Goal: Task Accomplishment & Management: Manage account settings

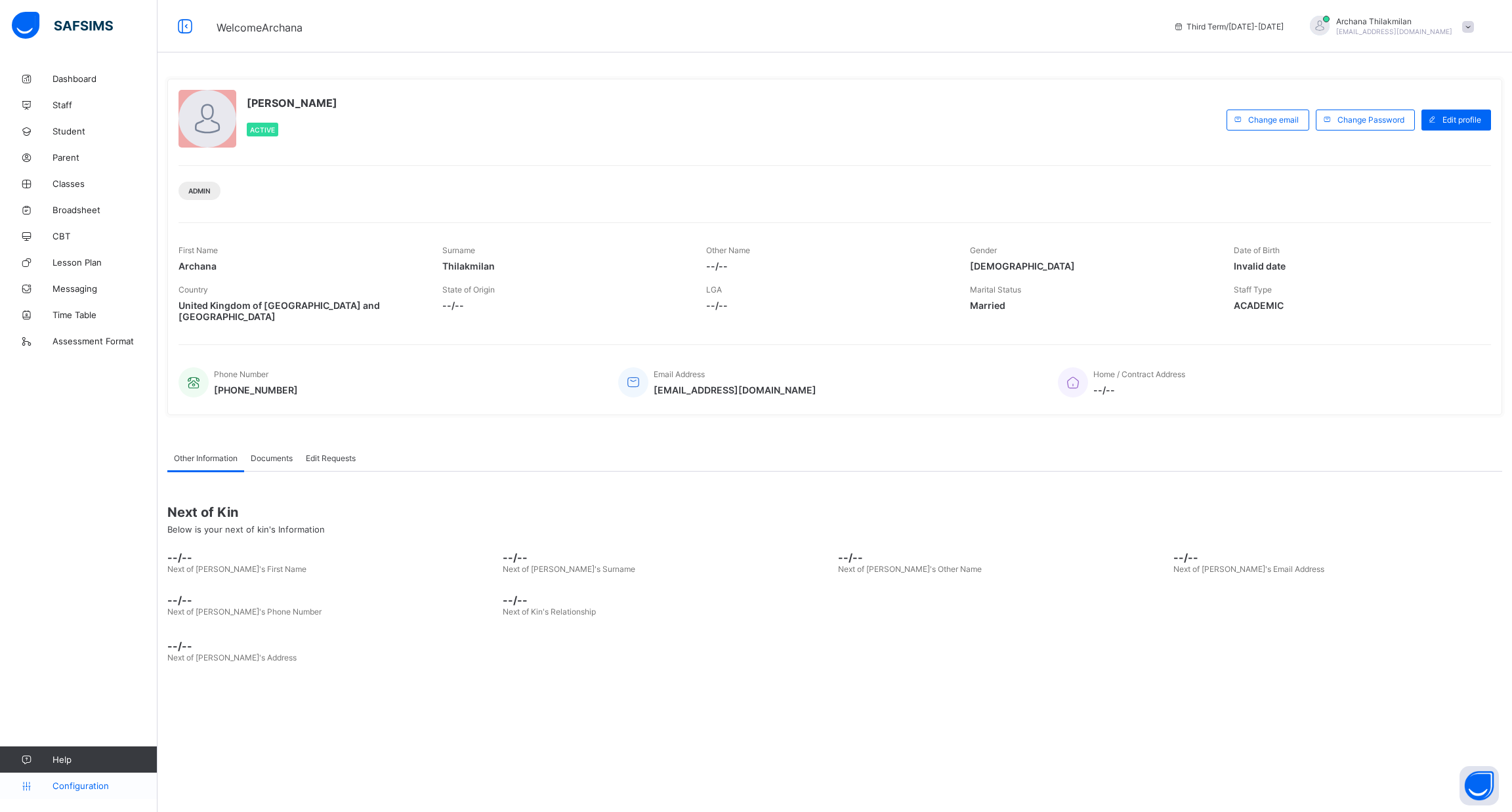
click at [96, 786] on span "Configuration" at bounding box center [104, 785] width 104 height 10
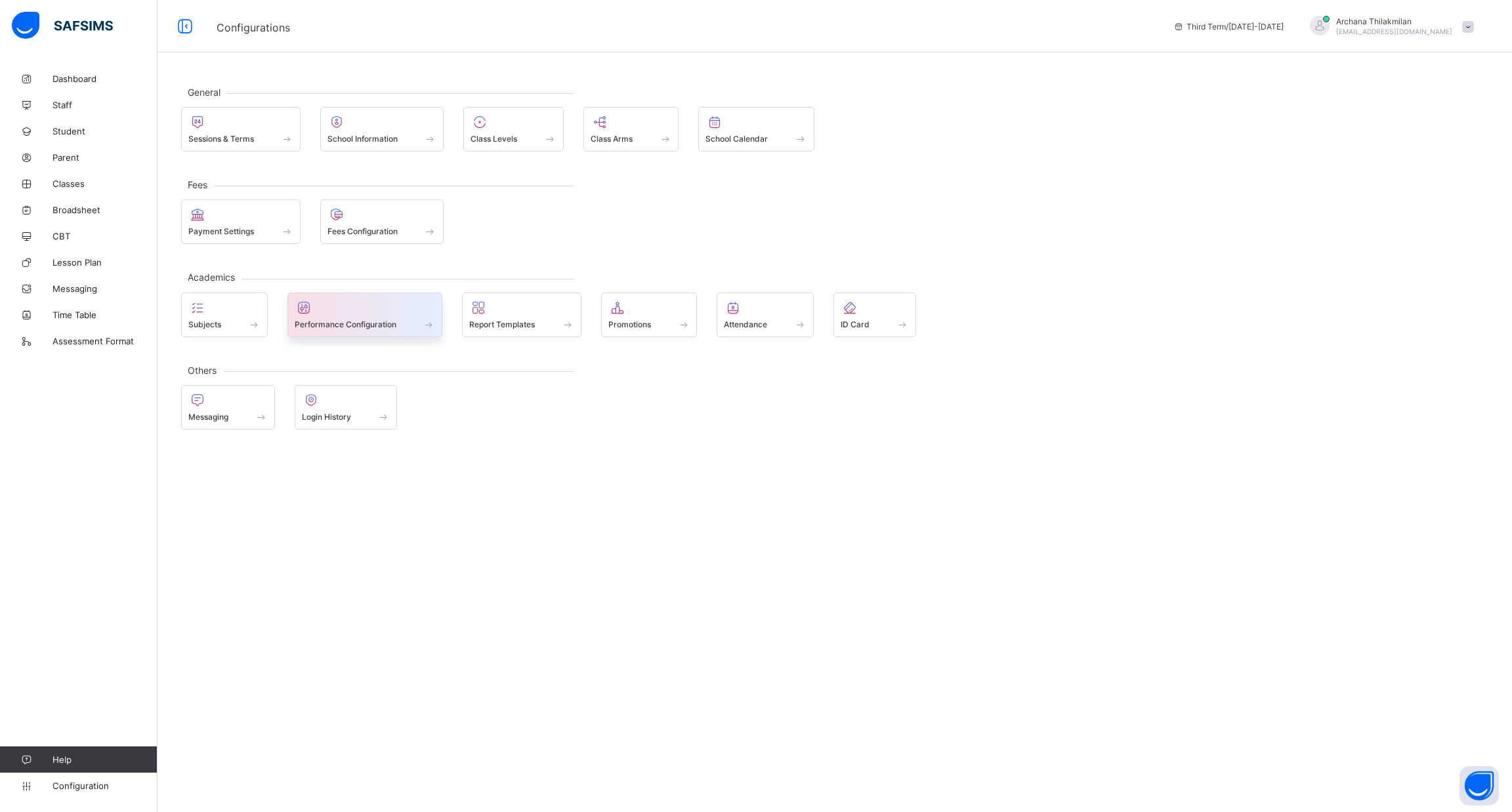
click at [392, 319] on span "Performance Configuration" at bounding box center [345, 324] width 102 height 10
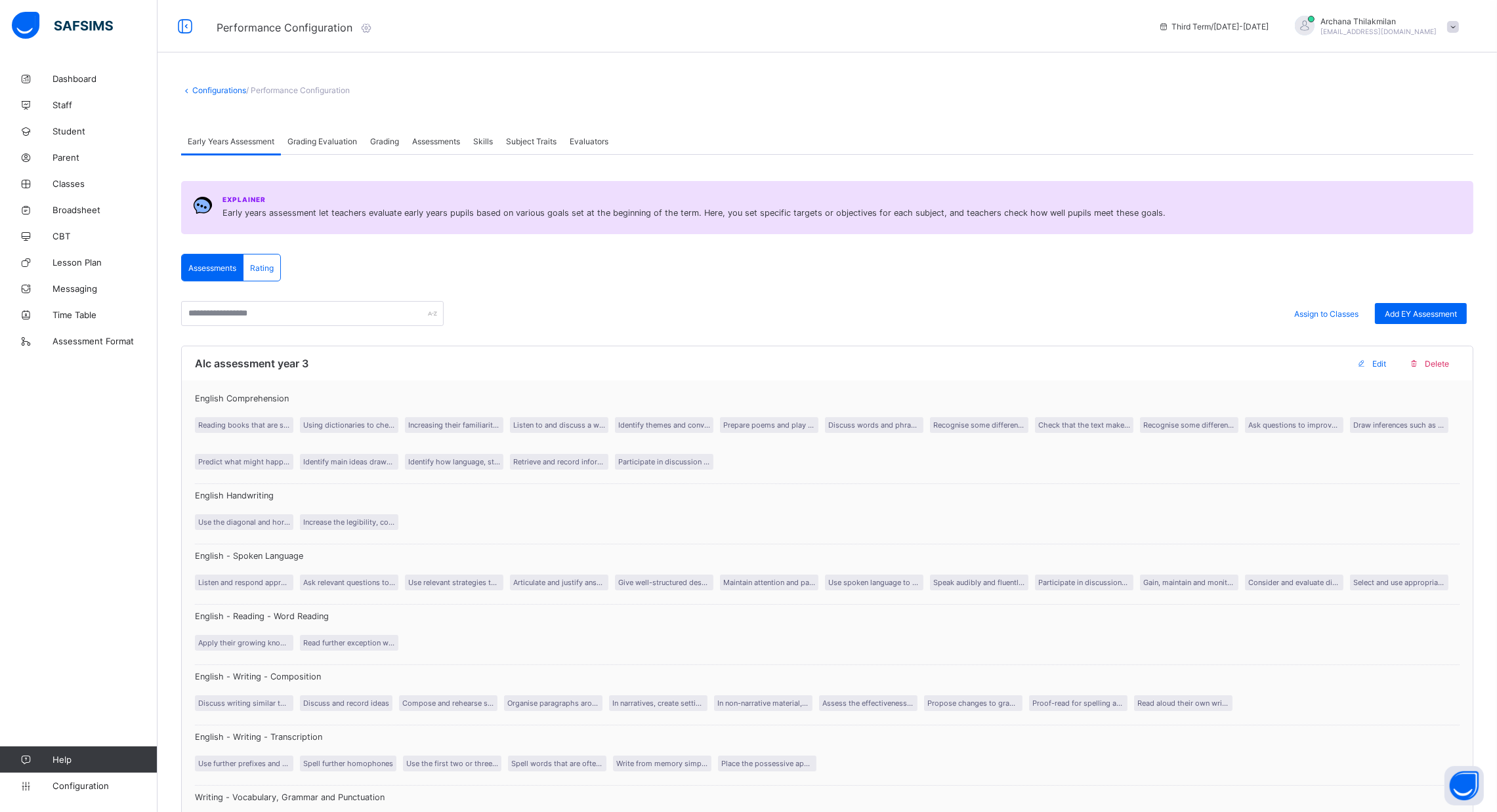
click at [553, 140] on span "Subject Traits" at bounding box center [531, 141] width 50 height 10
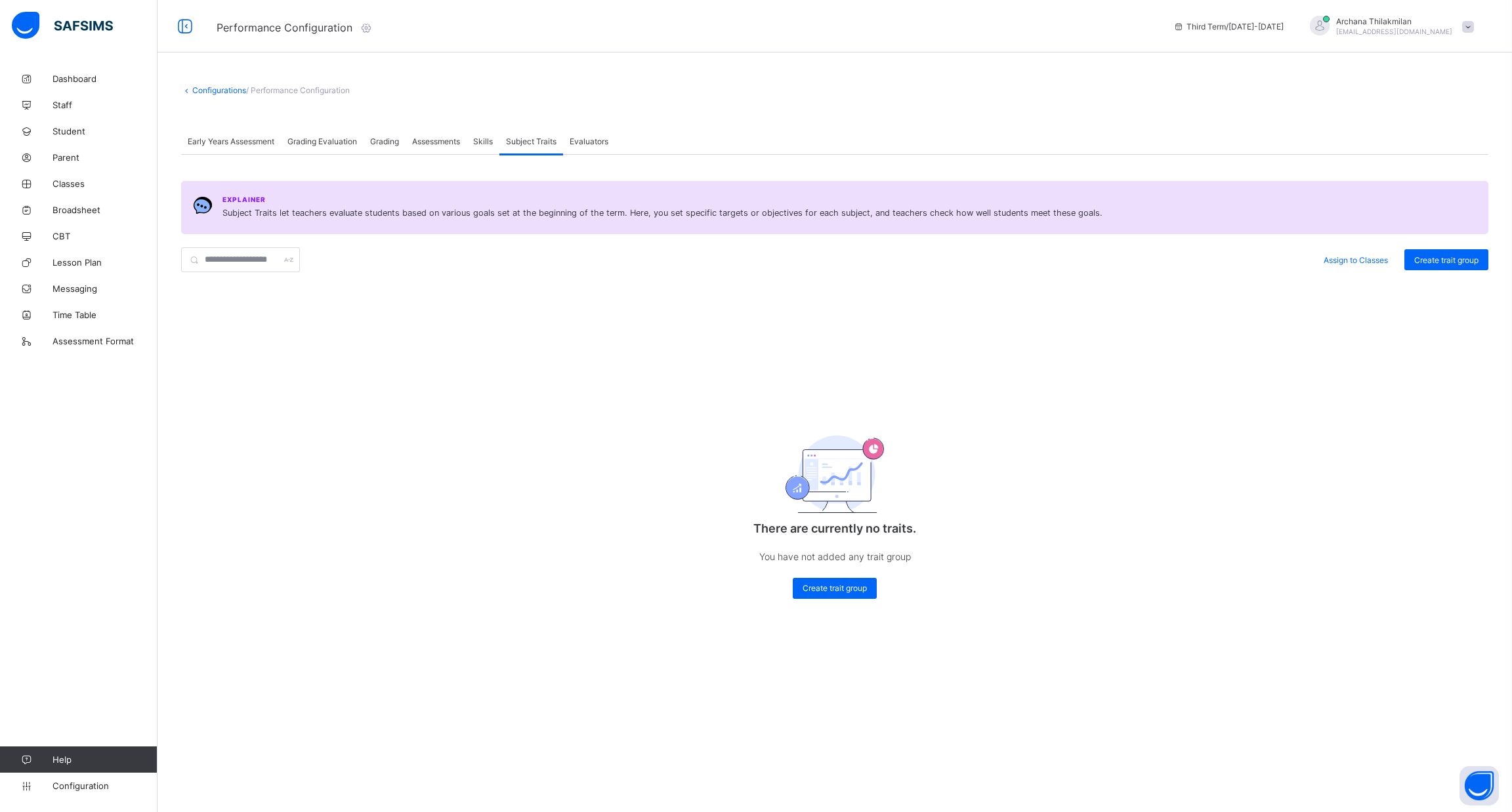
click at [321, 137] on span "Grading Evaluation" at bounding box center [322, 141] width 70 height 10
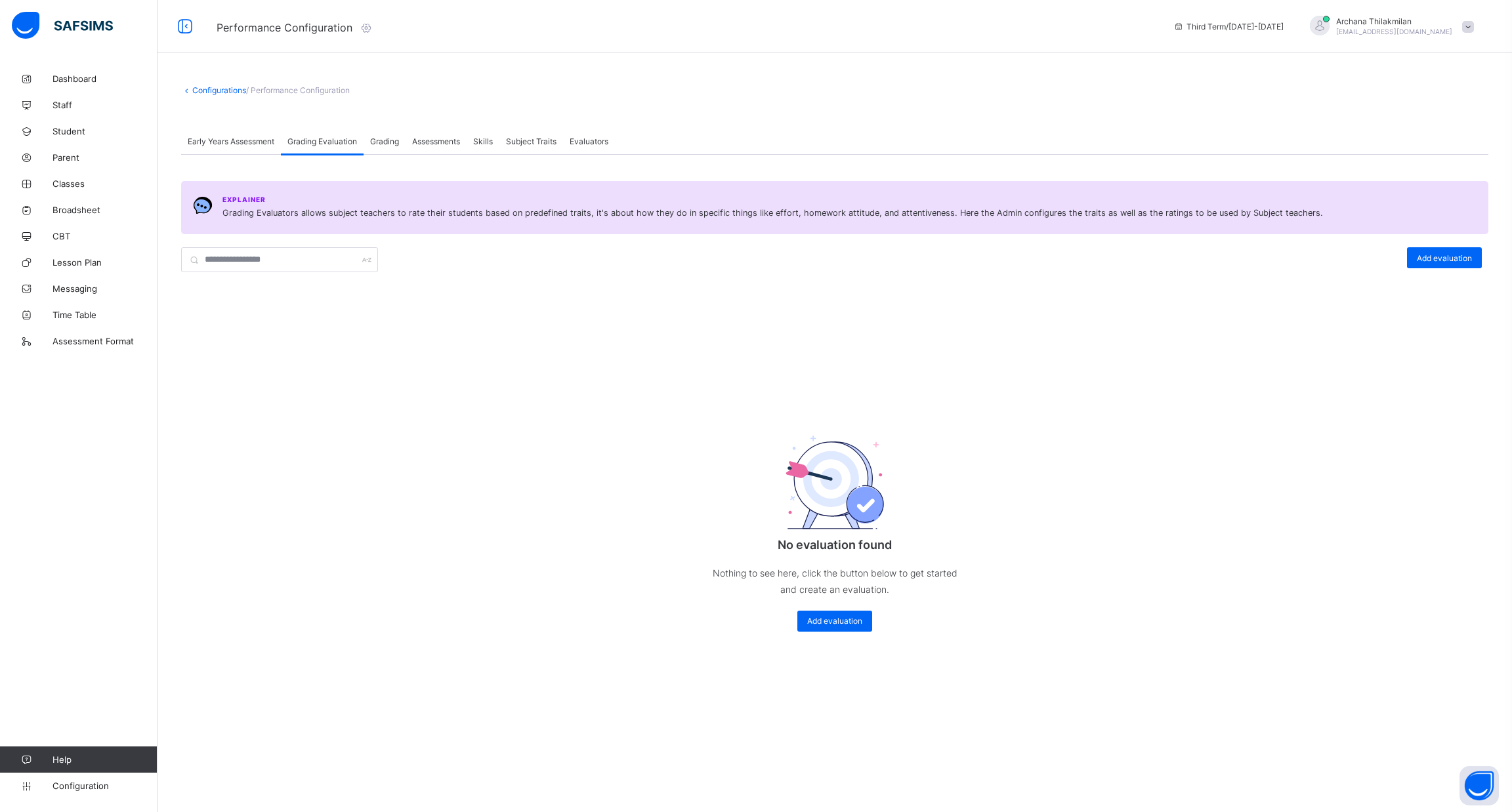
click at [244, 140] on span "Early Years Assessment" at bounding box center [231, 141] width 87 height 10
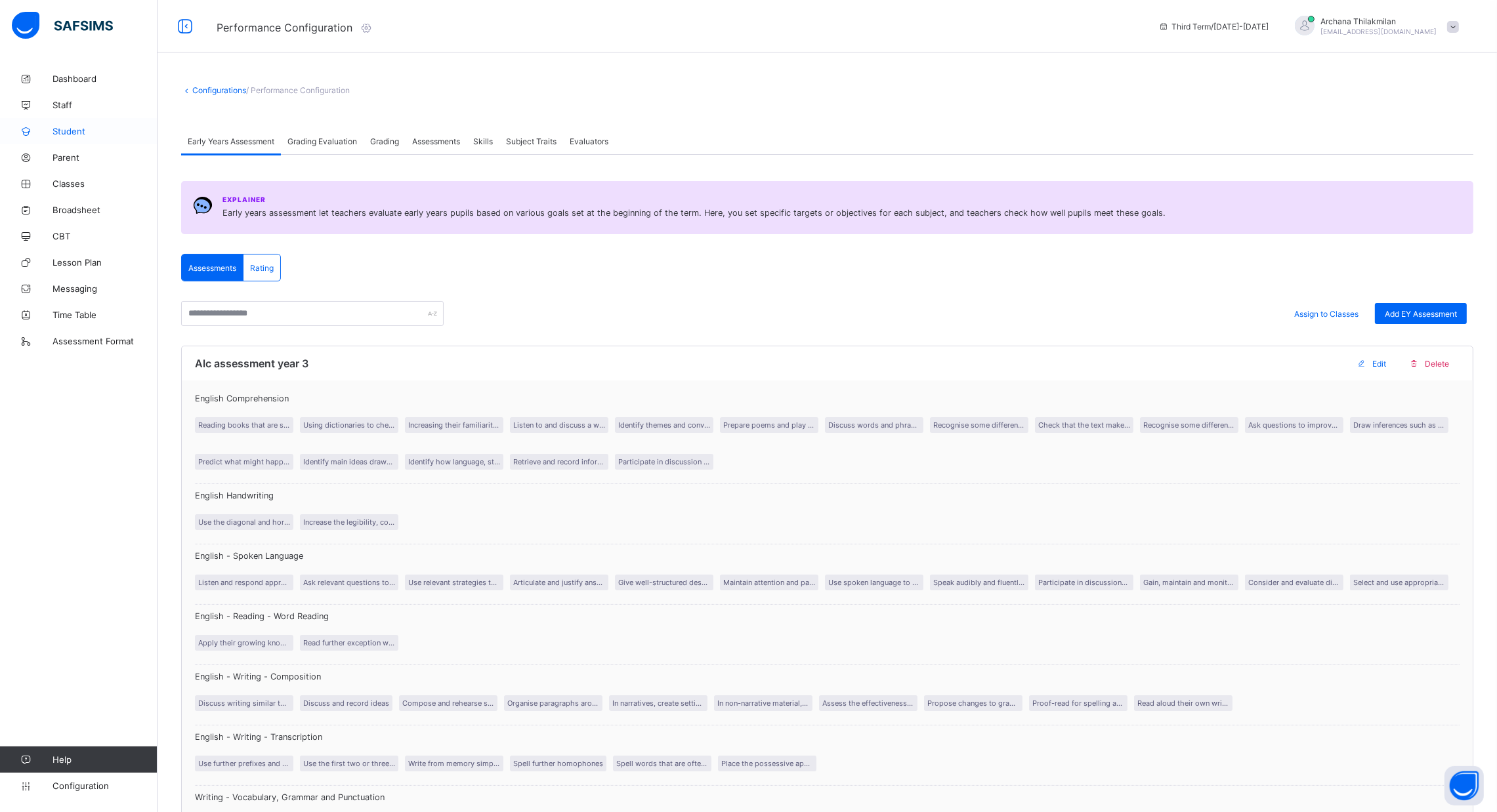
click at [80, 135] on span "Student" at bounding box center [104, 131] width 105 height 10
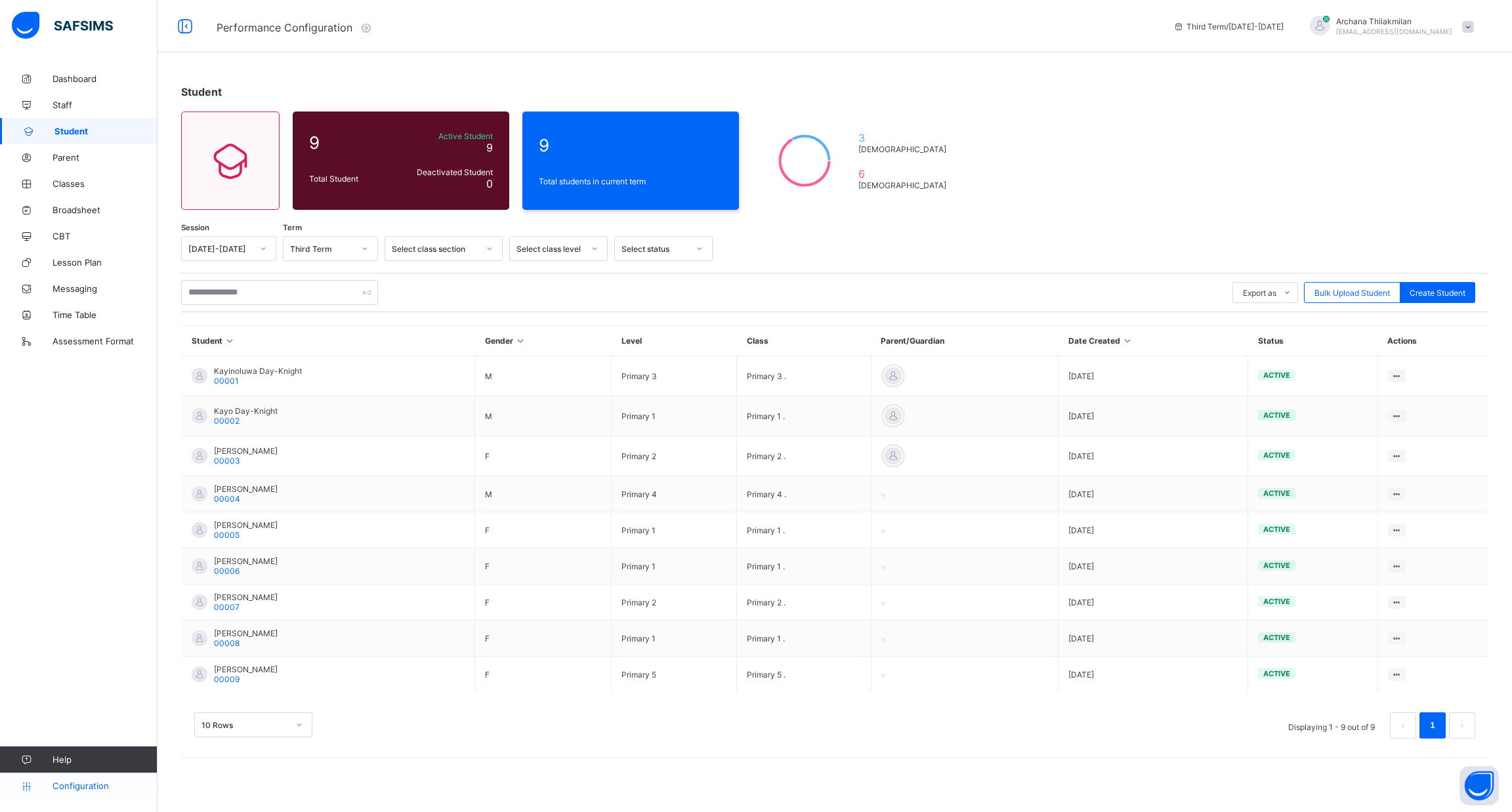
click at [84, 787] on span "Configuration" at bounding box center [104, 785] width 104 height 10
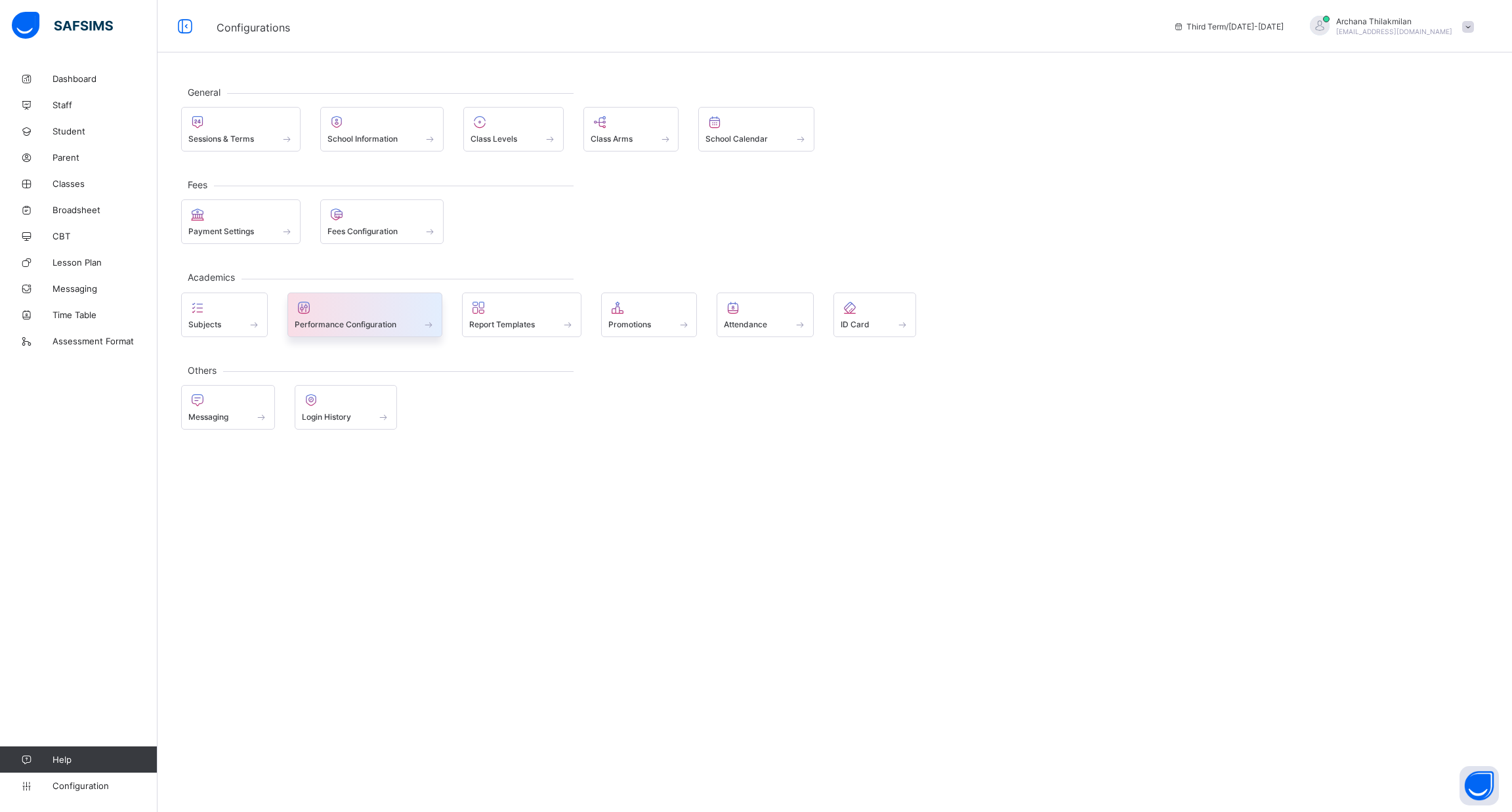
click at [419, 320] on div "Performance Configuration" at bounding box center [365, 324] width 141 height 11
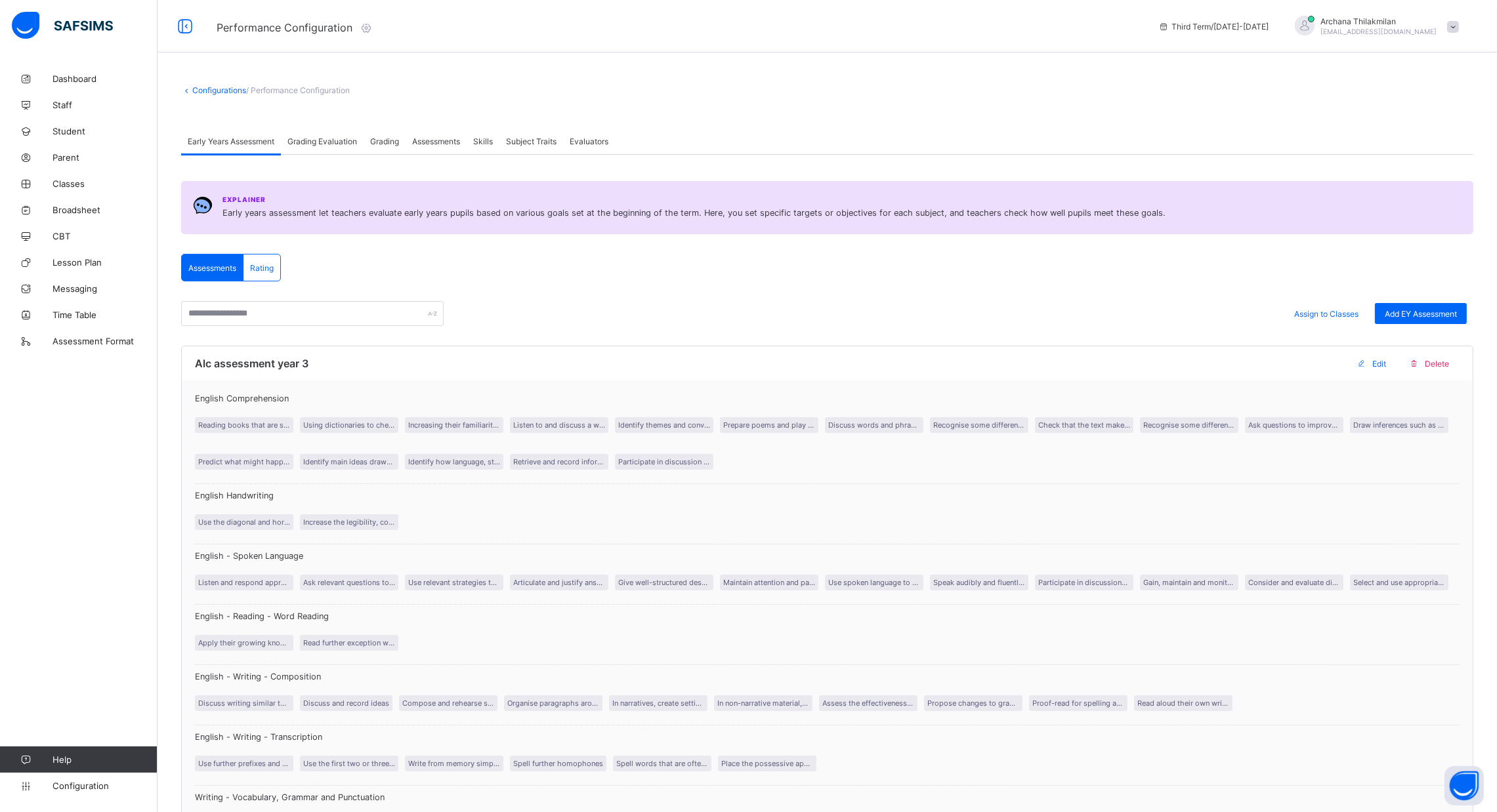
click at [337, 150] on div "Grading Evaluation" at bounding box center [322, 141] width 82 height 27
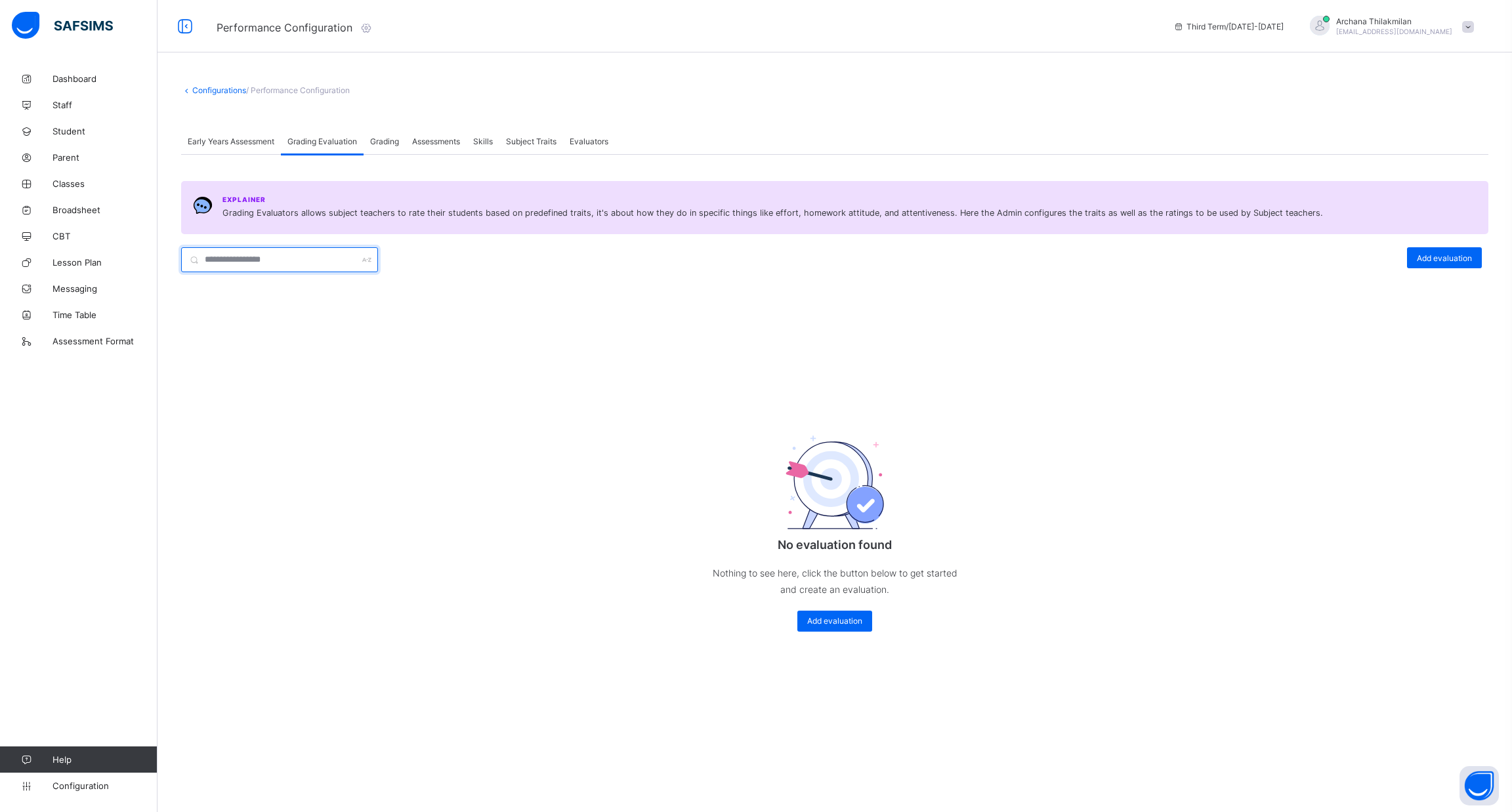
click at [316, 255] on input "text" at bounding box center [279, 259] width 197 height 25
click at [253, 139] on span "Early Years Assessment" at bounding box center [231, 141] width 87 height 10
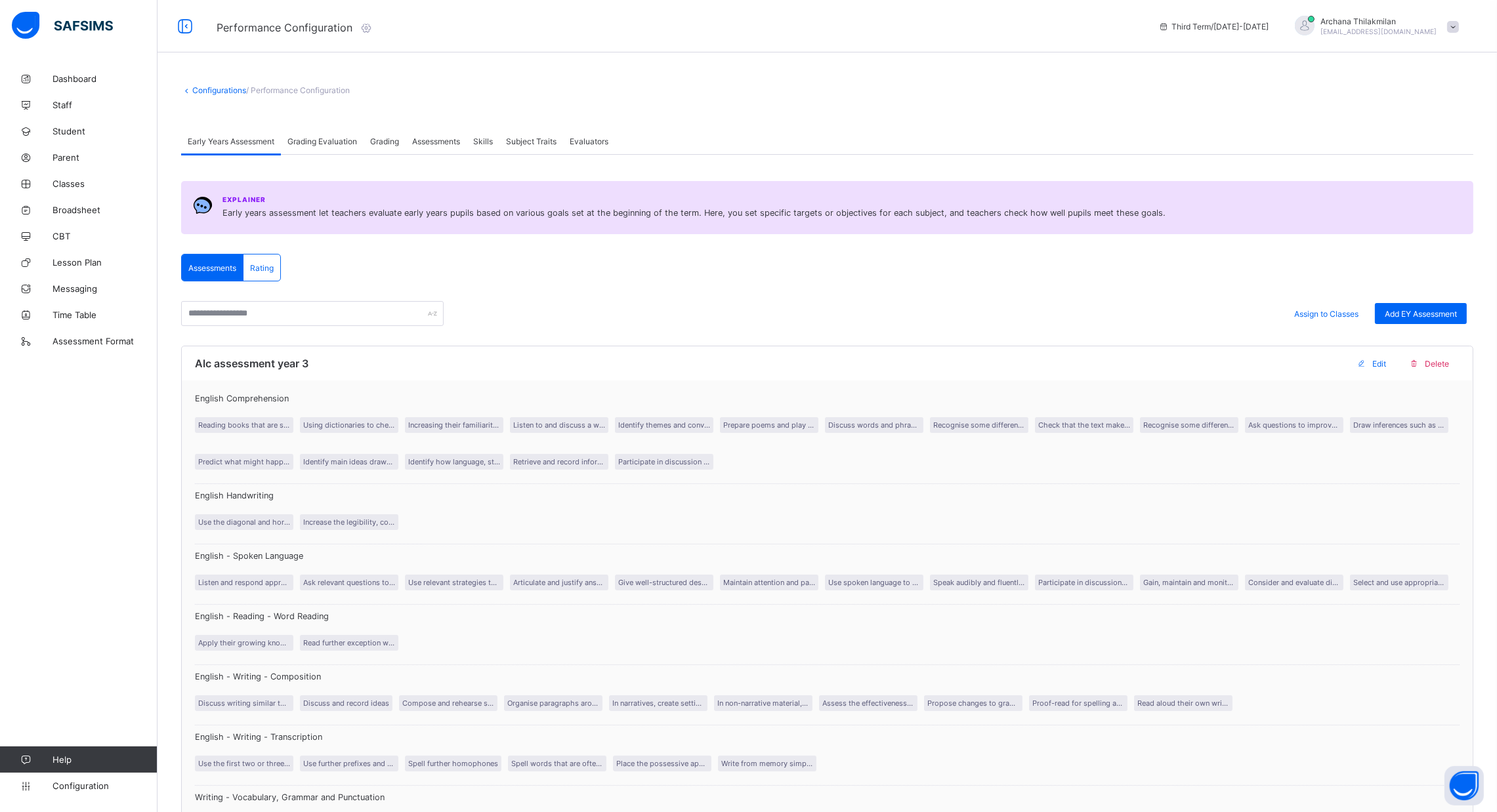
click at [257, 267] on span "Rating" at bounding box center [262, 267] width 24 height 10
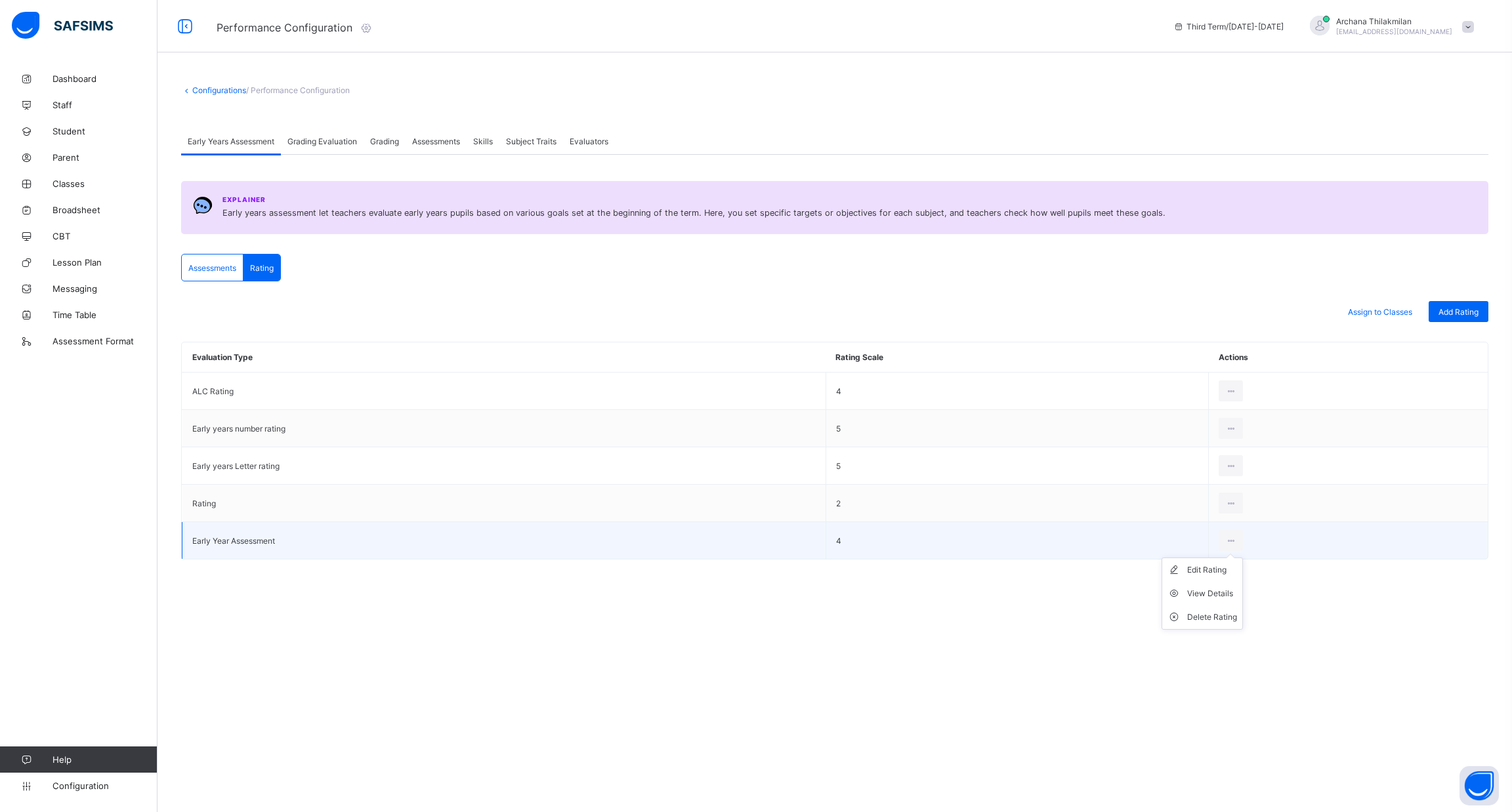
click at [1225, 558] on ul "Edit Rating View Details Delete Rating" at bounding box center [1202, 593] width 82 height 72
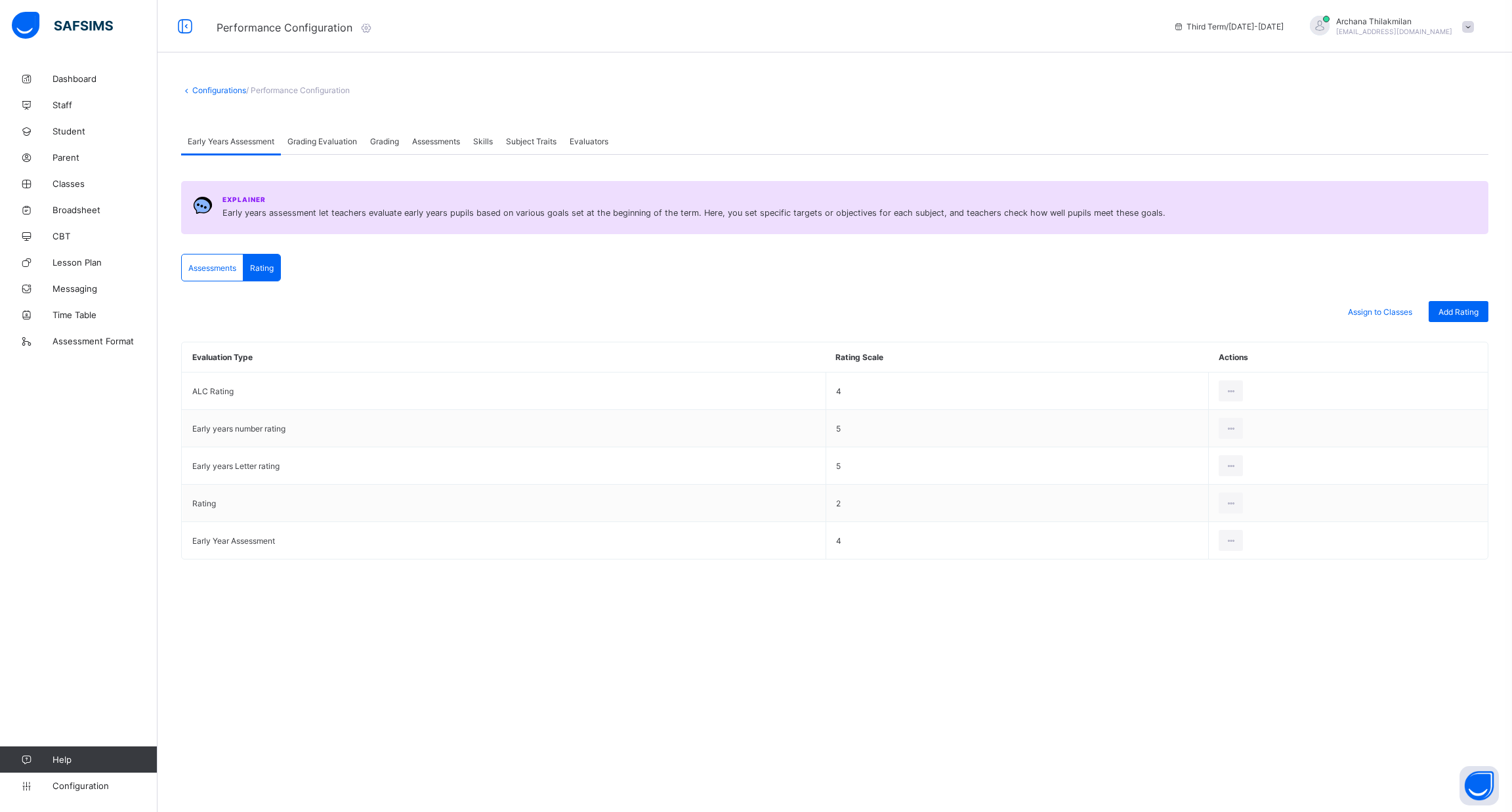
click at [332, 142] on span "Grading Evaluation" at bounding box center [322, 141] width 70 height 10
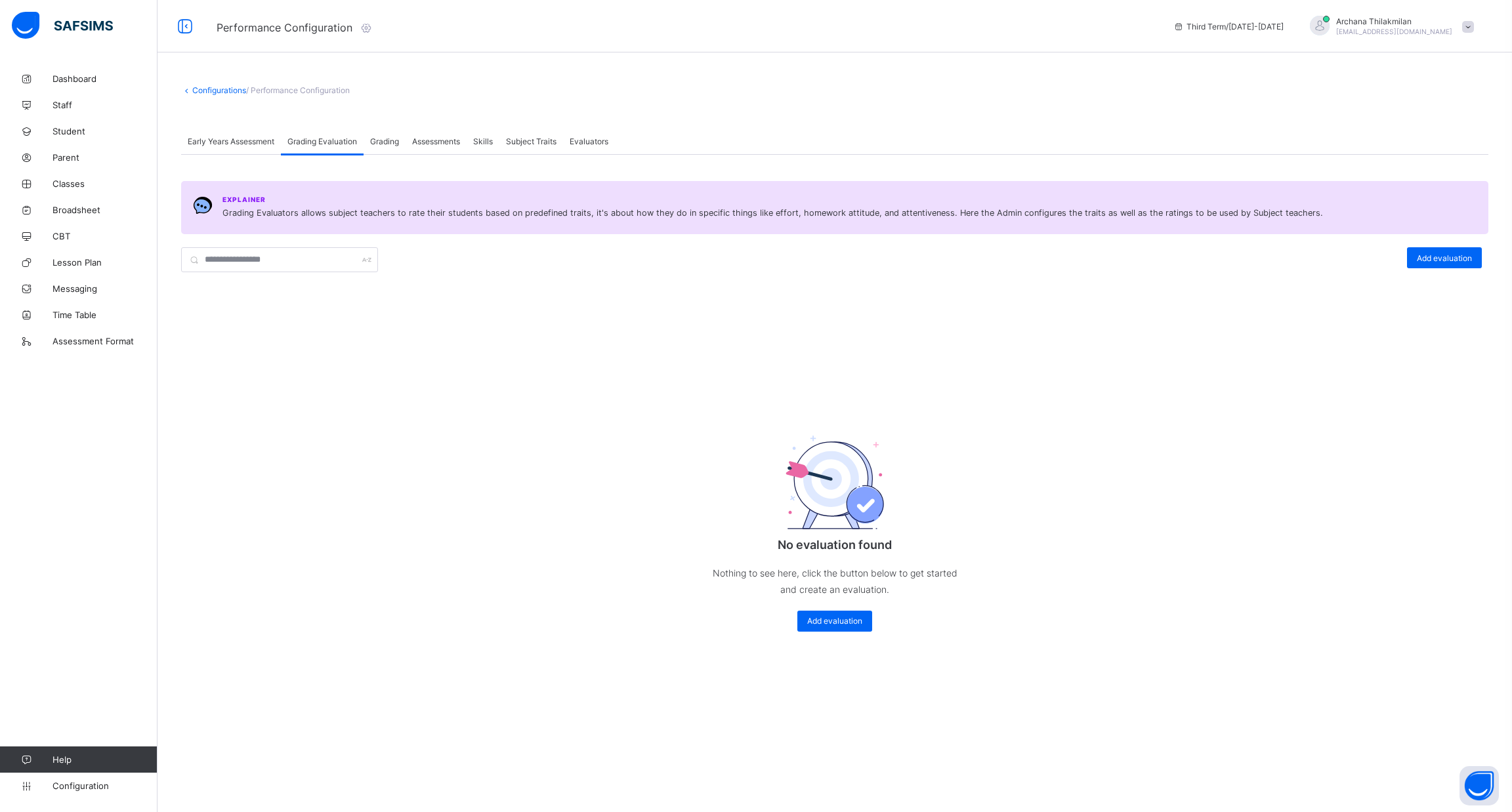
click at [235, 138] on span "Early Years Assessment" at bounding box center [231, 141] width 87 height 10
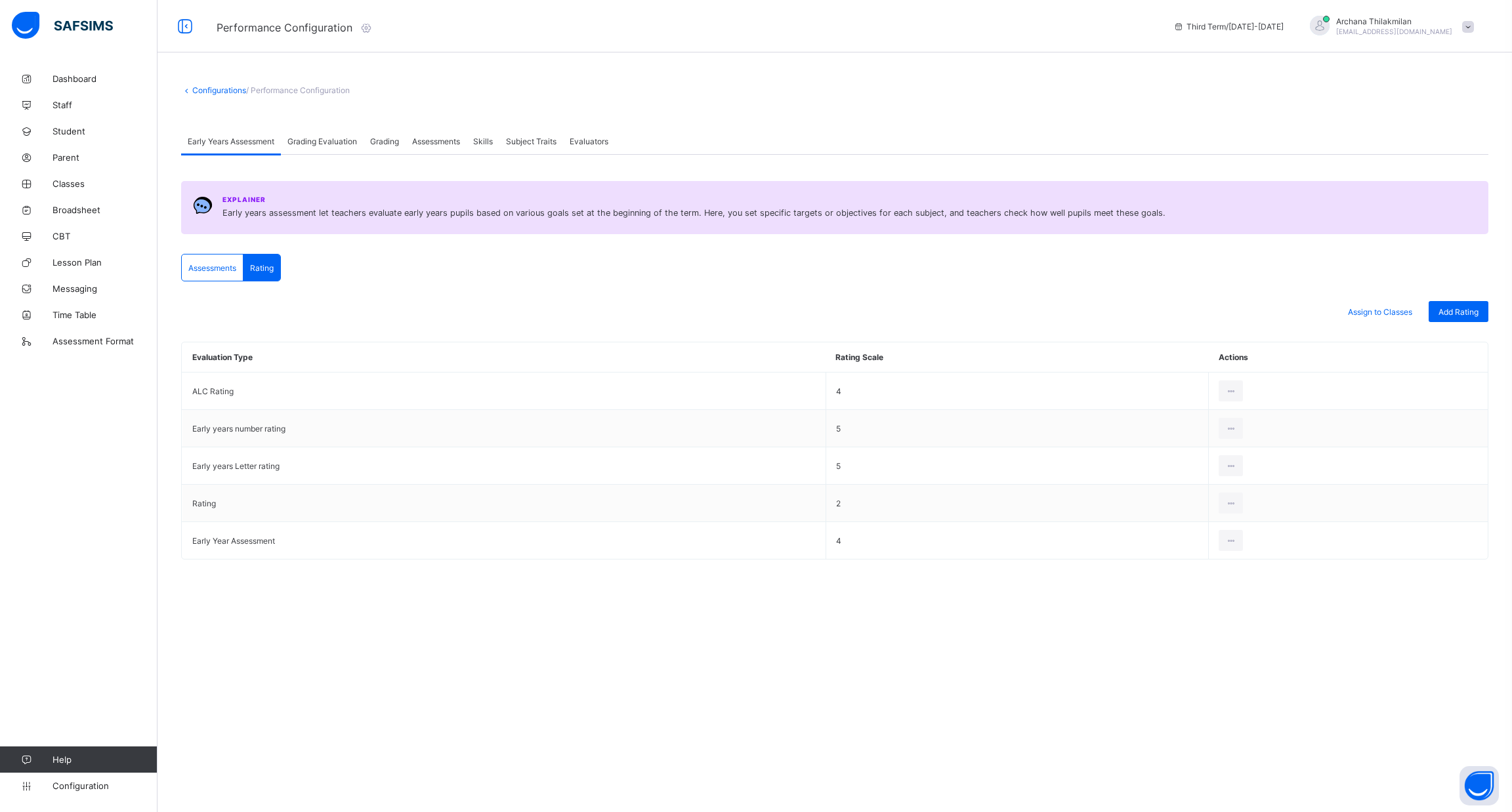
click at [212, 267] on span "Assessments" at bounding box center [212, 267] width 48 height 10
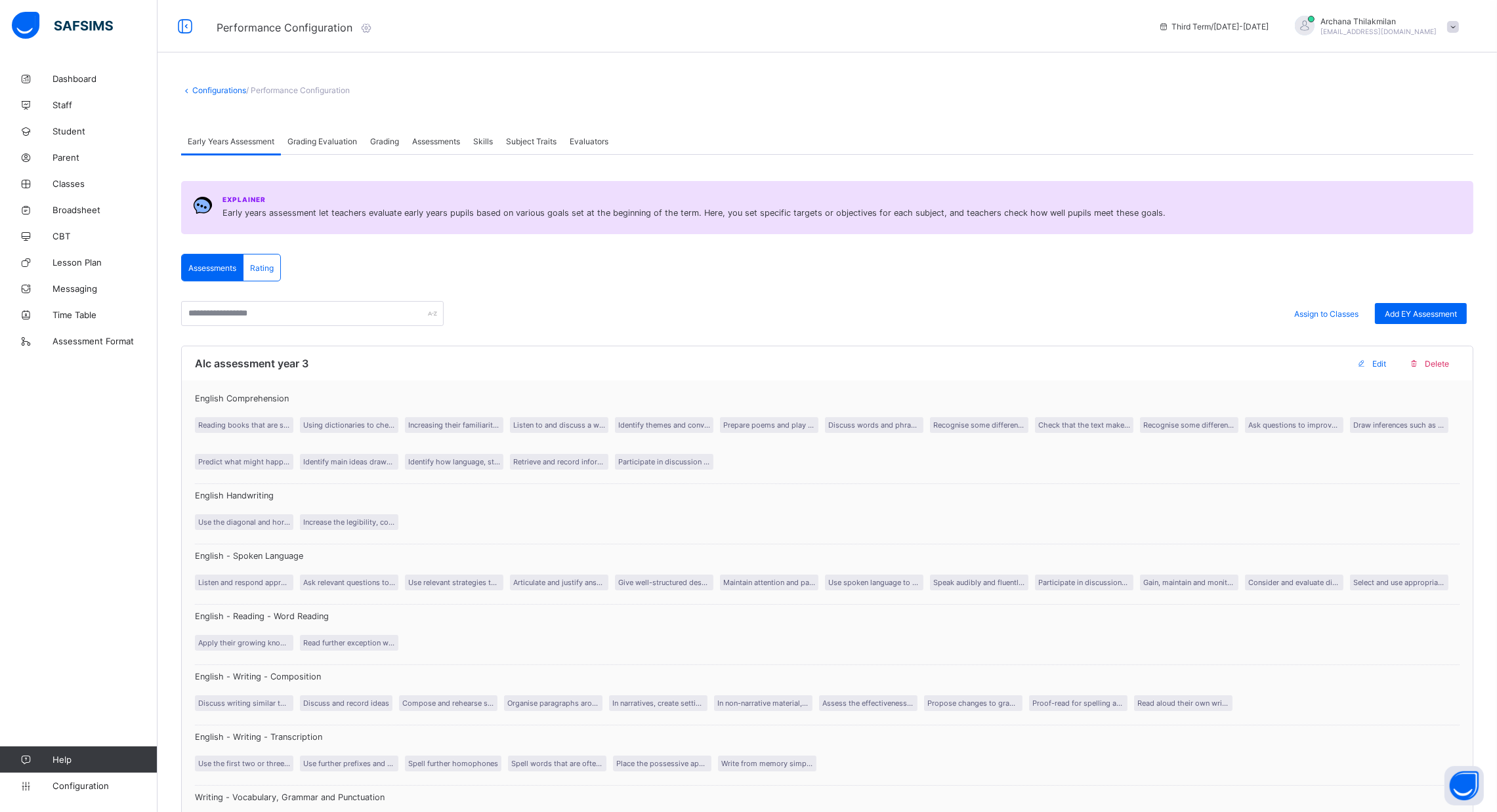
click at [446, 143] on span "Assessments" at bounding box center [436, 141] width 48 height 10
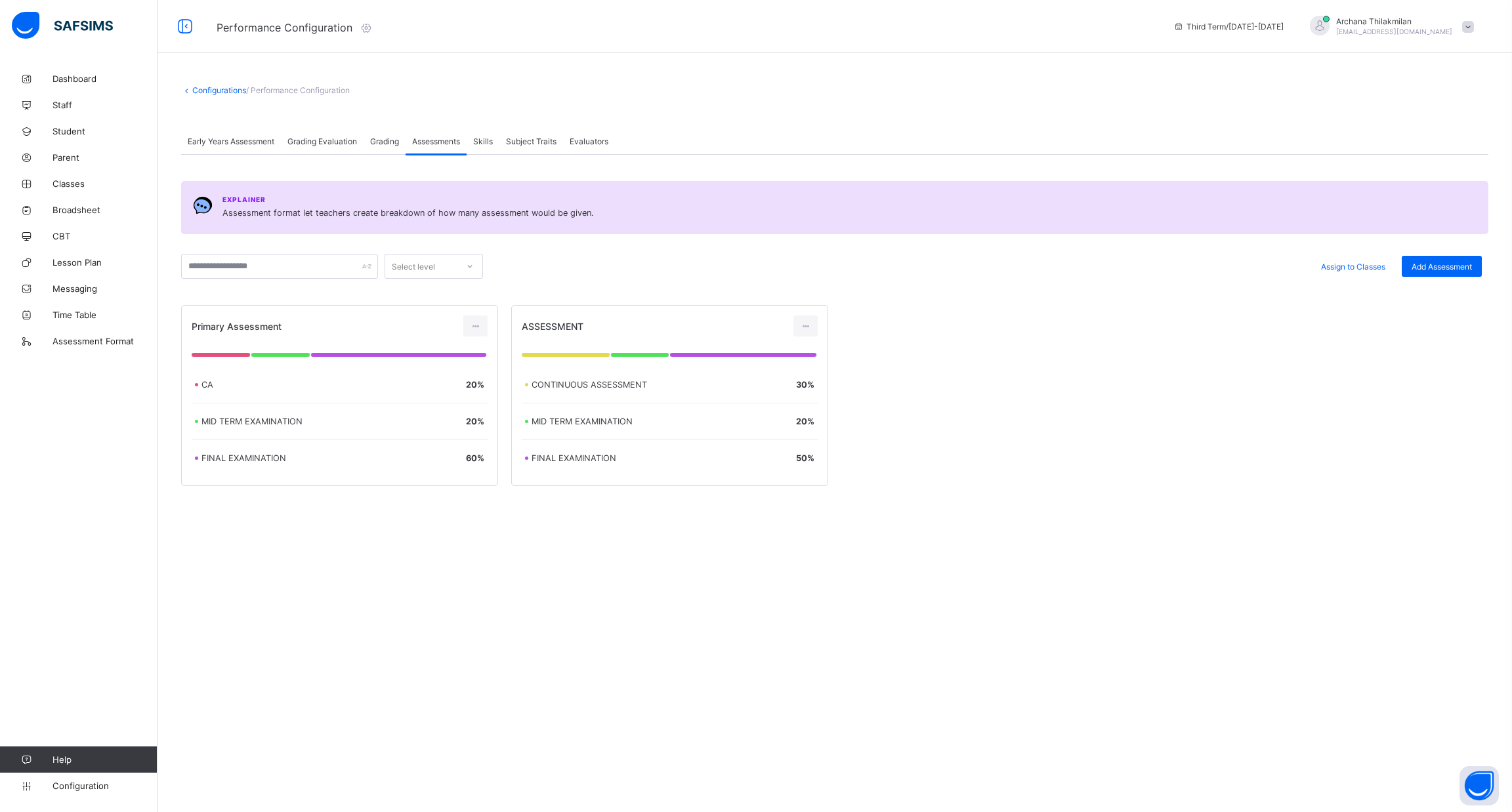
click at [486, 138] on span "Skills" at bounding box center [484, 141] width 20 height 10
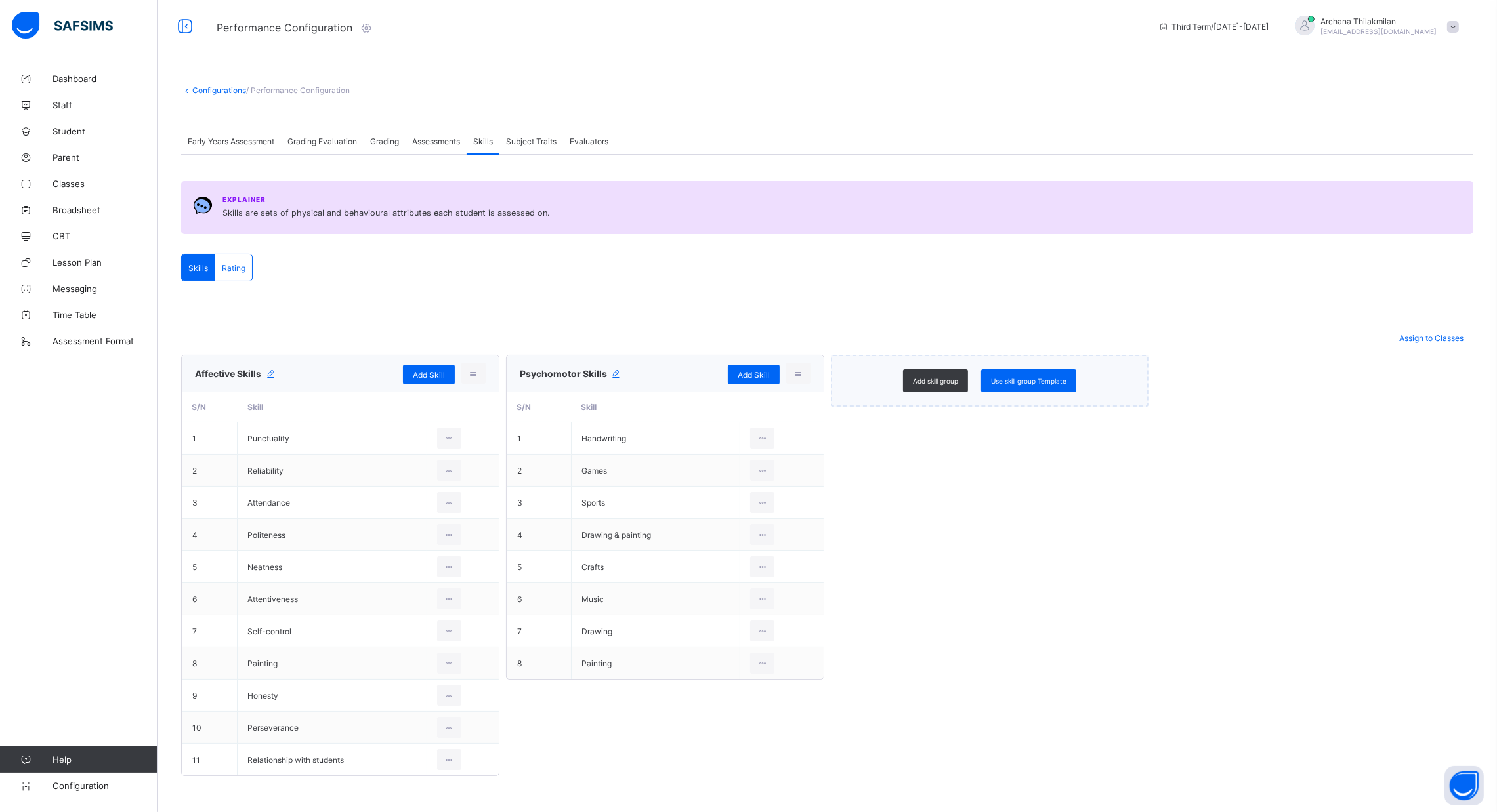
click at [523, 138] on span "Subject Traits" at bounding box center [531, 141] width 50 height 10
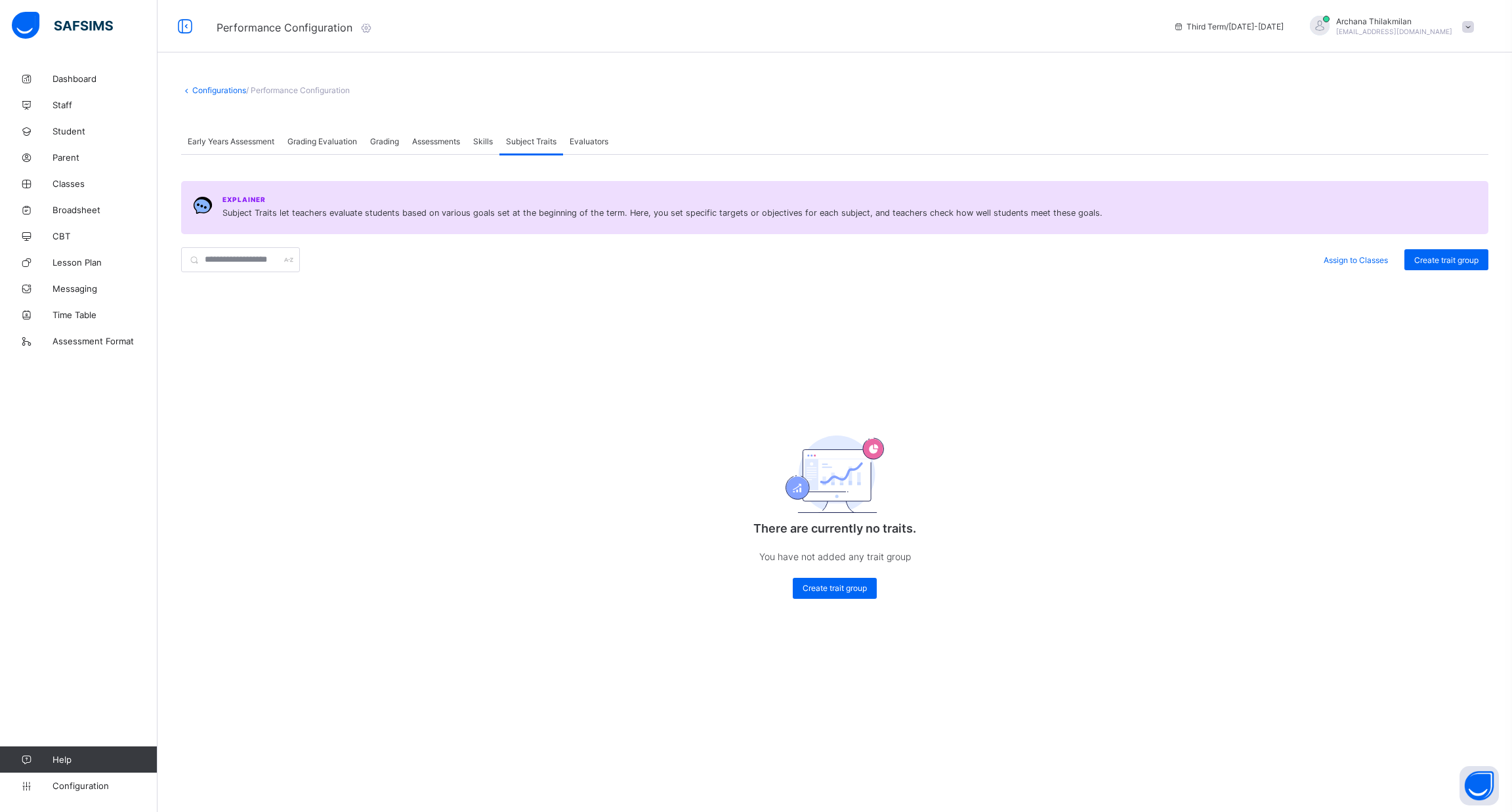
click at [581, 136] on span "Evaluators" at bounding box center [589, 141] width 38 height 10
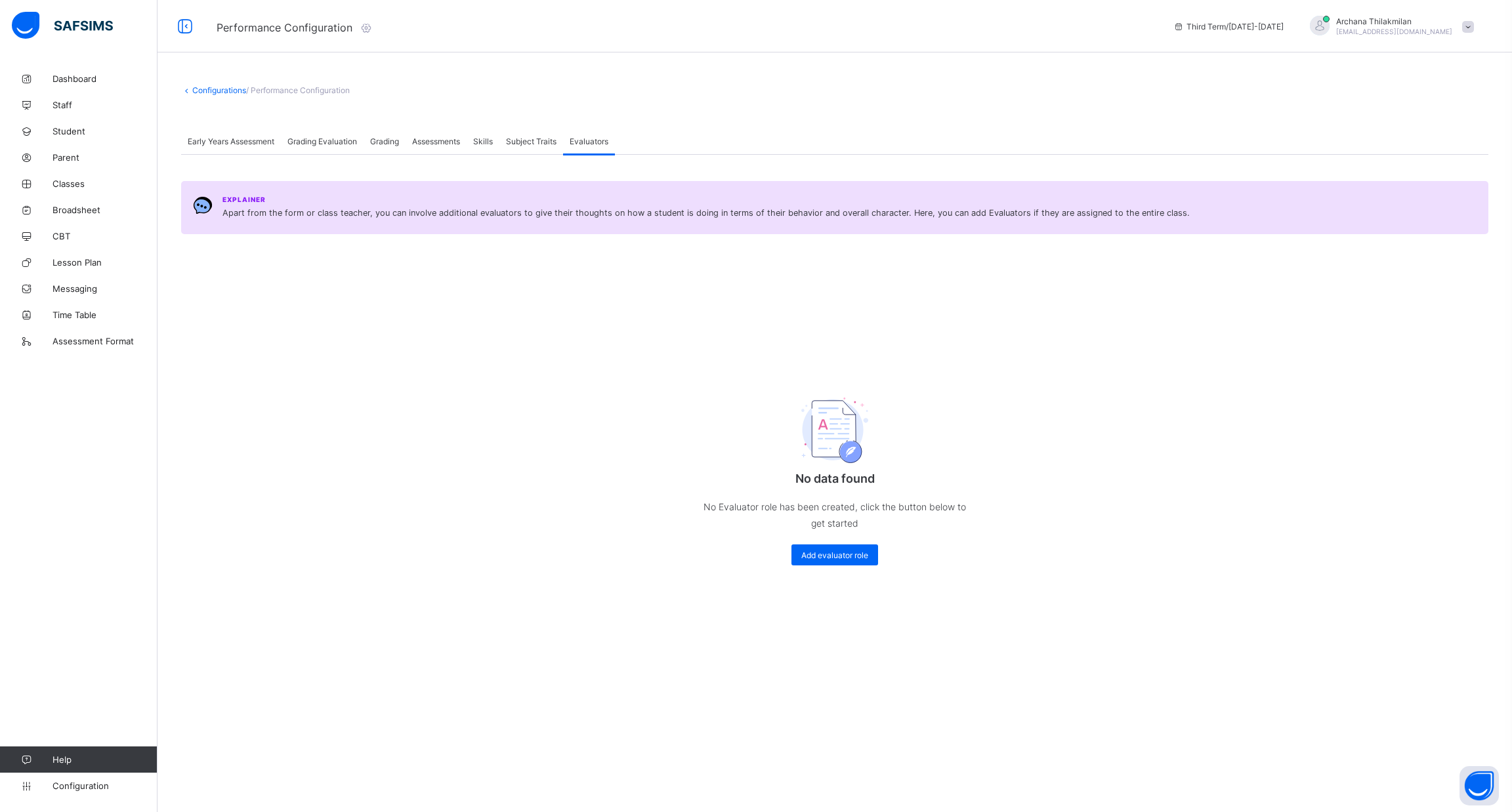
click at [369, 135] on div "Grading" at bounding box center [385, 141] width 42 height 27
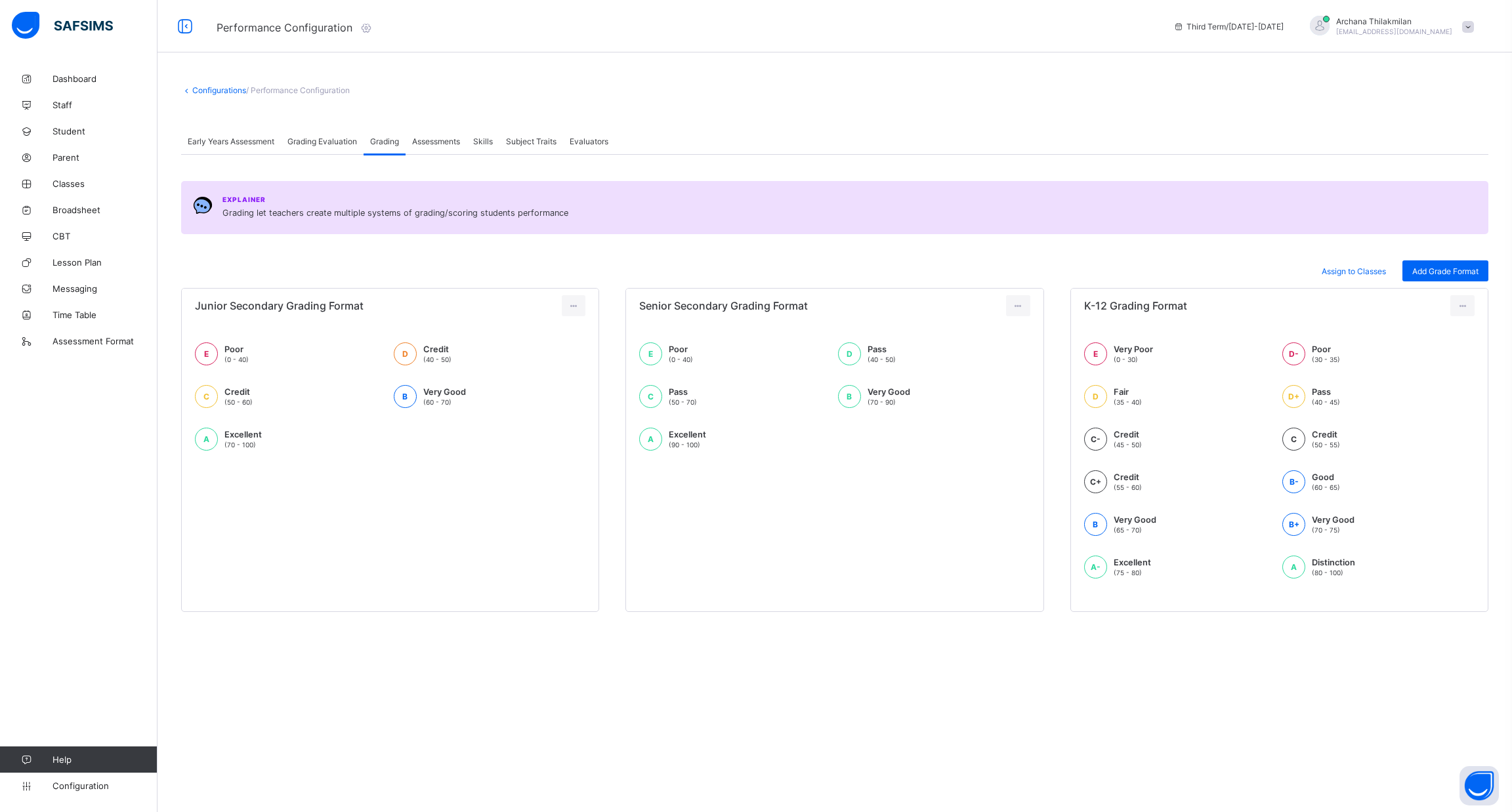
click at [326, 134] on div "Grading Evaluation" at bounding box center [322, 141] width 82 height 27
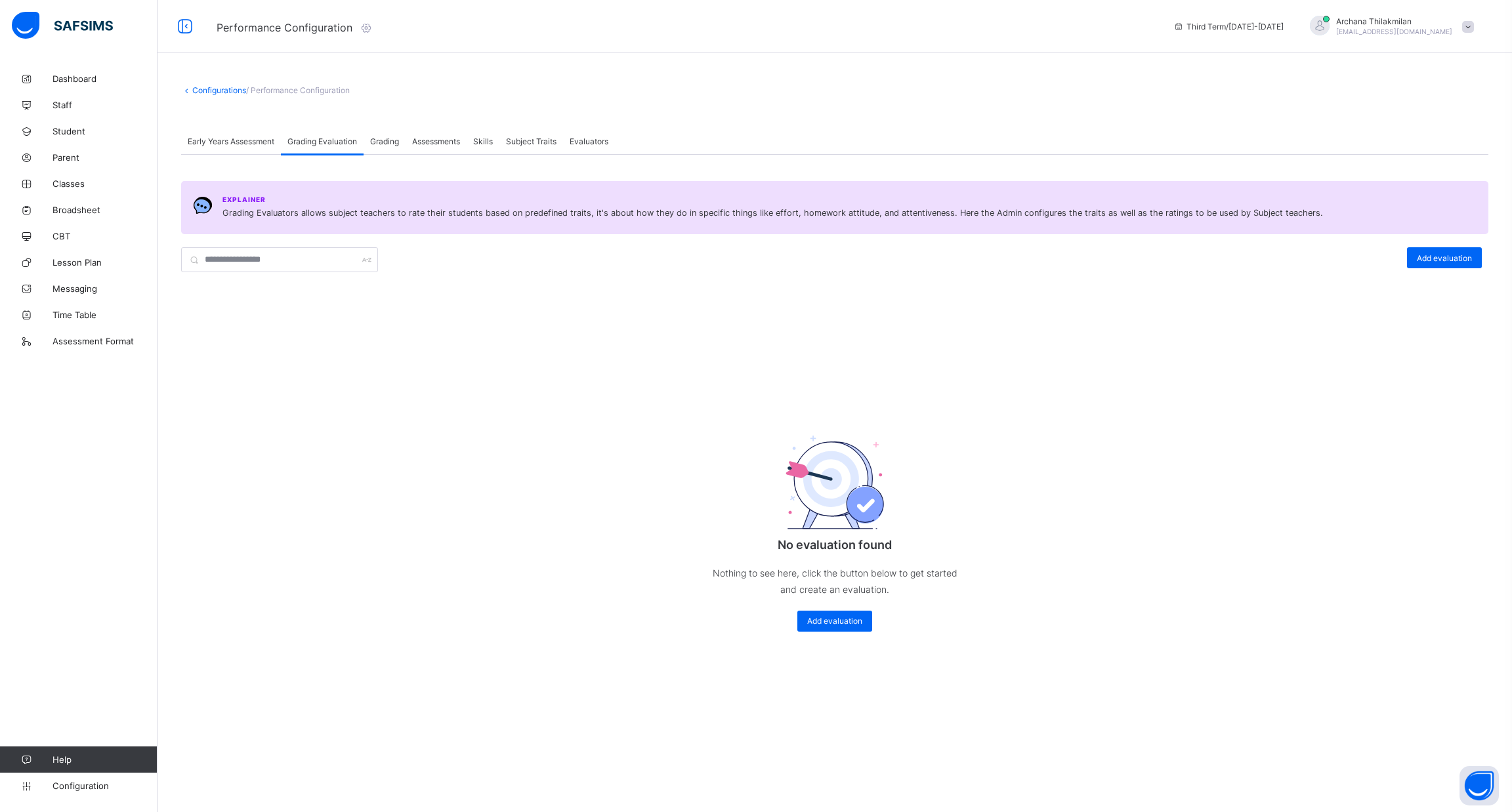
click at [227, 128] on div "Early Years Assessment" at bounding box center [231, 141] width 100 height 27
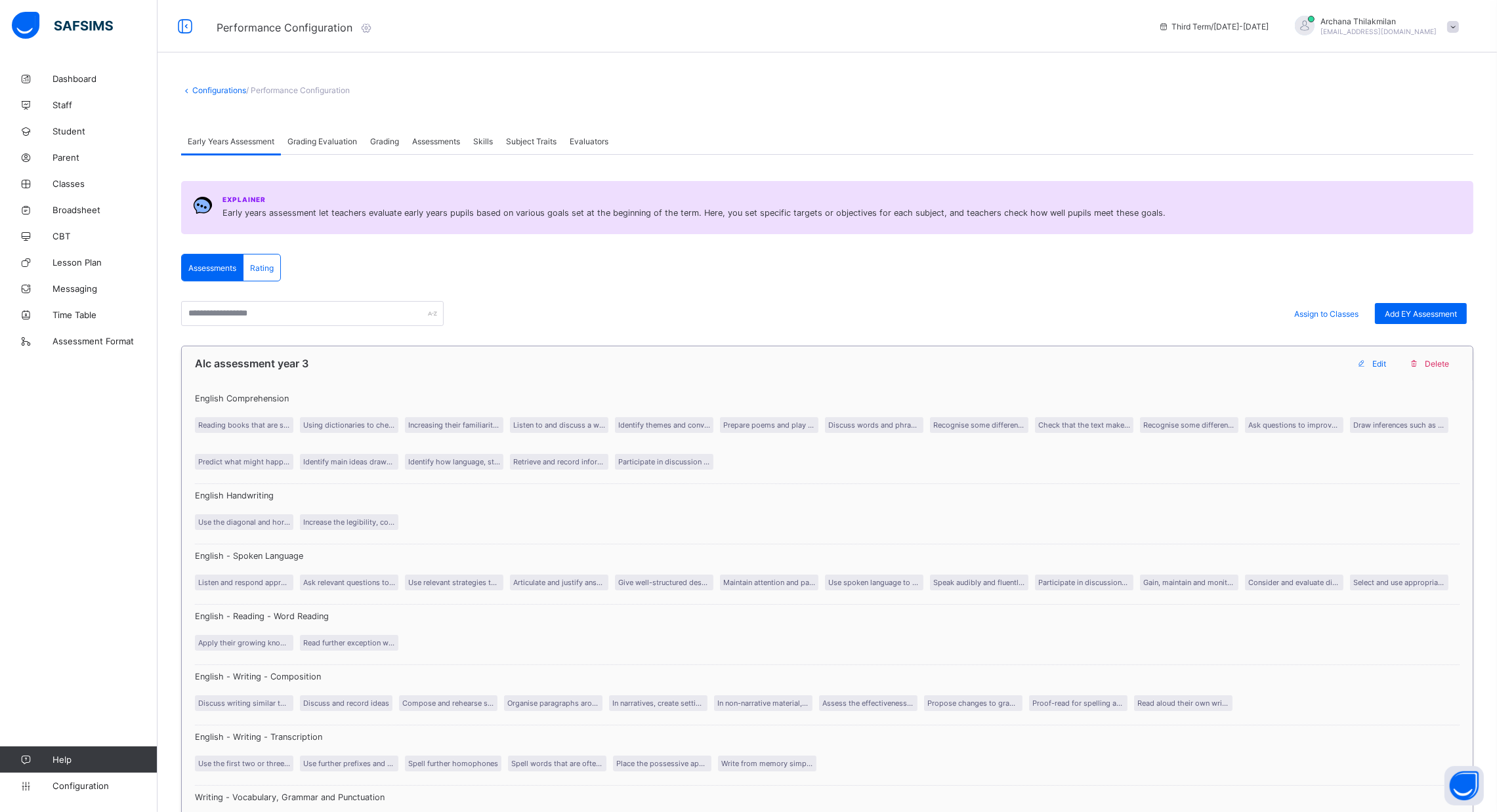
click at [1386, 365] on span "Edit" at bounding box center [1379, 363] width 14 height 10
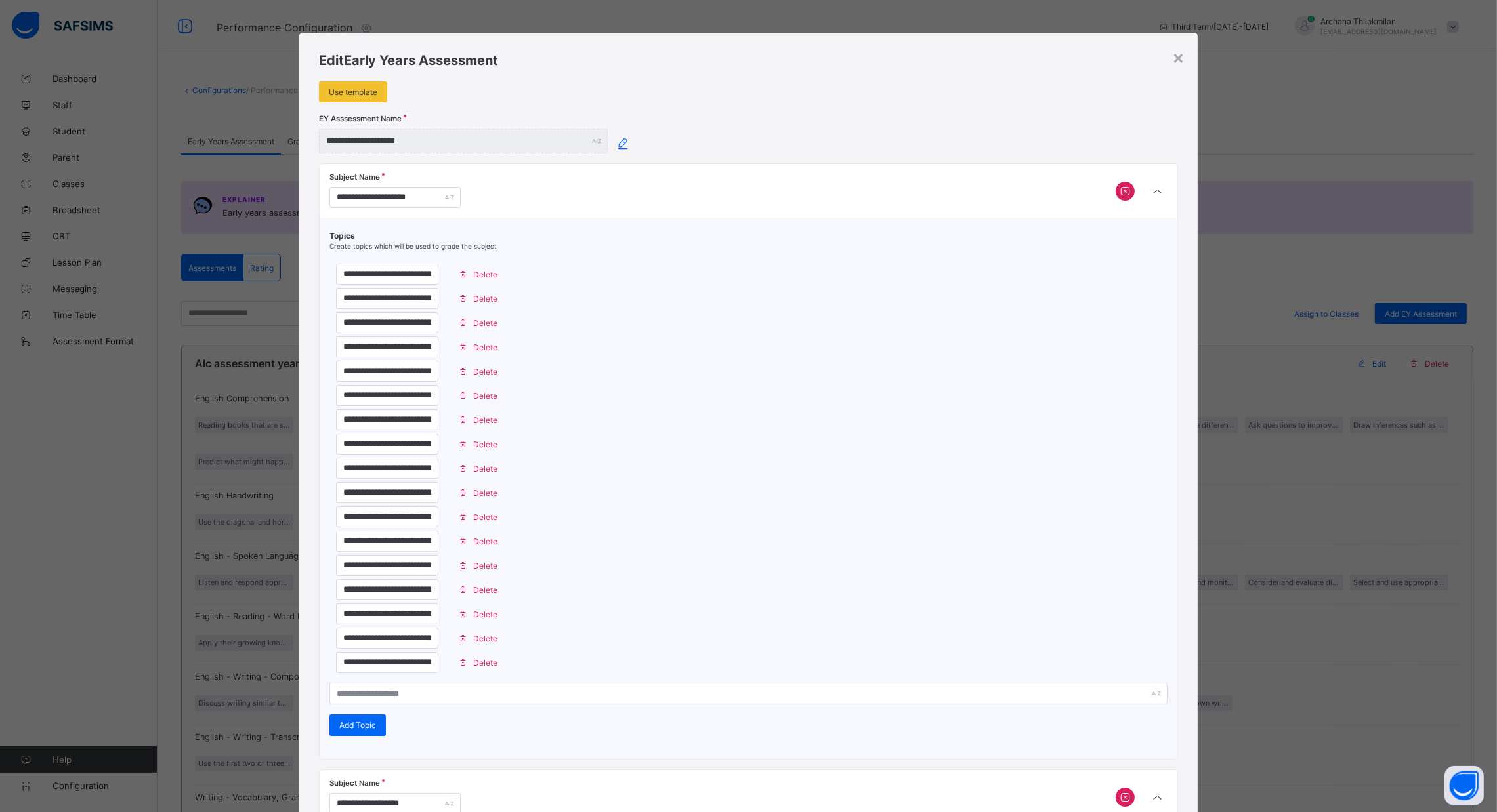
type input "**********"
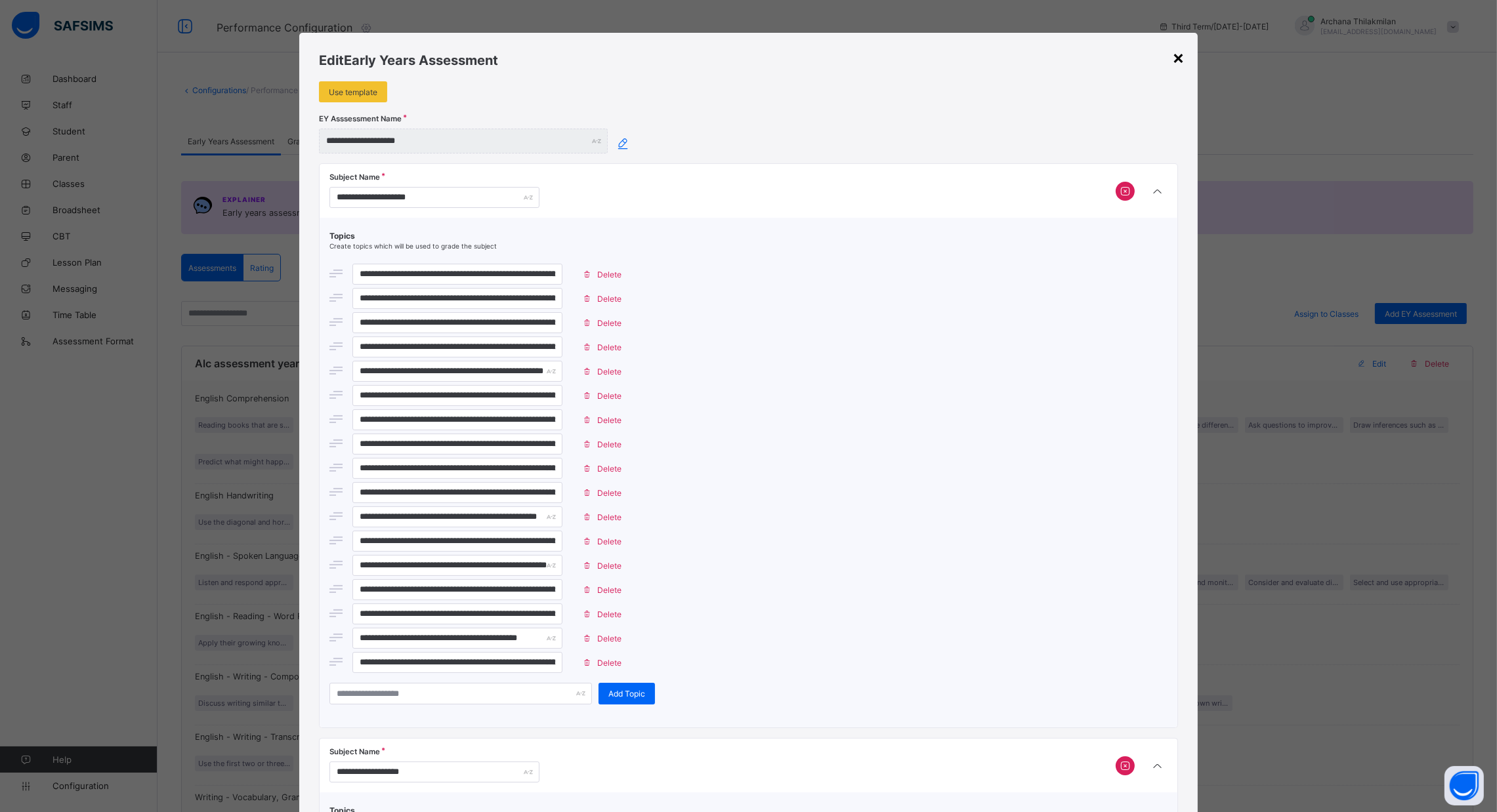
click at [1177, 62] on div "×" at bounding box center [1178, 57] width 13 height 22
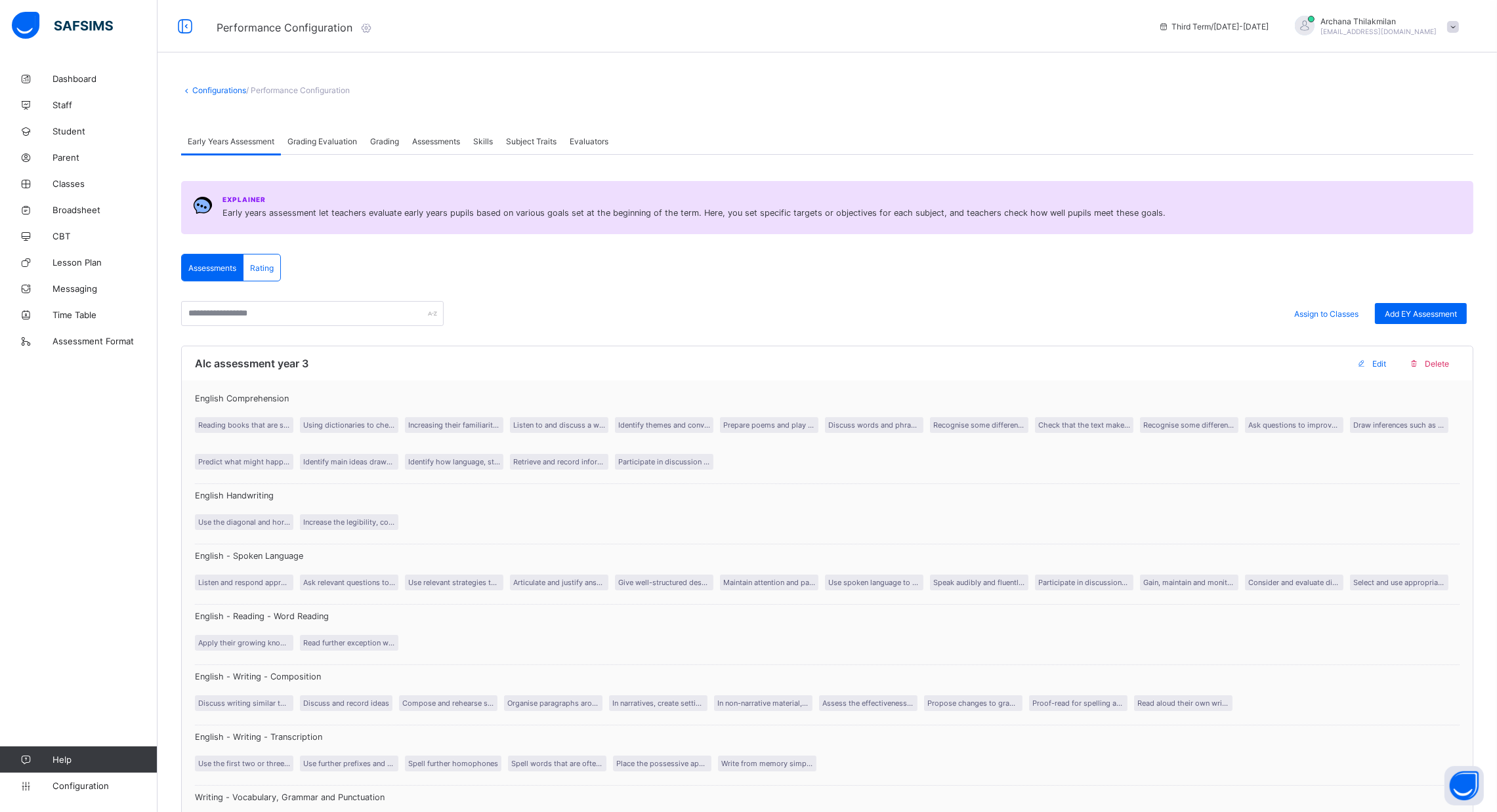
click at [269, 276] on div "Rating" at bounding box center [262, 267] width 37 height 27
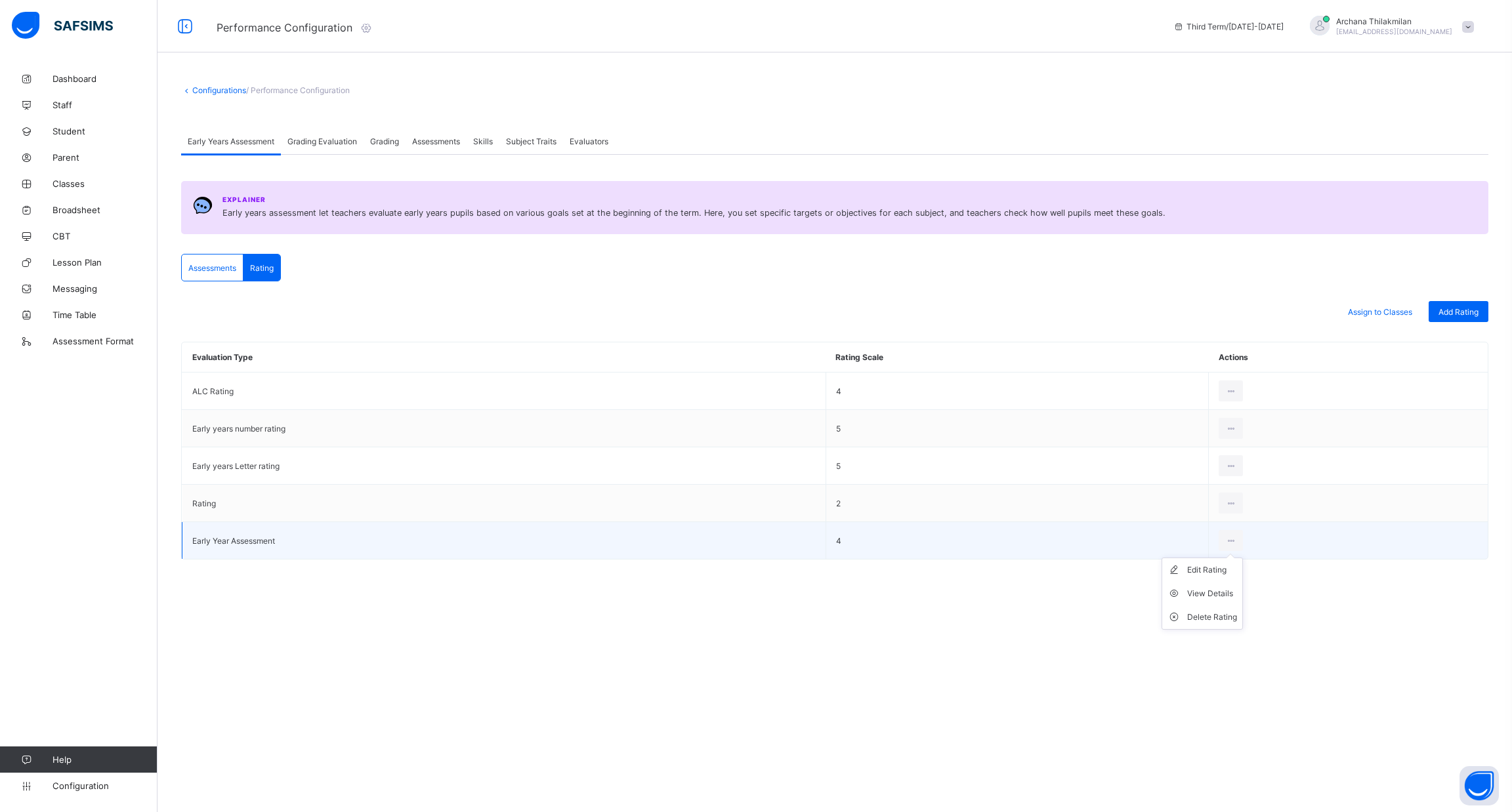
click at [1235, 558] on ul "Edit Rating View Details Delete Rating" at bounding box center [1202, 593] width 82 height 72
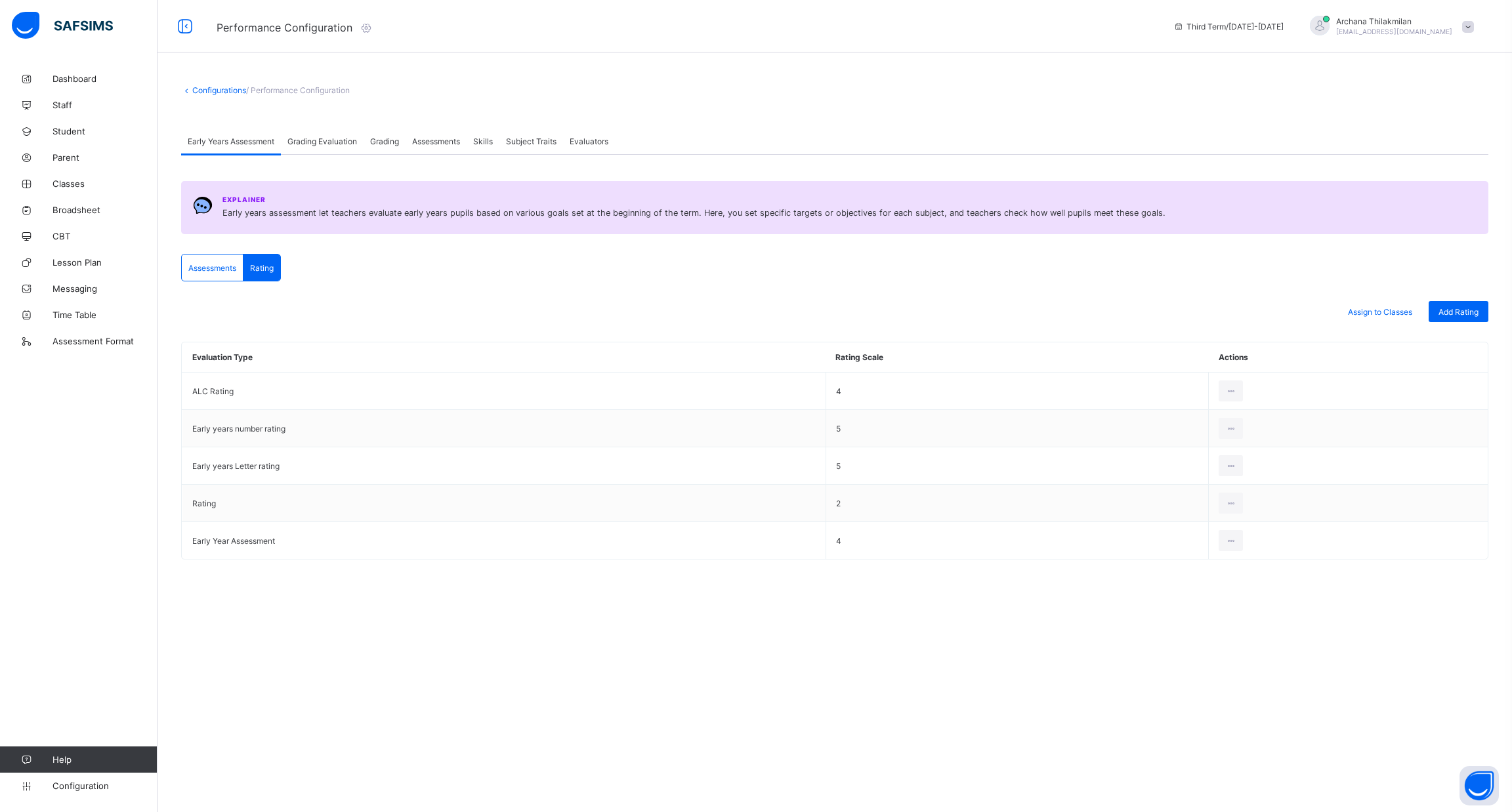
click at [530, 143] on span "Subject Traits" at bounding box center [531, 141] width 50 height 10
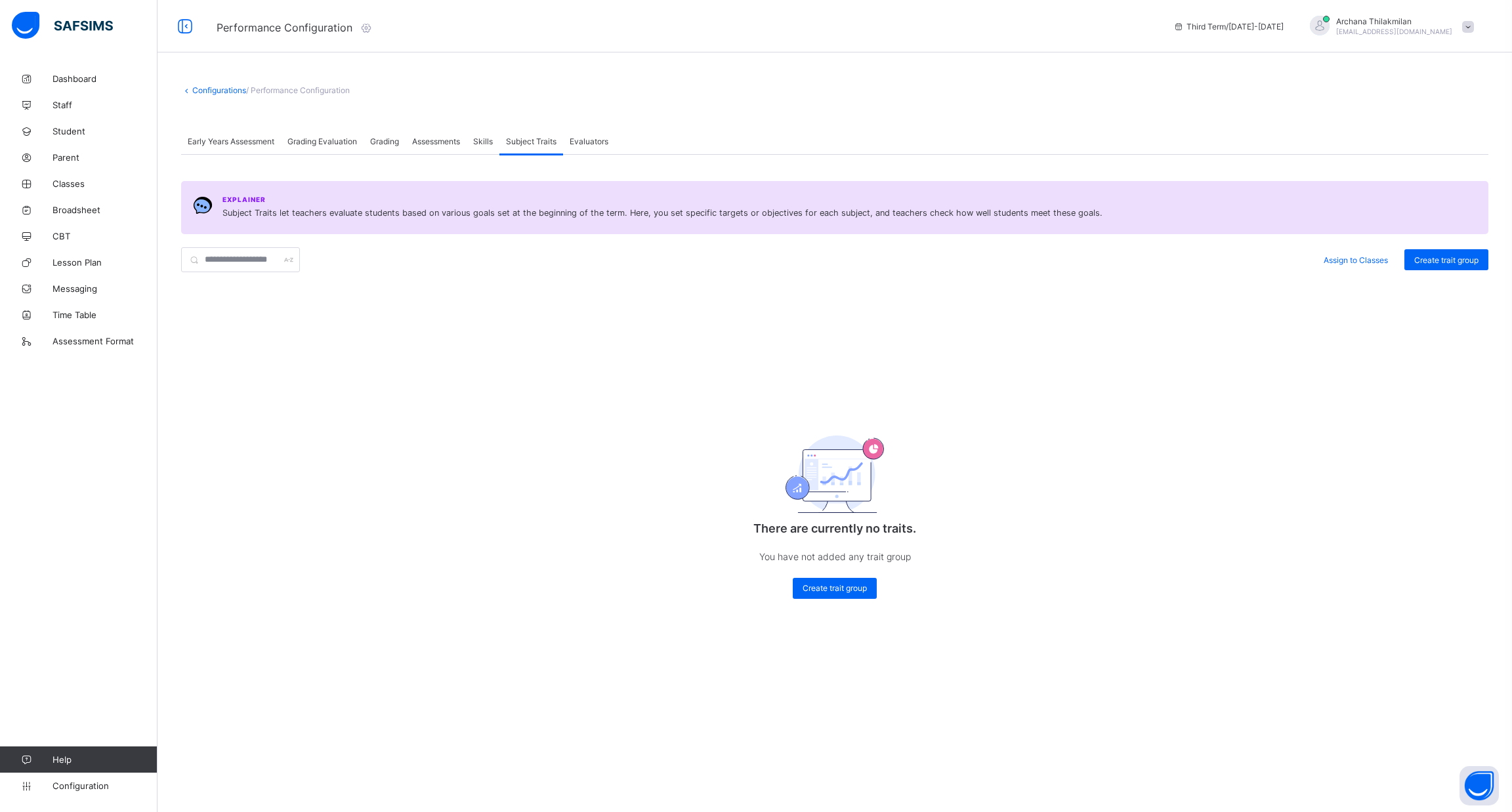
click at [466, 135] on div "Assessments" at bounding box center [436, 141] width 61 height 27
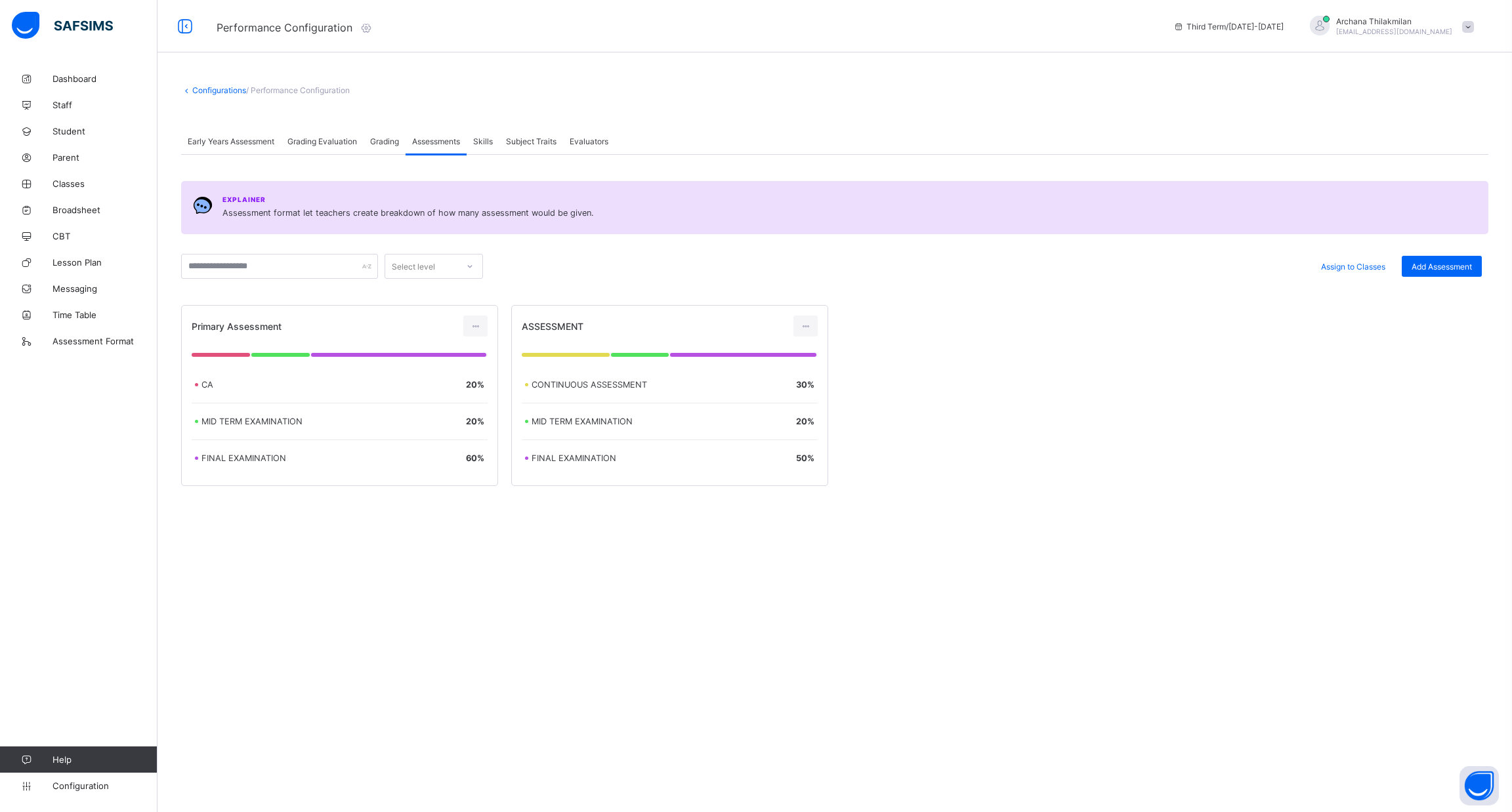
click at [384, 141] on span "Grading" at bounding box center [385, 141] width 29 height 10
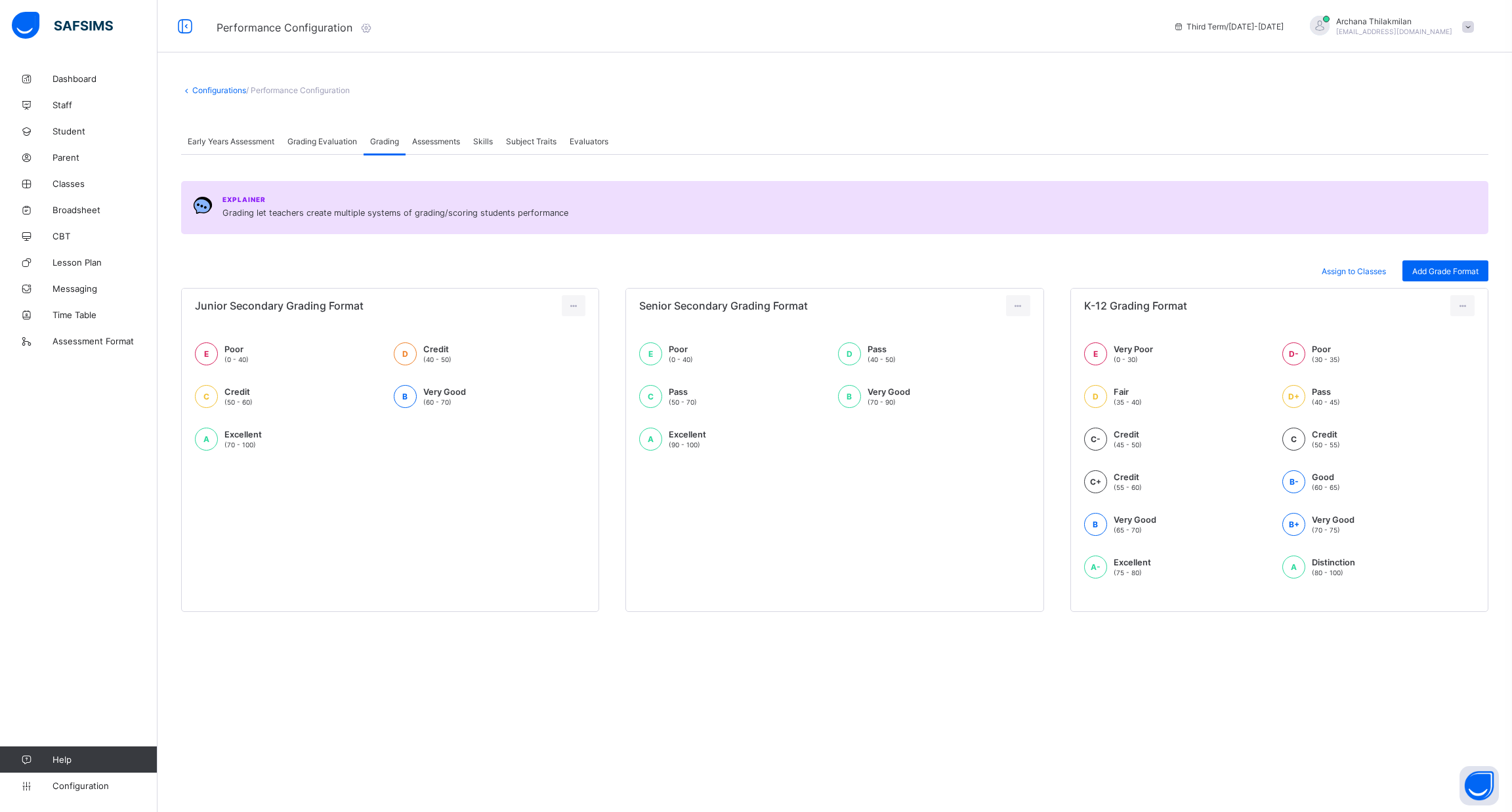
click at [304, 152] on div "Grading Evaluation" at bounding box center [322, 141] width 82 height 27
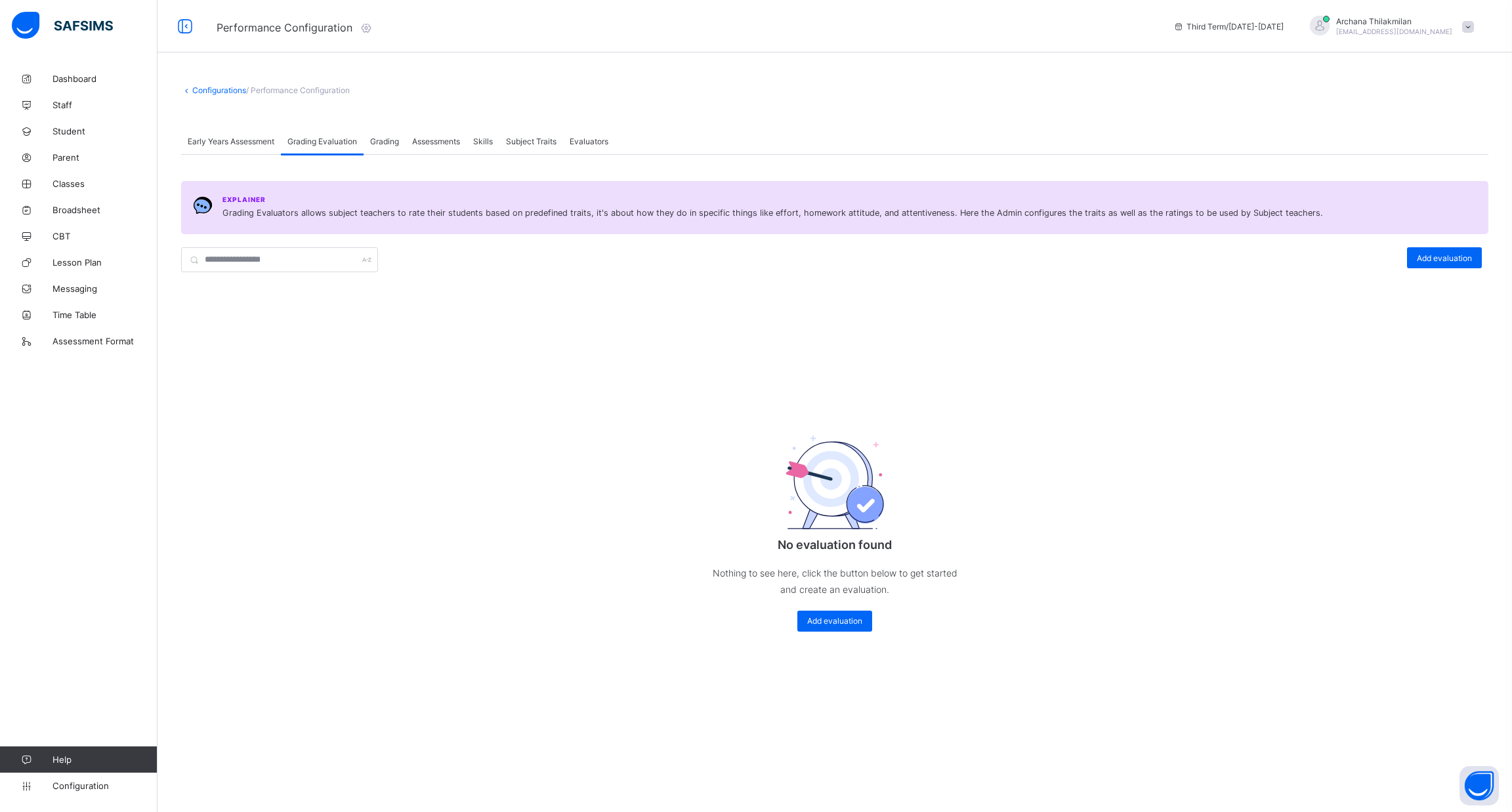
click at [259, 143] on span "Early Years Assessment" at bounding box center [231, 141] width 87 height 10
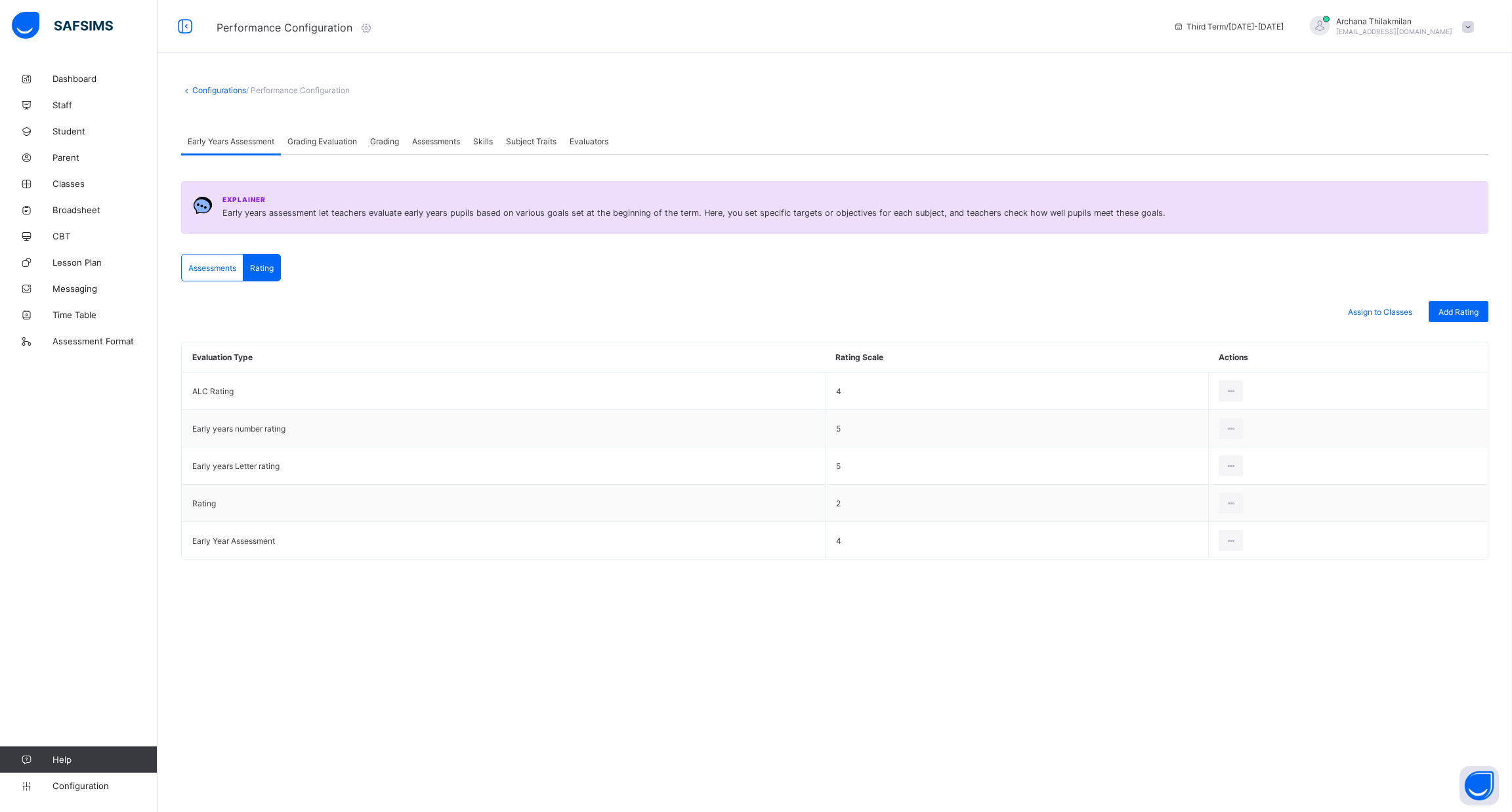
click at [213, 269] on span "Assessments" at bounding box center [212, 267] width 48 height 10
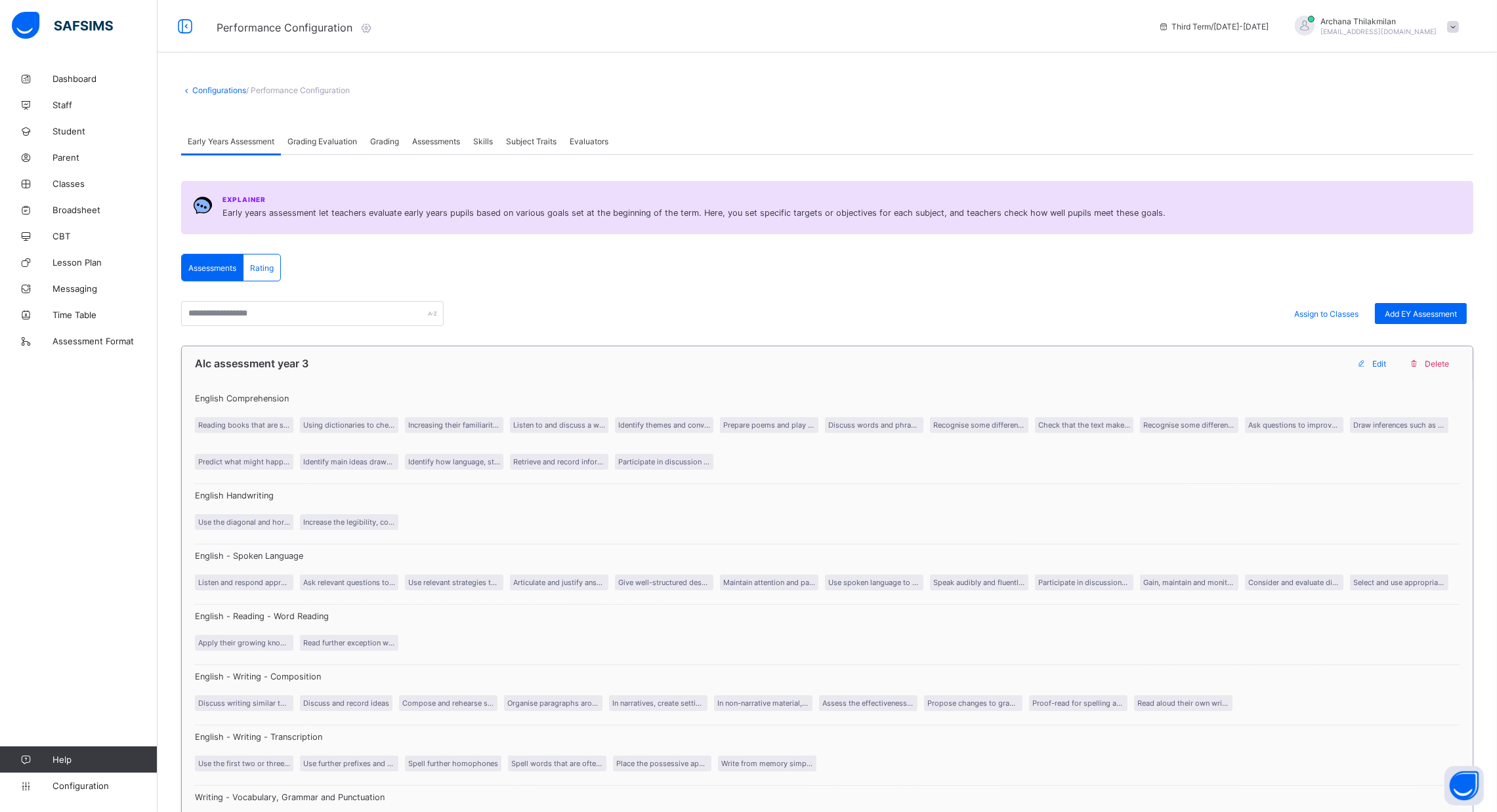
click at [1237, 481] on div "English Comprehension Reading books that are structured in different ways and r…" at bounding box center [827, 436] width 1264 height 97
click at [73, 126] on span "Student" at bounding box center [104, 131] width 105 height 10
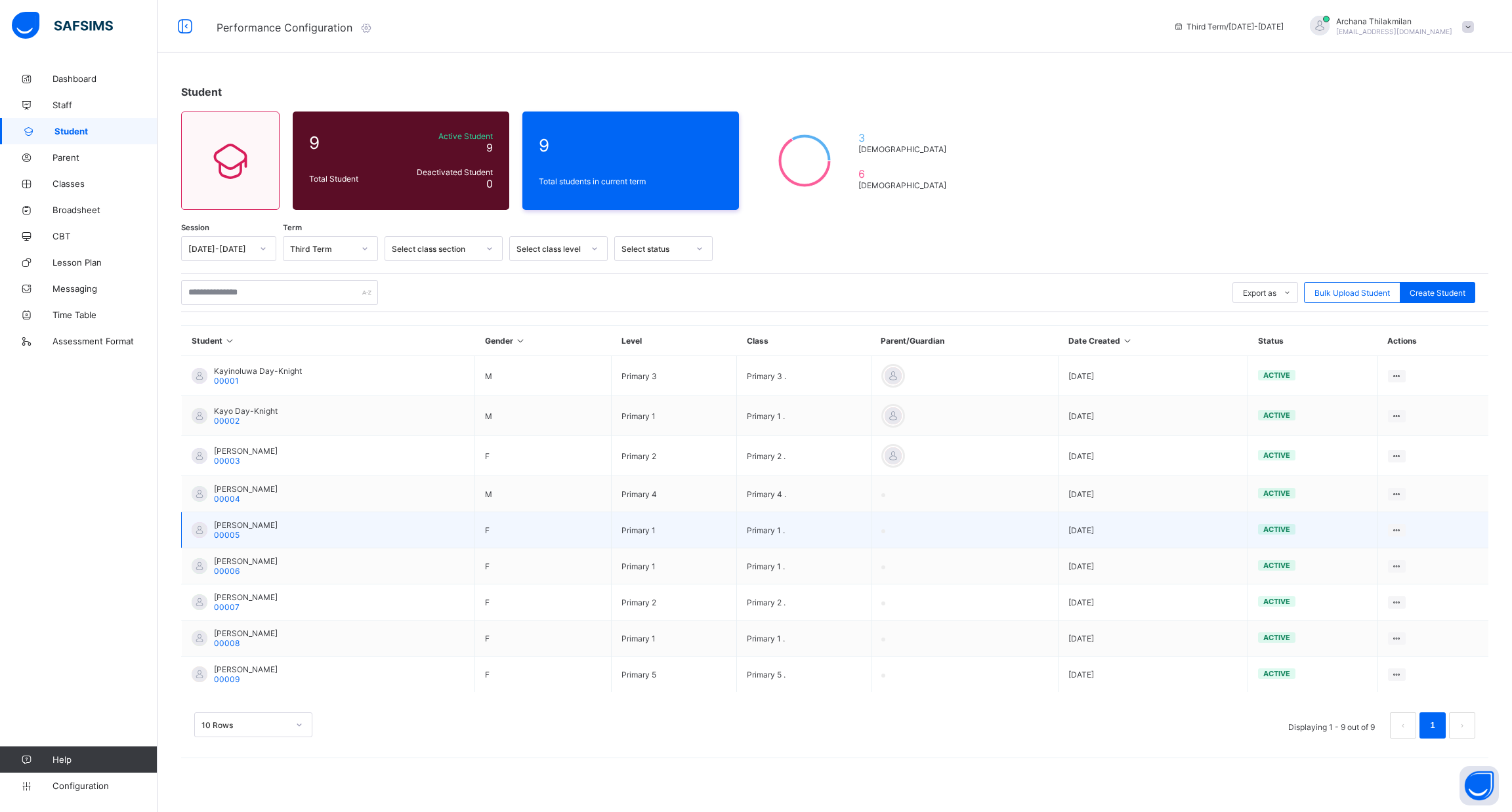
click at [428, 527] on td "[PERSON_NAME] 00005" at bounding box center [329, 530] width 293 height 36
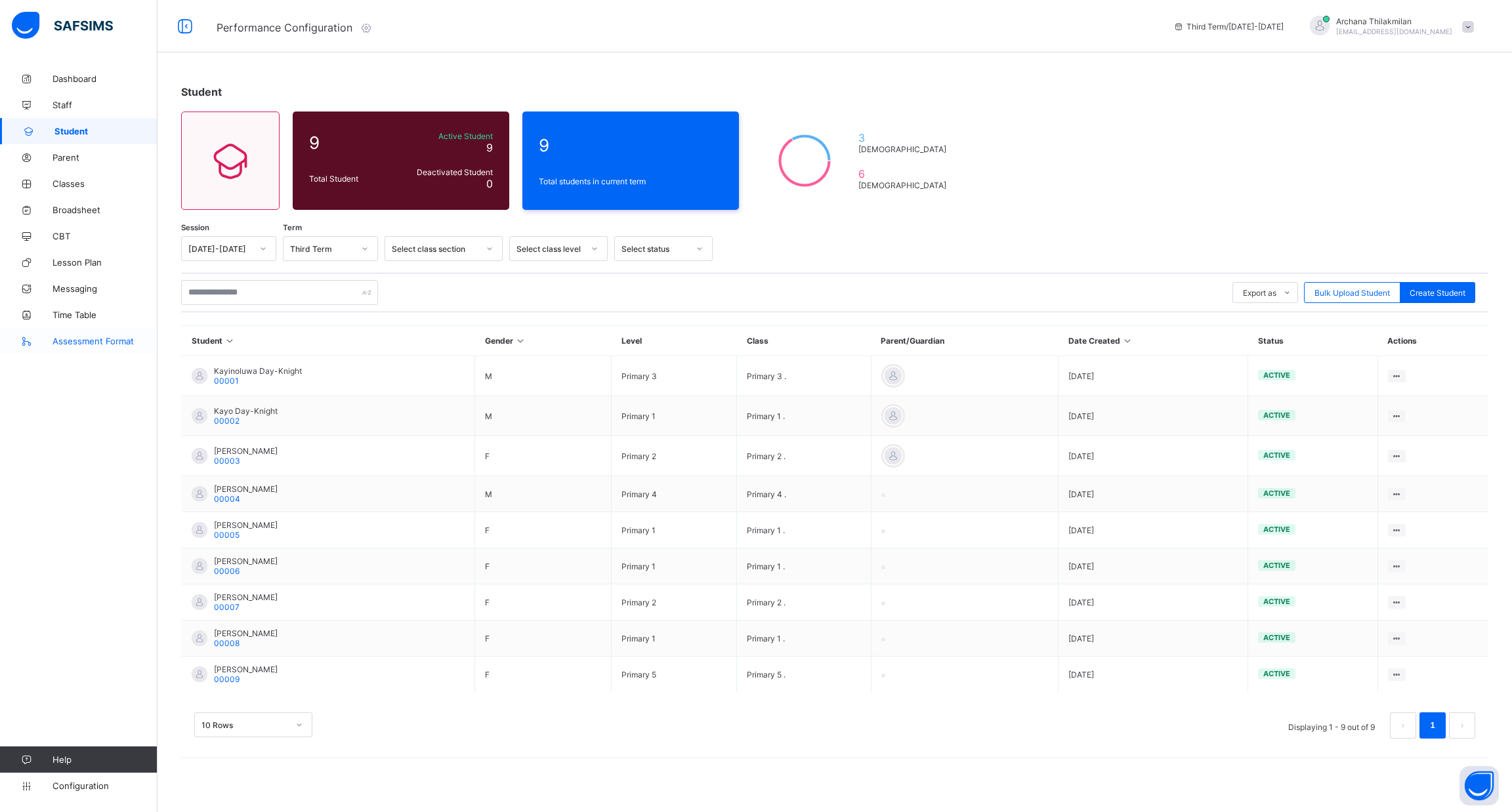
click at [124, 337] on span "Assessment Format" at bounding box center [104, 341] width 105 height 10
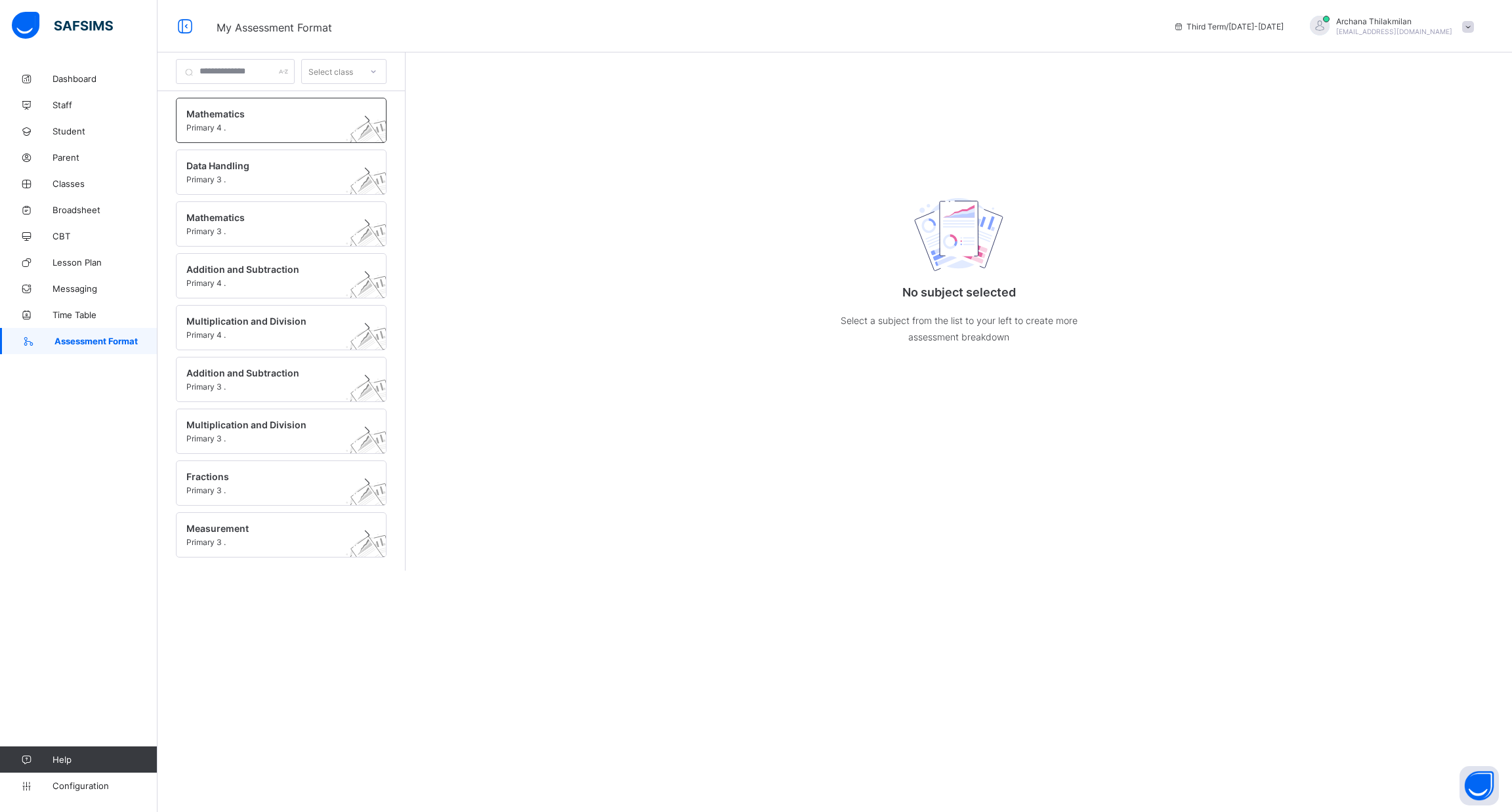
click at [293, 133] on div "Mathematics Primary 4 ." at bounding box center [281, 120] width 211 height 45
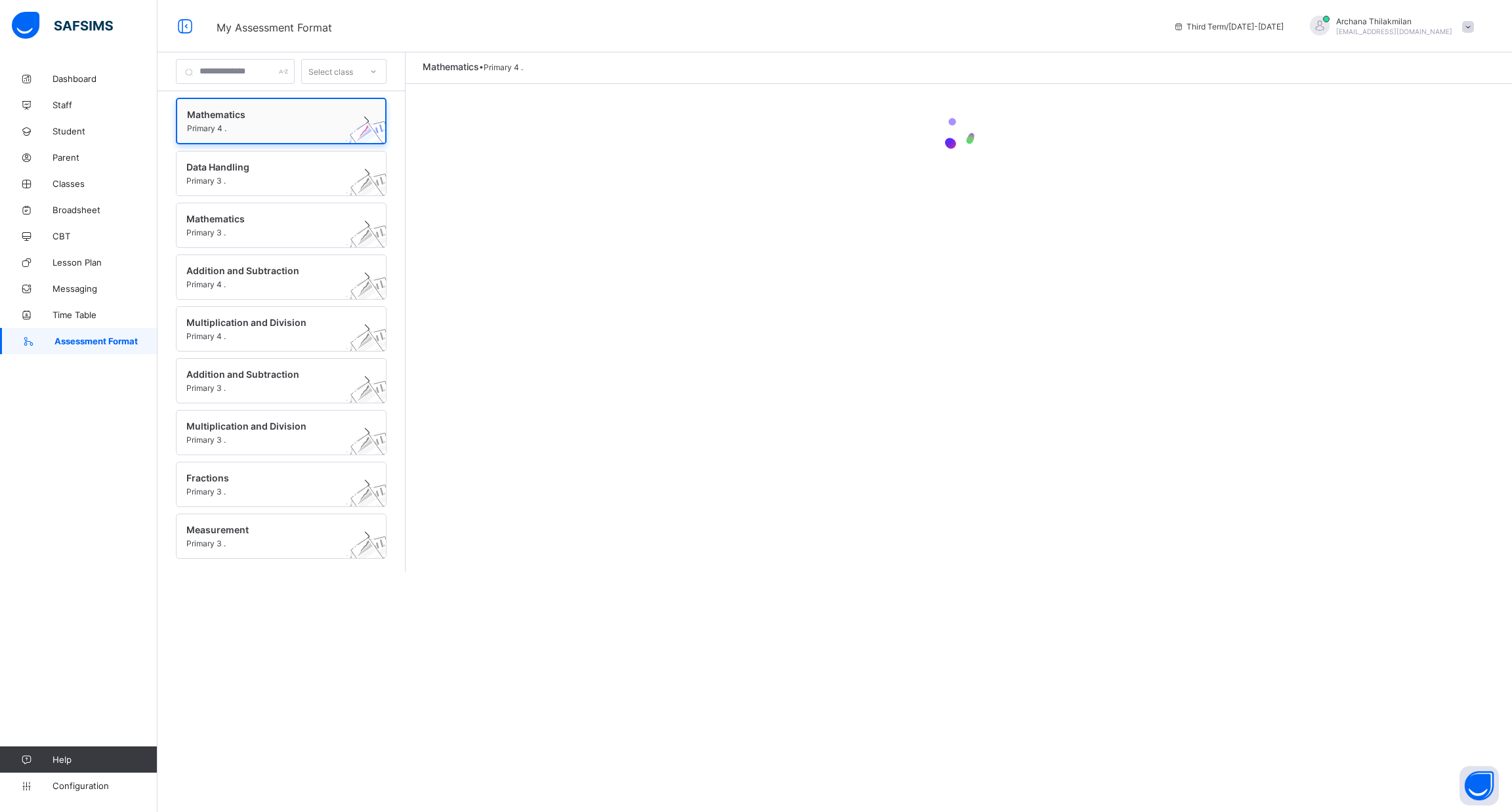
click at [293, 133] on div "Mathematics Primary 4 ." at bounding box center [281, 121] width 211 height 47
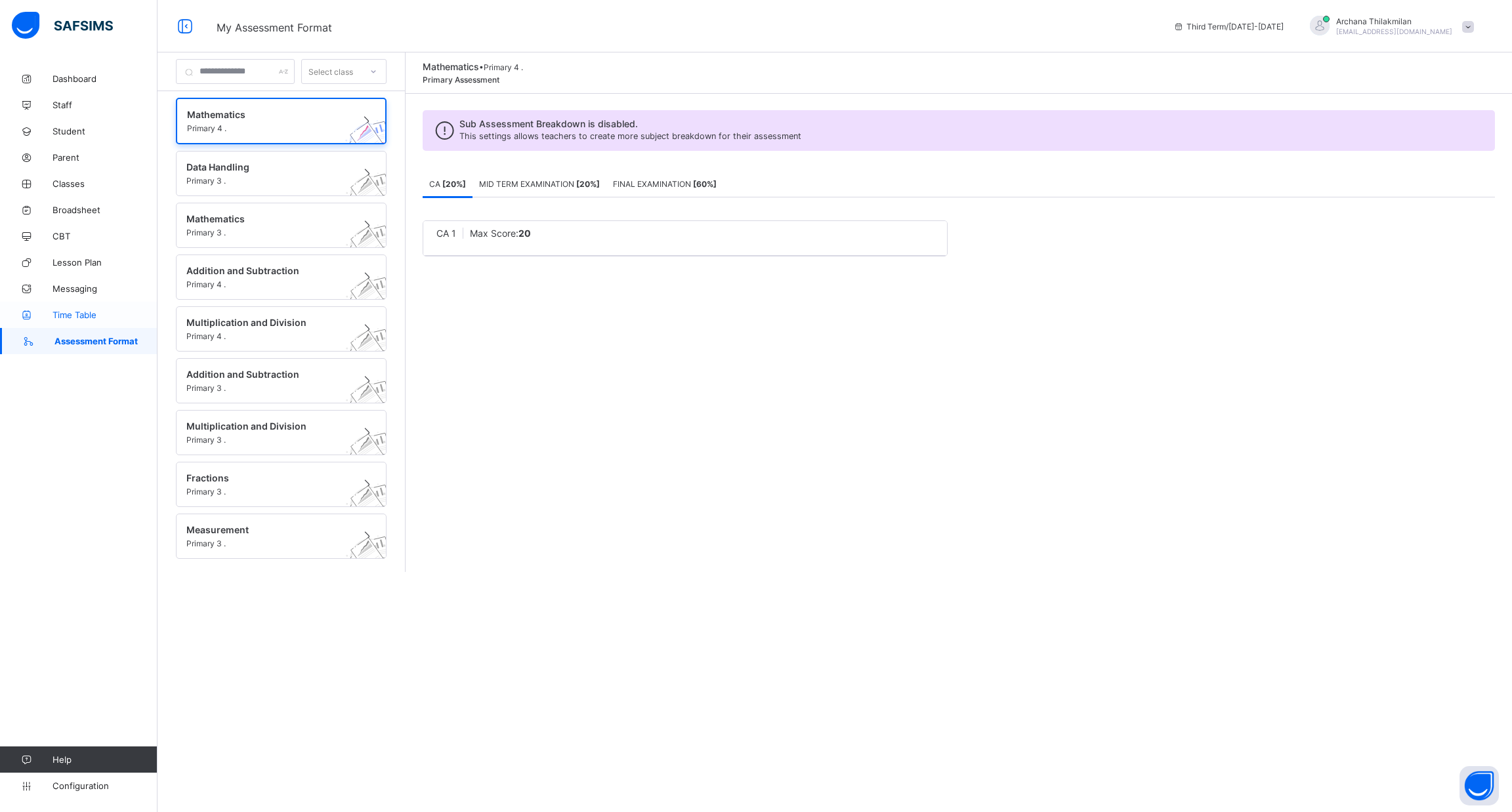
click at [80, 323] on link "Time Table" at bounding box center [79, 315] width 158 height 27
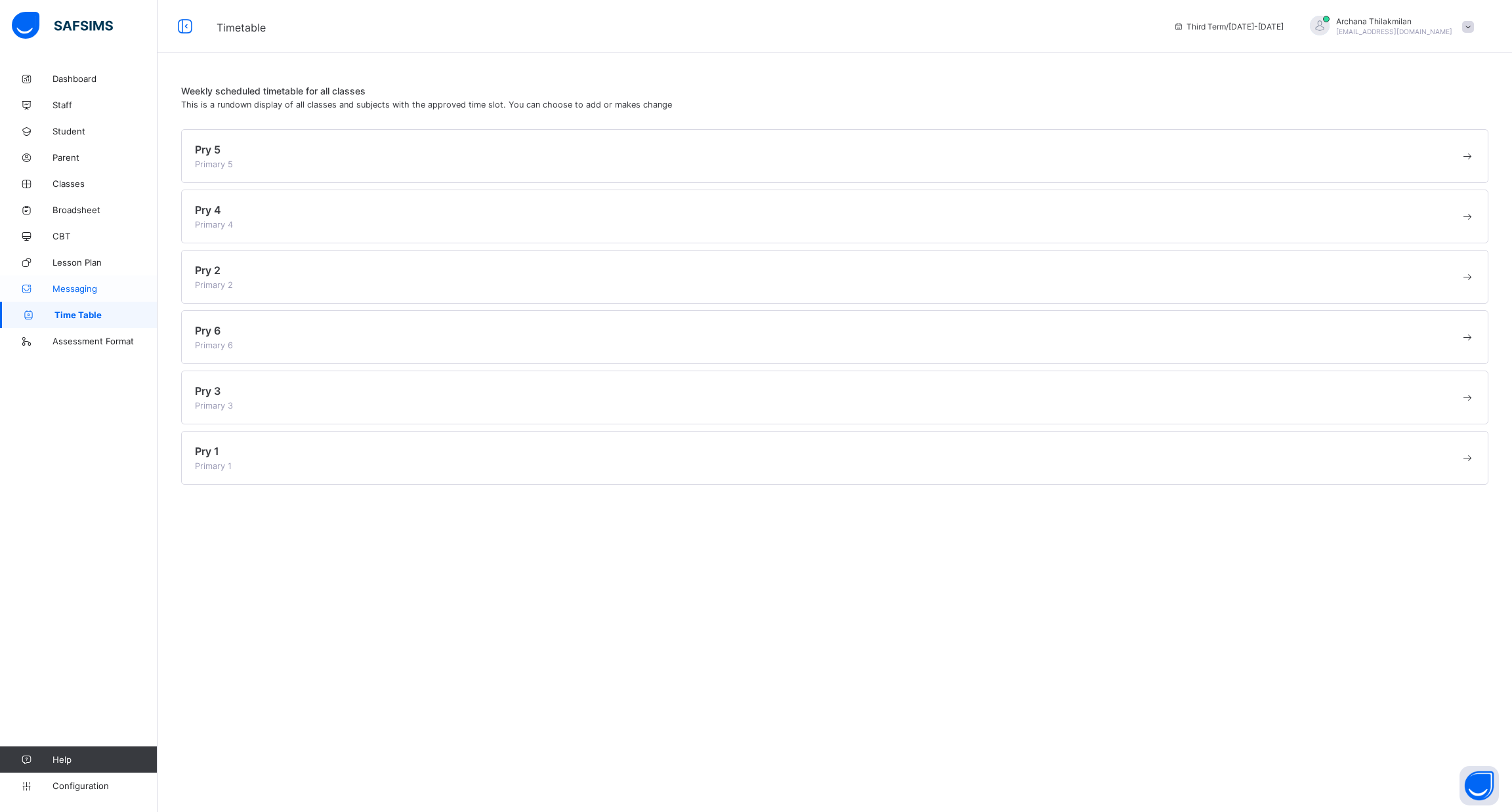
click at [80, 296] on link "Messaging" at bounding box center [79, 288] width 158 height 27
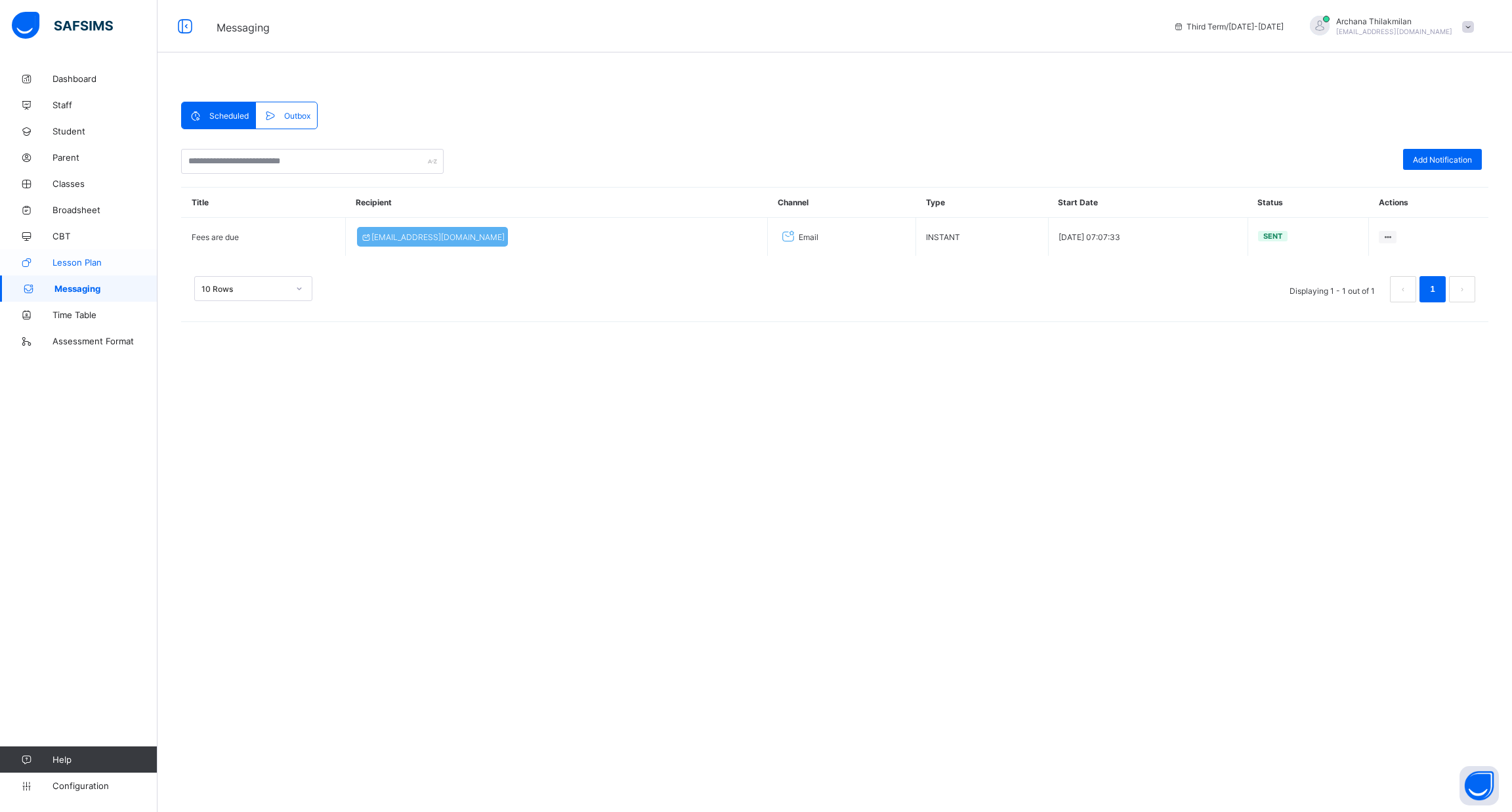
click at [83, 261] on span "Lesson Plan" at bounding box center [104, 262] width 105 height 10
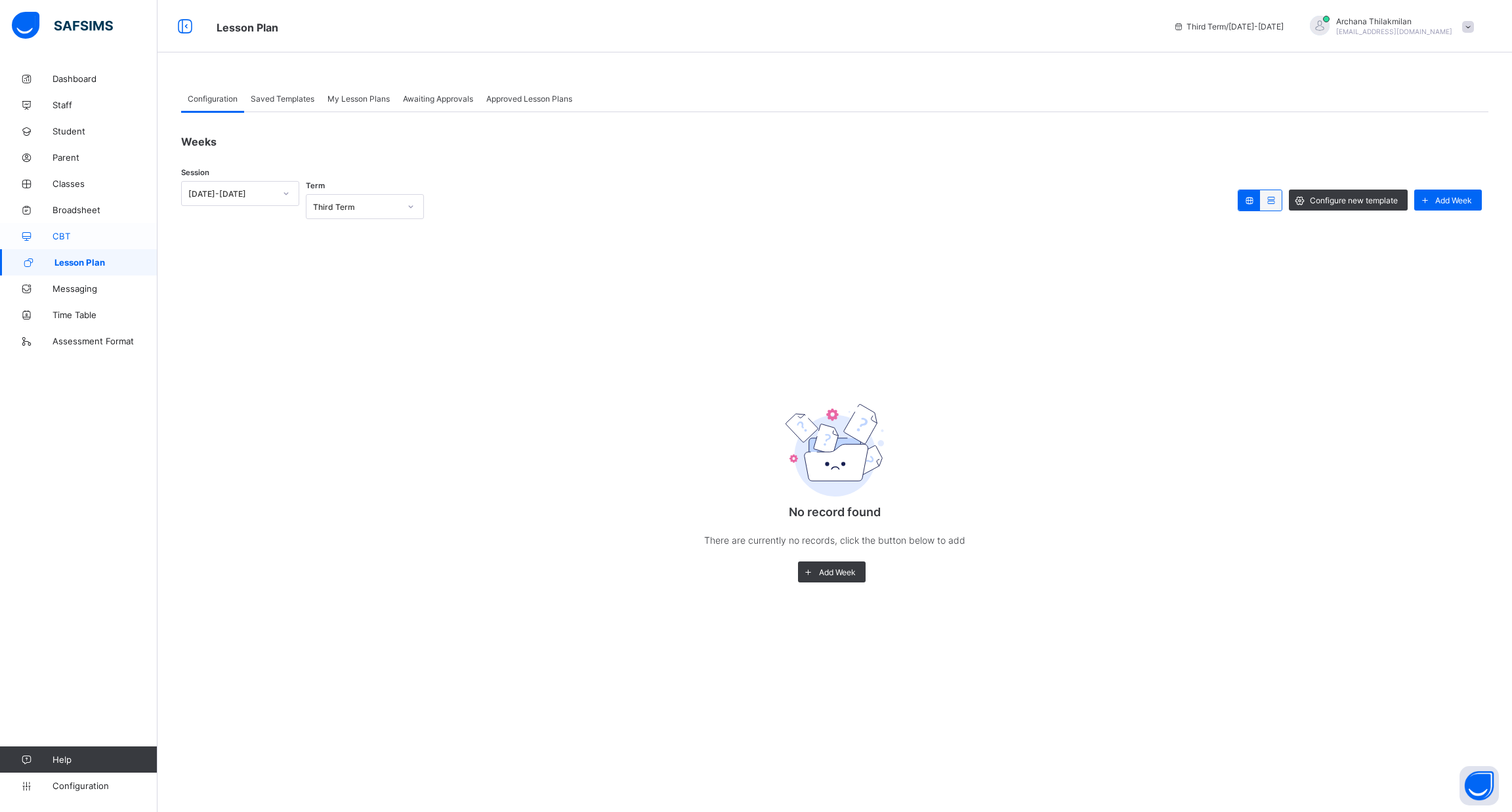
click at [71, 237] on span "CBT" at bounding box center [104, 235] width 105 height 10
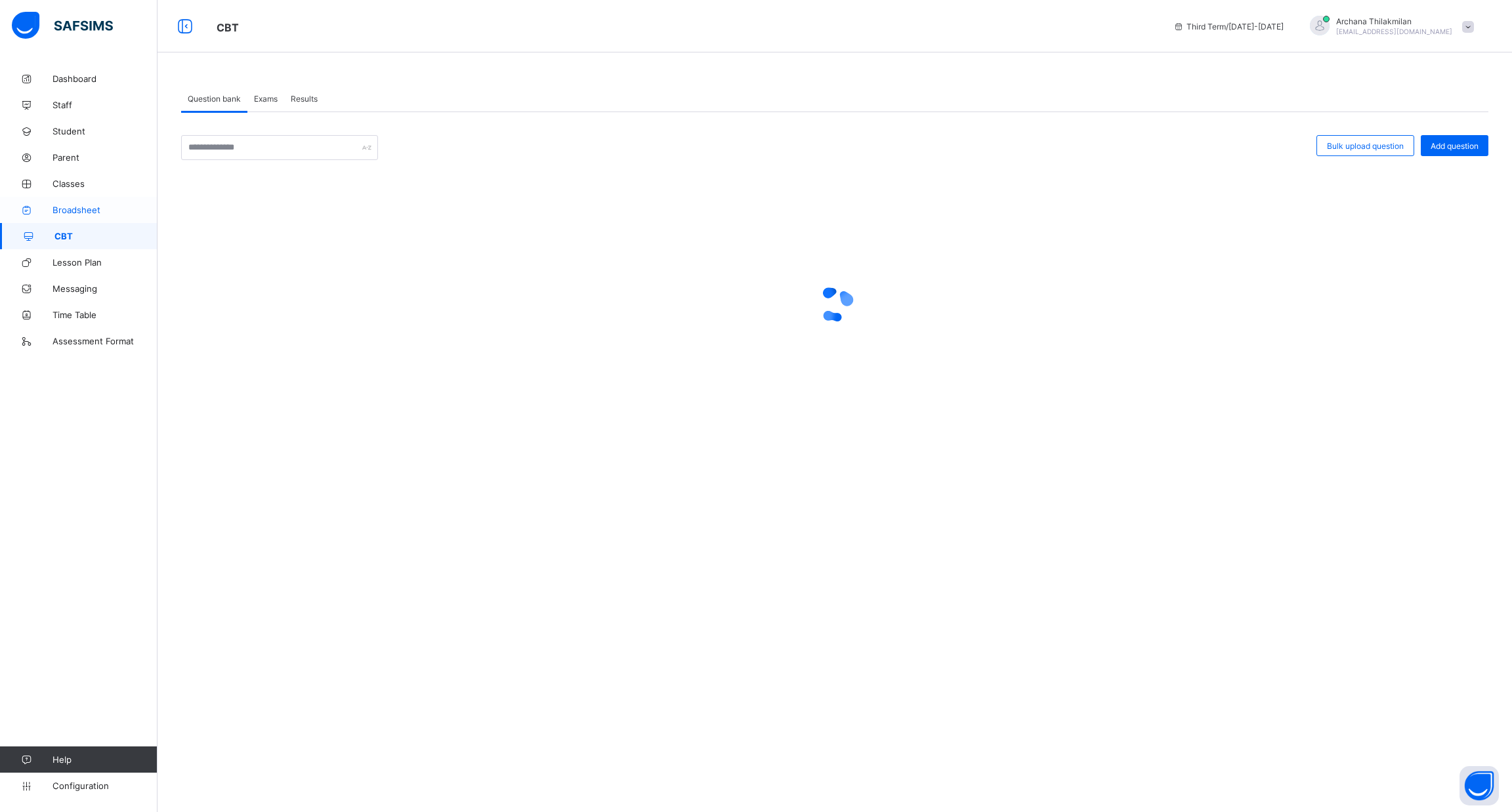
click at [76, 218] on link "Broadsheet" at bounding box center [79, 210] width 158 height 27
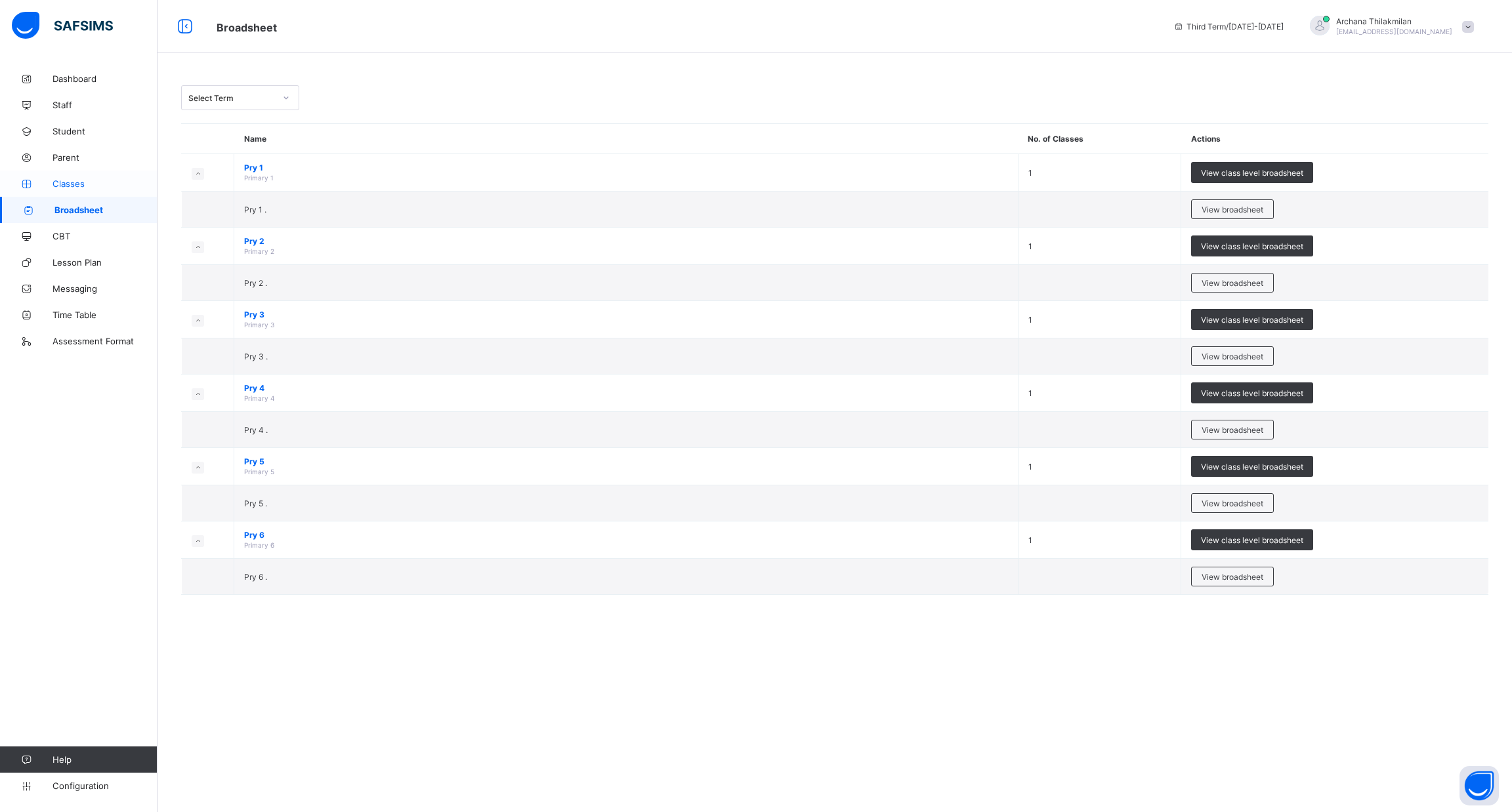
click at [75, 182] on span "Classes" at bounding box center [104, 183] width 105 height 10
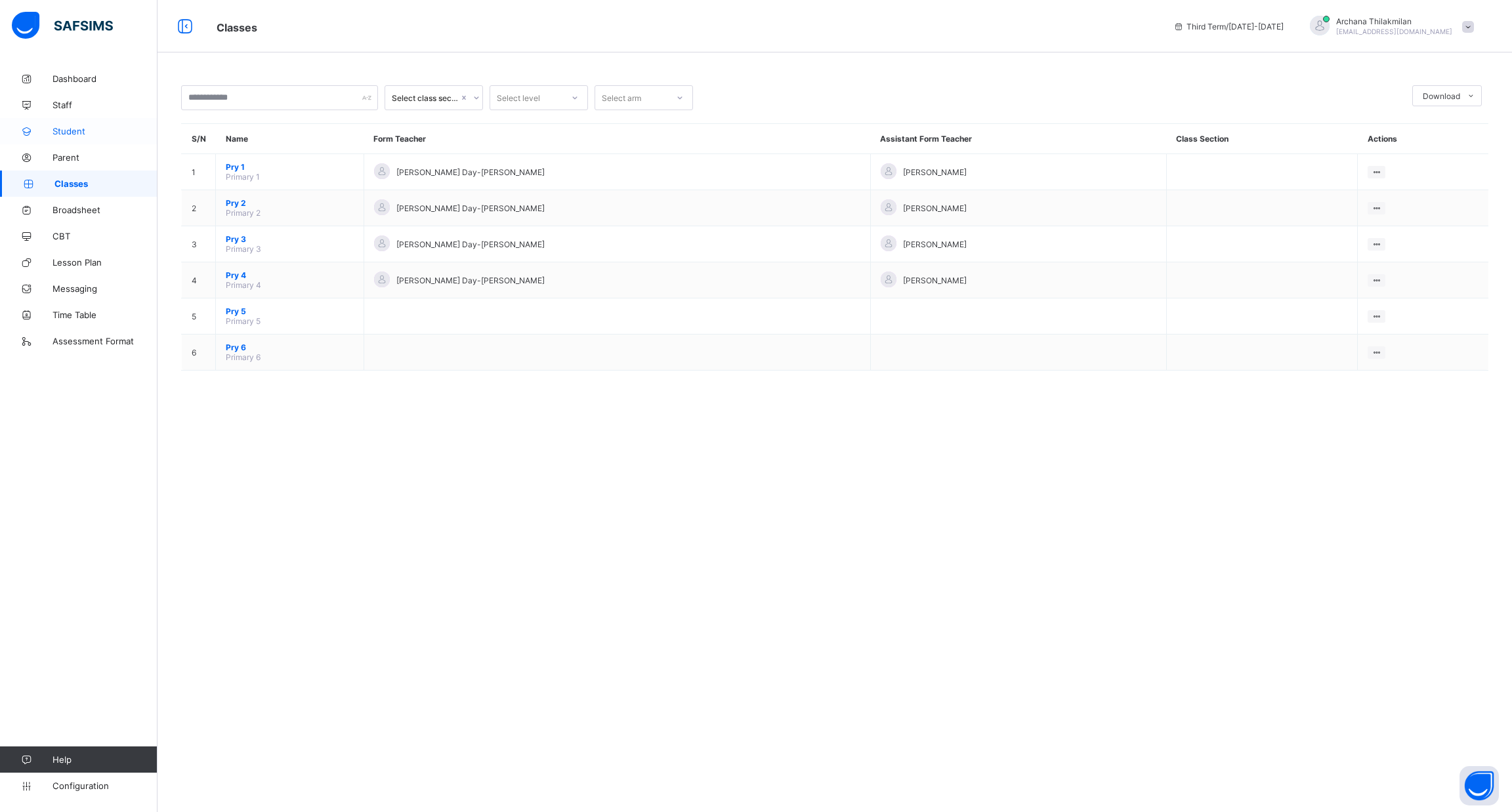
click at [69, 130] on span "Student" at bounding box center [104, 131] width 105 height 10
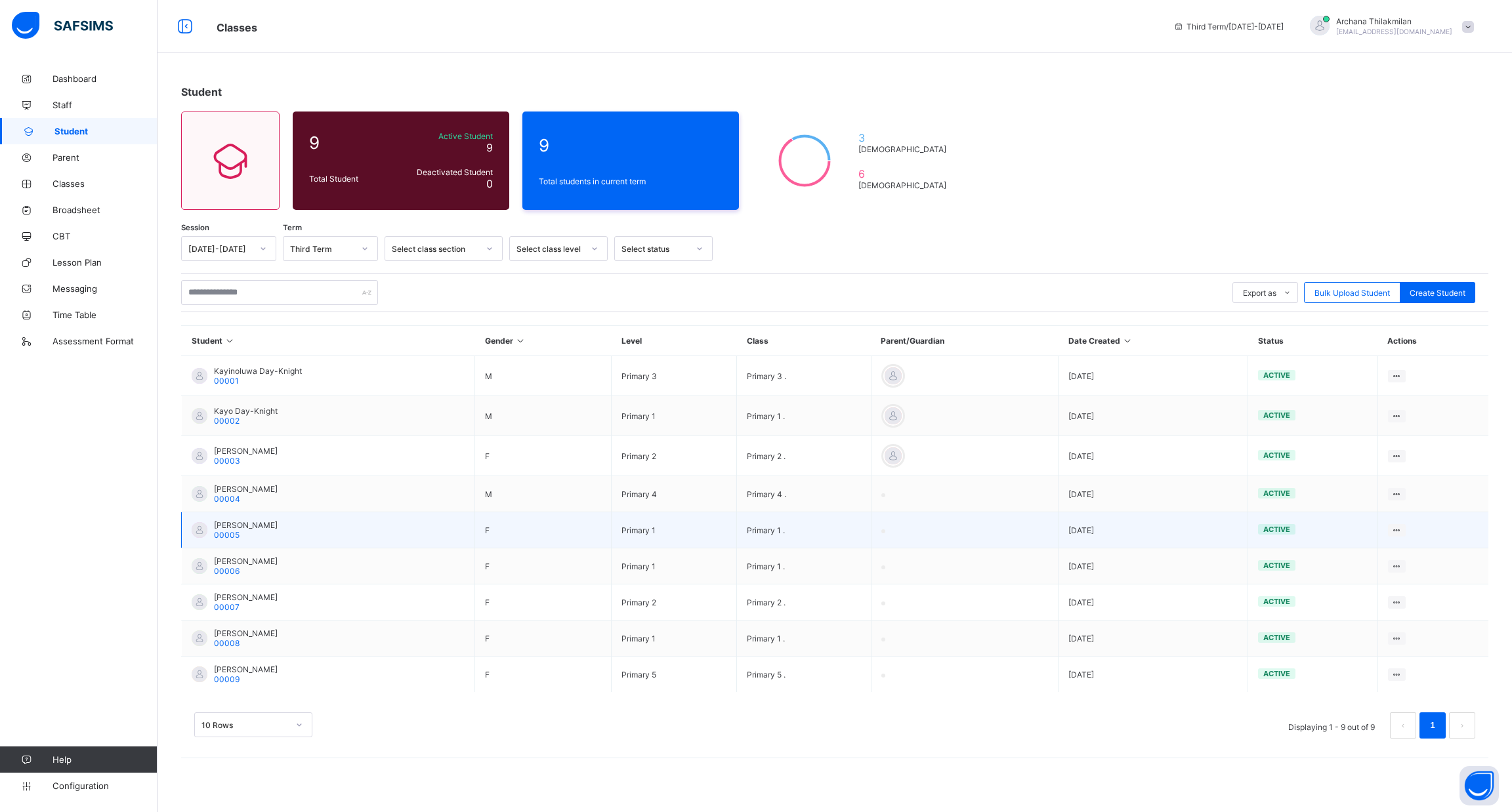
click at [302, 536] on td "[PERSON_NAME] 00005" at bounding box center [329, 530] width 293 height 36
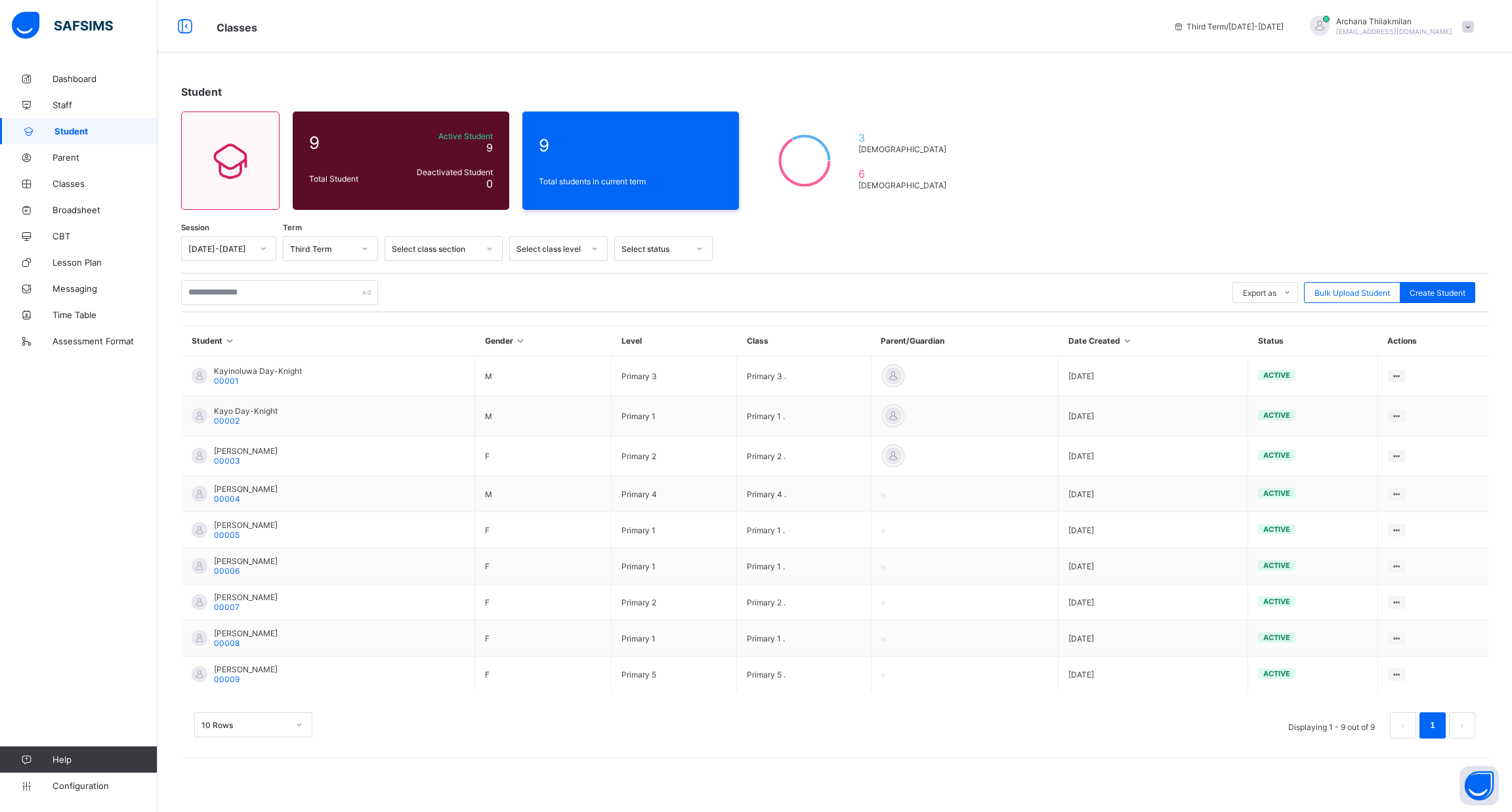
click at [226, 340] on icon at bounding box center [230, 341] width 11 height 10
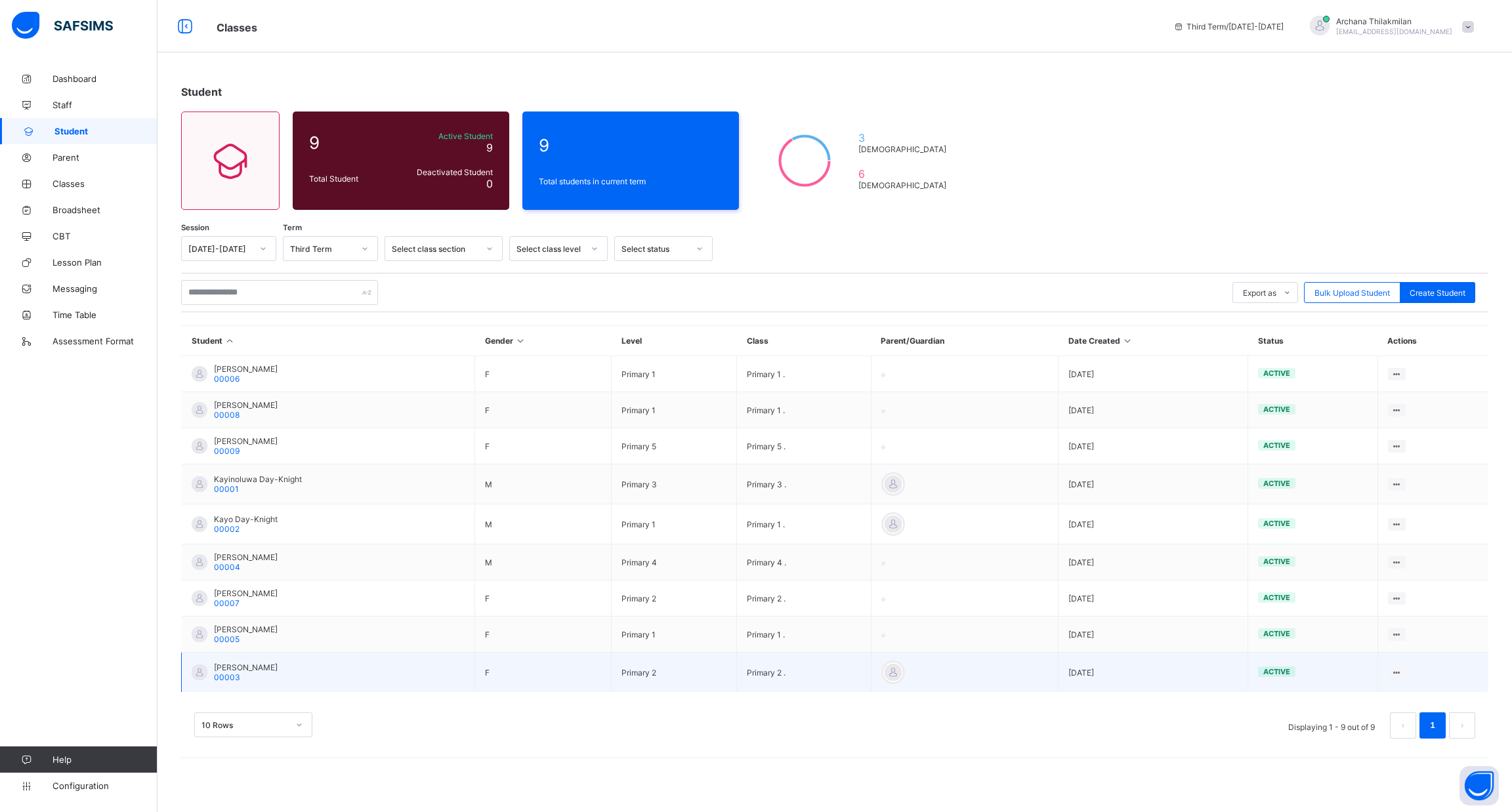
click at [223, 663] on span "[PERSON_NAME]" at bounding box center [246, 667] width 64 height 10
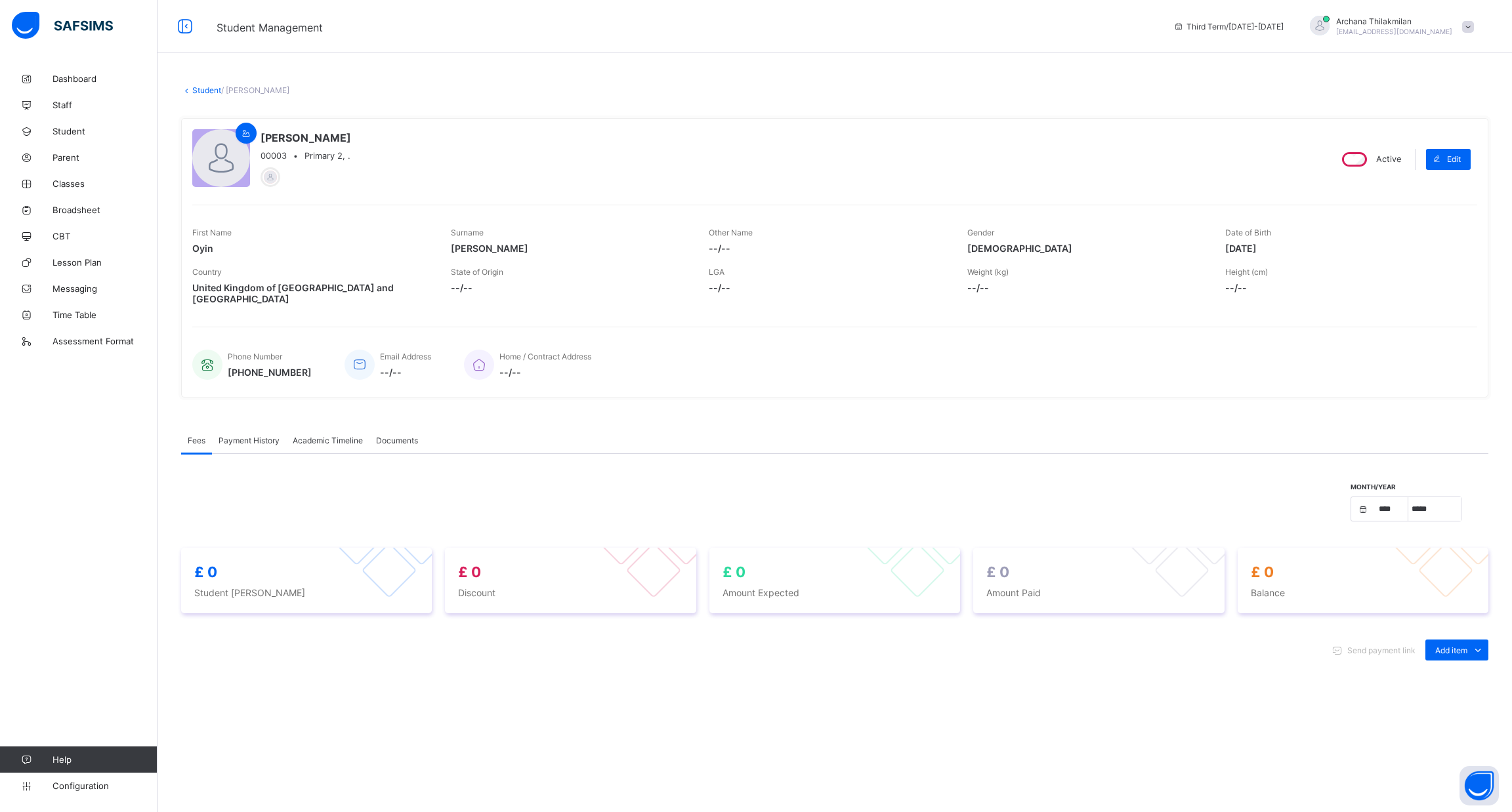
select select "****"
select select "*"
select select "****"
select select "*"
click at [330, 436] on span "Academic Timeline" at bounding box center [328, 440] width 71 height 10
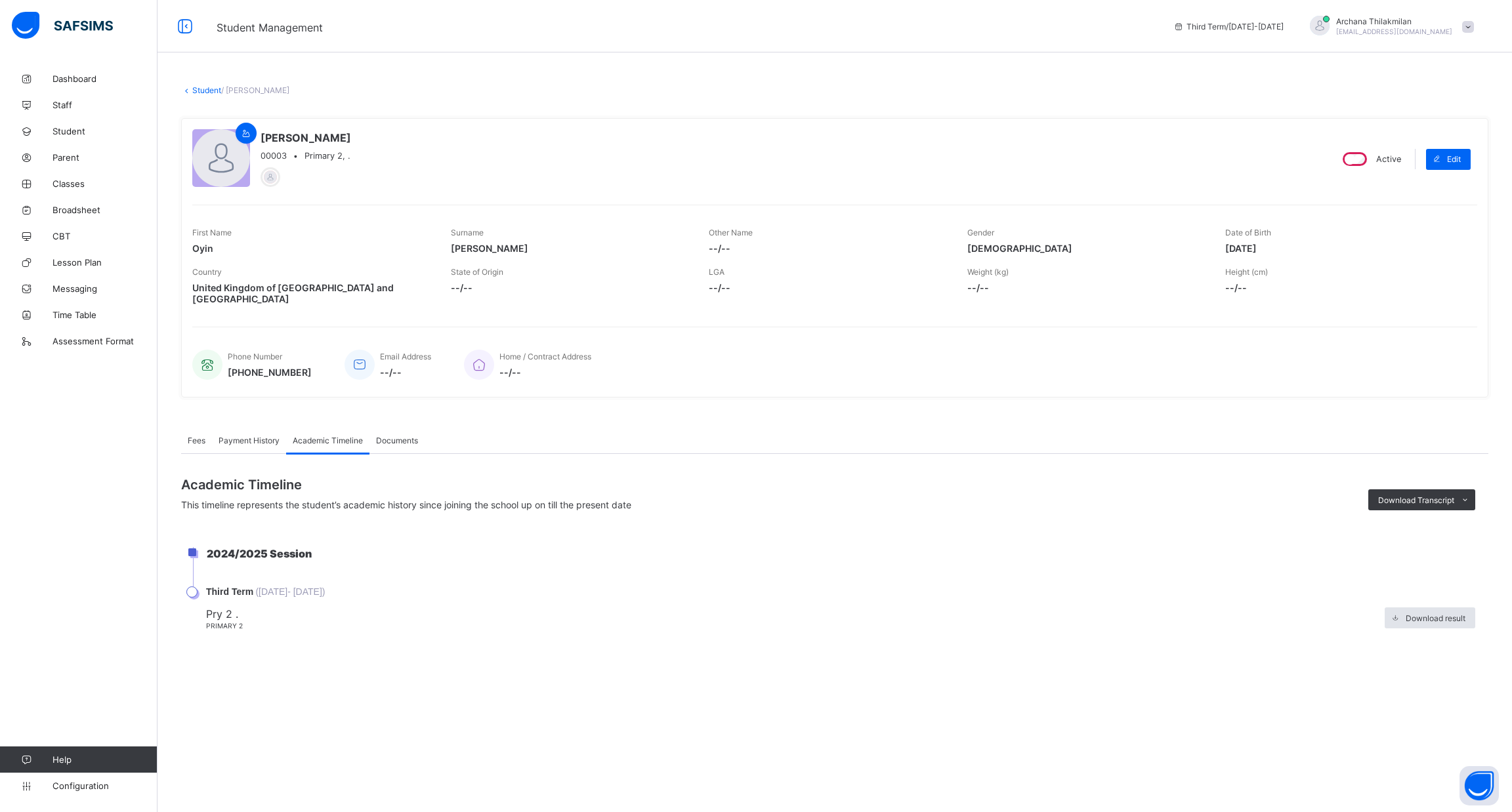
click at [277, 436] on span "Payment History" at bounding box center [249, 440] width 61 height 10
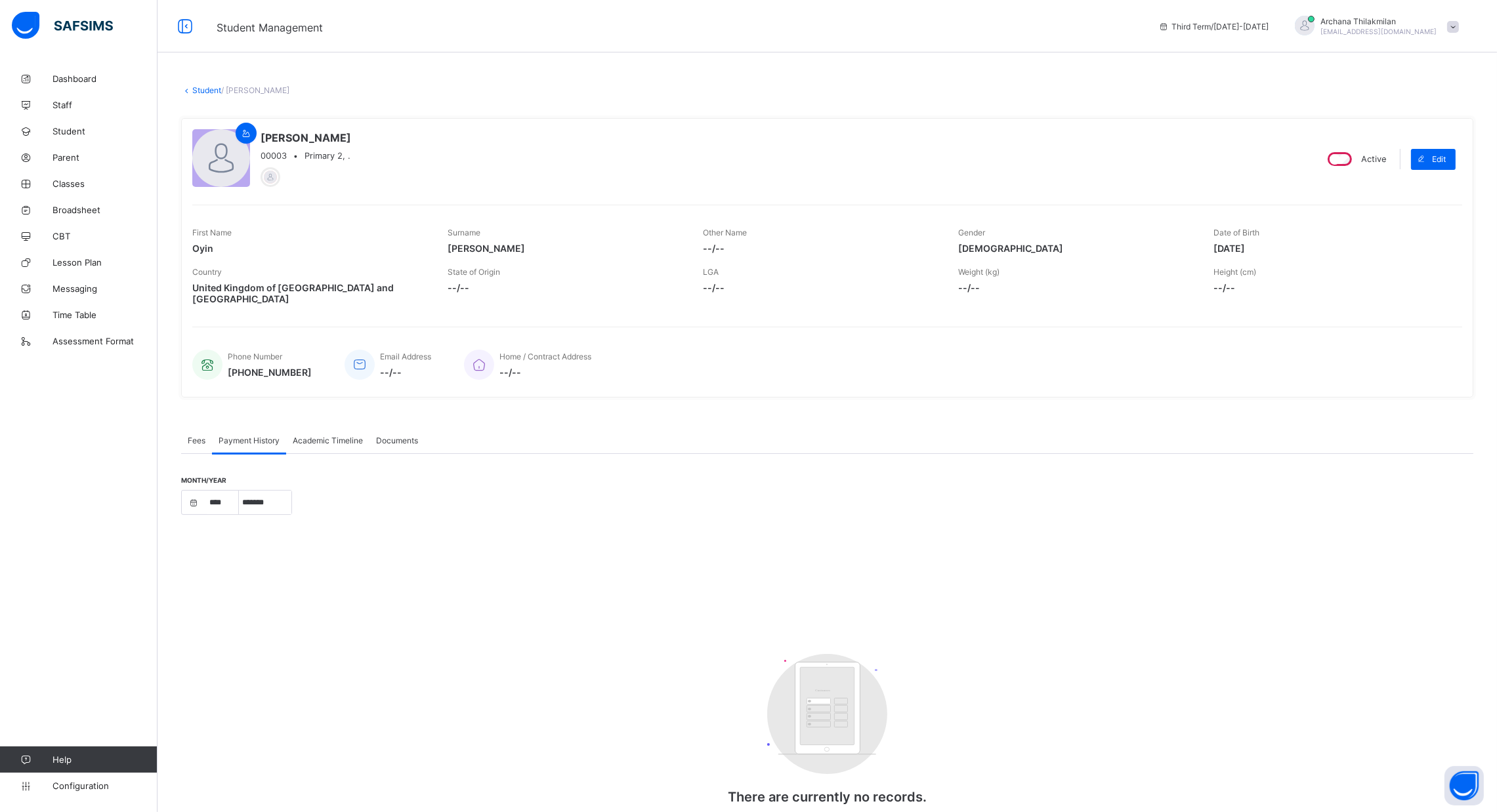
click at [391, 436] on span "Documents" at bounding box center [397, 440] width 42 height 10
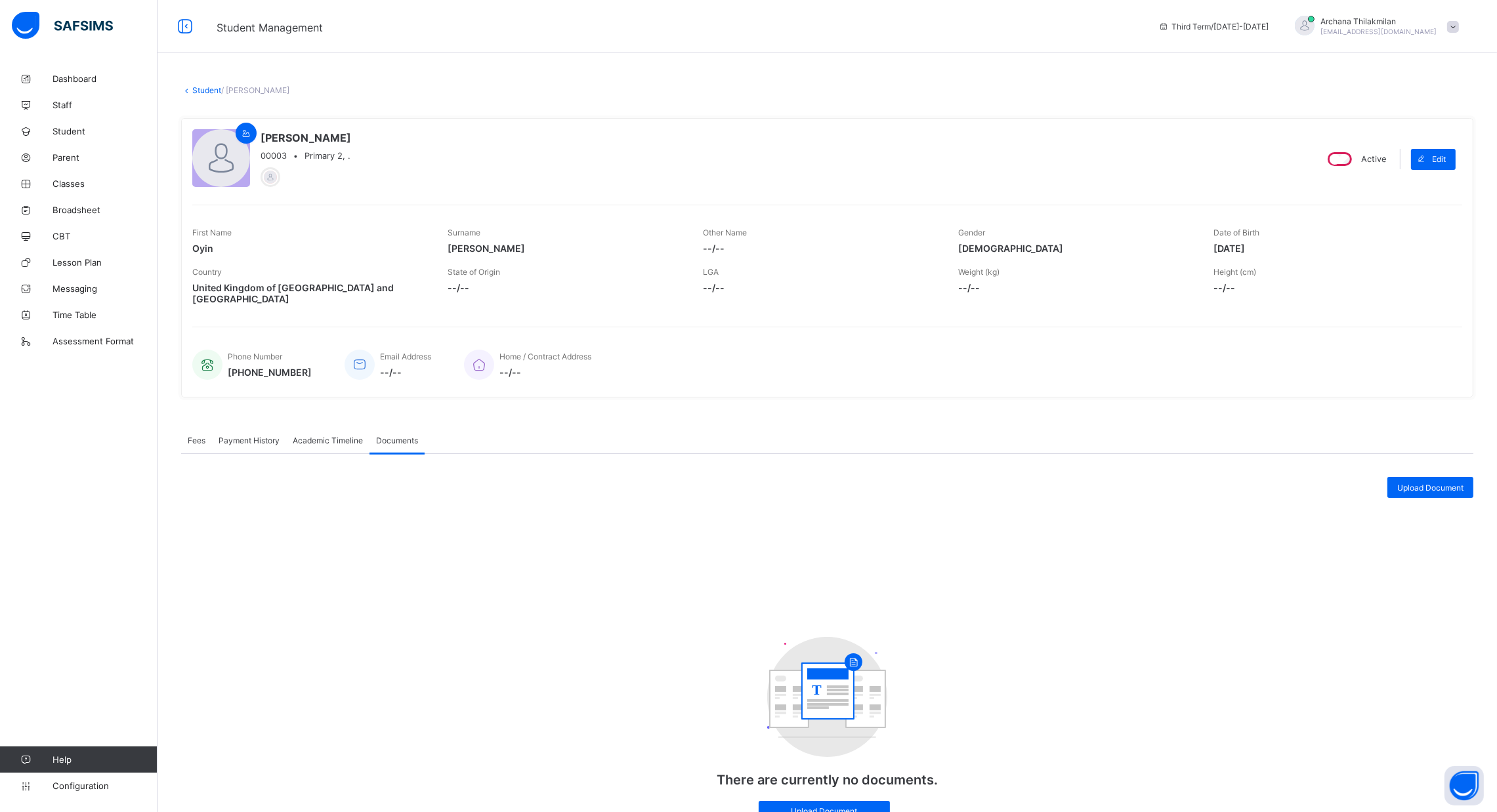
click at [196, 436] on span "Fees" at bounding box center [196, 440] width 17 height 10
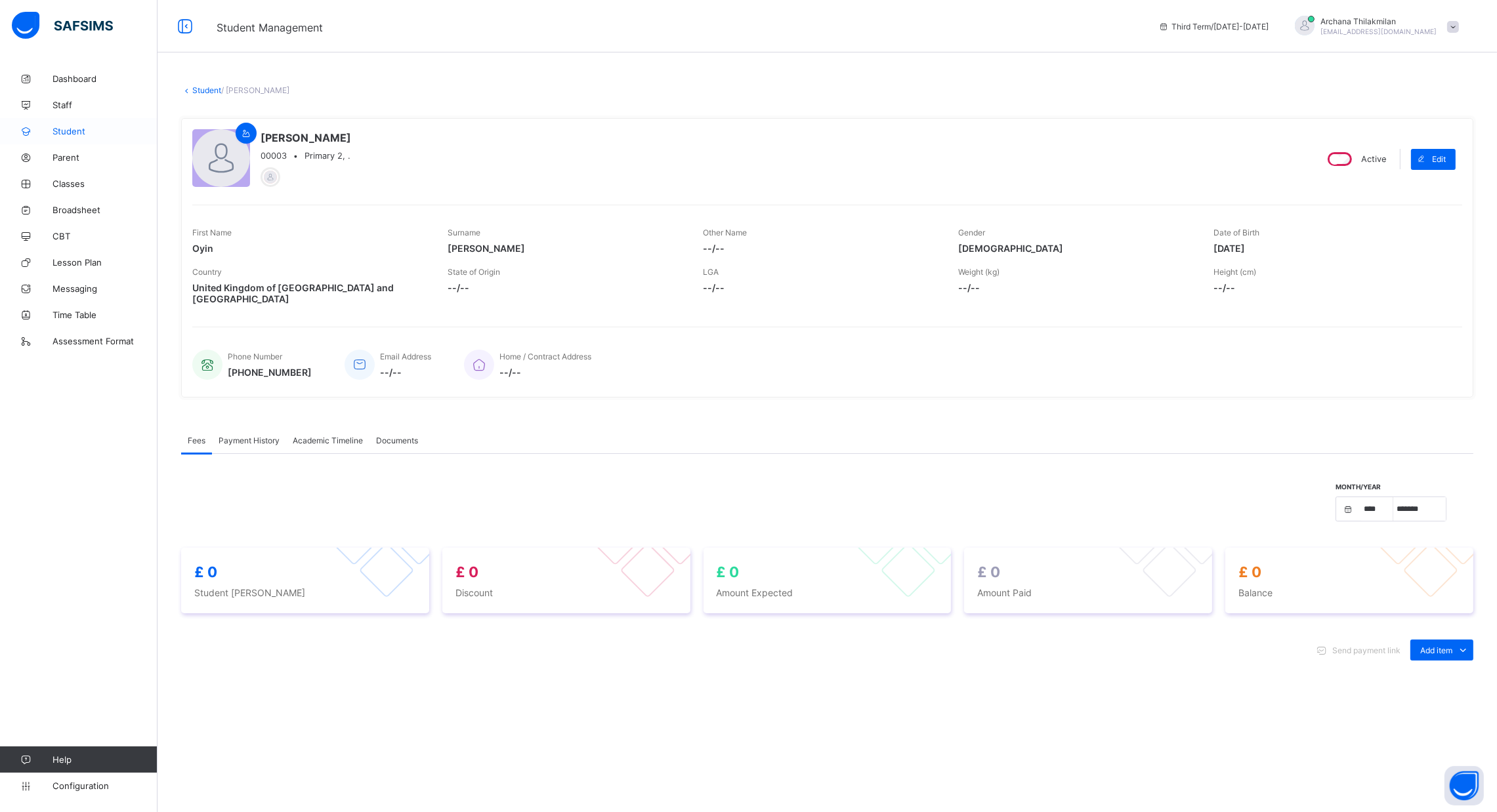
click at [77, 135] on span "Student" at bounding box center [104, 131] width 105 height 10
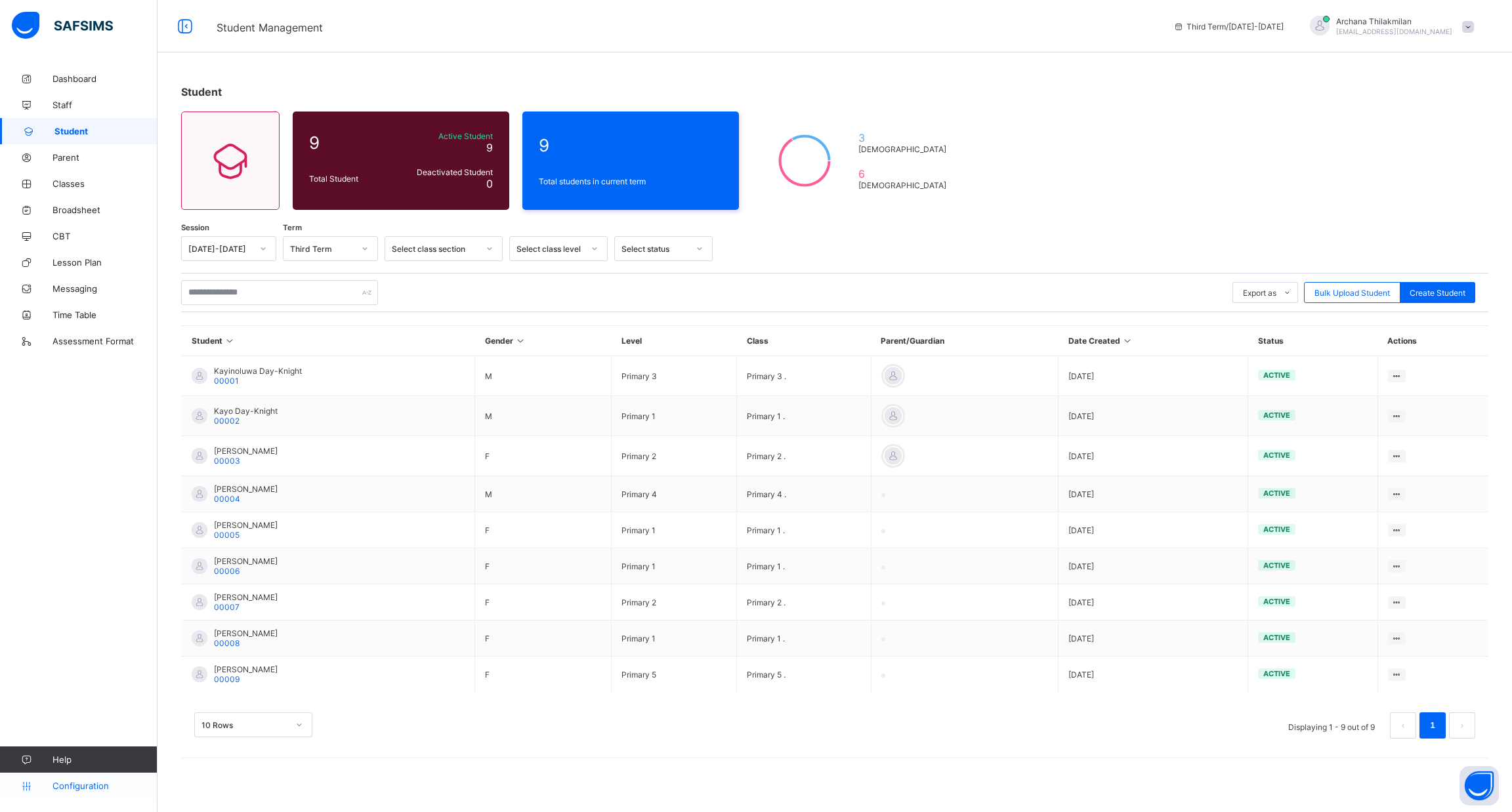
click at [89, 792] on link "Configuration" at bounding box center [78, 785] width 157 height 27
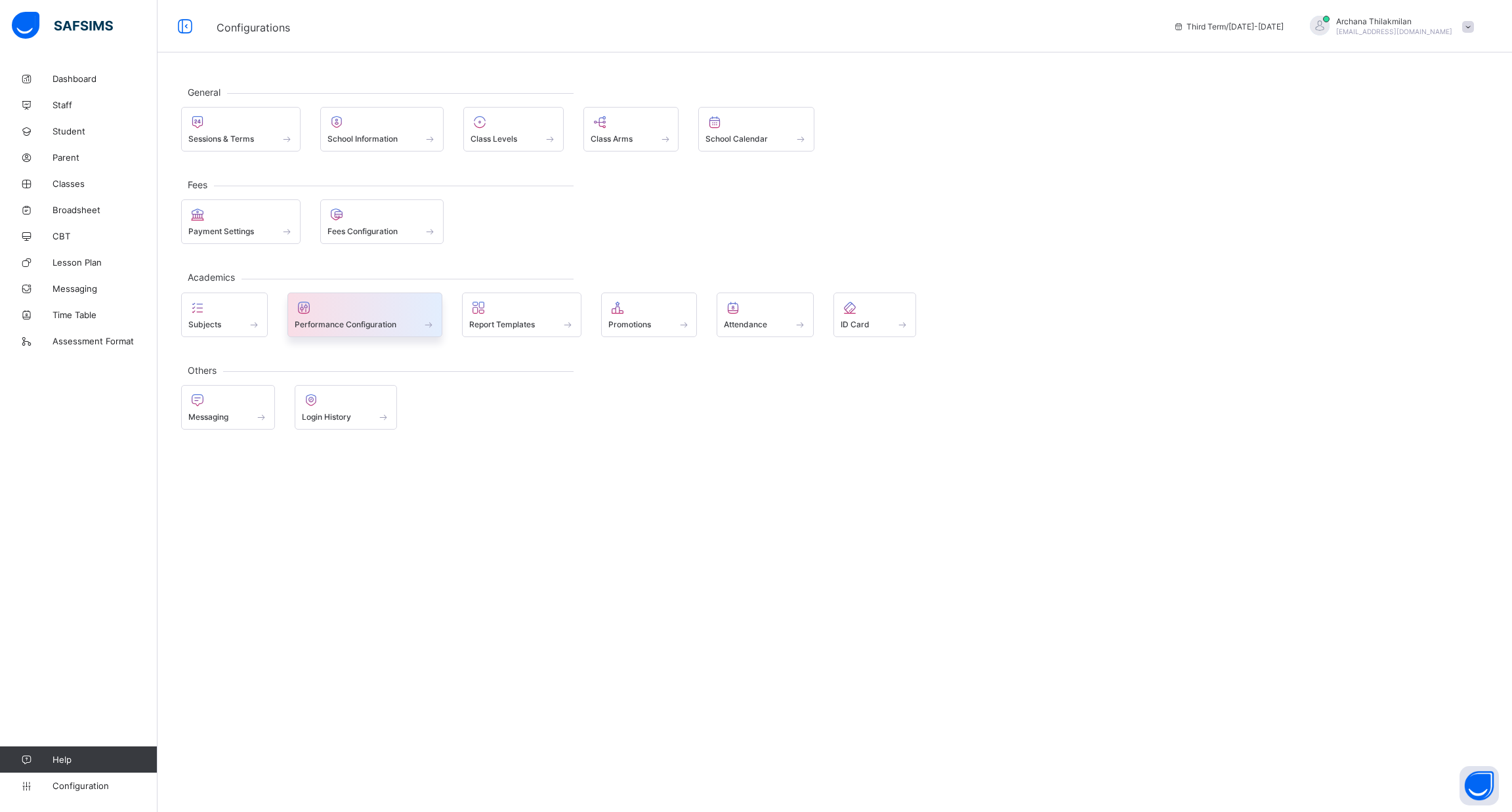
click at [364, 316] on span at bounding box center [365, 318] width 141 height 4
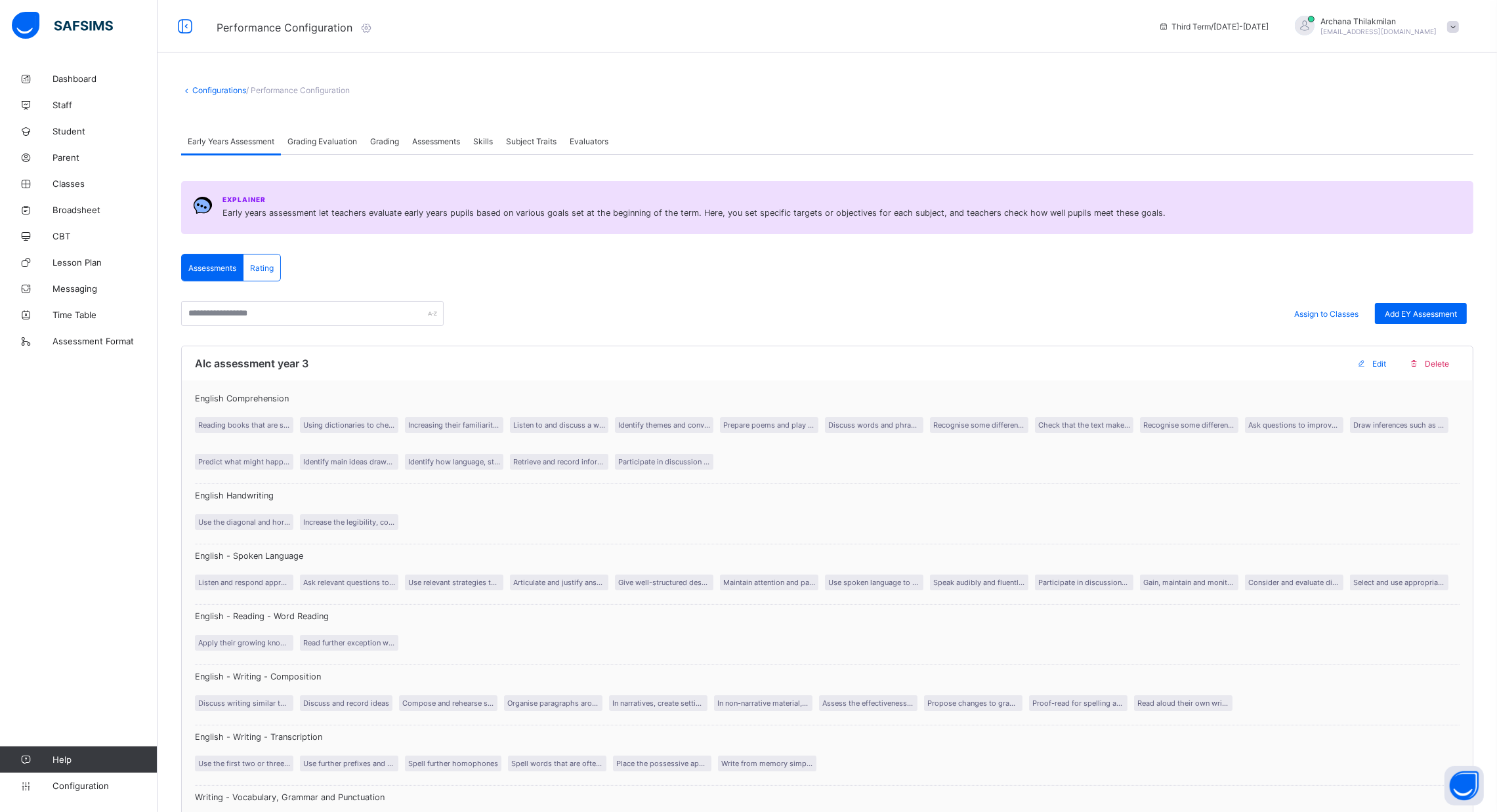
click at [335, 139] on span "Grading Evaluation" at bounding box center [322, 141] width 70 height 10
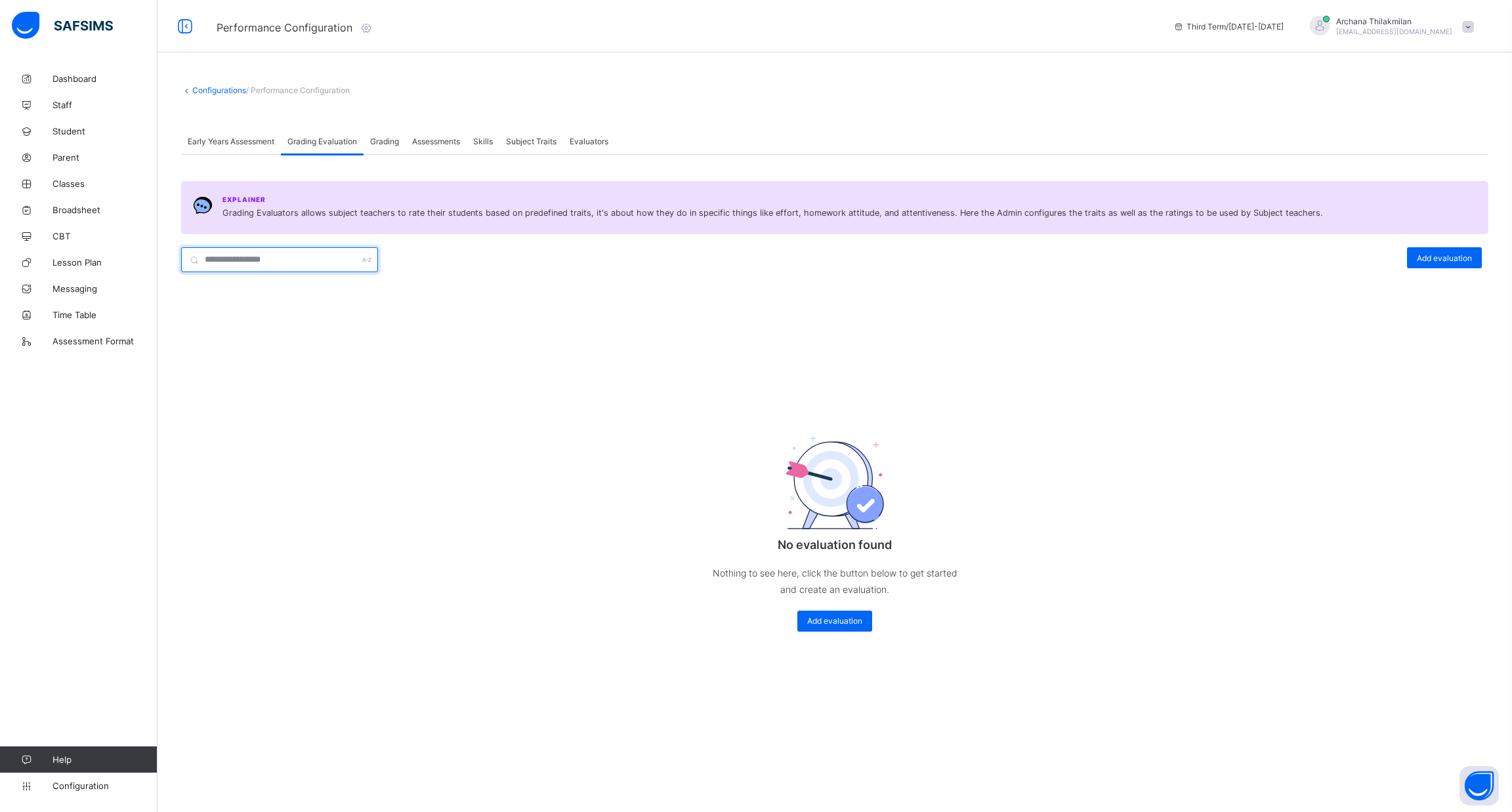
click at [308, 254] on input "text" at bounding box center [279, 259] width 197 height 25
click at [393, 138] on span "Grading" at bounding box center [385, 141] width 29 height 10
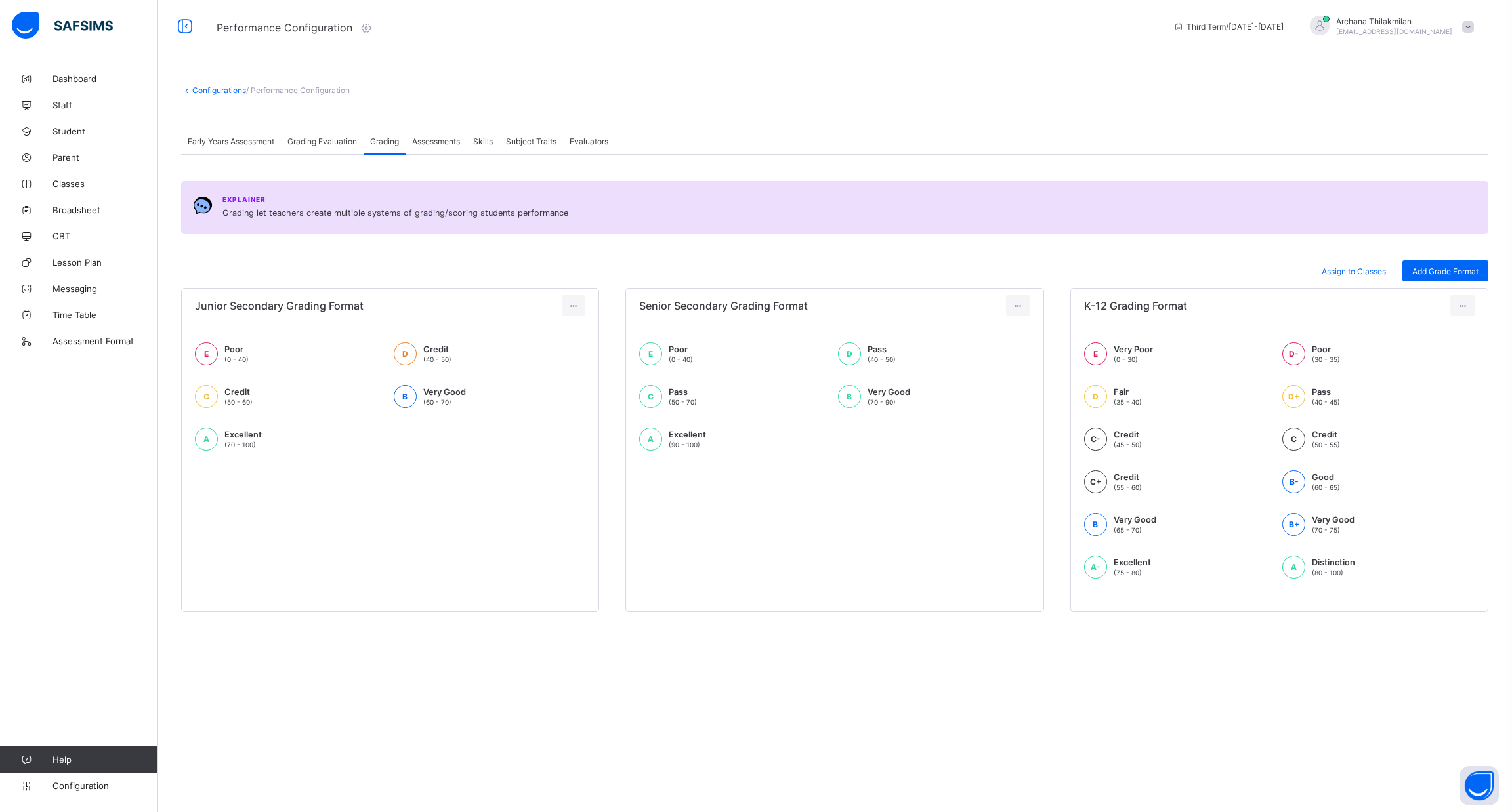
click at [435, 138] on span "Assessments" at bounding box center [436, 141] width 48 height 10
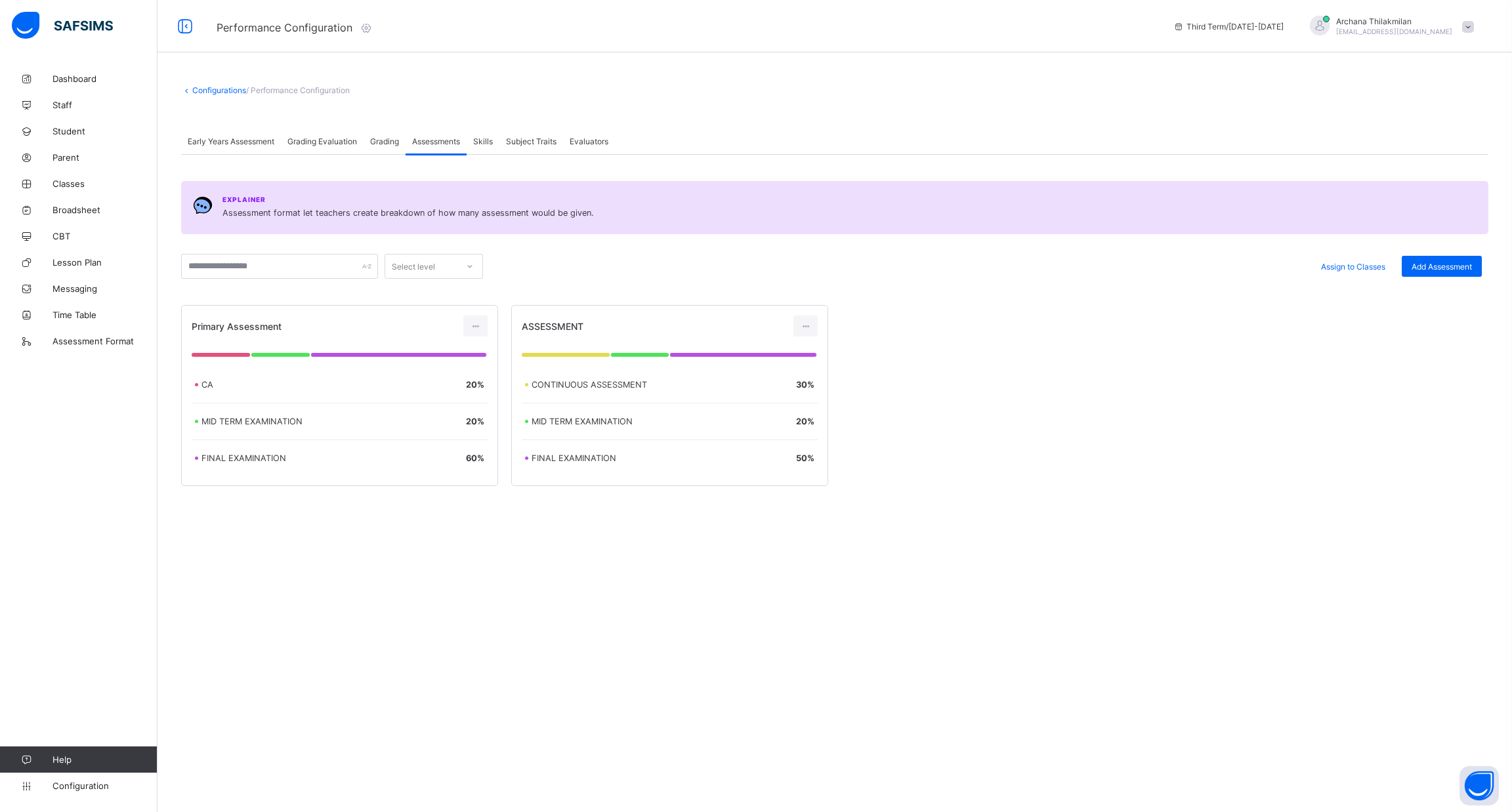
click at [254, 132] on div "Early Years Assessment" at bounding box center [231, 141] width 100 height 27
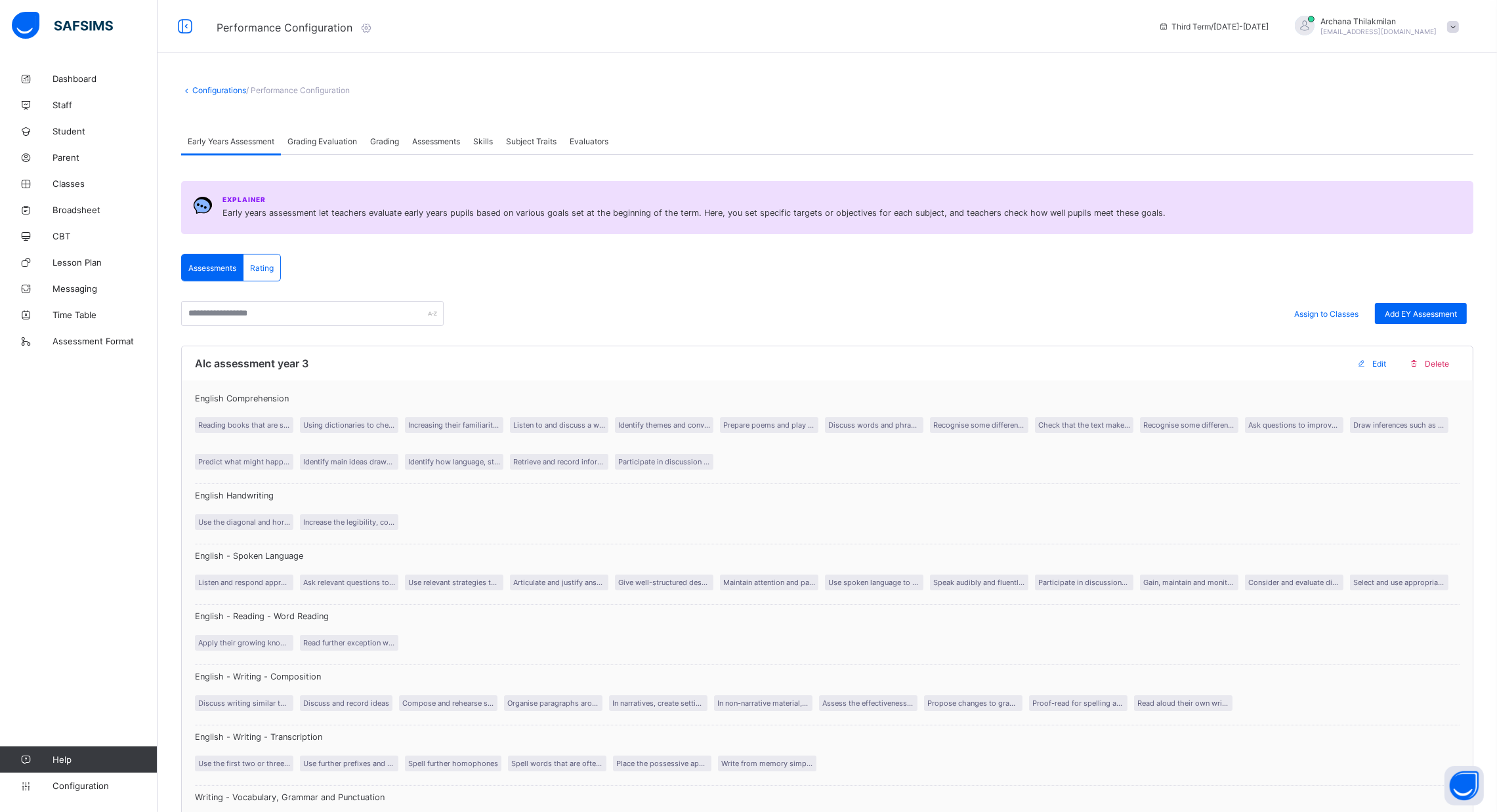
click at [532, 135] on div "Subject Traits" at bounding box center [531, 141] width 64 height 27
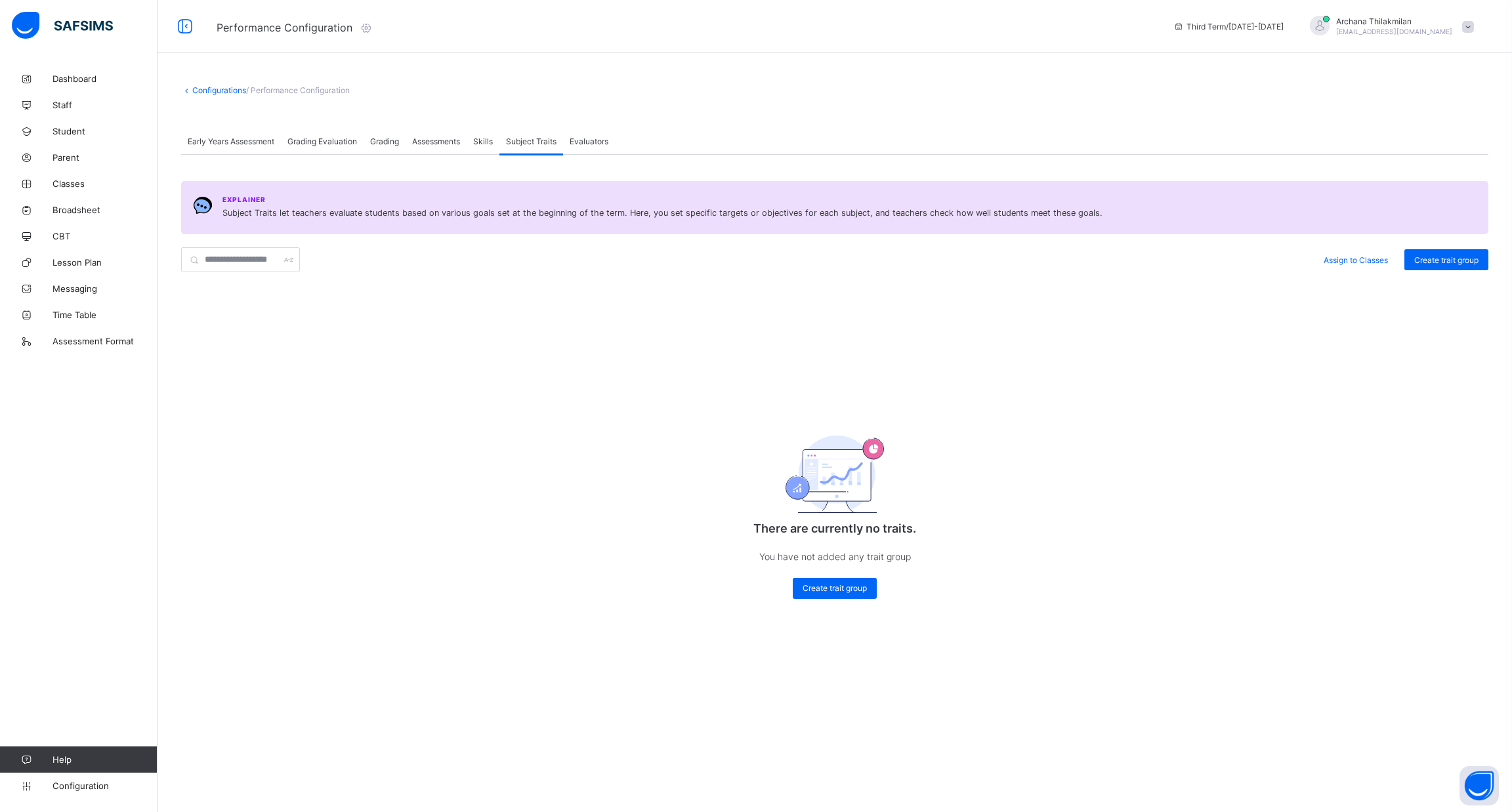
click at [223, 151] on div "Early Years Assessment" at bounding box center [231, 141] width 100 height 27
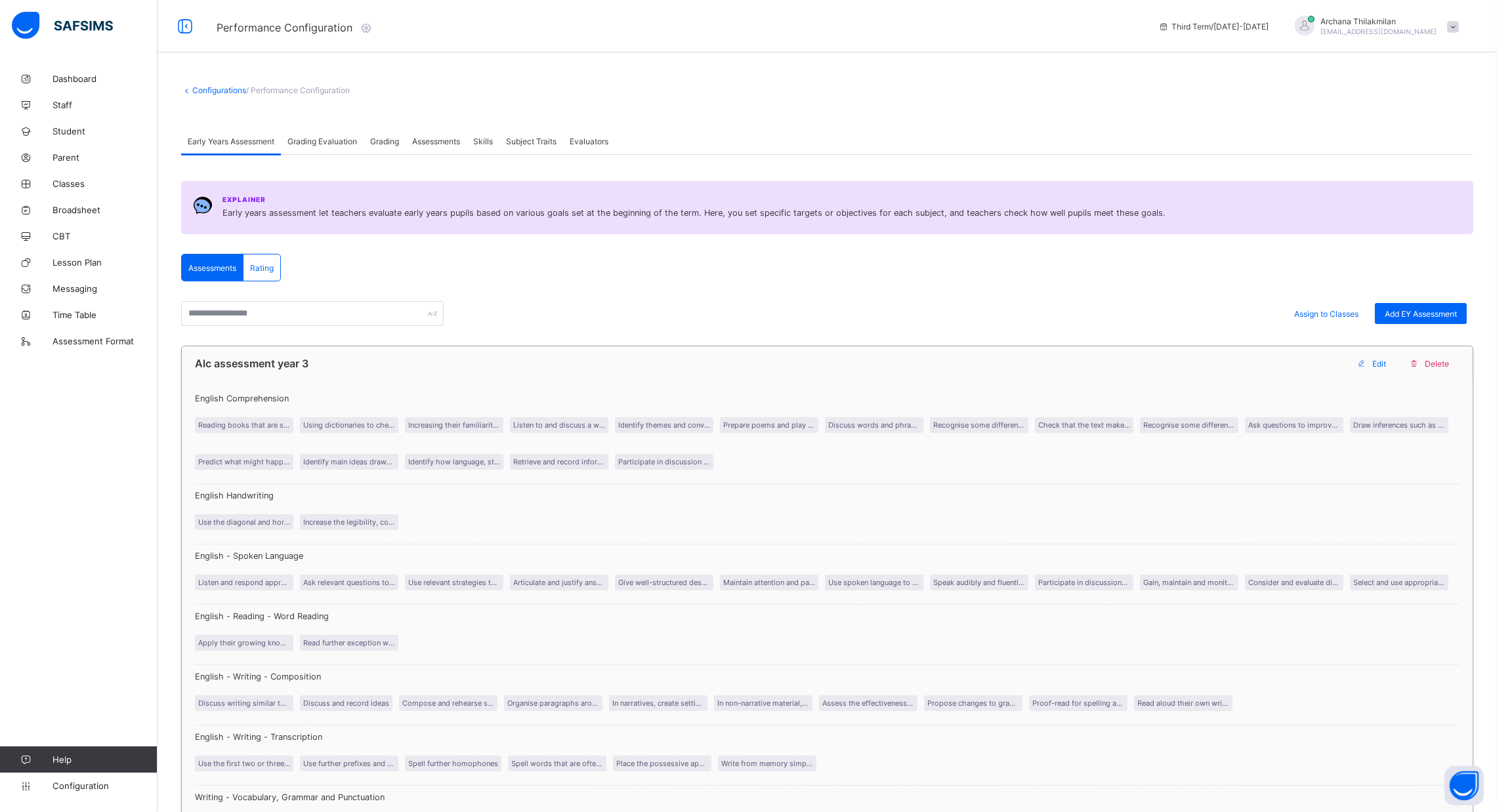
click at [1386, 363] on span "Edit" at bounding box center [1379, 363] width 14 height 10
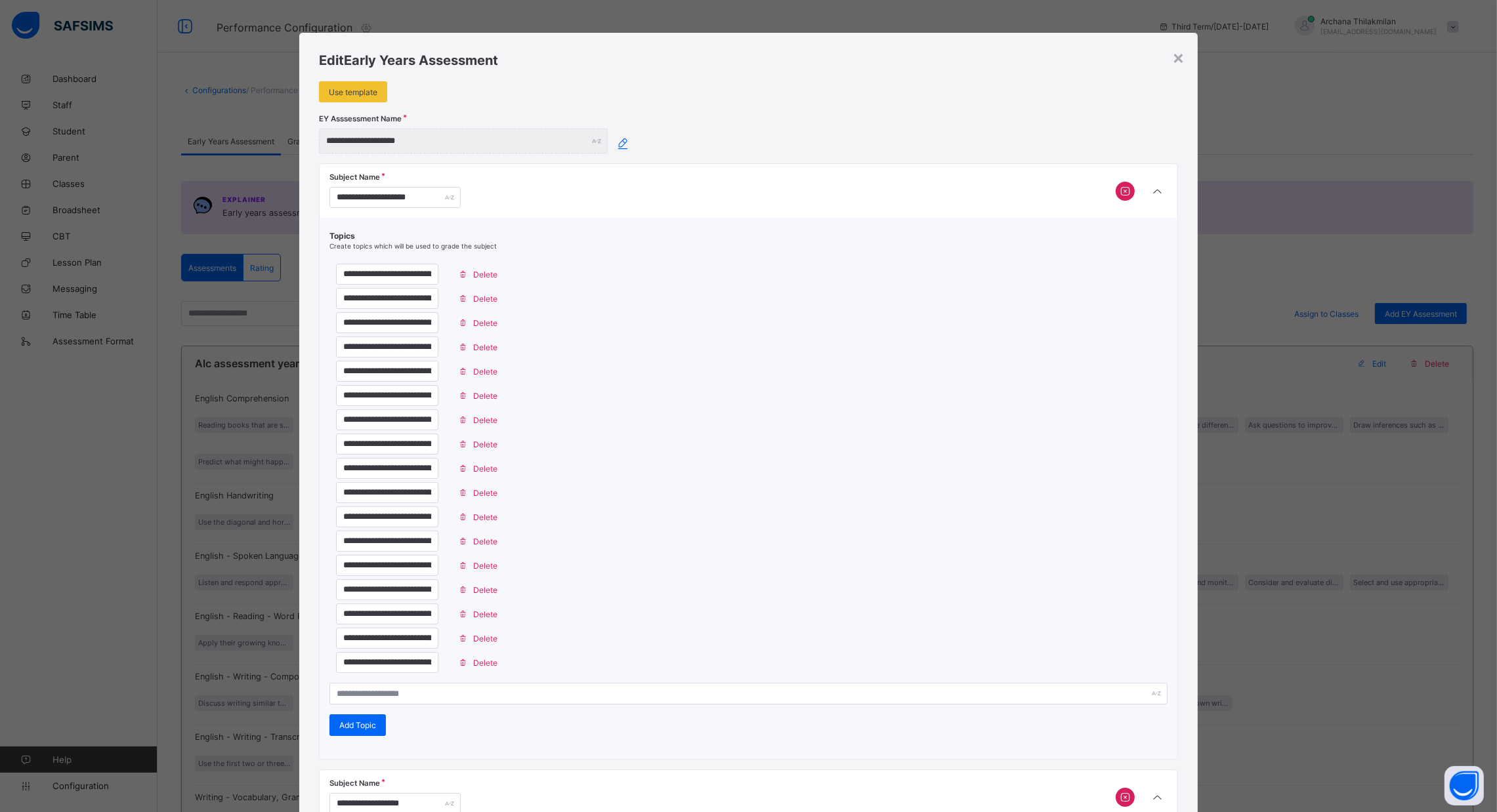
type input "**********"
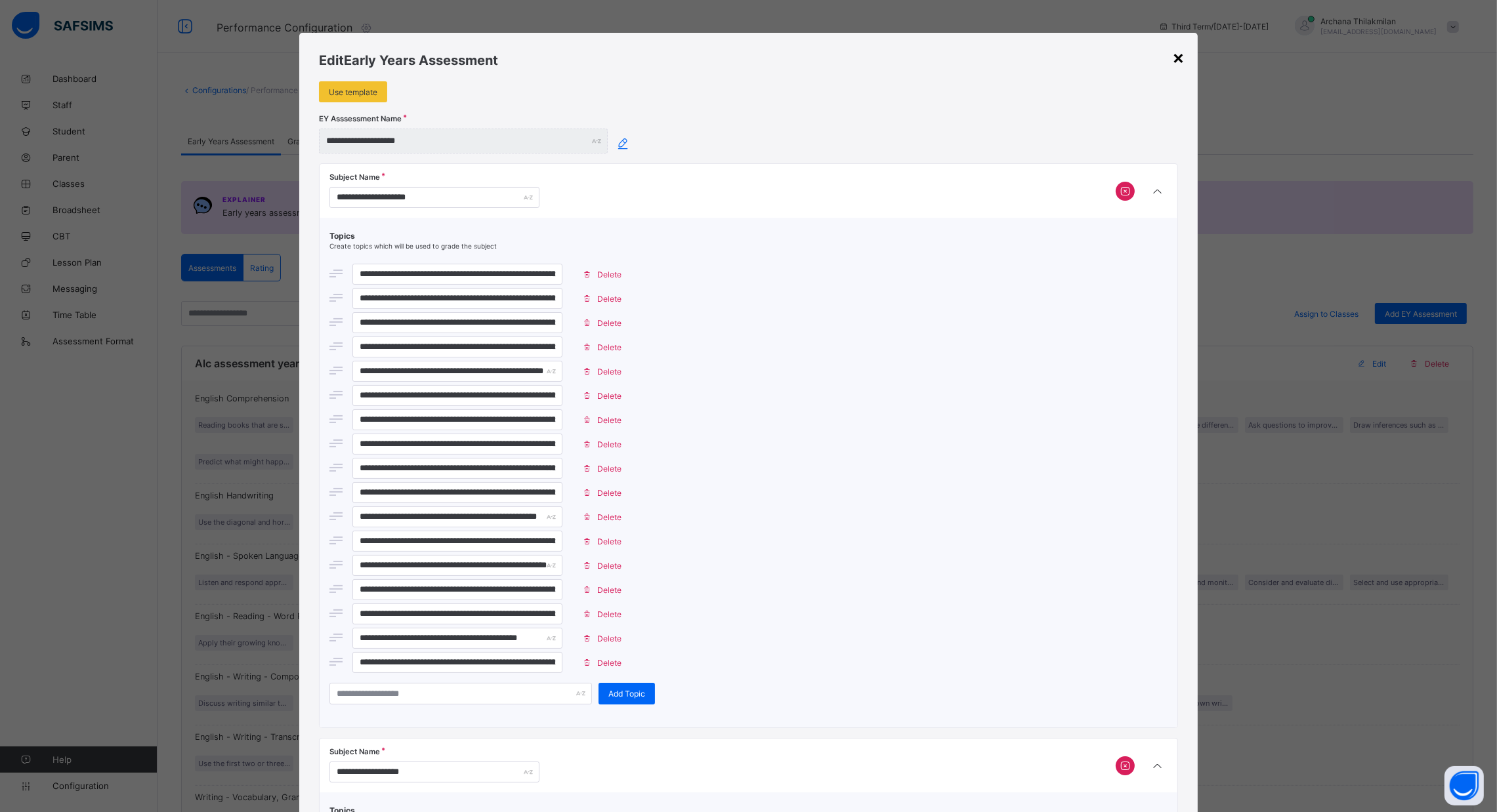
click at [1176, 57] on div "×" at bounding box center [1178, 57] width 13 height 22
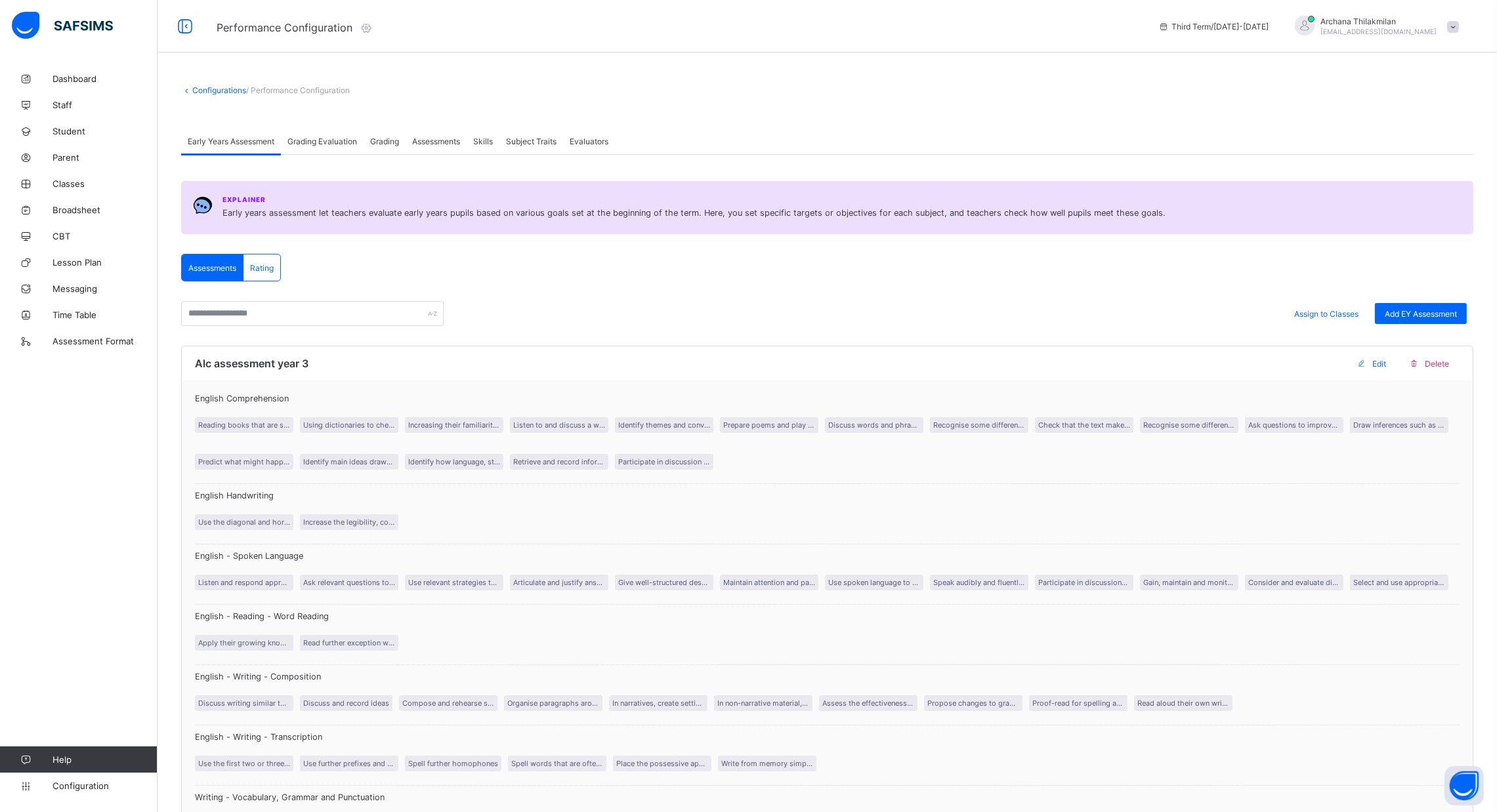
click at [214, 264] on span "Assessments" at bounding box center [212, 267] width 48 height 10
click at [77, 187] on span "Classes" at bounding box center [104, 183] width 105 height 10
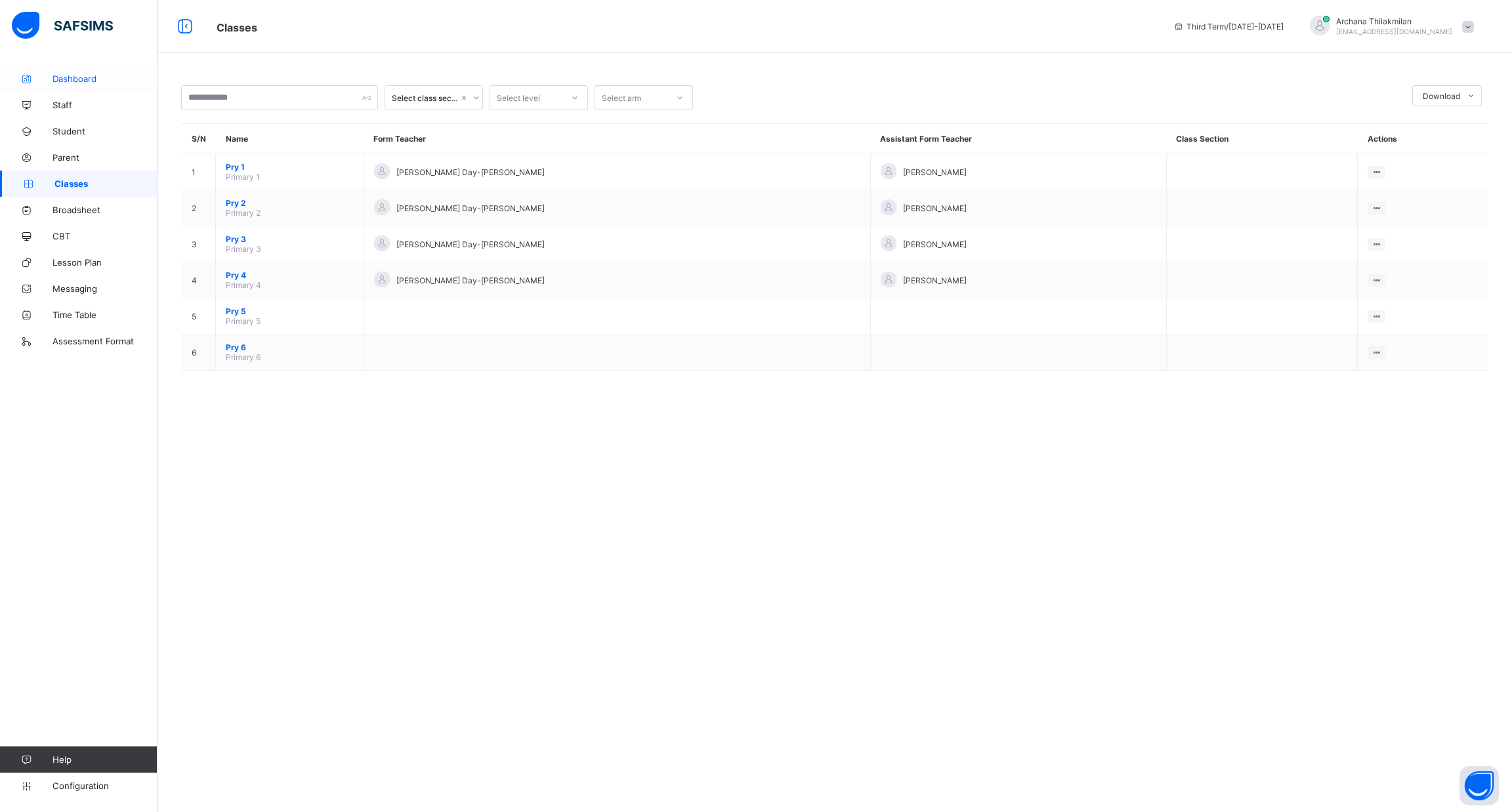
click at [81, 80] on span "Dashboard" at bounding box center [104, 78] width 105 height 10
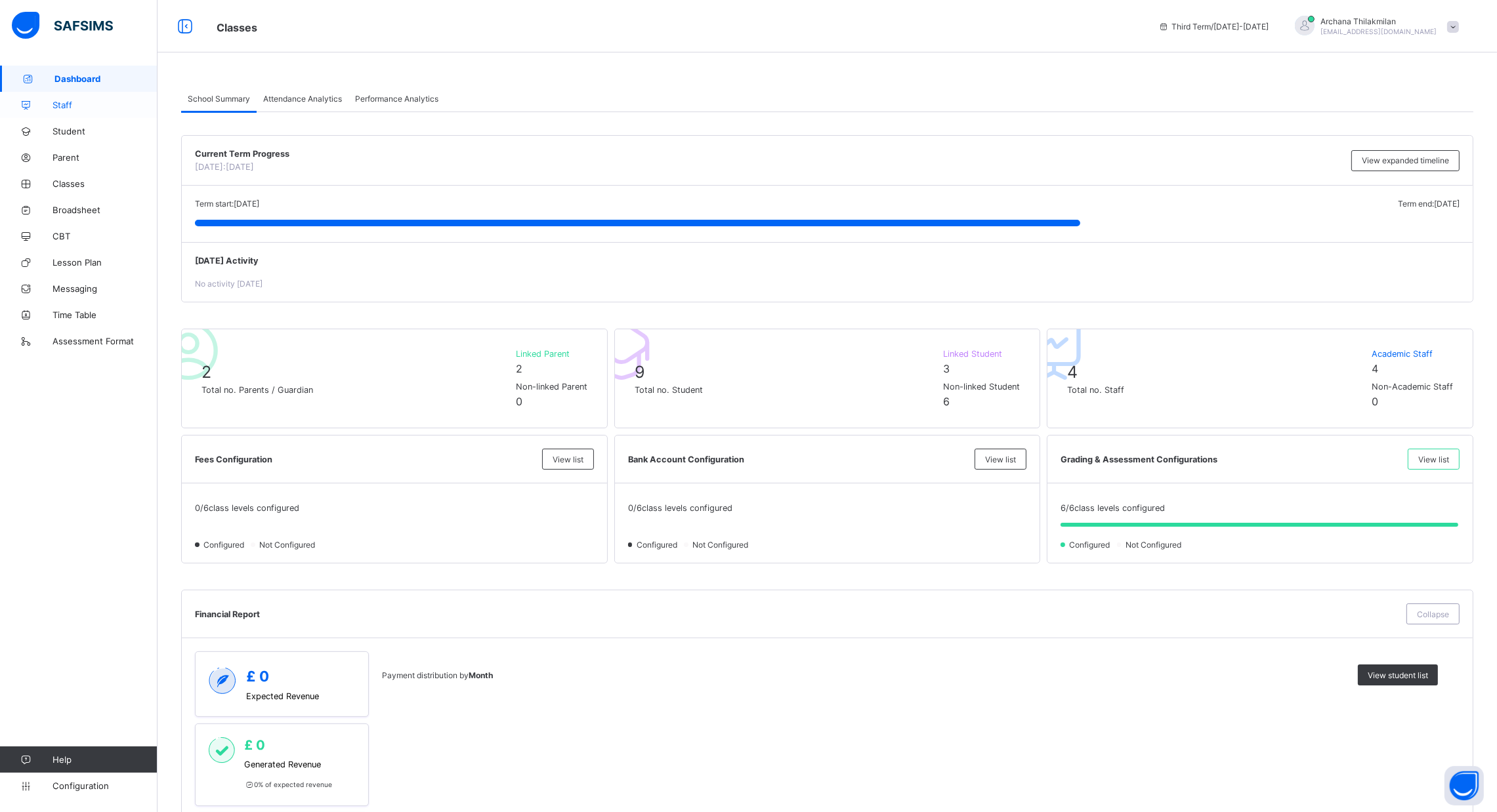
click at [80, 96] on link "Staff" at bounding box center [79, 104] width 157 height 27
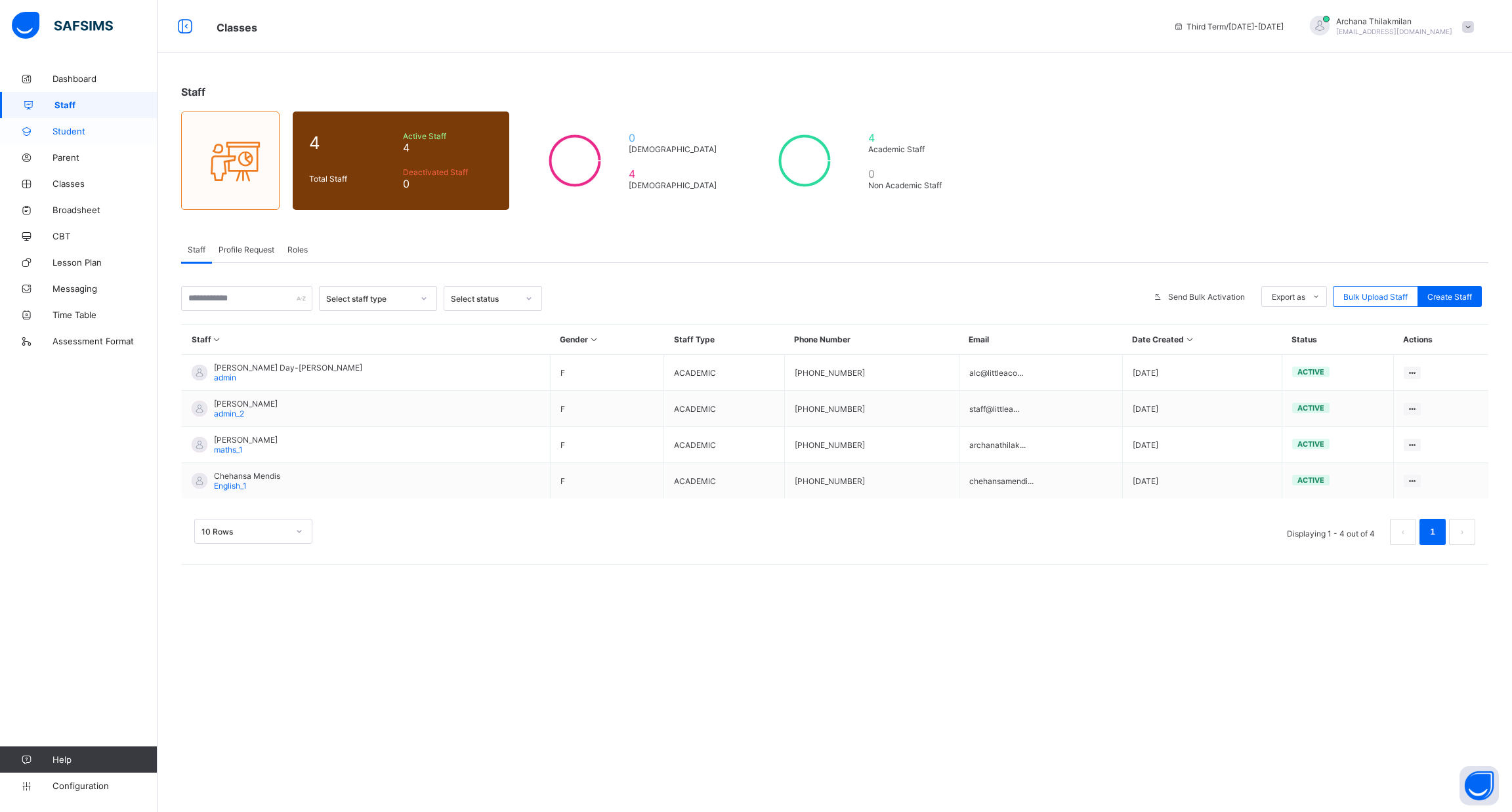
click at [75, 127] on span "Student" at bounding box center [104, 131] width 105 height 10
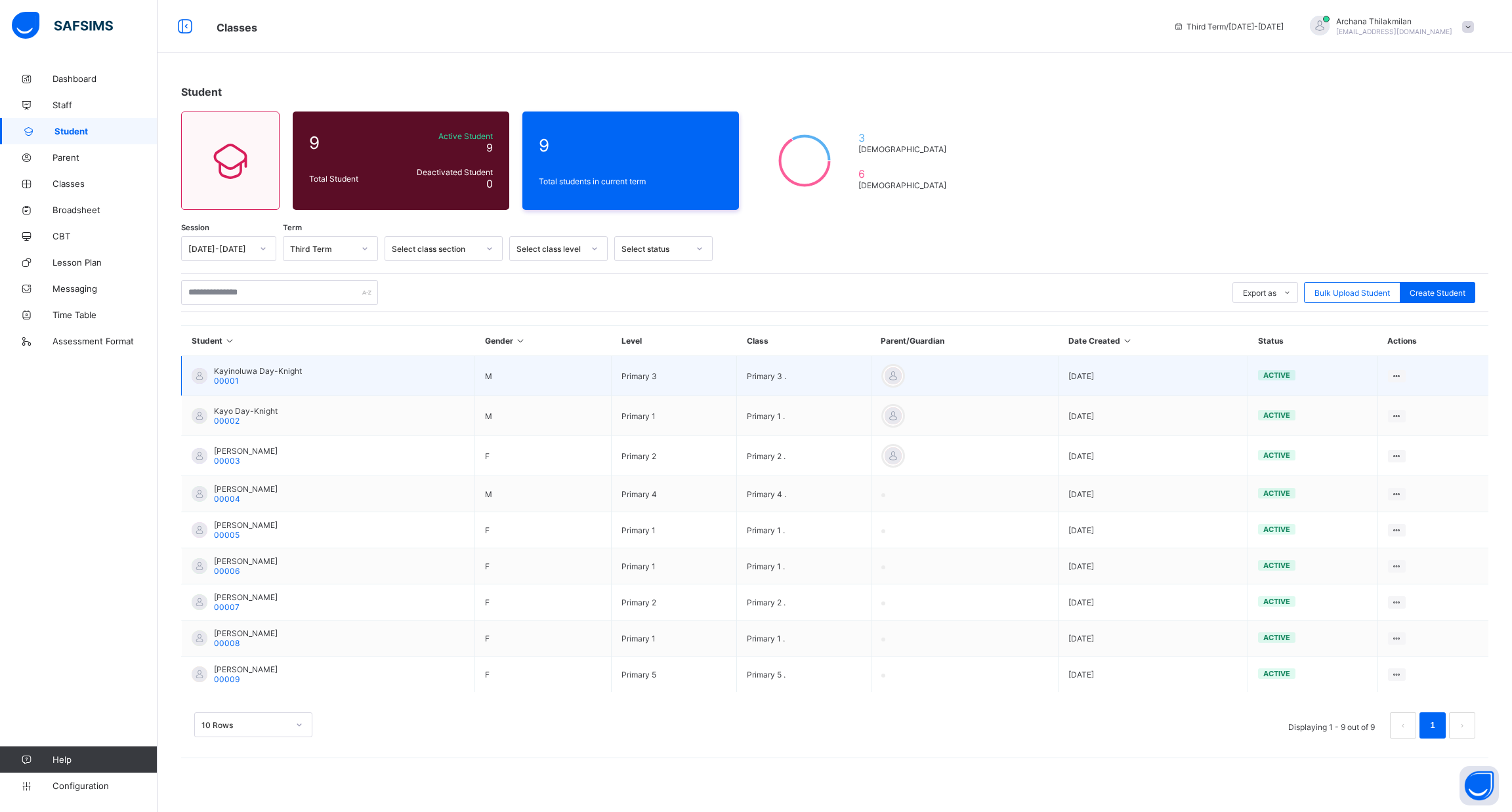
click at [701, 386] on td "Primary 3" at bounding box center [674, 376] width 125 height 40
click at [1401, 370] on div at bounding box center [1397, 376] width 17 height 13
click at [203, 377] on div at bounding box center [199, 375] width 16 height 16
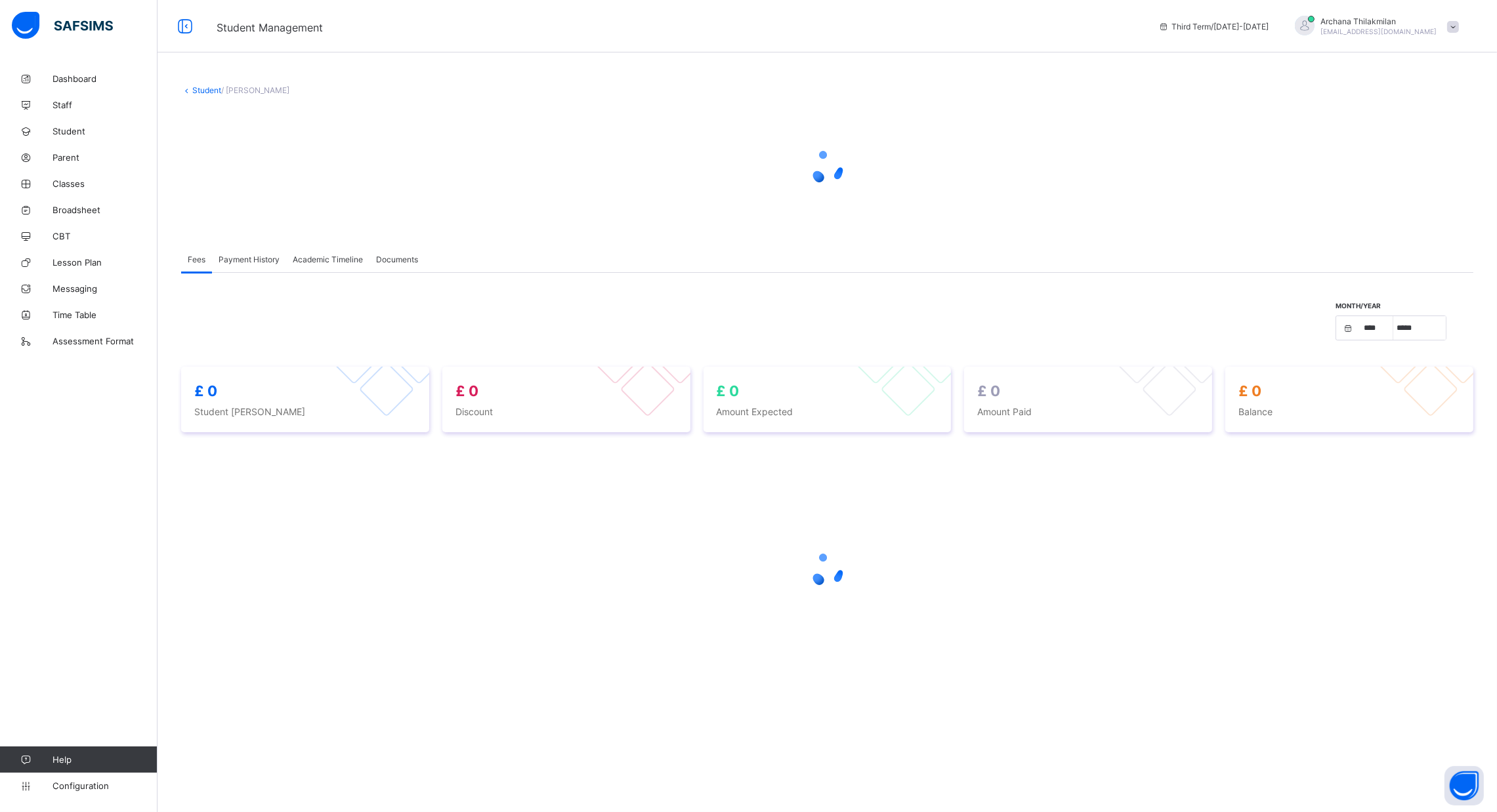
select select "****"
select select "*"
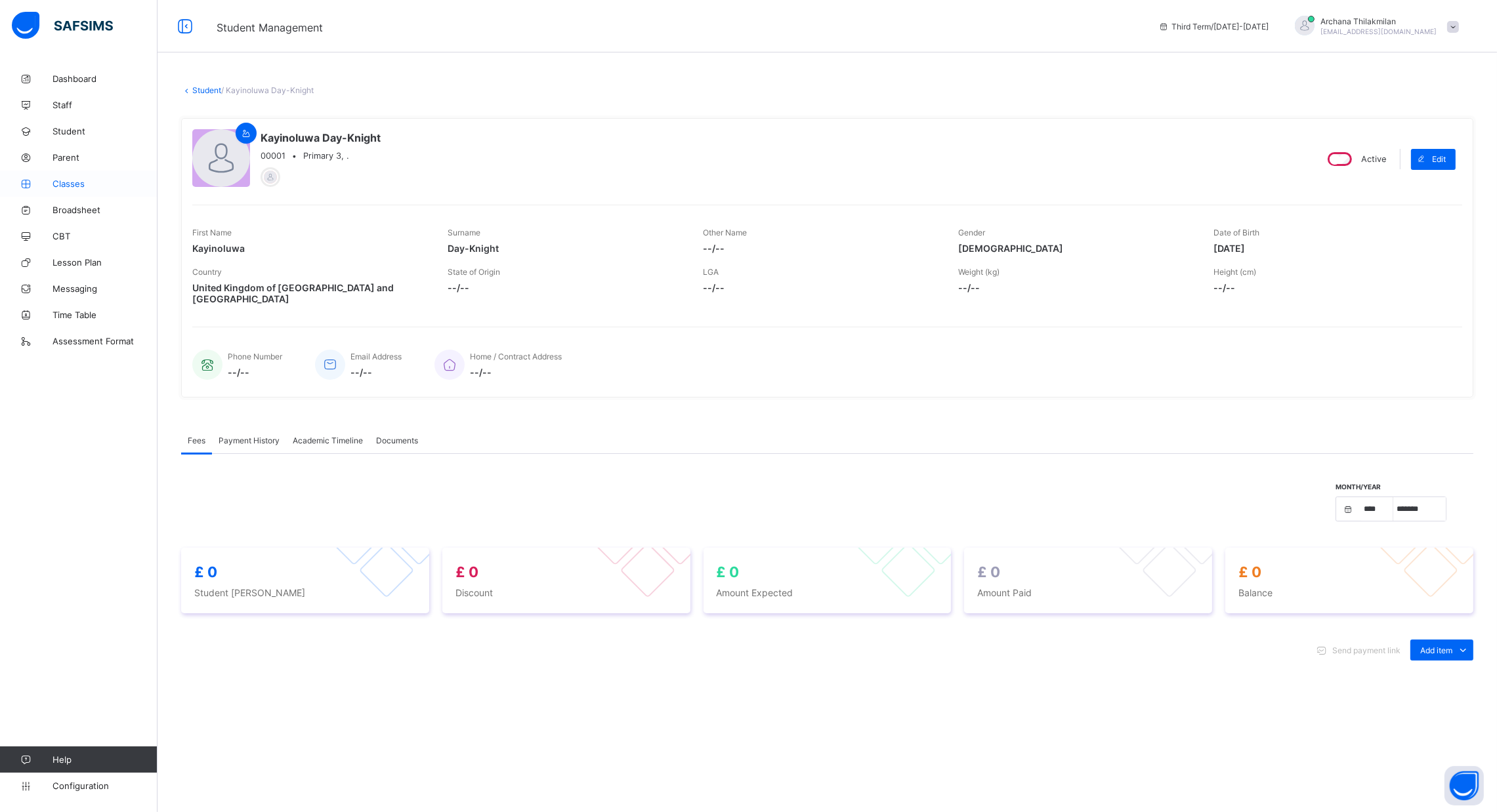
click at [78, 185] on span "Classes" at bounding box center [104, 183] width 105 height 10
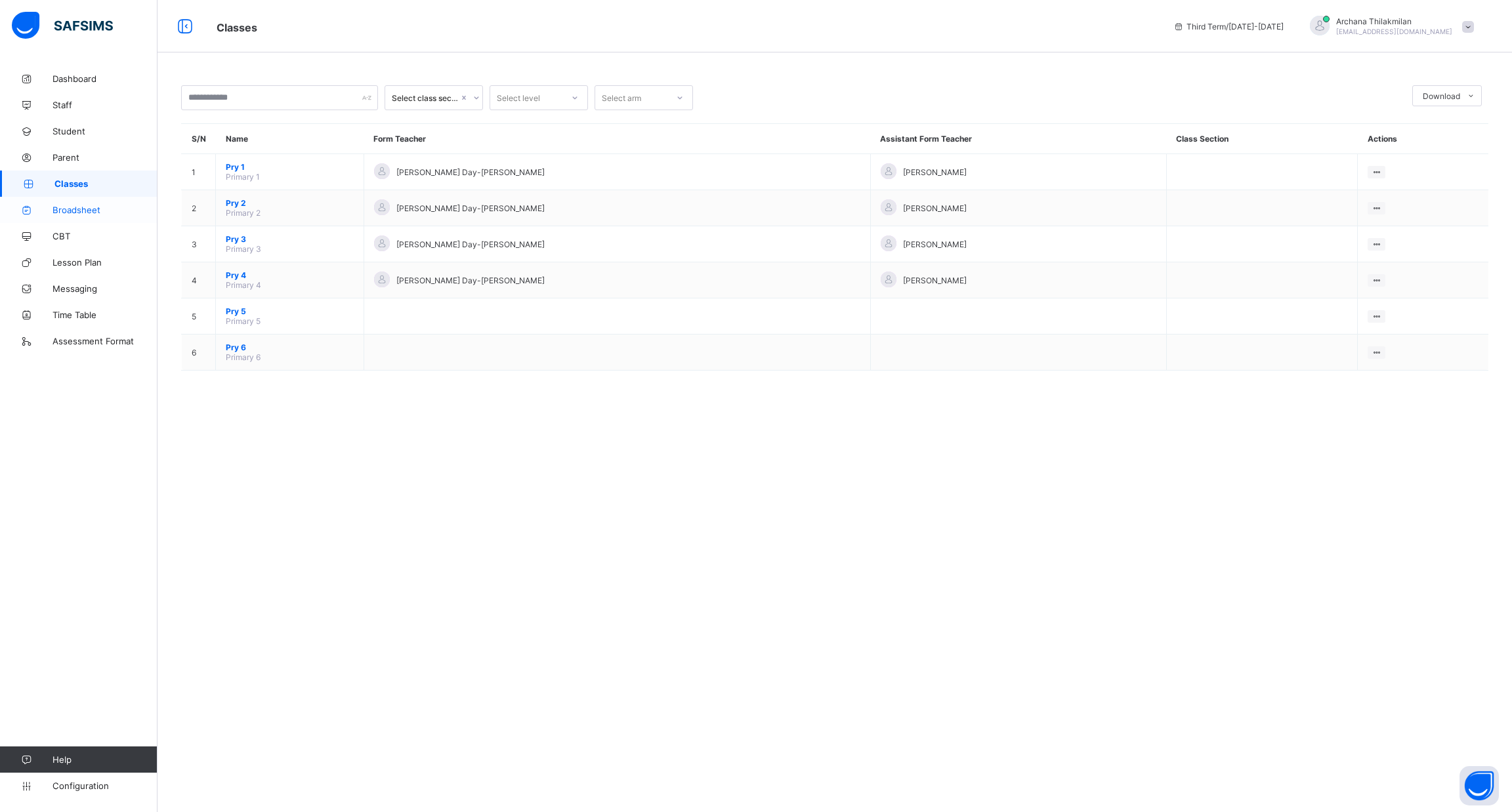
click at [82, 210] on span "Broadsheet" at bounding box center [104, 210] width 105 height 10
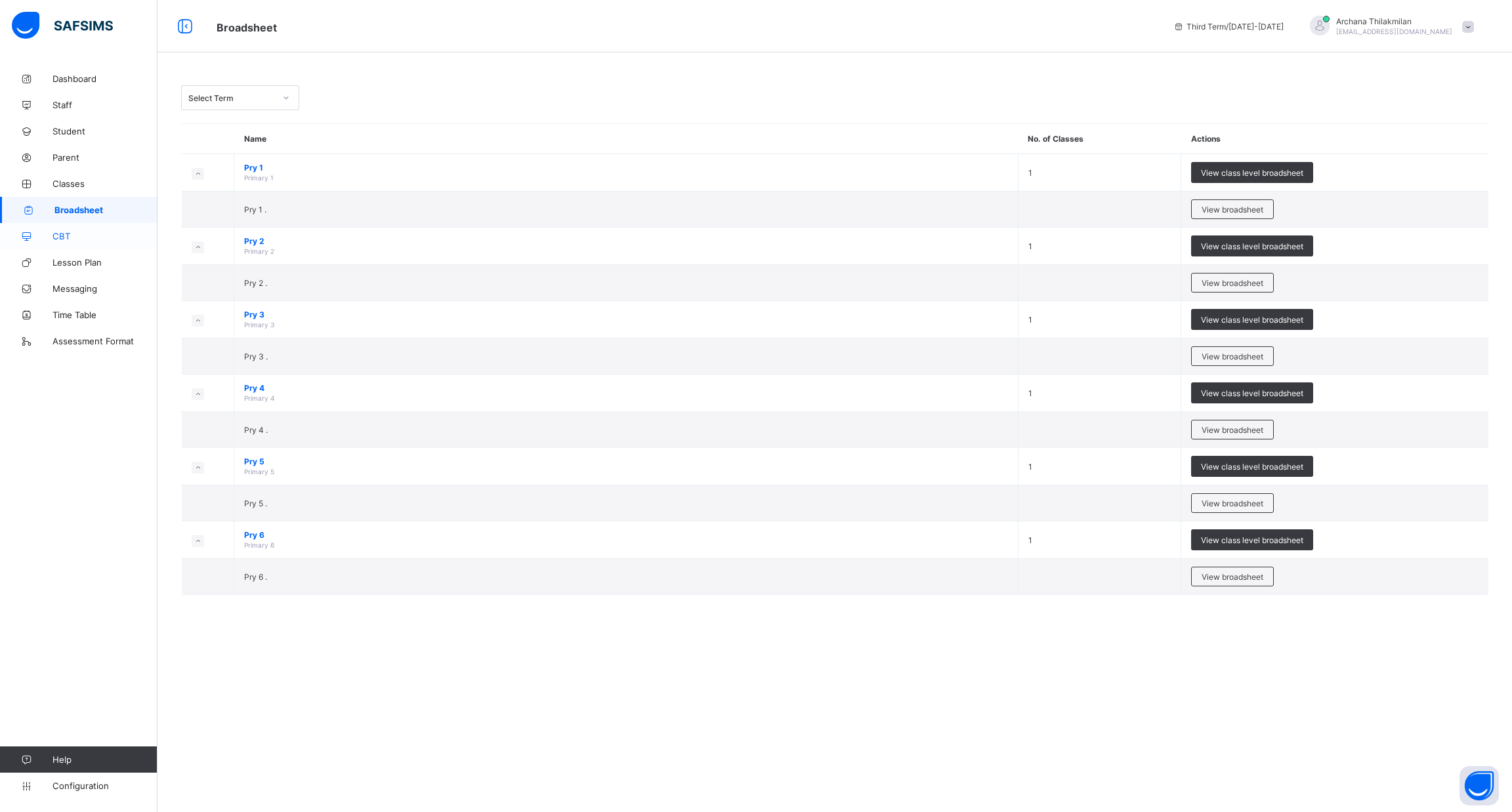
click at [69, 242] on link "CBT" at bounding box center [79, 236] width 158 height 27
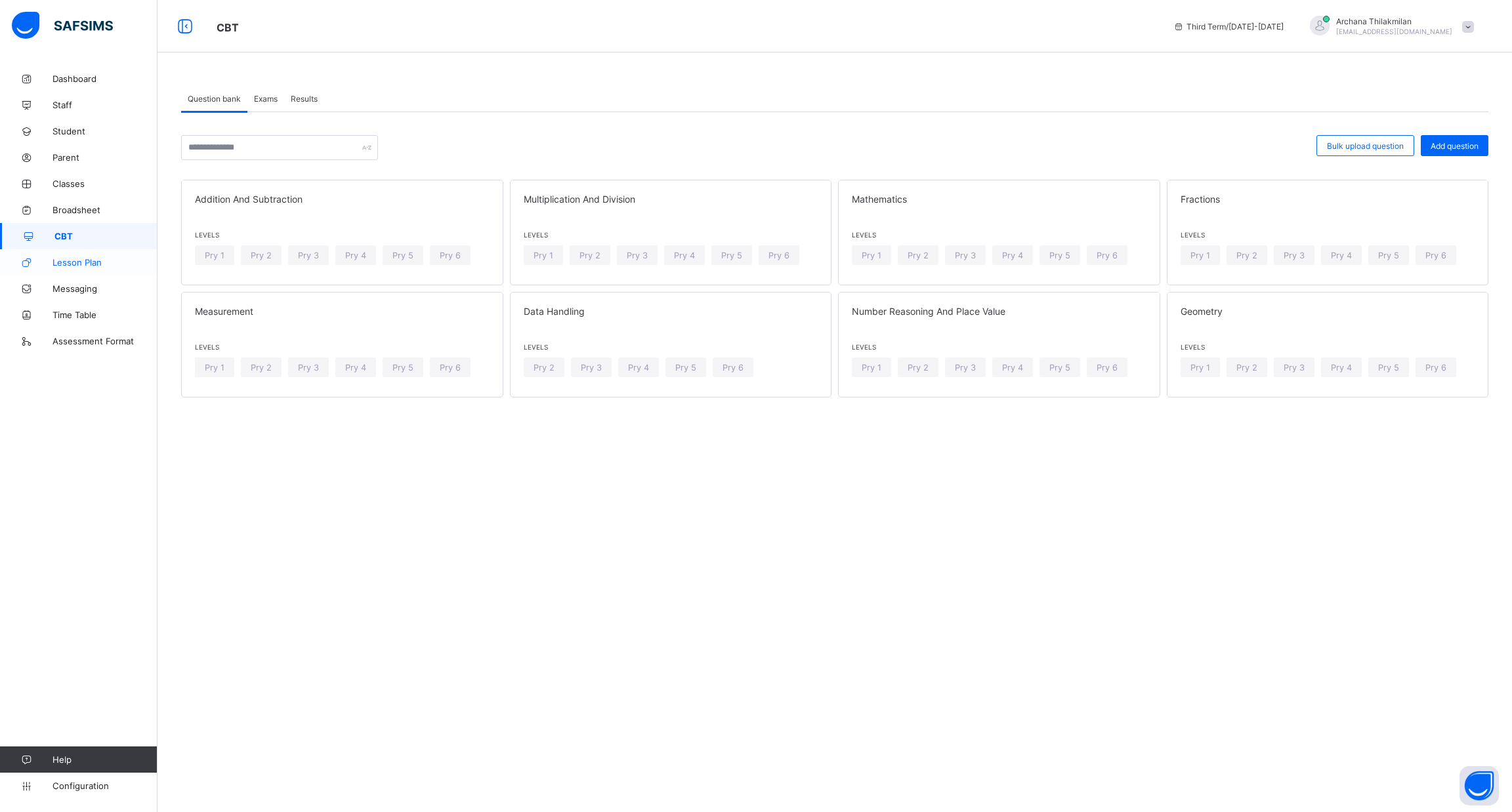
click at [73, 265] on span "Lesson Plan" at bounding box center [104, 262] width 105 height 10
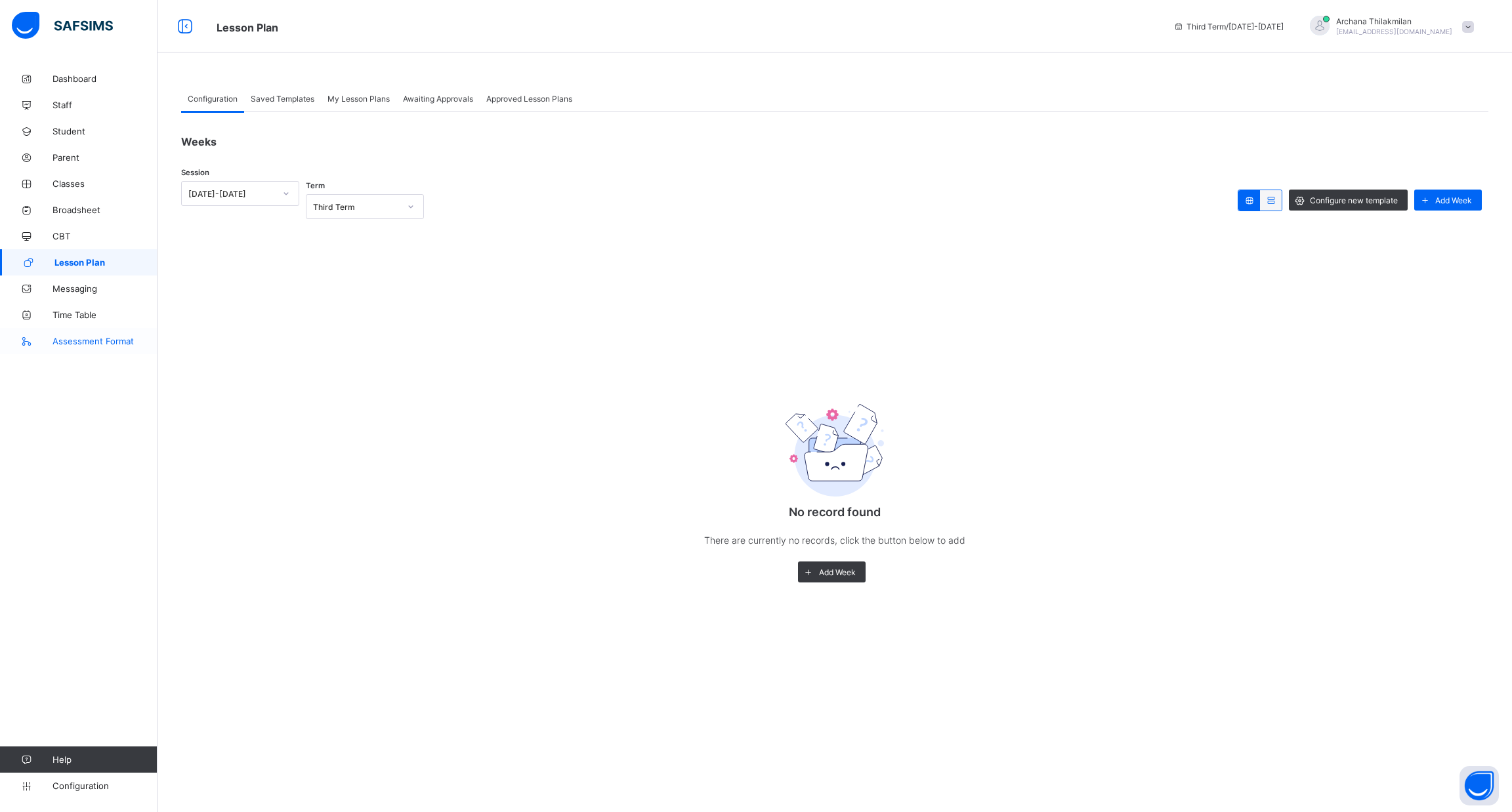
click at [69, 340] on span "Assessment Format" at bounding box center [104, 341] width 105 height 10
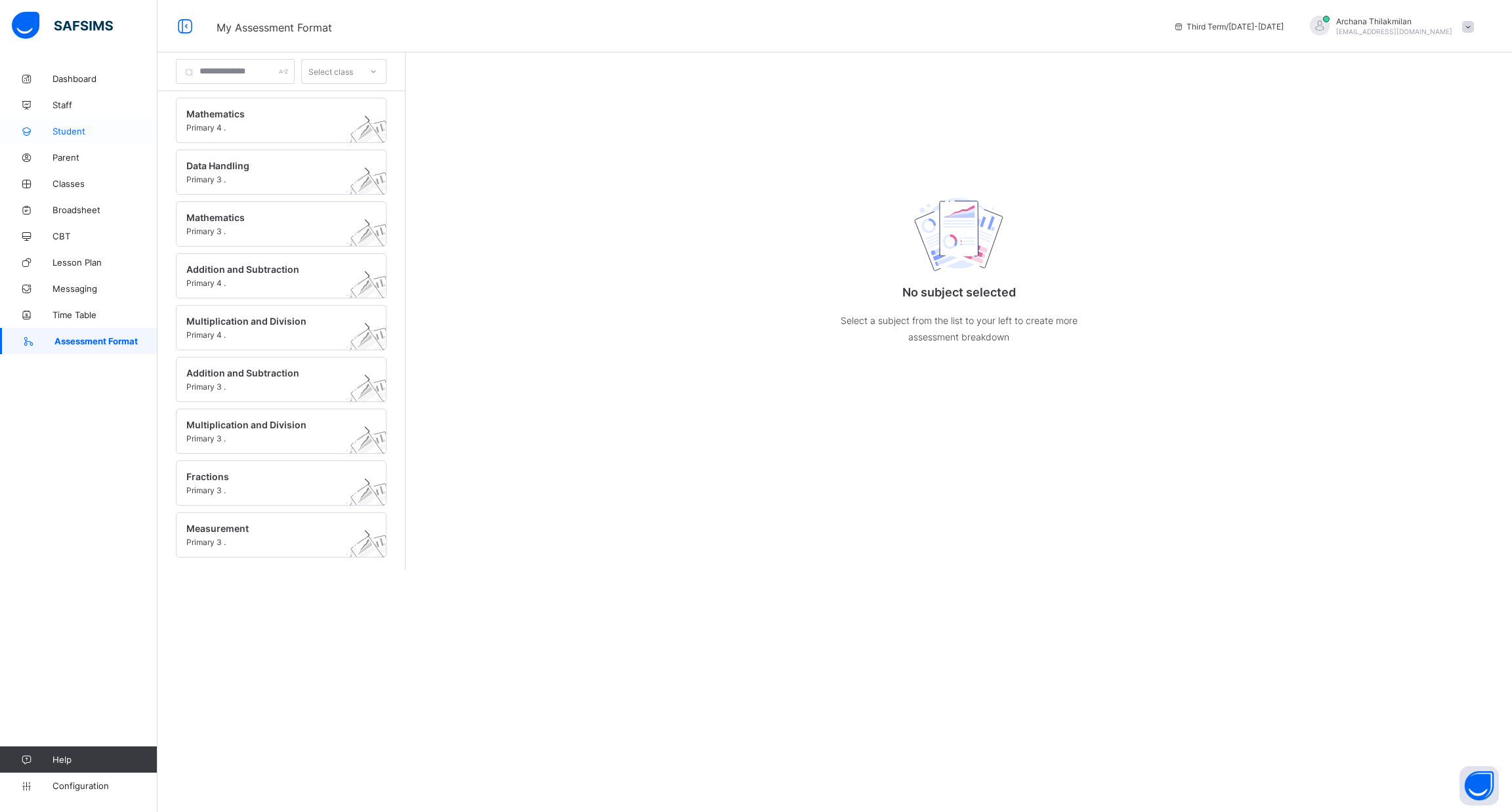
click at [83, 133] on span "Student" at bounding box center [104, 131] width 105 height 10
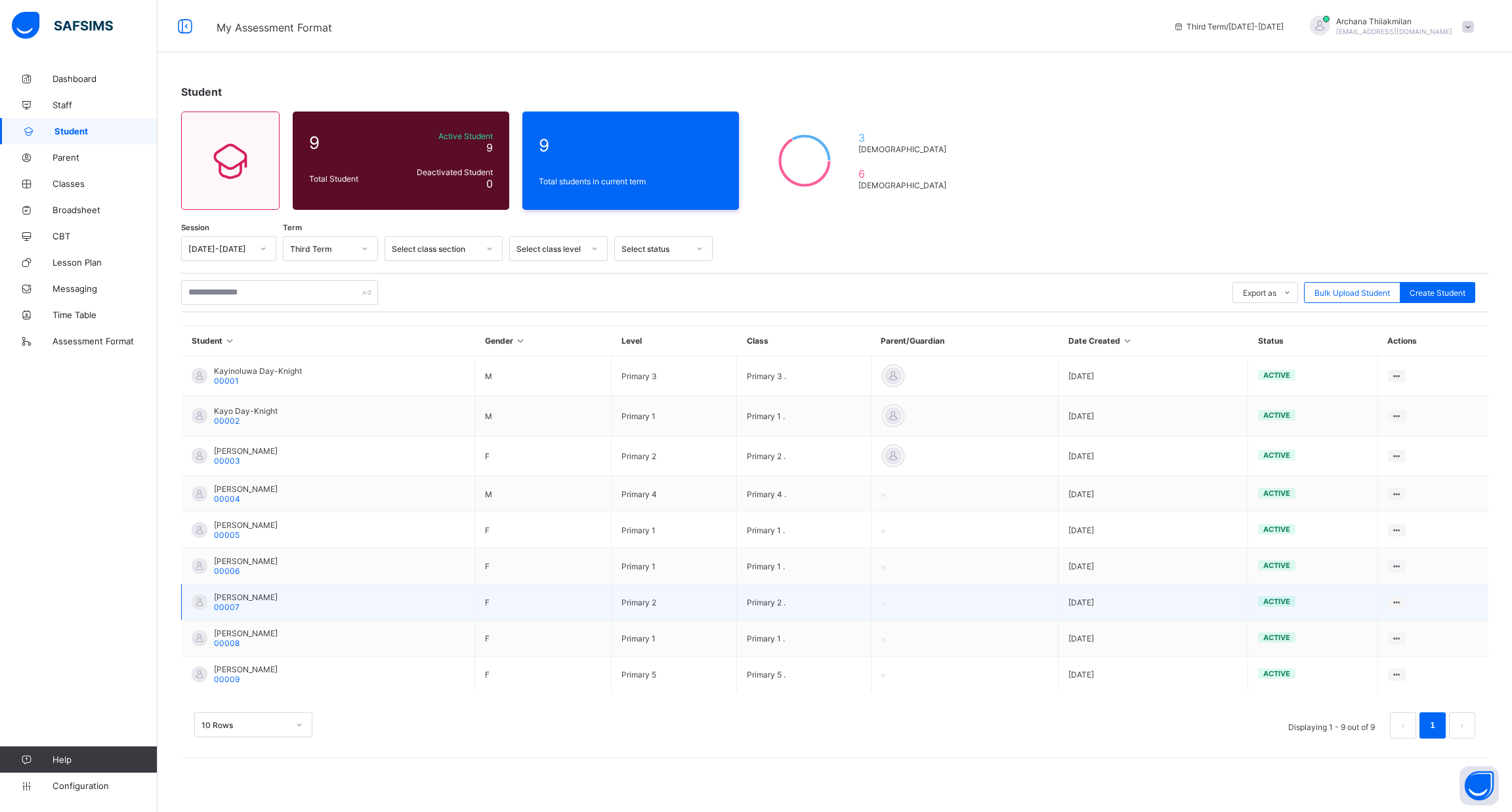
click at [215, 602] on span "00007" at bounding box center [227, 607] width 26 height 10
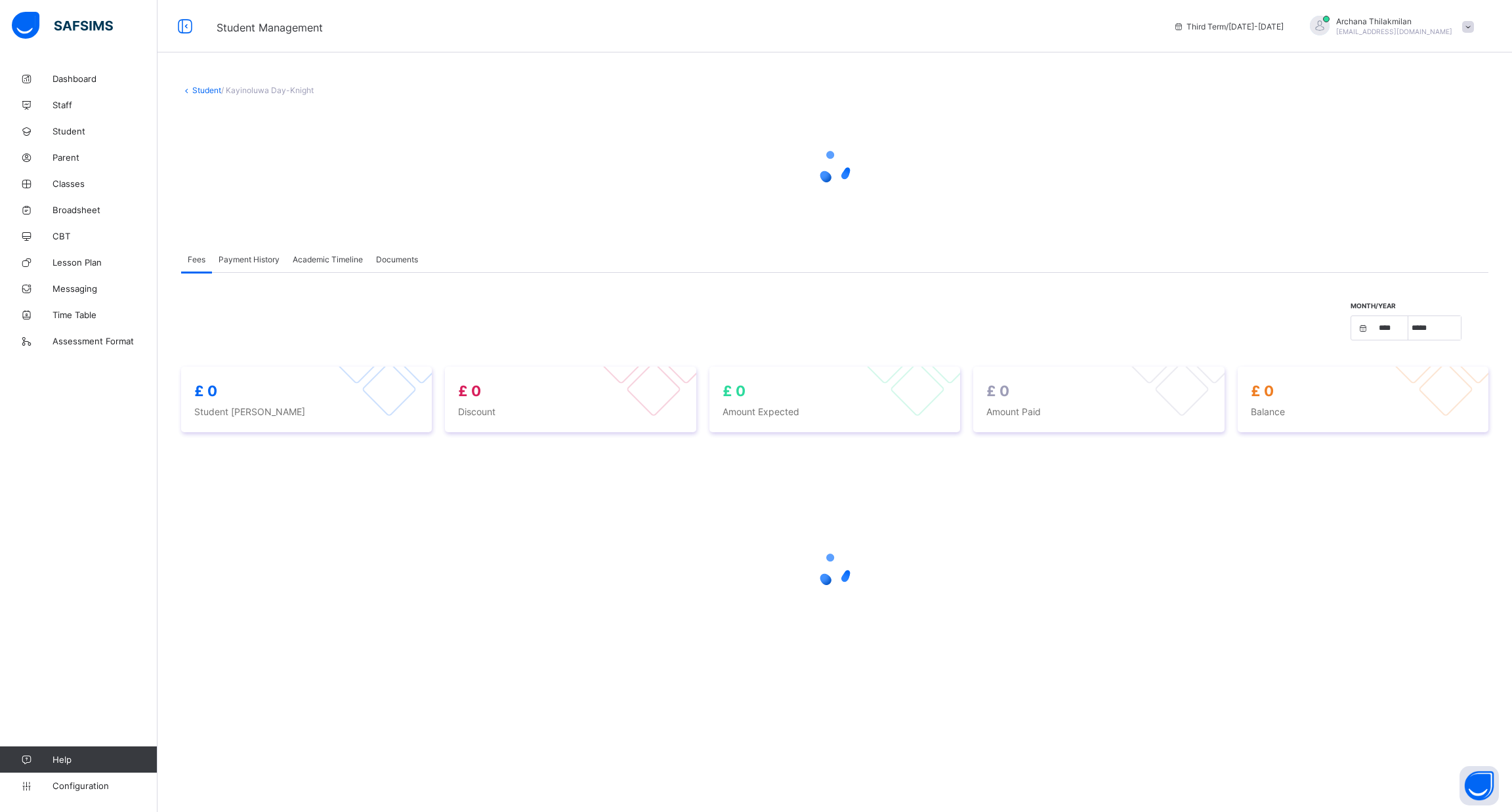
select select "****"
select select "*"
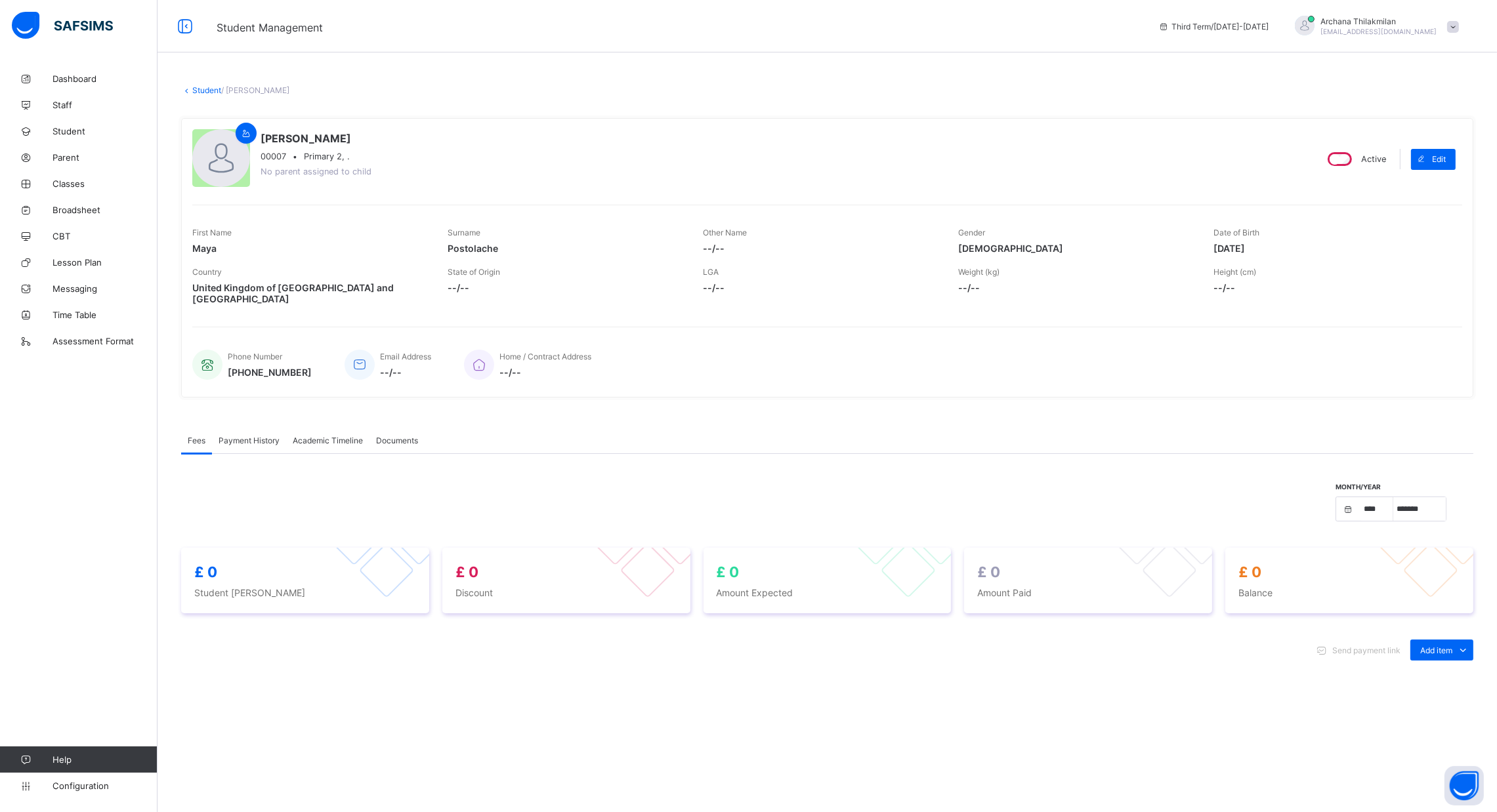
click at [287, 429] on div "Academic Timeline" at bounding box center [327, 440] width 83 height 27
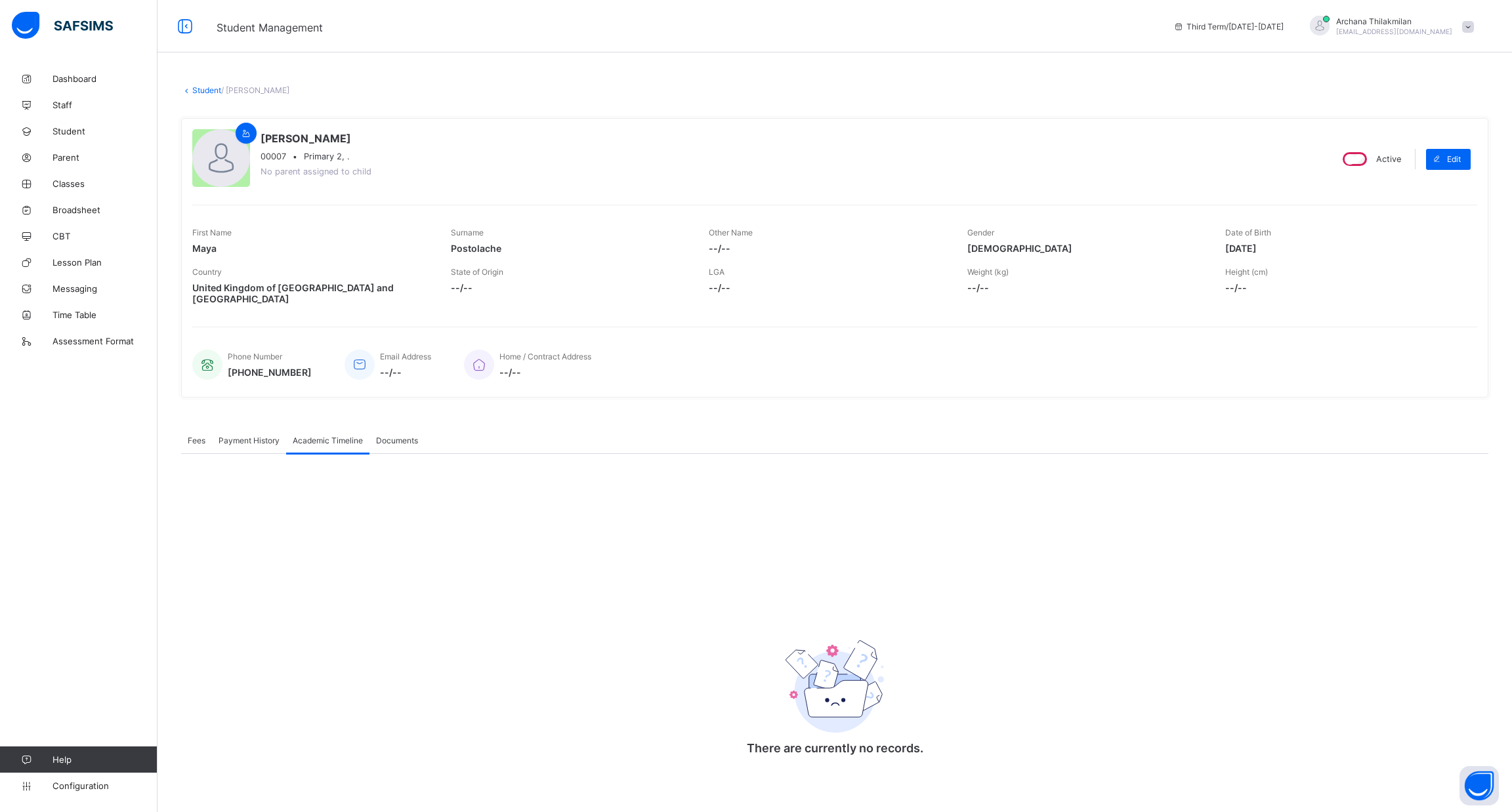
click at [266, 436] on span "Payment History" at bounding box center [249, 440] width 61 height 10
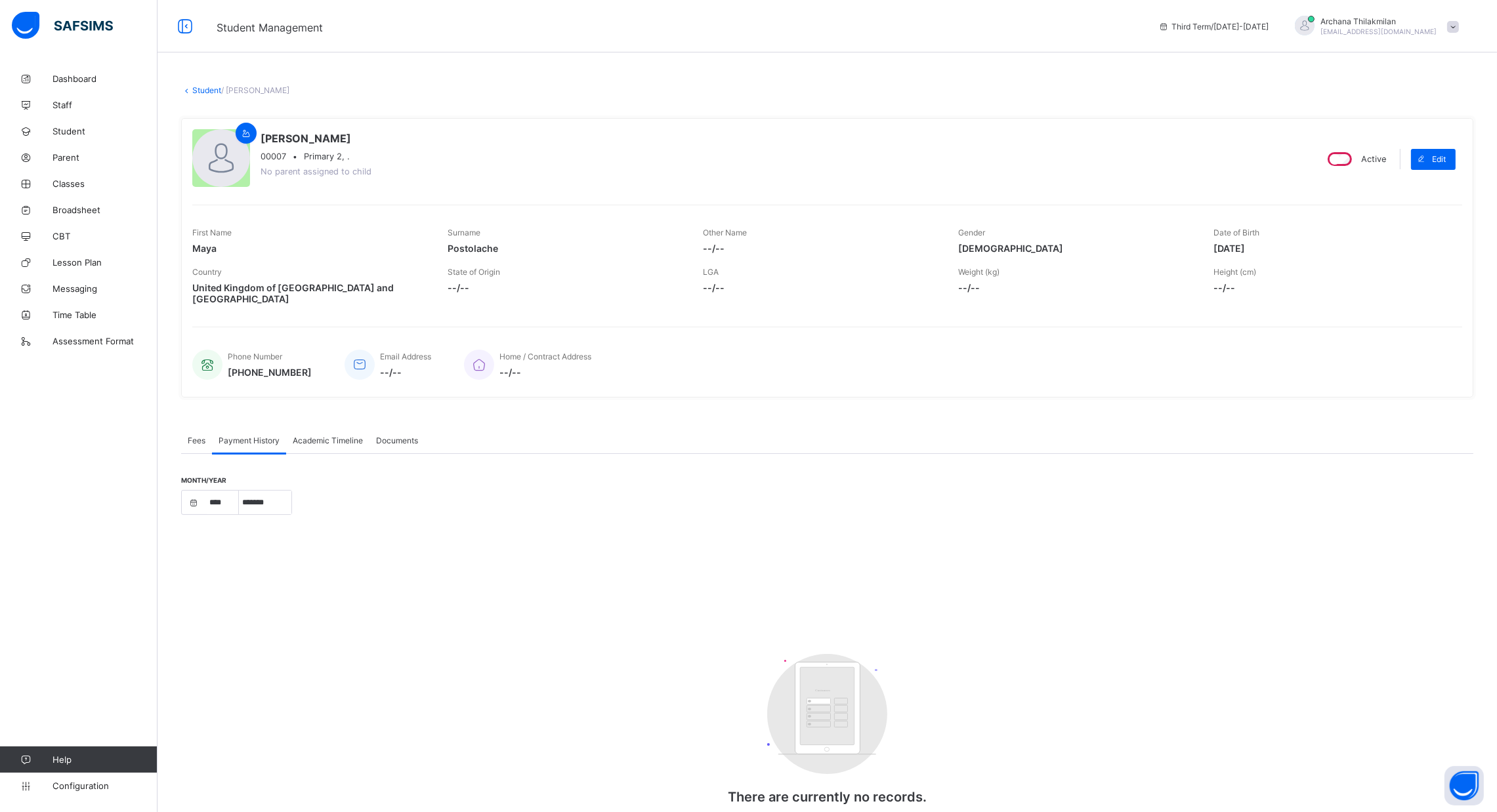
click at [318, 436] on span "Academic Timeline" at bounding box center [328, 440] width 71 height 10
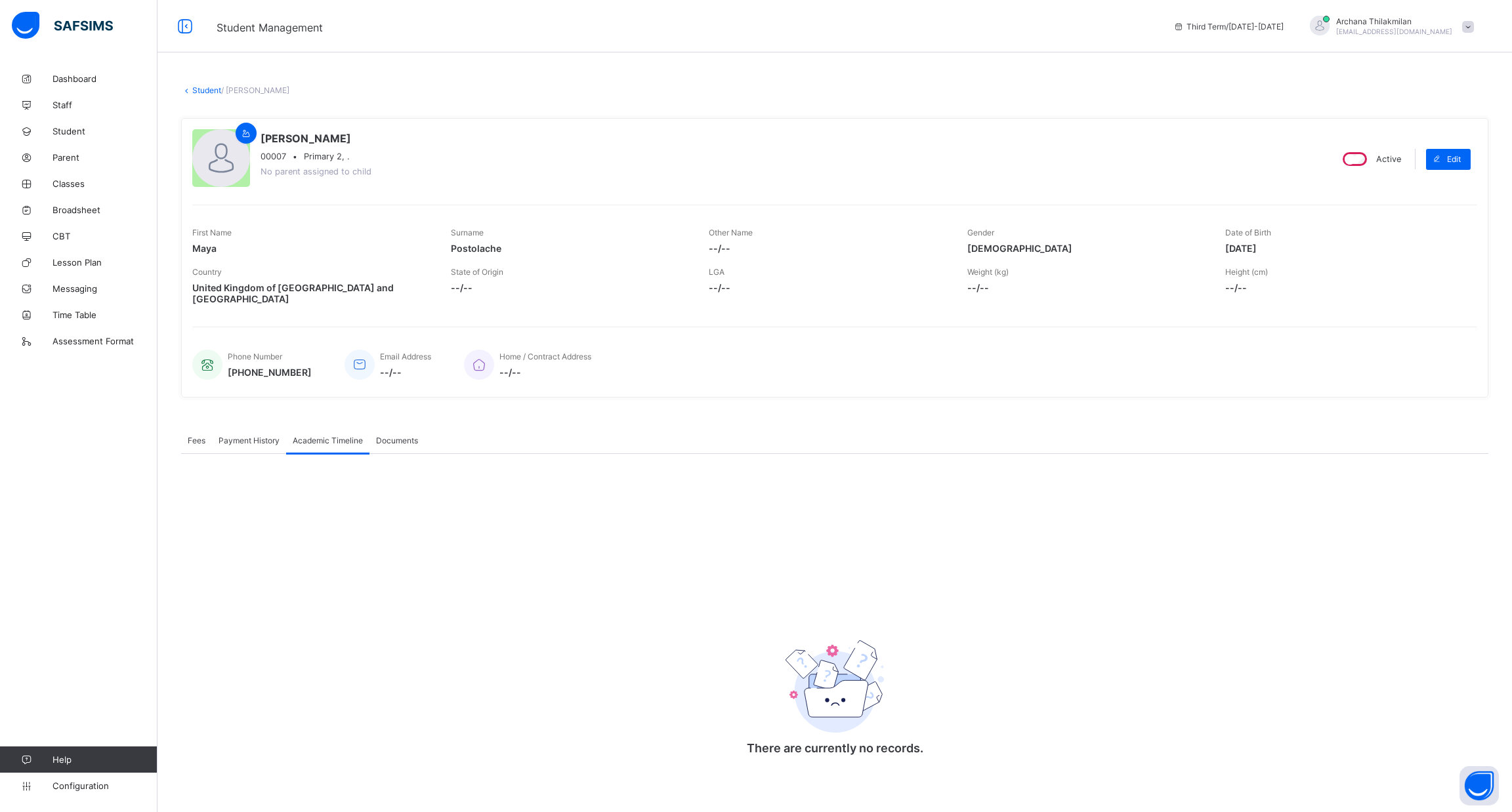
click at [403, 436] on span "Documents" at bounding box center [397, 440] width 42 height 10
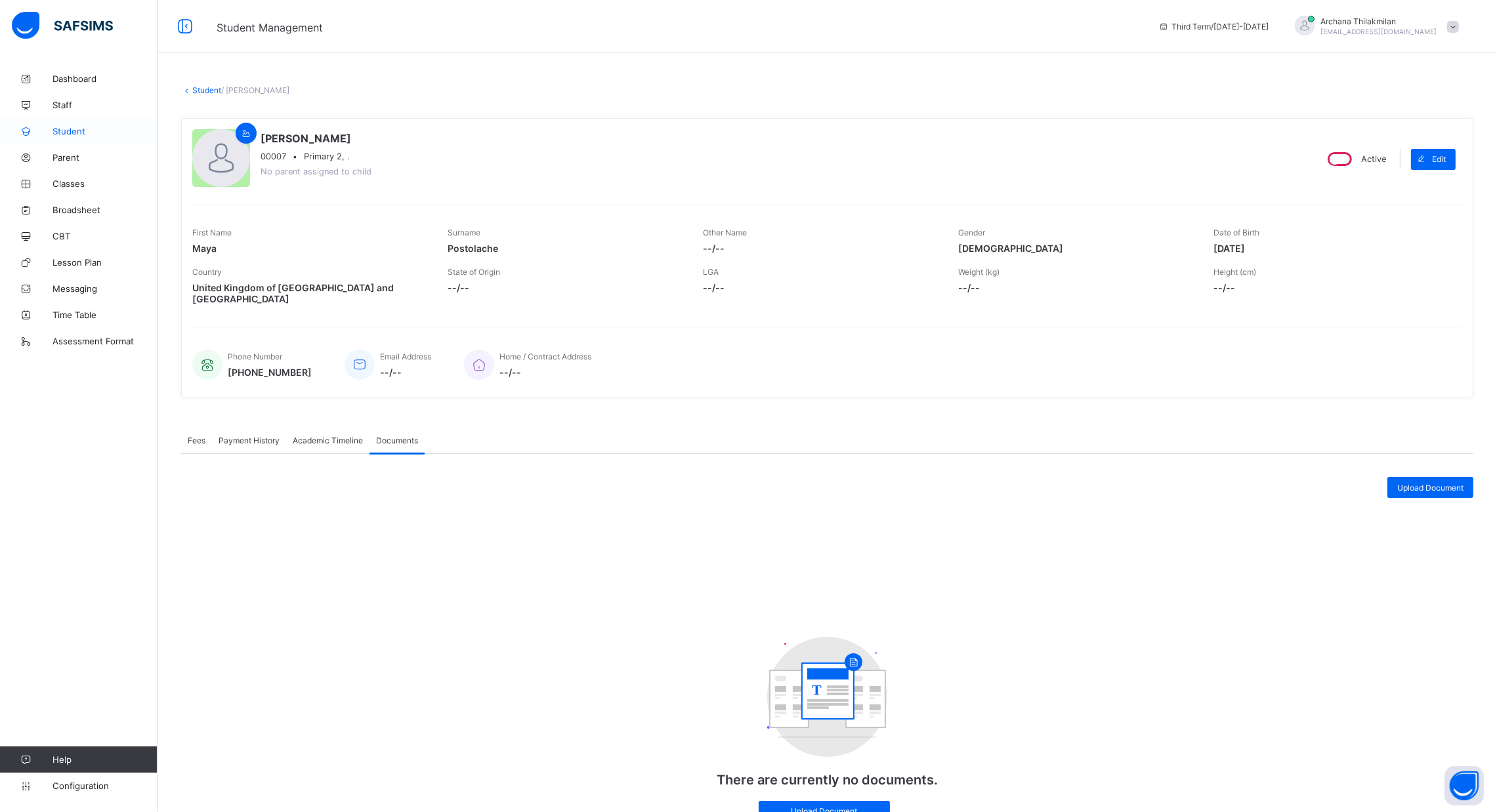
click at [80, 131] on span "Student" at bounding box center [104, 131] width 105 height 10
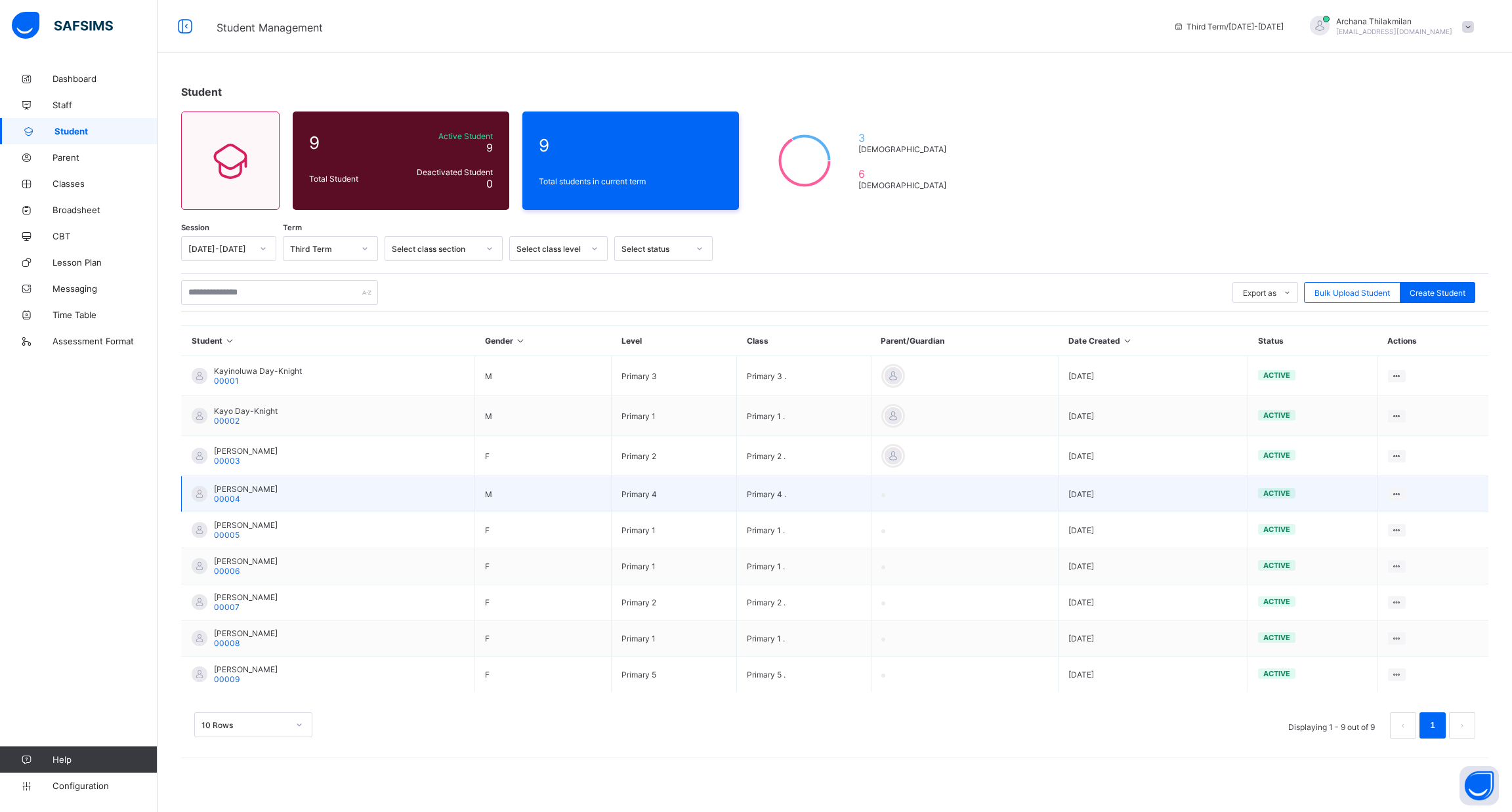
click at [326, 493] on td "[PERSON_NAME] 00004" at bounding box center [329, 493] width 293 height 36
click at [75, 787] on span "Configuration" at bounding box center [104, 785] width 104 height 10
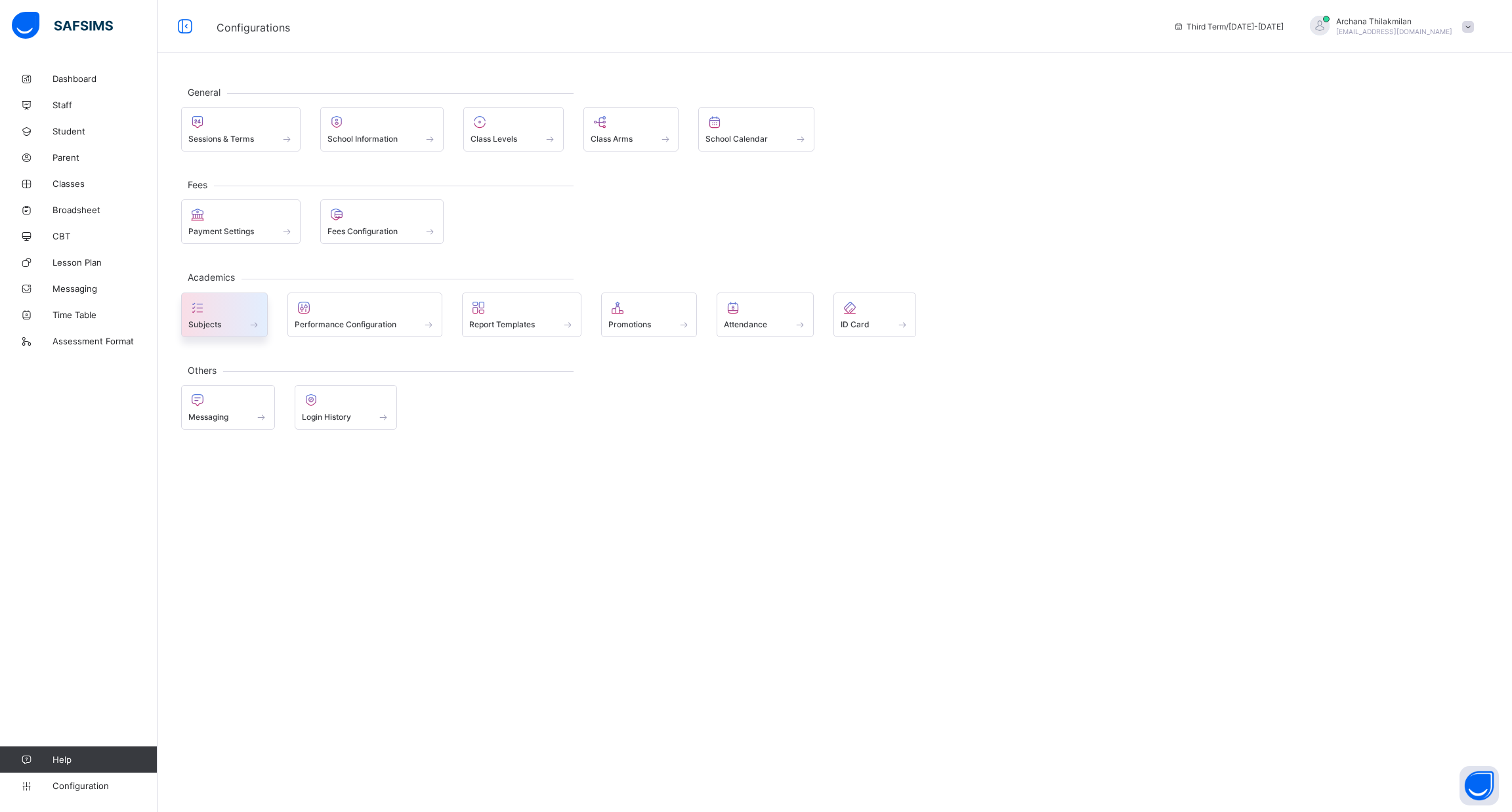
click at [228, 331] on div "Subjects" at bounding box center [224, 315] width 87 height 45
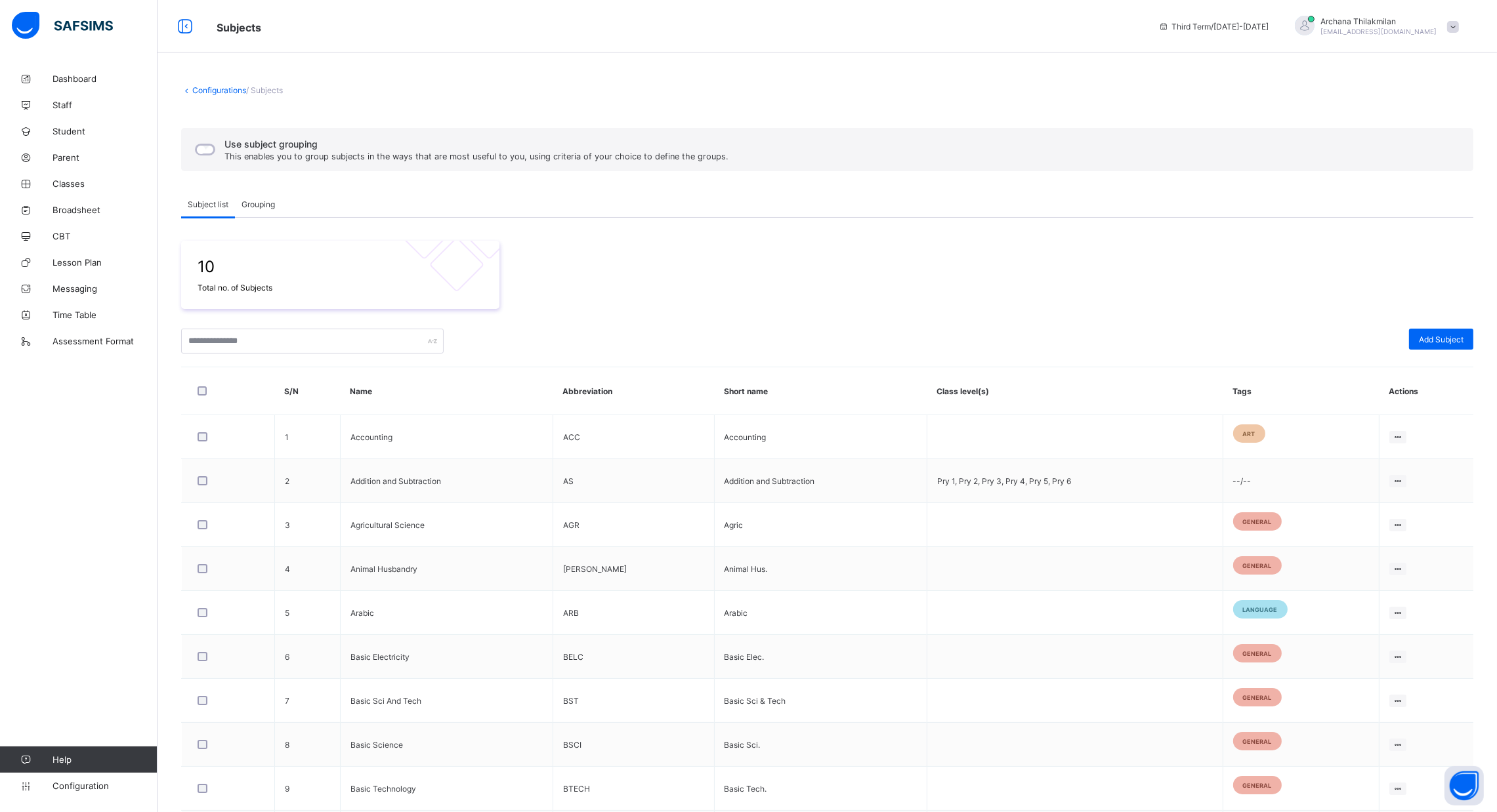
click at [249, 217] on div "Grouping" at bounding box center [258, 204] width 47 height 27
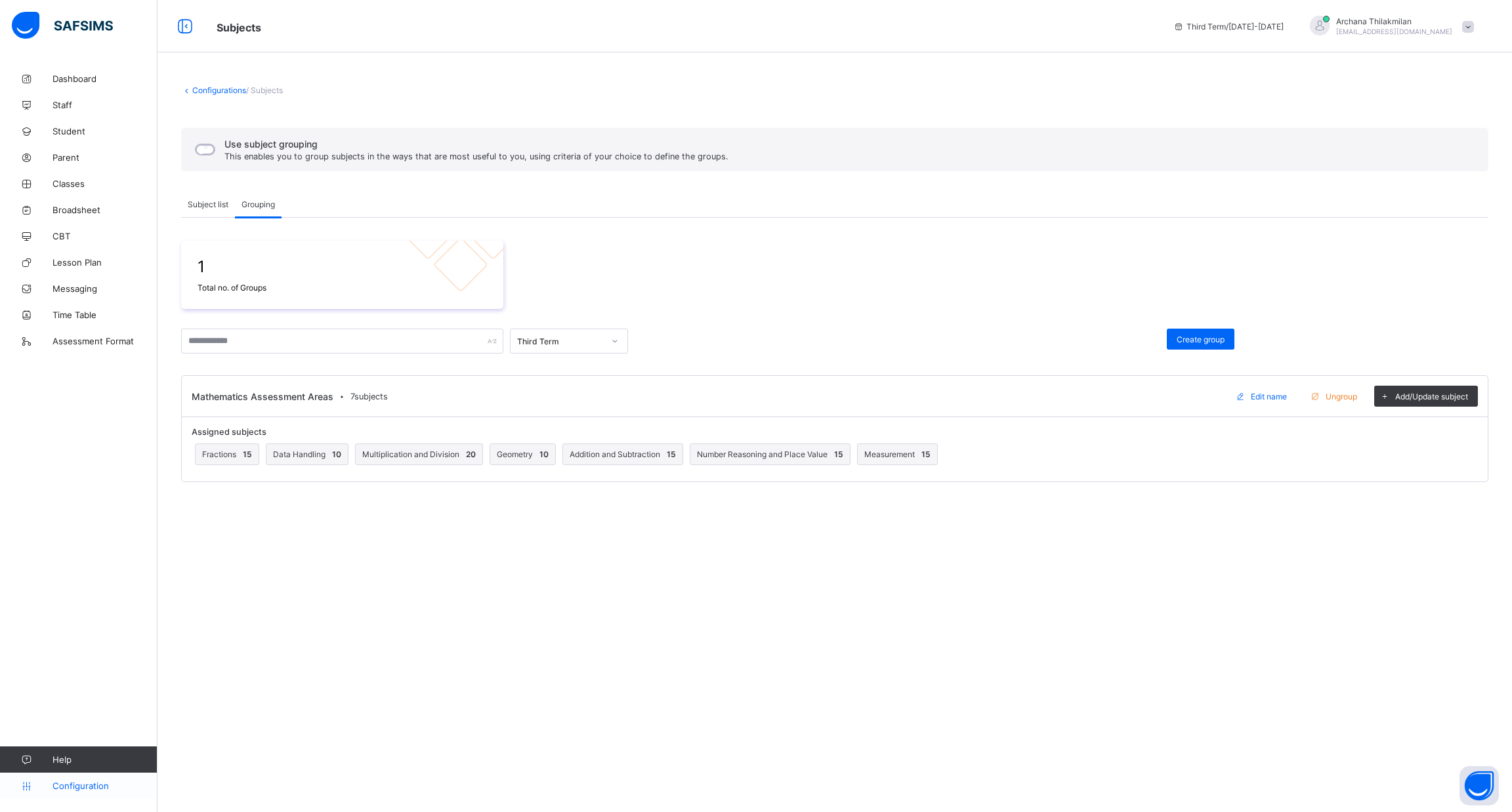
click at [80, 793] on link "Configuration" at bounding box center [78, 785] width 157 height 27
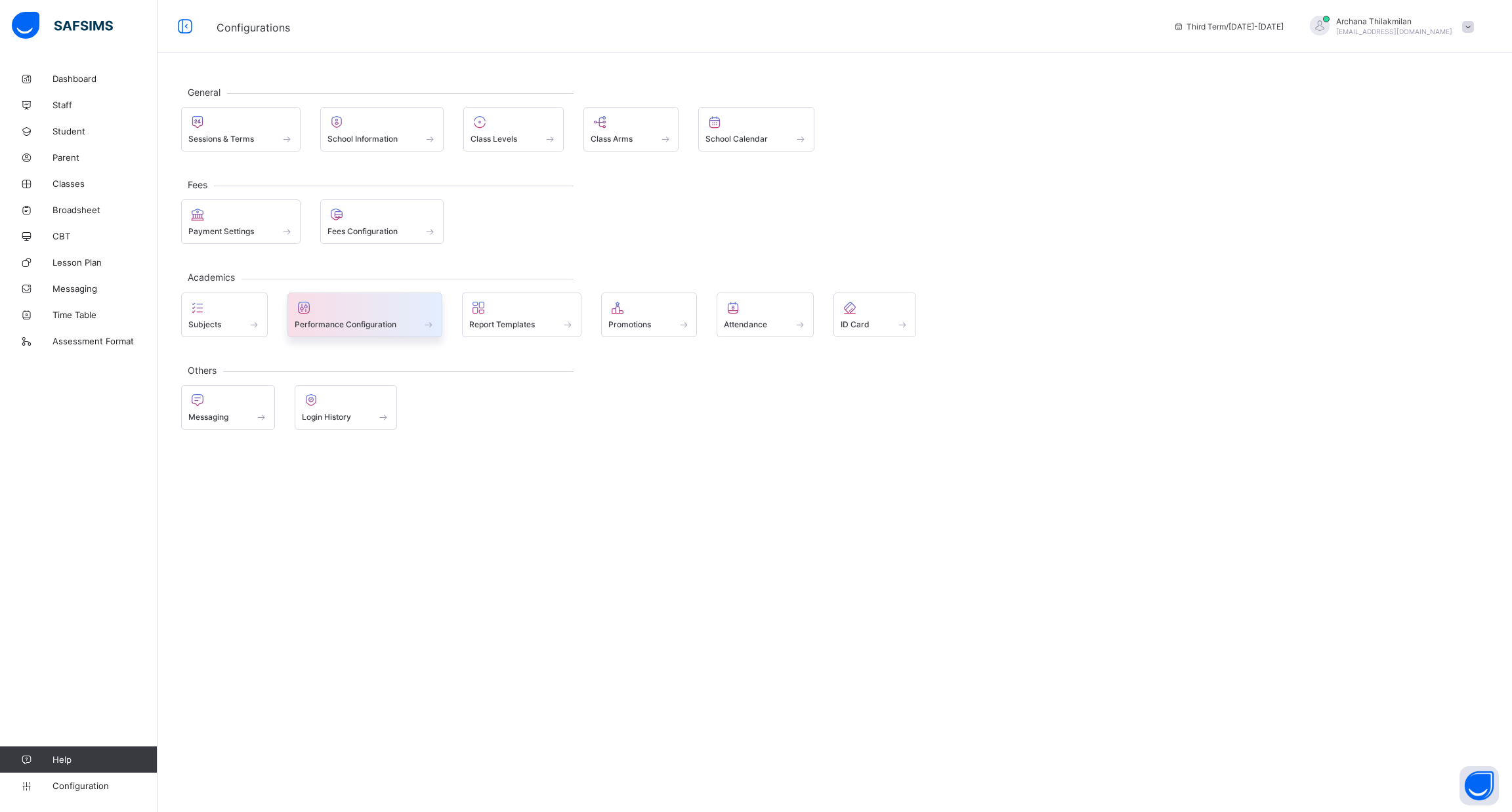
click at [375, 330] on div "Performance Configuration" at bounding box center [365, 315] width 156 height 45
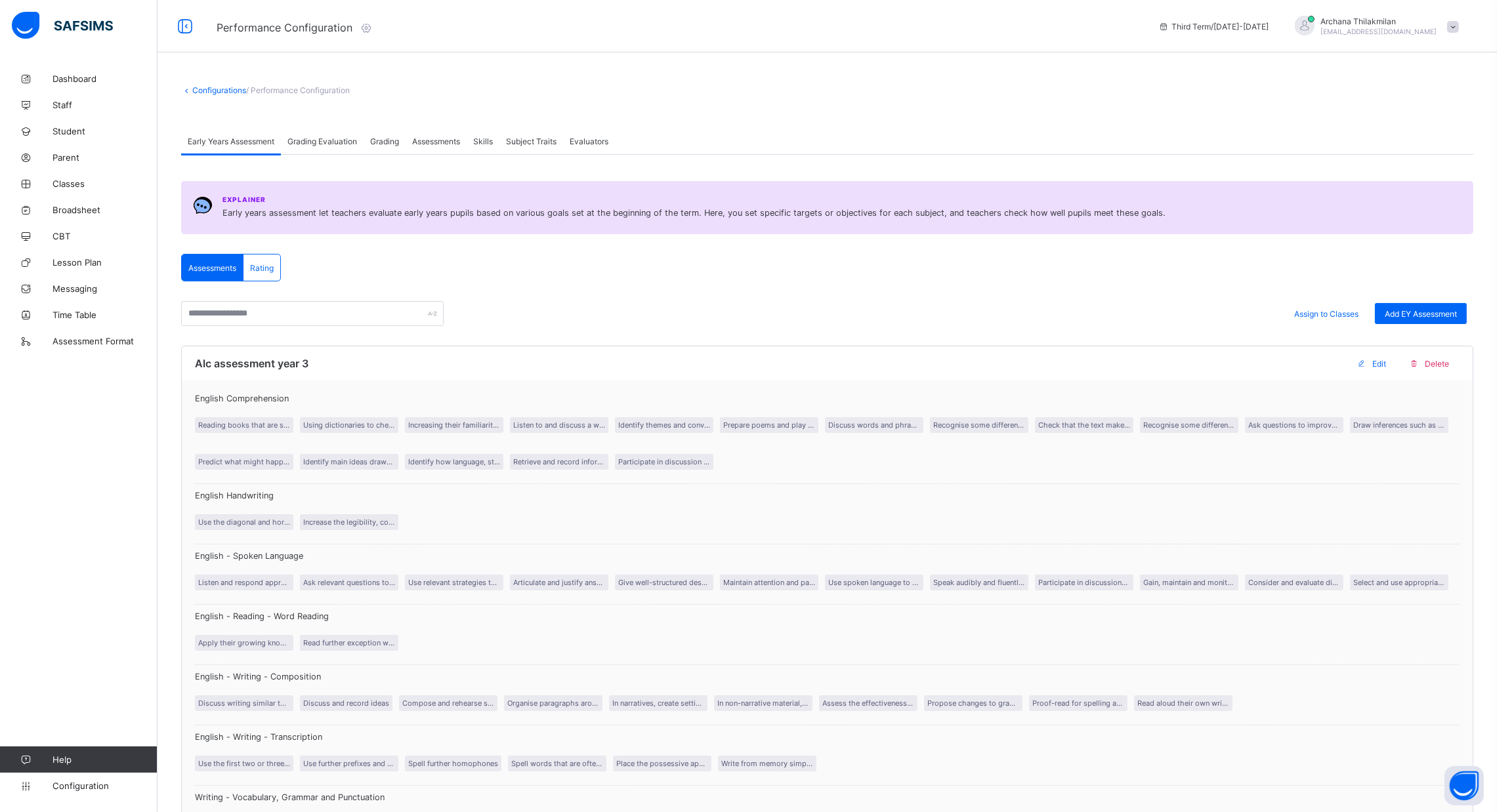
click at [216, 272] on div "Assessments" at bounding box center [212, 267] width 61 height 27
click at [266, 277] on div "Rating" at bounding box center [262, 267] width 37 height 27
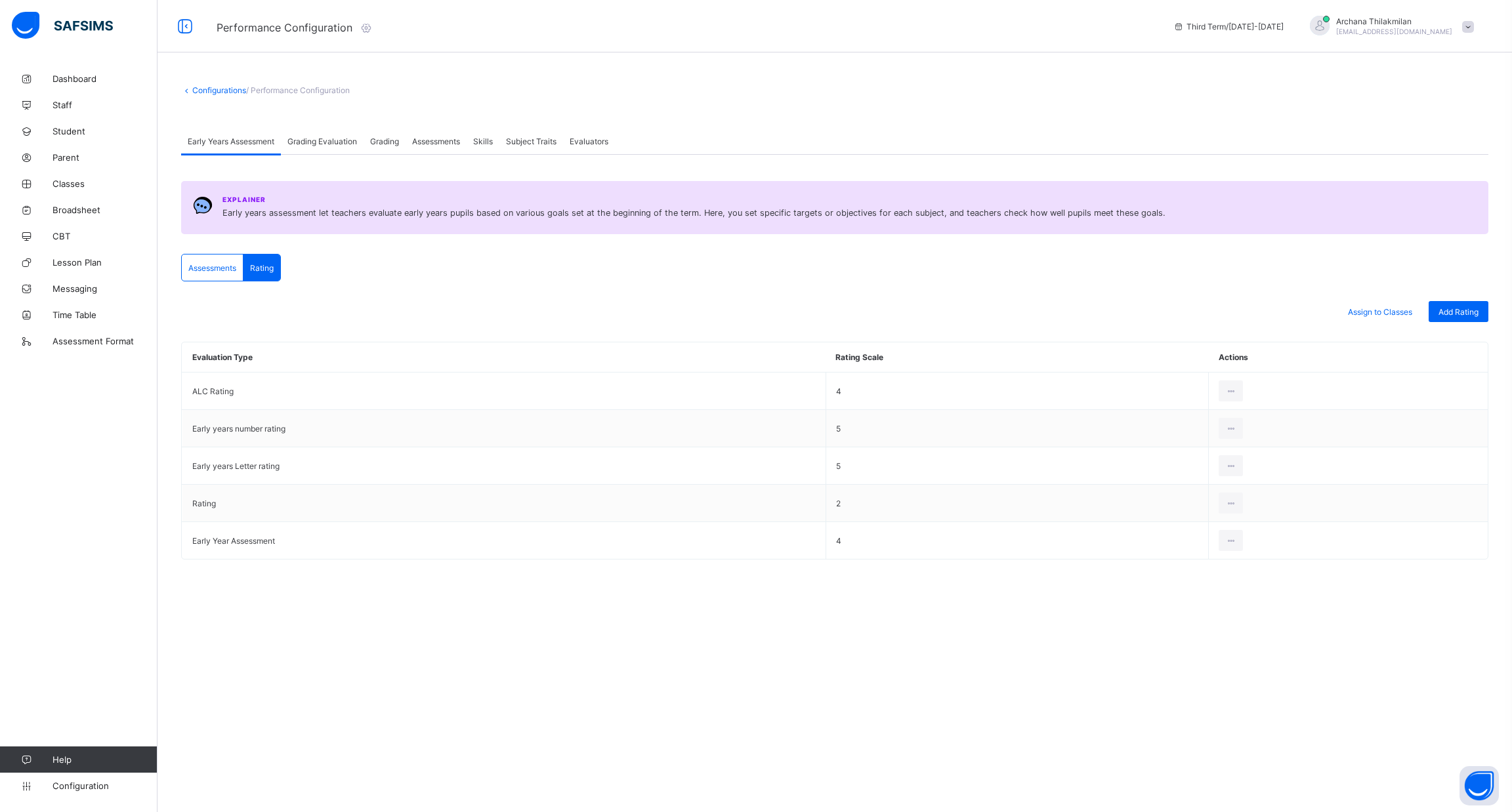
click at [210, 264] on span "Assessments" at bounding box center [212, 267] width 48 height 10
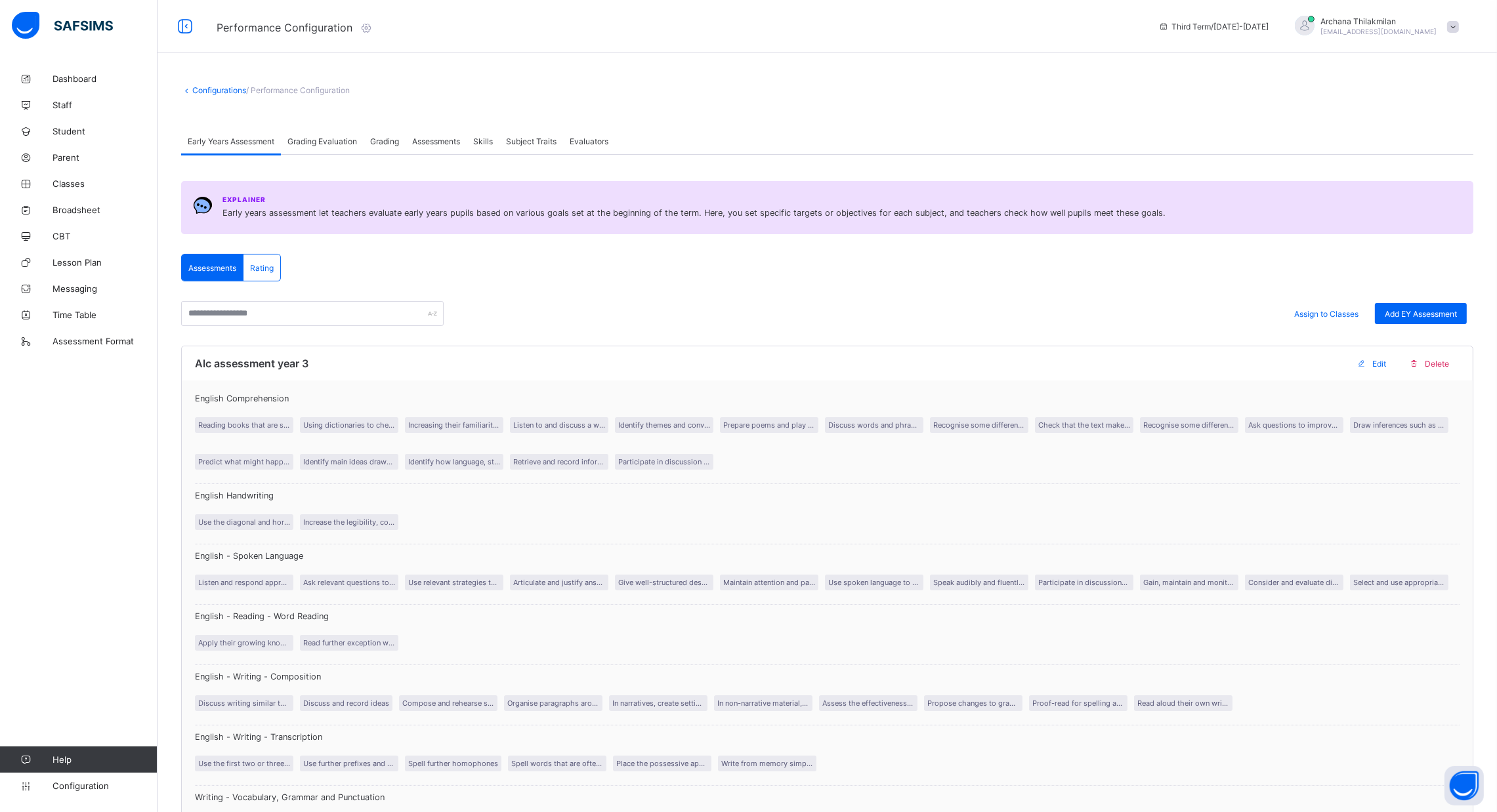
click at [340, 149] on div "Grading Evaluation" at bounding box center [322, 141] width 82 height 27
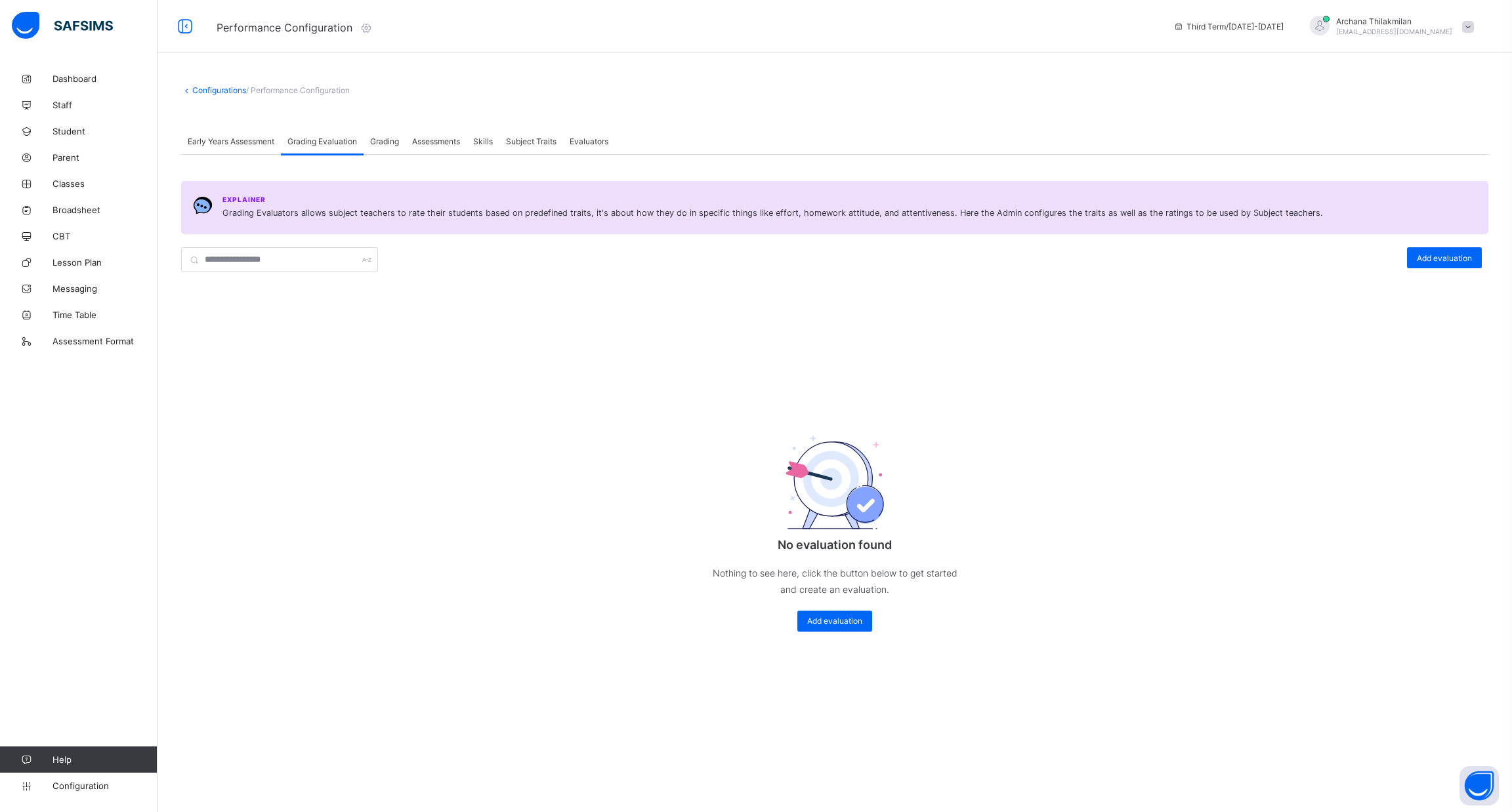
click at [406, 150] on div "Grading" at bounding box center [385, 141] width 42 height 27
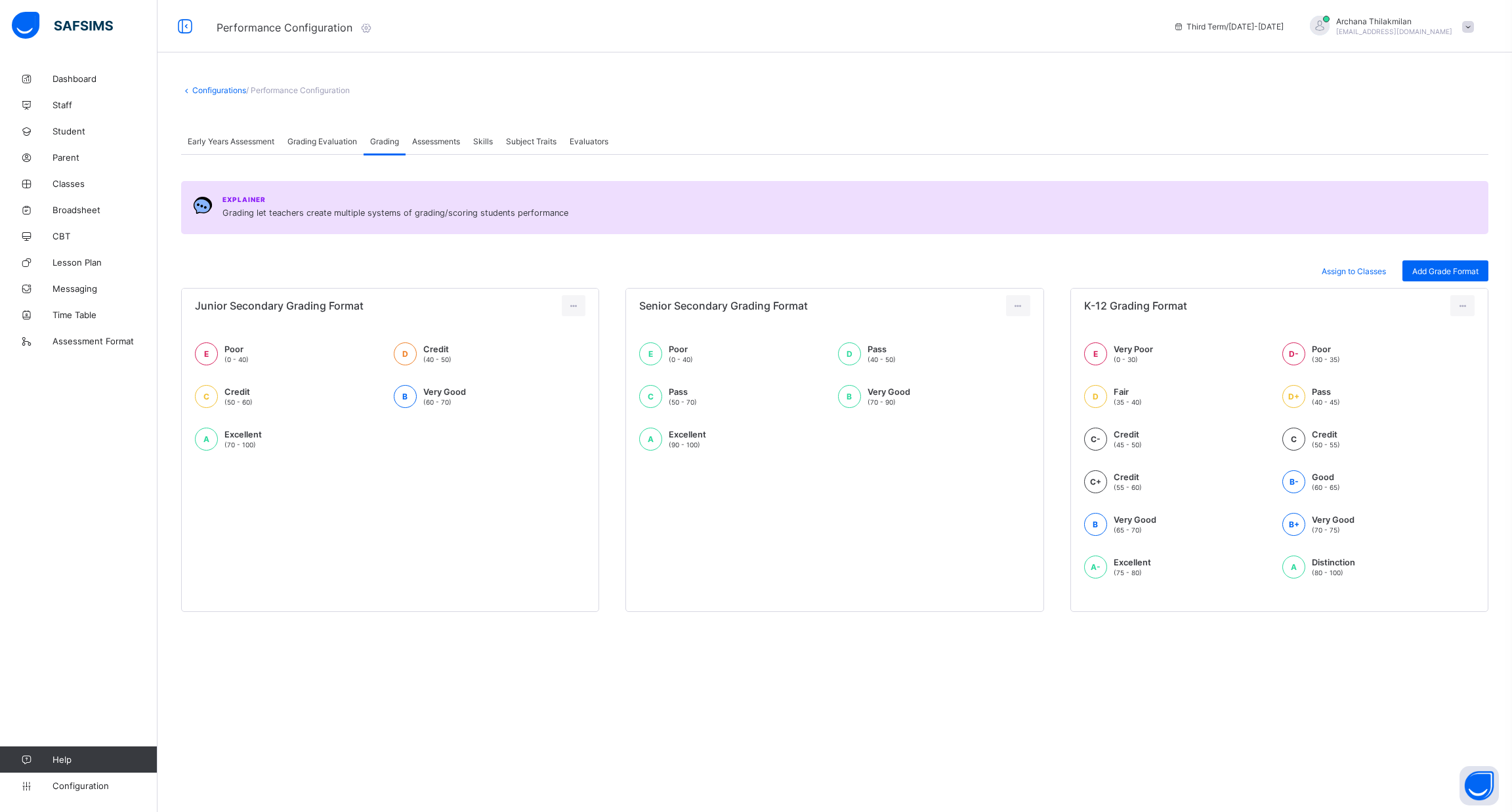
click at [434, 143] on span "Assessments" at bounding box center [436, 141] width 48 height 10
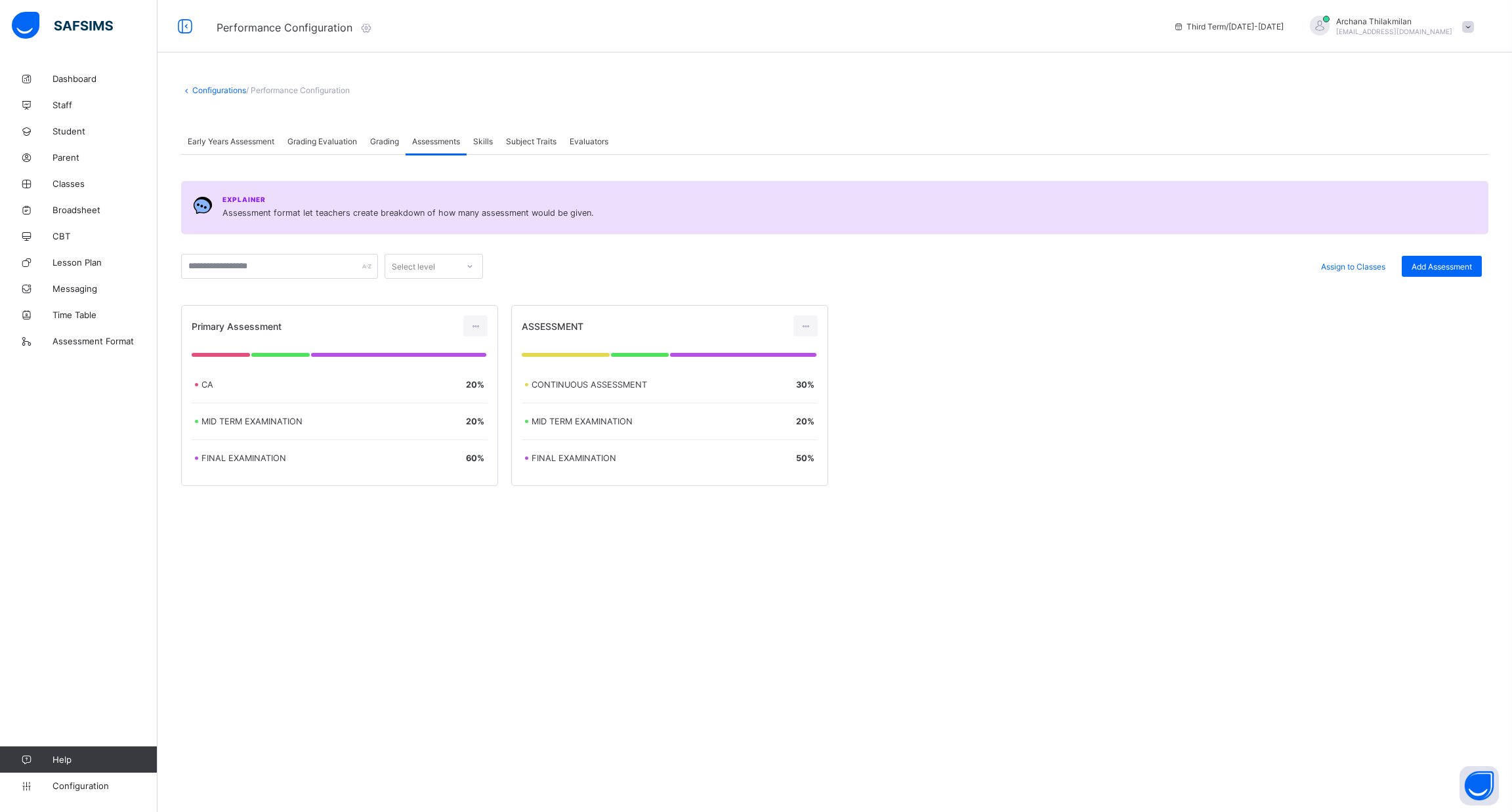
click at [483, 136] on span "Skills" at bounding box center [484, 141] width 20 height 10
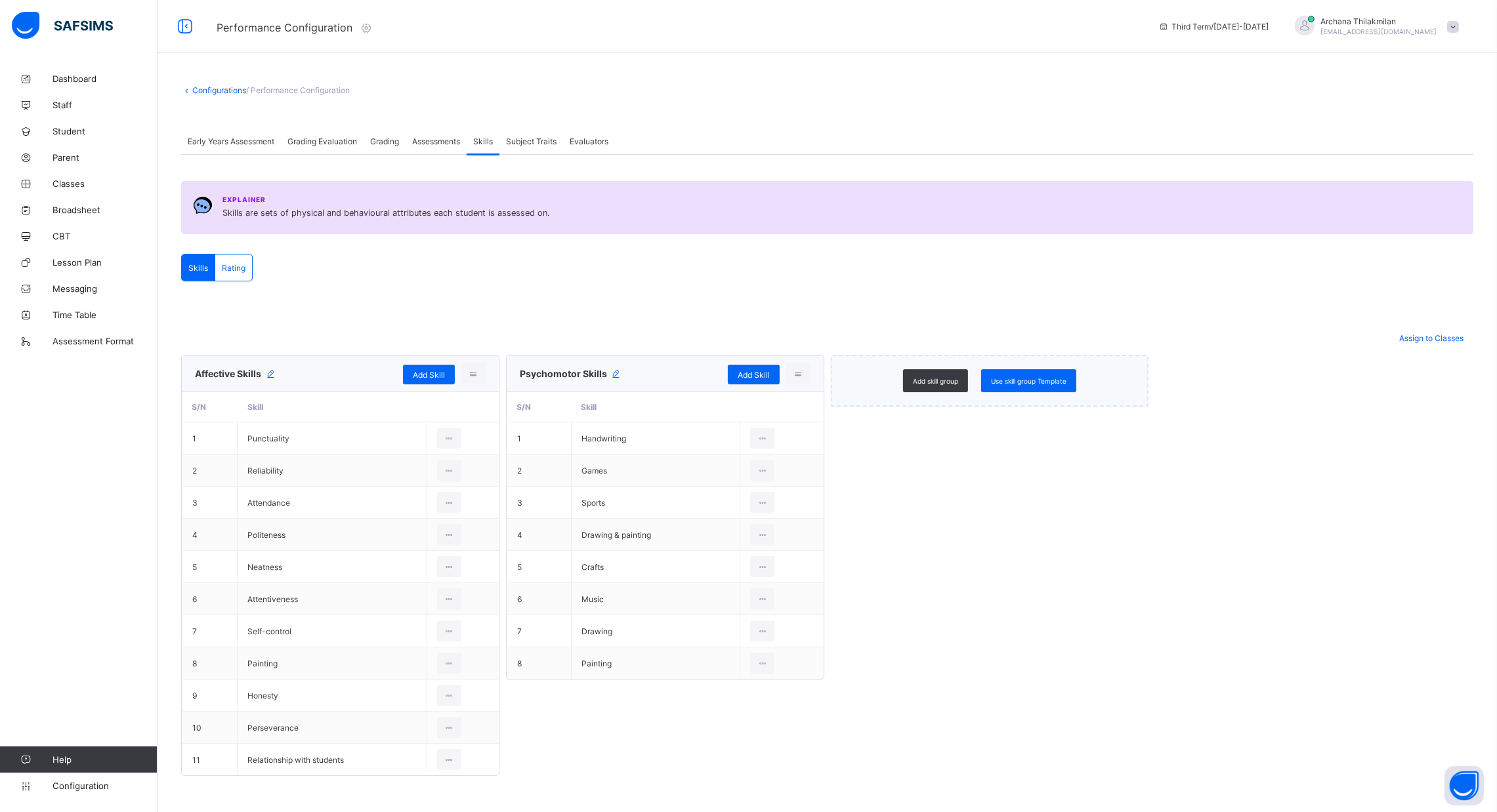
click at [534, 143] on span "Subject Traits" at bounding box center [531, 141] width 50 height 10
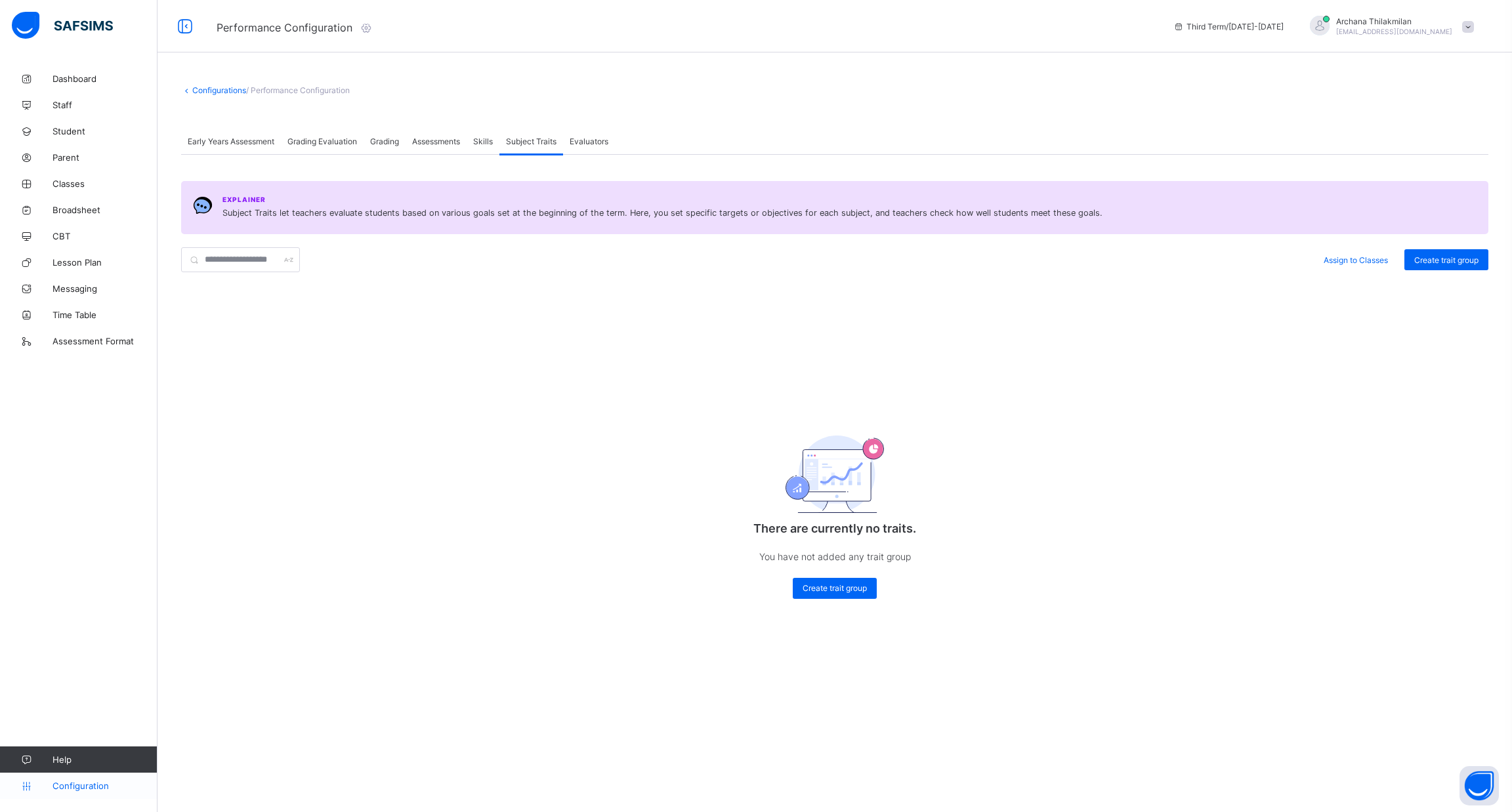
click at [80, 793] on link "Configuration" at bounding box center [78, 785] width 157 height 27
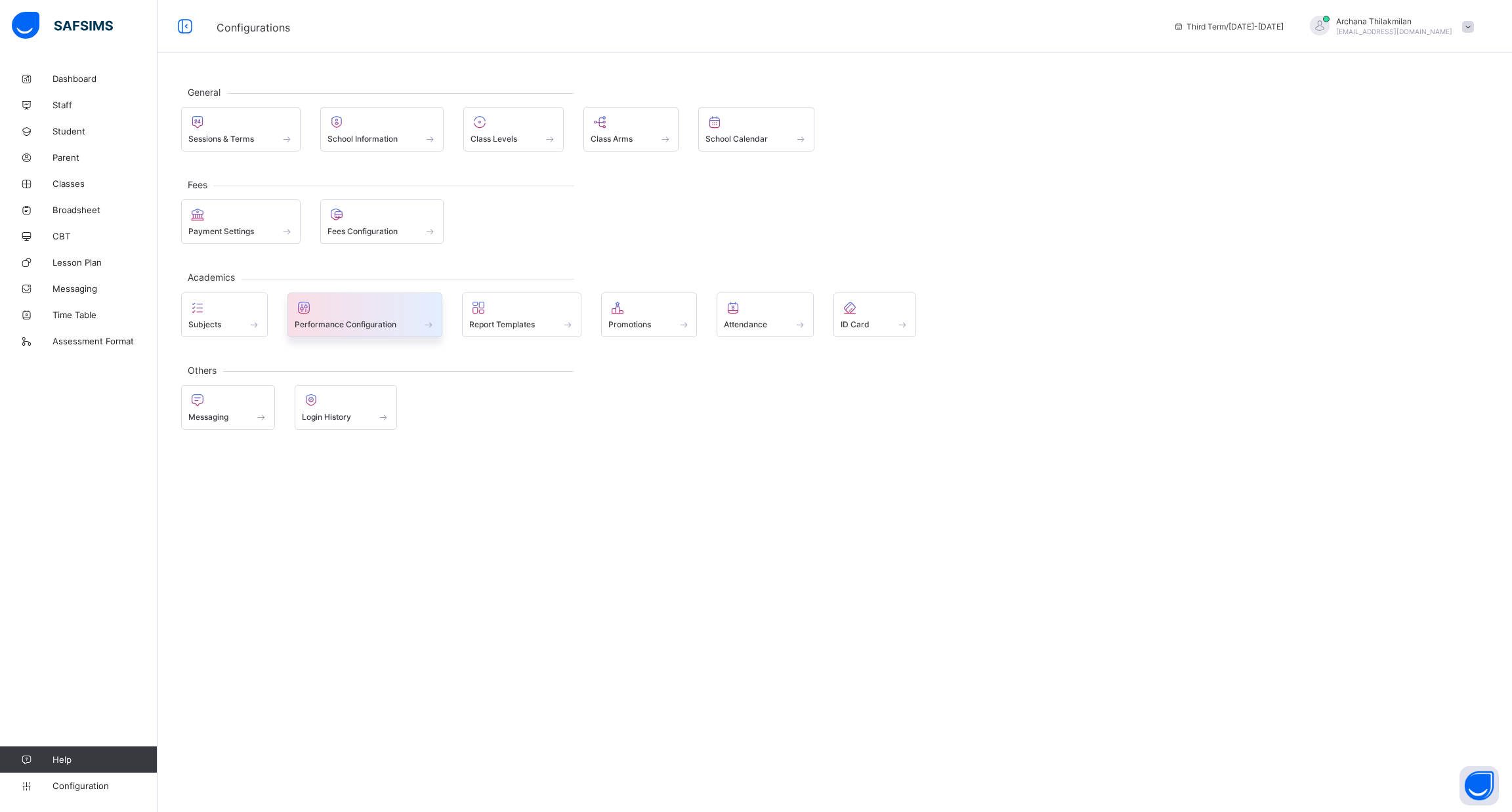
click at [320, 310] on div at bounding box center [365, 308] width 141 height 16
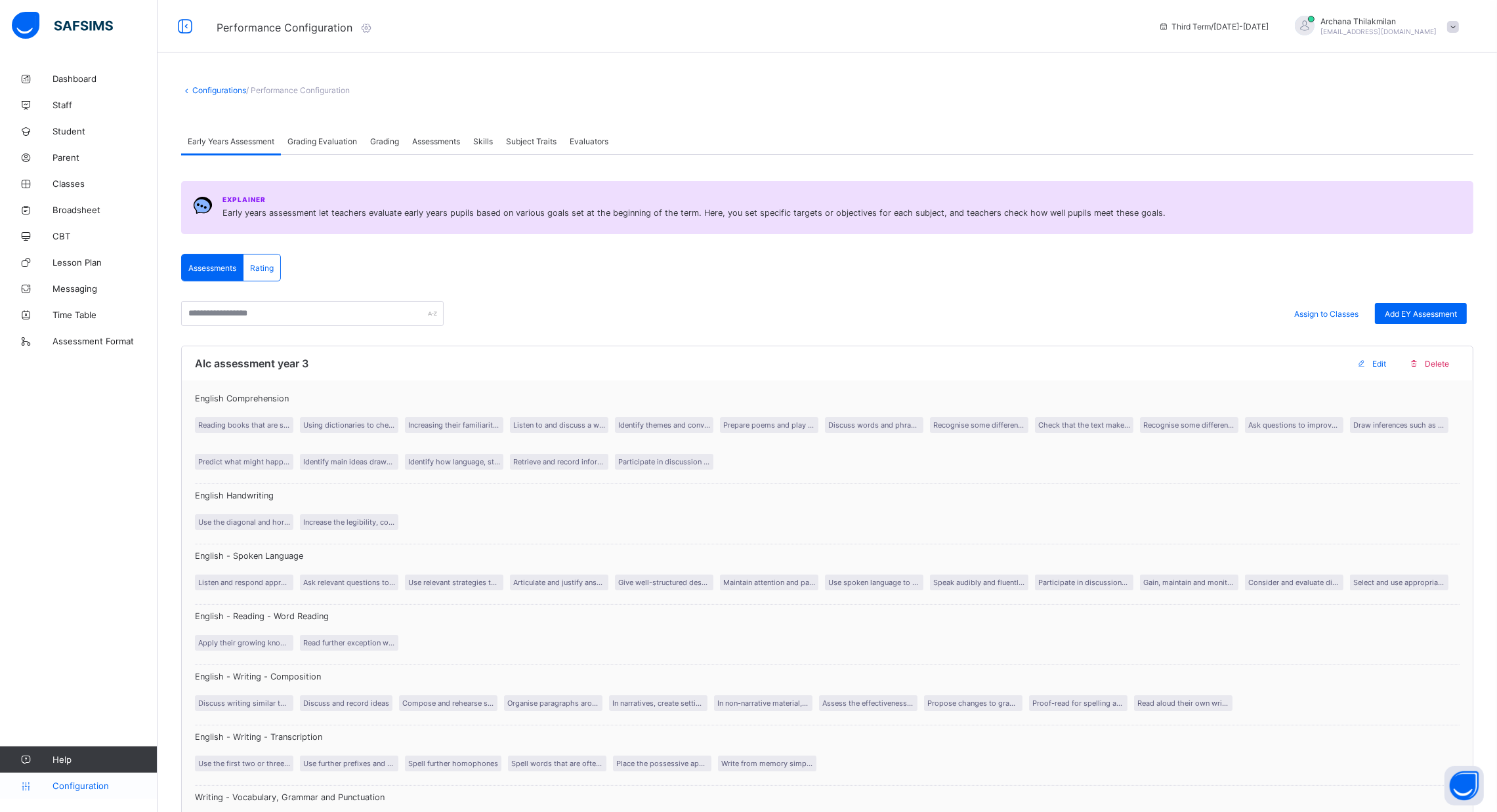
click at [86, 777] on link "Configuration" at bounding box center [78, 785] width 157 height 27
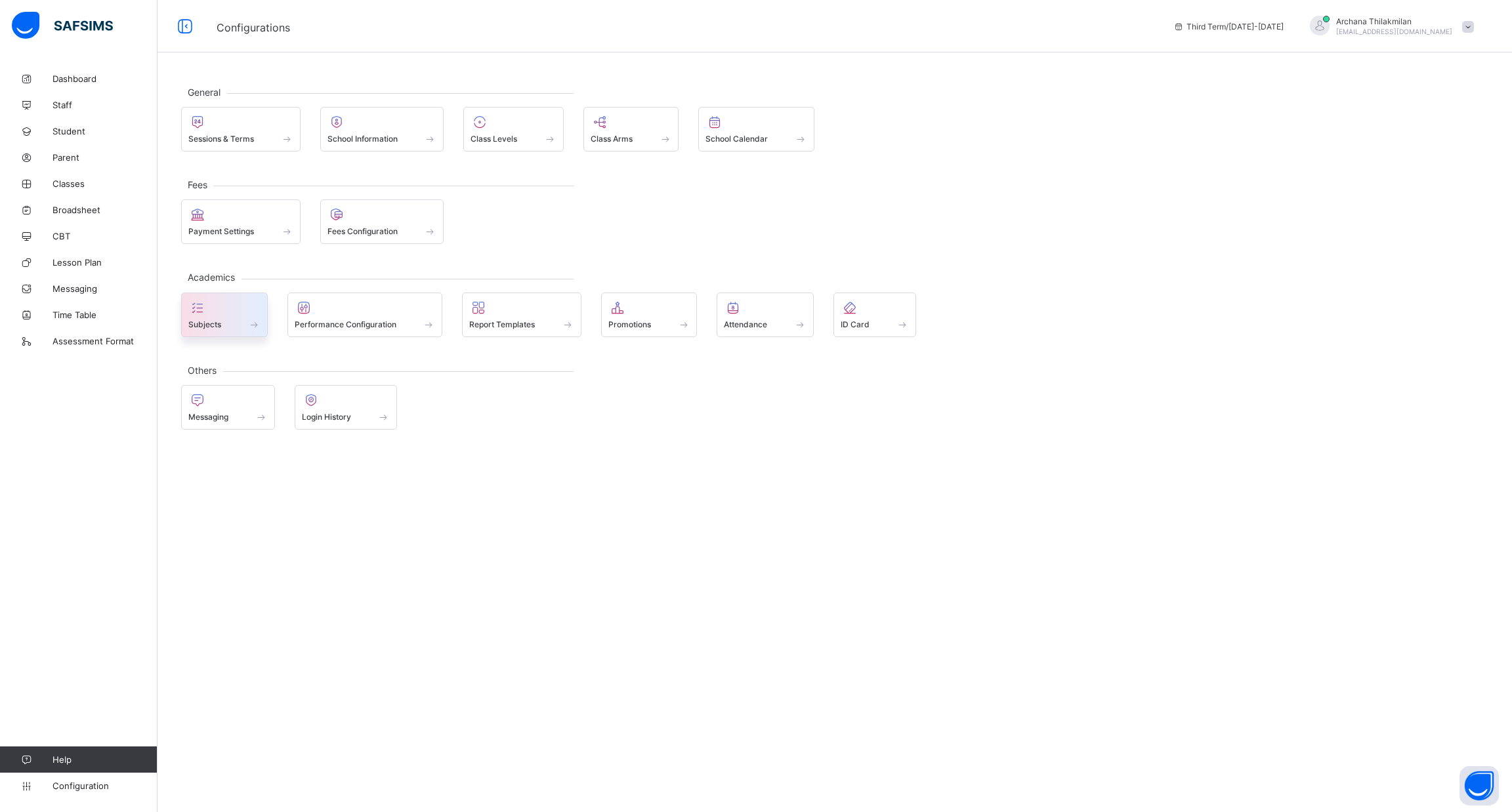
click at [222, 323] on div "Subjects" at bounding box center [224, 324] width 72 height 11
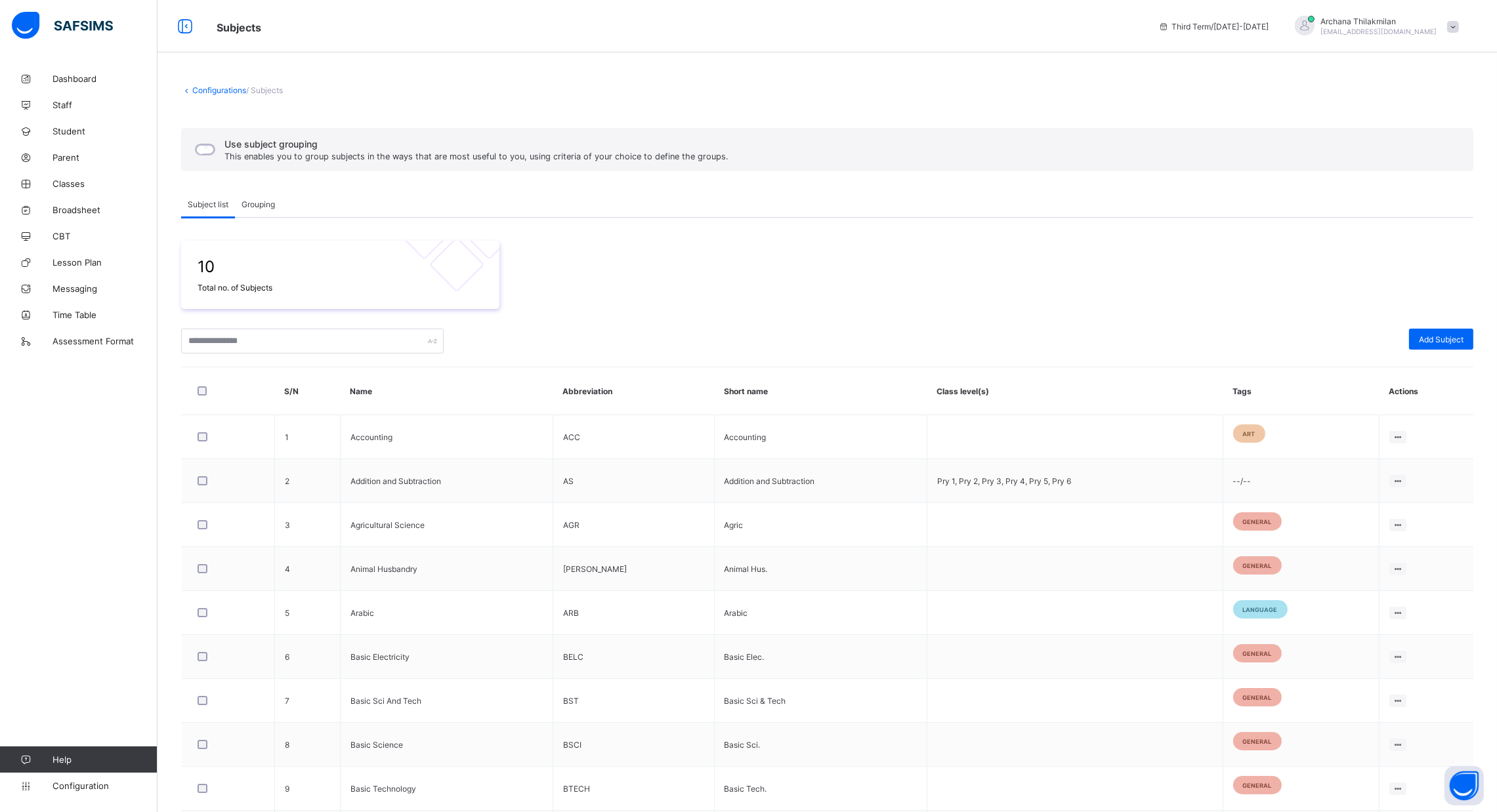
click at [257, 194] on div "Grouping" at bounding box center [258, 204] width 47 height 27
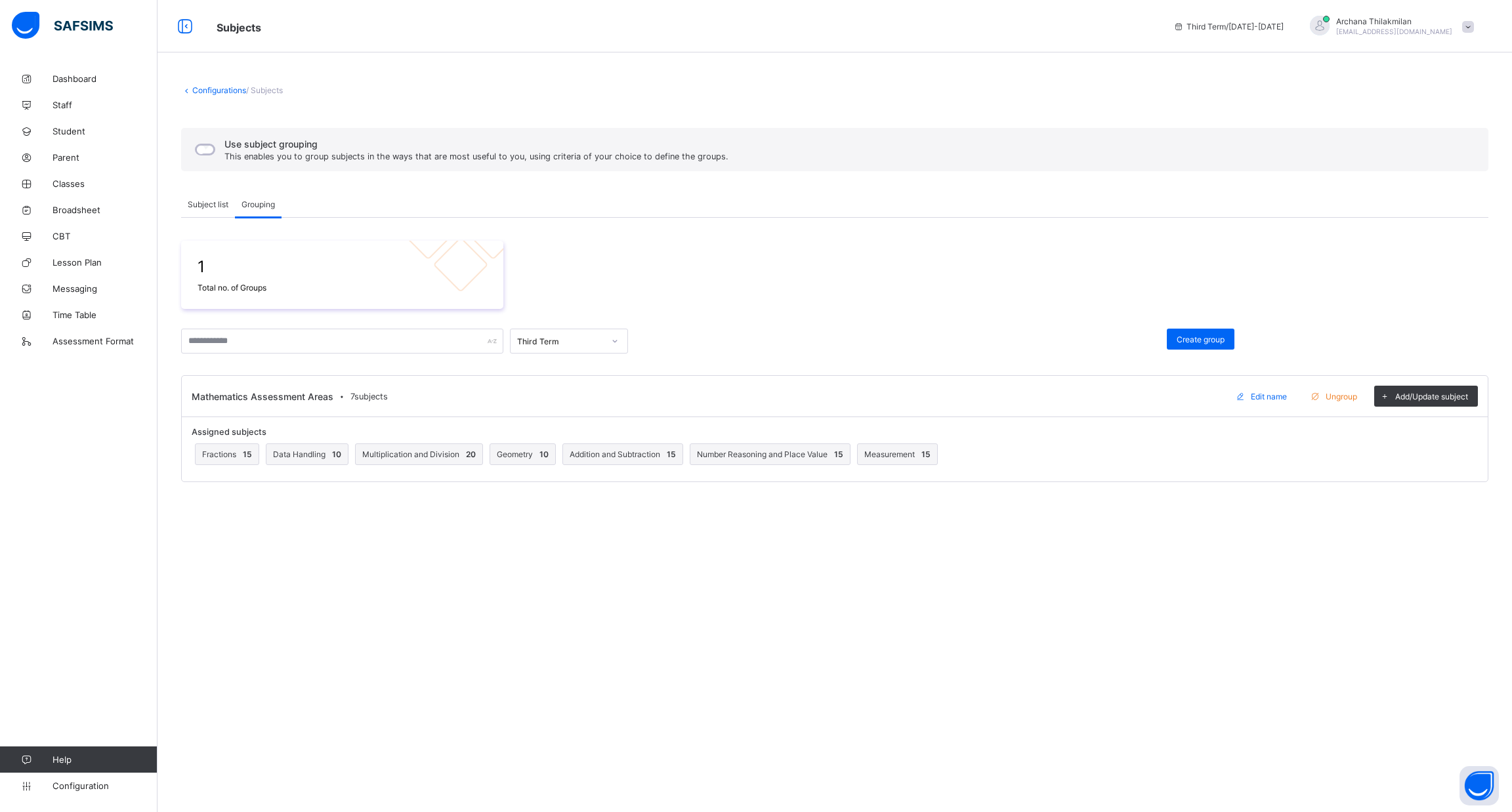
click at [219, 200] on span "Subject list" at bounding box center [208, 204] width 40 height 10
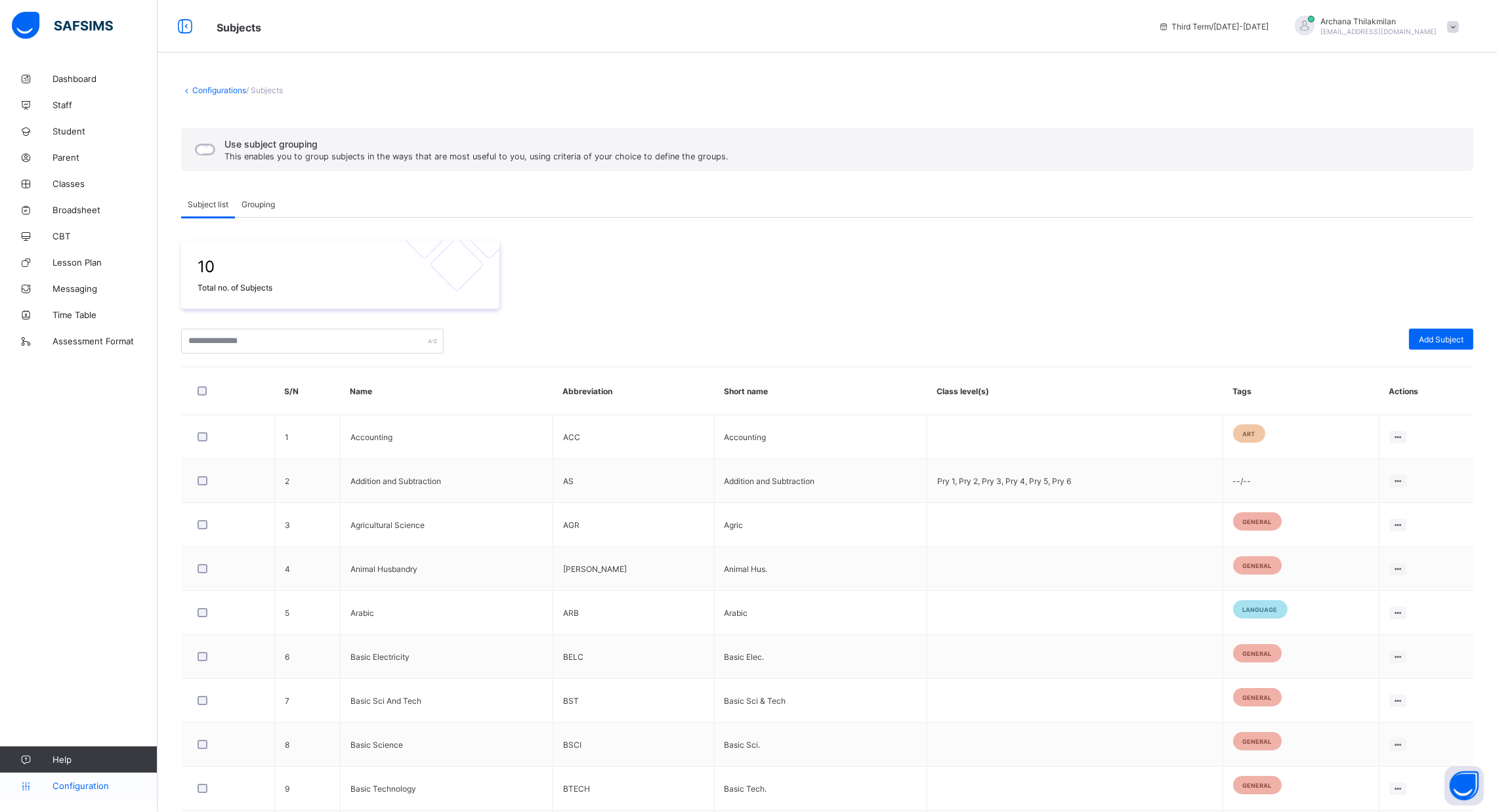
click at [59, 785] on span "Configuration" at bounding box center [104, 785] width 104 height 10
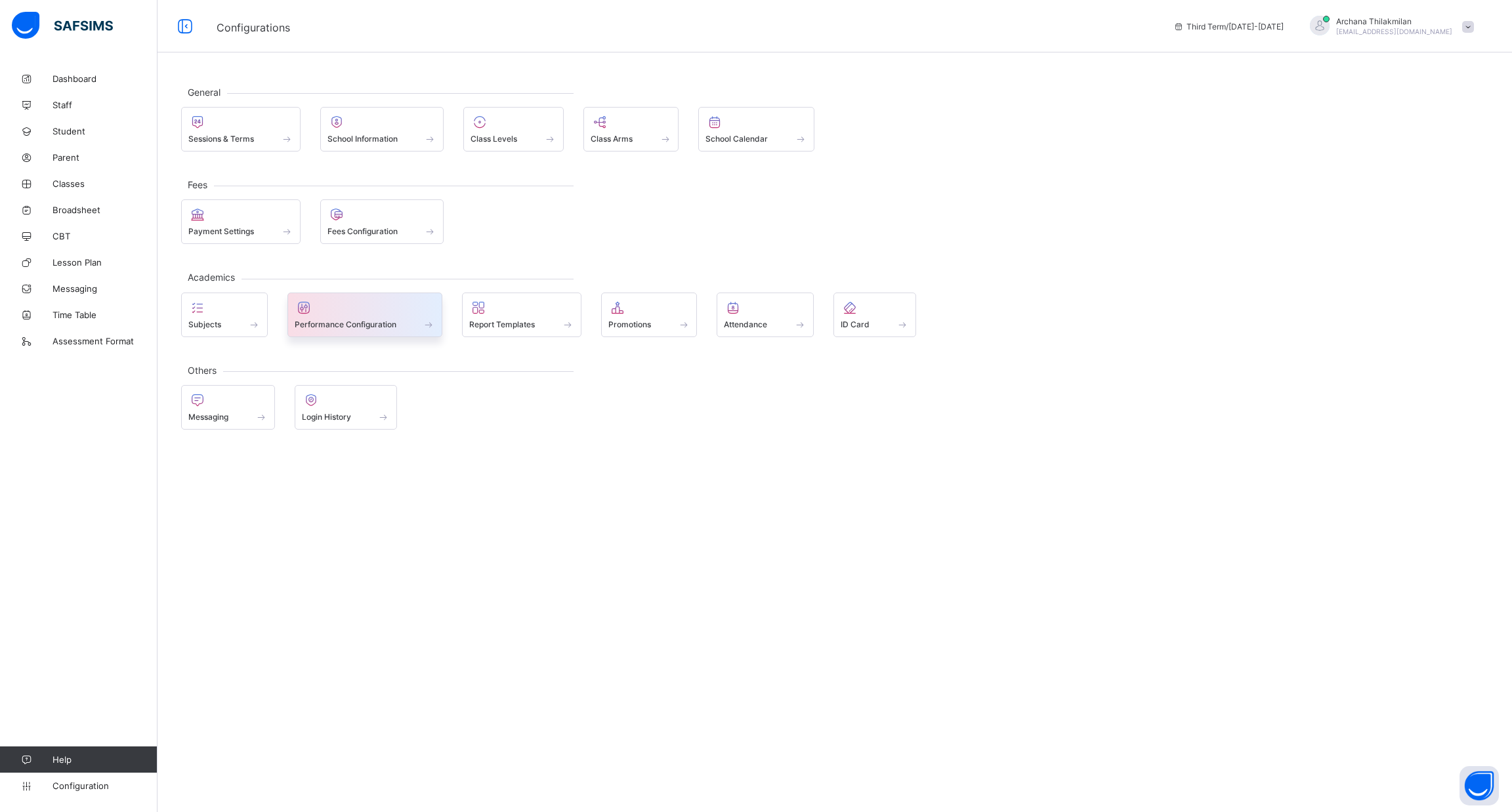
click at [352, 319] on span "Performance Configuration" at bounding box center [345, 324] width 102 height 10
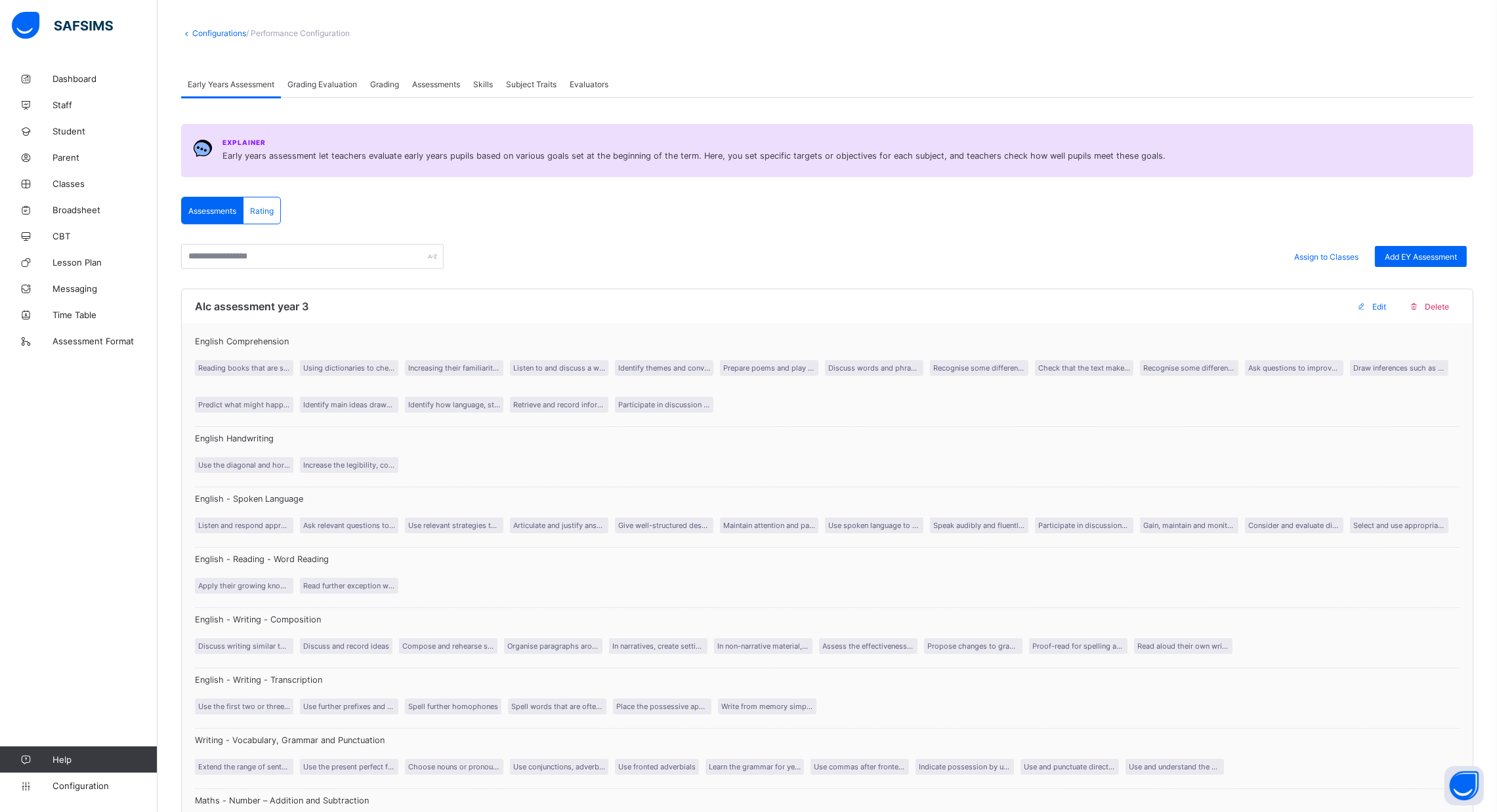
scroll to position [62, 0]
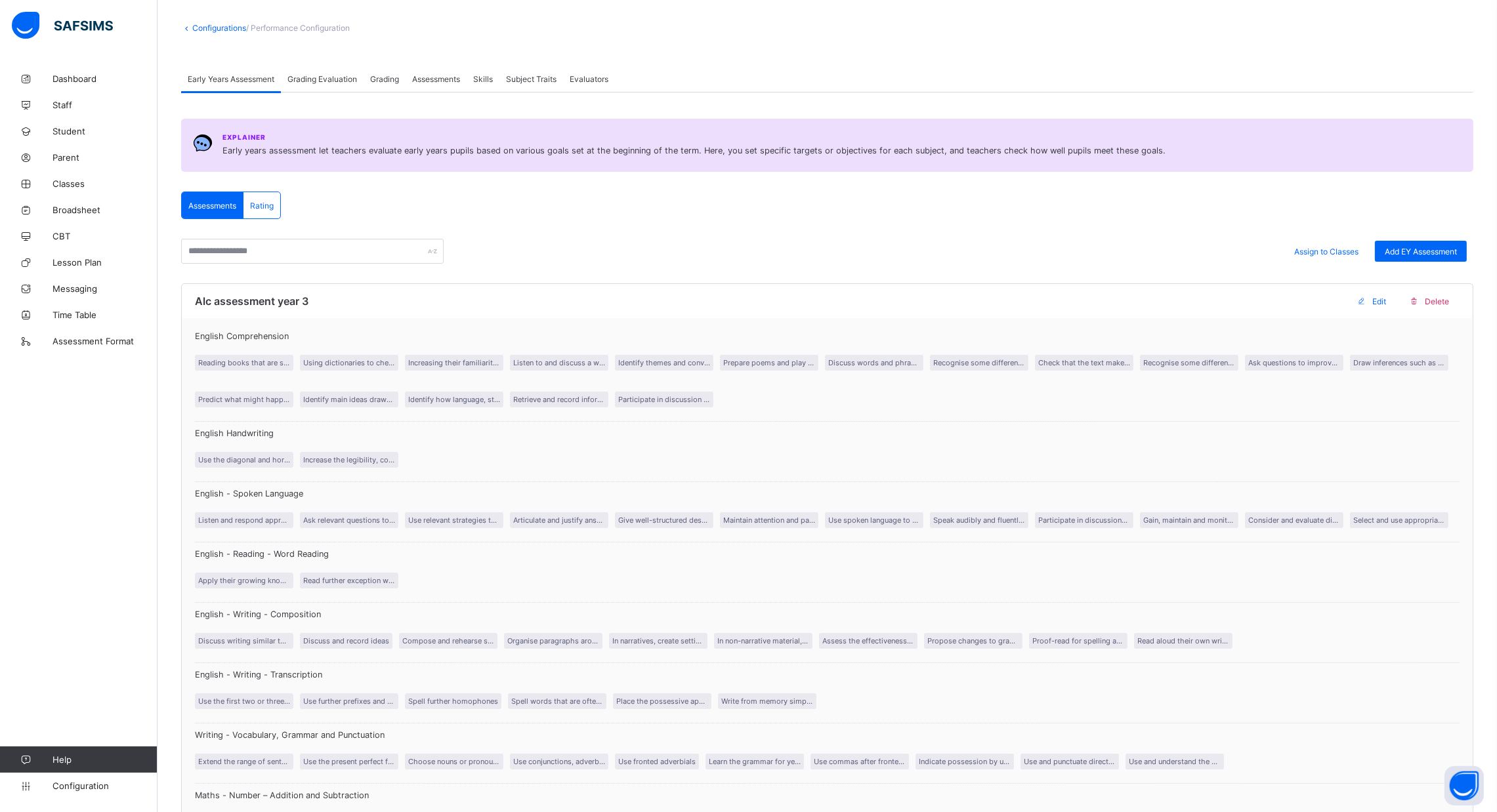
click at [335, 86] on div "Grading Evaluation" at bounding box center [322, 79] width 82 height 27
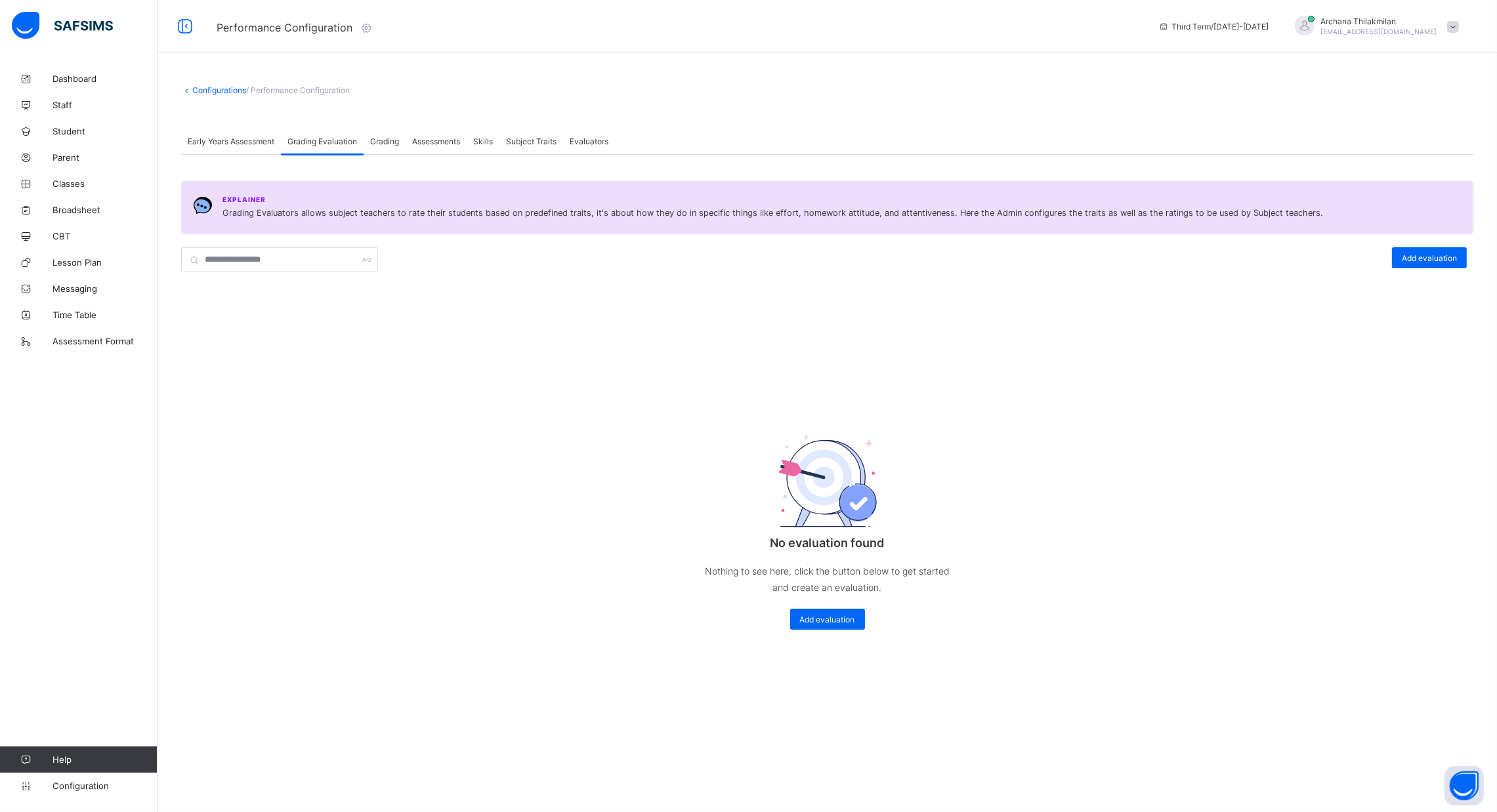
scroll to position [0, 0]
click at [379, 136] on span "Grading" at bounding box center [385, 141] width 29 height 10
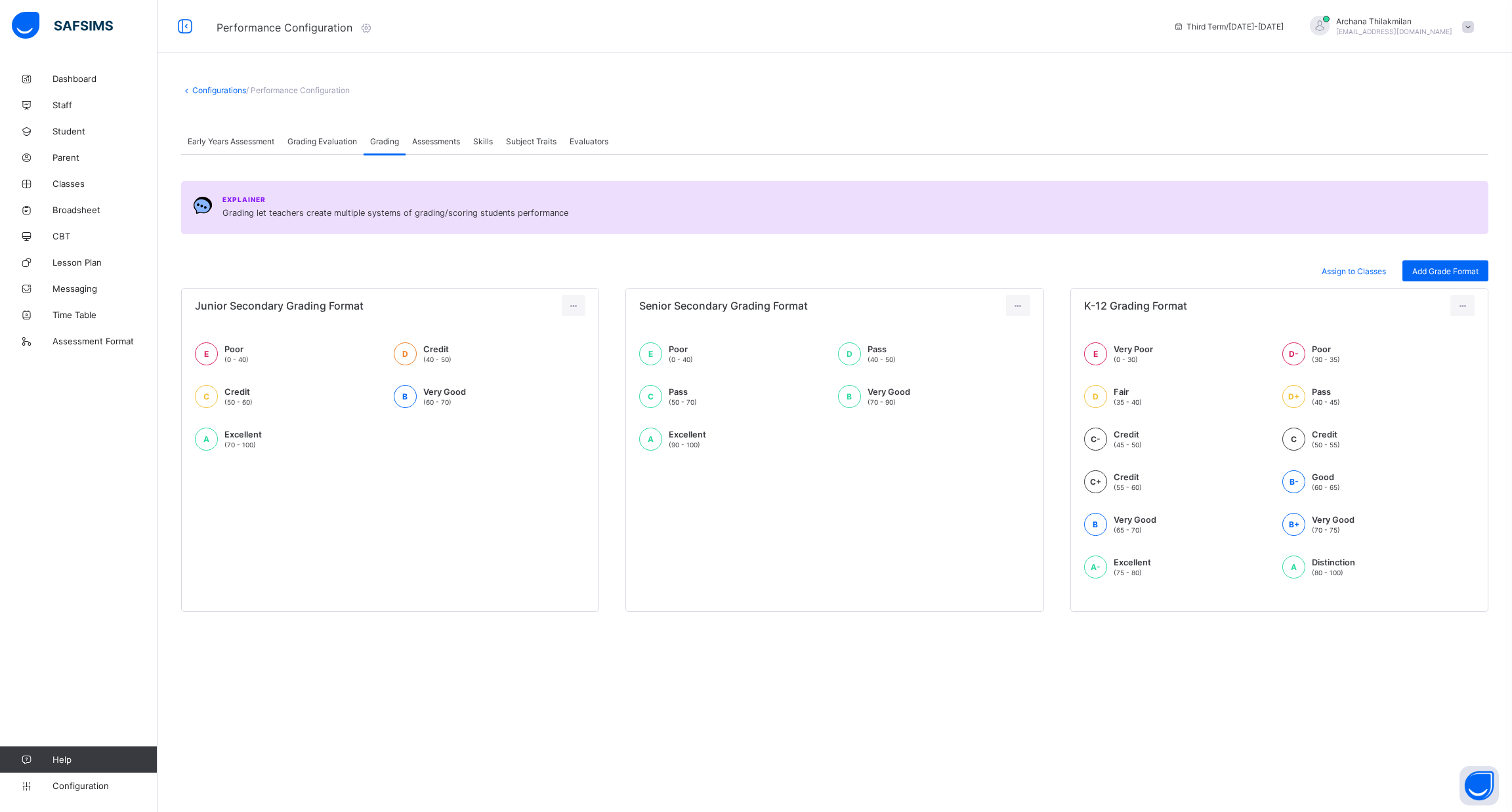
click at [444, 146] on div "Assessments" at bounding box center [436, 141] width 61 height 27
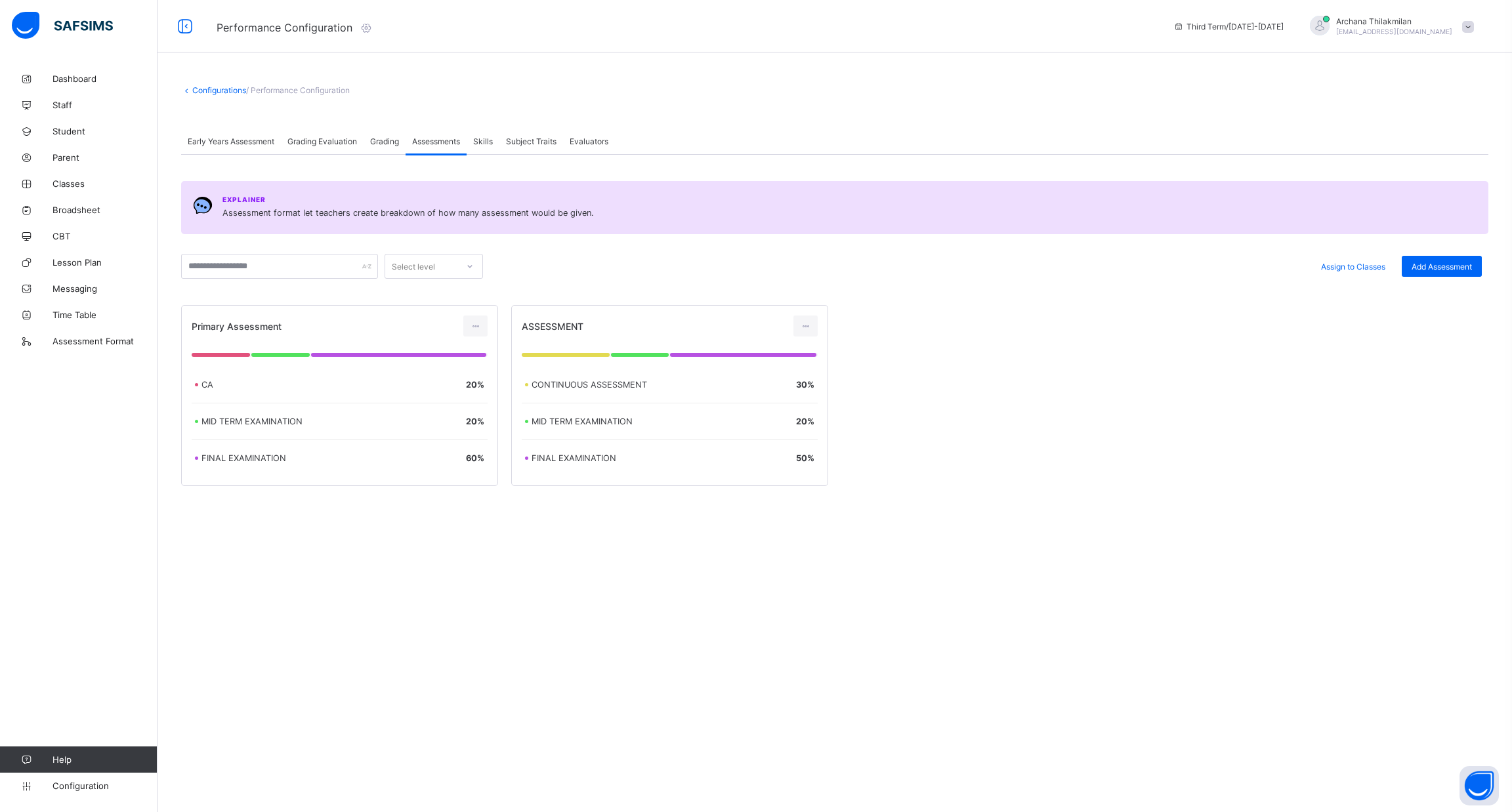
click at [497, 146] on div "Skills" at bounding box center [484, 141] width 33 height 27
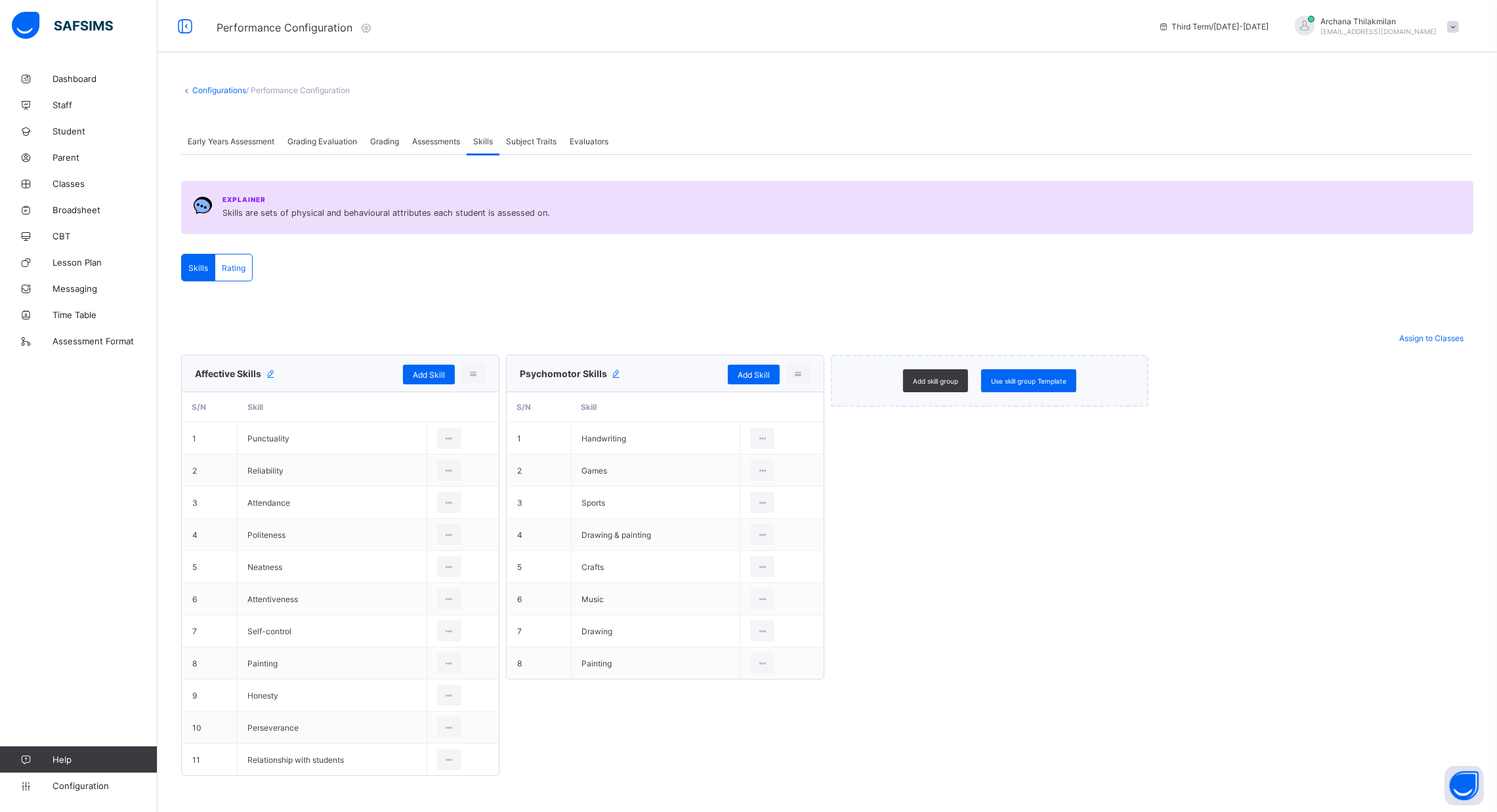
click at [525, 146] on div "Subject Traits" at bounding box center [531, 141] width 64 height 27
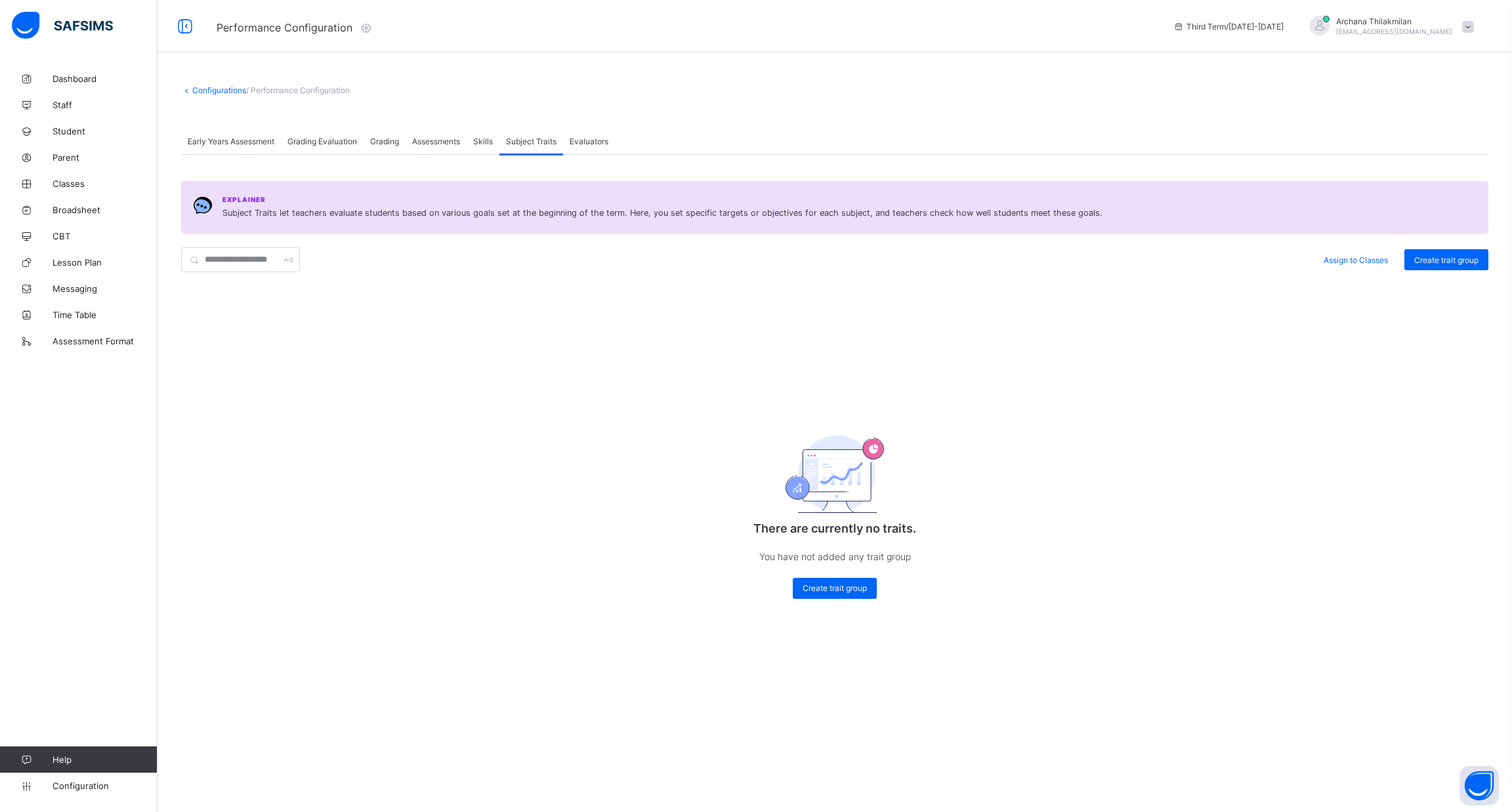
click at [582, 140] on span "Evaluators" at bounding box center [589, 141] width 38 height 10
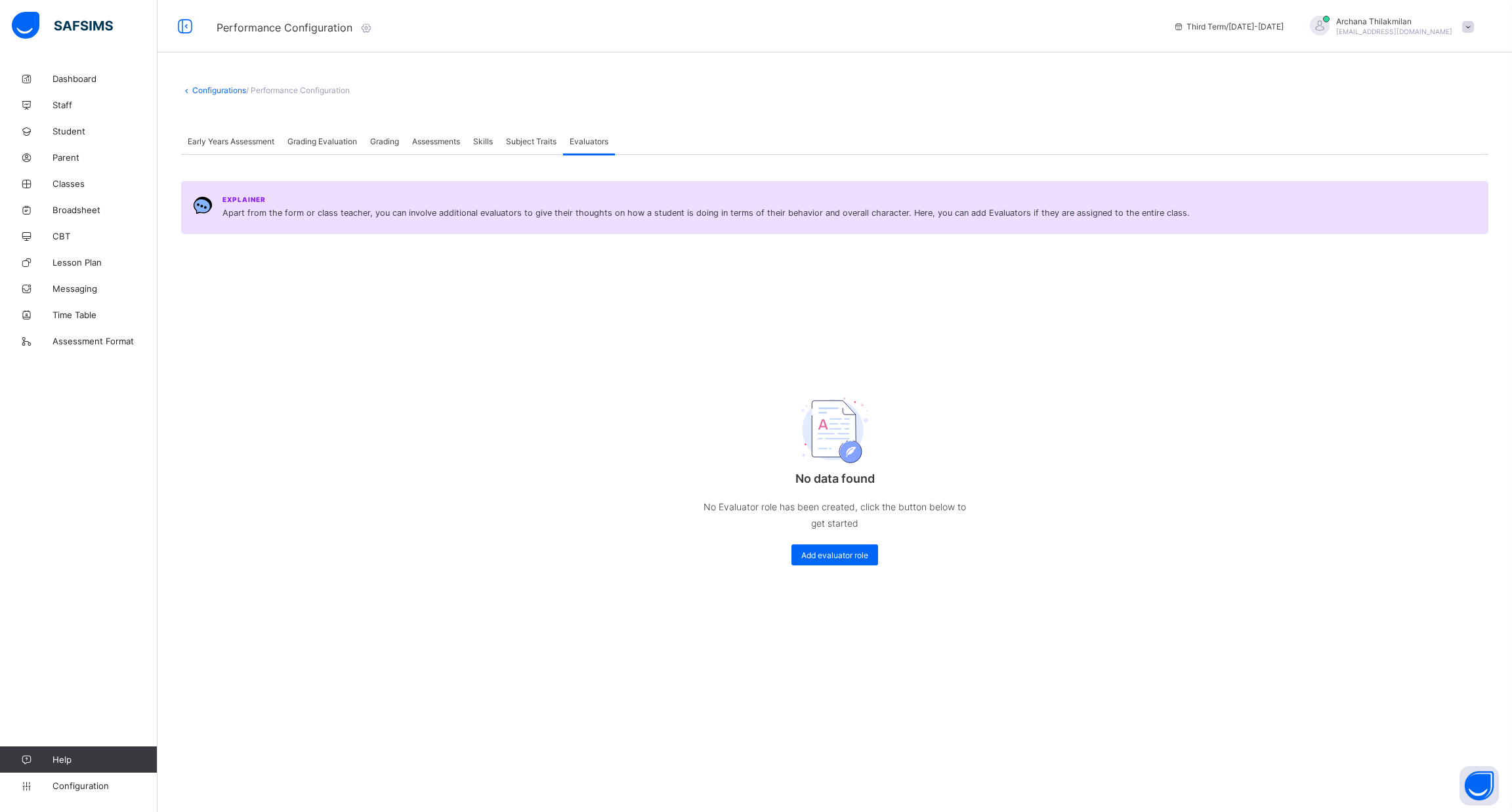
click at [259, 146] on div "Early Years Assessment" at bounding box center [231, 141] width 100 height 27
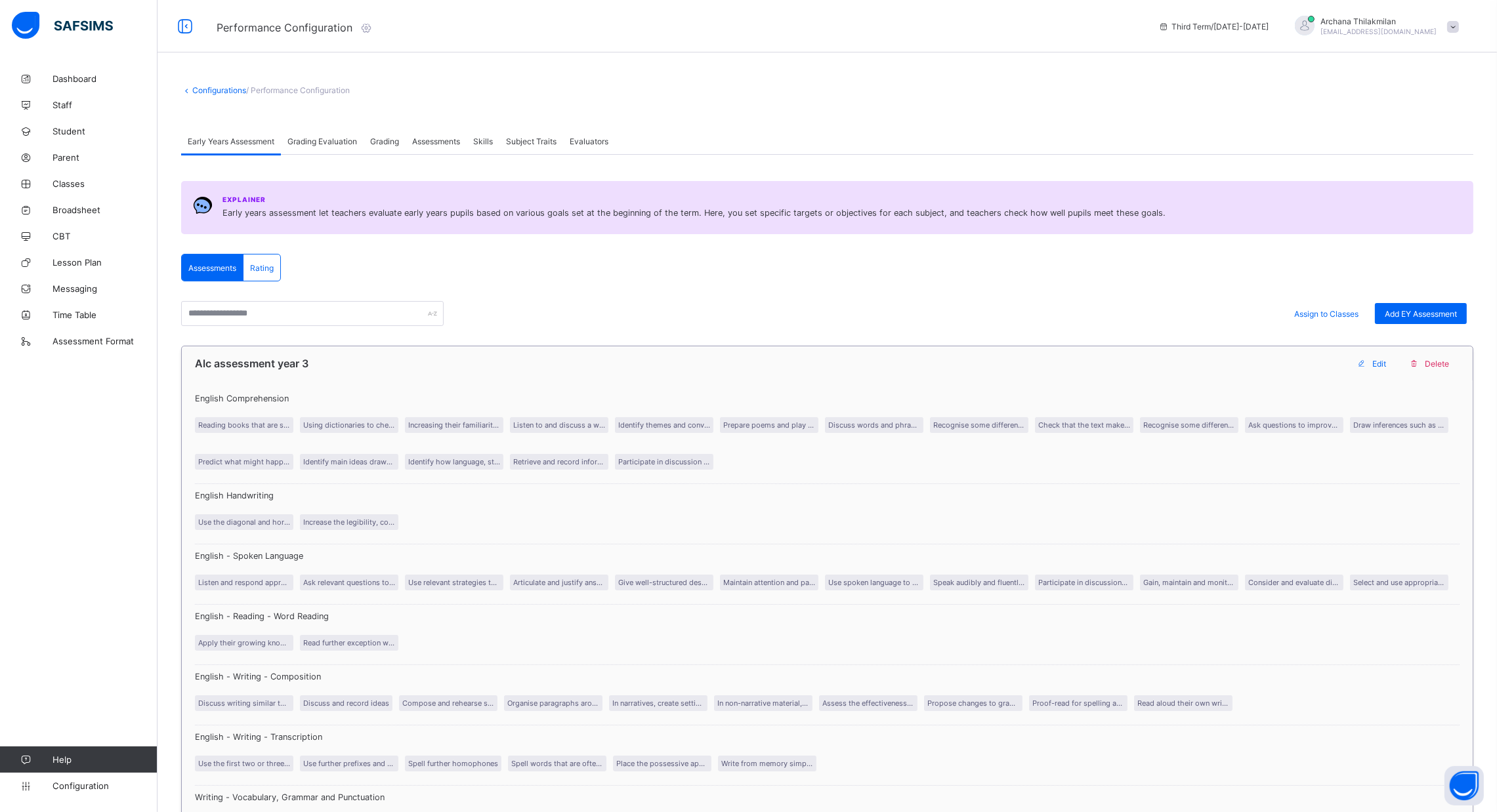
click at [1386, 360] on span "Edit" at bounding box center [1379, 363] width 14 height 10
type input "**********"
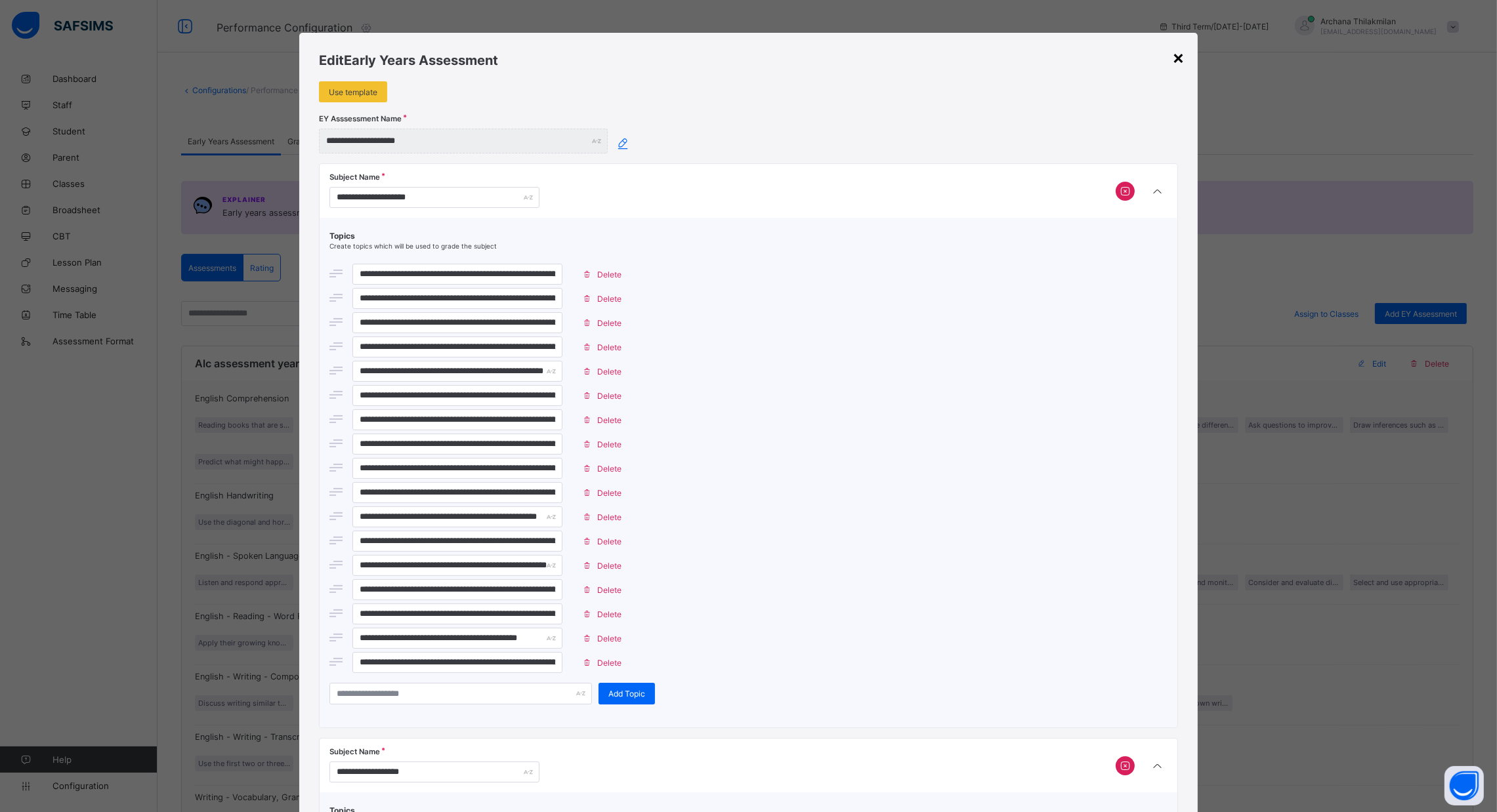
click at [1182, 62] on div "×" at bounding box center [1178, 57] width 13 height 22
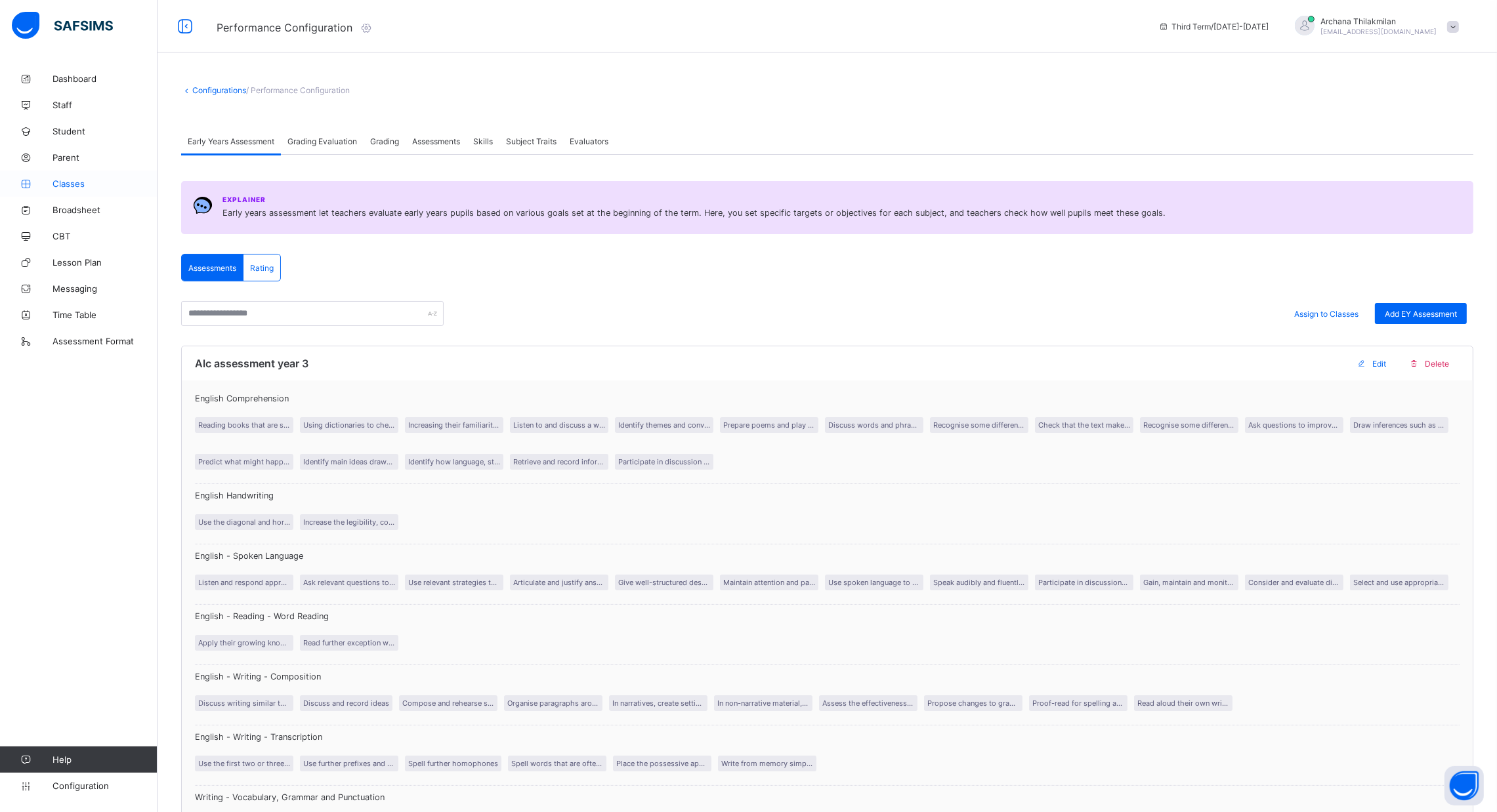
click at [74, 182] on span "Classes" at bounding box center [104, 183] width 105 height 10
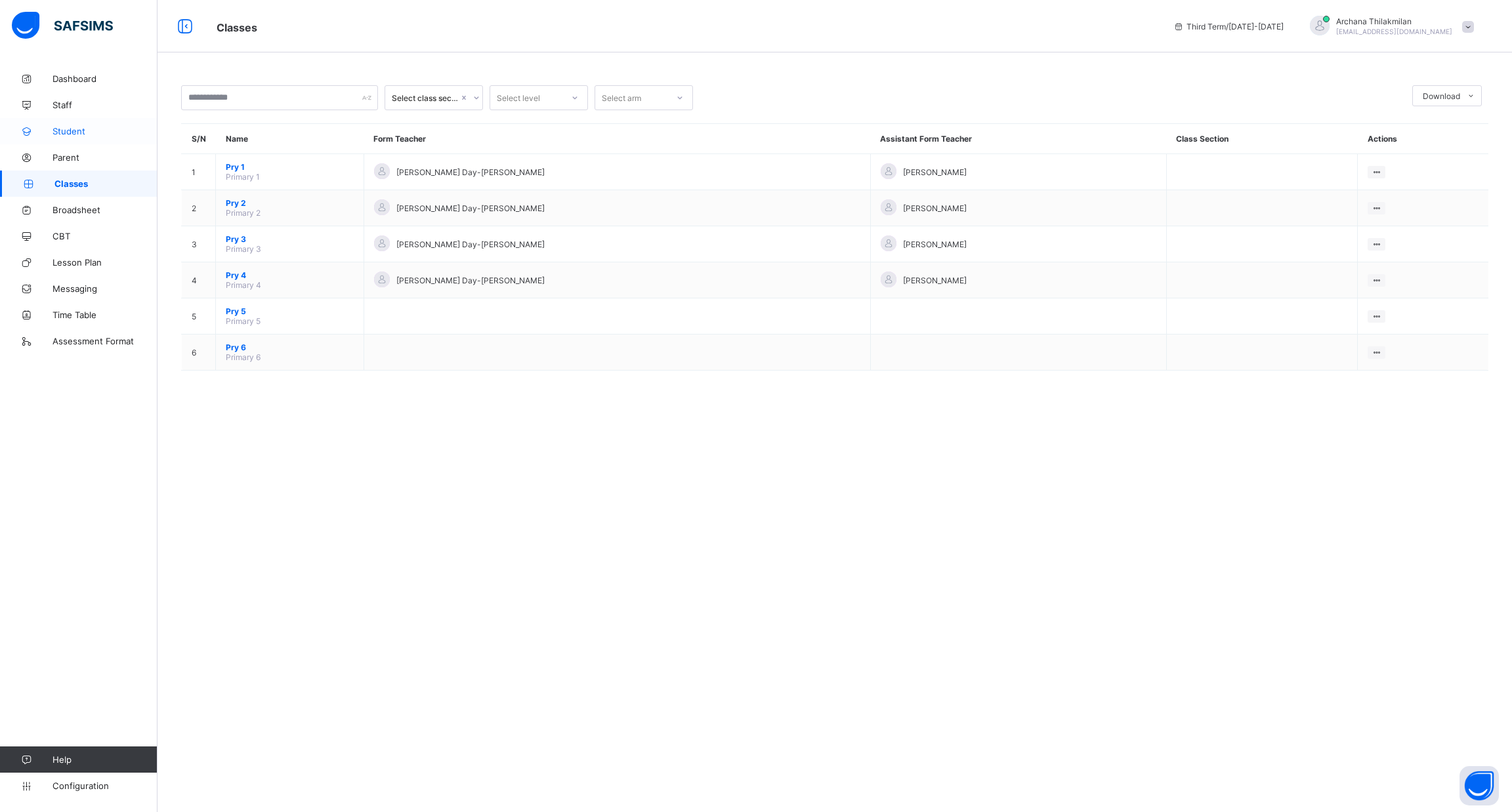
click at [65, 135] on span "Student" at bounding box center [104, 131] width 105 height 10
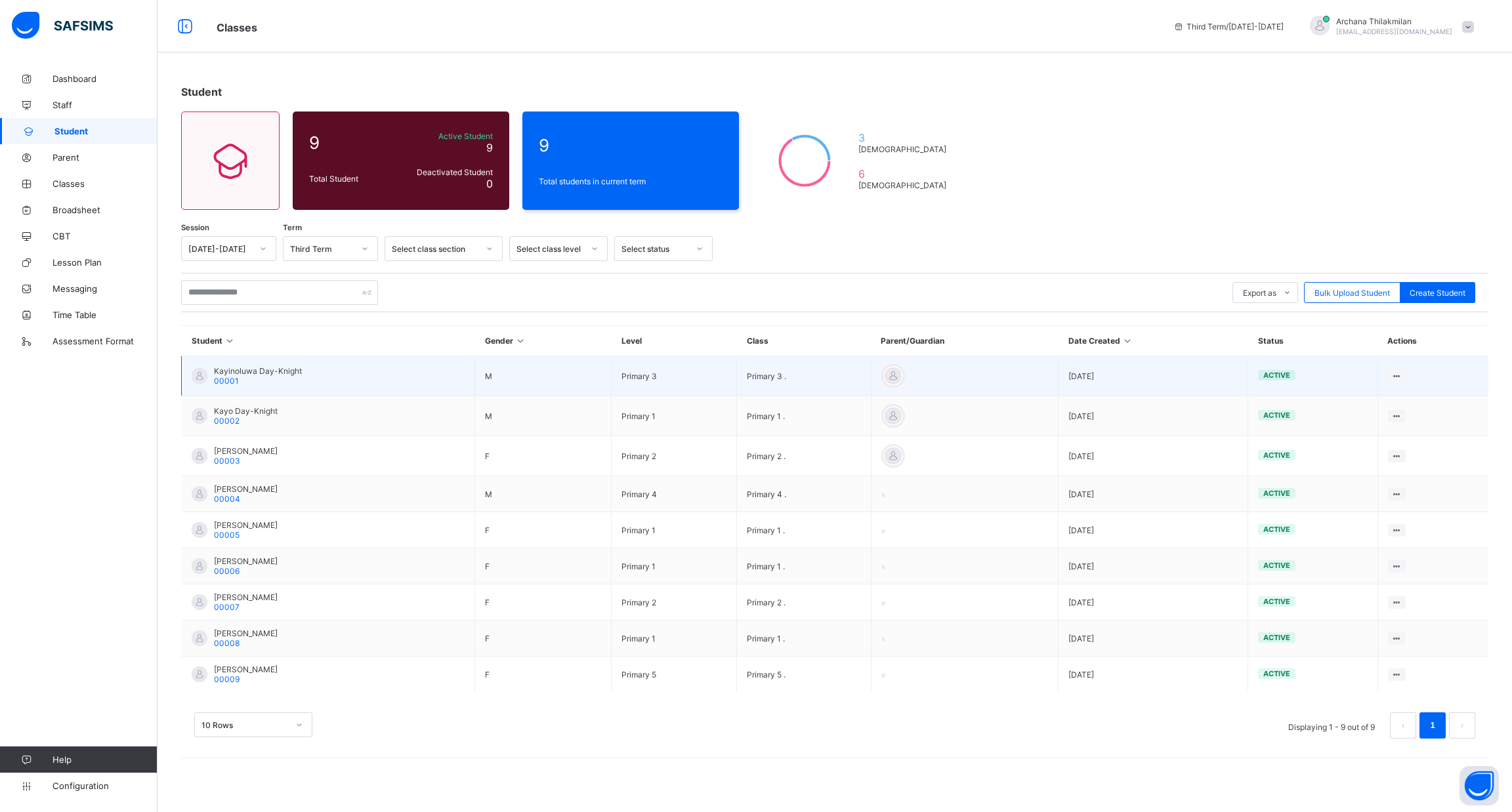
click at [321, 370] on td "Kayinoluwa Day-Knight 00001" at bounding box center [329, 376] width 293 height 40
click at [243, 377] on div "Kayinoluwa Day-Knight 00001" at bounding box center [258, 376] width 88 height 20
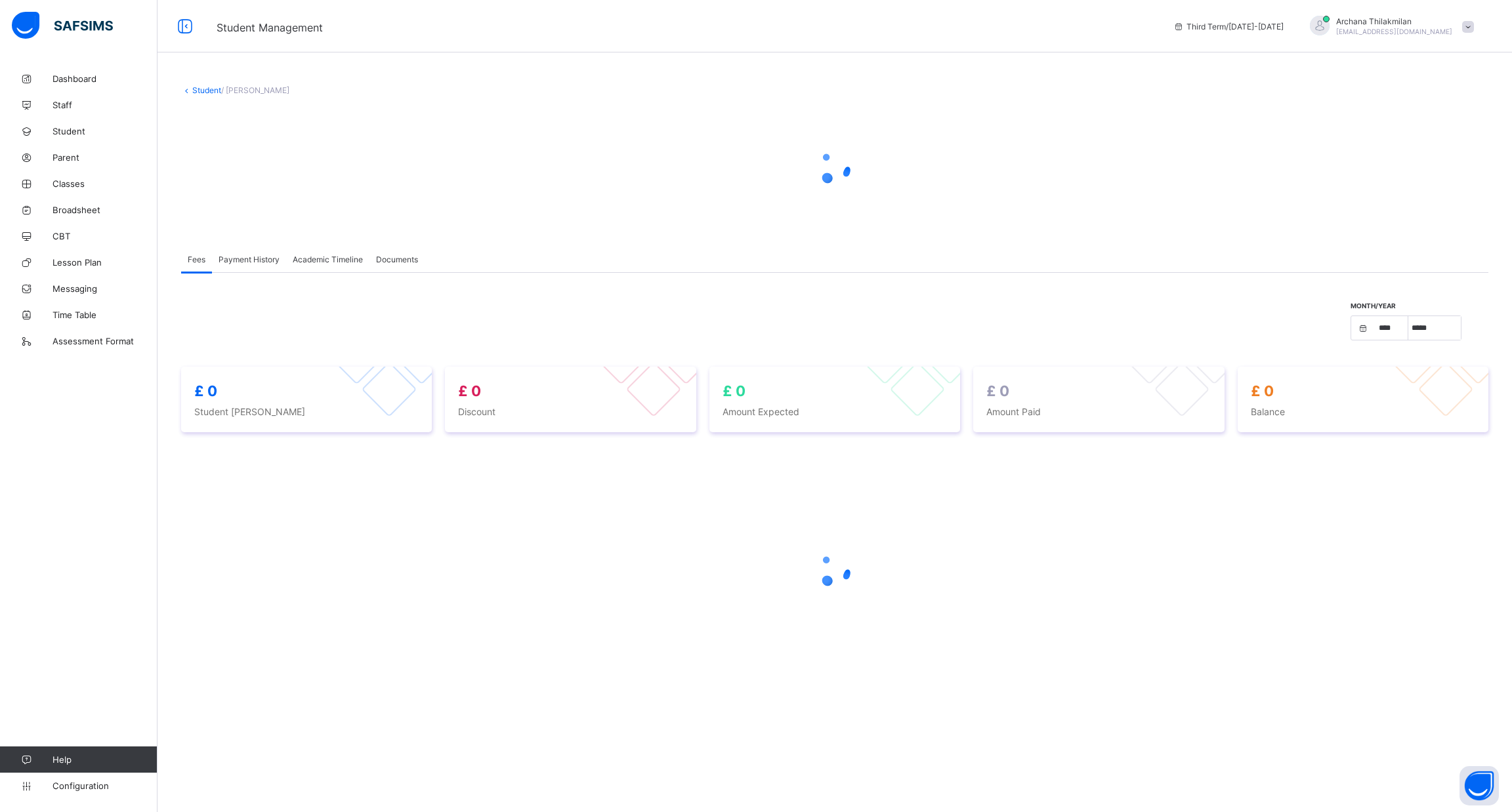
select select "****"
select select "*"
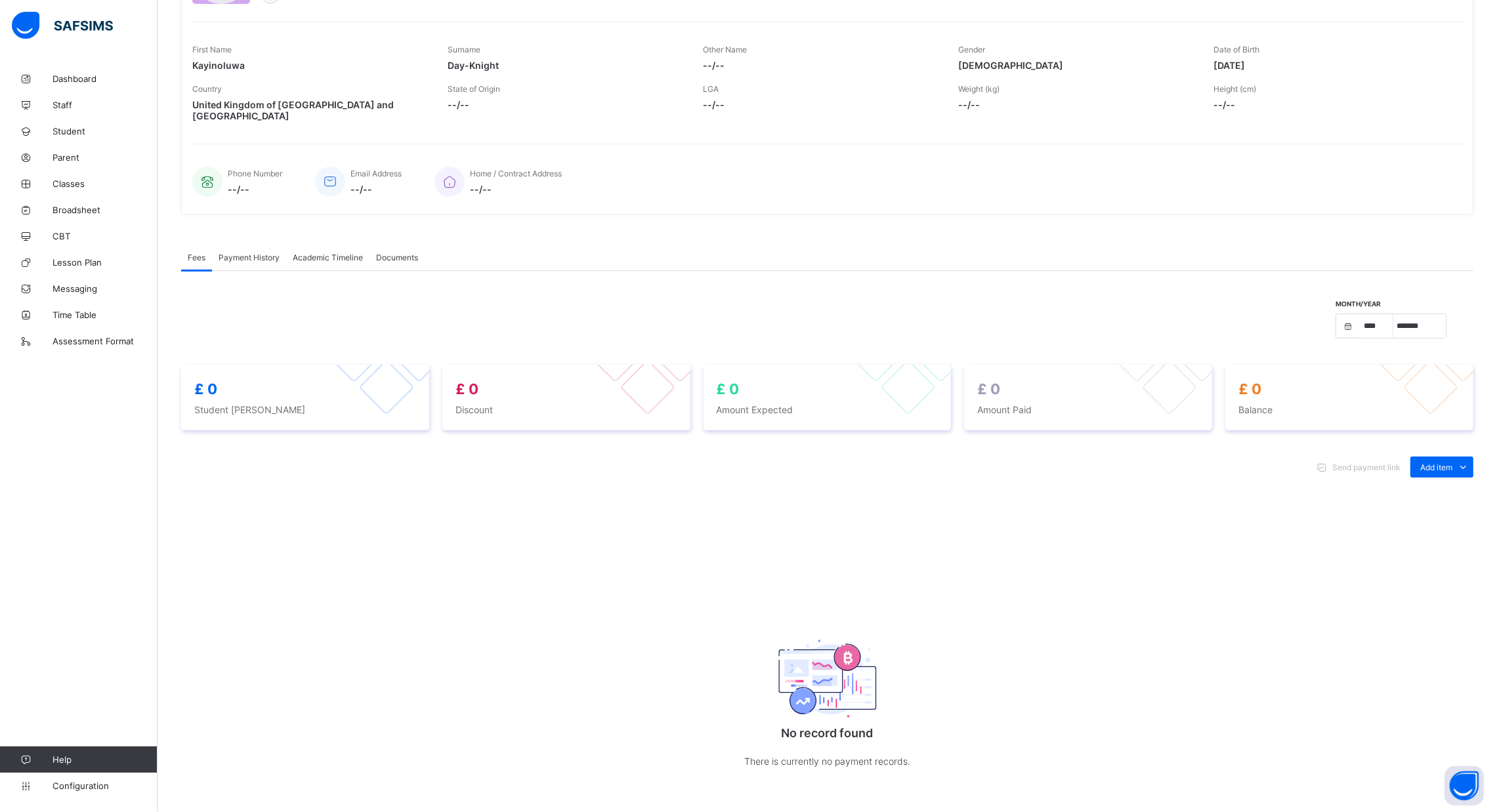
scroll to position [182, 0]
click at [340, 254] on span "Academic Timeline" at bounding box center [328, 258] width 71 height 10
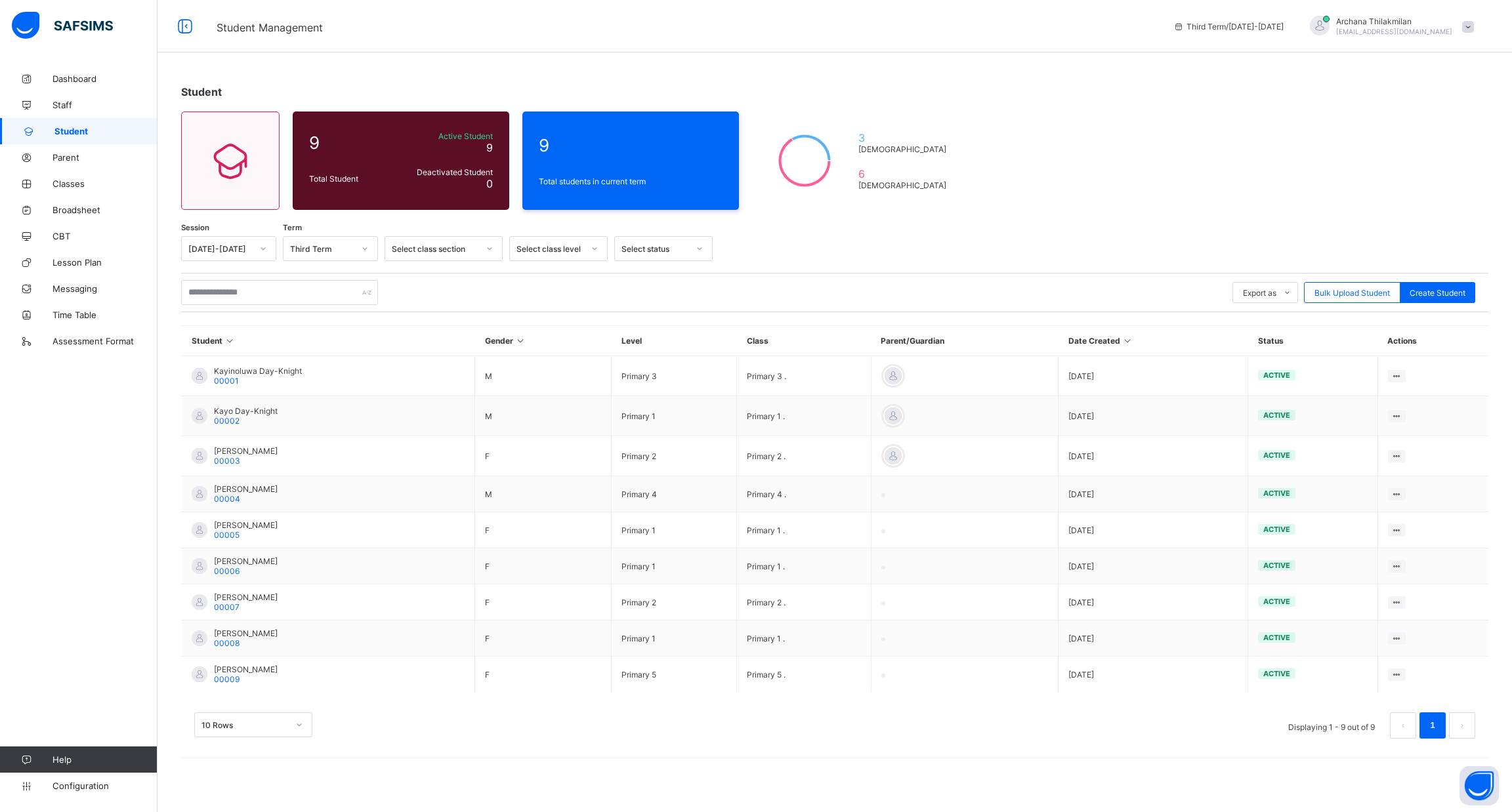
click at [1374, 27] on span "[EMAIL_ADDRESS][DOMAIN_NAME]" at bounding box center [1394, 31] width 116 height 8
click at [82, 787] on span "Configuration" at bounding box center [104, 785] width 104 height 10
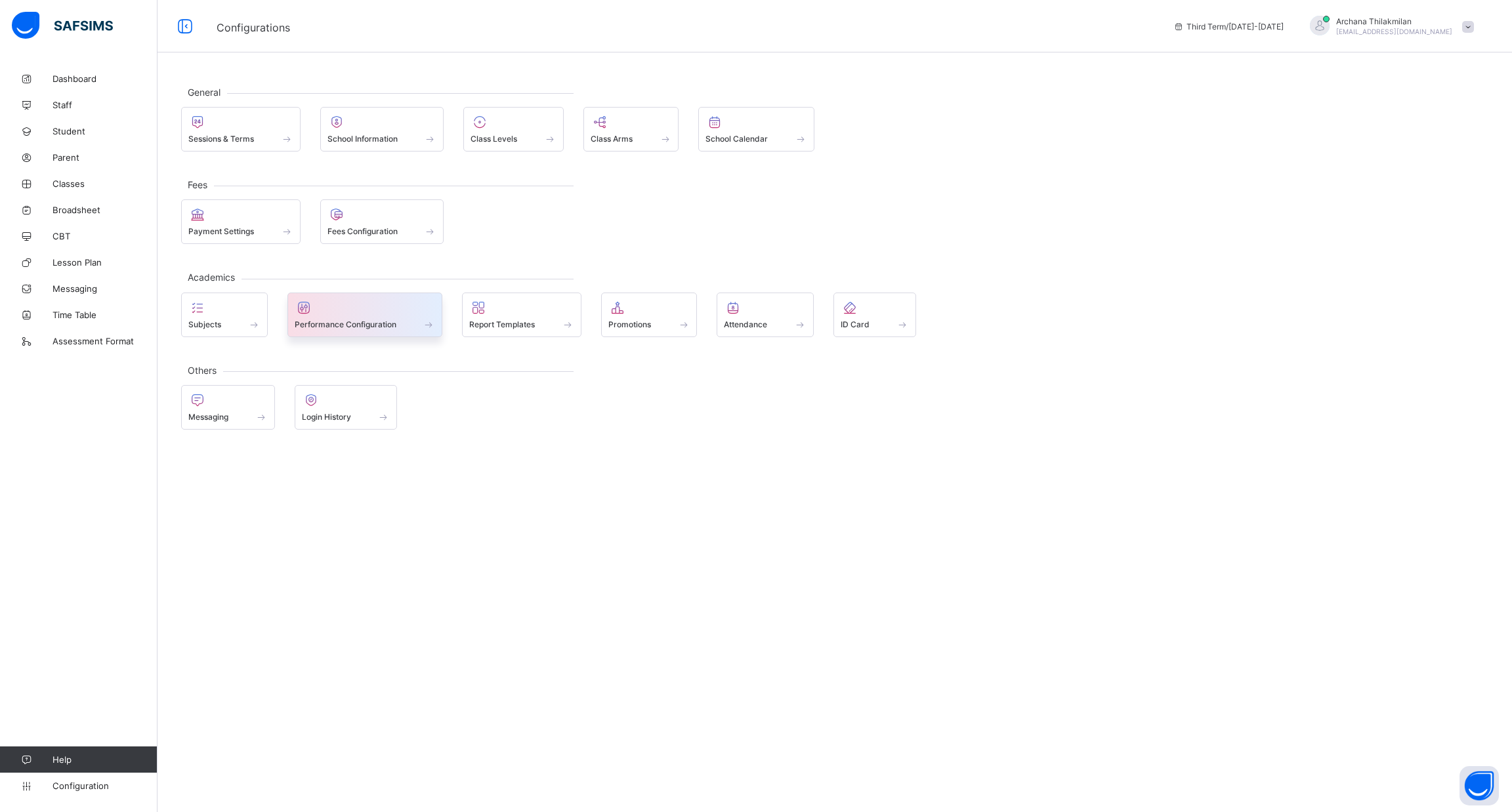
click at [343, 330] on div "Performance Configuration" at bounding box center [365, 315] width 156 height 45
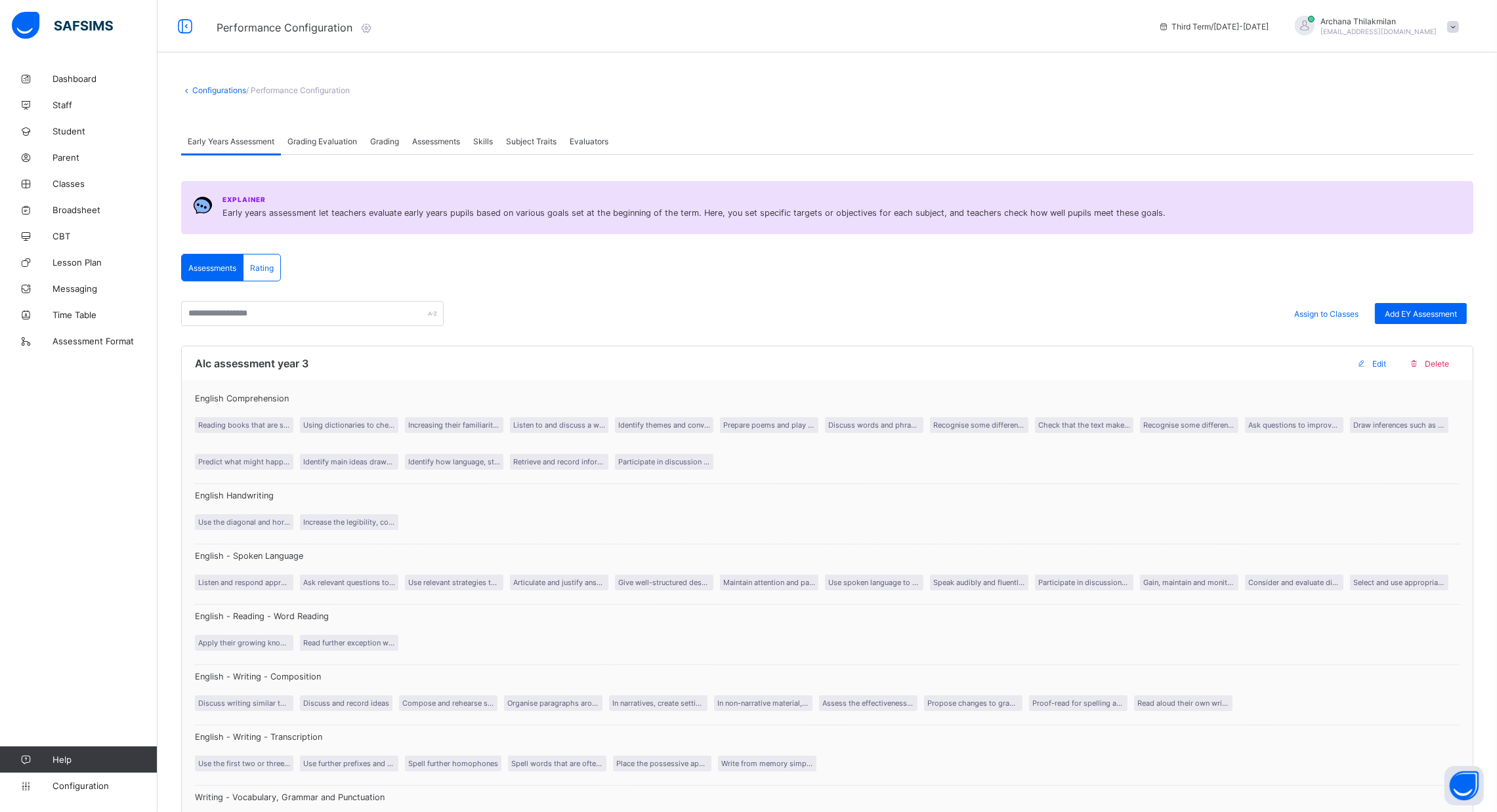
click at [386, 141] on span "Grading" at bounding box center [385, 141] width 29 height 10
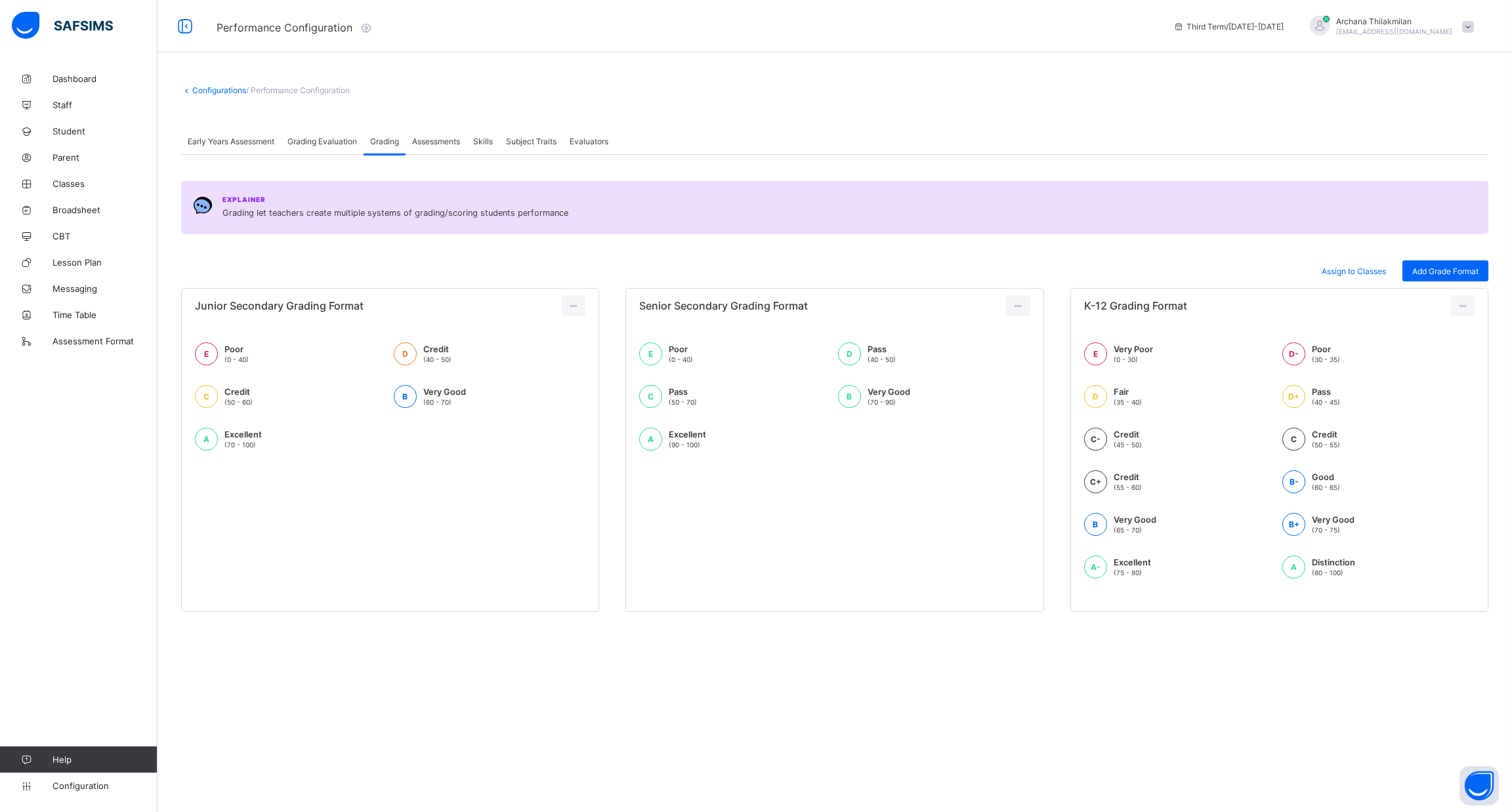
click at [430, 141] on span "Assessments" at bounding box center [436, 141] width 48 height 10
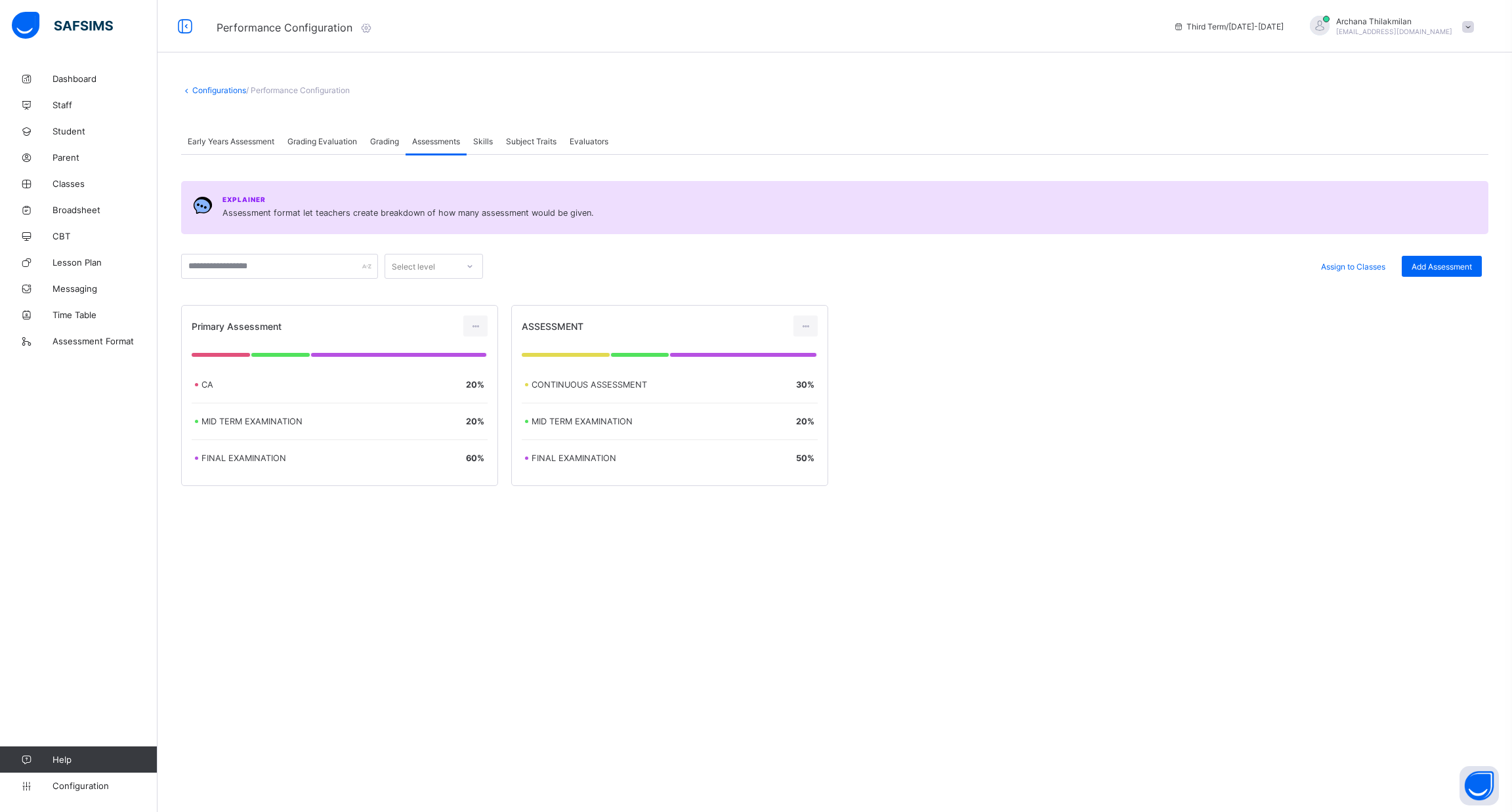
click at [499, 137] on div "Skills" at bounding box center [484, 141] width 33 height 27
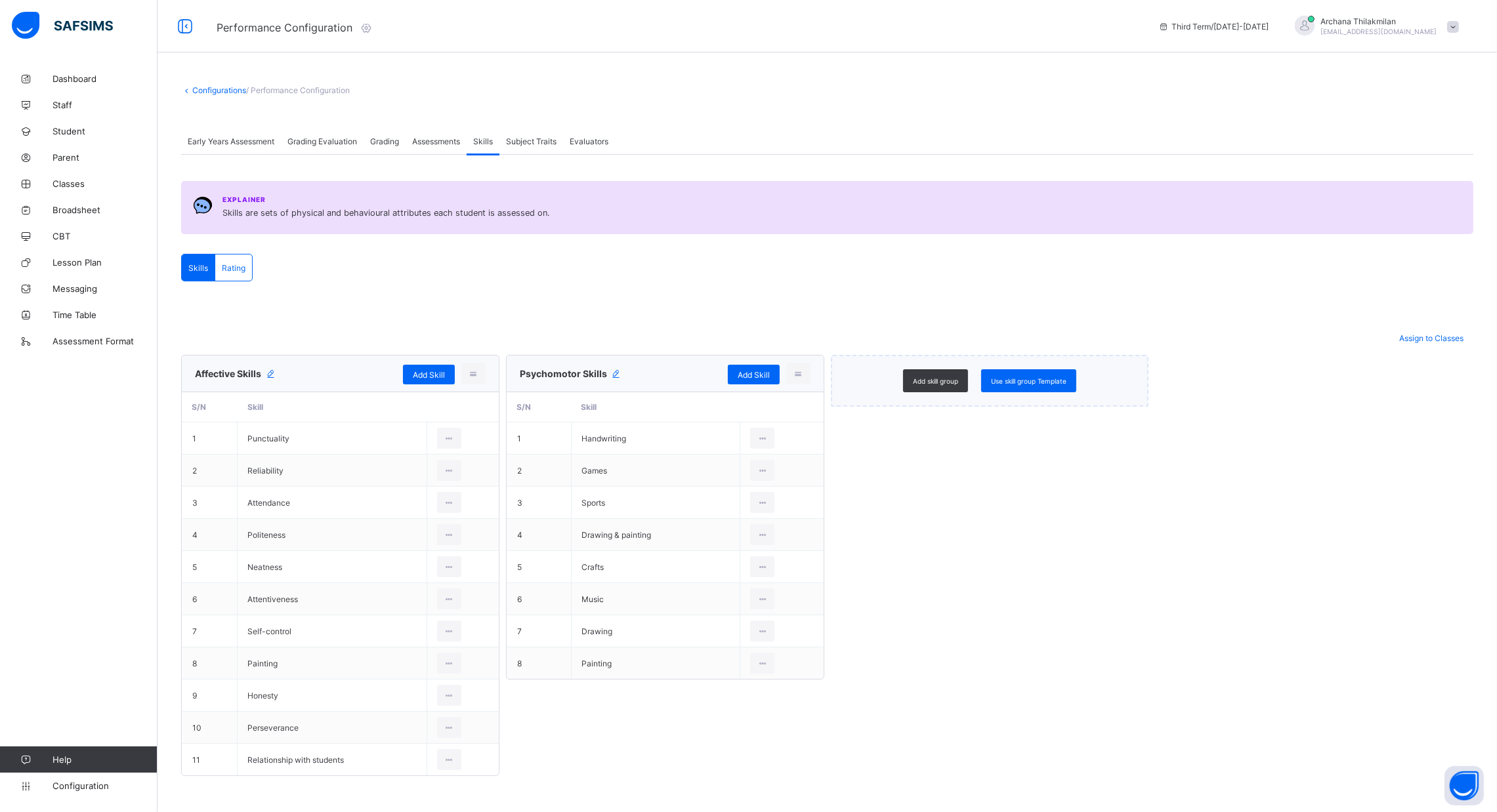
click at [525, 137] on span "Subject Traits" at bounding box center [531, 141] width 50 height 10
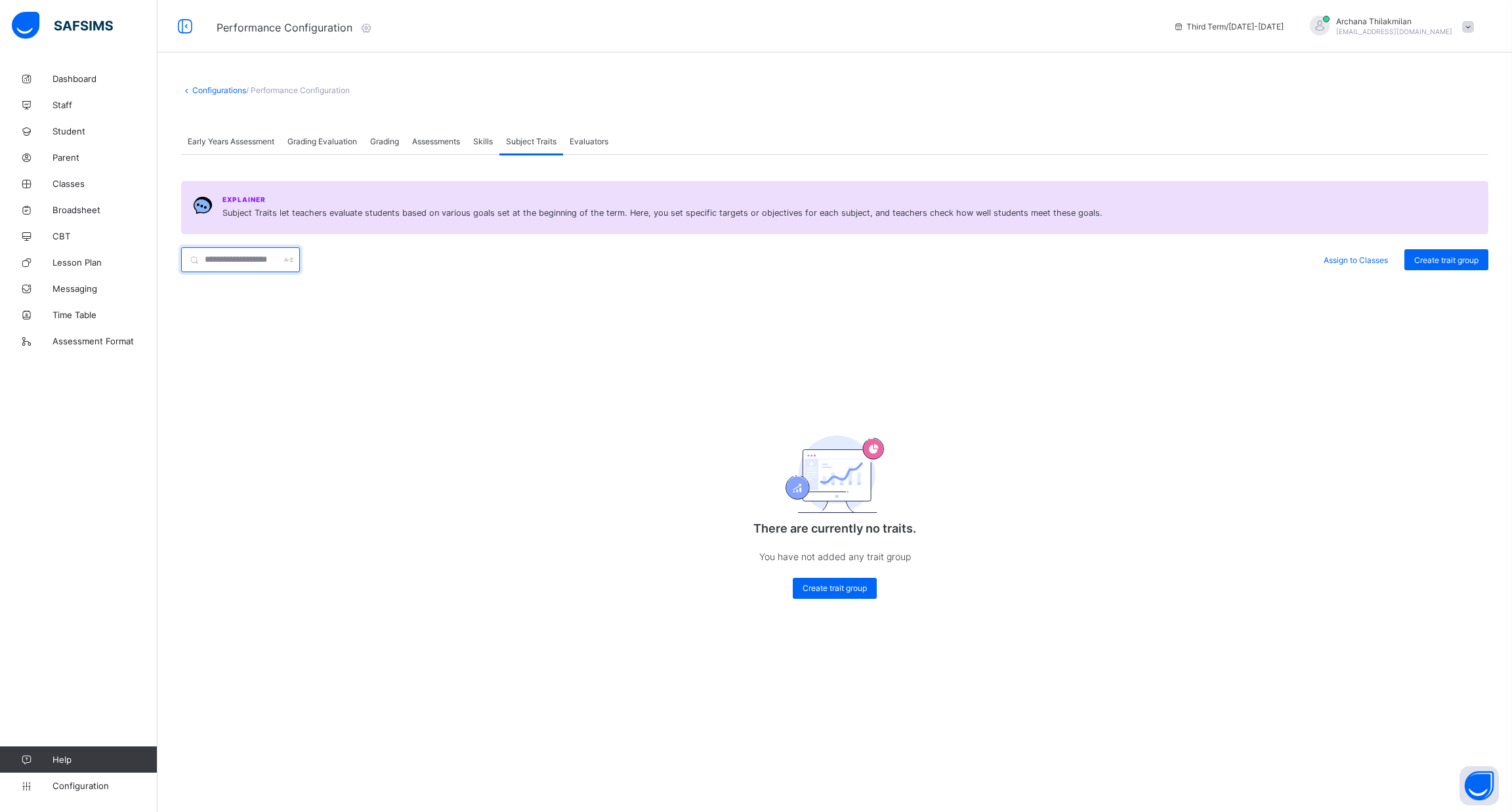
click at [239, 254] on input "text" at bounding box center [241, 259] width 119 height 25
click at [73, 134] on span "Student" at bounding box center [104, 131] width 105 height 10
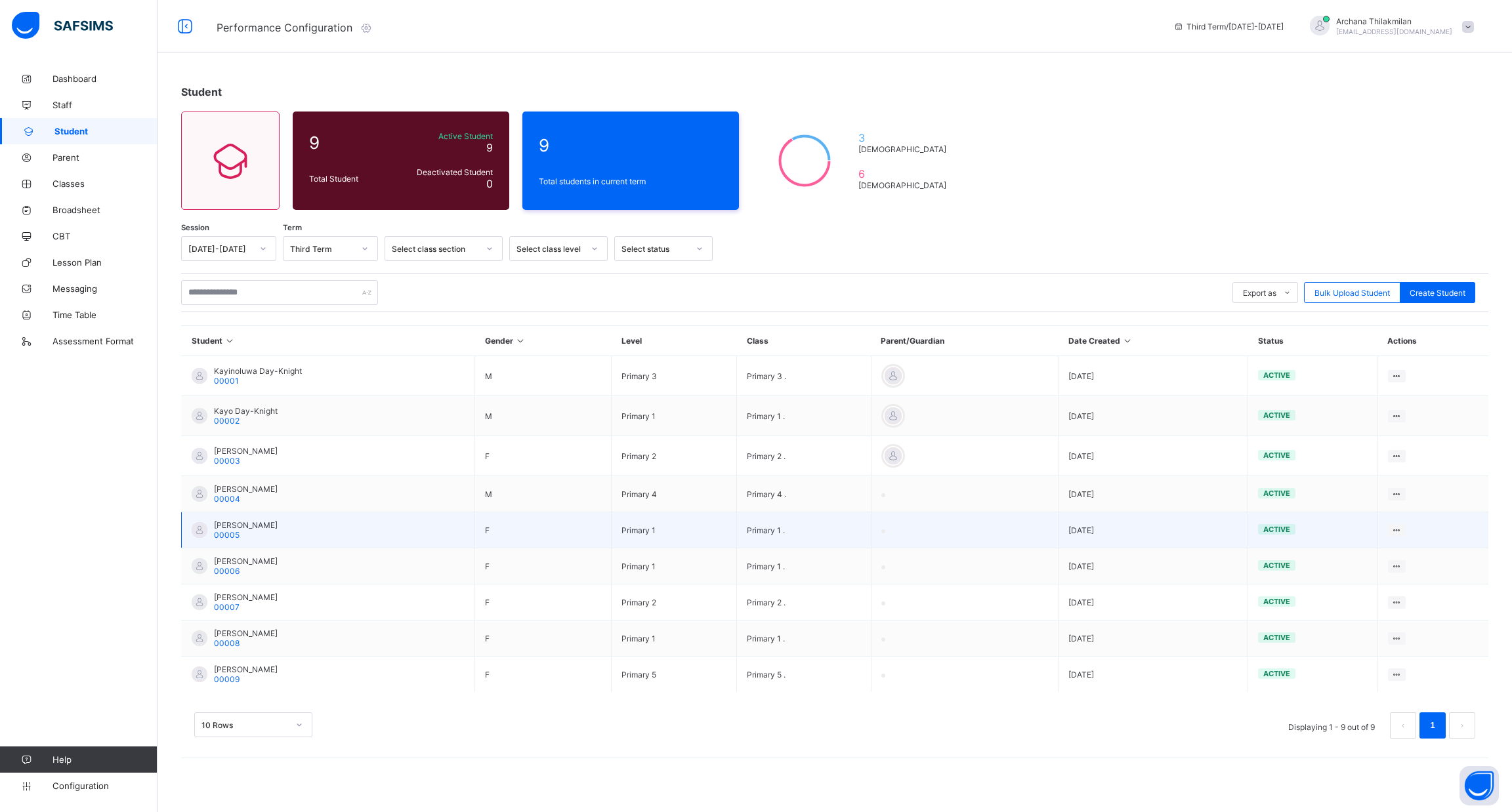
click at [256, 536] on div "[PERSON_NAME] 00005" at bounding box center [246, 530] width 64 height 20
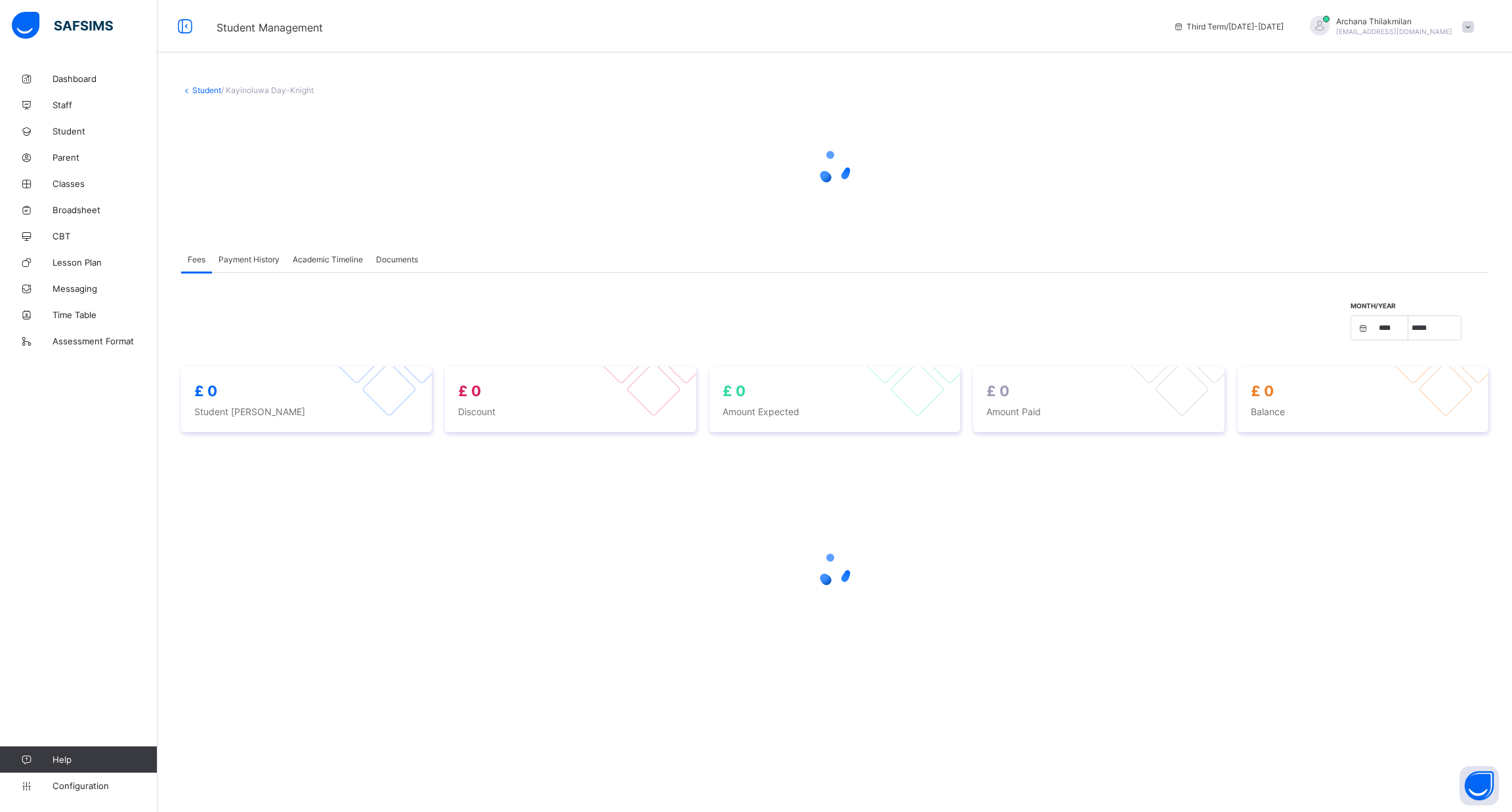
select select "****"
select select "*"
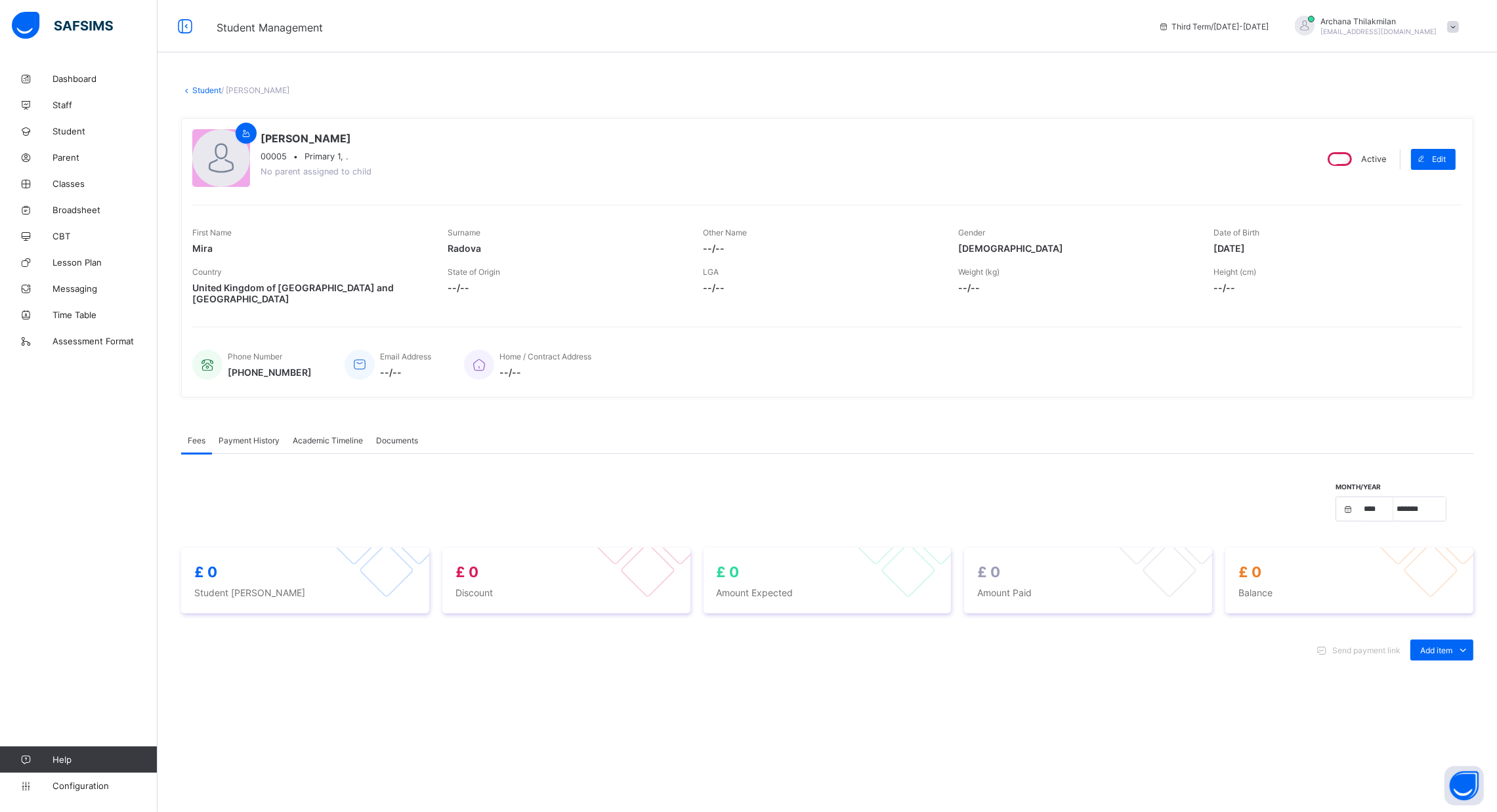
click at [314, 436] on span "Academic Timeline" at bounding box center [328, 440] width 71 height 10
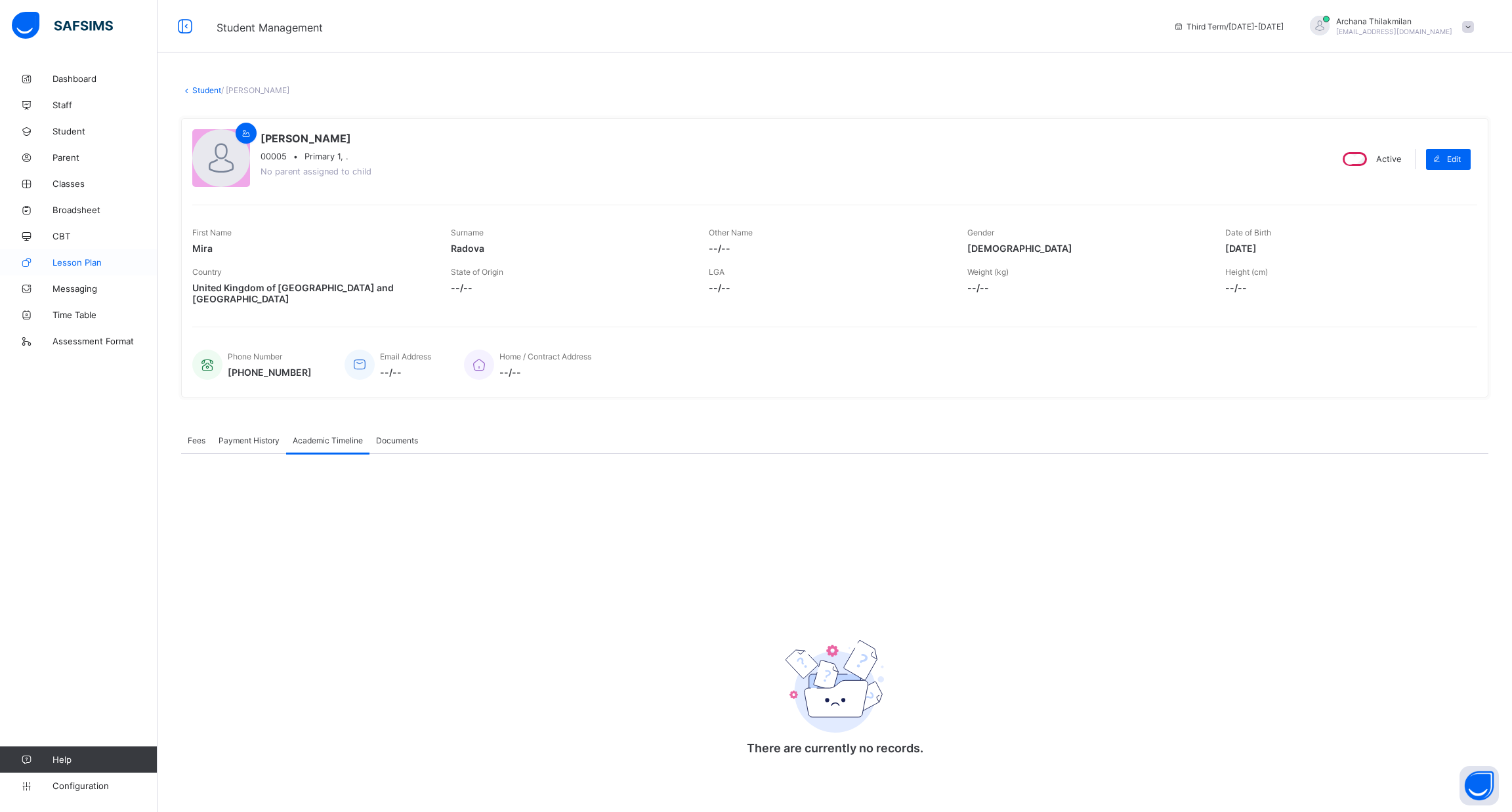
click at [78, 263] on span "Lesson Plan" at bounding box center [104, 262] width 105 height 10
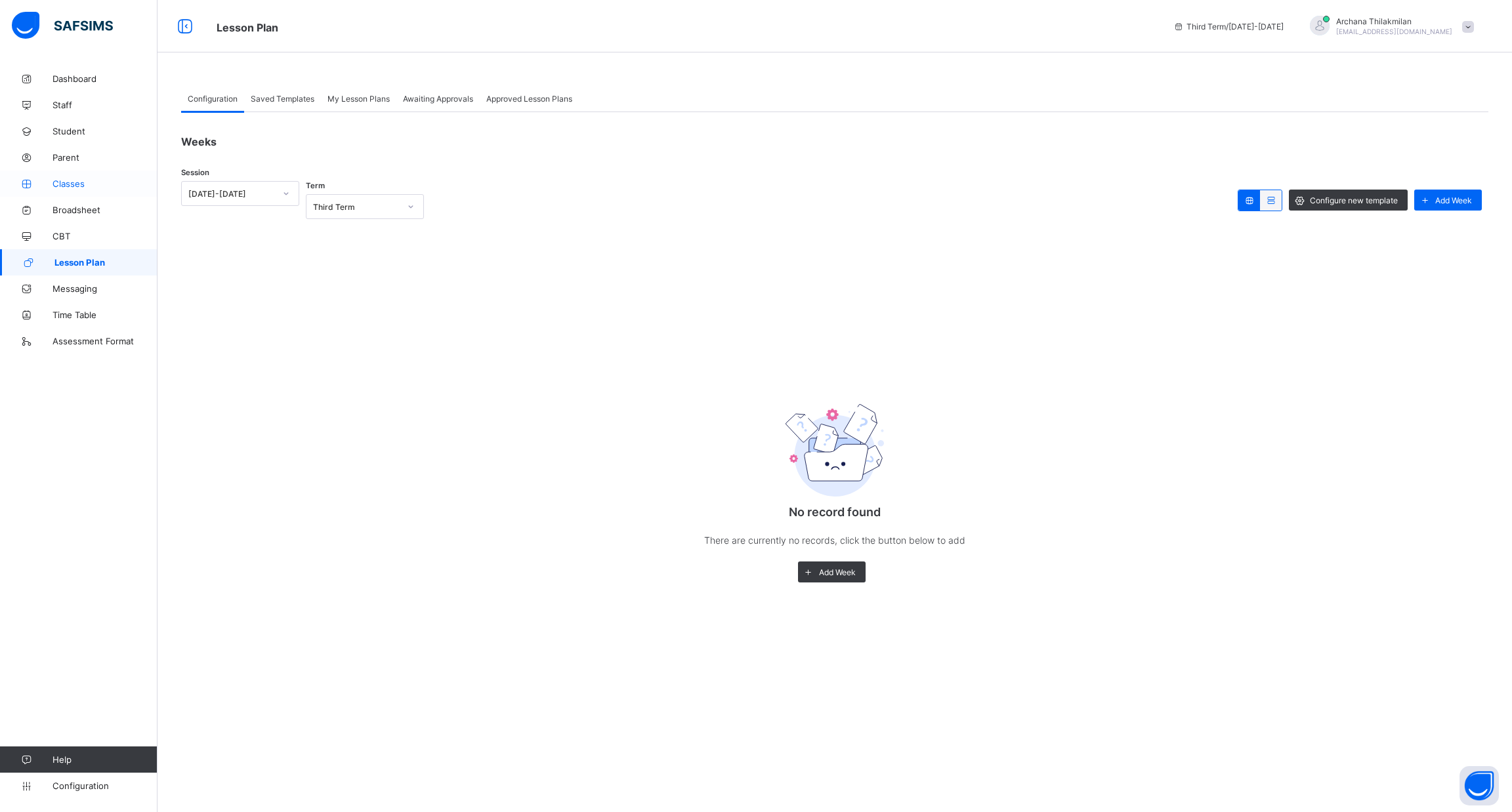
click at [73, 170] on link "Classes" at bounding box center [79, 183] width 158 height 27
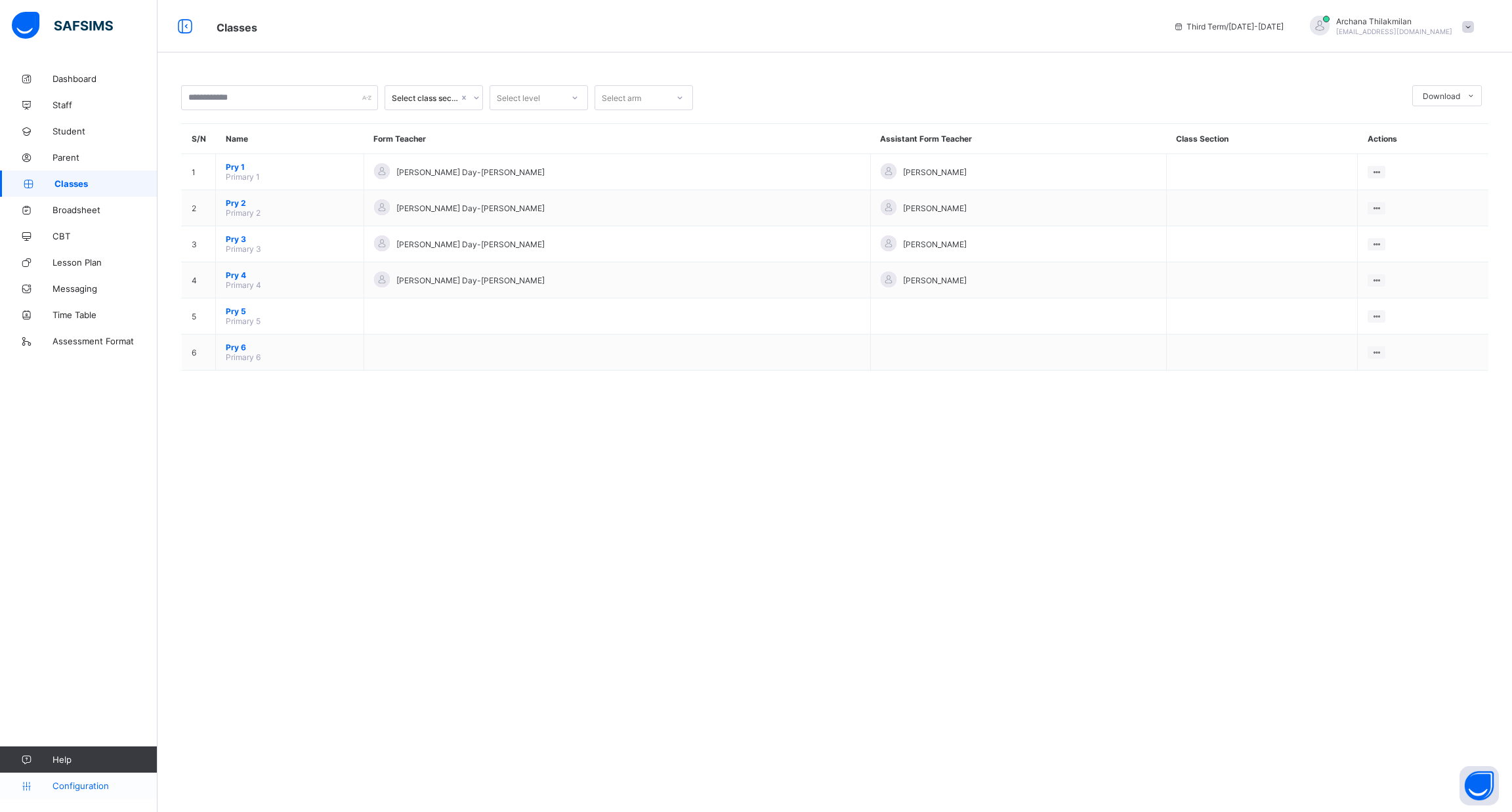
click at [95, 785] on span "Configuration" at bounding box center [104, 785] width 104 height 10
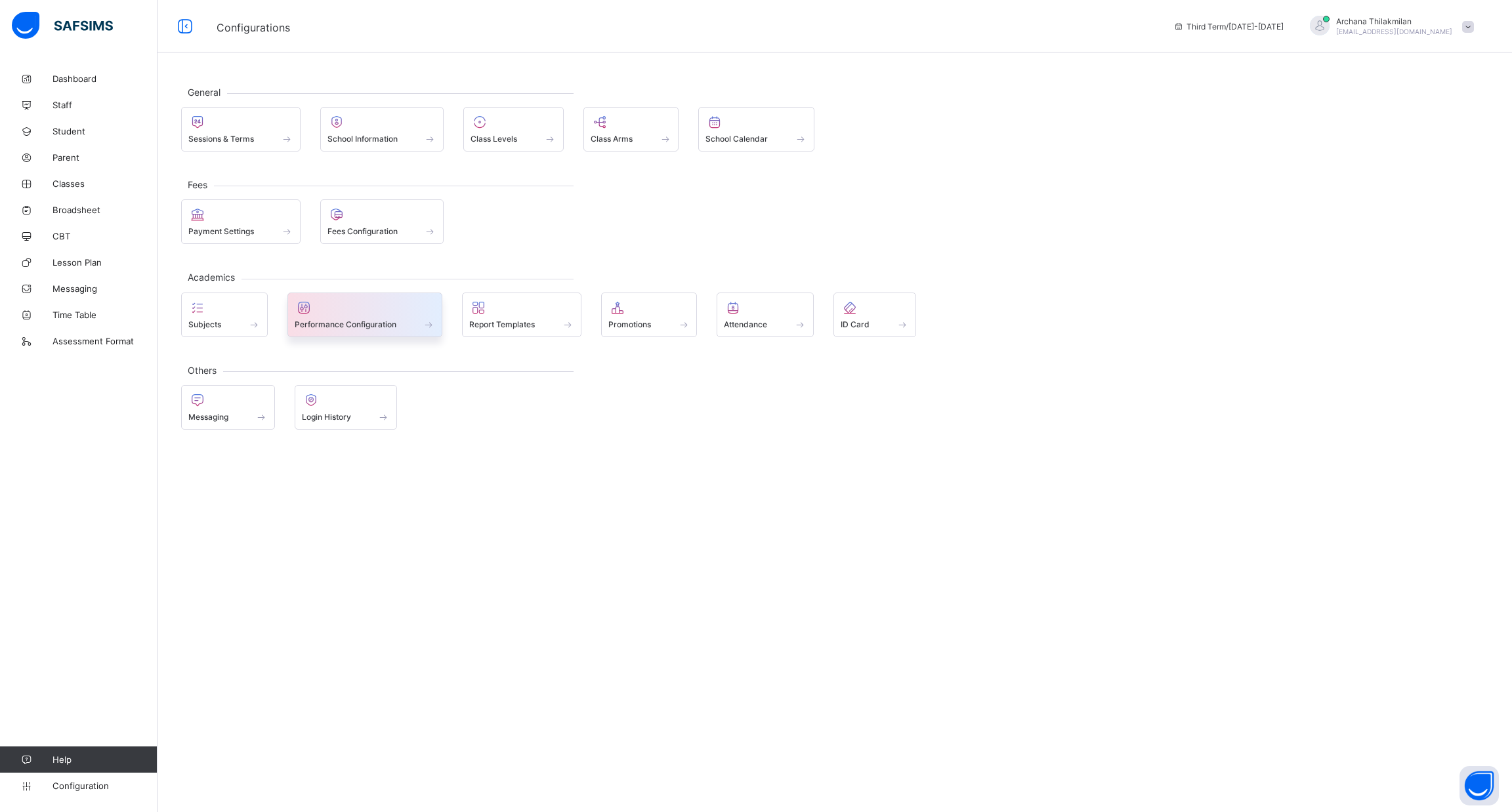
click at [342, 328] on div "Performance Configuration" at bounding box center [365, 324] width 141 height 11
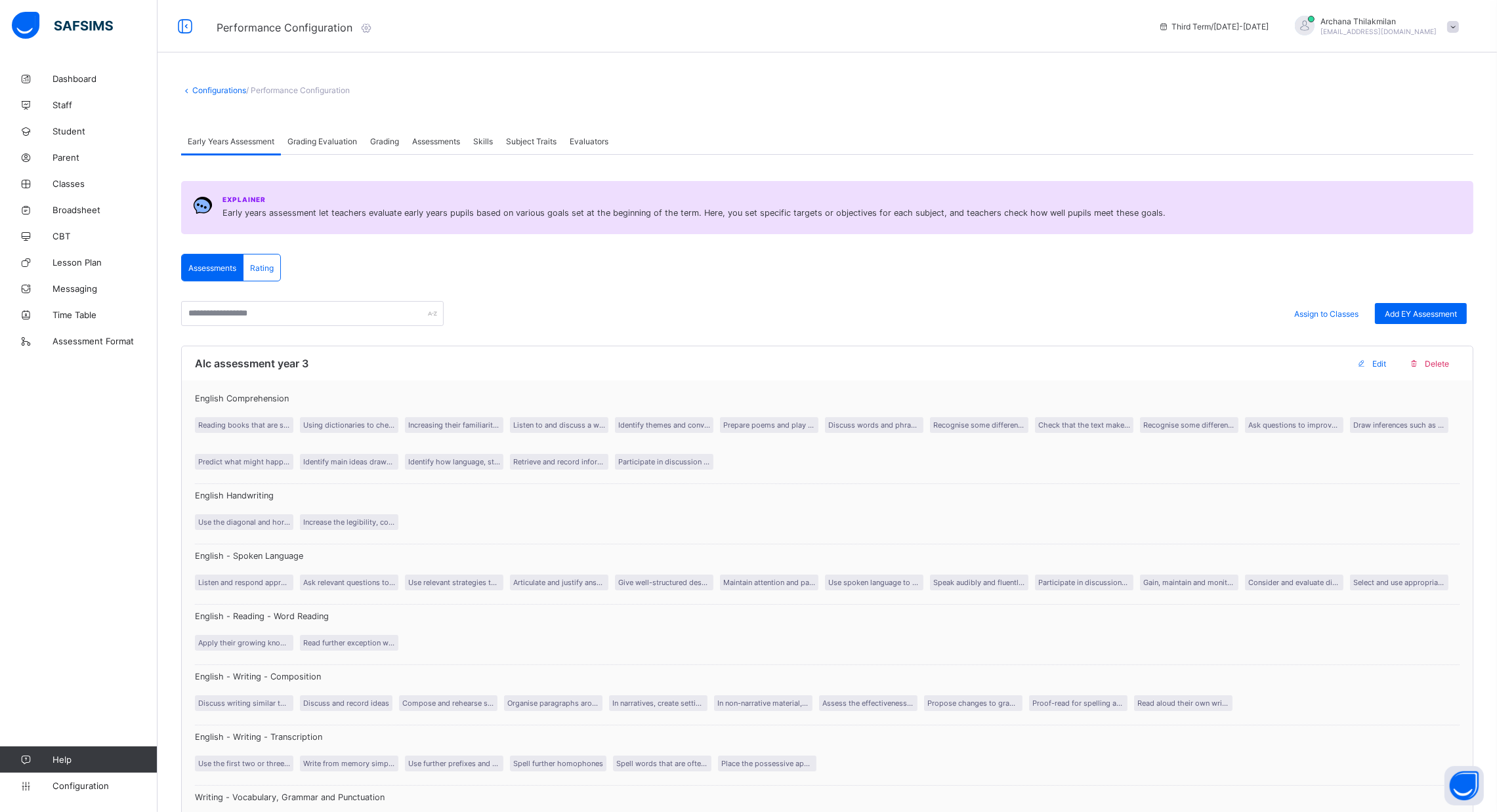
click at [265, 268] on span "Rating" at bounding box center [262, 267] width 24 height 10
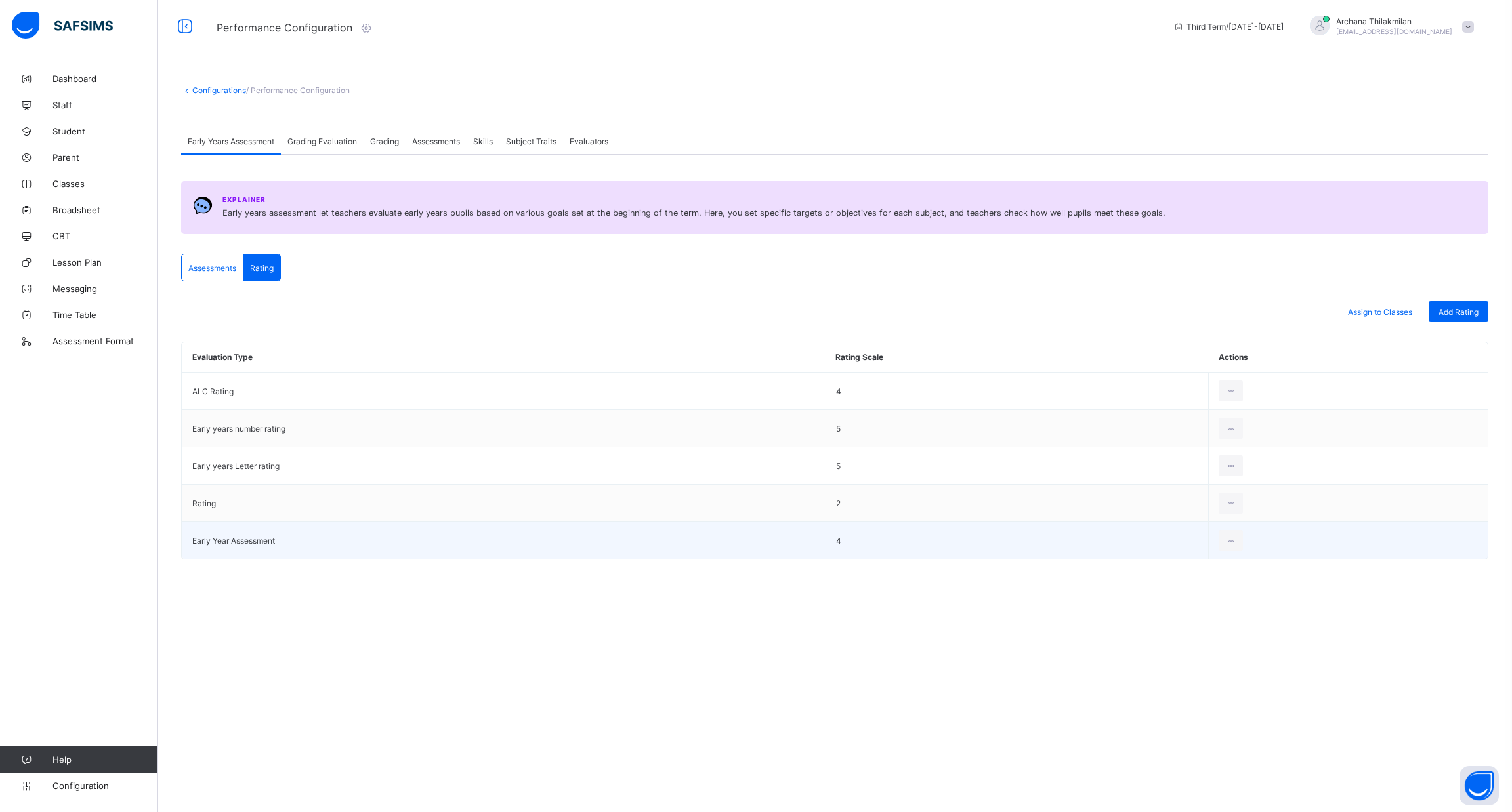
click at [645, 536] on td "Early Year Assessment" at bounding box center [504, 540] width 644 height 38
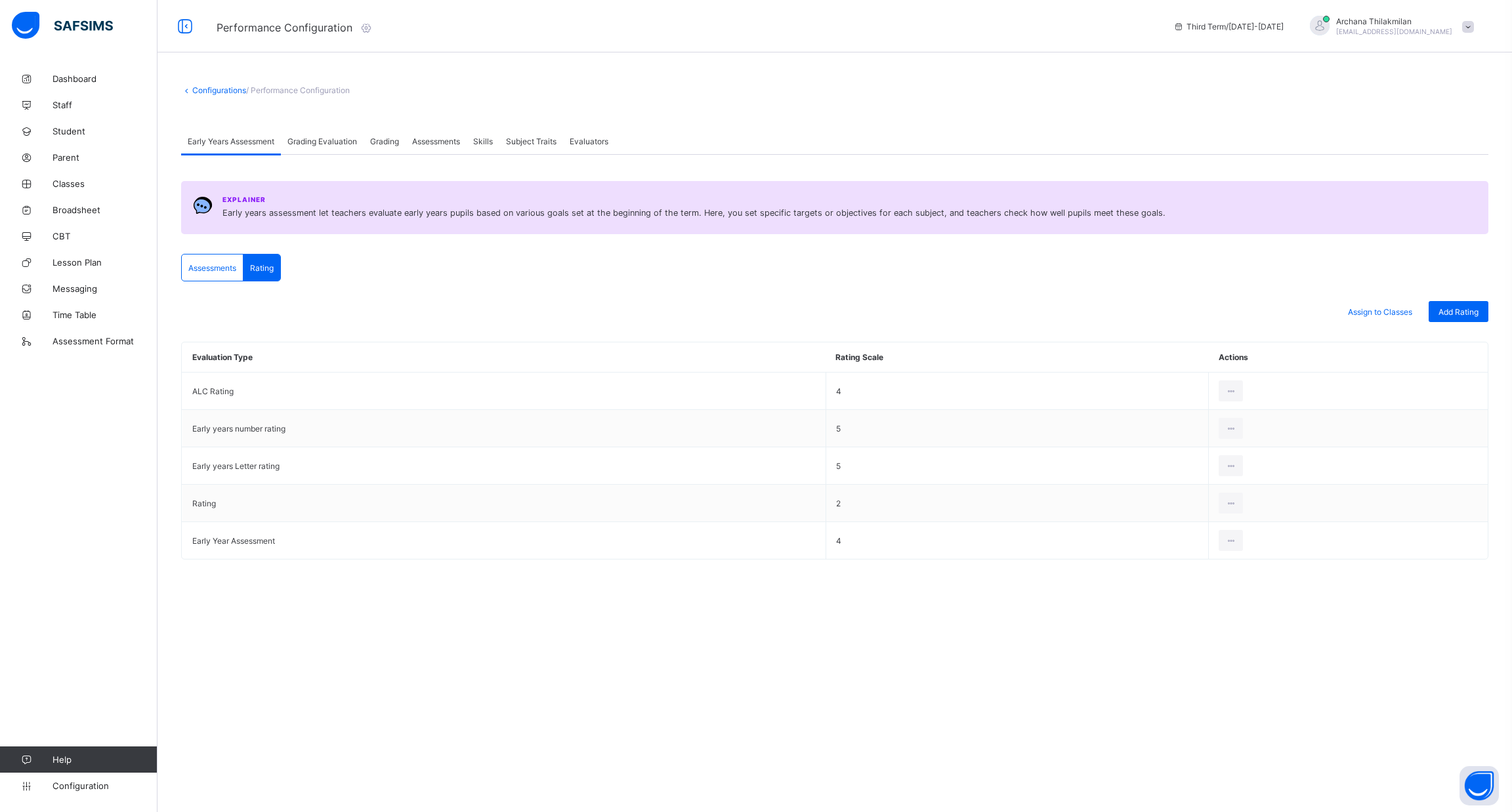
click at [345, 138] on span "Grading Evaluation" at bounding box center [322, 141] width 70 height 10
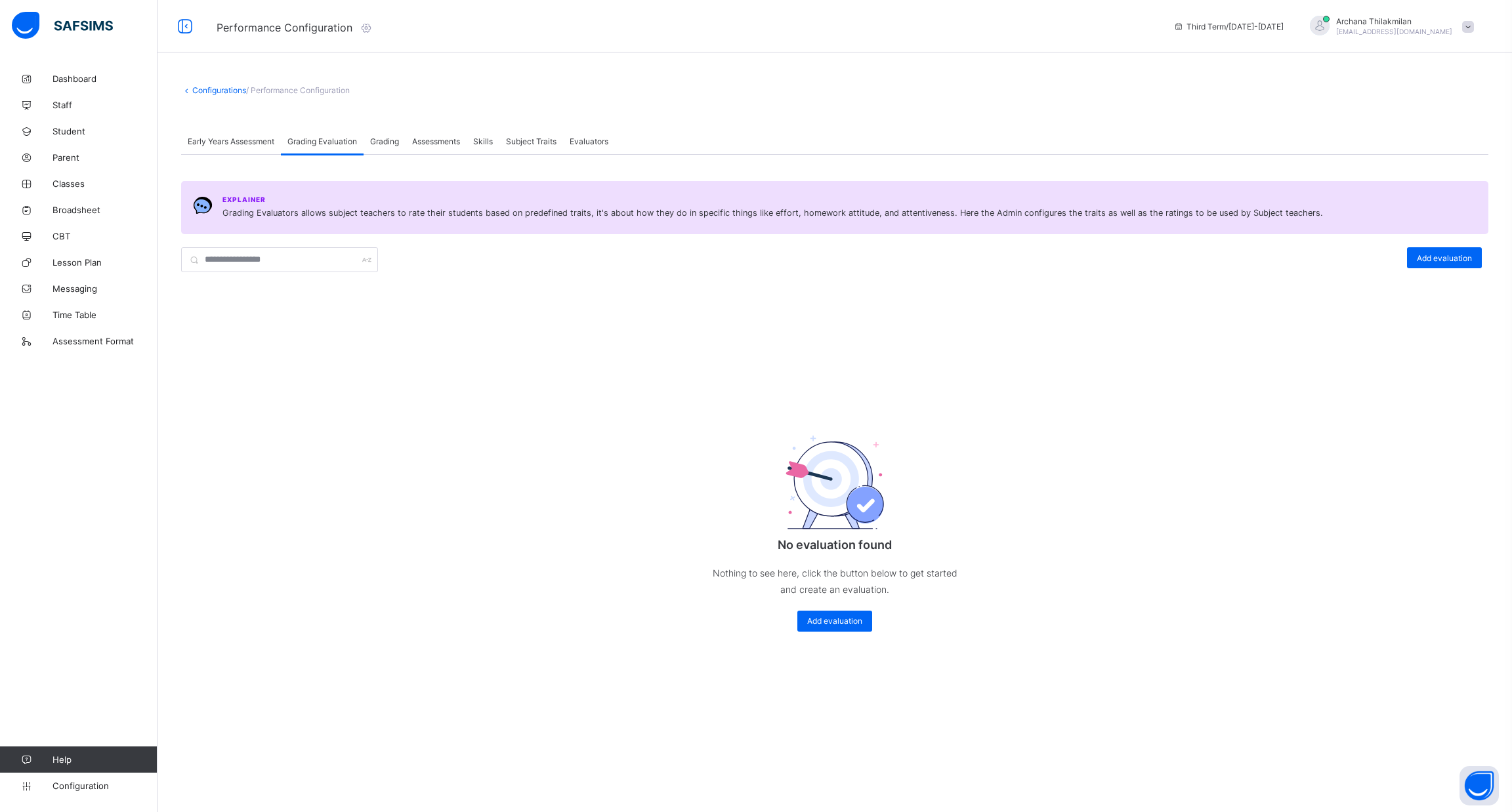
click at [379, 138] on span "Grading" at bounding box center [385, 141] width 29 height 10
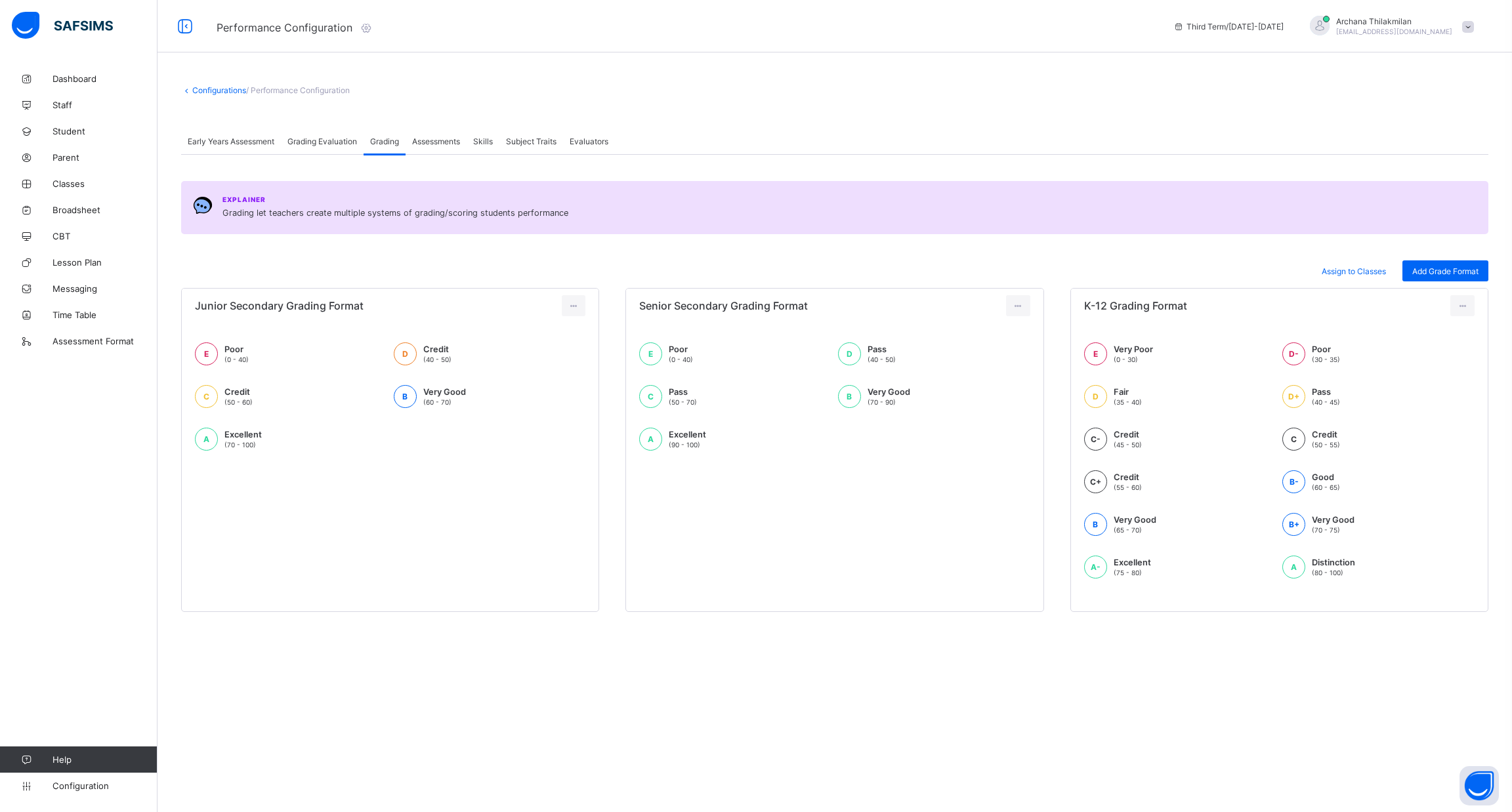
click at [447, 141] on span "Assessments" at bounding box center [436, 141] width 48 height 10
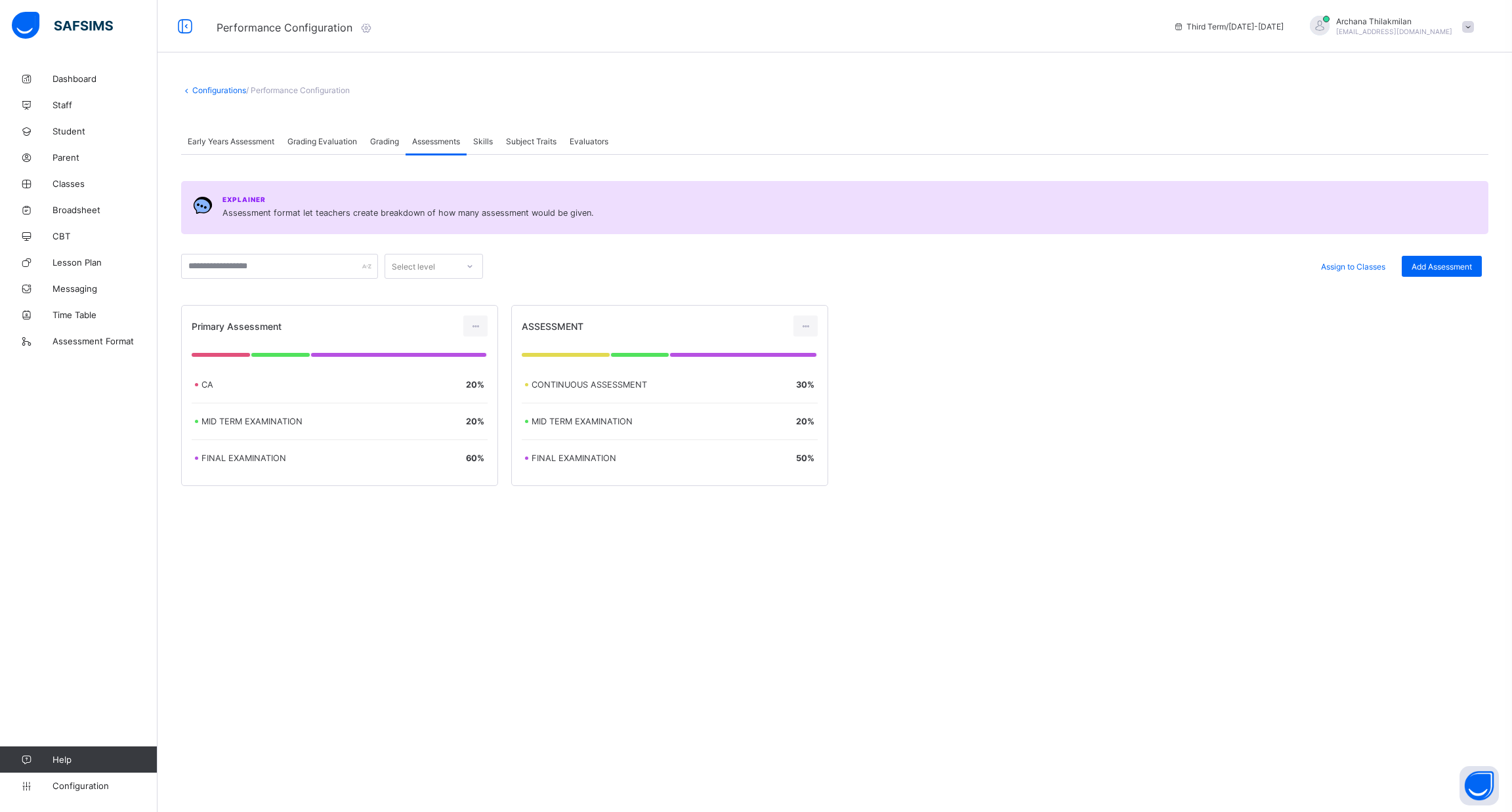
click at [483, 141] on span "Skills" at bounding box center [484, 141] width 20 height 10
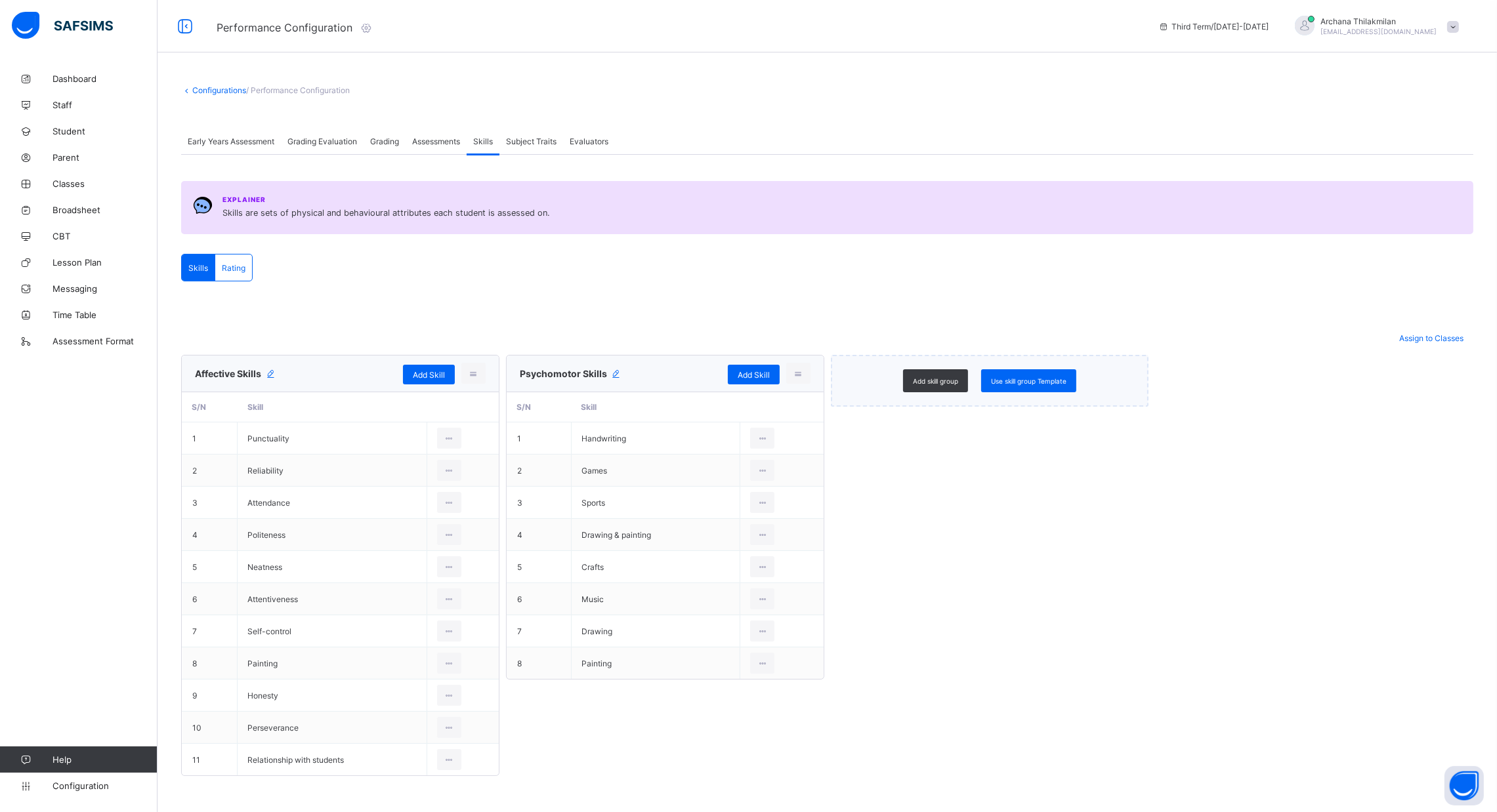
click at [515, 140] on span "Subject Traits" at bounding box center [531, 141] width 50 height 10
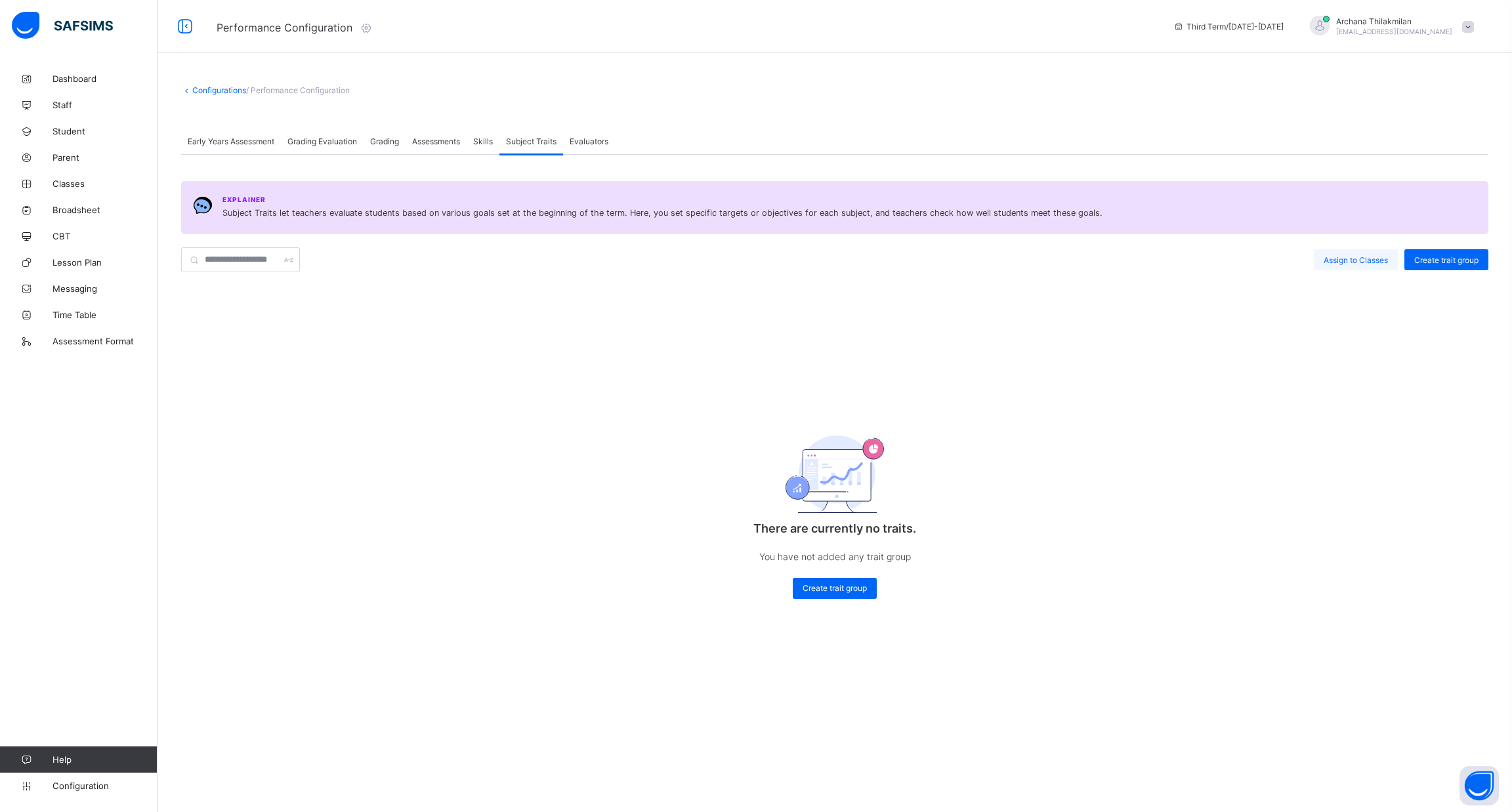
click at [1364, 254] on div "Assign to Classes" at bounding box center [1356, 259] width 84 height 21
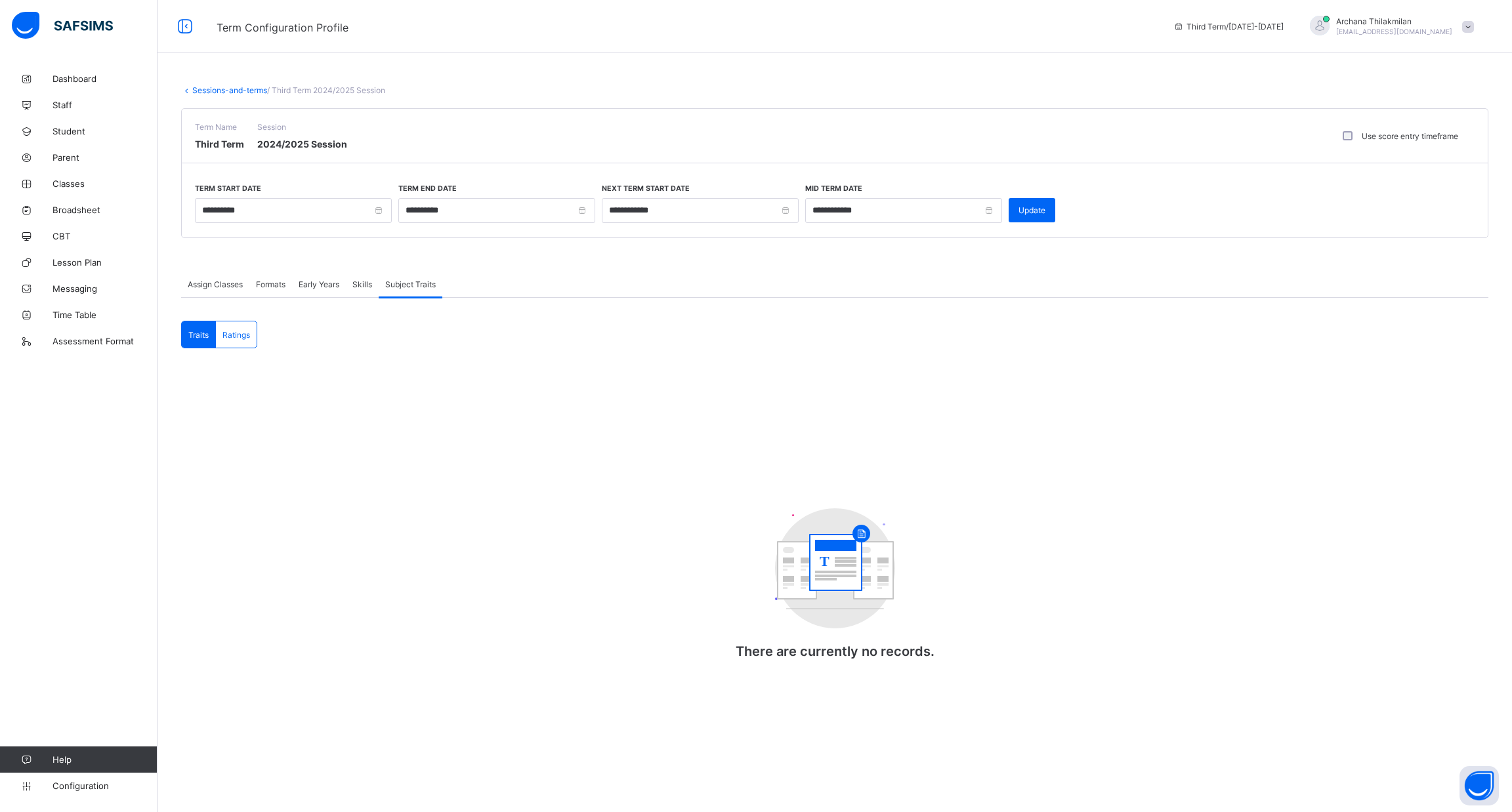
click at [232, 88] on link "Sessions-and-terms" at bounding box center [230, 90] width 75 height 10
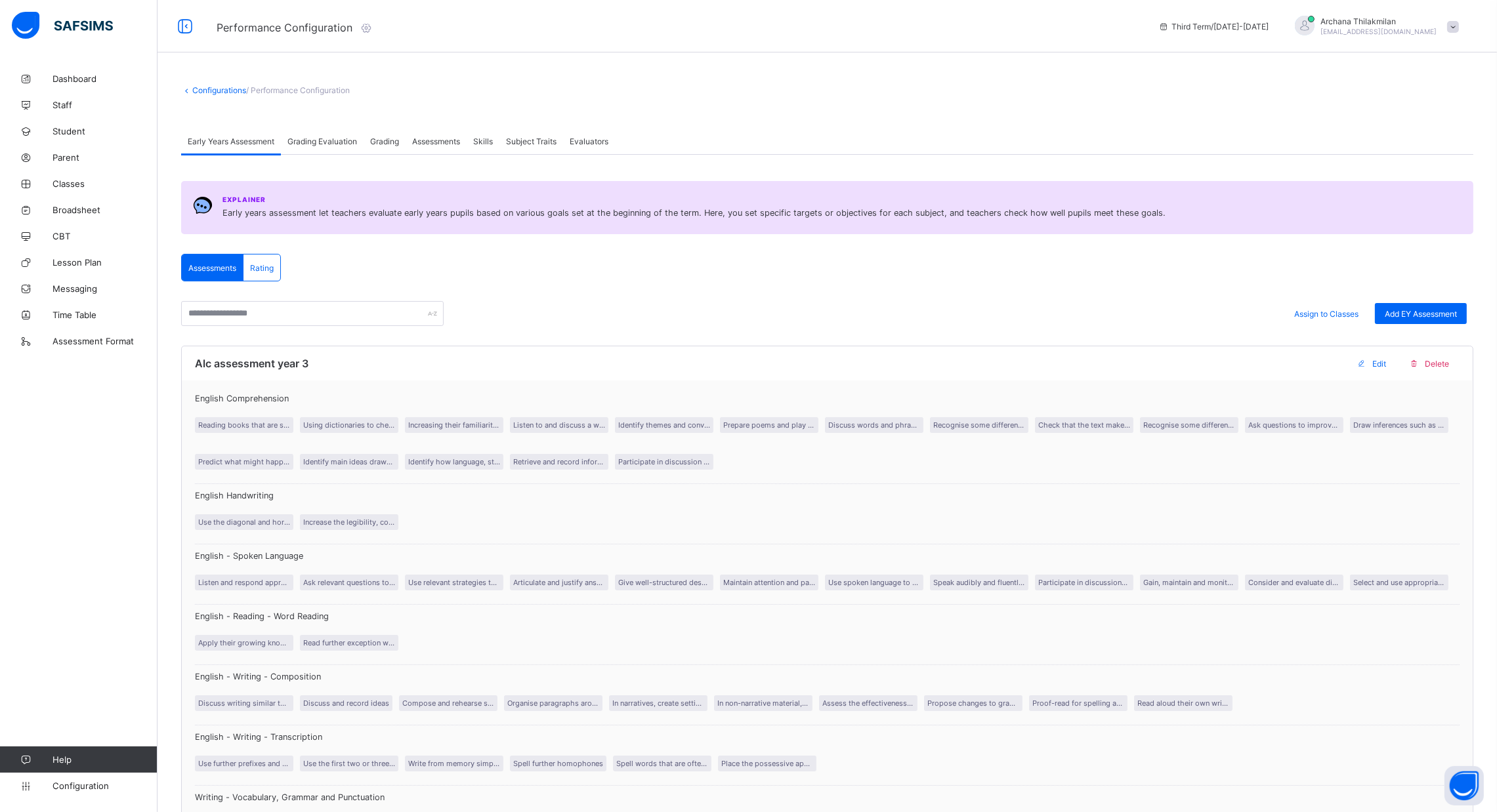
click at [331, 142] on span "Grading Evaluation" at bounding box center [322, 141] width 70 height 10
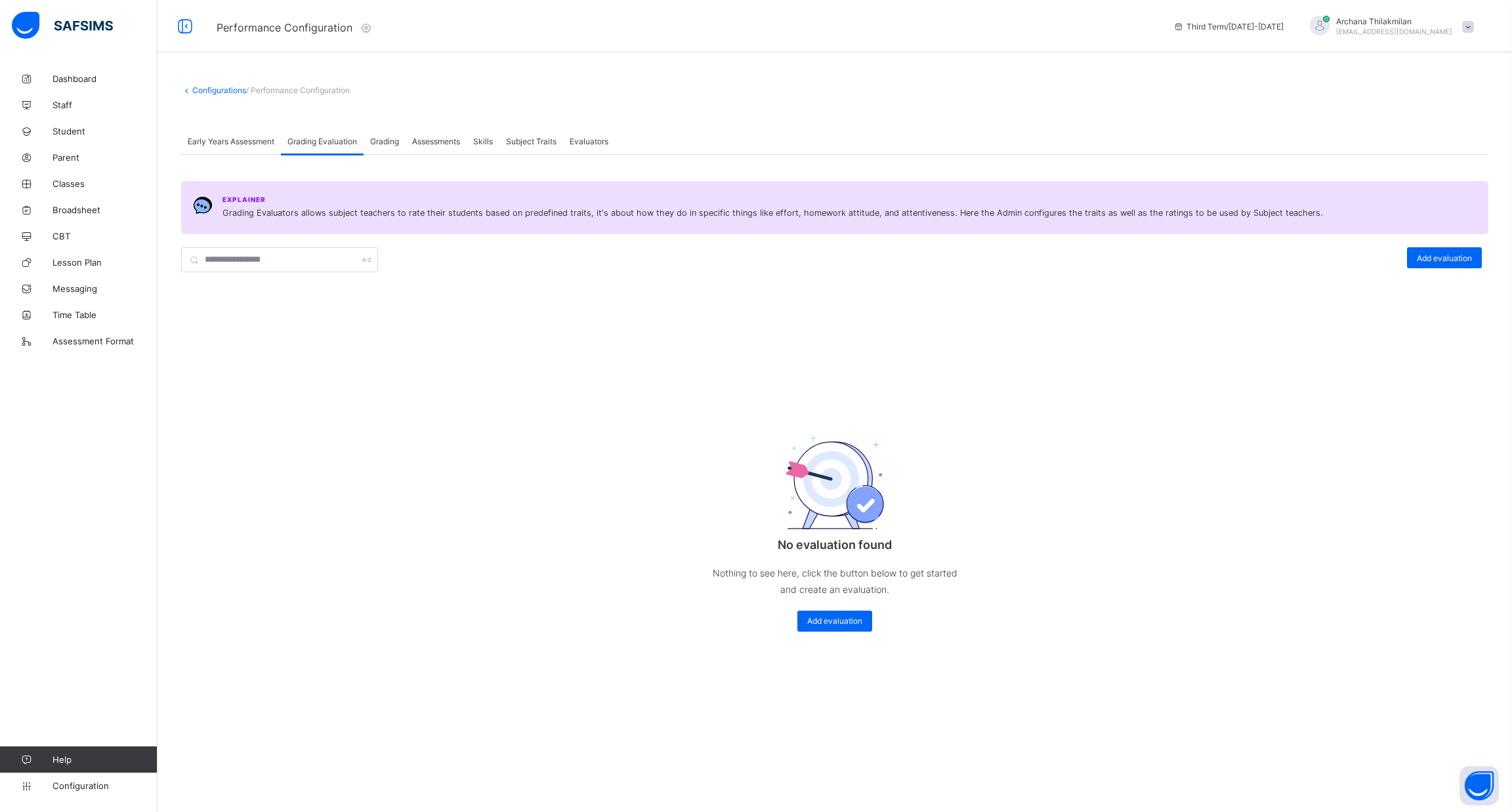
click at [395, 138] on span "Grading" at bounding box center [385, 141] width 29 height 10
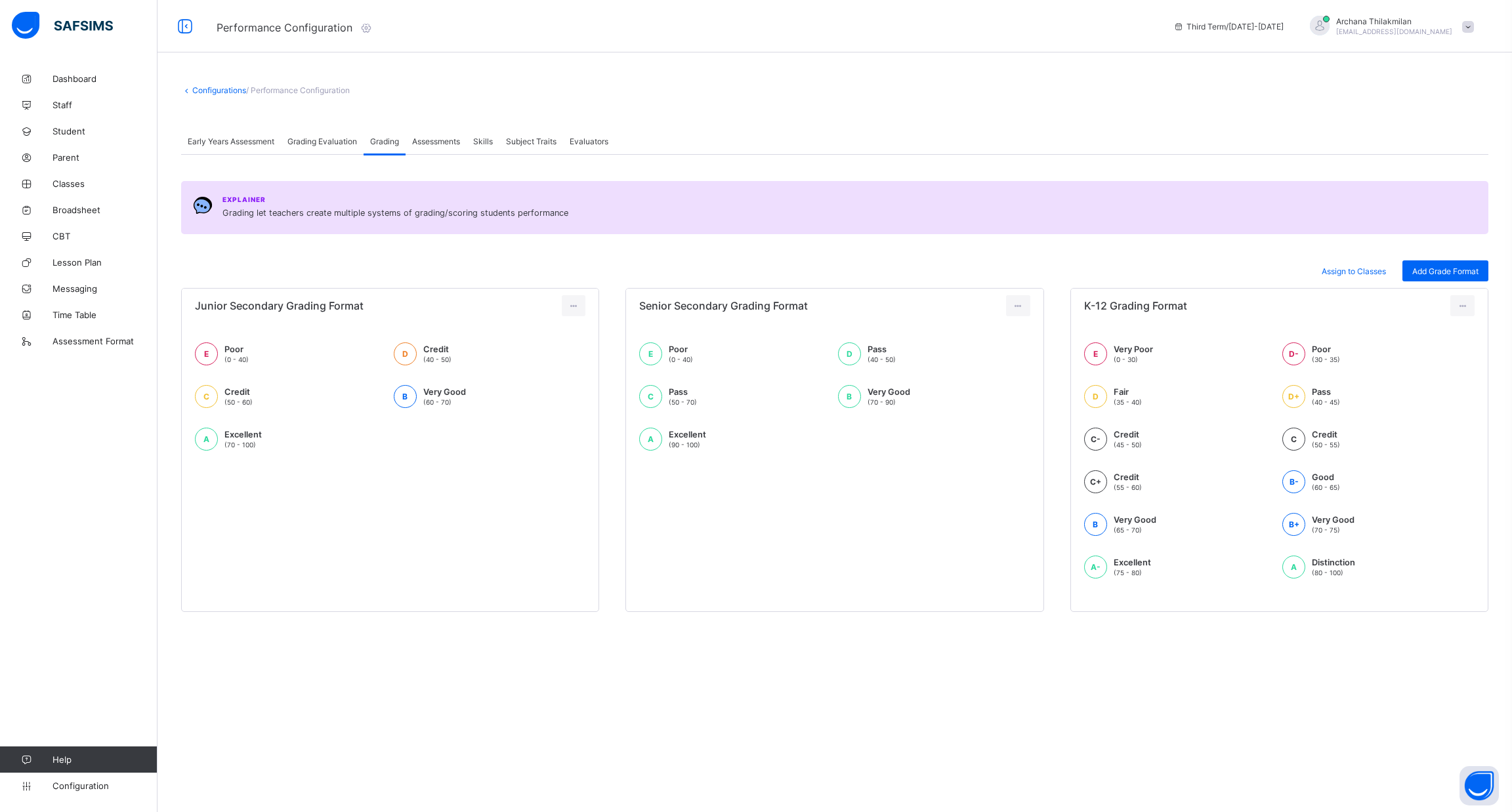
click at [425, 138] on span "Assessments" at bounding box center [436, 141] width 48 height 10
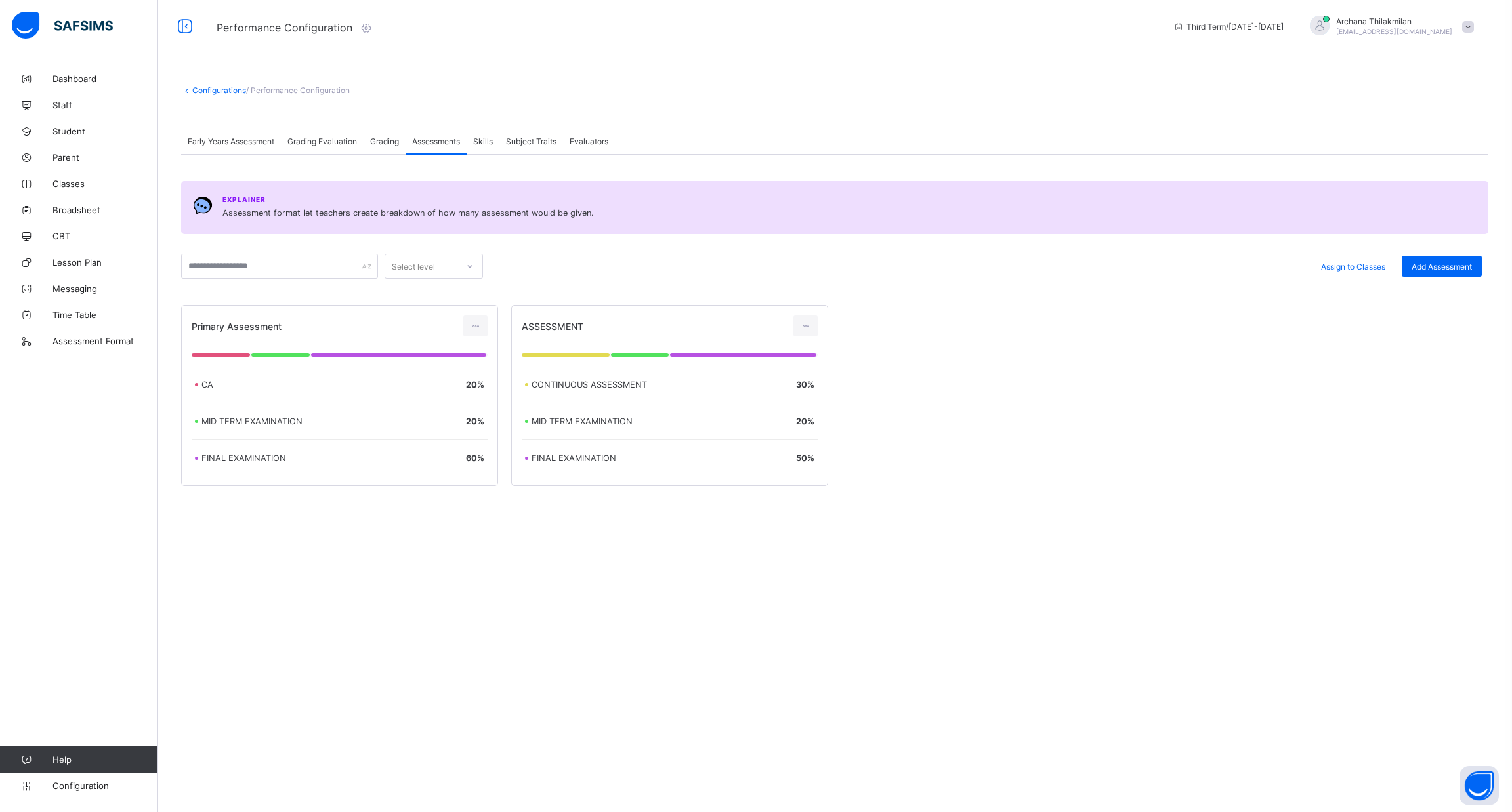
click at [504, 138] on div "Subject Traits" at bounding box center [531, 141] width 64 height 27
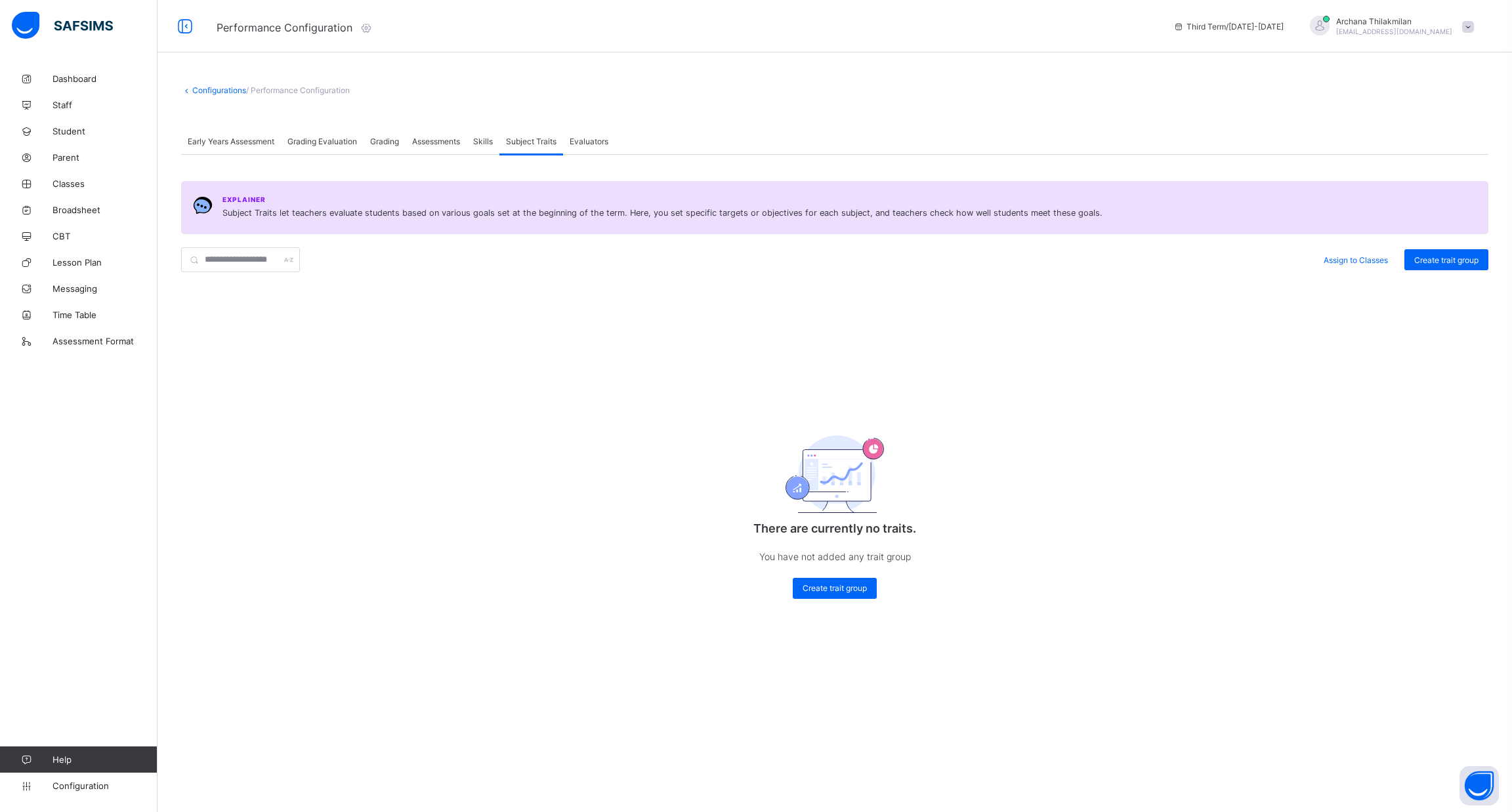
click at [482, 136] on span "Skills" at bounding box center [484, 141] width 20 height 10
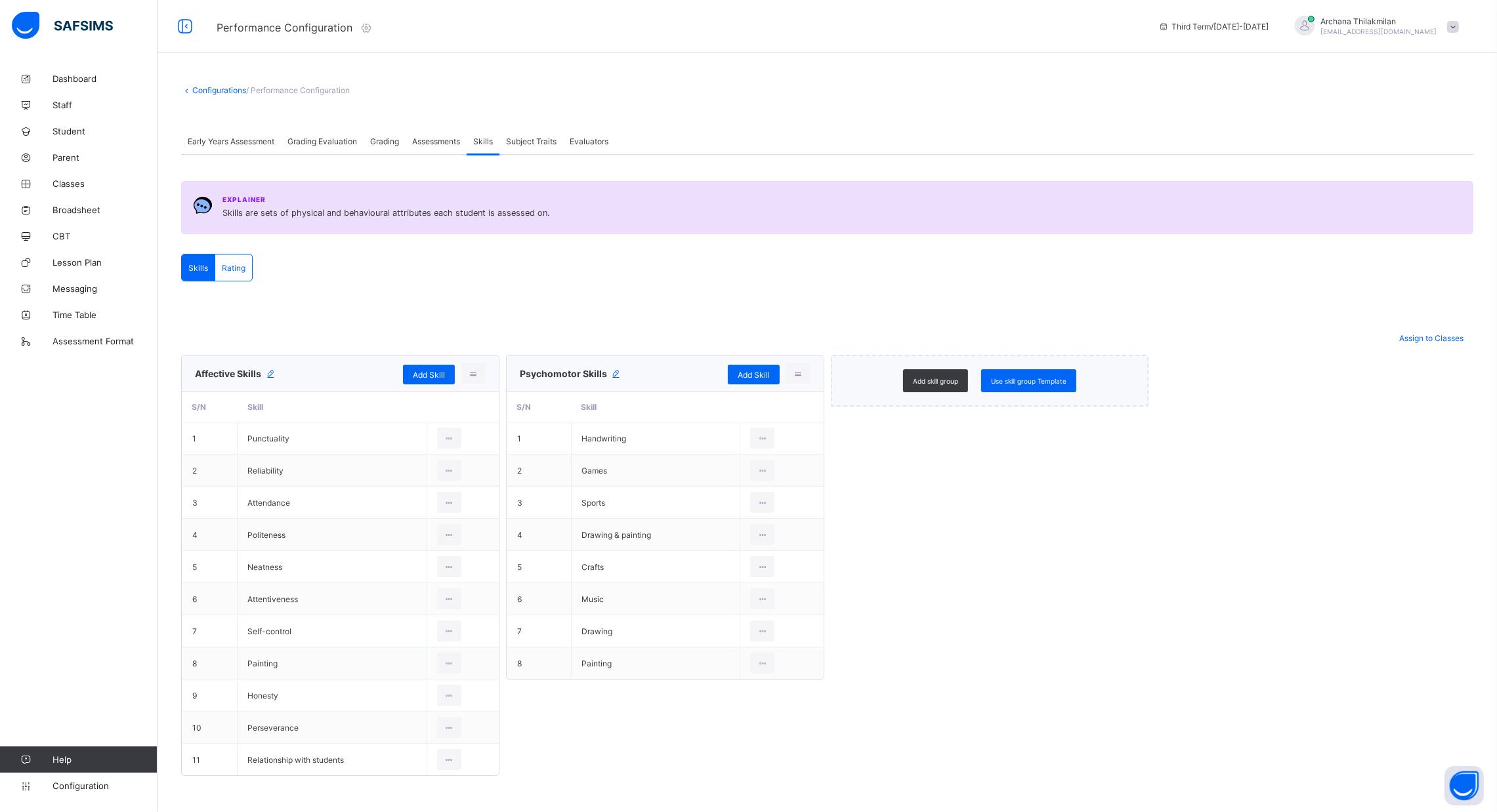
click at [586, 135] on div "Evaluators" at bounding box center [589, 141] width 52 height 27
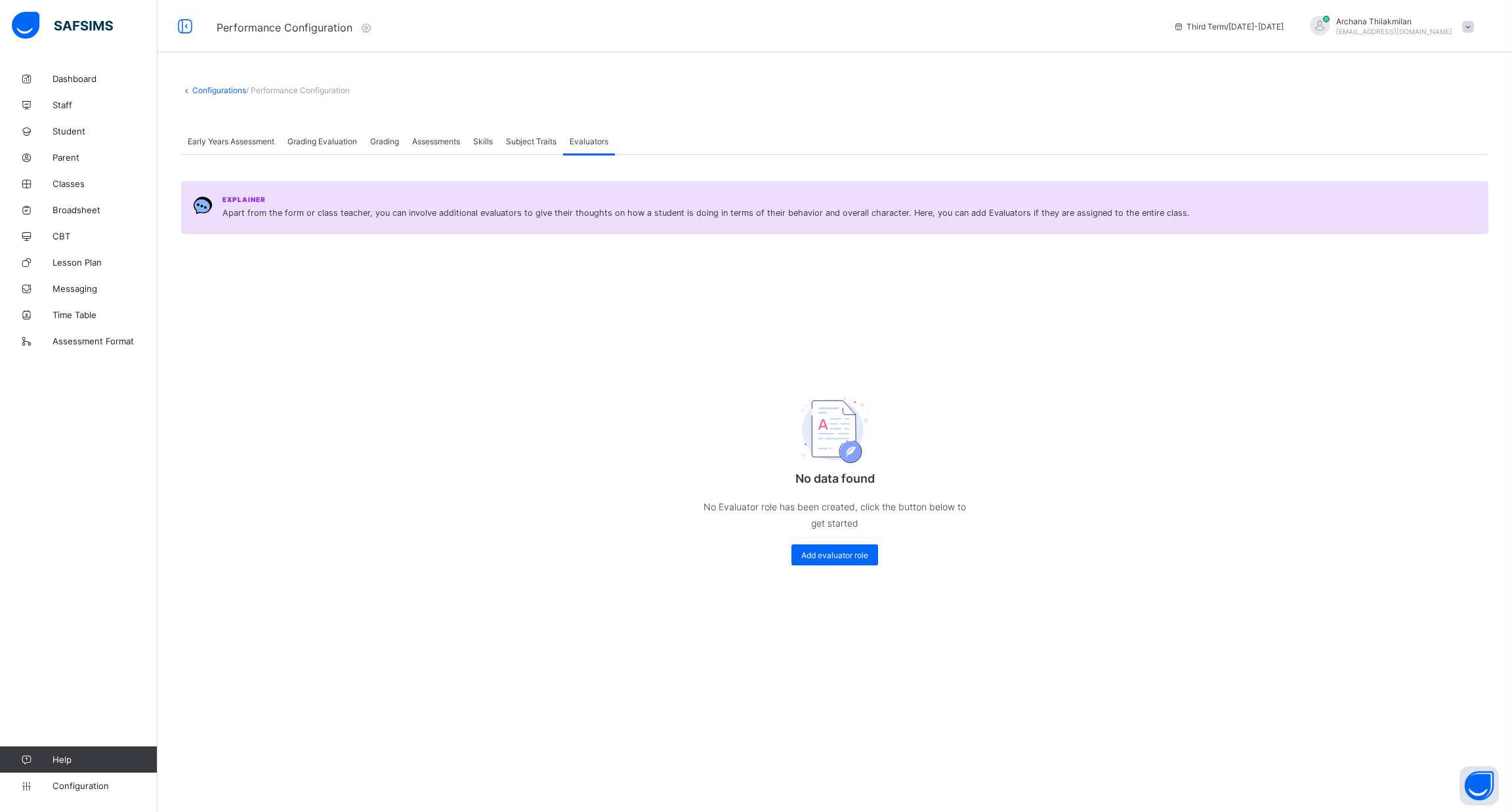
click at [234, 144] on span "Early Years Assessment" at bounding box center [231, 141] width 87 height 10
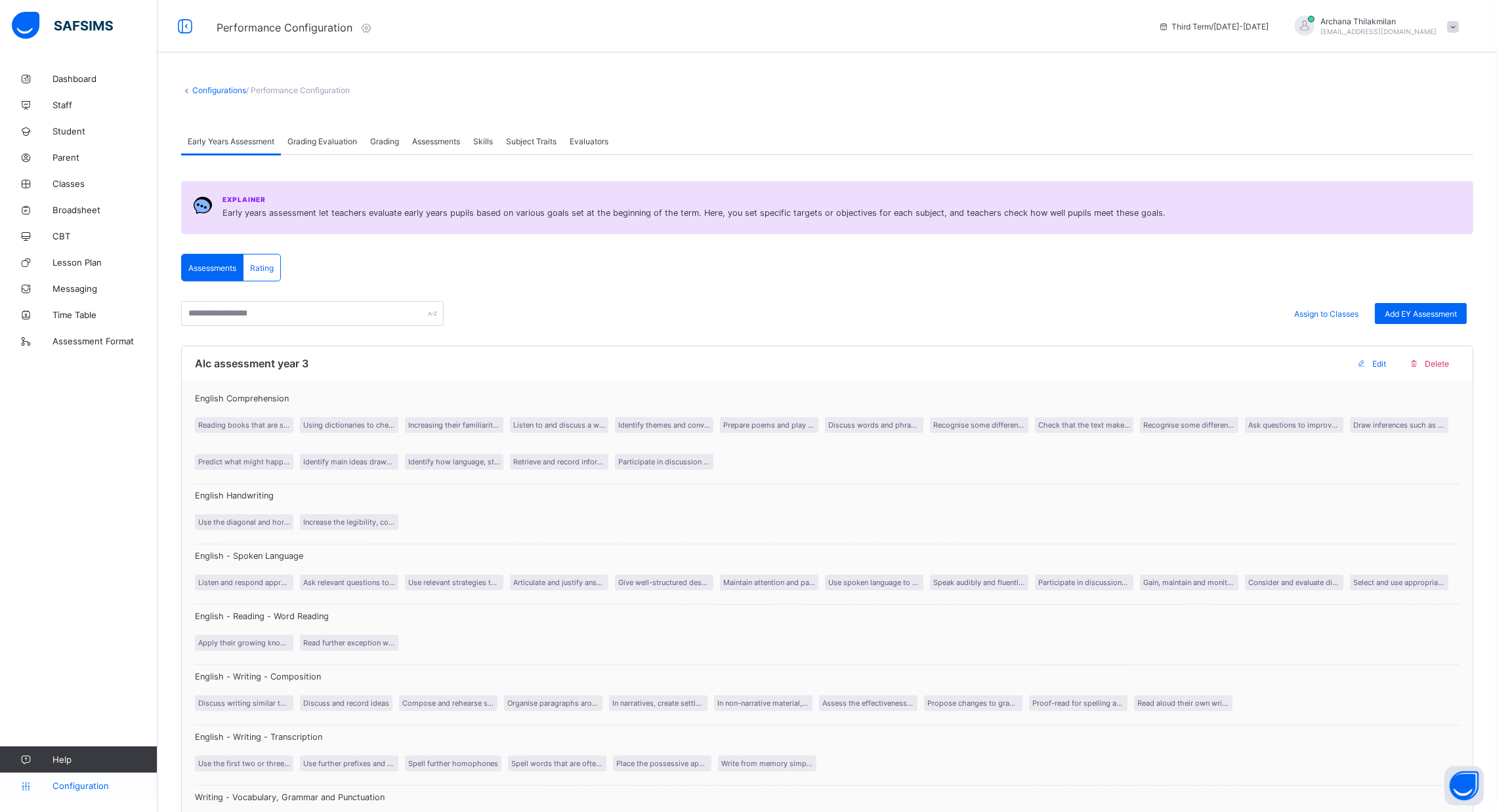
click at [111, 786] on span "Configuration" at bounding box center [104, 785] width 104 height 10
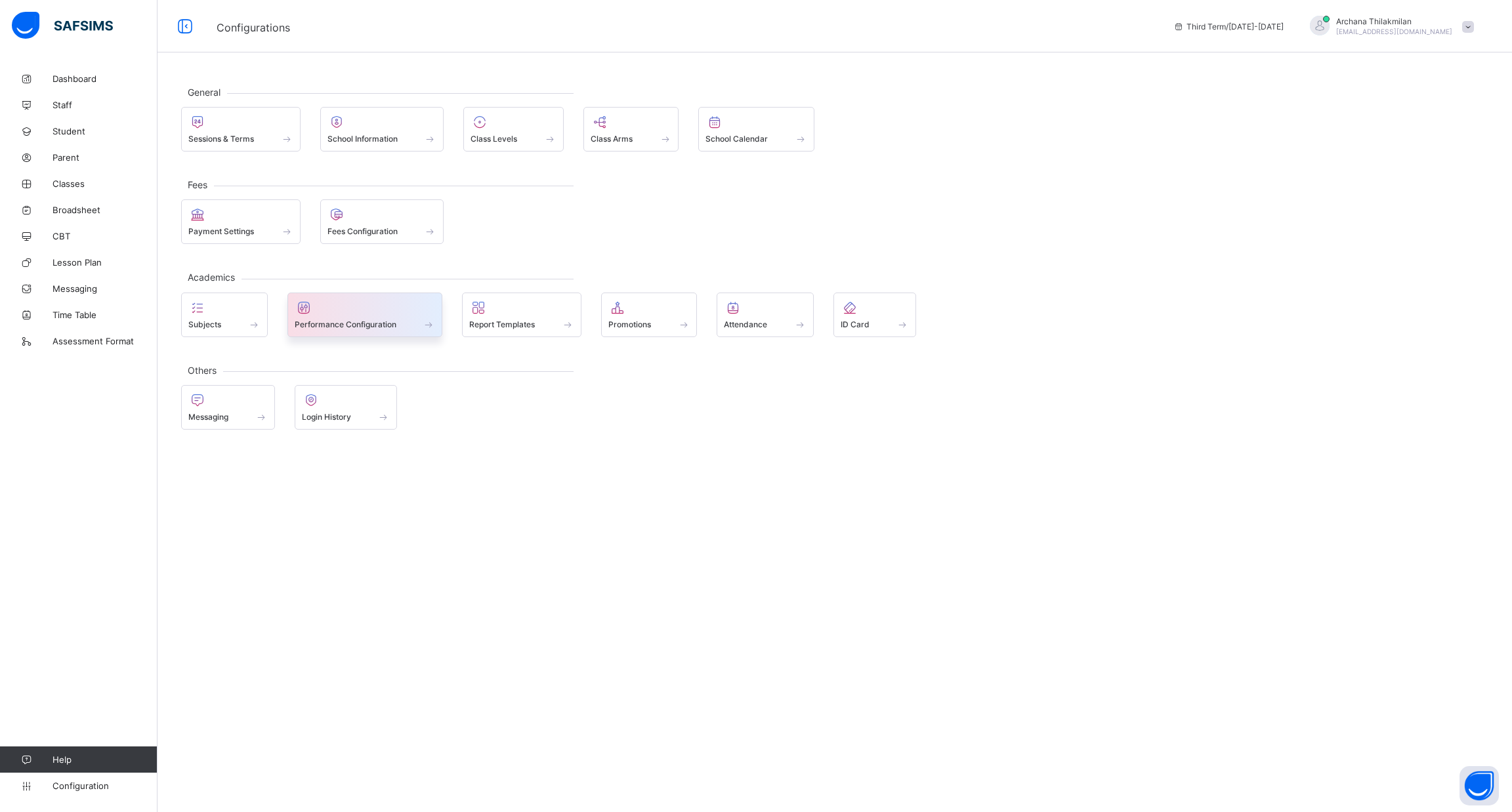
click at [398, 303] on div at bounding box center [365, 308] width 141 height 16
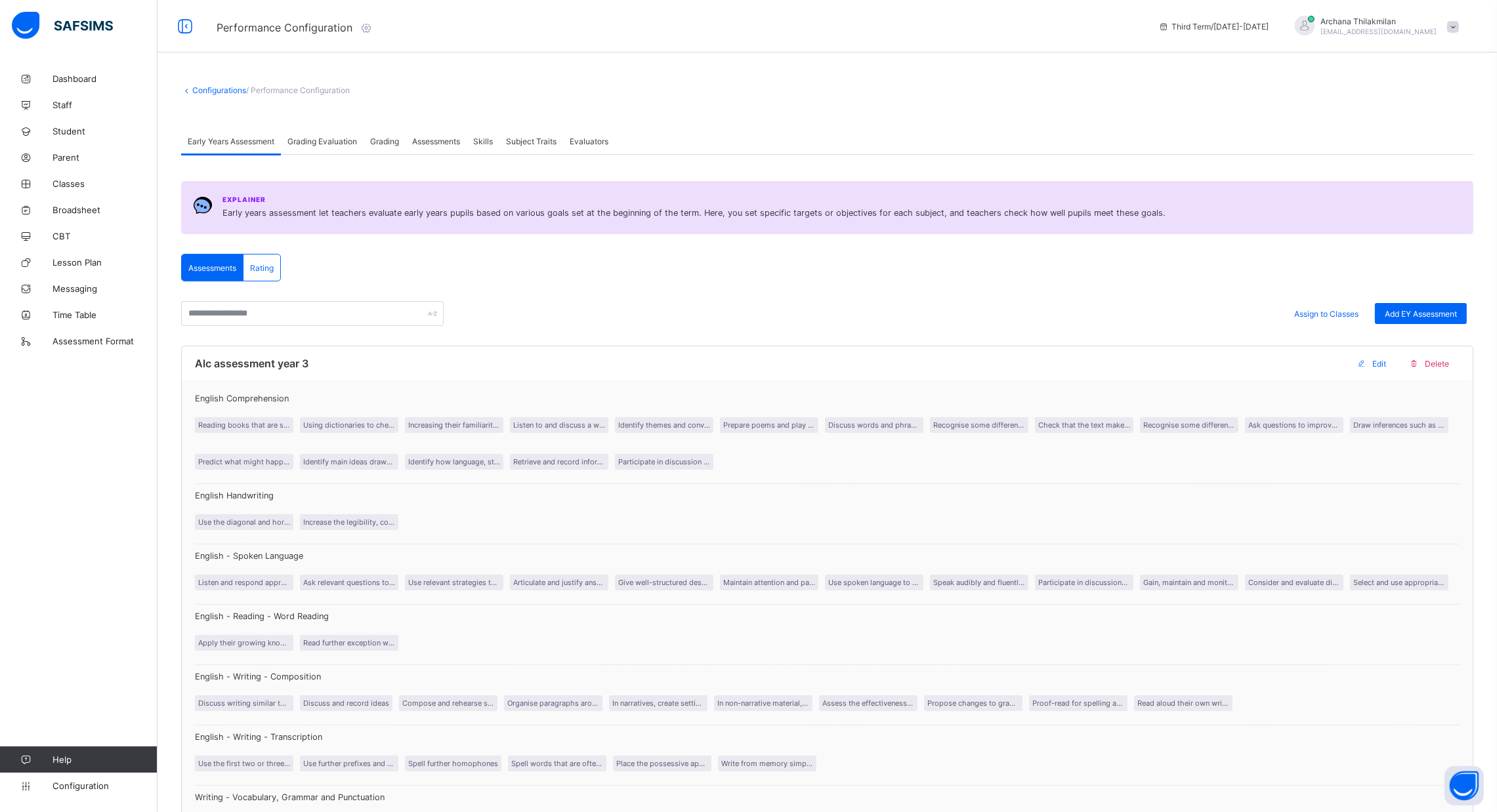
click at [322, 135] on div "Grading Evaluation" at bounding box center [322, 141] width 82 height 27
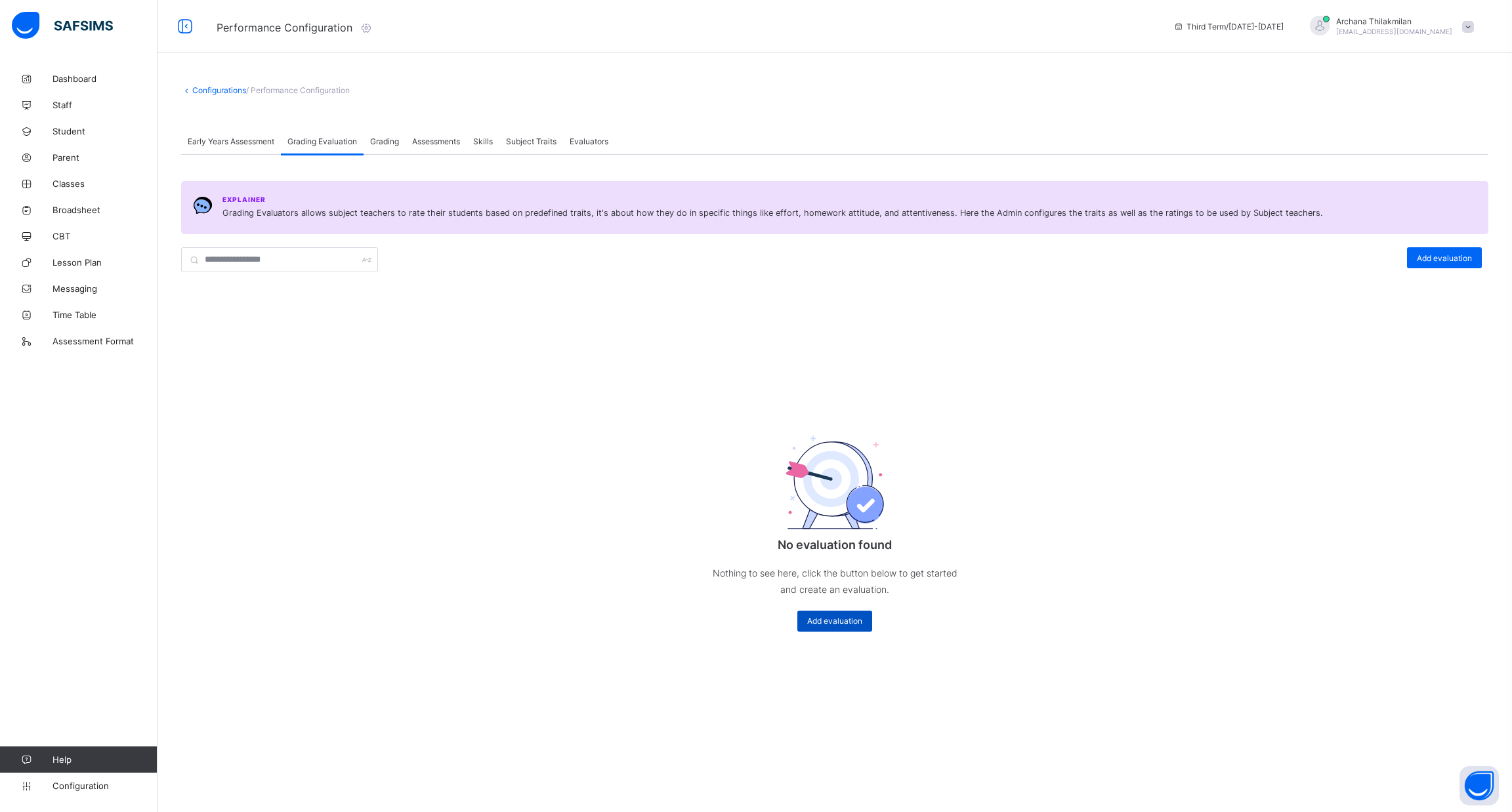
click at [821, 617] on span "Add evaluation" at bounding box center [835, 621] width 55 height 10
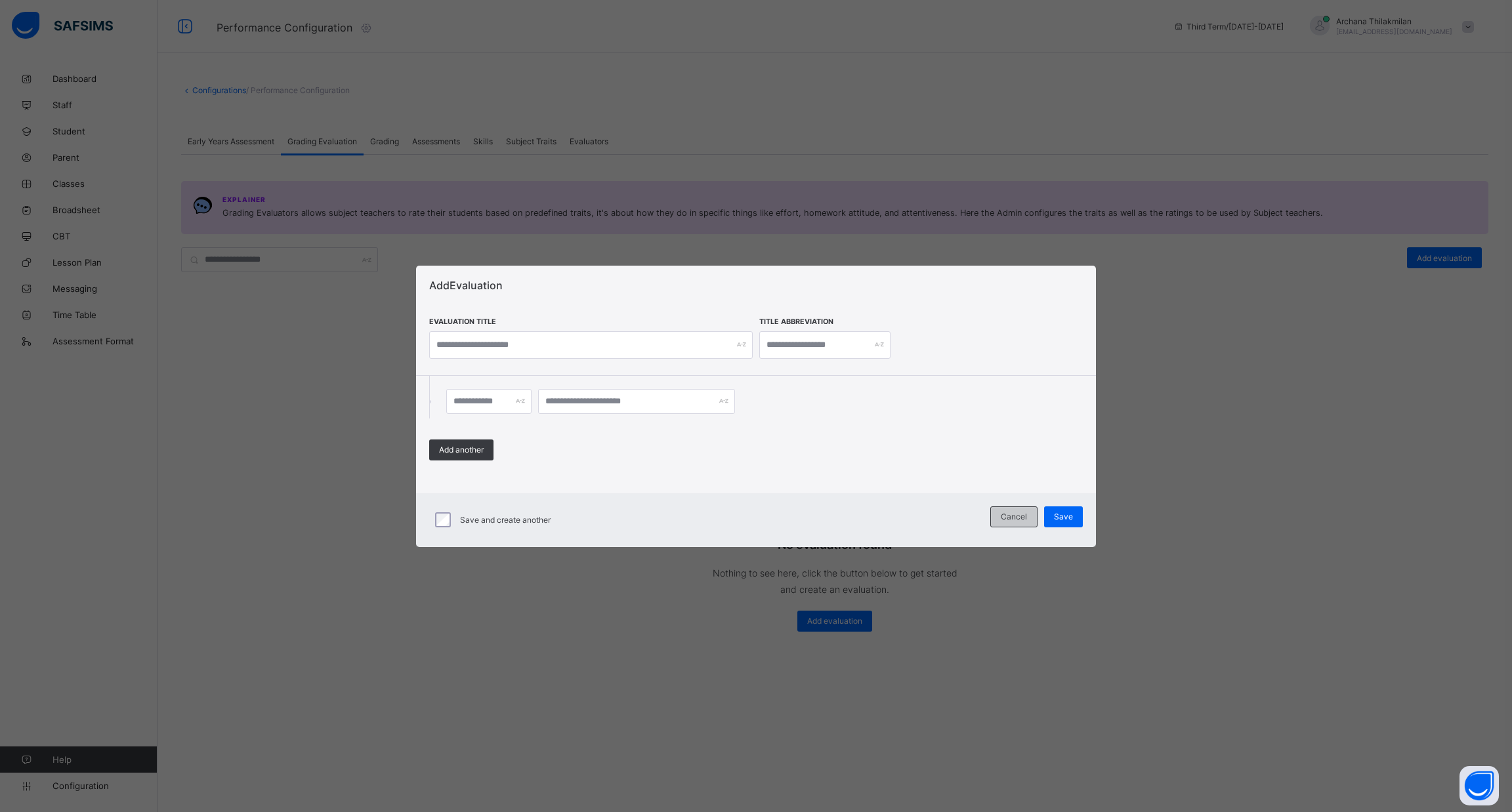
click at [1014, 523] on div "Cancel" at bounding box center [1015, 516] width 48 height 21
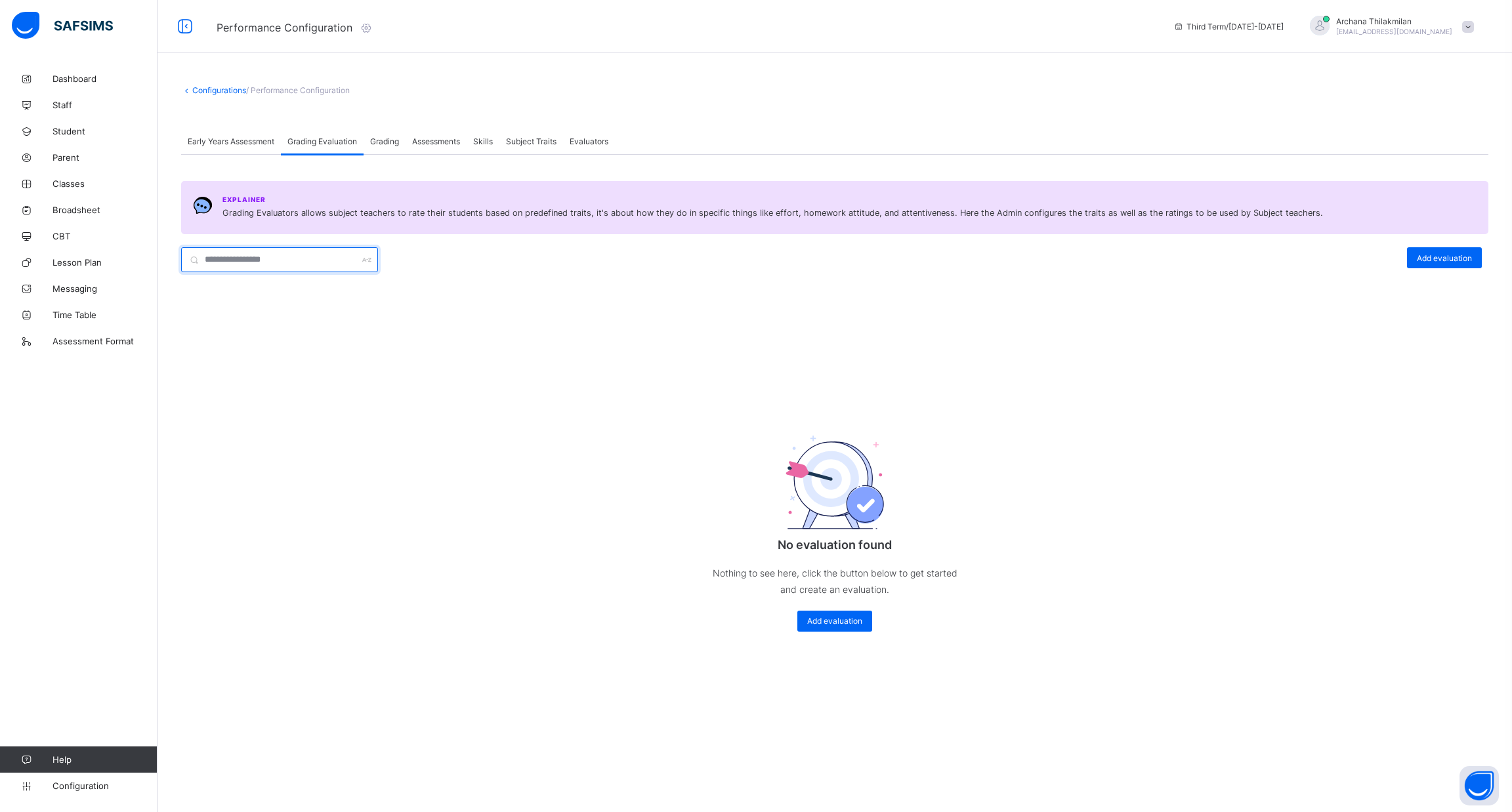
click at [343, 251] on input "text" at bounding box center [279, 259] width 197 height 25
click at [388, 149] on div "Grading" at bounding box center [385, 141] width 42 height 27
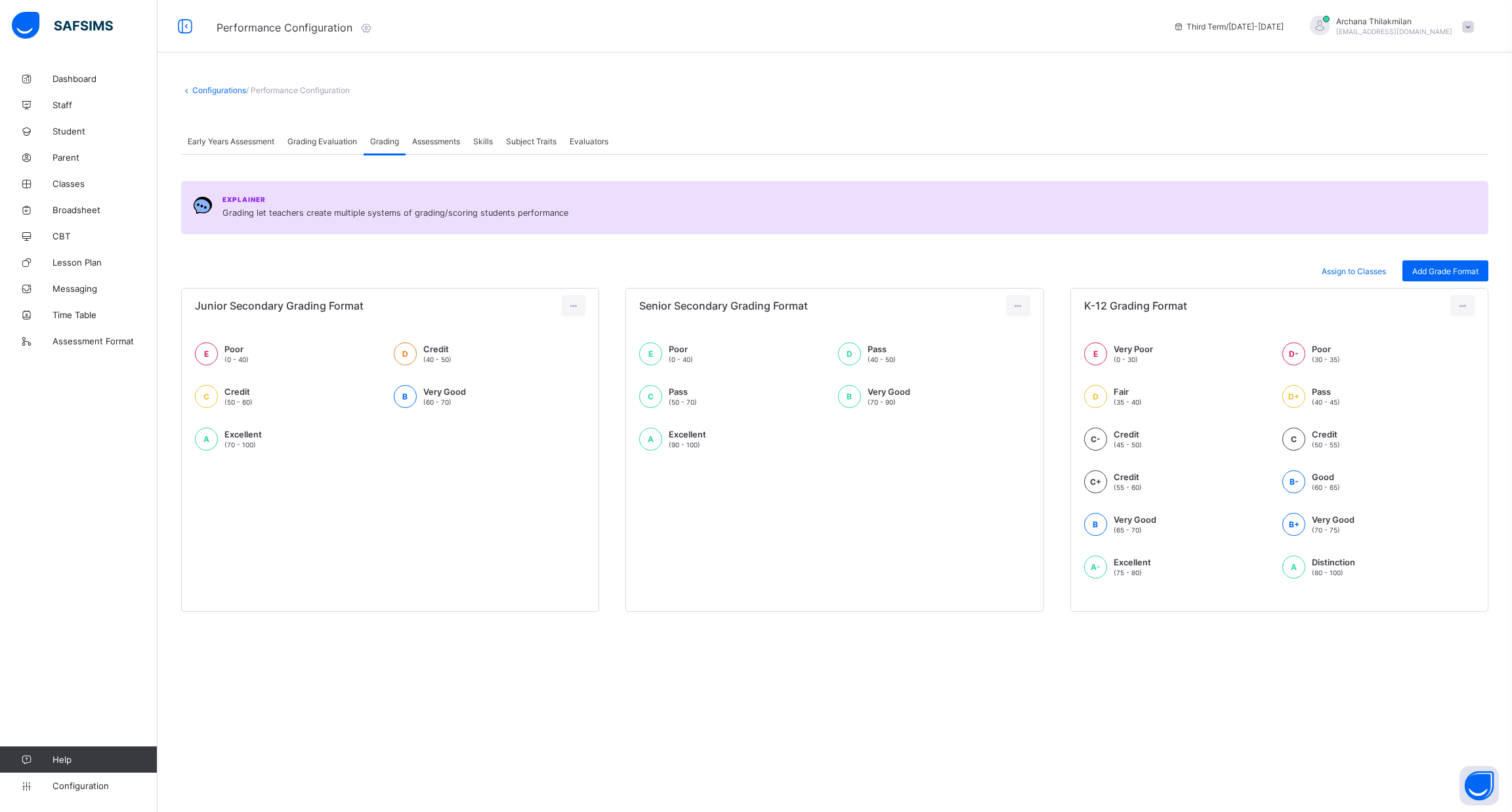
click at [423, 140] on span "Assessments" at bounding box center [436, 141] width 48 height 10
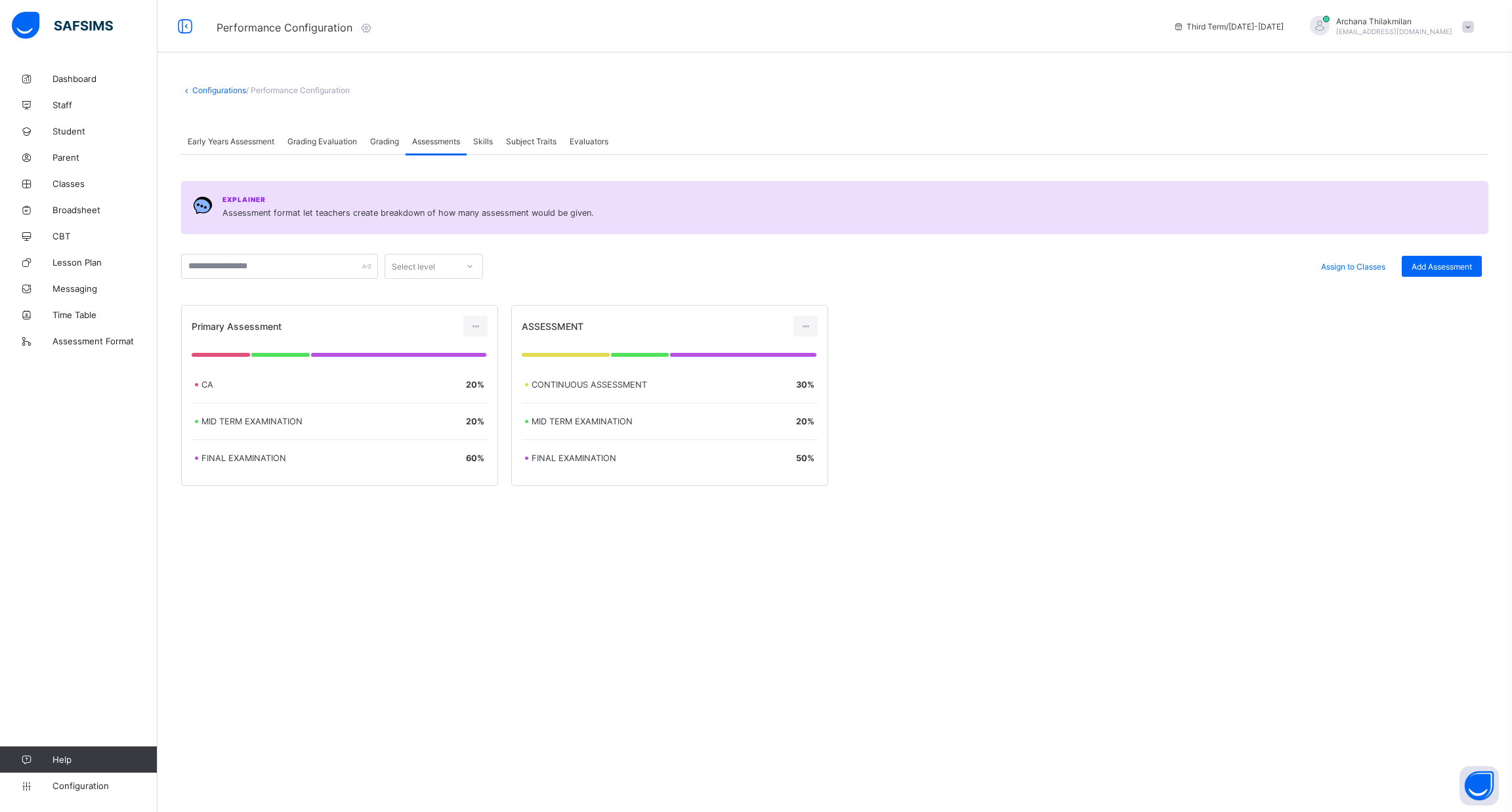
click at [503, 128] on div "Subject Traits" at bounding box center [531, 141] width 64 height 27
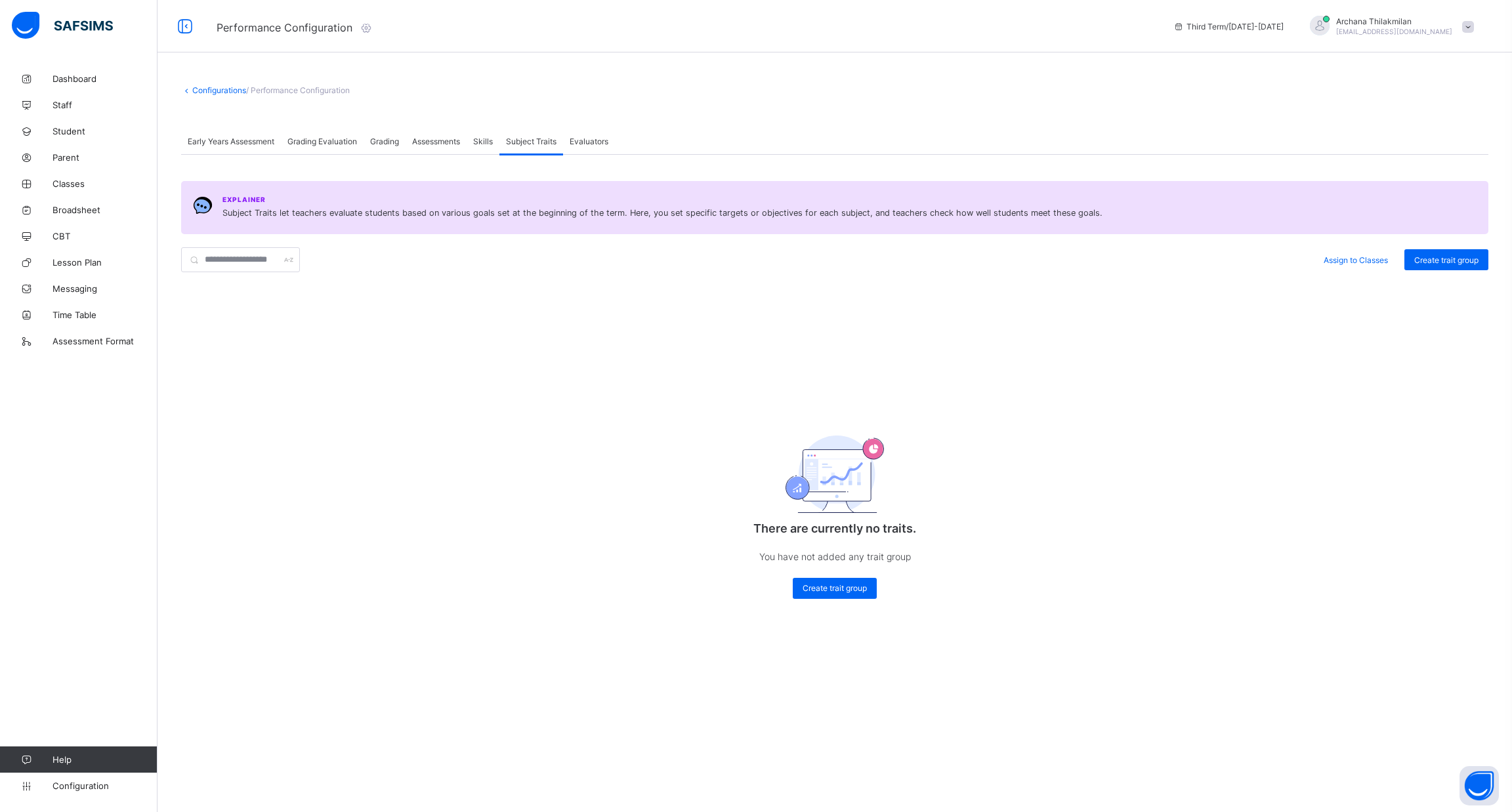
click at [476, 135] on div "Skills" at bounding box center [484, 141] width 33 height 27
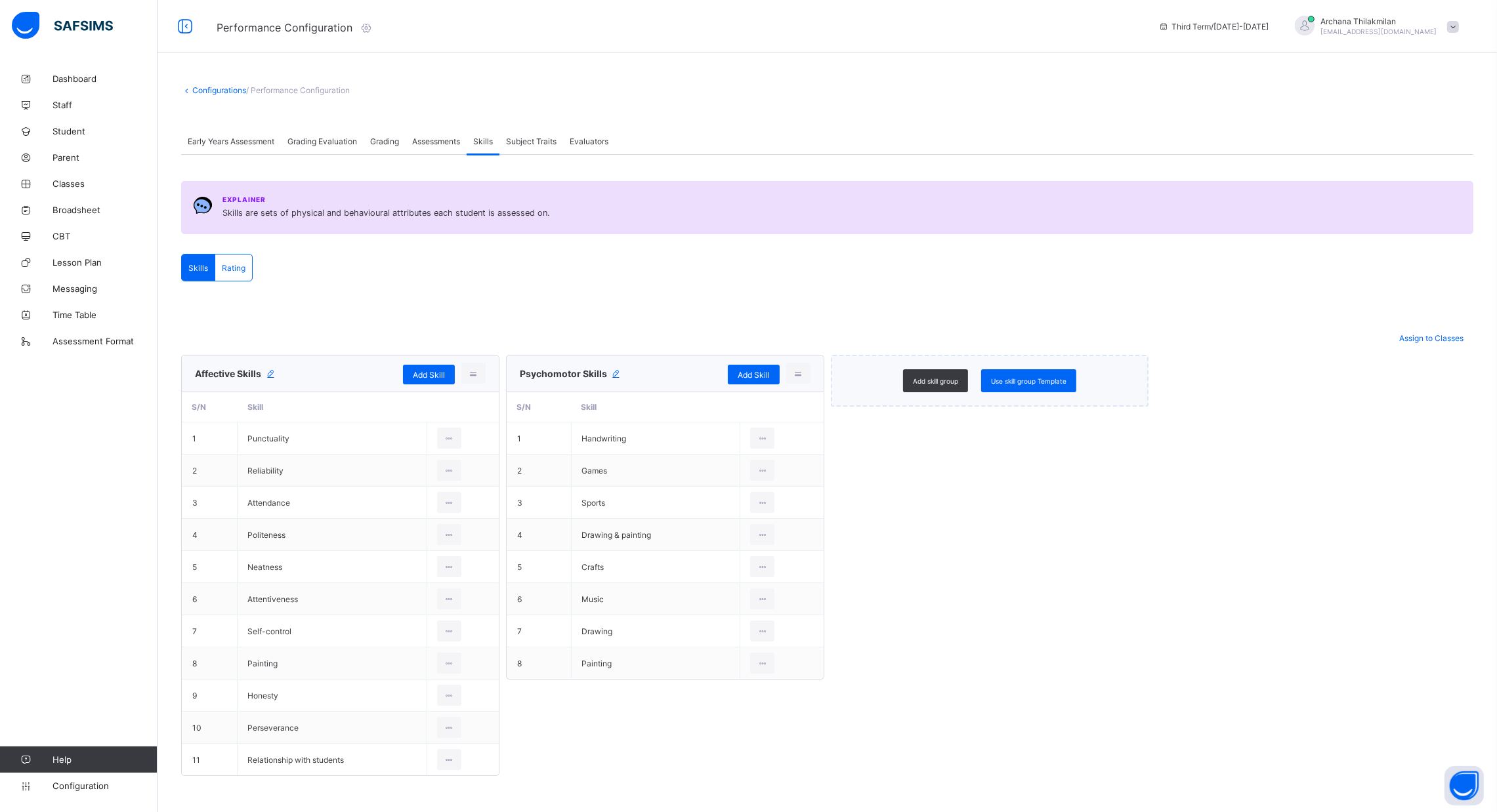
click at [589, 141] on span "Evaluators" at bounding box center [589, 141] width 38 height 10
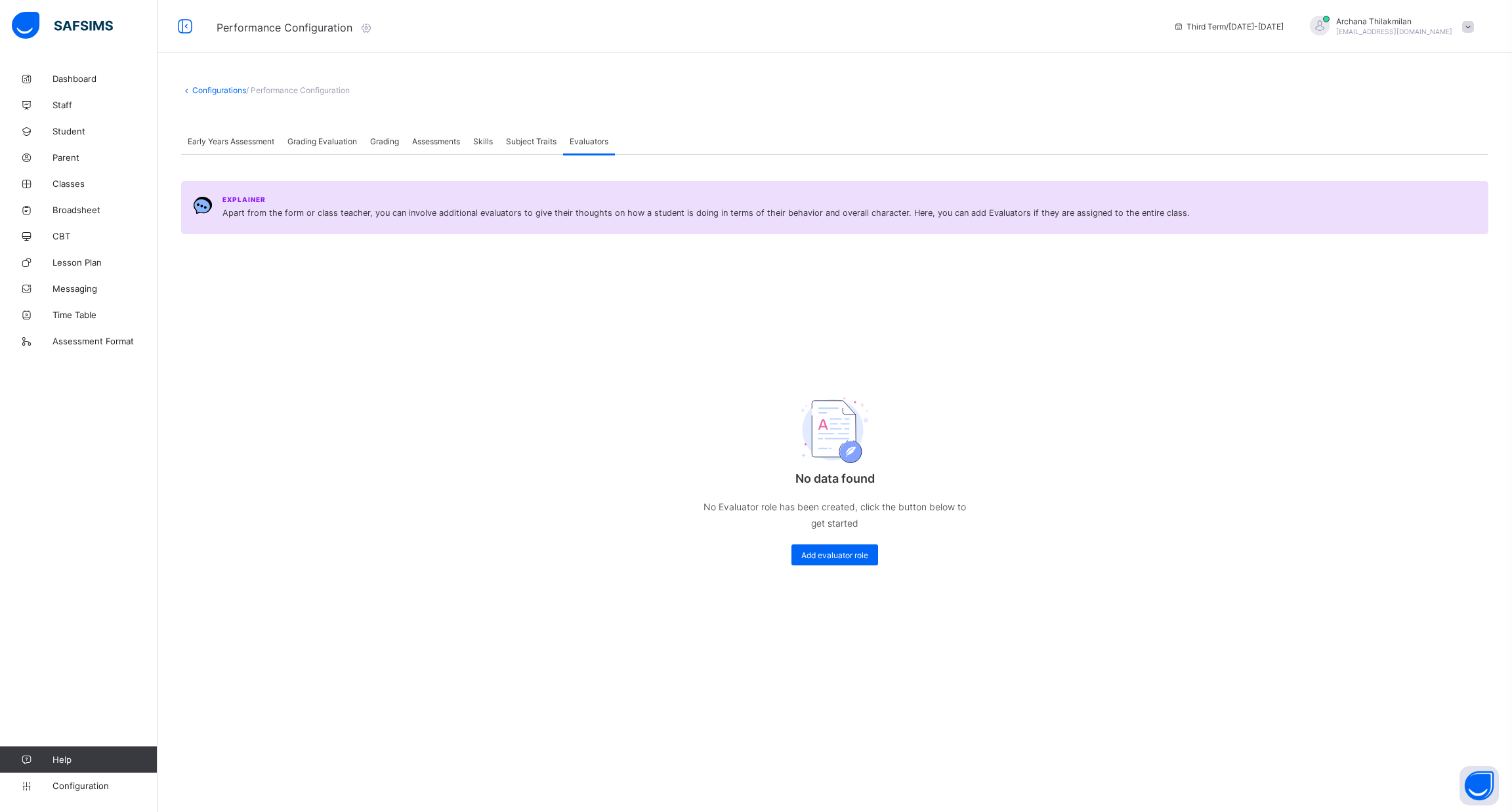
click at [225, 137] on span "Early Years Assessment" at bounding box center [231, 141] width 87 height 10
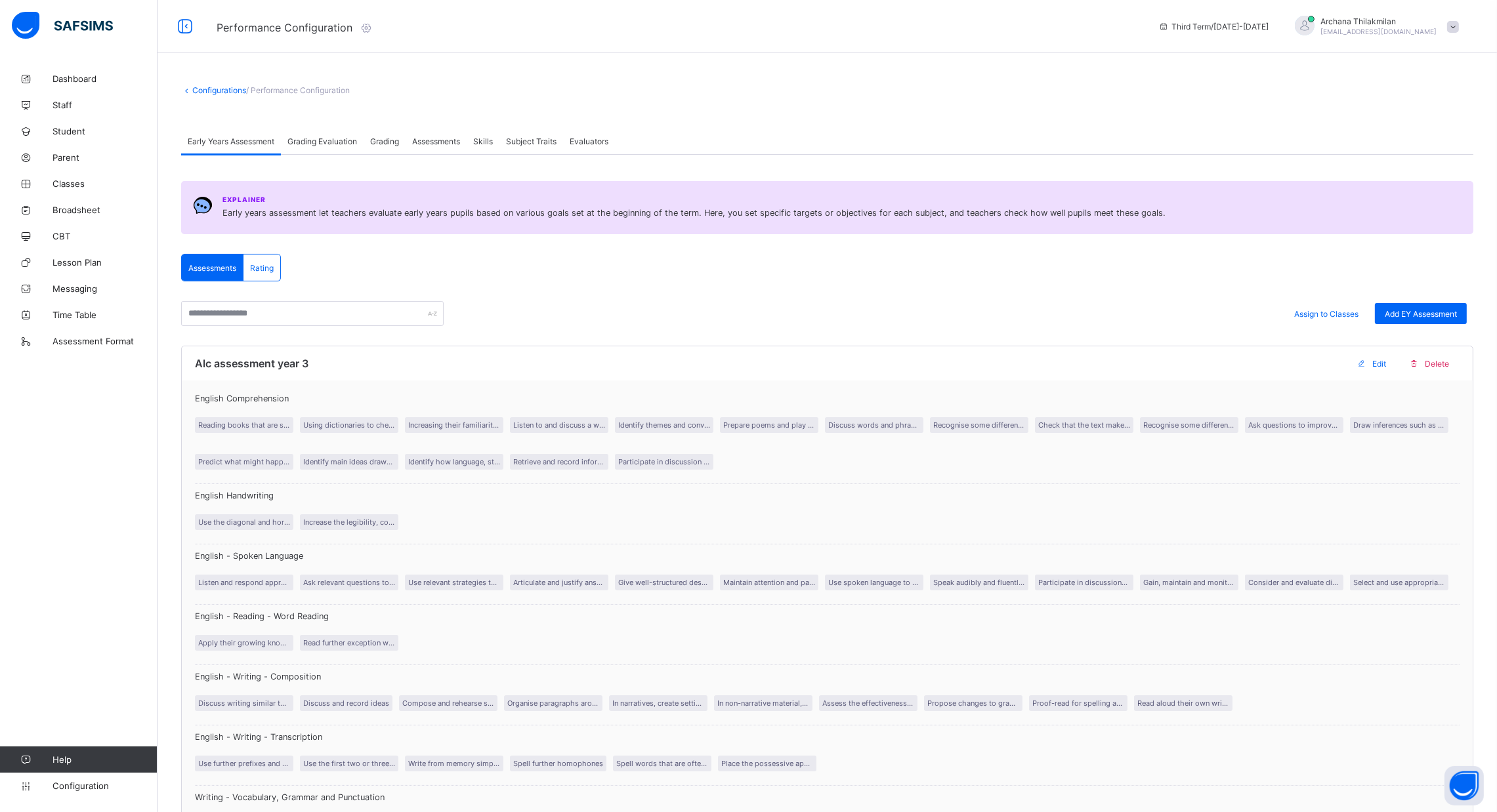
click at [259, 272] on span "Rating" at bounding box center [262, 267] width 24 height 10
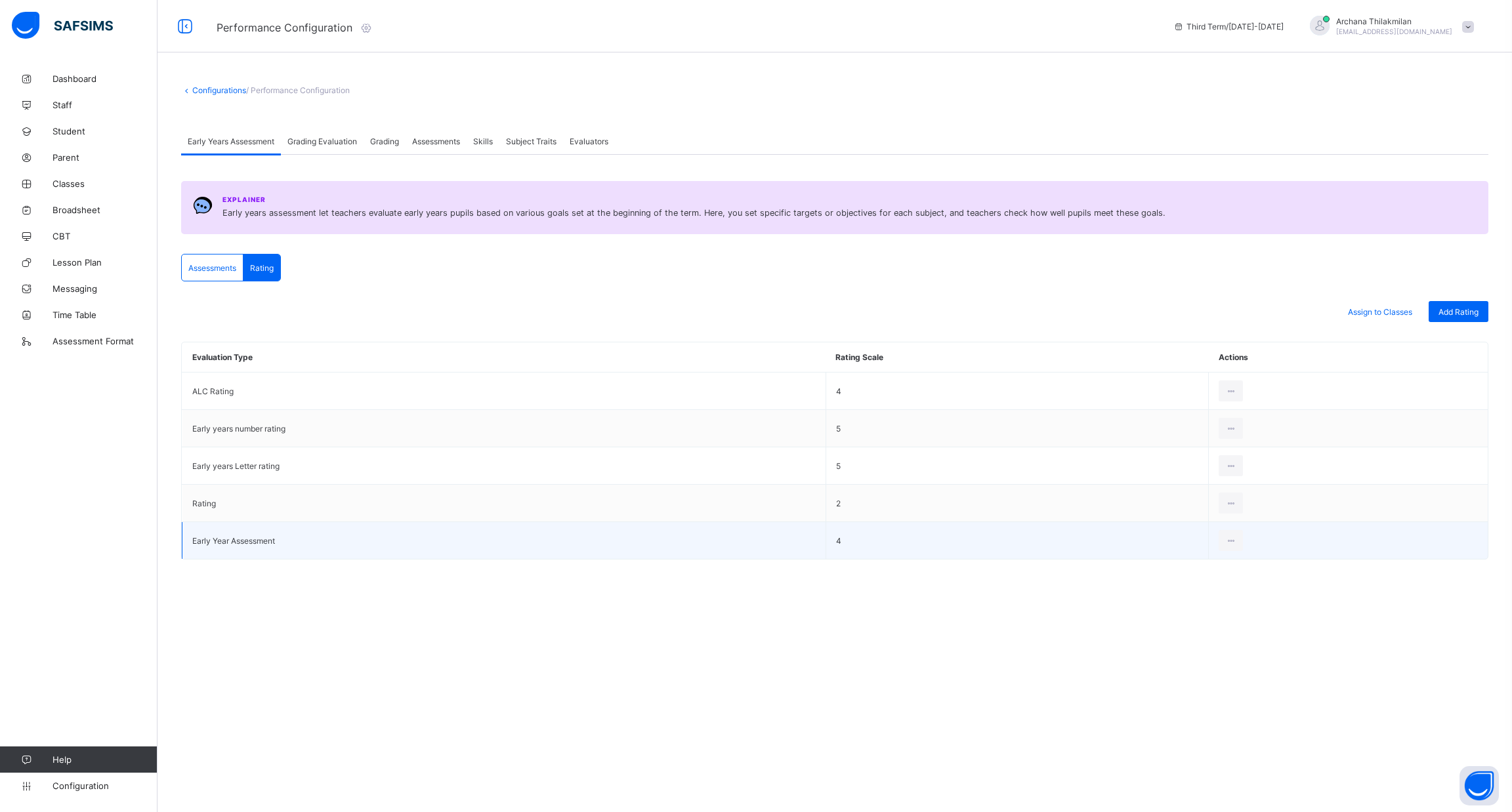
click at [383, 536] on td "Early Year Assessment" at bounding box center [504, 540] width 644 height 38
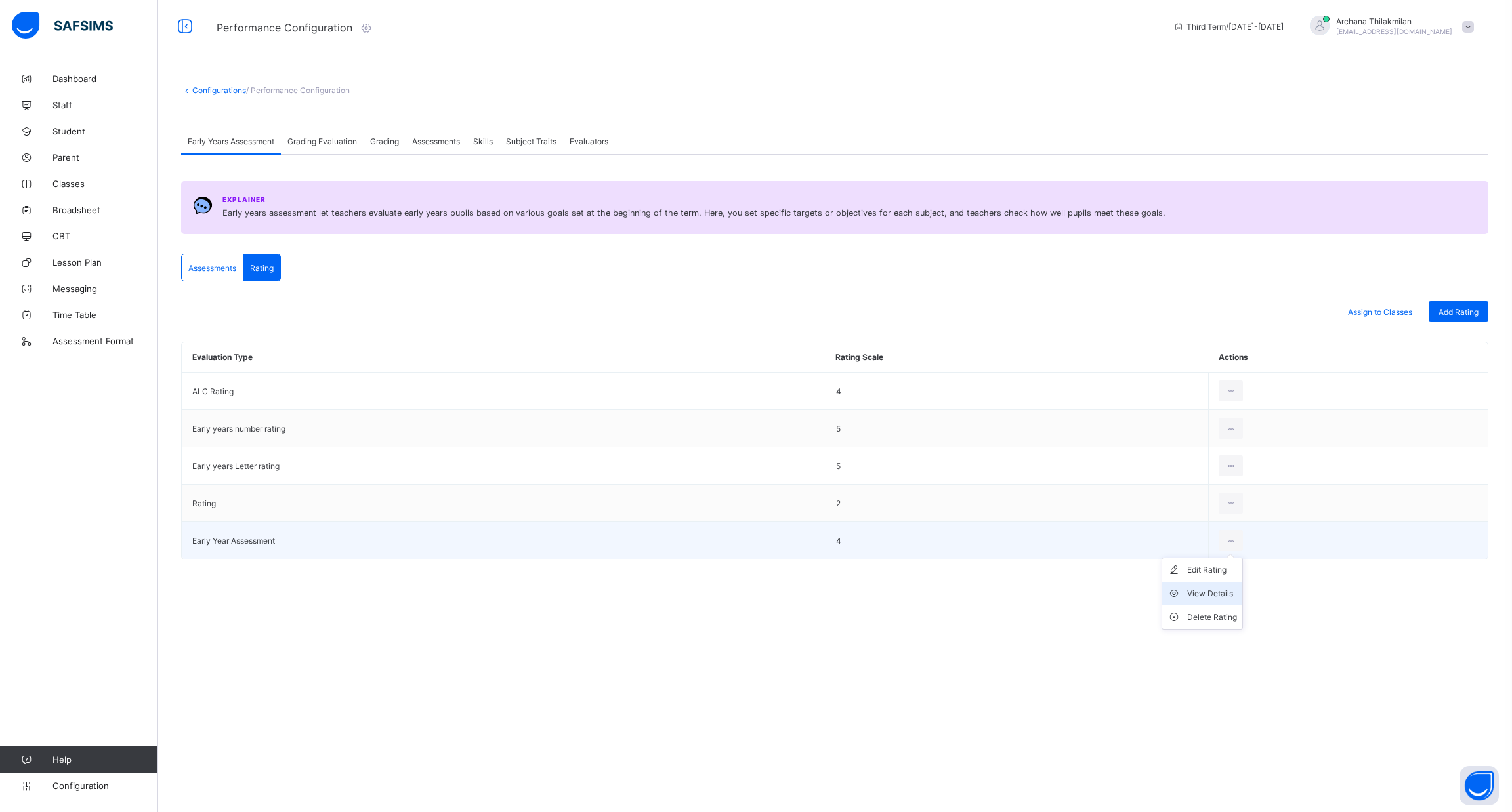
click at [1215, 584] on li "View Details" at bounding box center [1202, 594] width 80 height 24
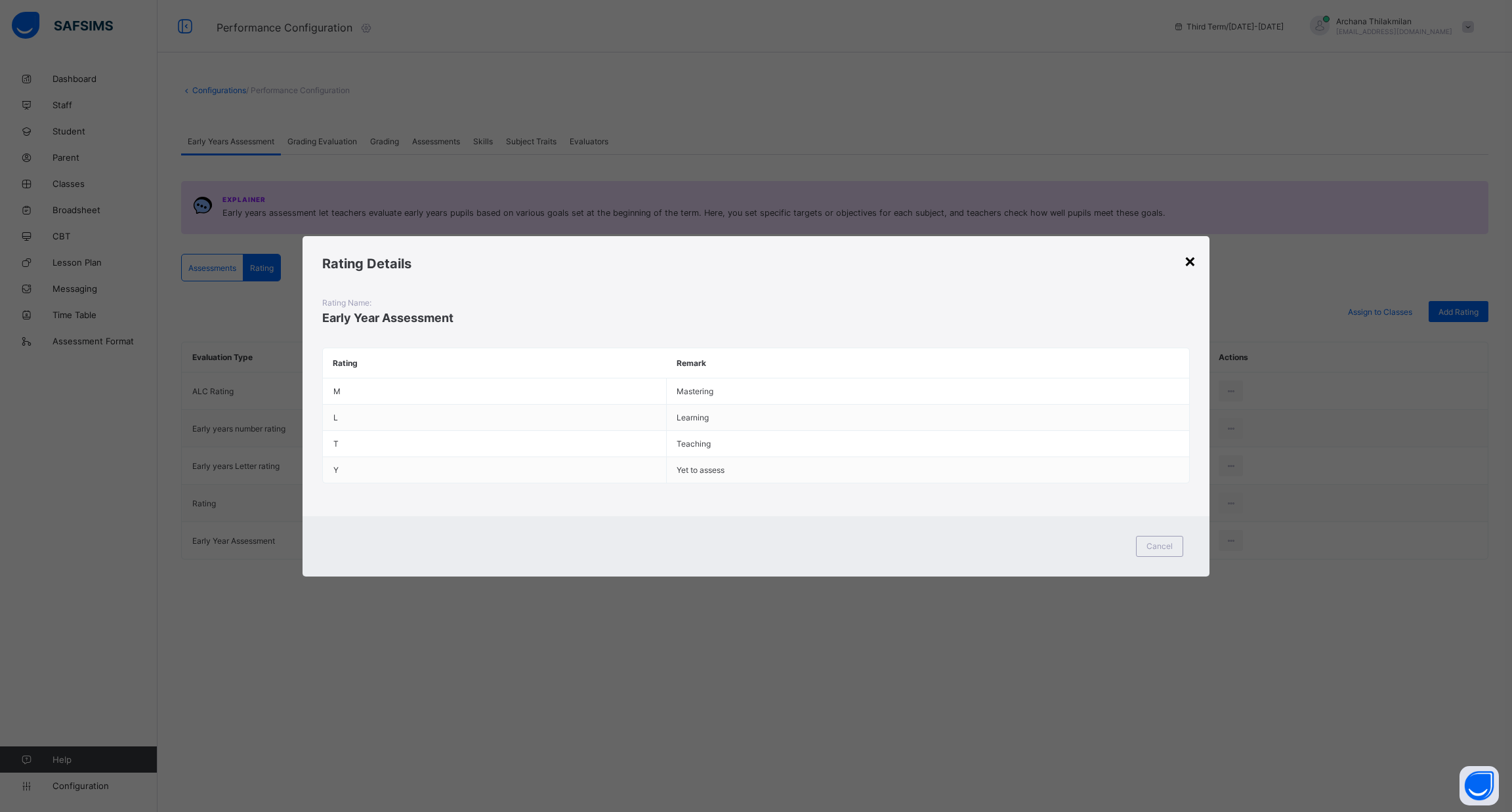
click at [1186, 262] on div "×" at bounding box center [1191, 260] width 13 height 22
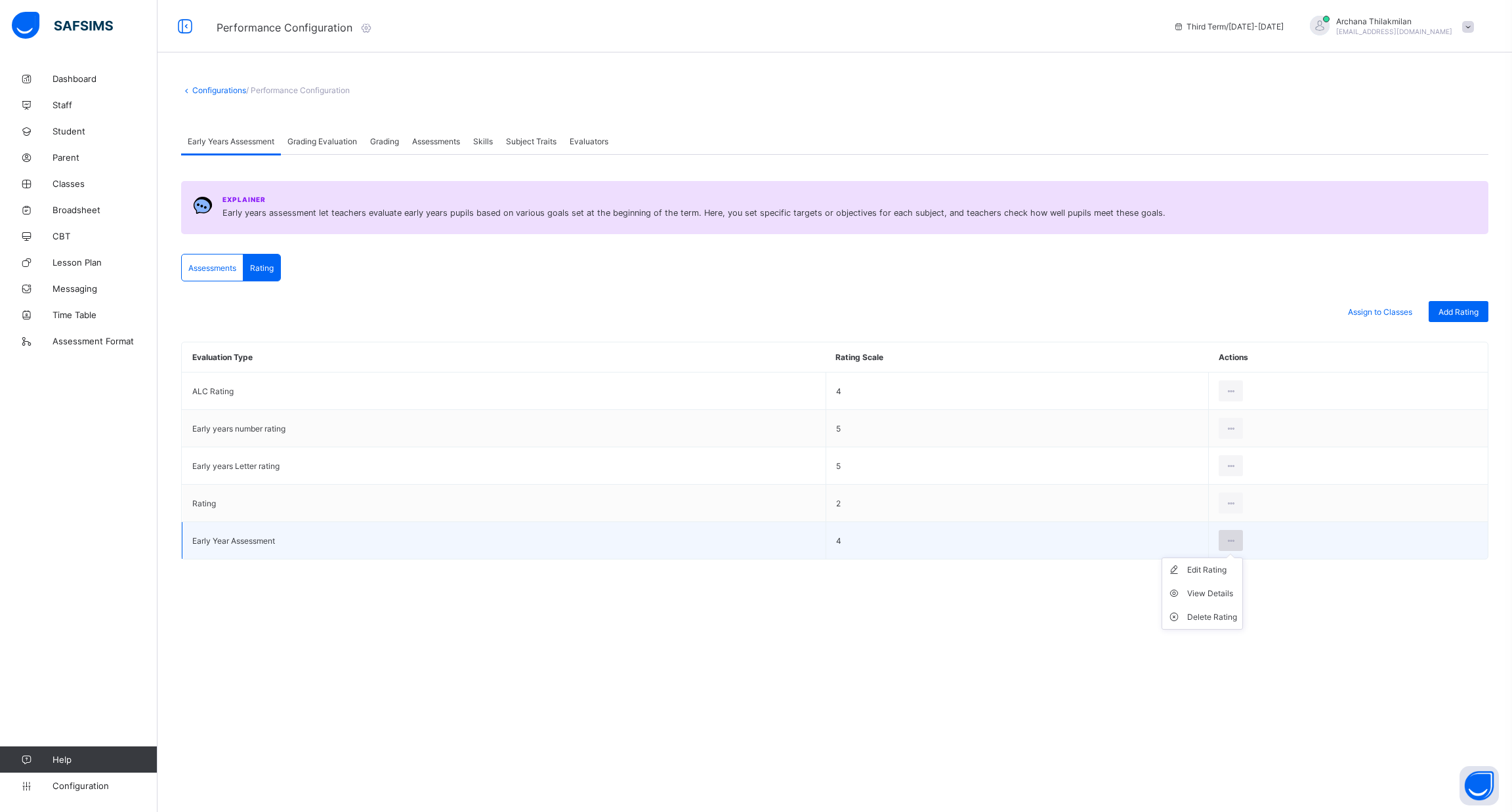
click at [1230, 536] on icon at bounding box center [1231, 541] width 11 height 10
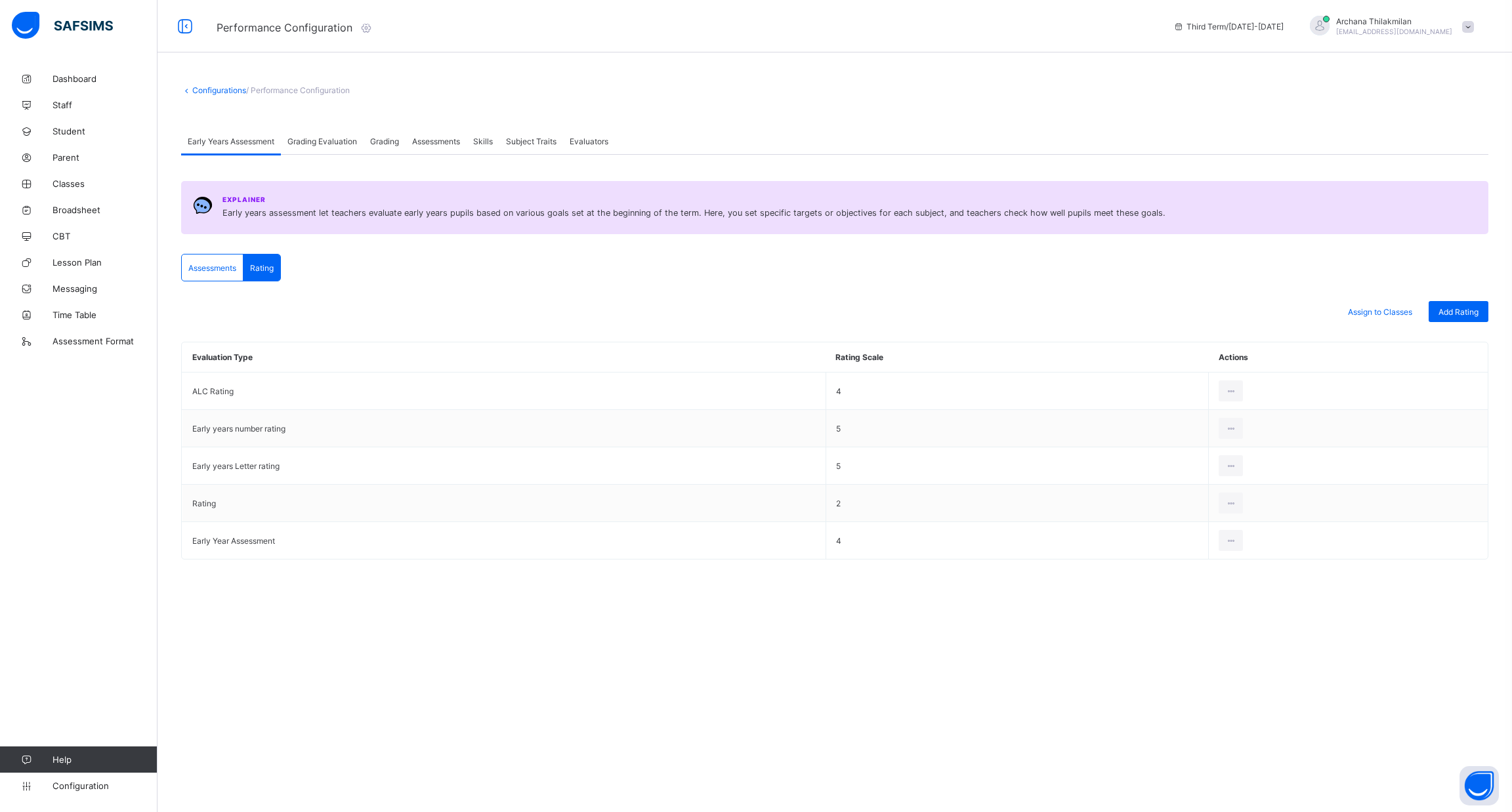
click at [657, 619] on div "Configurations / Performance Configuration Early Years Assessment Grading Evalu…" at bounding box center [834, 349] width 1354 height 567
click at [326, 143] on span "Grading Evaluation" at bounding box center [322, 141] width 70 height 10
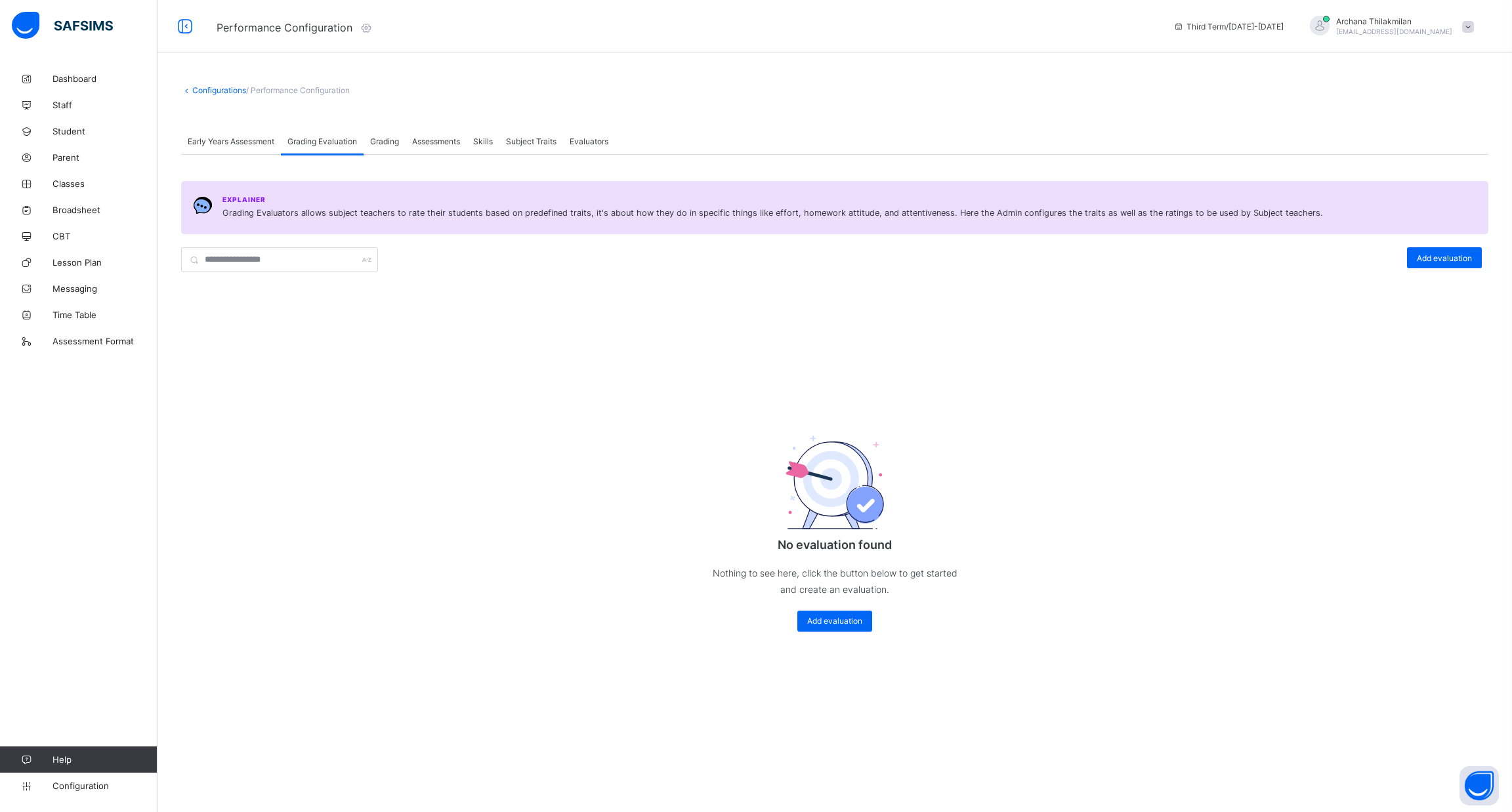
click at [419, 143] on span "Assessments" at bounding box center [436, 141] width 48 height 10
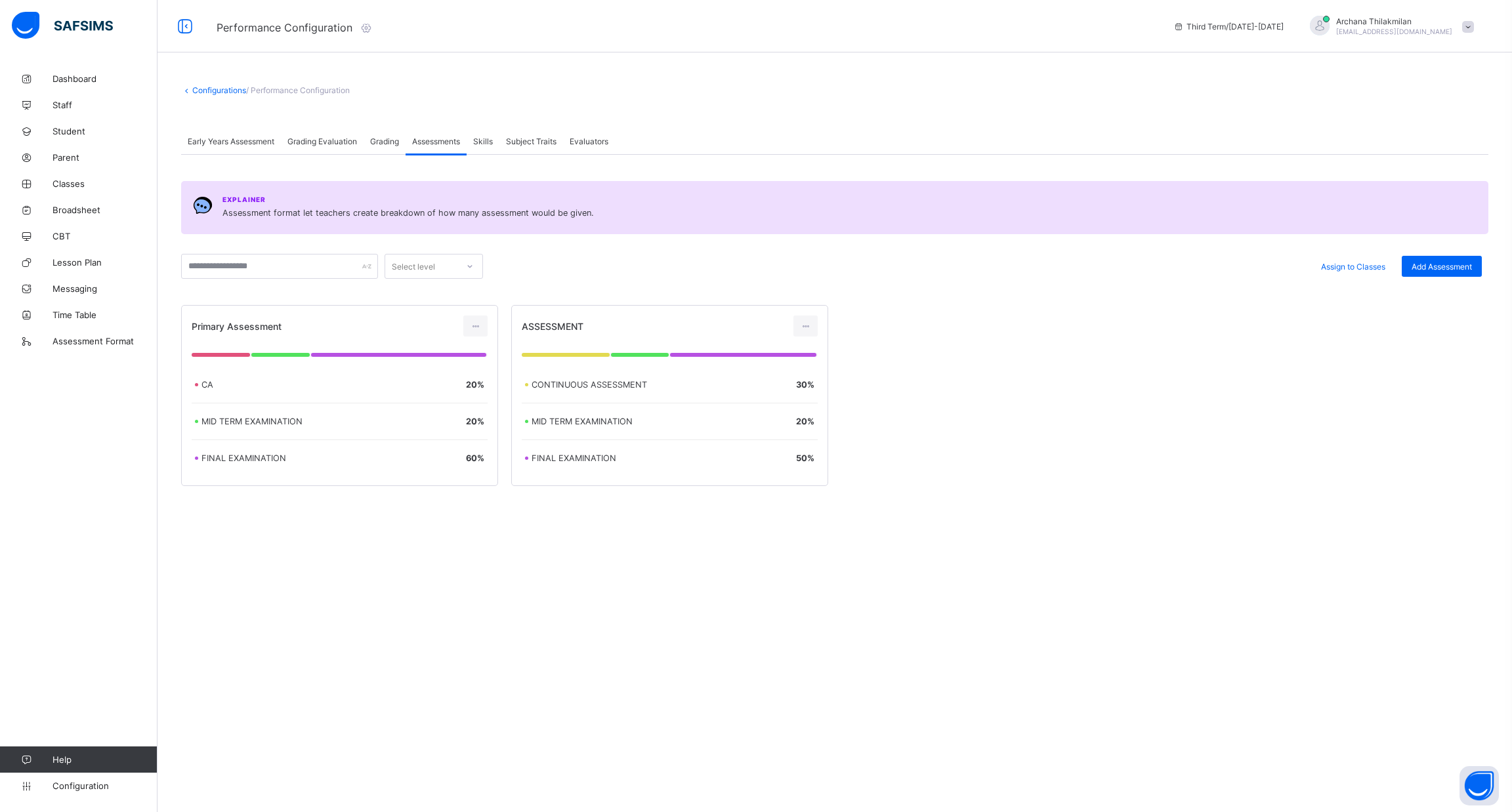
click at [380, 140] on span "Grading" at bounding box center [385, 141] width 29 height 10
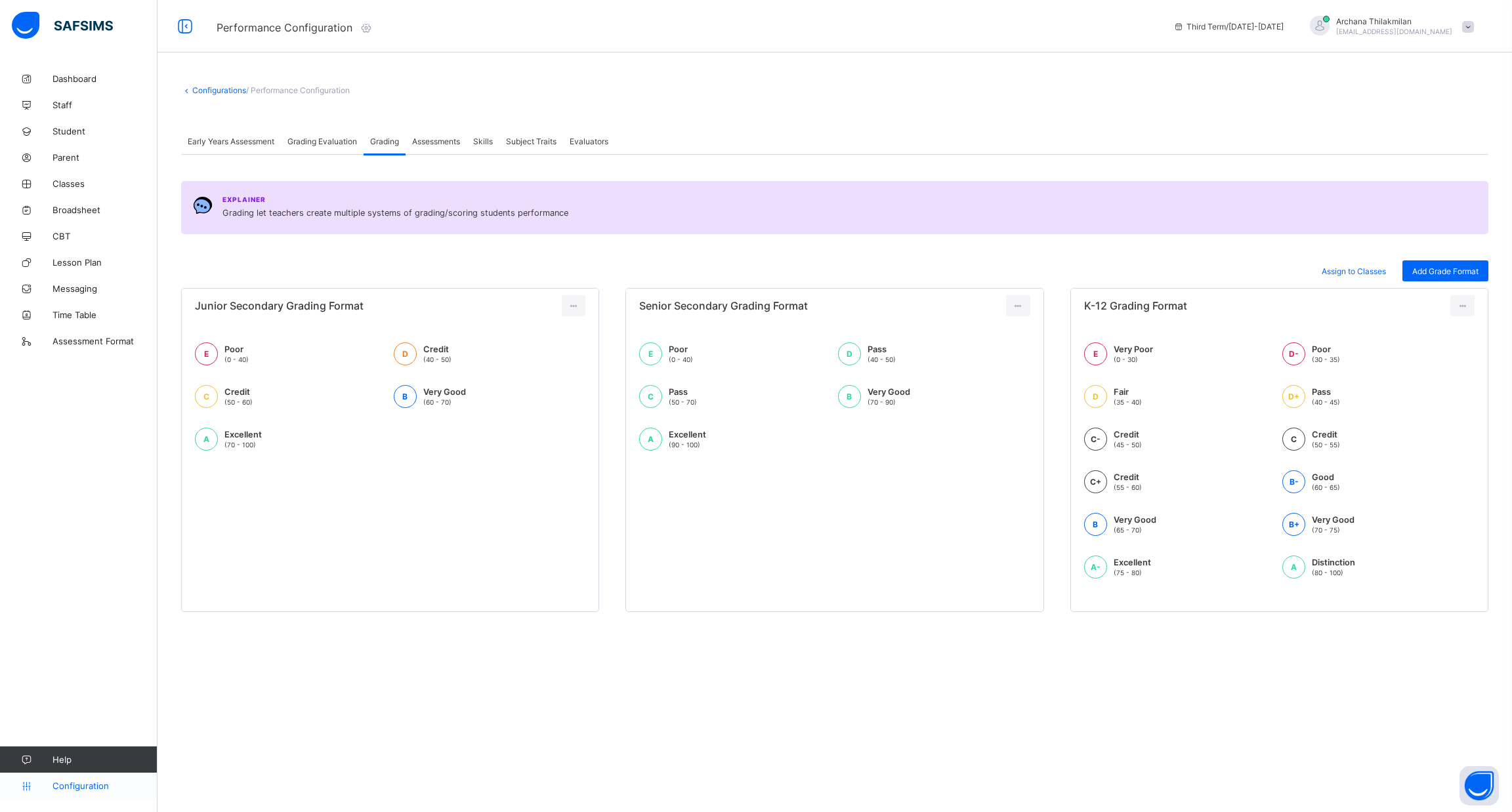
click at [82, 782] on span "Configuration" at bounding box center [104, 785] width 104 height 10
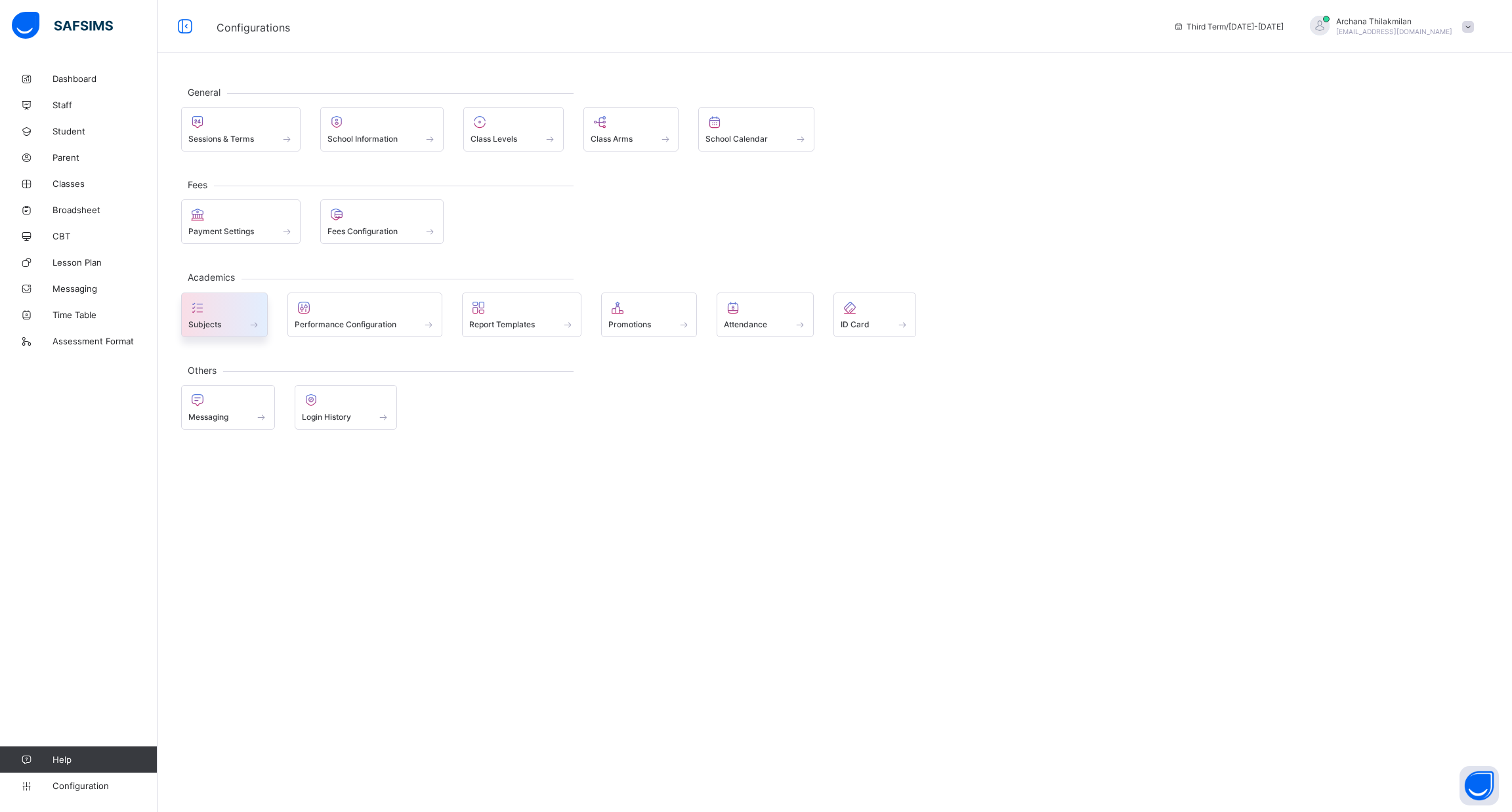
click at [215, 309] on div at bounding box center [224, 308] width 72 height 16
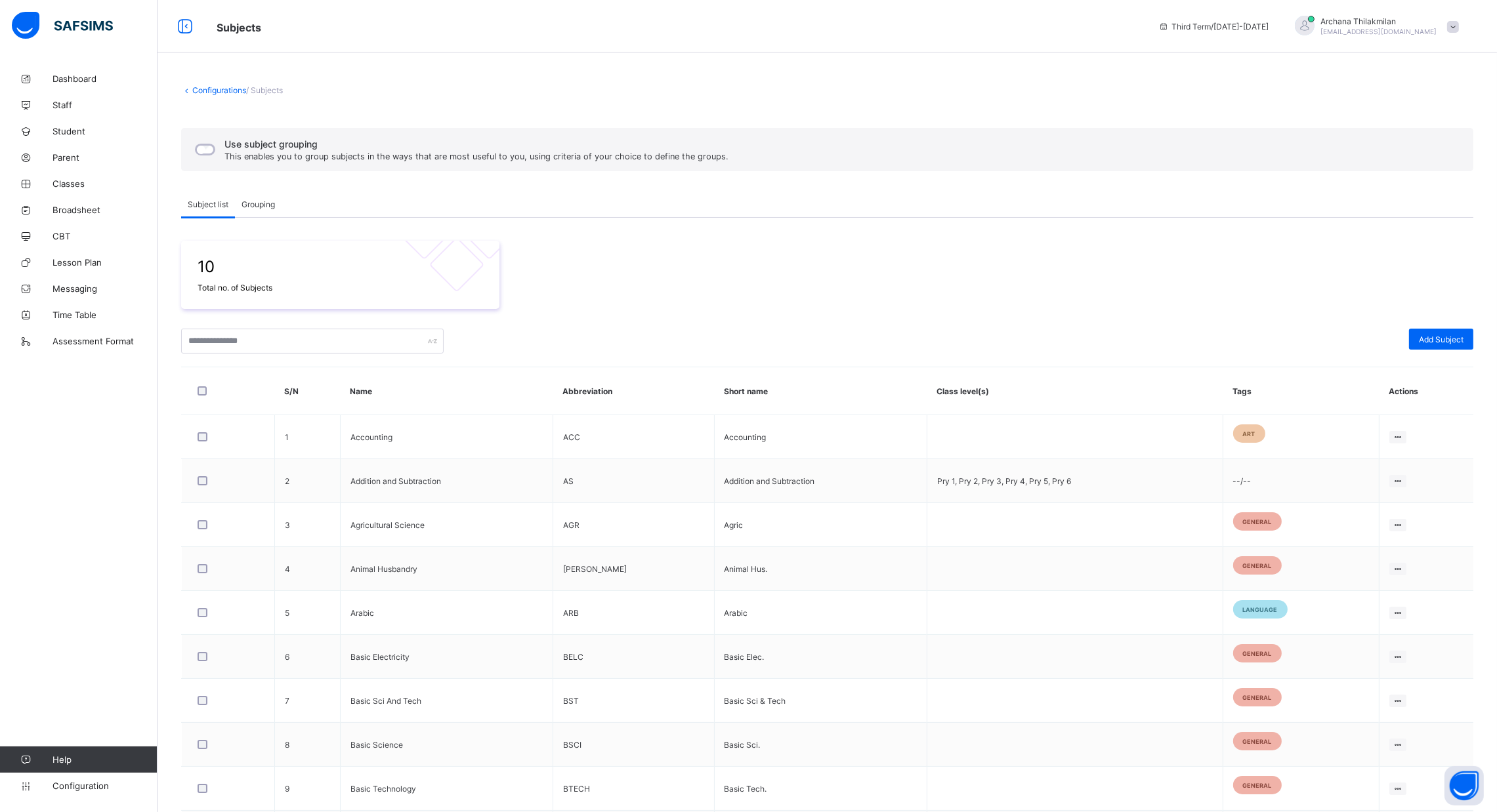
click at [257, 204] on span "Grouping" at bounding box center [258, 204] width 34 height 10
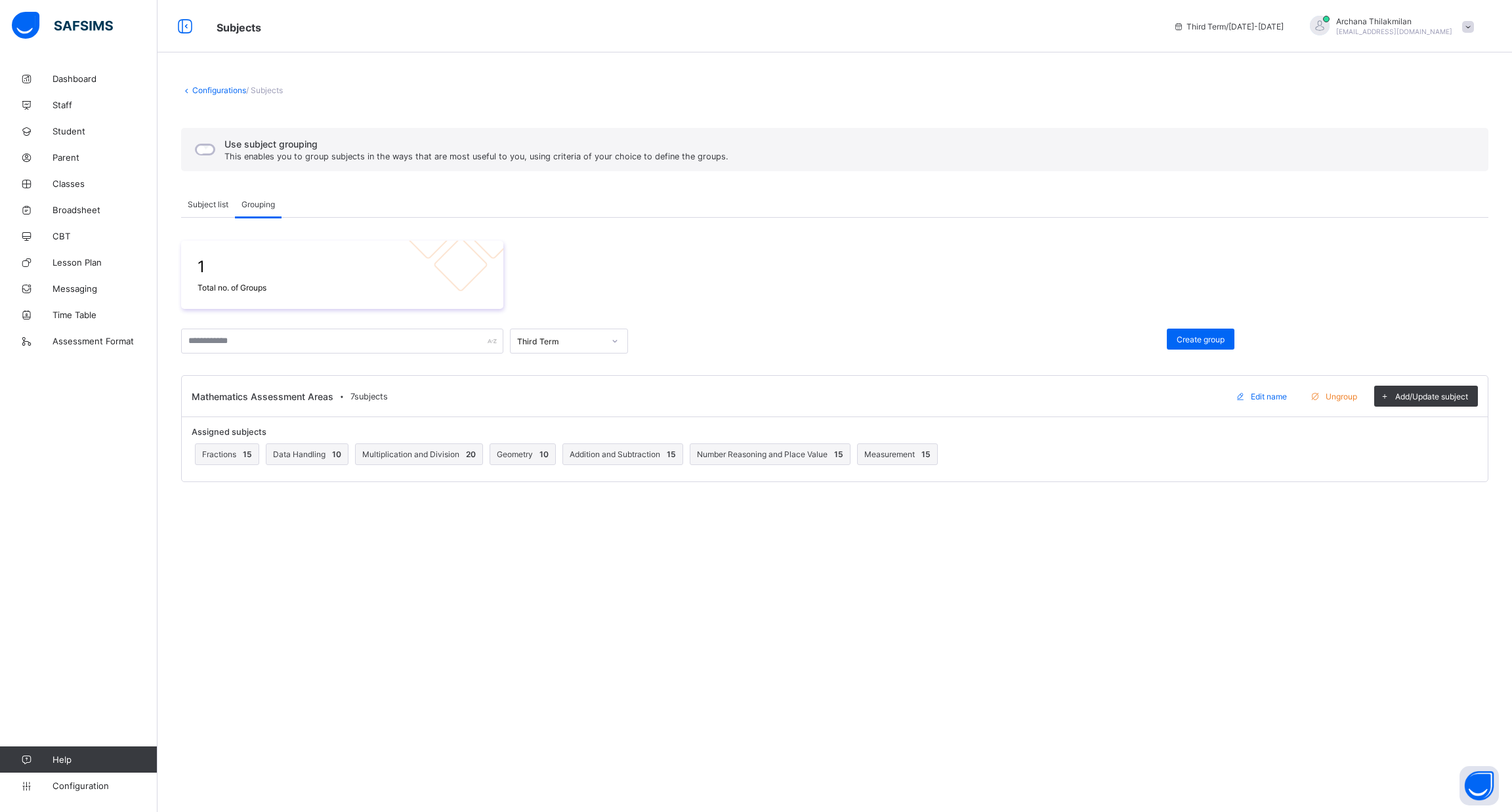
click at [211, 200] on span "Subject list" at bounding box center [208, 204] width 40 height 10
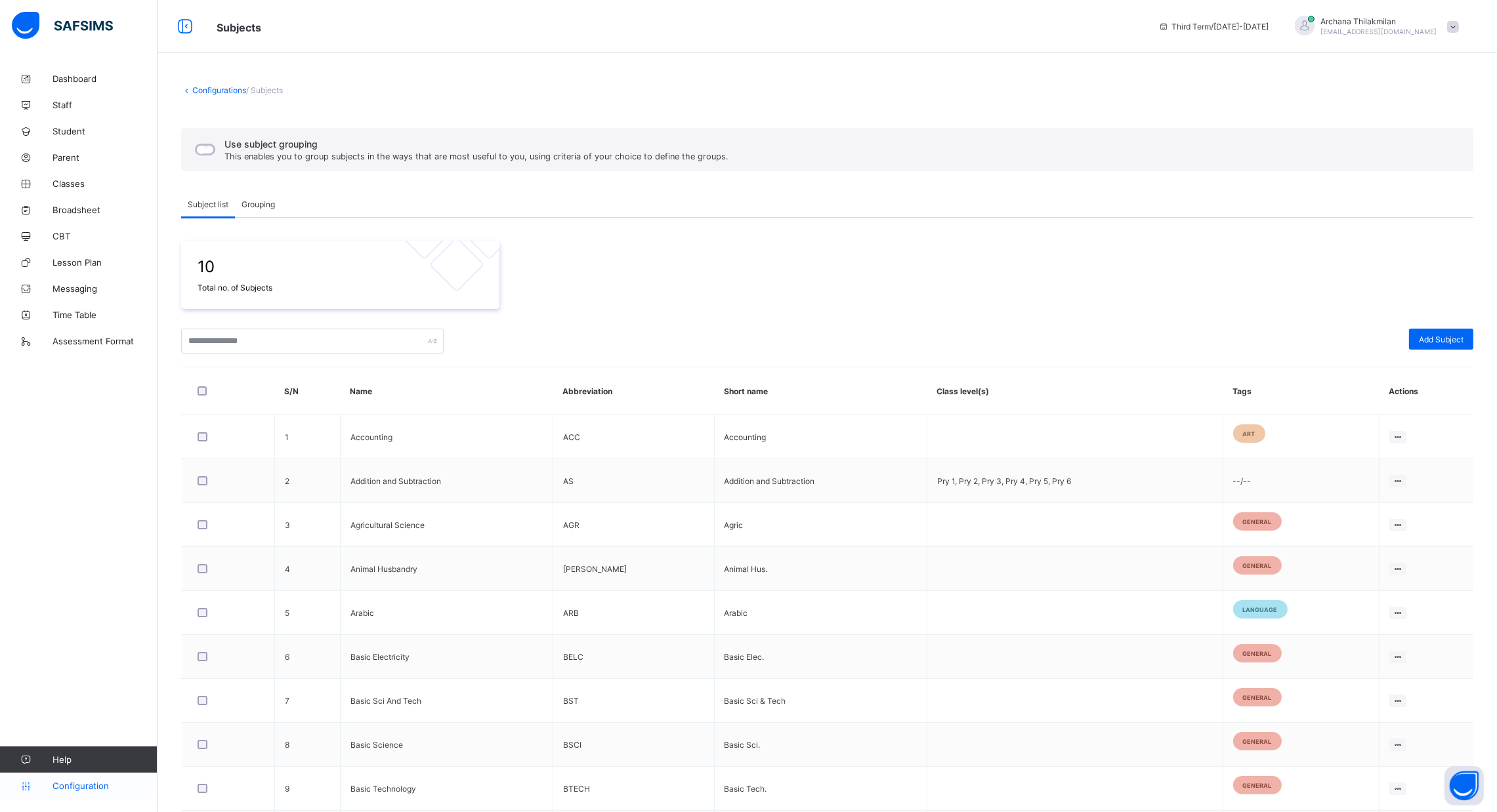
click at [101, 788] on span "Configuration" at bounding box center [104, 785] width 104 height 10
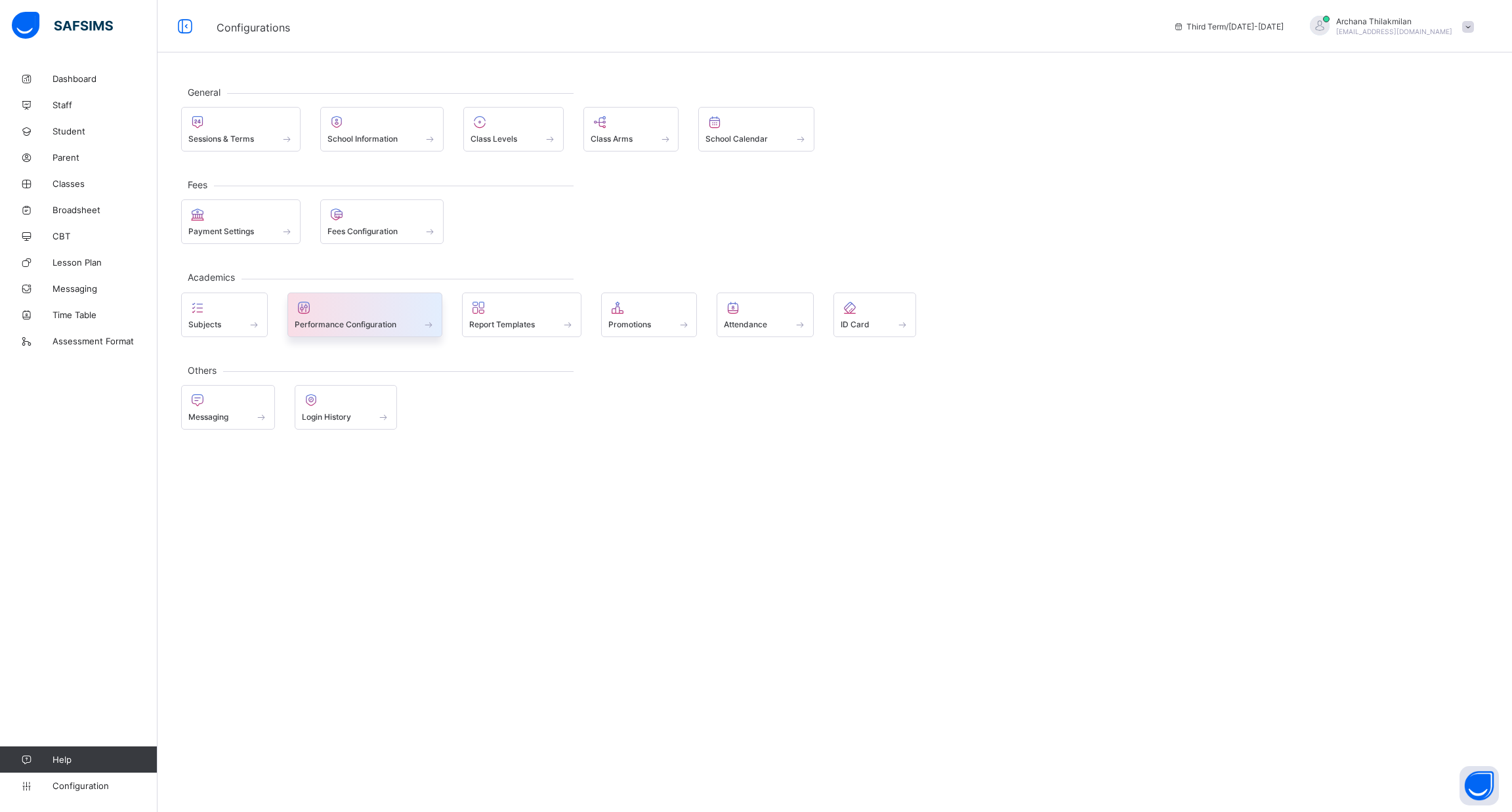
click at [361, 316] on span at bounding box center [365, 318] width 141 height 4
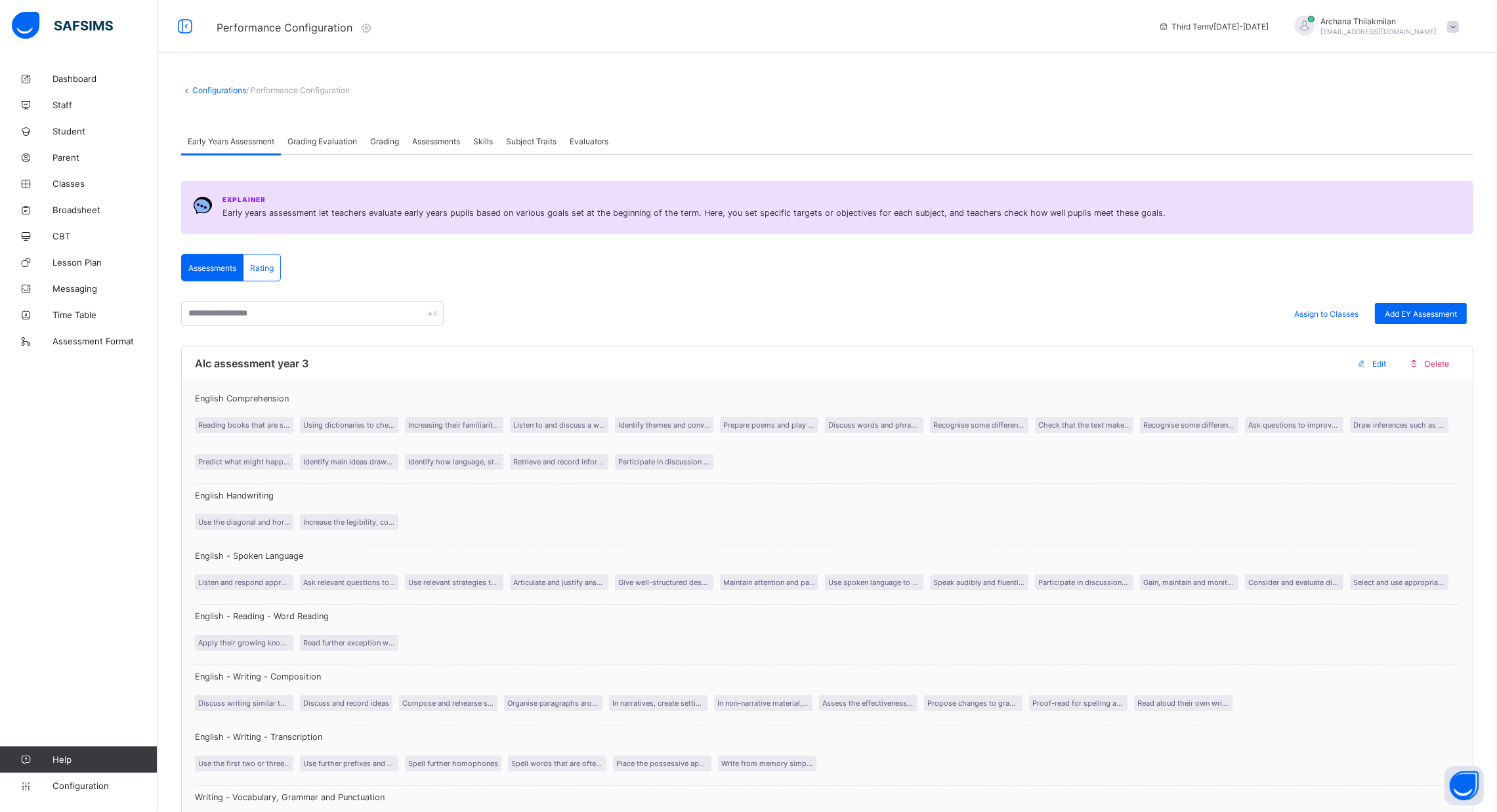
click at [269, 274] on div "Rating" at bounding box center [262, 267] width 37 height 27
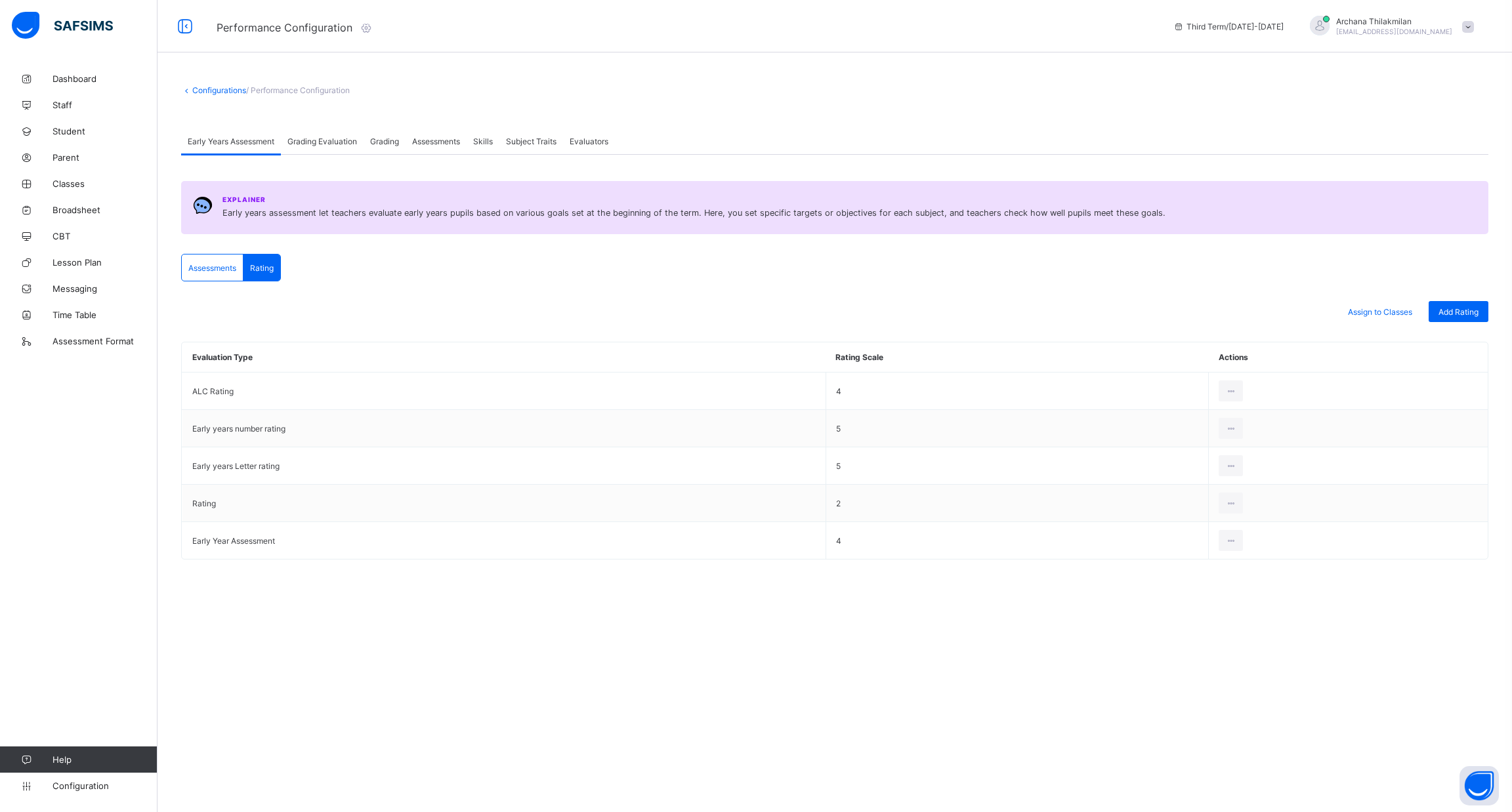
click at [227, 265] on span "Assessments" at bounding box center [212, 267] width 48 height 10
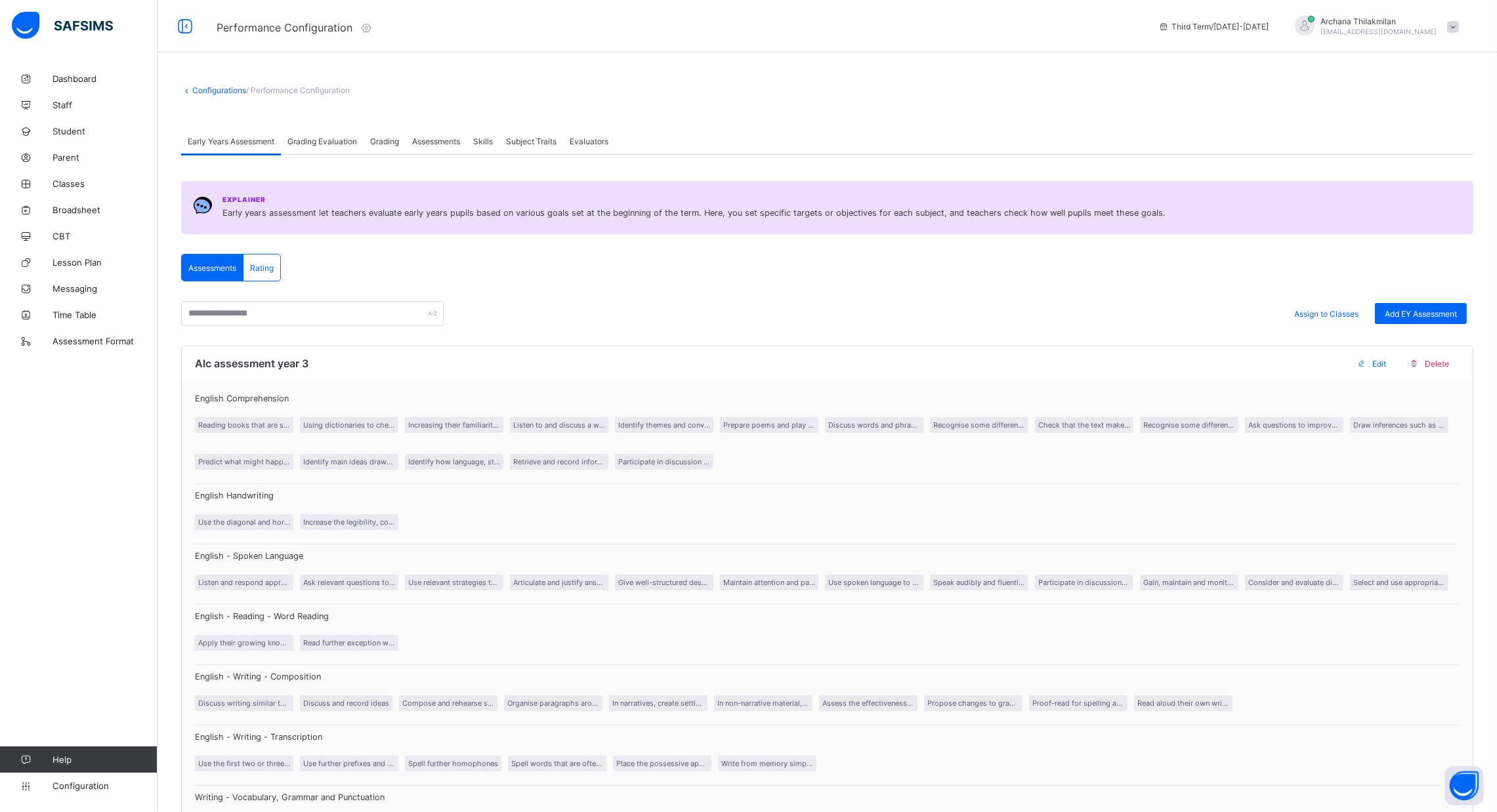
click at [227, 265] on span "Assessments" at bounding box center [212, 267] width 48 height 10
click at [320, 135] on div "Grading Evaluation" at bounding box center [322, 141] width 82 height 27
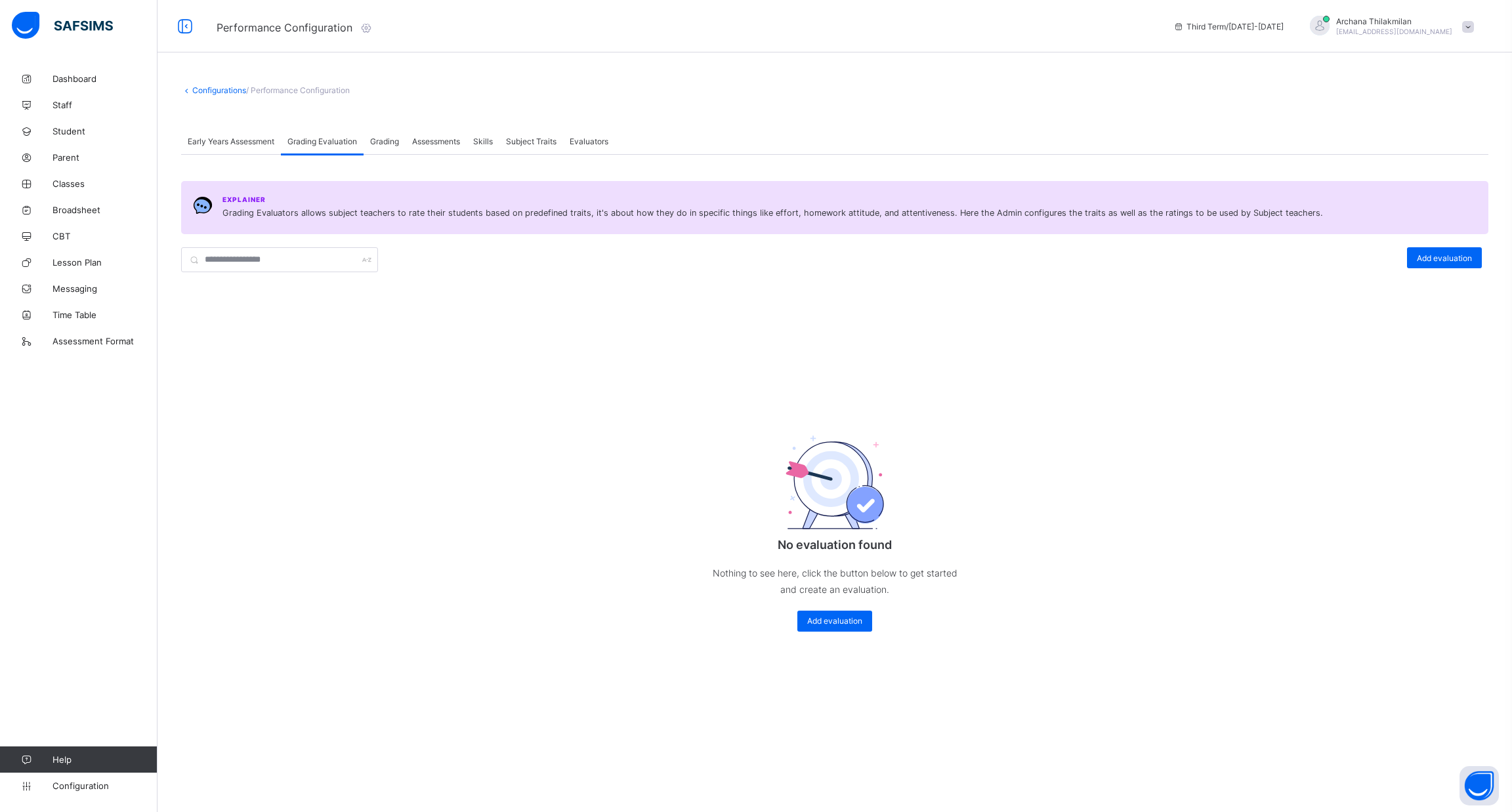
click at [391, 143] on span "Grading" at bounding box center [385, 141] width 29 height 10
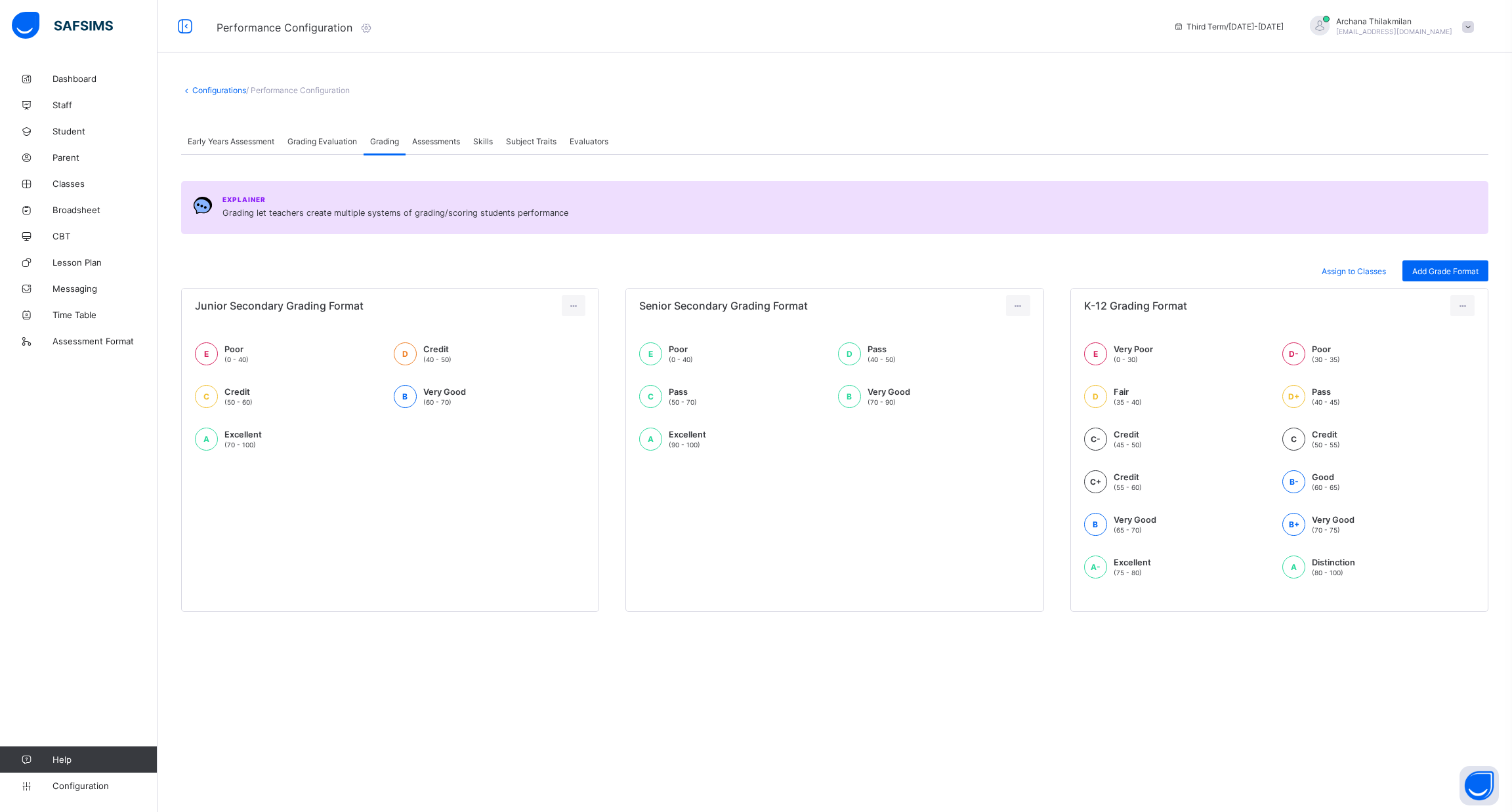
click at [423, 143] on span "Assessments" at bounding box center [436, 141] width 48 height 10
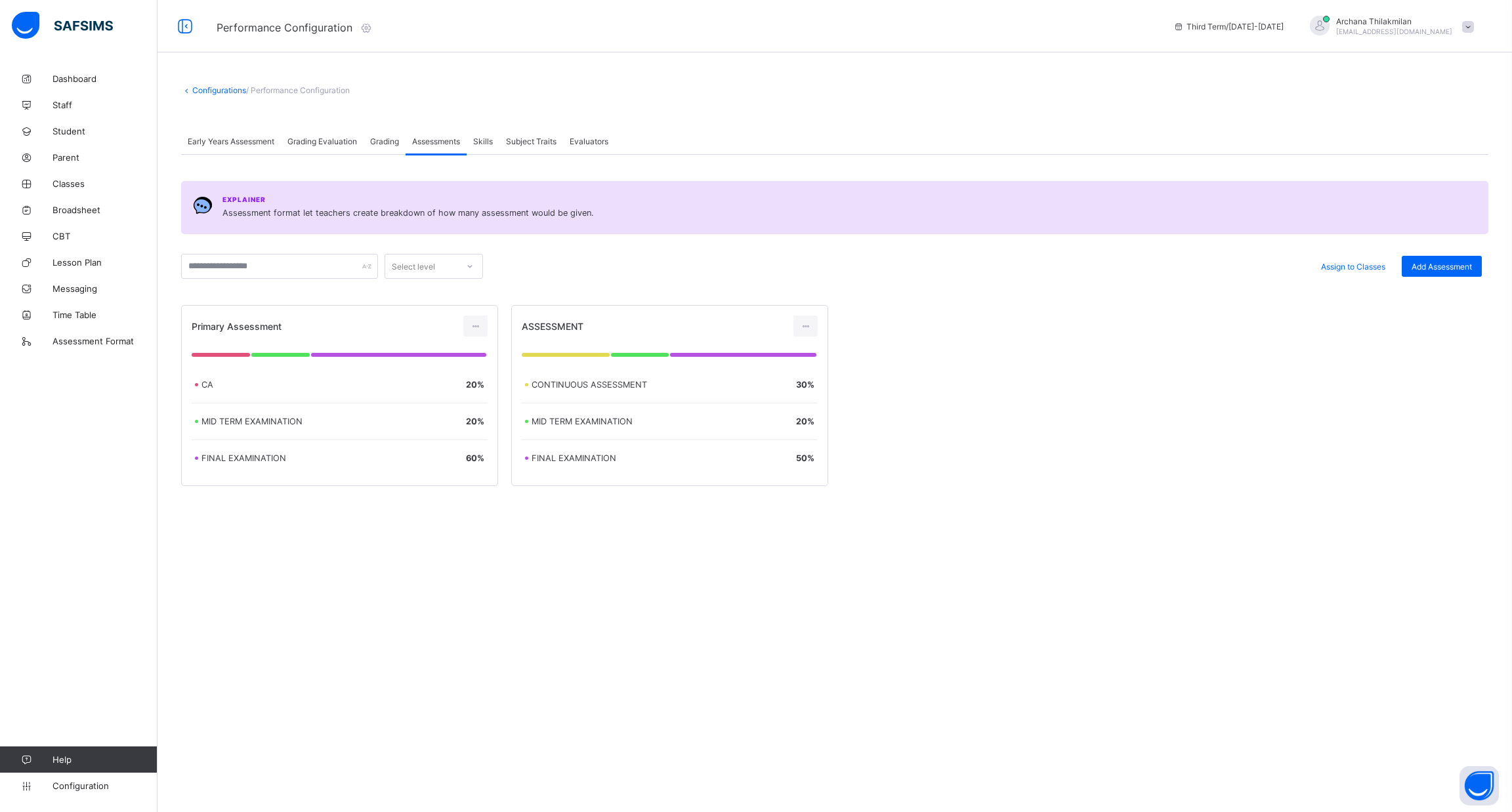
click at [486, 134] on div "Skills" at bounding box center [484, 141] width 33 height 27
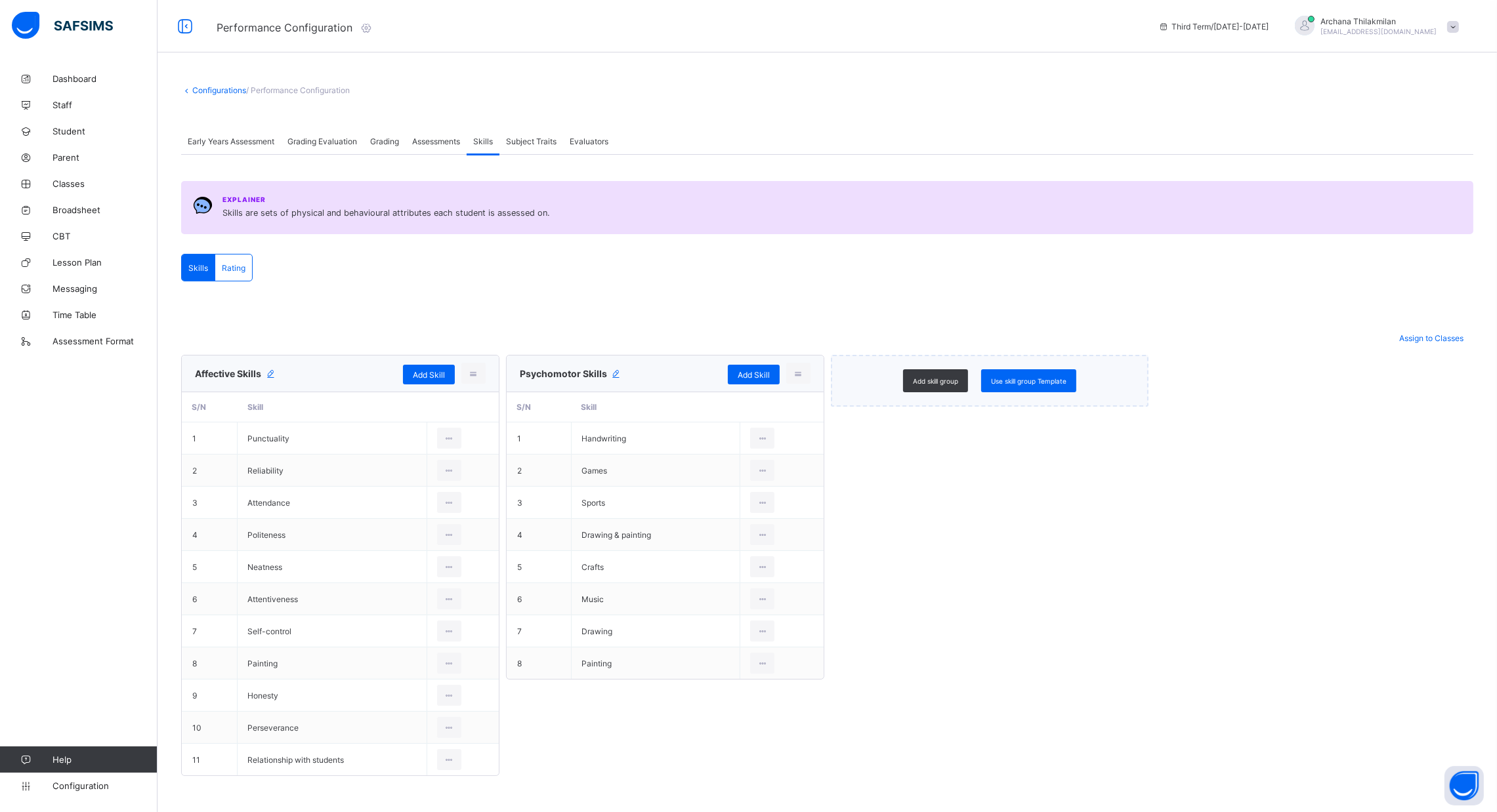
click at [527, 134] on div "Subject Traits" at bounding box center [531, 141] width 64 height 27
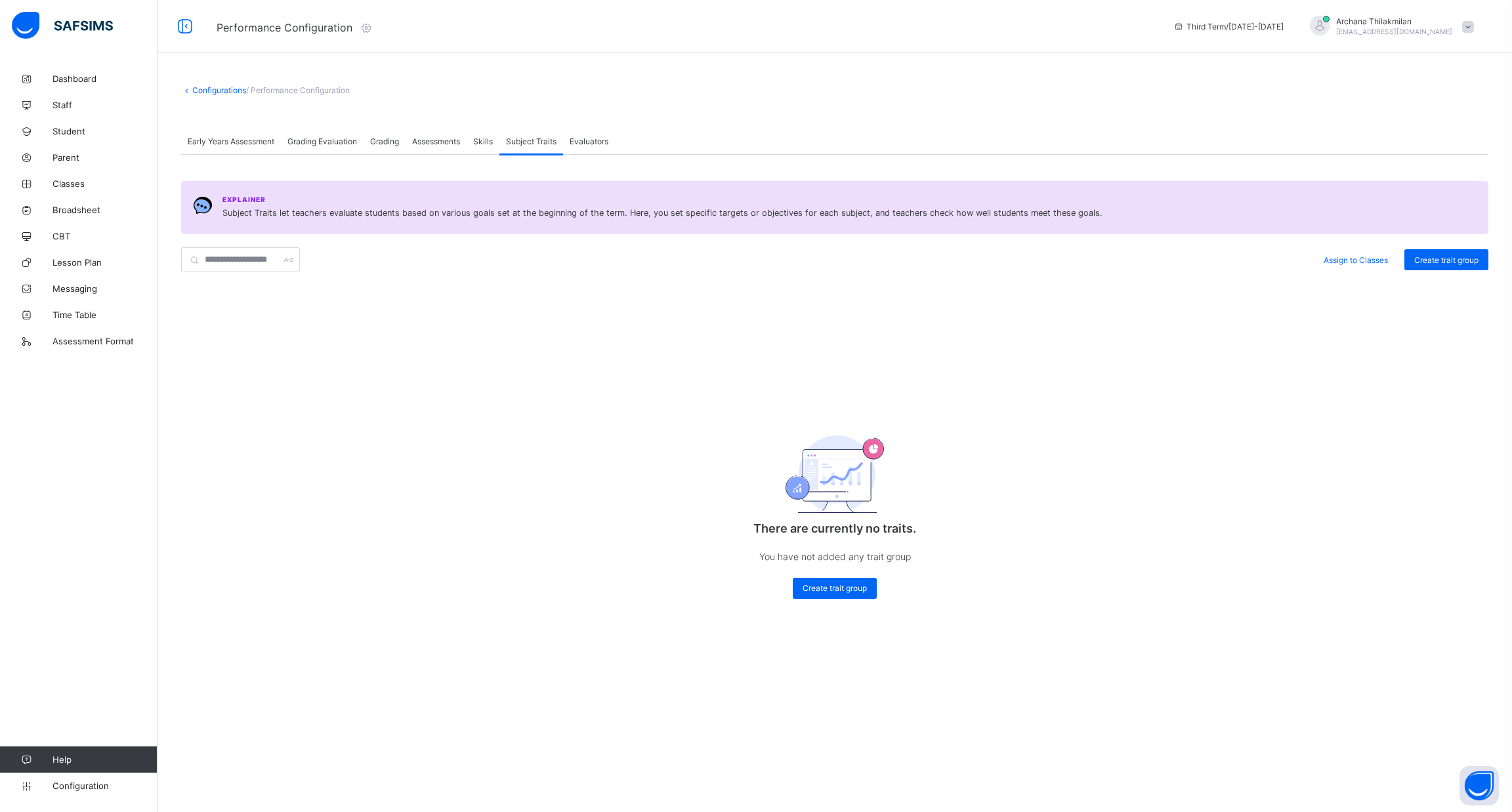
click at [597, 135] on div "Evaluators" at bounding box center [589, 141] width 52 height 27
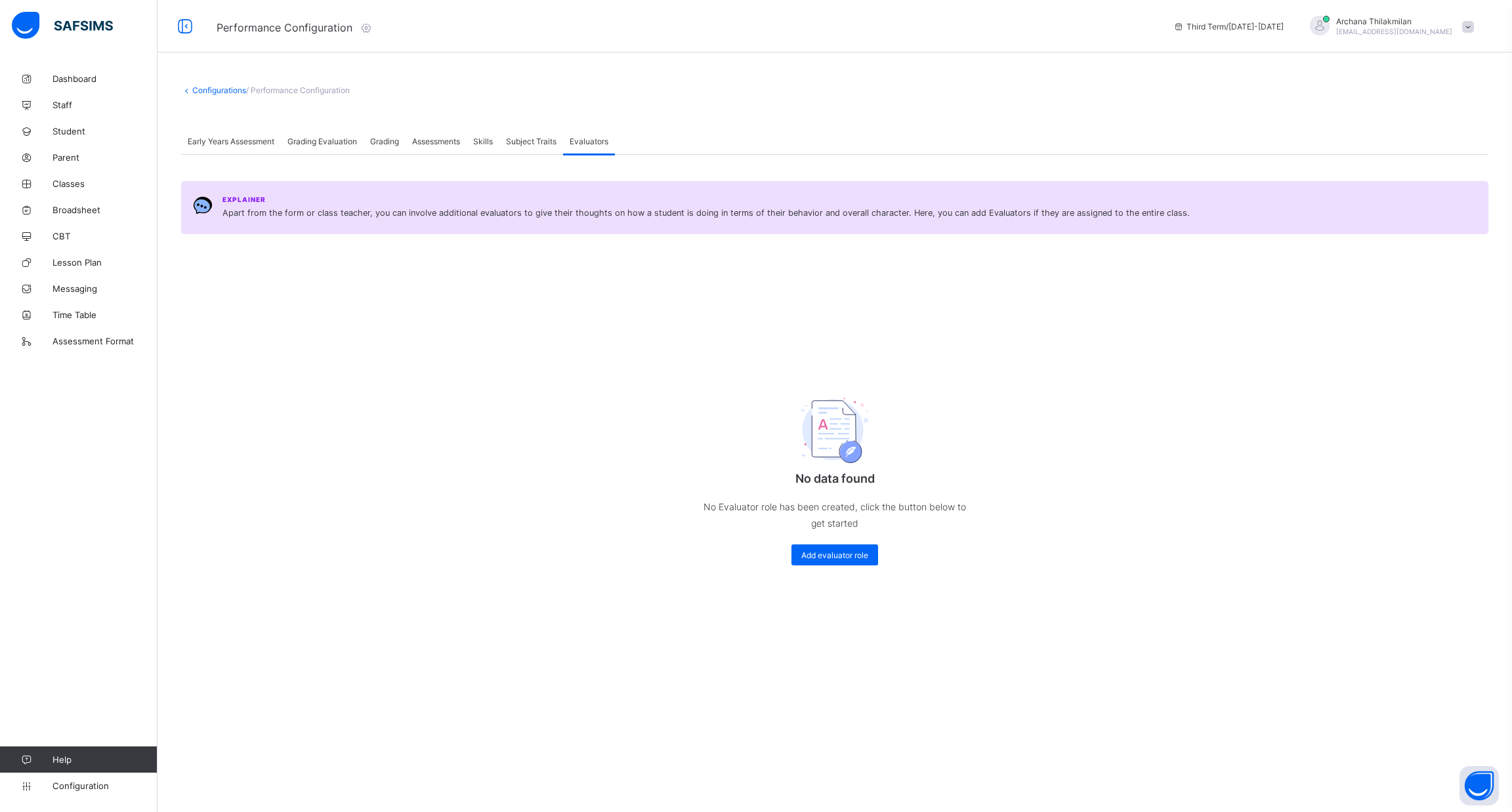
click at [243, 139] on span "Early Years Assessment" at bounding box center [231, 141] width 87 height 10
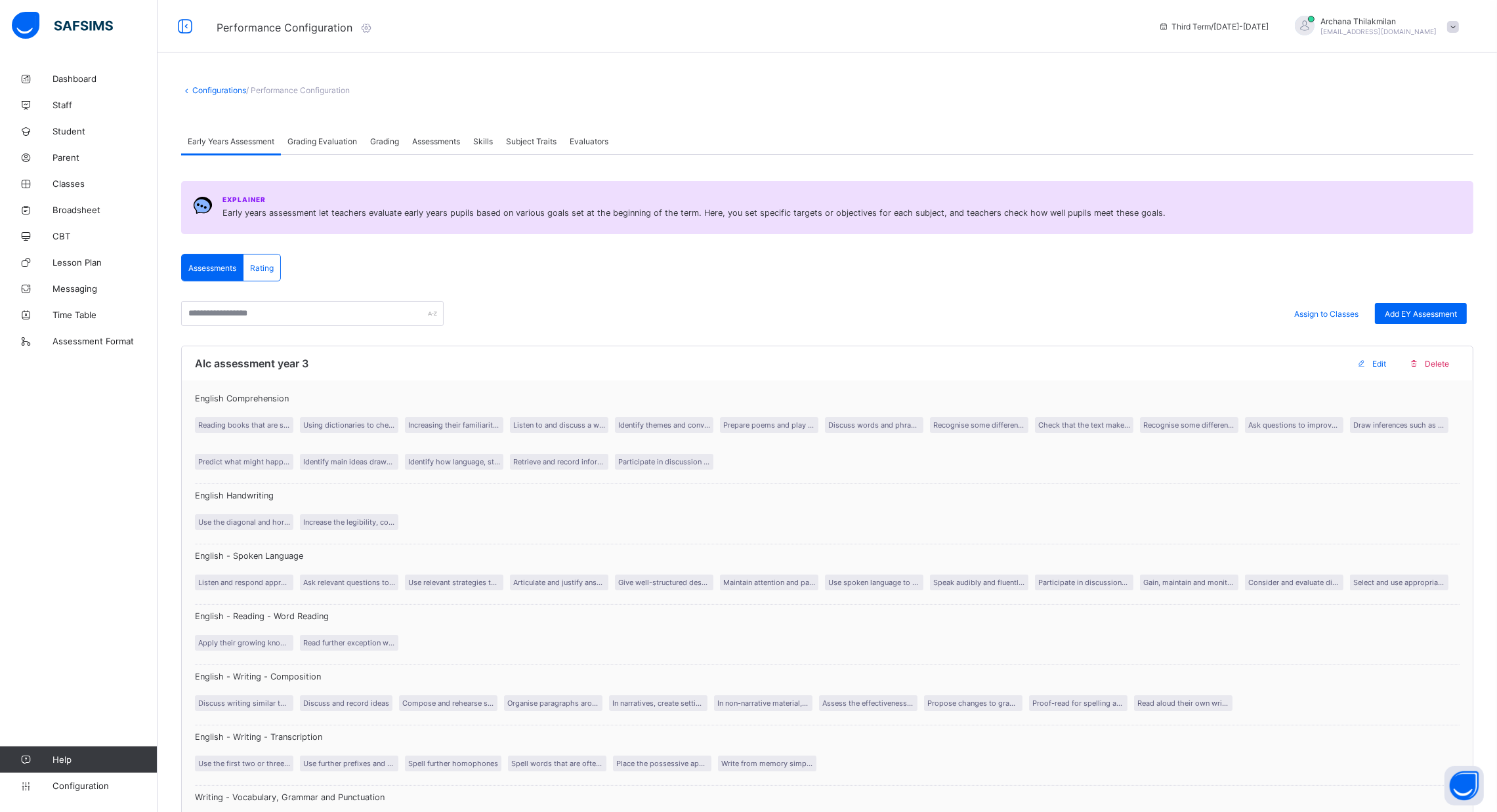
click at [211, 263] on span "Assessments" at bounding box center [212, 267] width 48 height 10
click at [116, 764] on span "Help" at bounding box center [104, 759] width 104 height 10
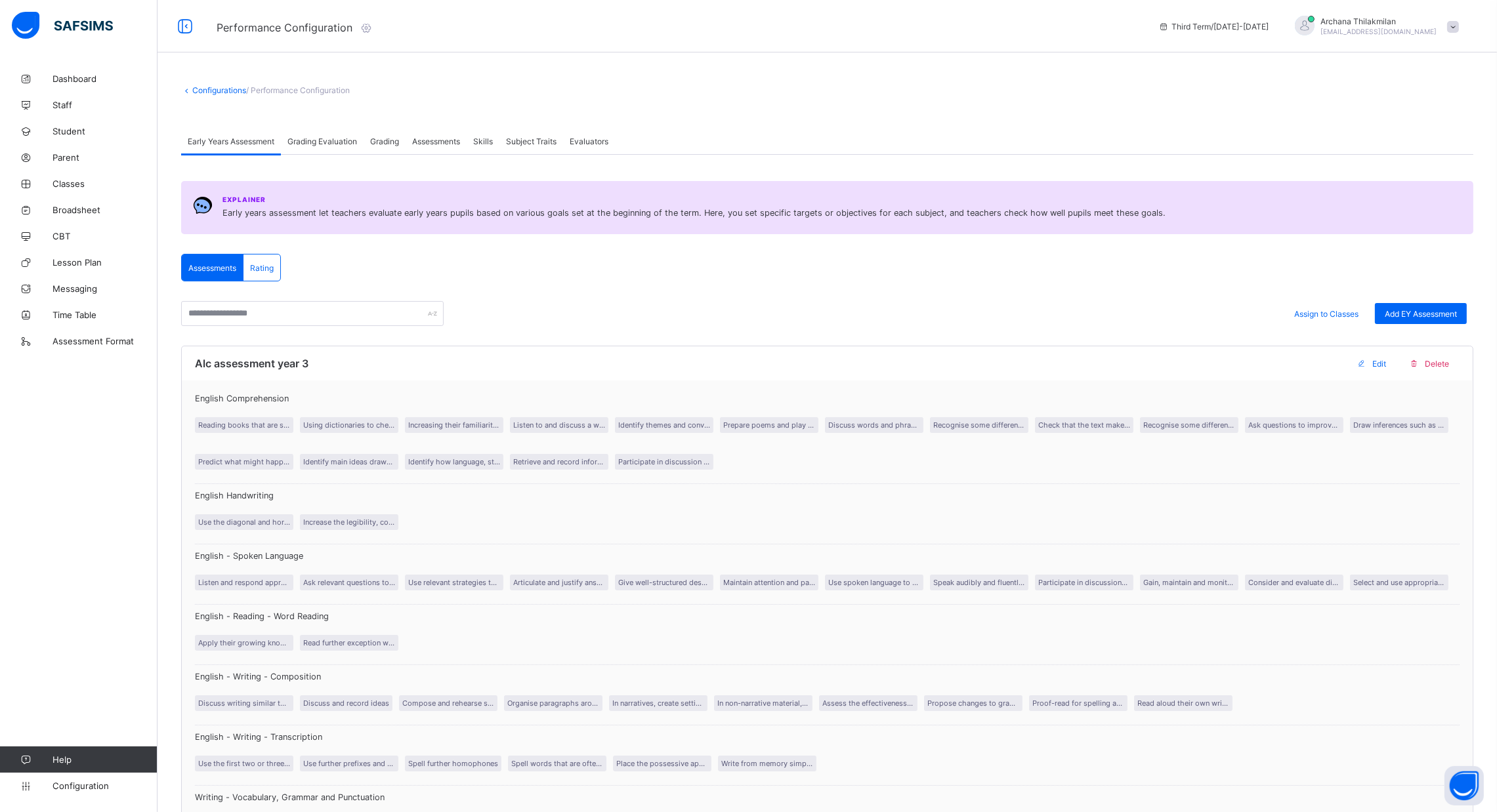
click at [34, 762] on icon at bounding box center [26, 760] width 52 height 10
click at [49, 782] on icon at bounding box center [26, 786] width 52 height 10
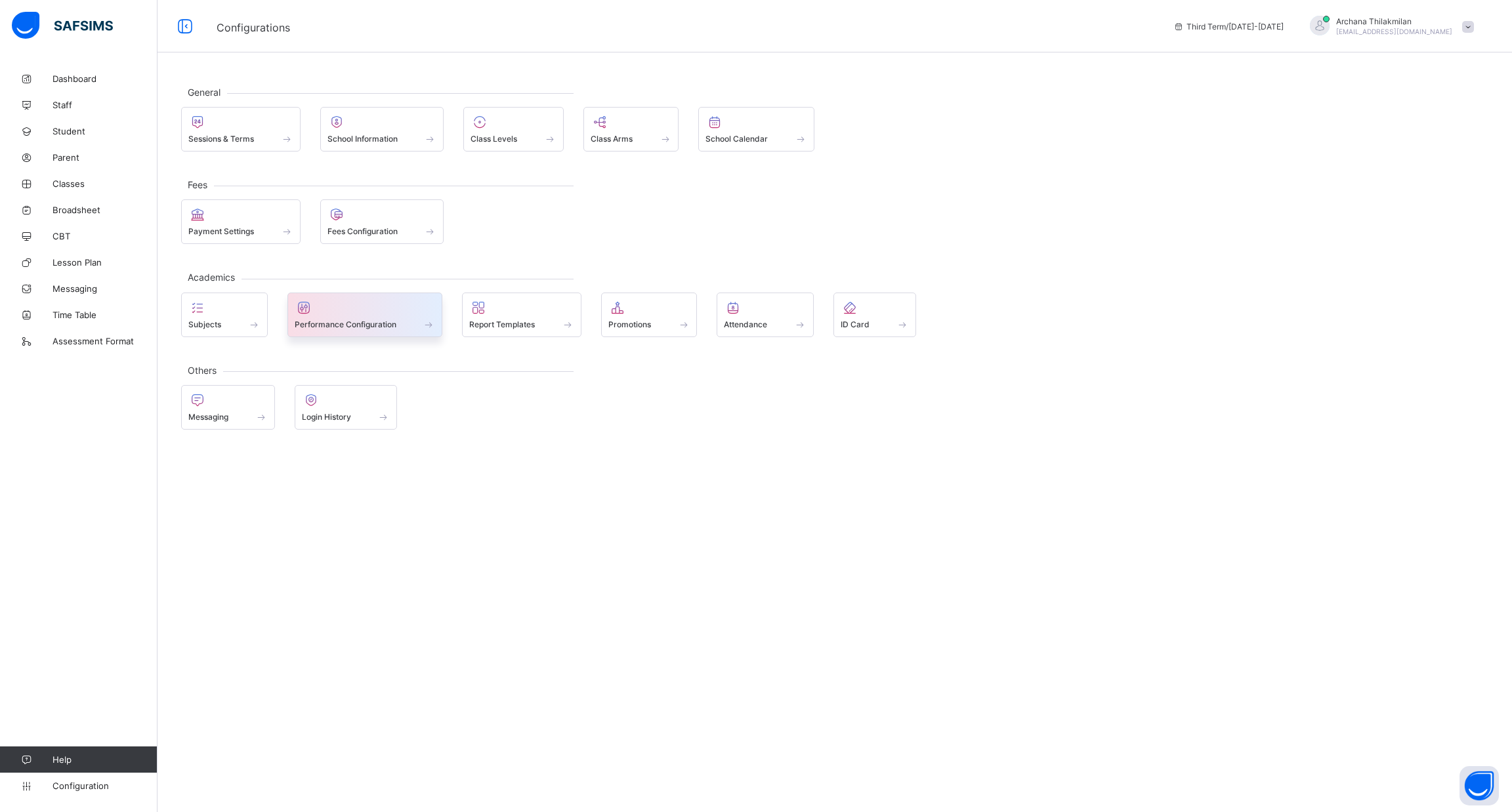
click at [392, 311] on div at bounding box center [365, 308] width 141 height 16
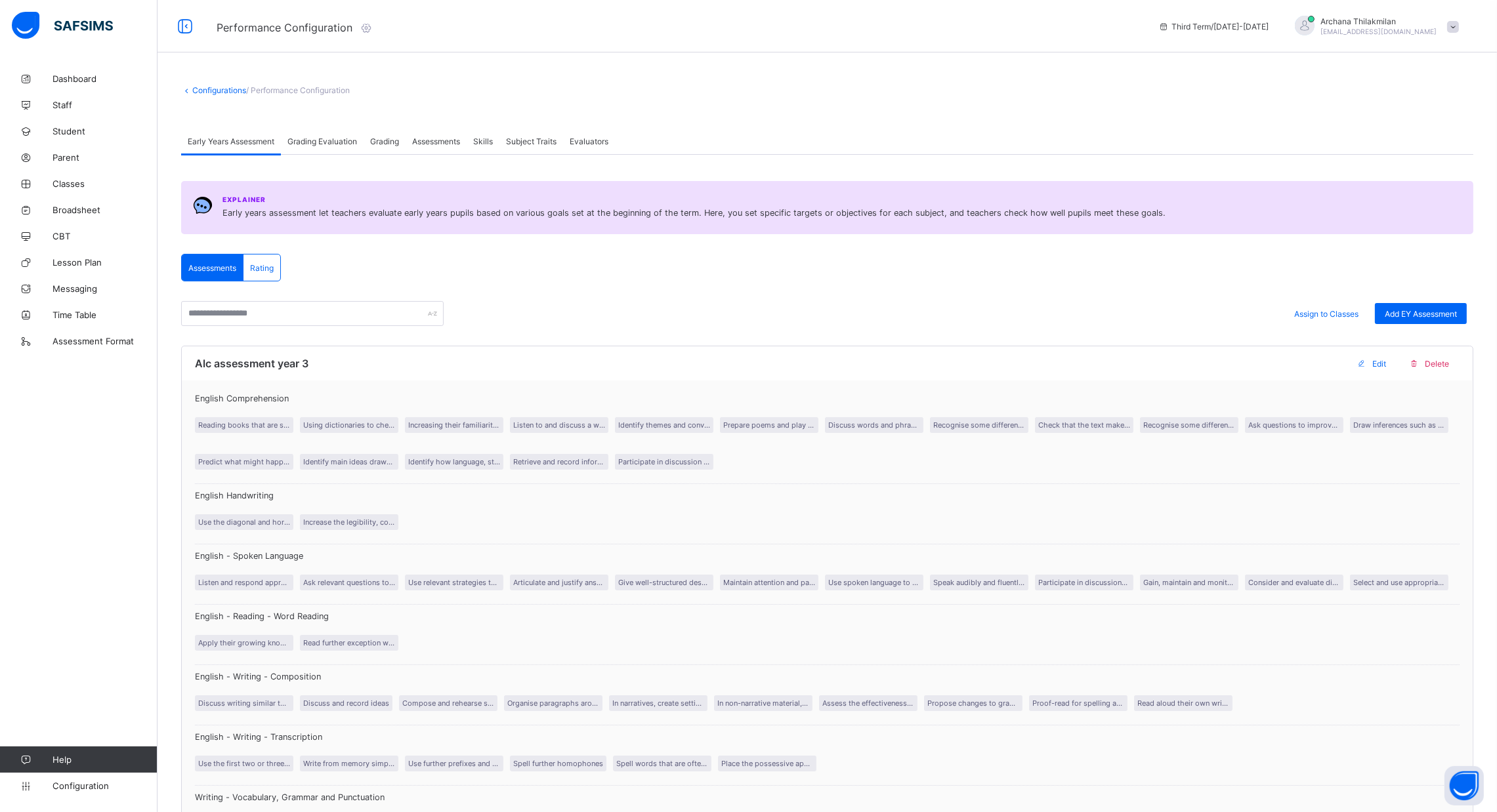
click at [323, 143] on span "Grading Evaluation" at bounding box center [322, 141] width 70 height 10
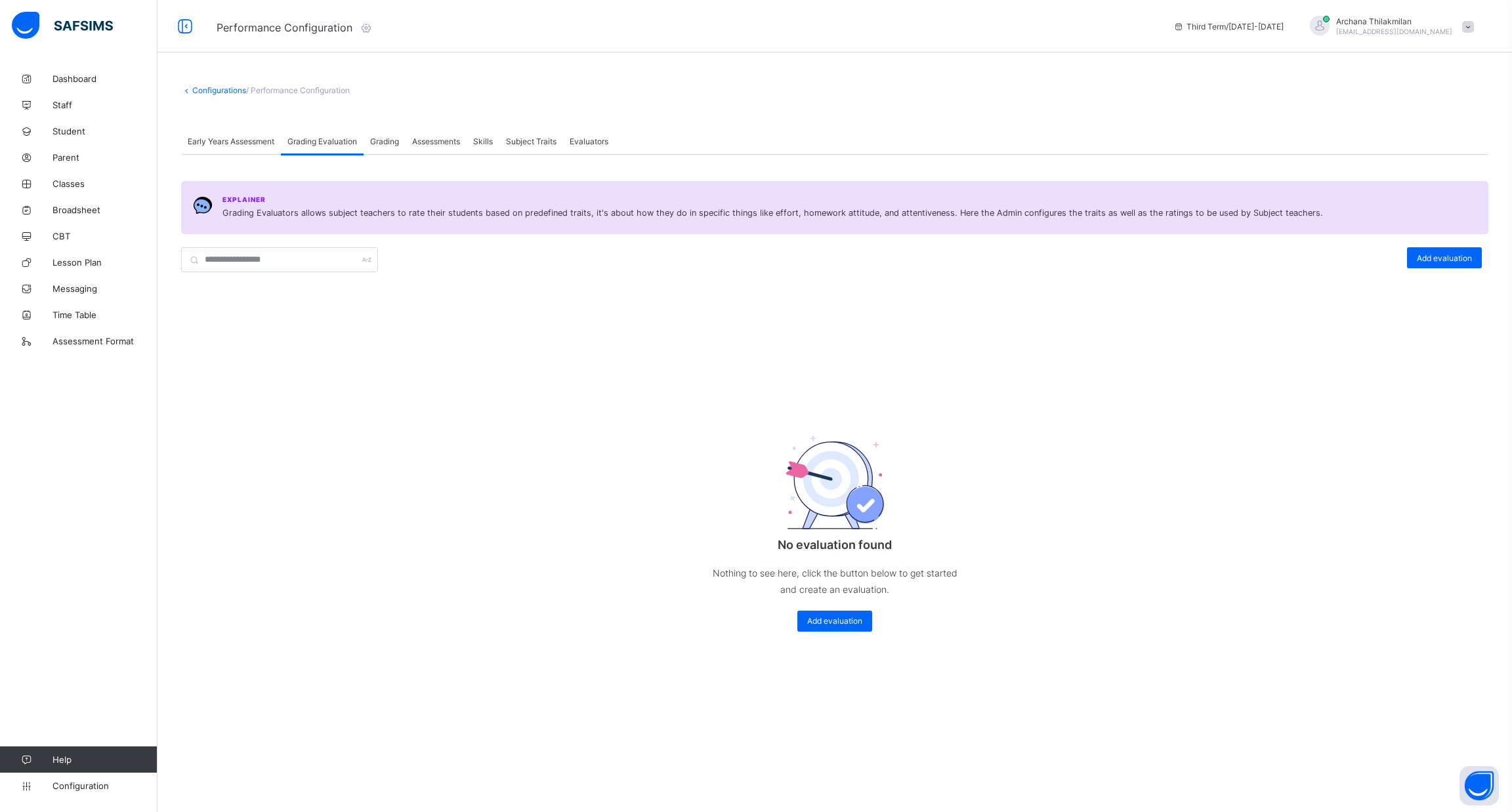
click at [393, 136] on span "Grading" at bounding box center [385, 141] width 29 height 10
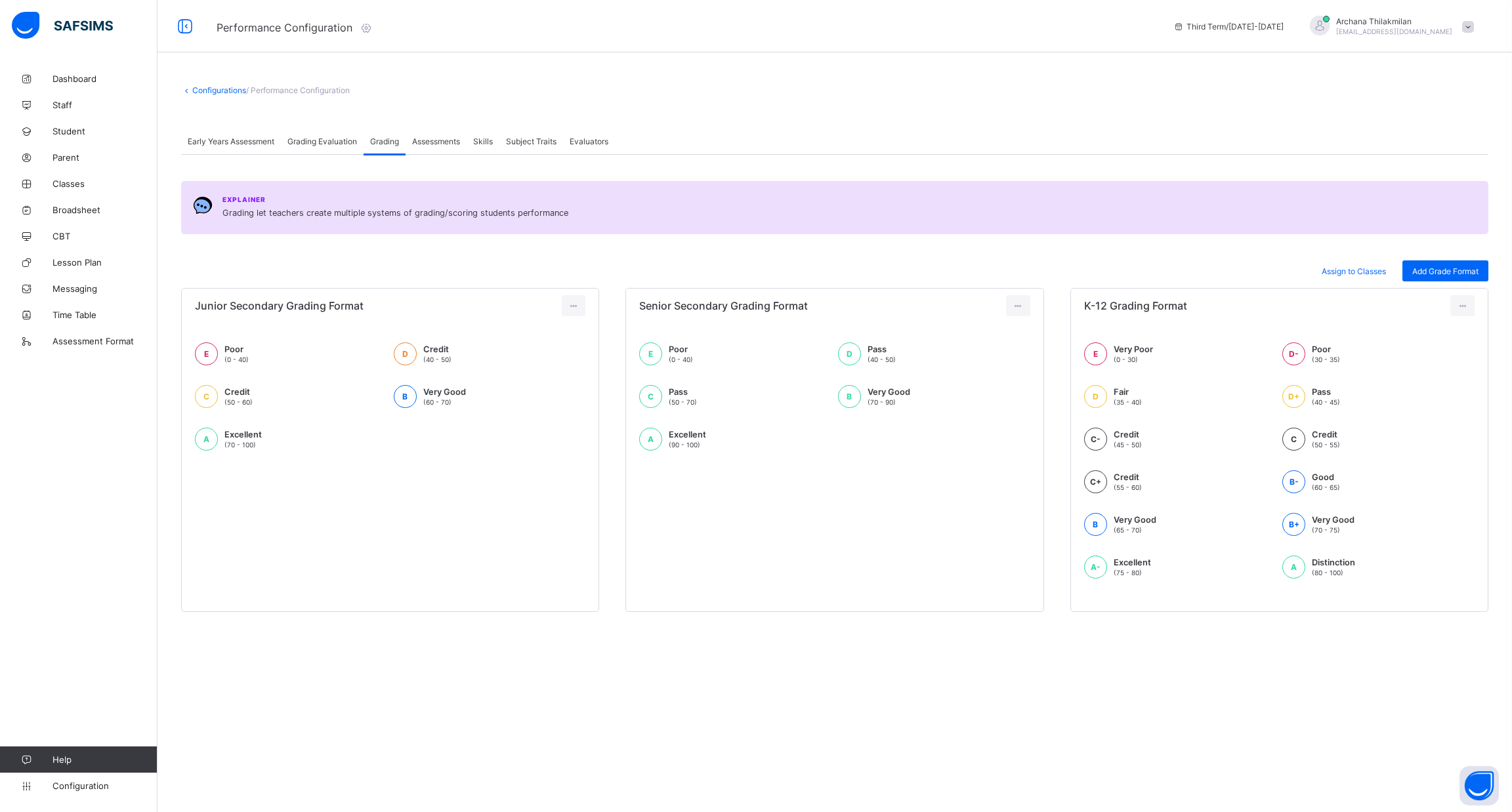
click at [450, 137] on span "Assessments" at bounding box center [436, 141] width 48 height 10
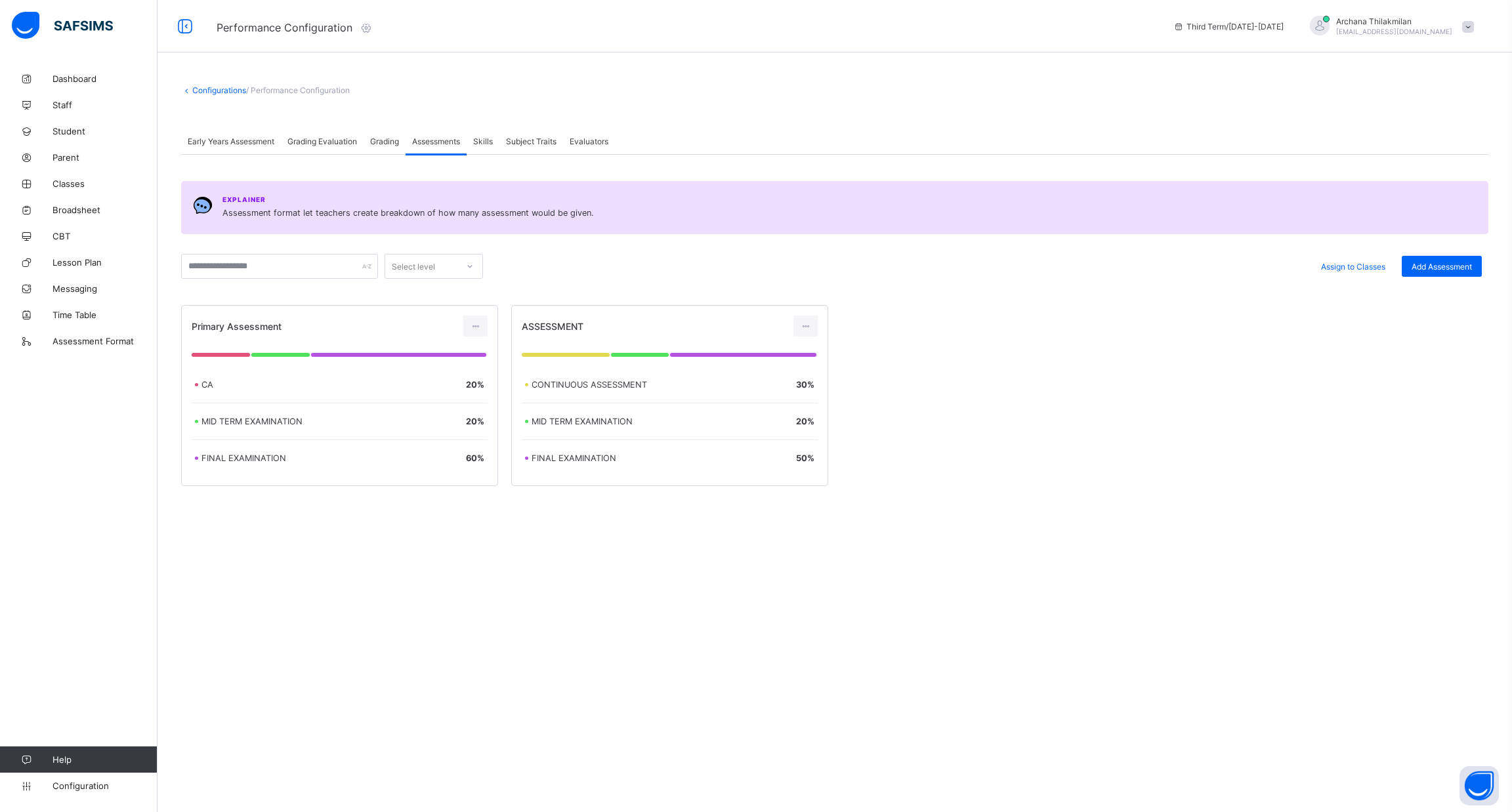
click at [253, 143] on span "Early Years Assessment" at bounding box center [231, 141] width 87 height 10
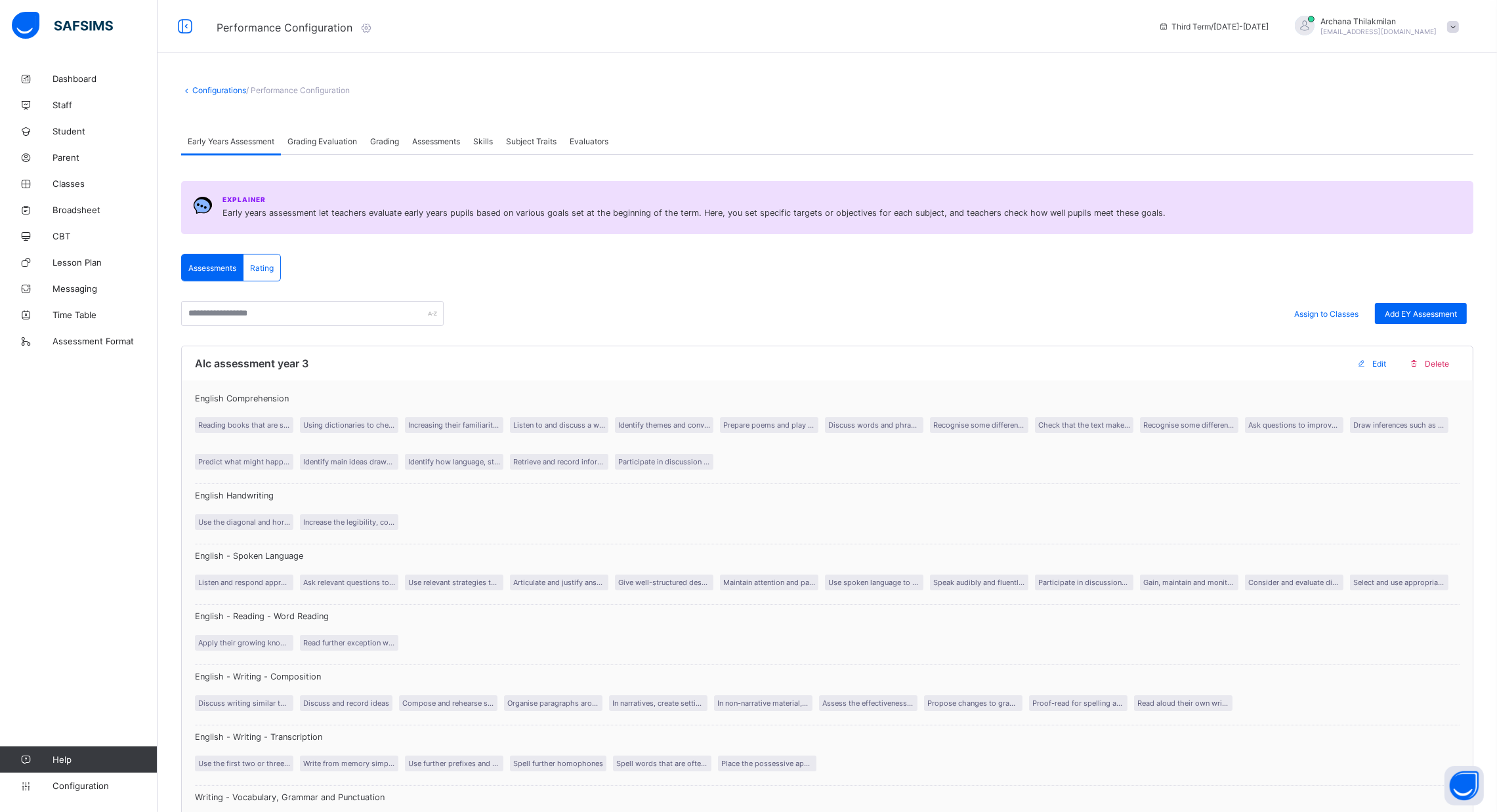
click at [595, 137] on span "Evaluators" at bounding box center [589, 141] width 38 height 10
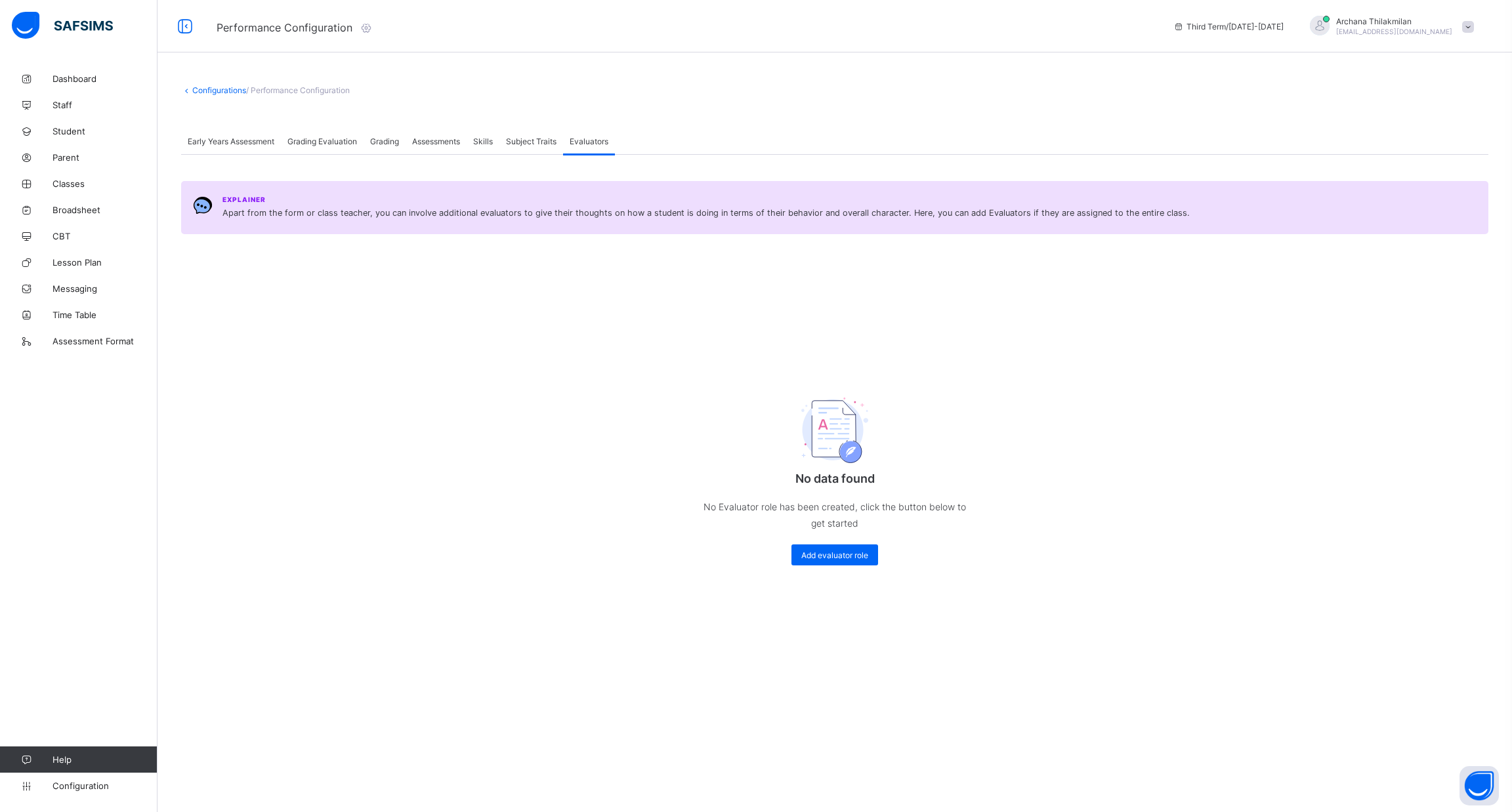
click at [545, 143] on span "Subject Traits" at bounding box center [531, 141] width 50 height 10
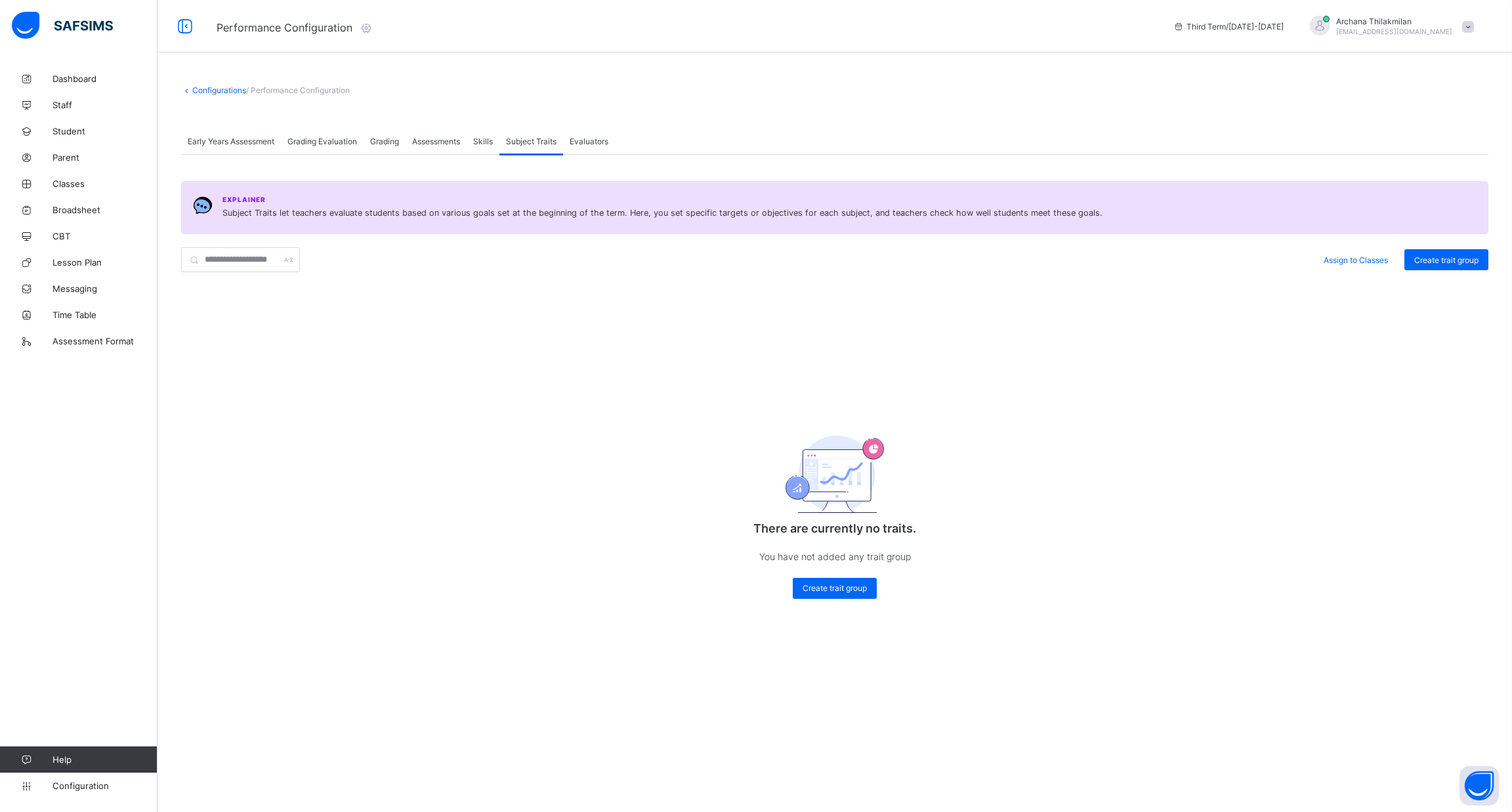
click at [482, 140] on span "Skills" at bounding box center [484, 141] width 20 height 10
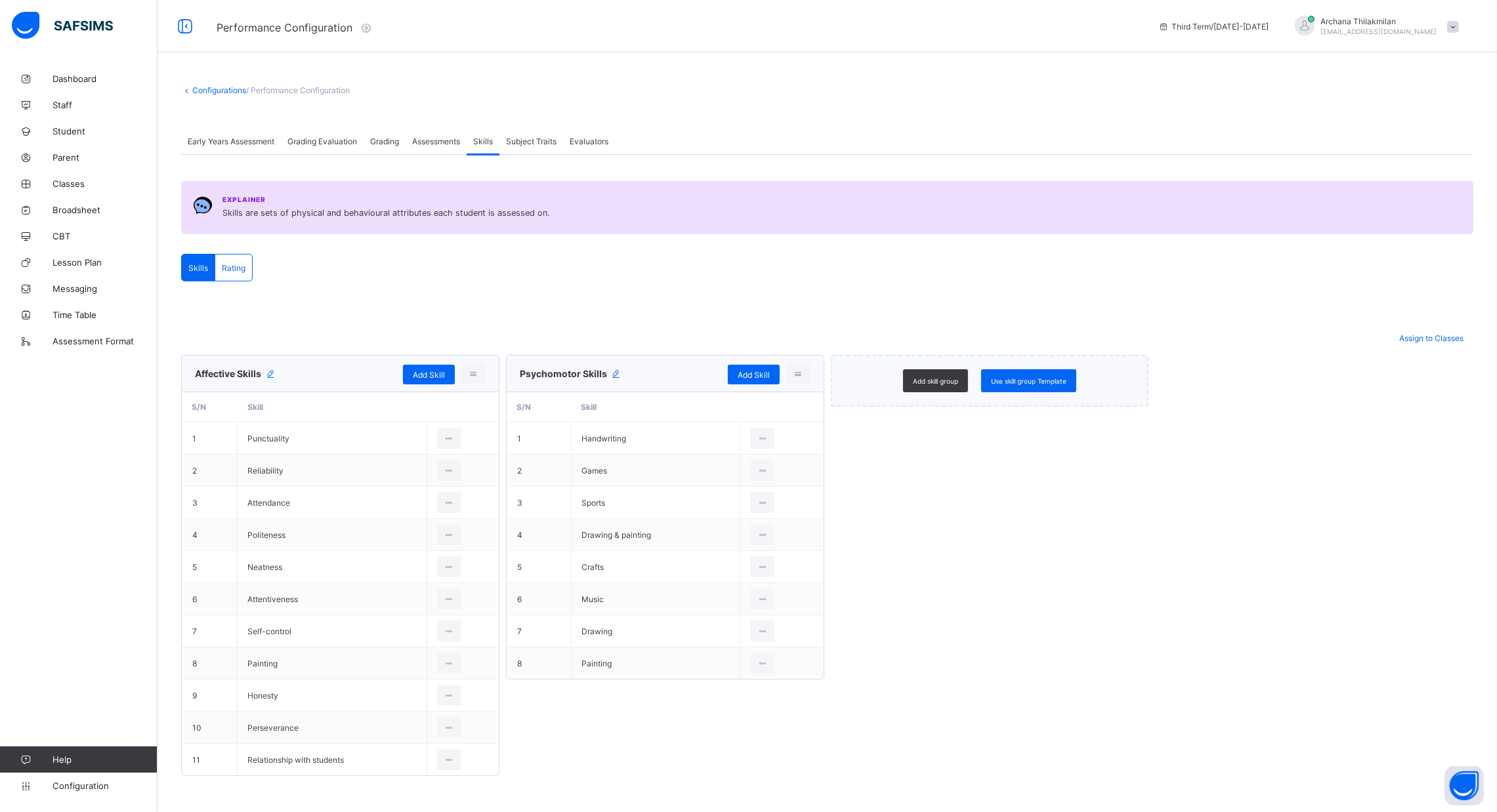
click at [428, 136] on span "Assessments" at bounding box center [436, 141] width 48 height 10
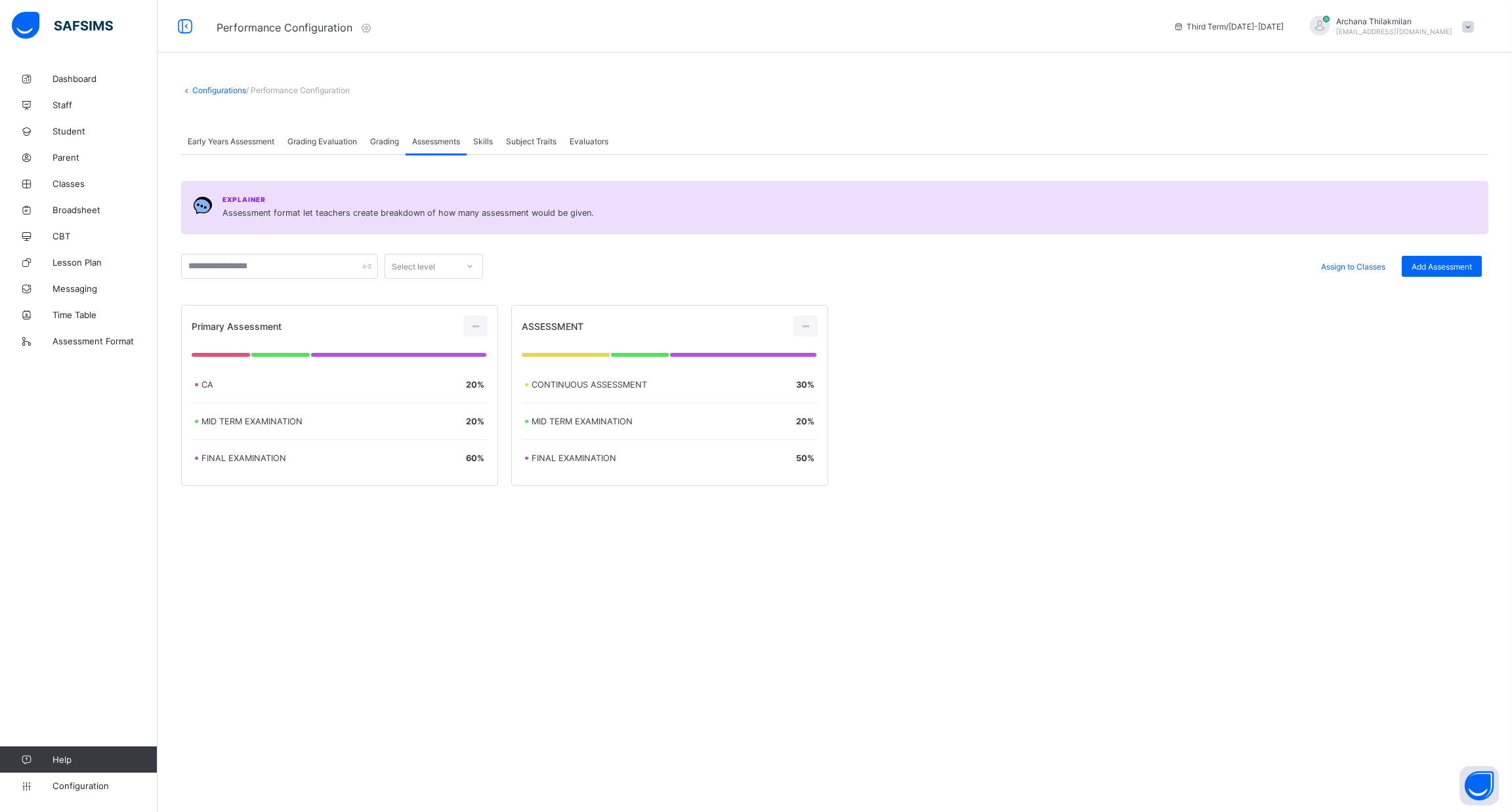
click at [375, 141] on span "Grading" at bounding box center [385, 141] width 29 height 10
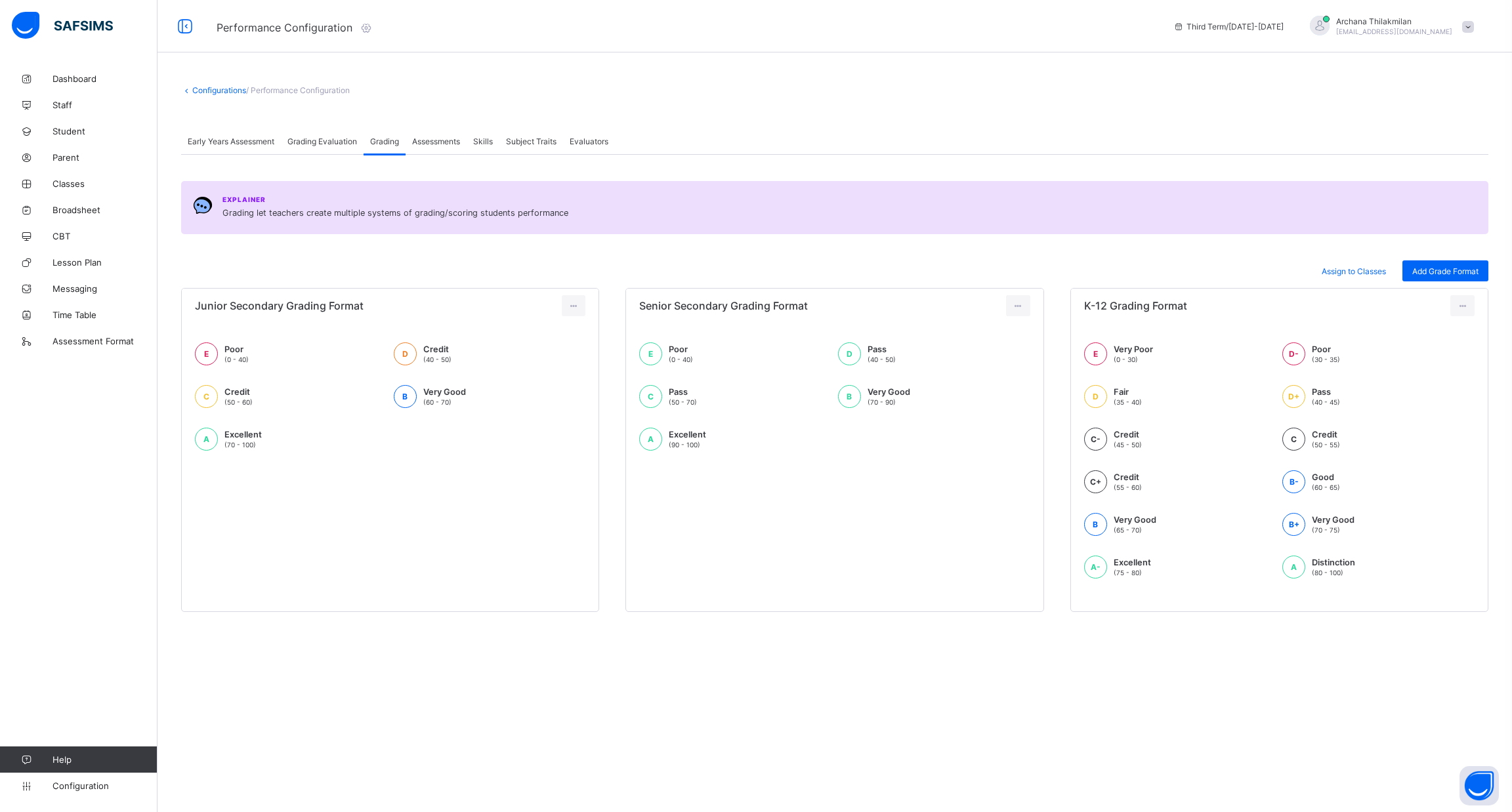
click at [329, 143] on span "Grading Evaluation" at bounding box center [322, 141] width 70 height 10
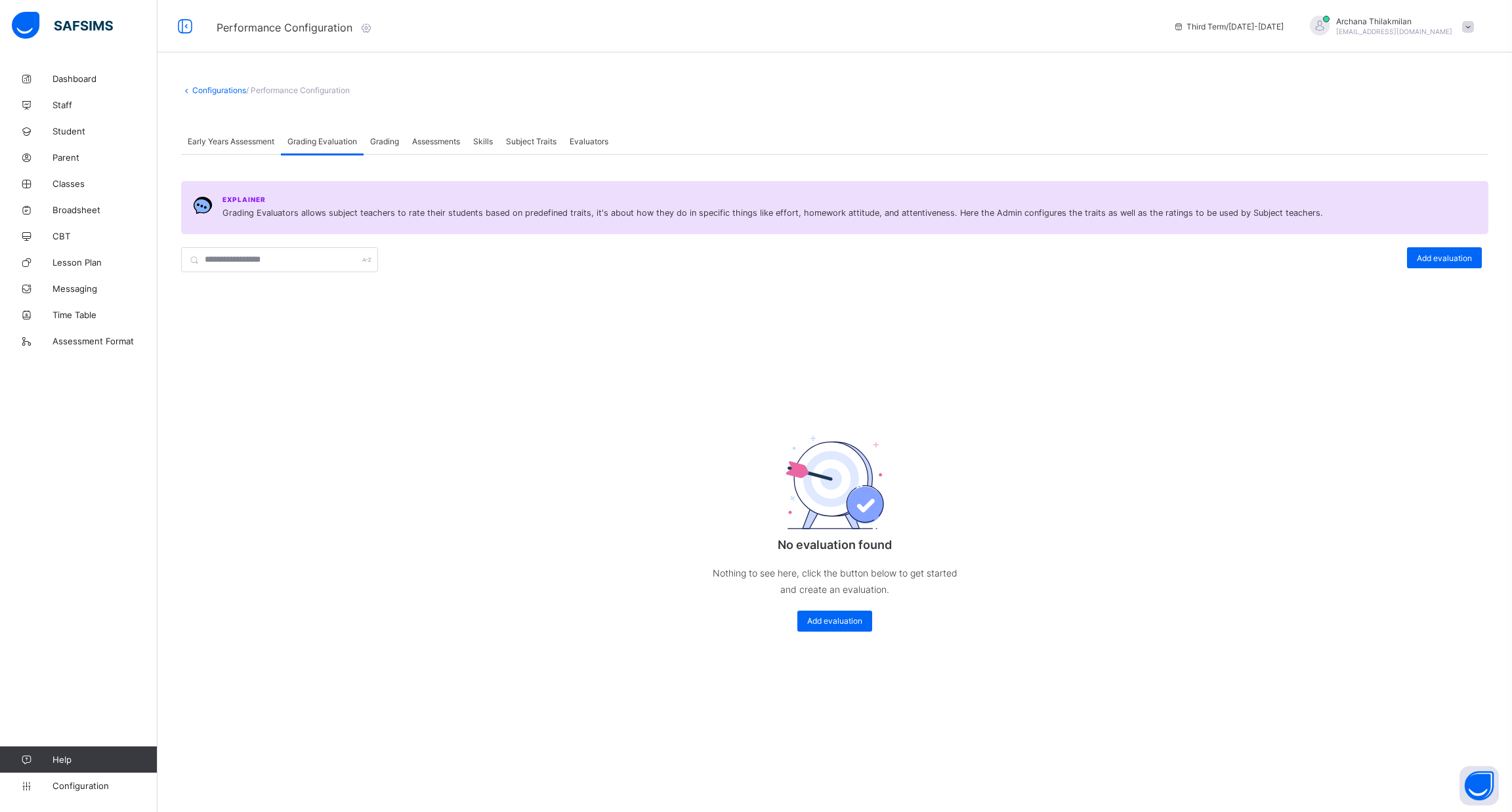
click at [249, 135] on div "Early Years Assessment" at bounding box center [231, 141] width 100 height 27
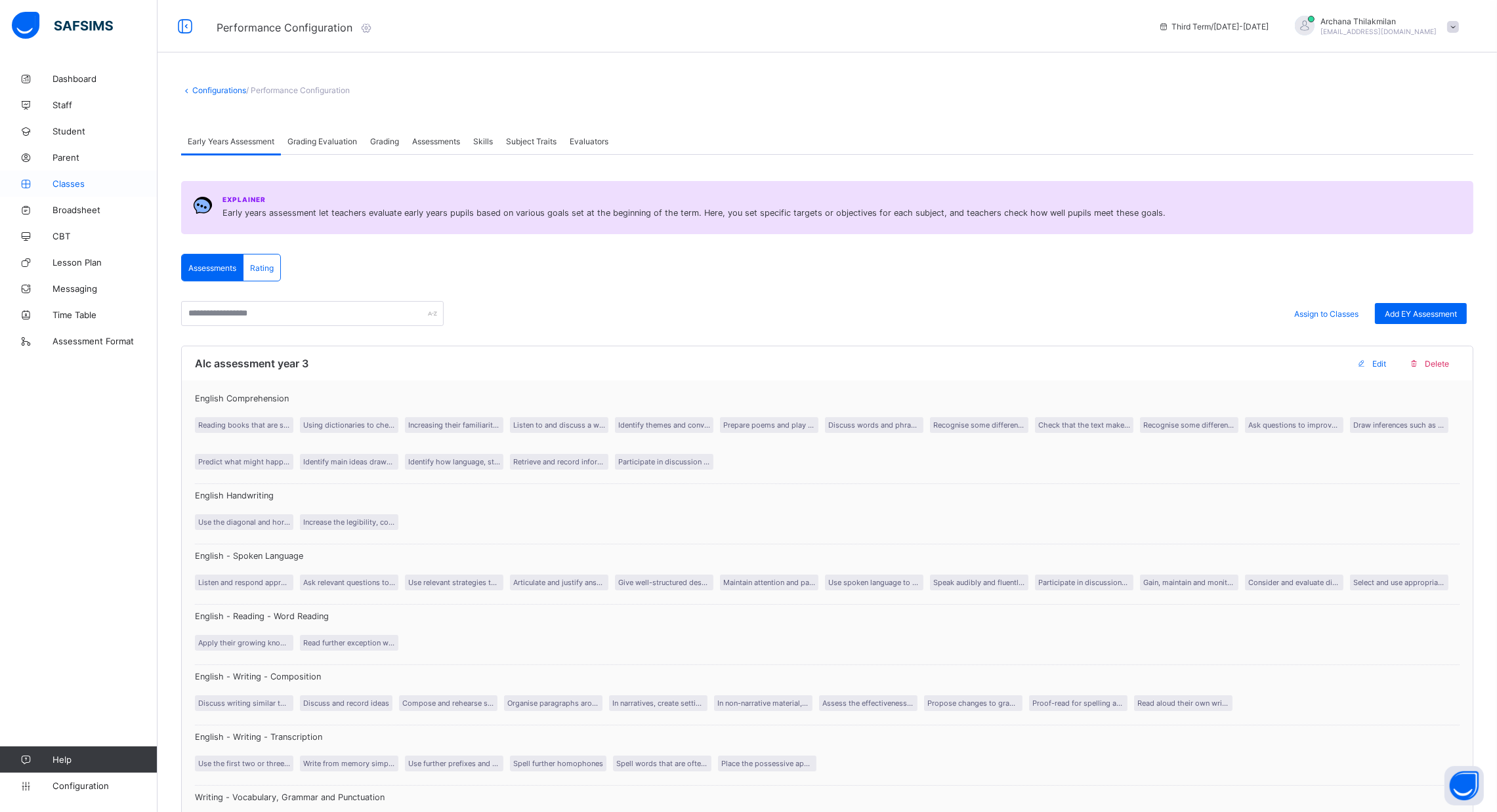
click at [97, 192] on link "Classes" at bounding box center [79, 183] width 157 height 27
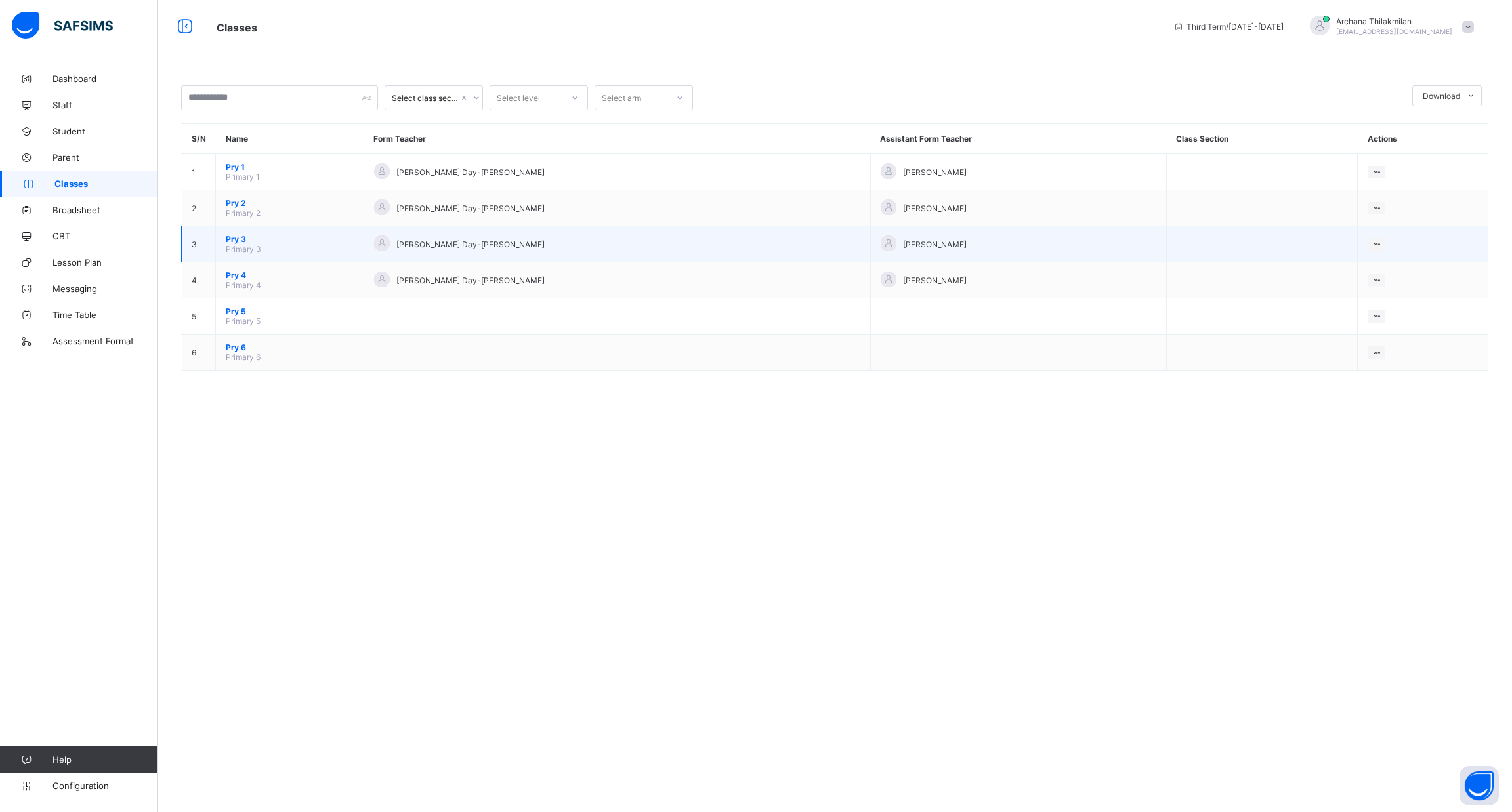
click at [245, 240] on span "Pry 3" at bounding box center [290, 239] width 128 height 10
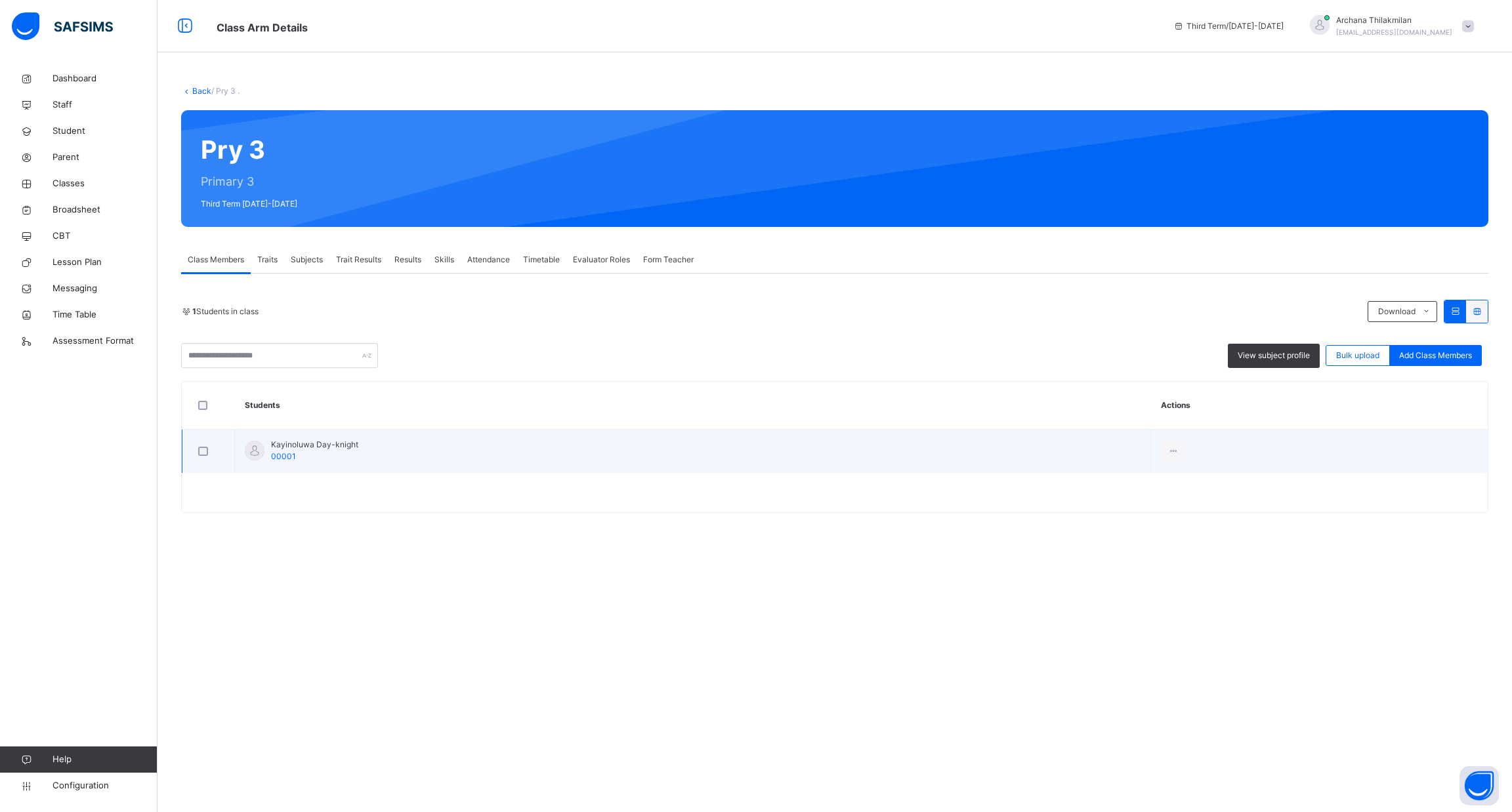
click at [312, 458] on div "Kayinoluwa Day-knight 00001" at bounding box center [314, 450] width 87 height 24
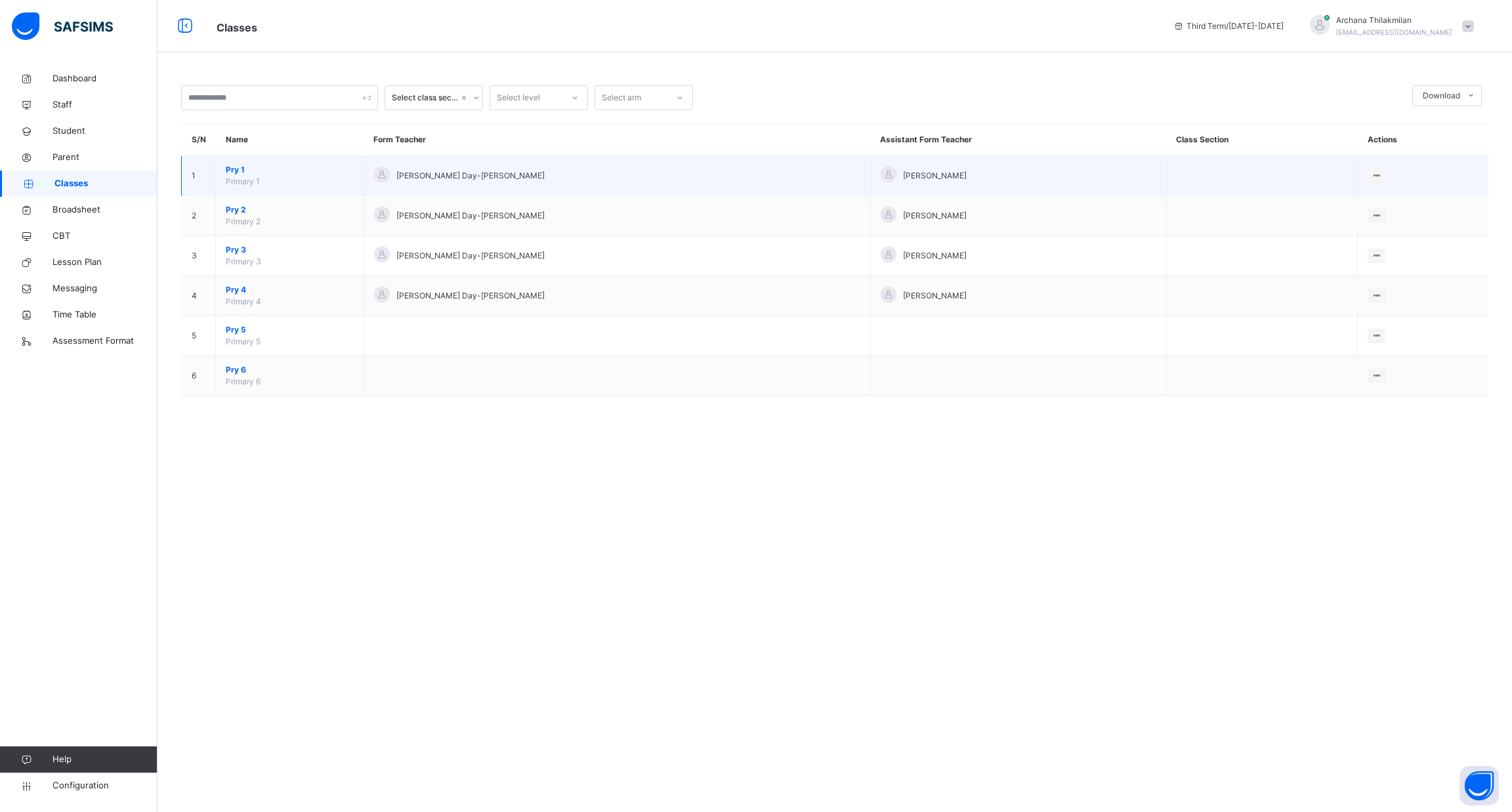
click at [321, 172] on span "Pry 1" at bounding box center [290, 169] width 128 height 12
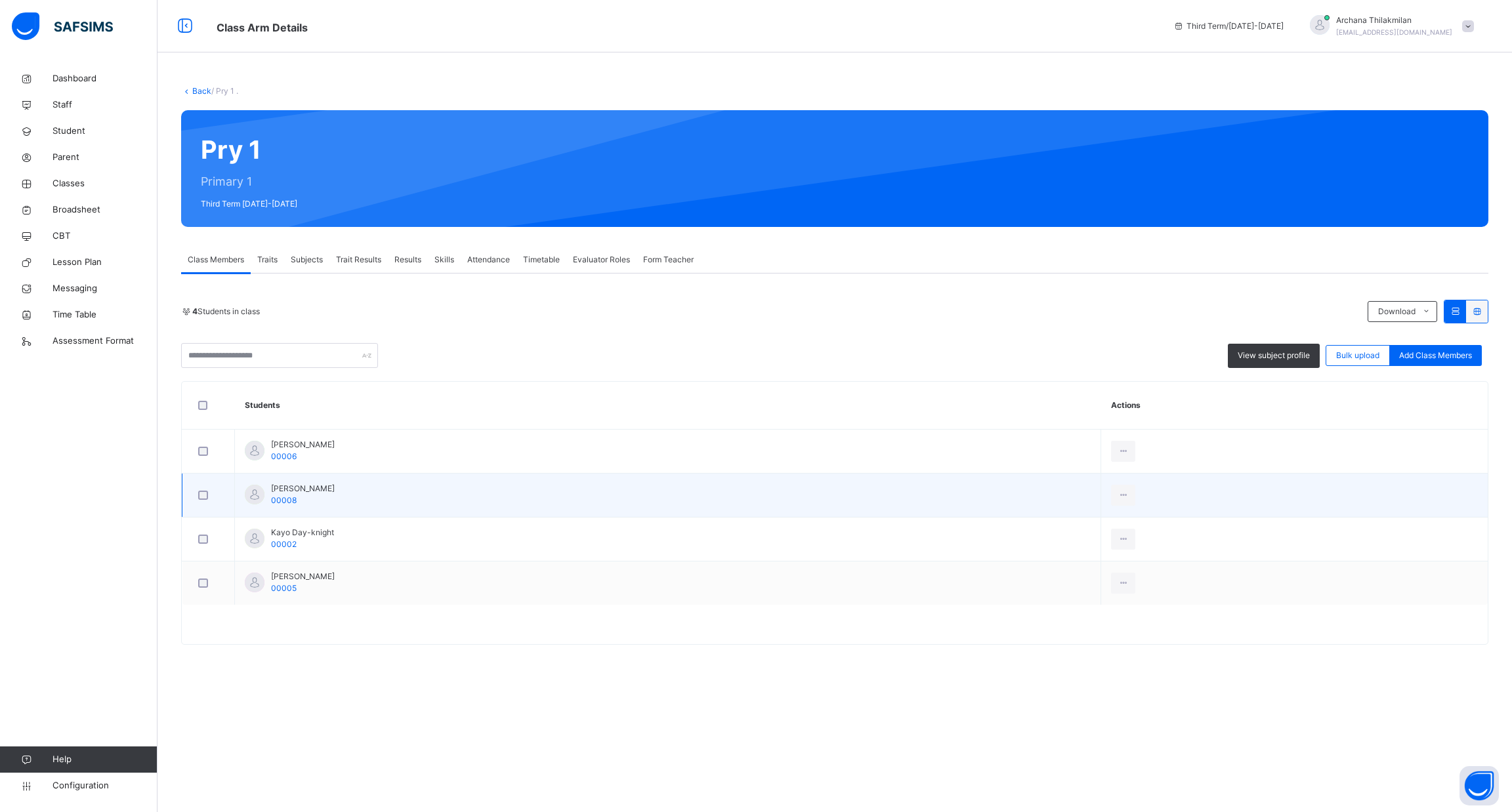
click at [305, 501] on div "[PERSON_NAME] 00008" at bounding box center [303, 494] width 64 height 24
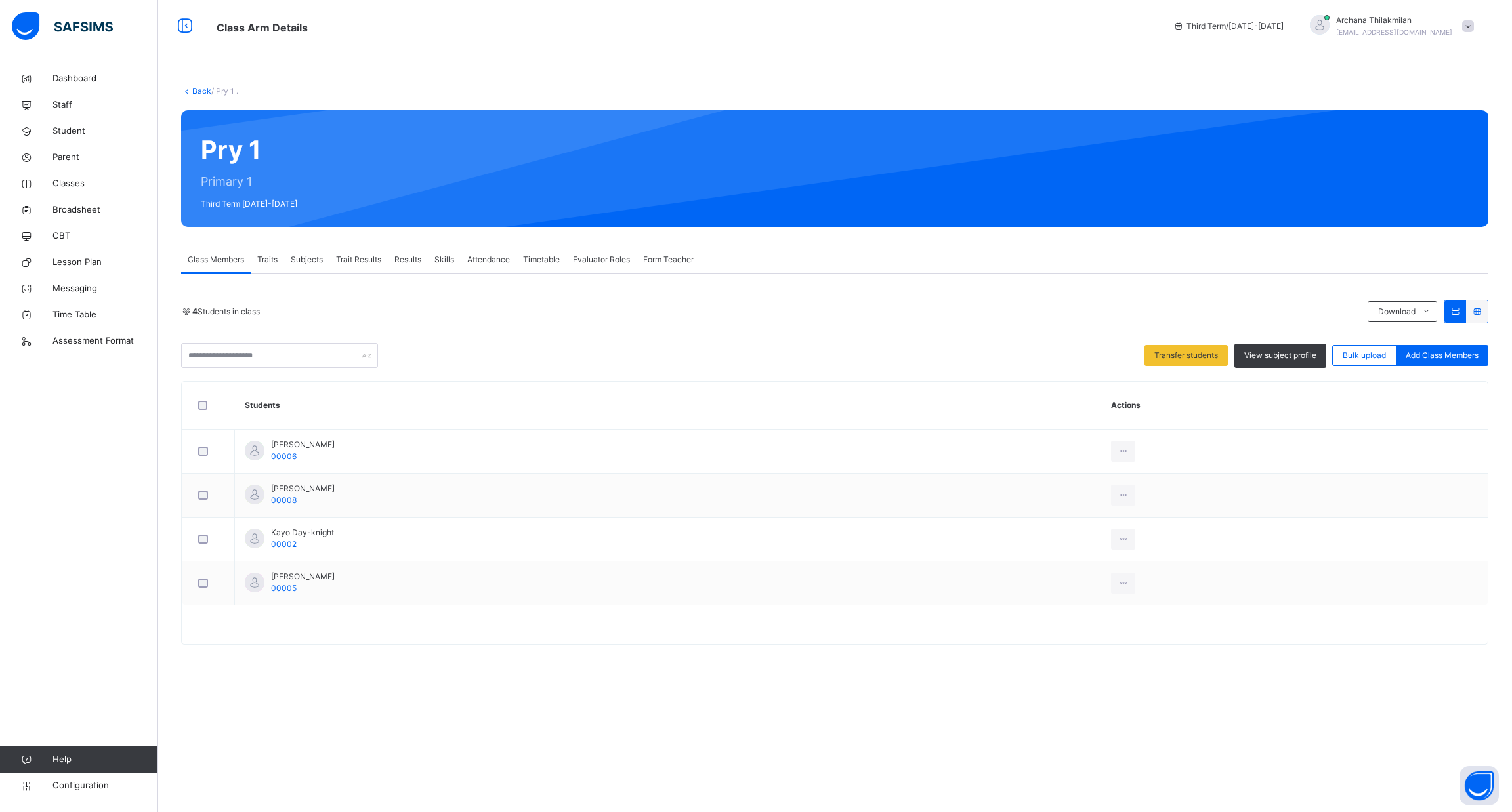
click at [365, 261] on span "Trait Results" at bounding box center [358, 259] width 45 height 12
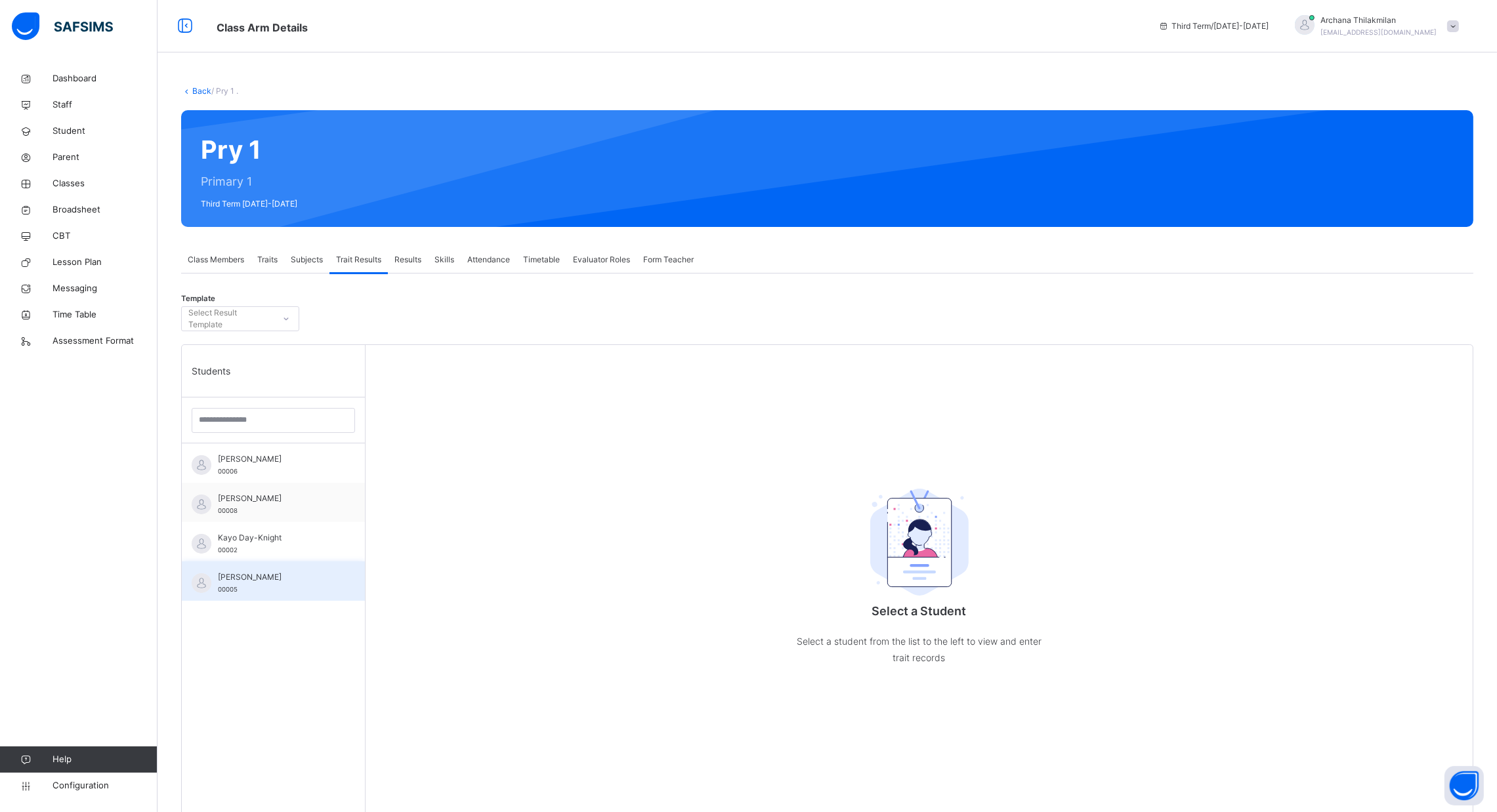
click at [263, 580] on span "[PERSON_NAME]" at bounding box center [277, 577] width 117 height 12
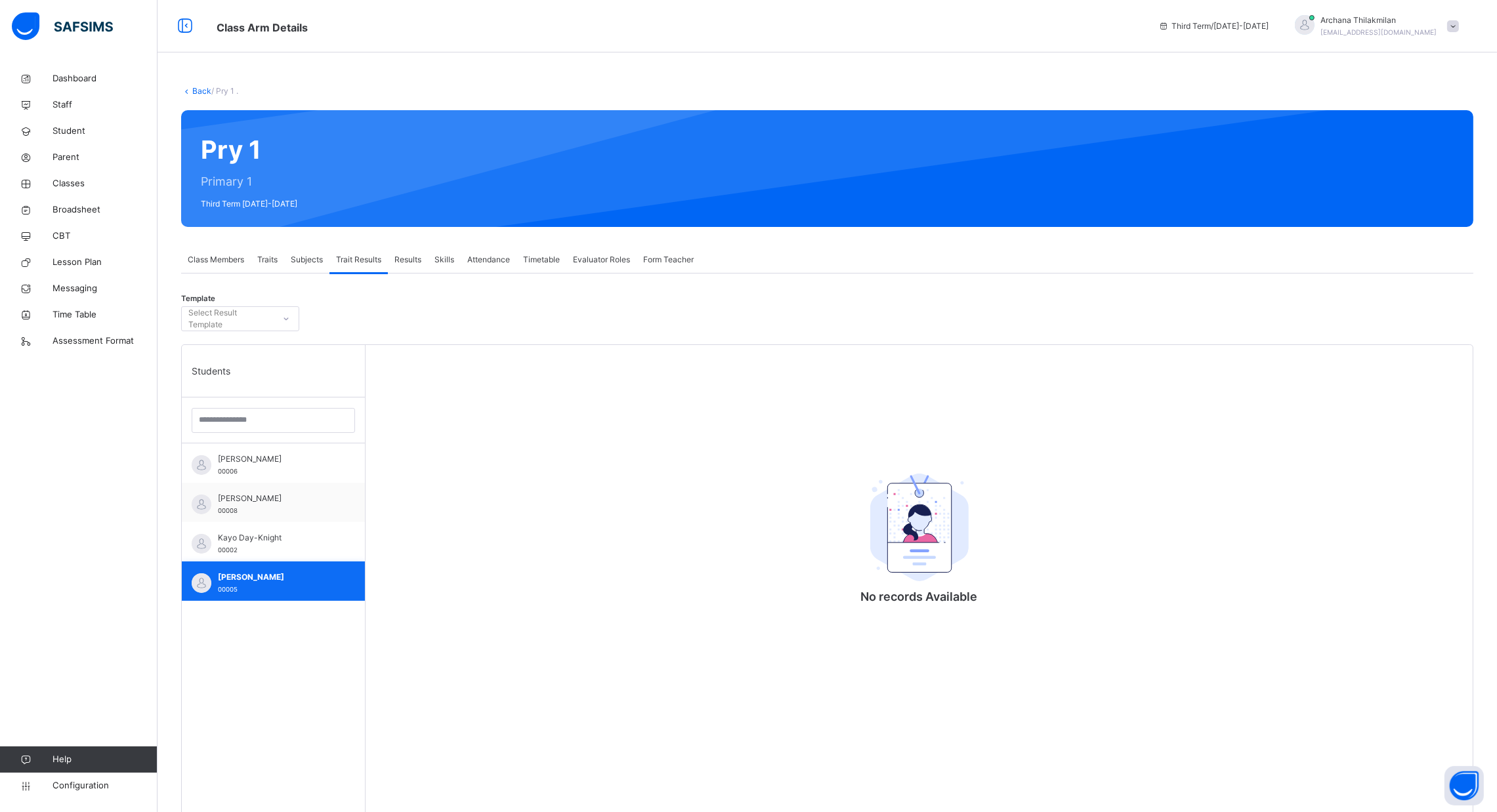
click at [263, 580] on span "[PERSON_NAME]" at bounding box center [277, 577] width 117 height 12
click at [307, 262] on span "Subjects" at bounding box center [306, 259] width 32 height 12
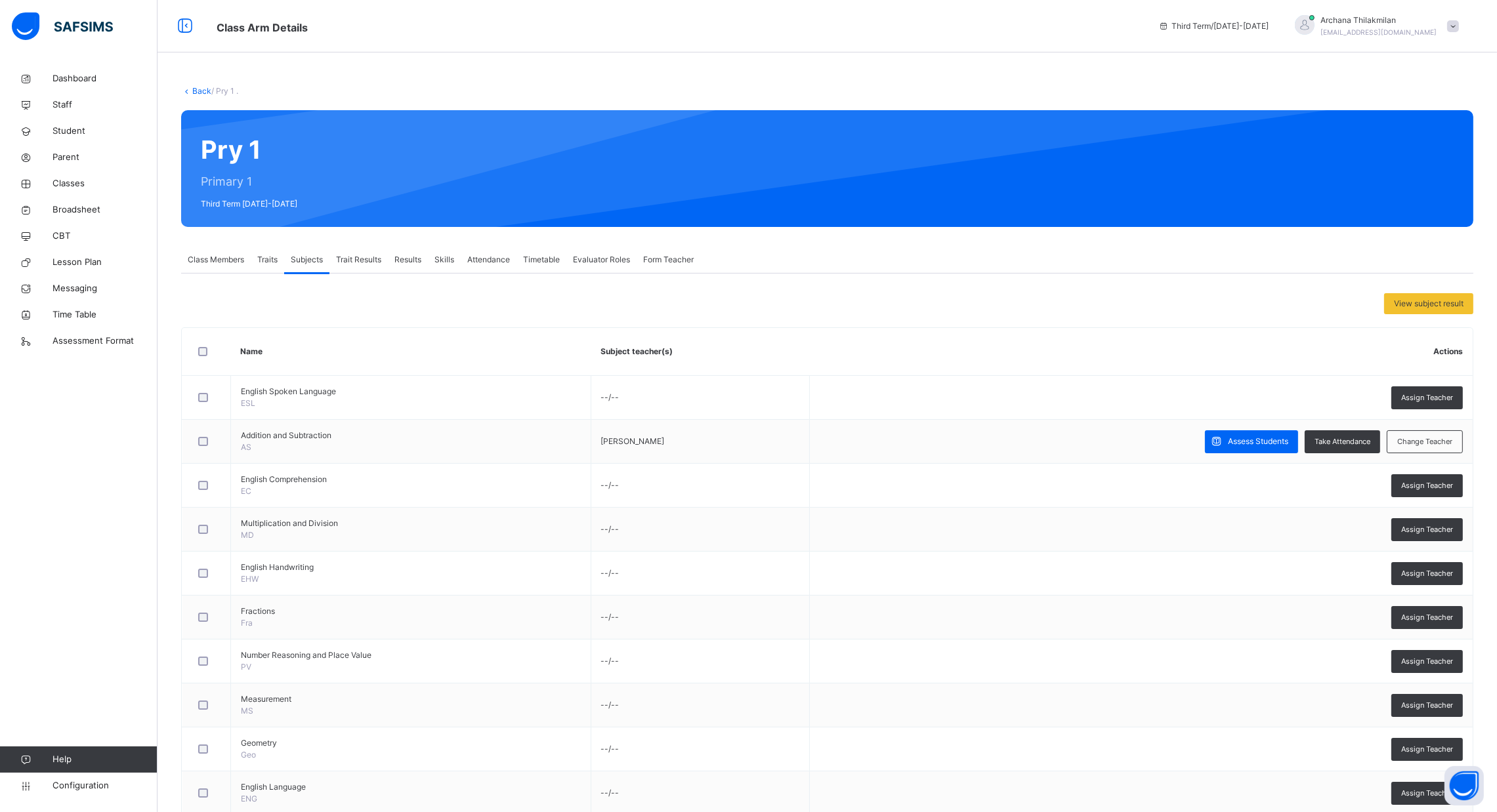
click at [266, 258] on span "Traits" at bounding box center [267, 259] width 20 height 12
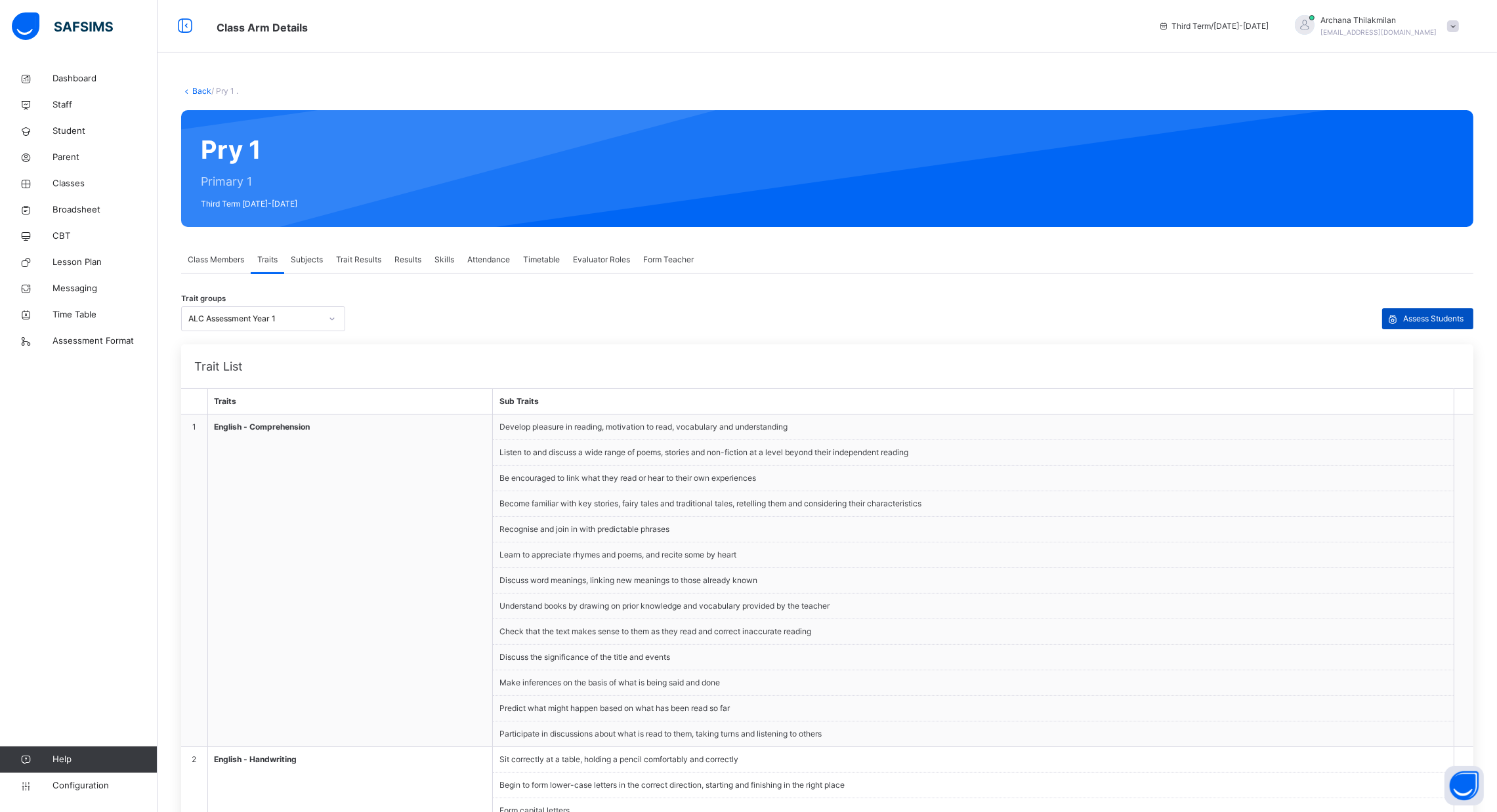
click at [1444, 313] on span "Assess Students" at bounding box center [1433, 319] width 60 height 12
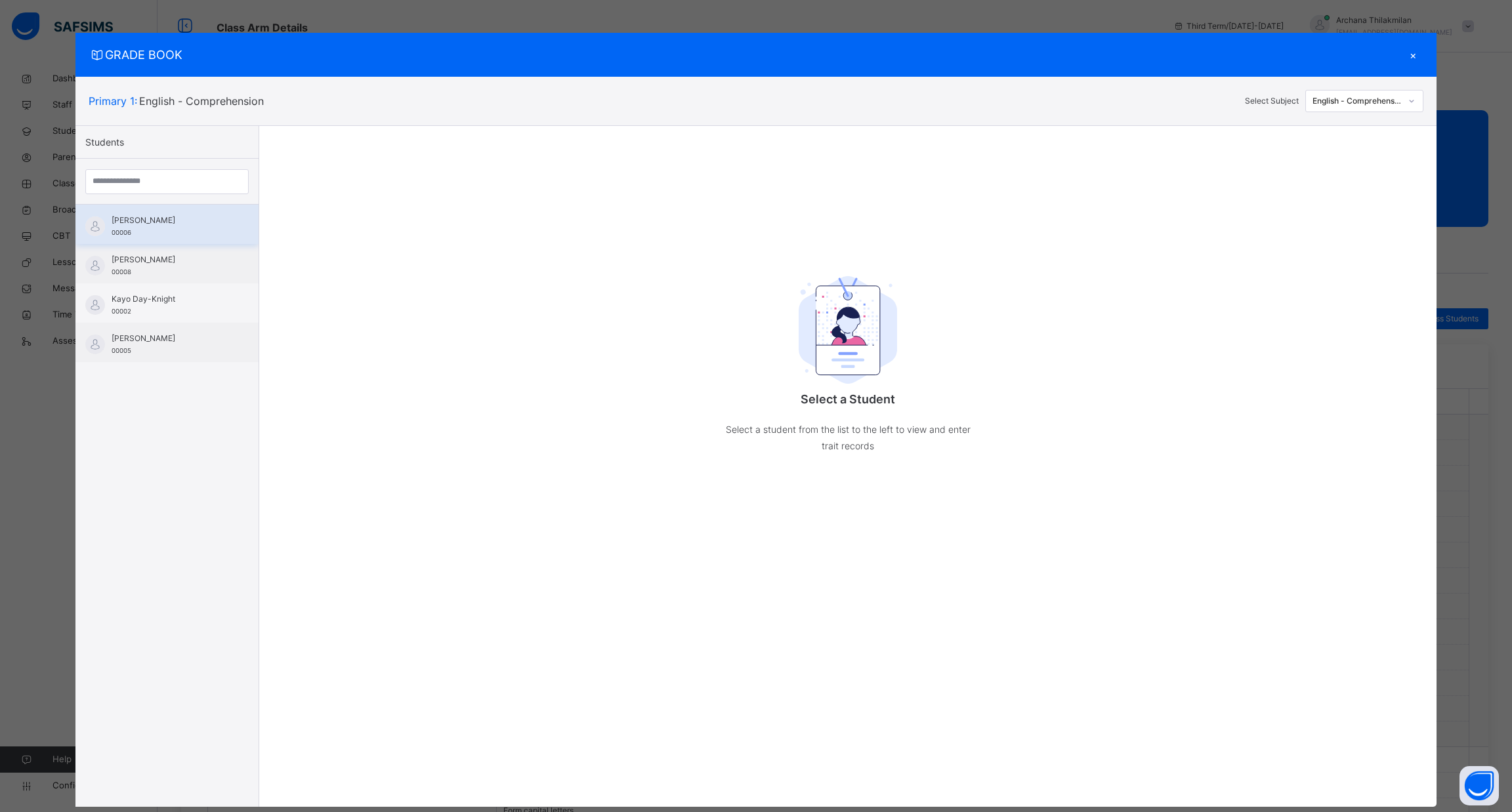
click at [147, 225] on span "[PERSON_NAME]" at bounding box center [170, 220] width 117 height 12
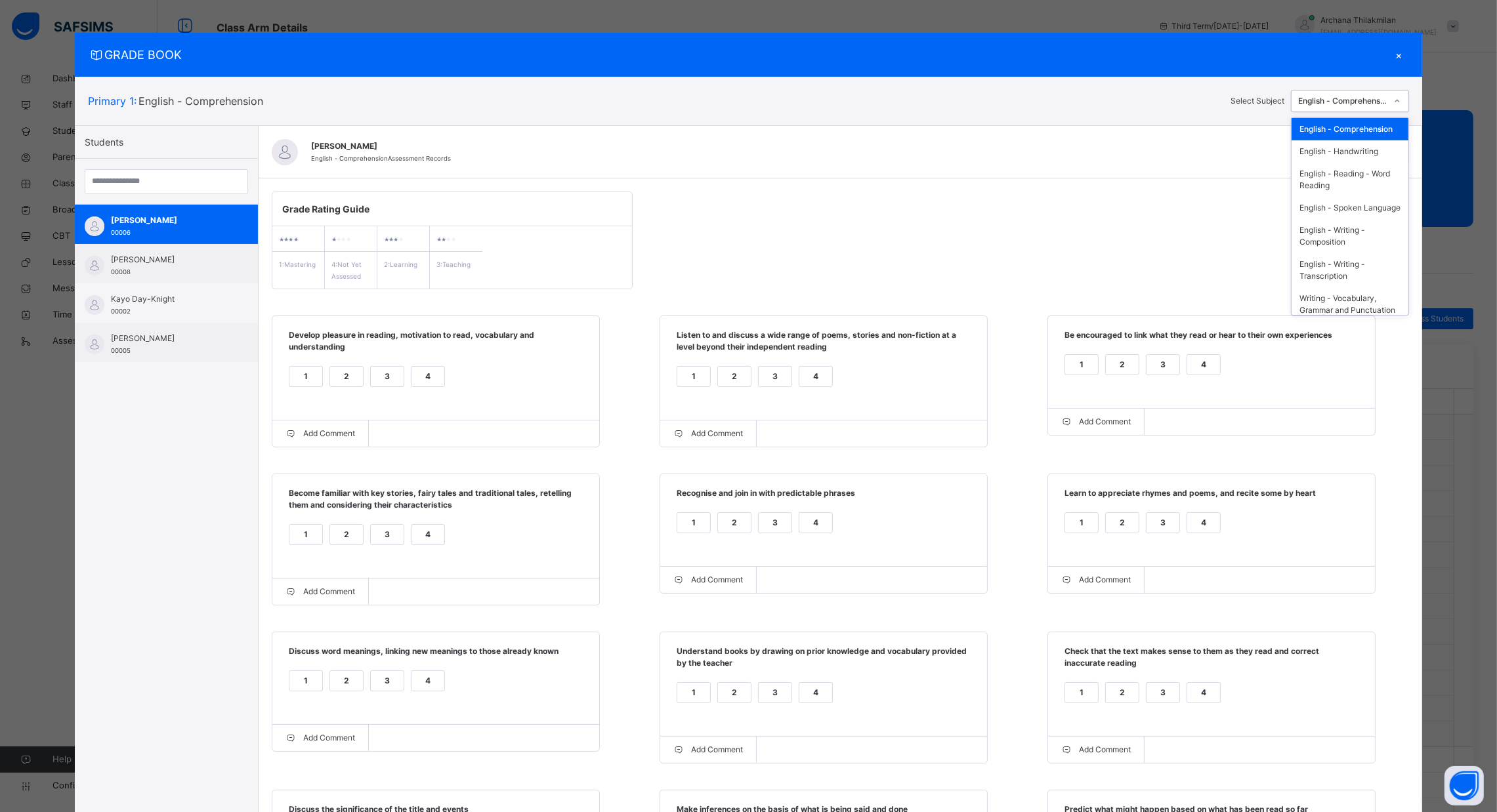
click at [1342, 105] on div "English - Comprehension" at bounding box center [1342, 101] width 89 height 12
click at [1324, 228] on div "Number - Number and Place Value" at bounding box center [1350, 210] width 117 height 34
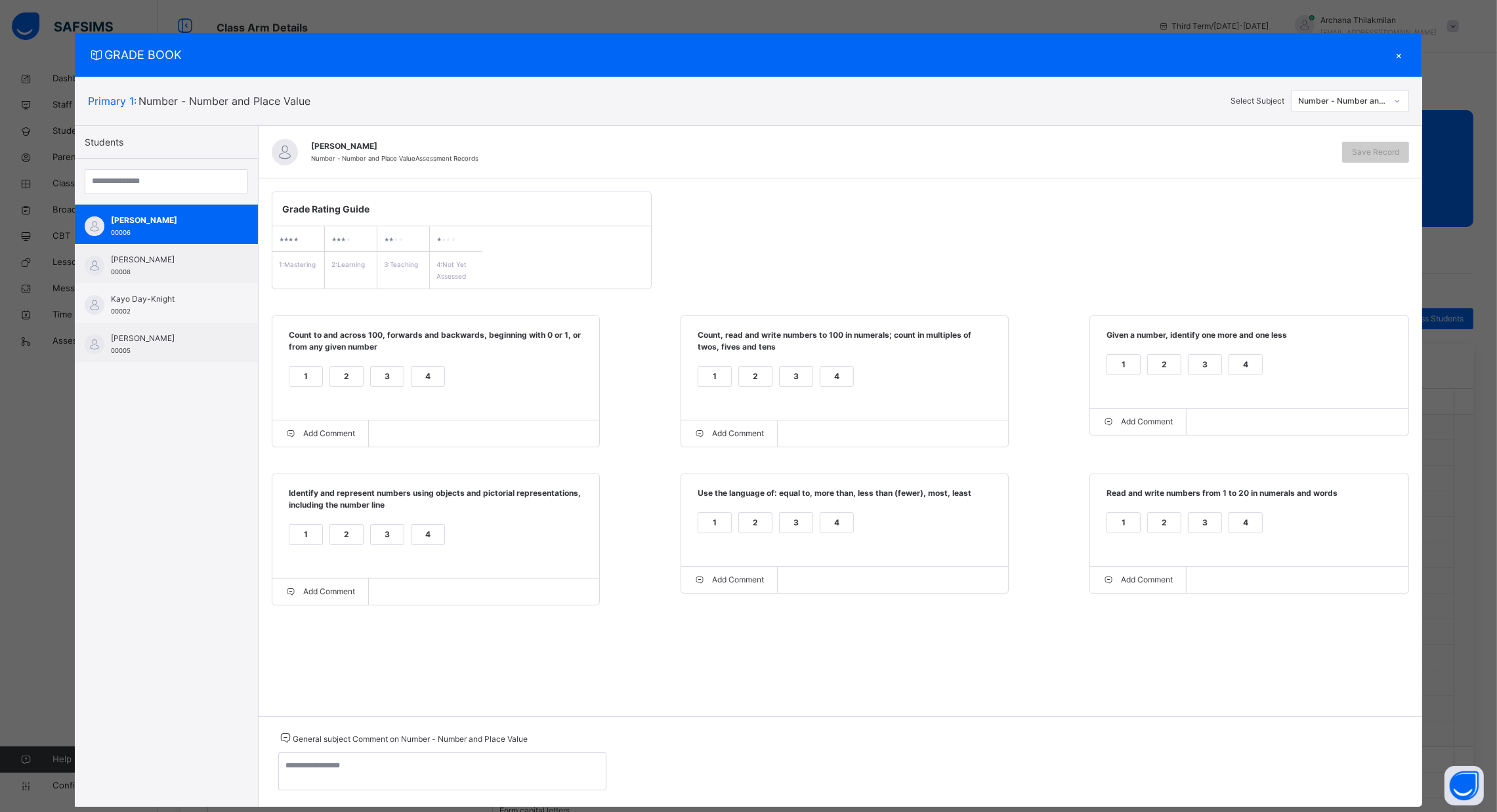
click at [337, 377] on div "2" at bounding box center [347, 377] width 33 height 20
click at [292, 380] on div "1" at bounding box center [306, 377] width 33 height 20
click at [780, 375] on div "3" at bounding box center [796, 377] width 33 height 20
click at [798, 433] on div "Add Comment" at bounding box center [844, 433] width 327 height 27
click at [745, 438] on div "Add Comment" at bounding box center [729, 433] width 96 height 27
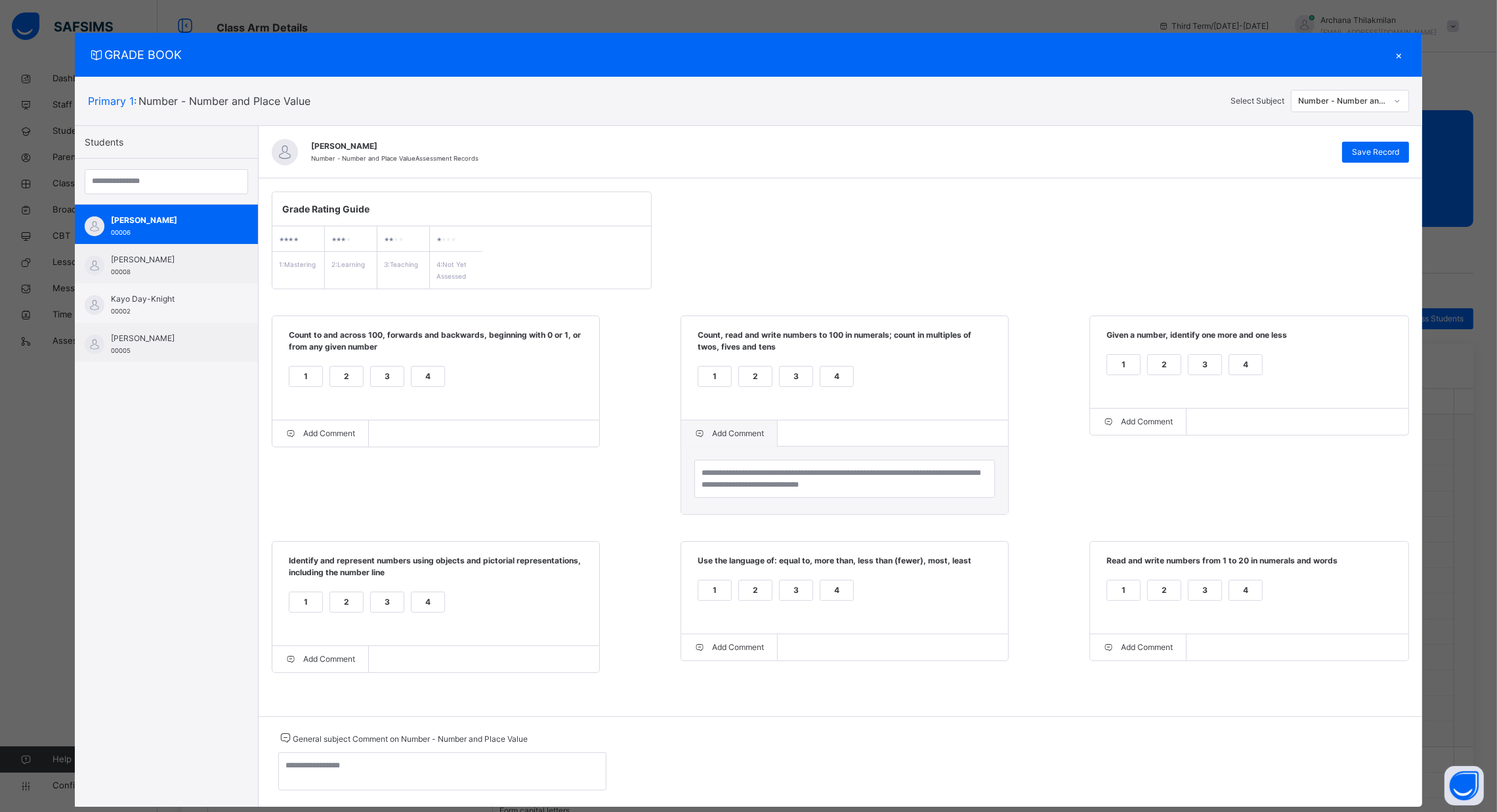
click at [745, 438] on div "Add Comment" at bounding box center [729, 433] width 96 height 27
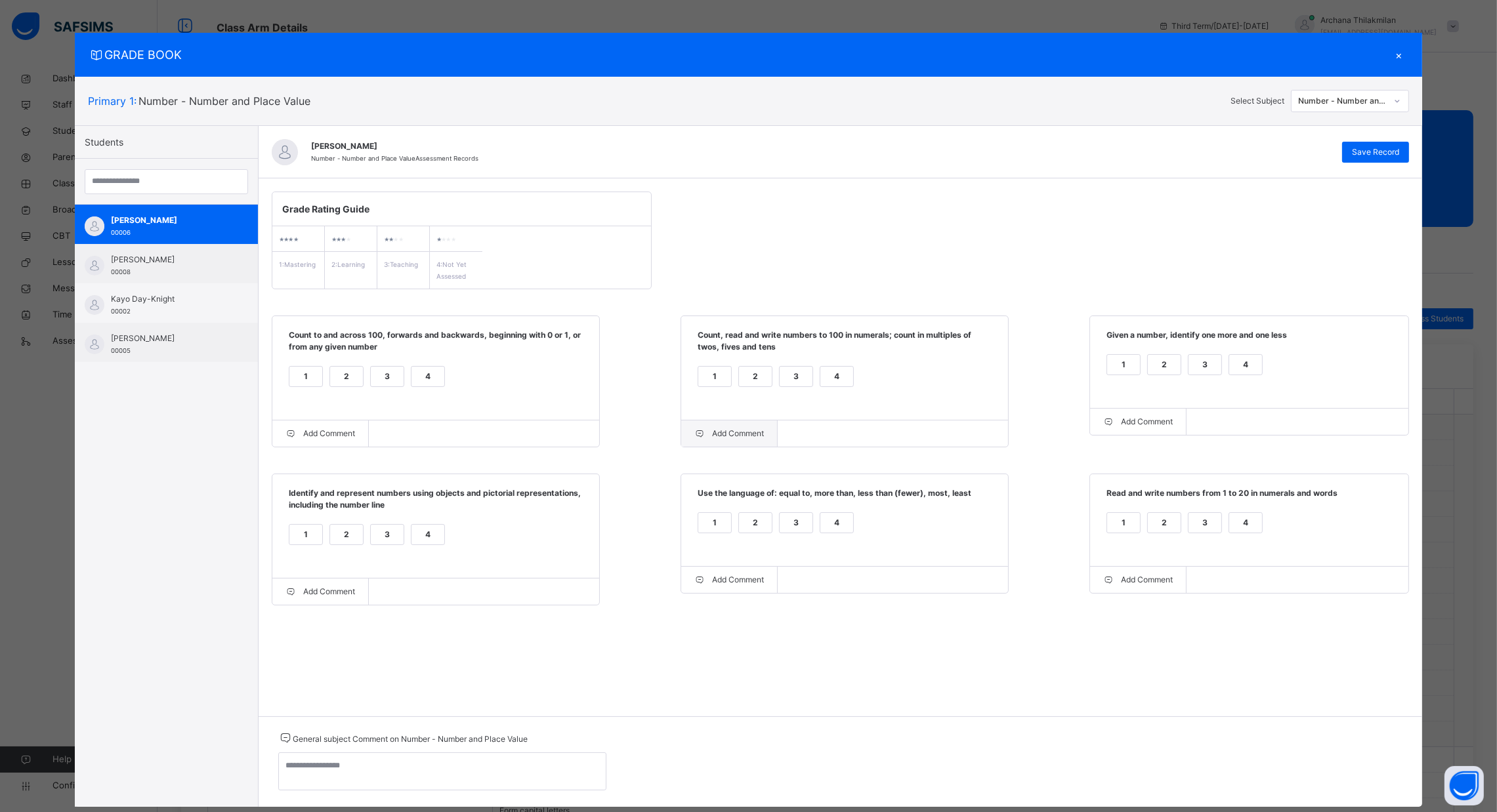
click at [745, 438] on div "Add Comment" at bounding box center [729, 433] width 96 height 27
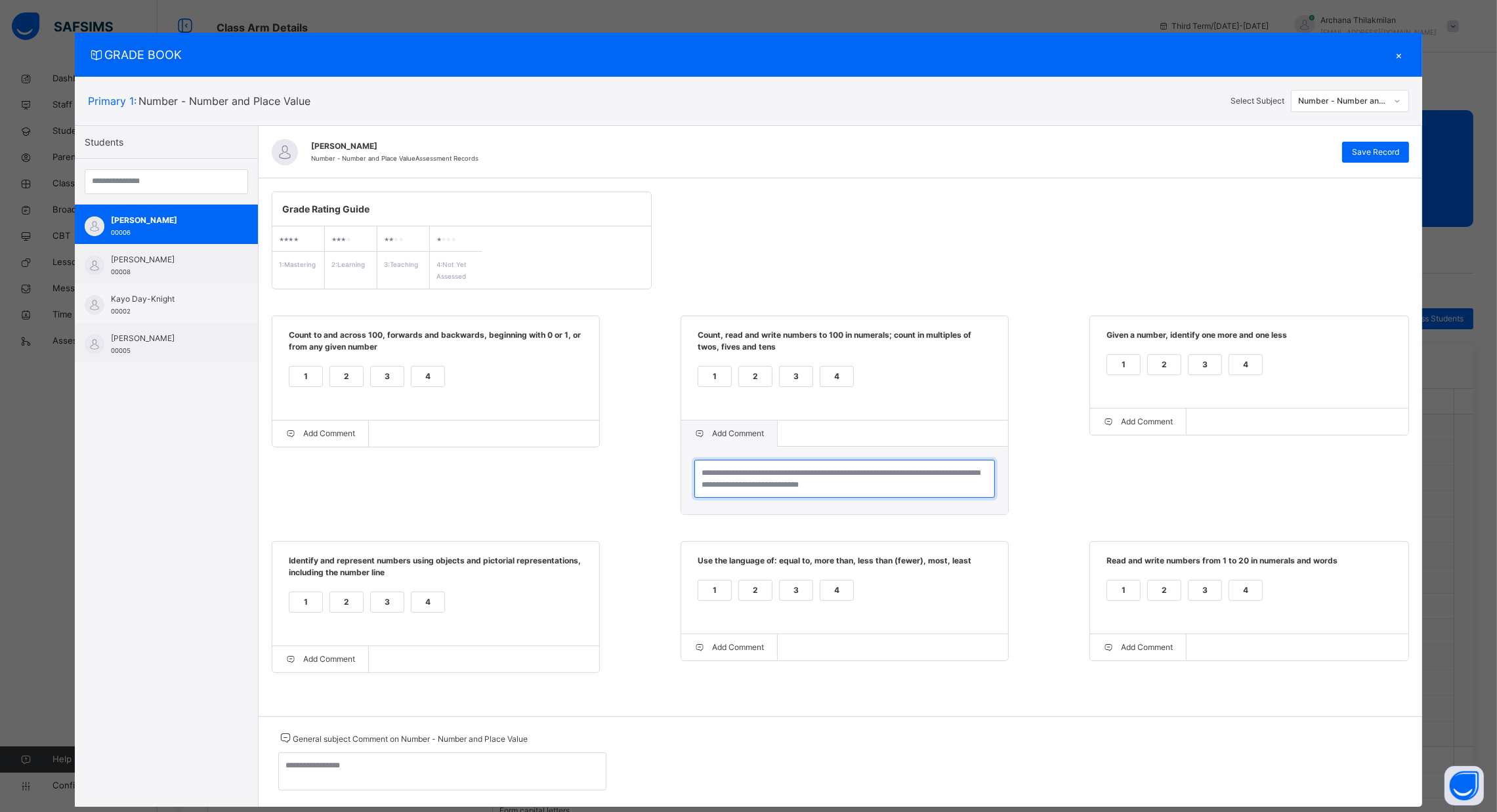
click at [743, 473] on textarea at bounding box center [844, 479] width 300 height 38
type textarea "*"
click at [863, 240] on div "Grade Rating Guide ★ ★ ★ ★ 1 : Mastering ★ ★ ★ ★ 2 : Learning ★ ★ ★ ★ 3 : Teach…" at bounding box center [840, 432] width 1164 height 508
click at [1120, 364] on div "1" at bounding box center [1123, 365] width 33 height 20
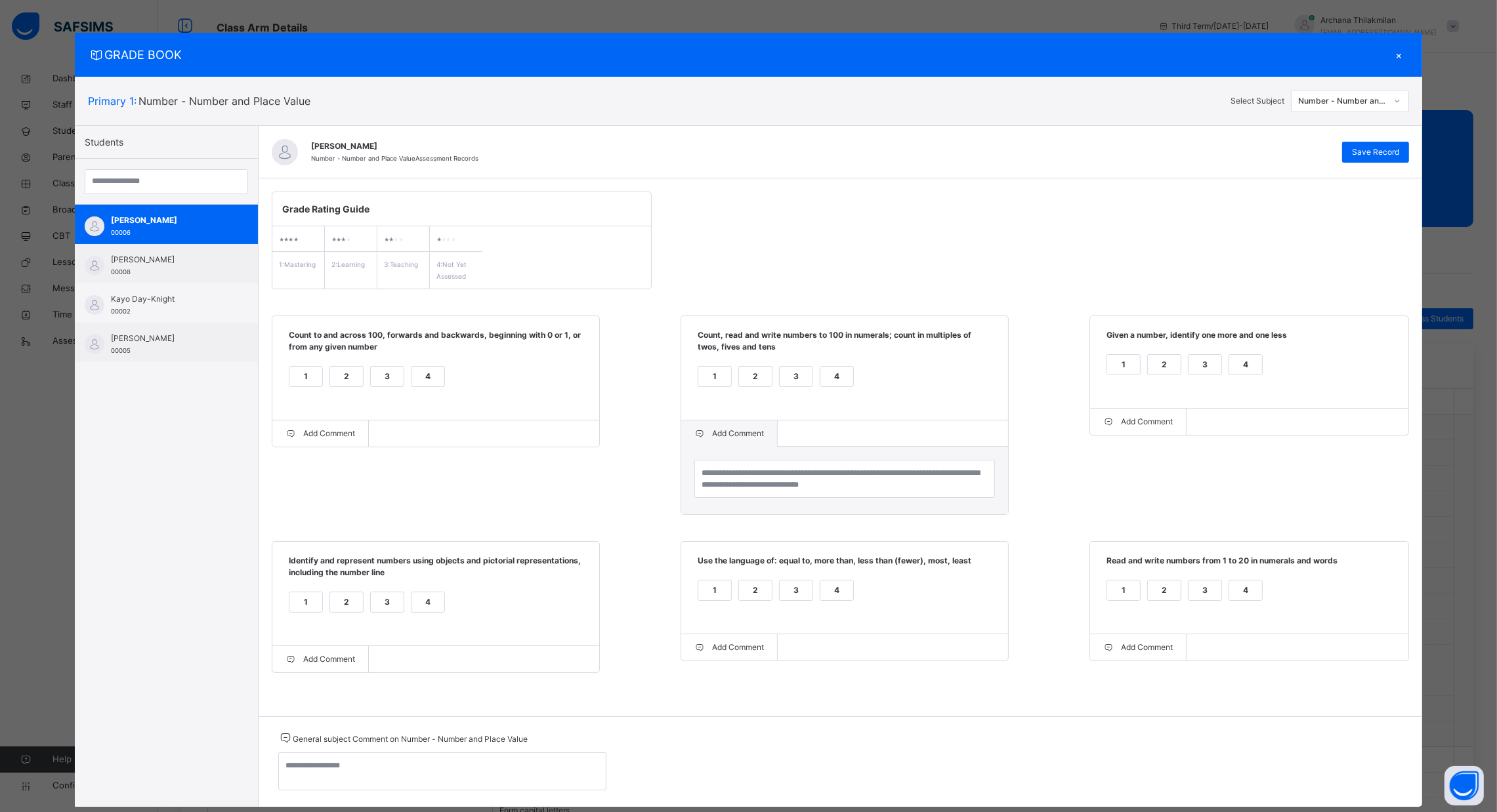
click at [886, 236] on div "Grade Rating Guide ★ ★ ★ ★ 1 : Mastering ★ ★ ★ ★ 2 : Learning ★ ★ ★ ★ 3 : Teach…" at bounding box center [840, 432] width 1164 height 508
click at [305, 599] on div "1" at bounding box center [306, 602] width 33 height 20
click at [705, 587] on div "1" at bounding box center [715, 590] width 33 height 20
click at [1164, 590] on div "2" at bounding box center [1165, 590] width 33 height 20
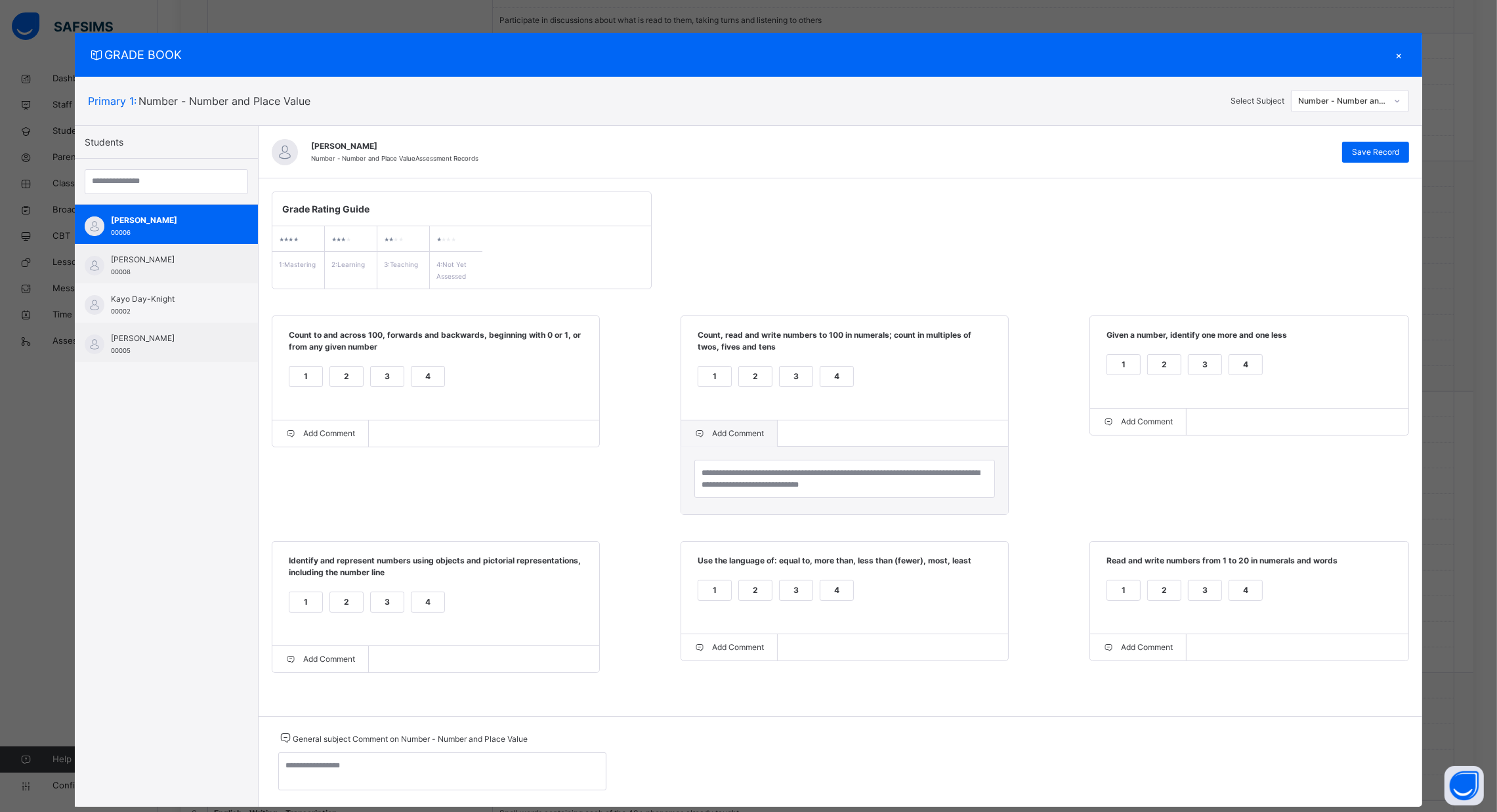
scroll to position [710, 0]
click at [1389, 146] on span "Save Record" at bounding box center [1375, 152] width 48 height 12
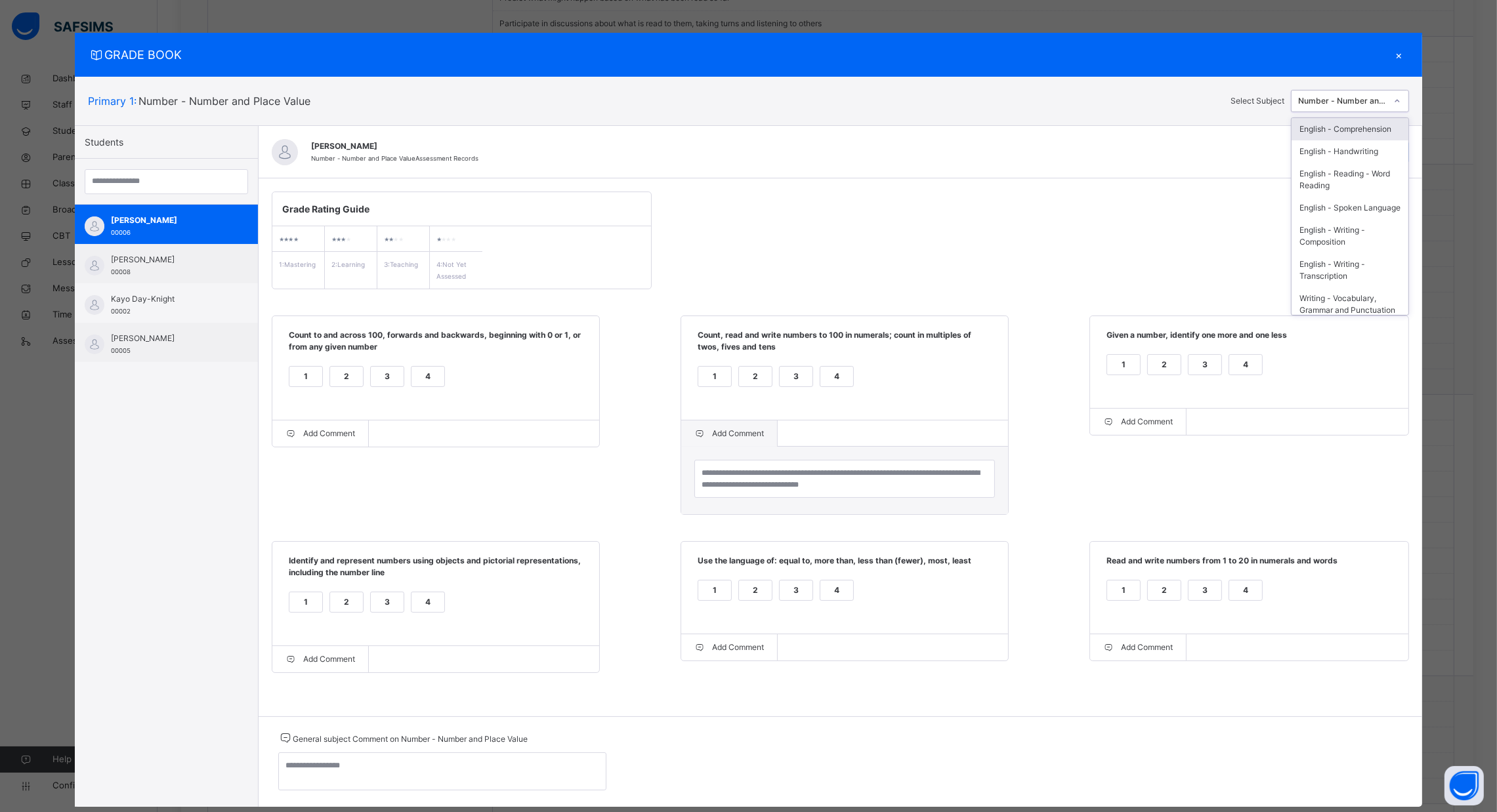
click at [1383, 99] on div "Number - Number and Place Value" at bounding box center [1342, 101] width 89 height 12
click at [1344, 216] on div "Number - +,x,- & /" at bounding box center [1350, 204] width 117 height 22
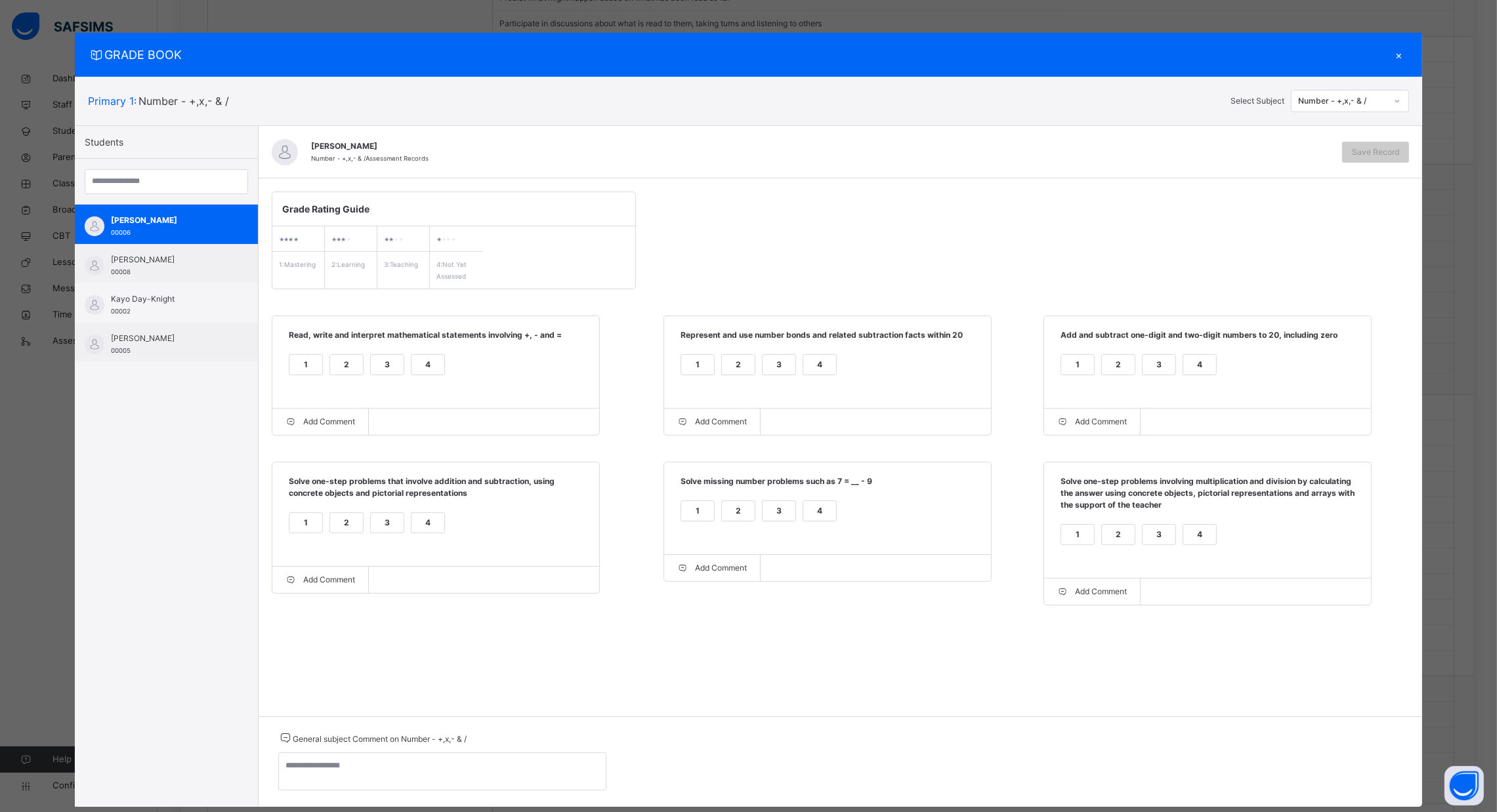
click at [300, 367] on div "1" at bounding box center [306, 365] width 33 height 20
click at [731, 363] on div "2" at bounding box center [738, 365] width 33 height 20
click at [1121, 367] on div "2" at bounding box center [1118, 365] width 33 height 20
click at [298, 523] on div "1" at bounding box center [306, 523] width 33 height 20
click at [818, 515] on div "4" at bounding box center [819, 512] width 33 height 20
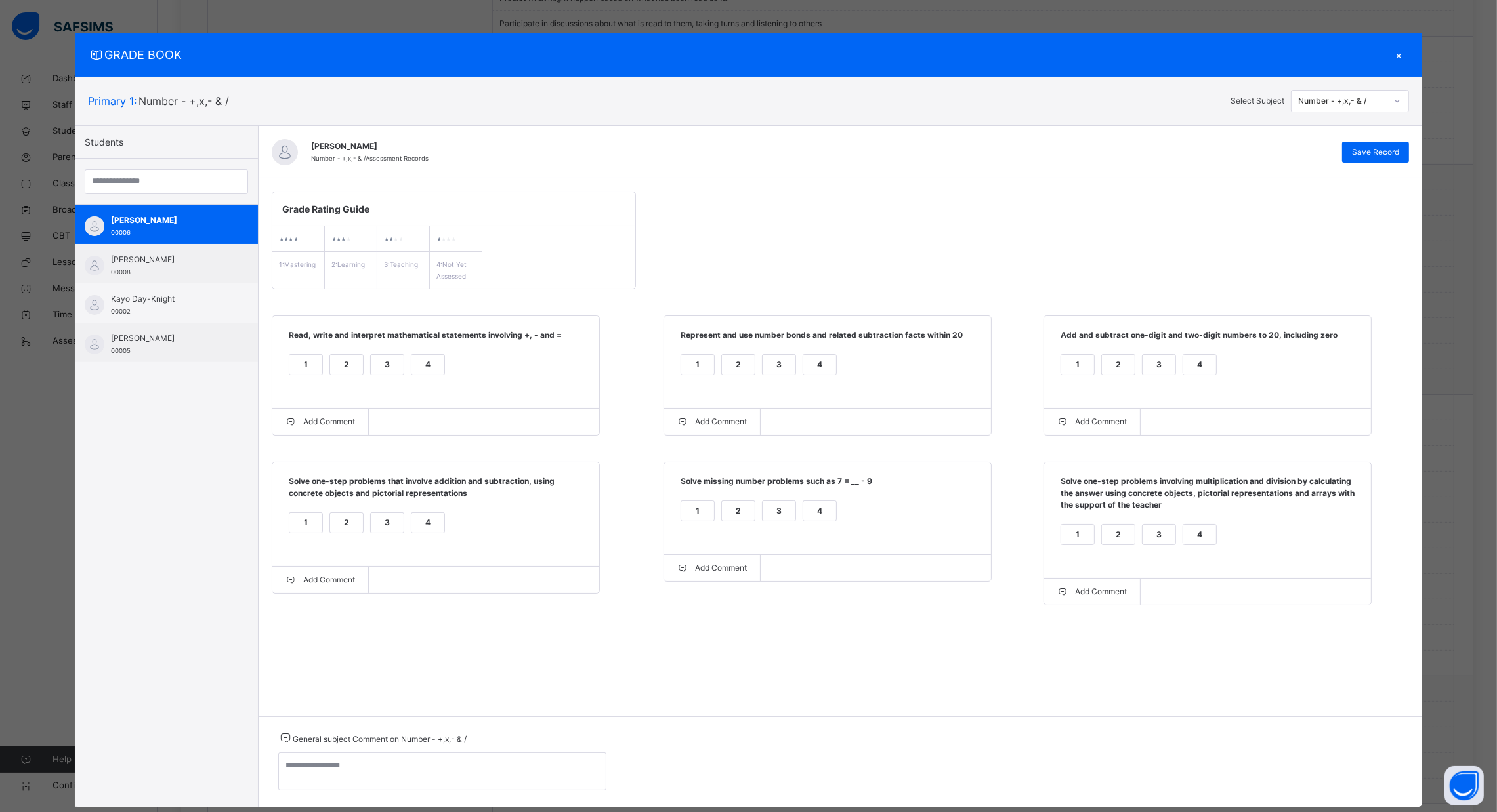
click at [1191, 536] on div "4" at bounding box center [1199, 535] width 33 height 20
click at [1347, 146] on div "Save Record" at bounding box center [1375, 152] width 67 height 21
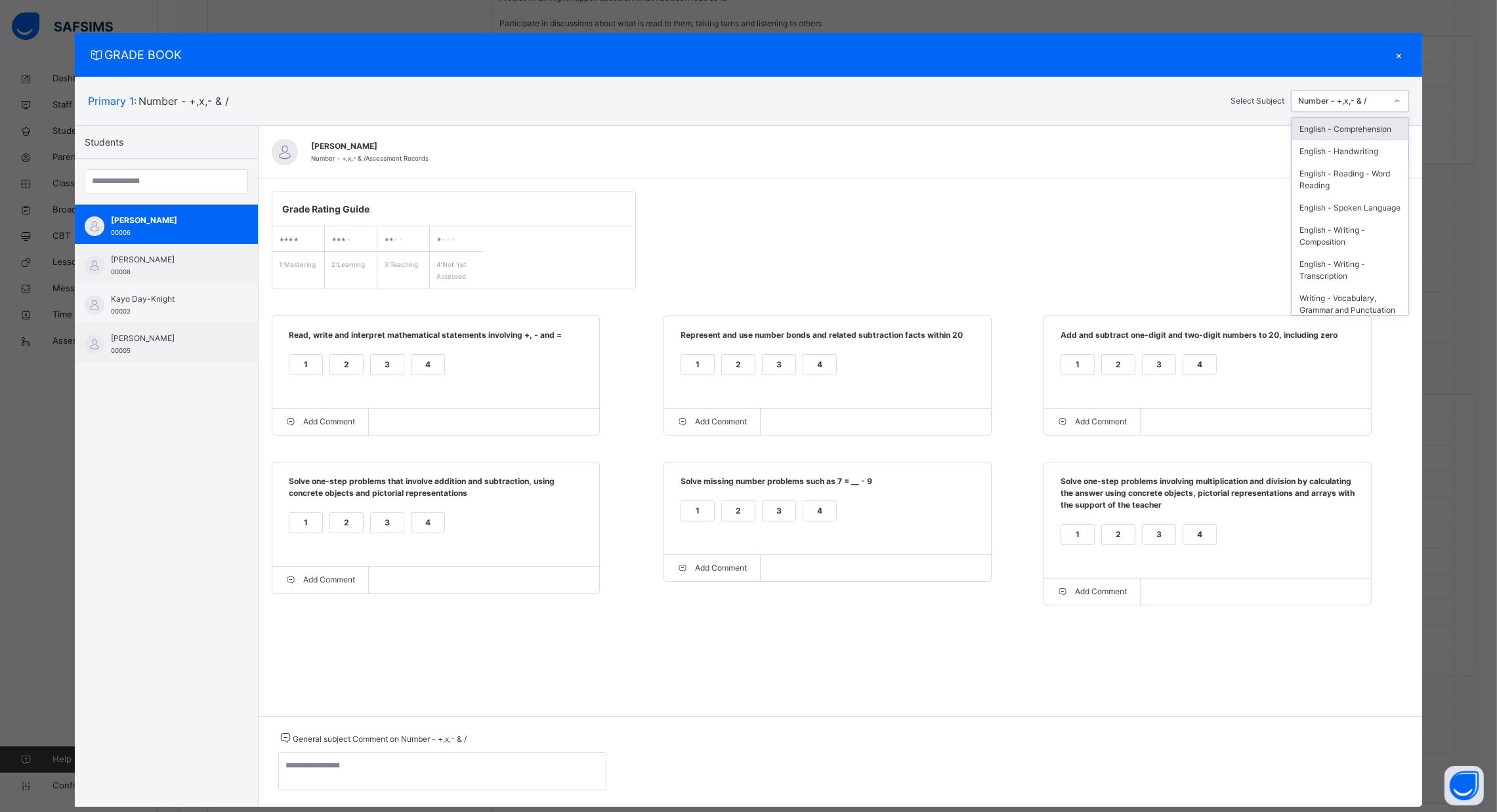
click at [1365, 103] on div "Number - +,x,- & /" at bounding box center [1342, 101] width 89 height 12
click at [1350, 224] on div "Number – fractions, decimals and percentages" at bounding box center [1350, 207] width 117 height 34
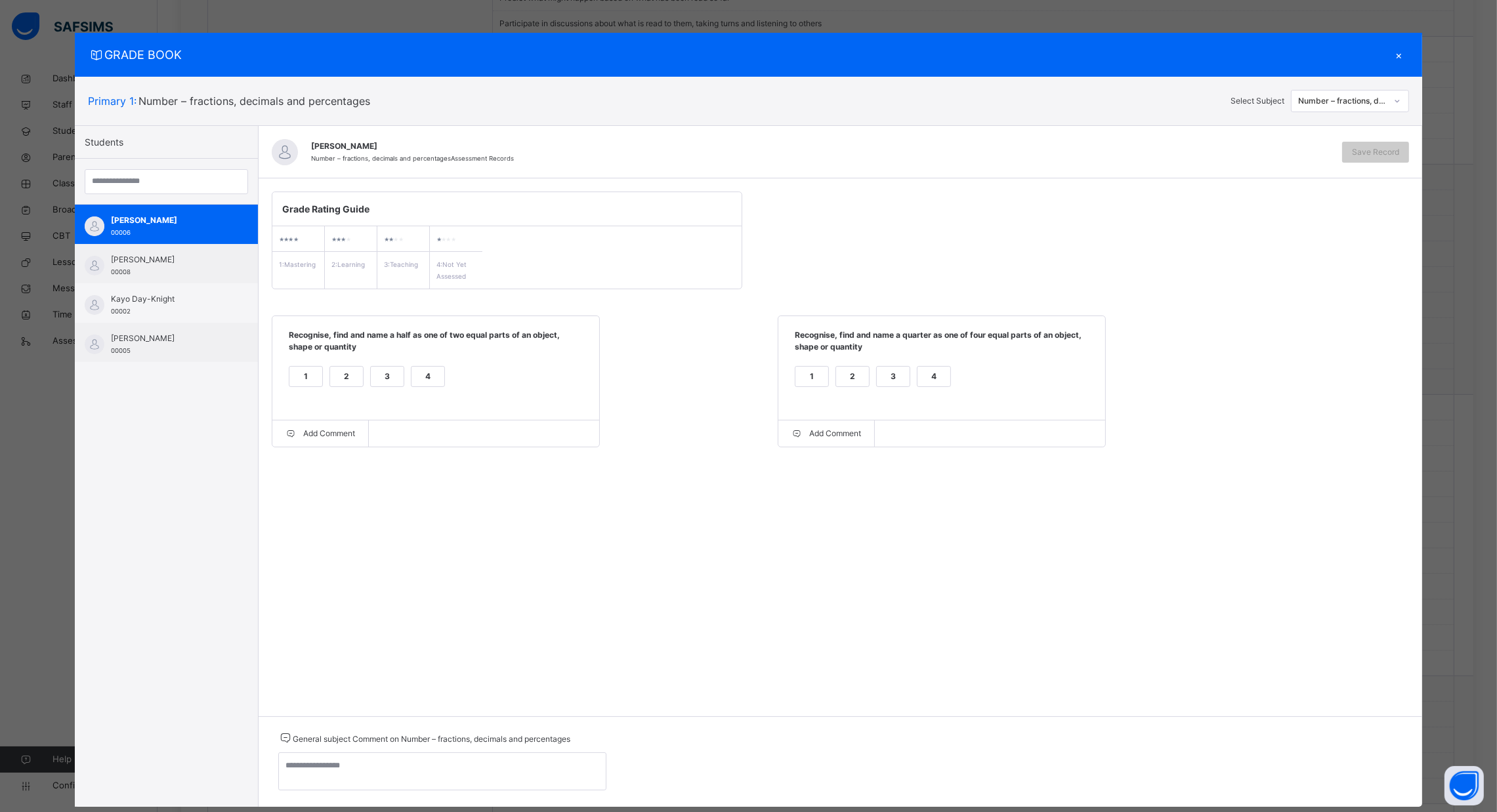
click at [292, 375] on div "1" at bounding box center [306, 377] width 33 height 20
click at [853, 381] on div "2" at bounding box center [852, 377] width 33 height 20
click at [1376, 154] on span "Save Record" at bounding box center [1375, 152] width 48 height 12
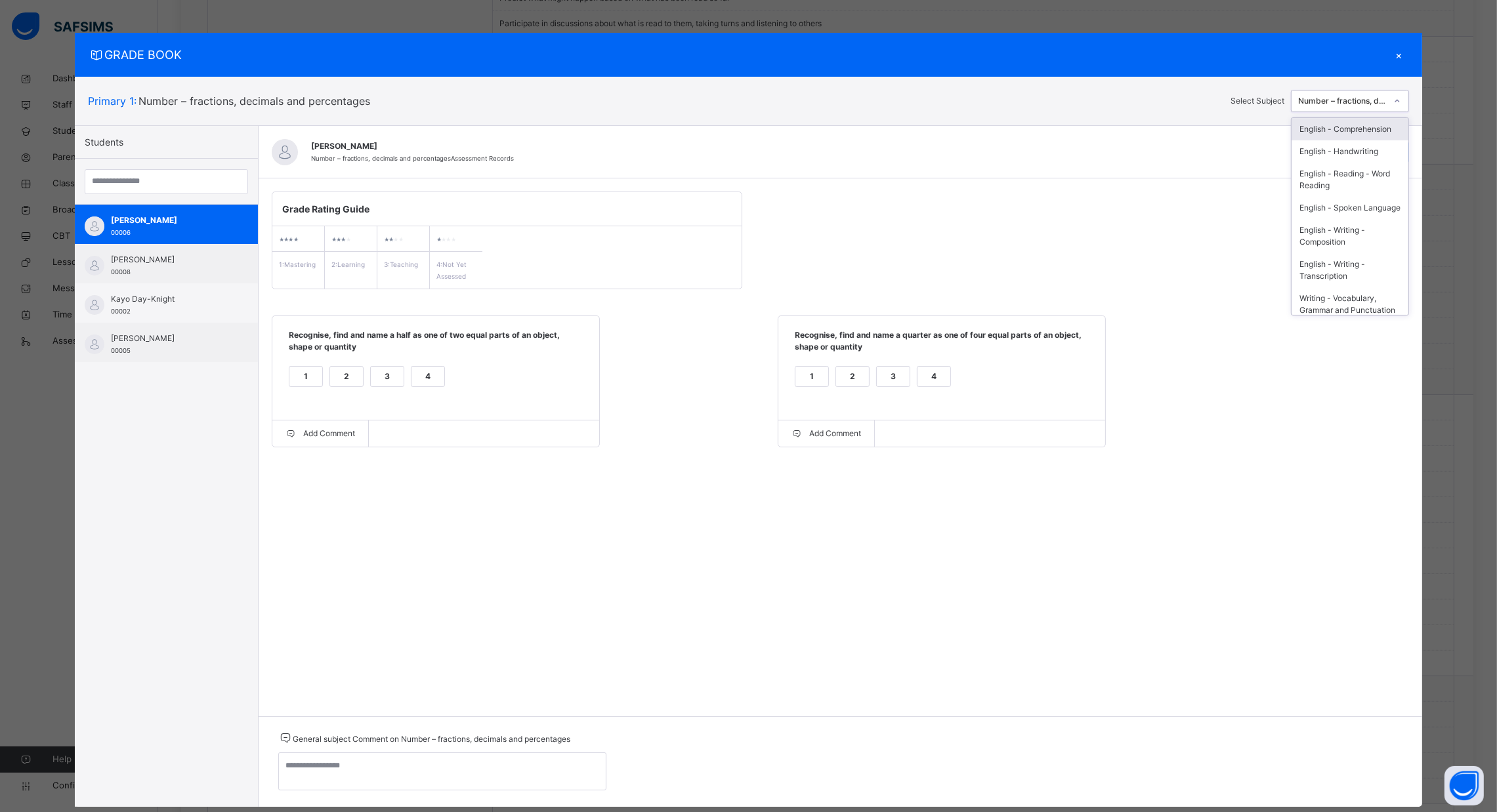
click at [1372, 103] on div "Number – fractions, decimals and percentages" at bounding box center [1342, 101] width 89 height 12
click at [1361, 233] on div "Measurement" at bounding box center [1350, 235] width 117 height 22
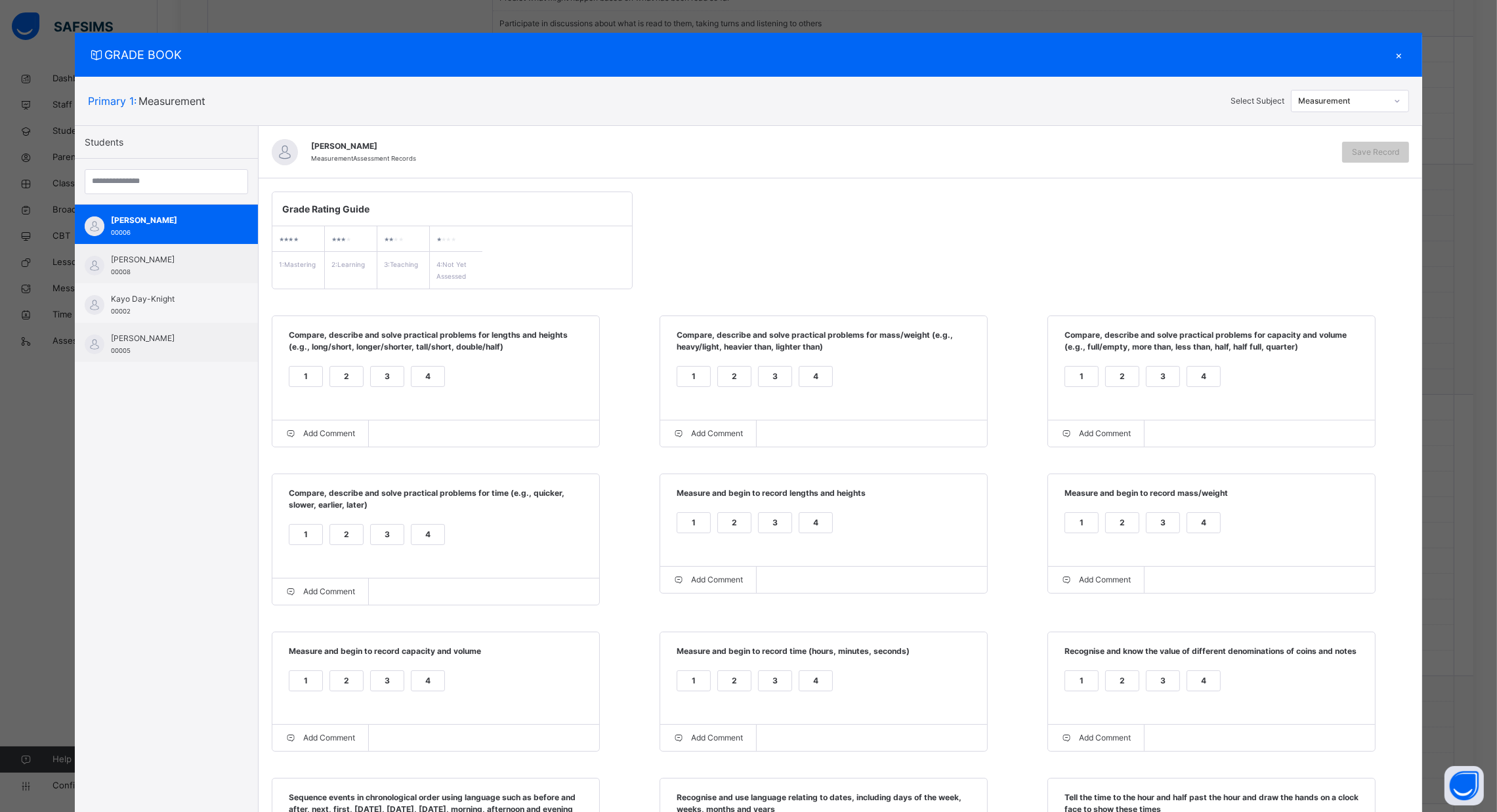
click at [296, 374] on div "1" at bounding box center [306, 377] width 33 height 20
click at [689, 379] on div "1" at bounding box center [694, 377] width 33 height 20
click at [1118, 374] on div "2" at bounding box center [1123, 377] width 33 height 20
click at [380, 536] on div "3" at bounding box center [387, 535] width 33 height 20
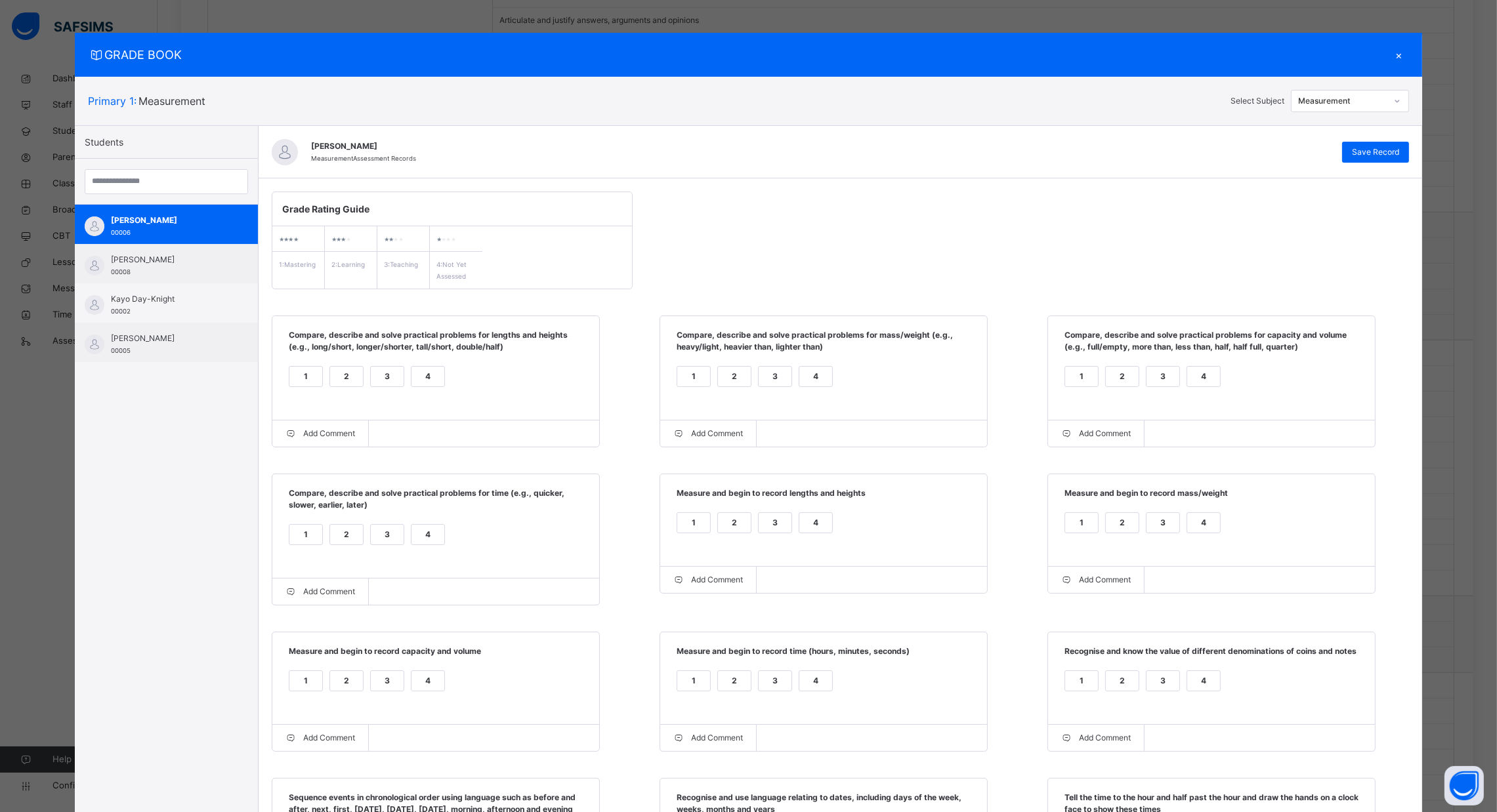
click at [722, 527] on div "2" at bounding box center [734, 523] width 33 height 20
click at [1118, 515] on div "2" at bounding box center [1123, 523] width 33 height 20
click at [338, 689] on div "2" at bounding box center [347, 681] width 33 height 20
click at [821, 688] on div "4" at bounding box center [816, 681] width 33 height 20
click at [1206, 685] on div "4" at bounding box center [1204, 681] width 33 height 20
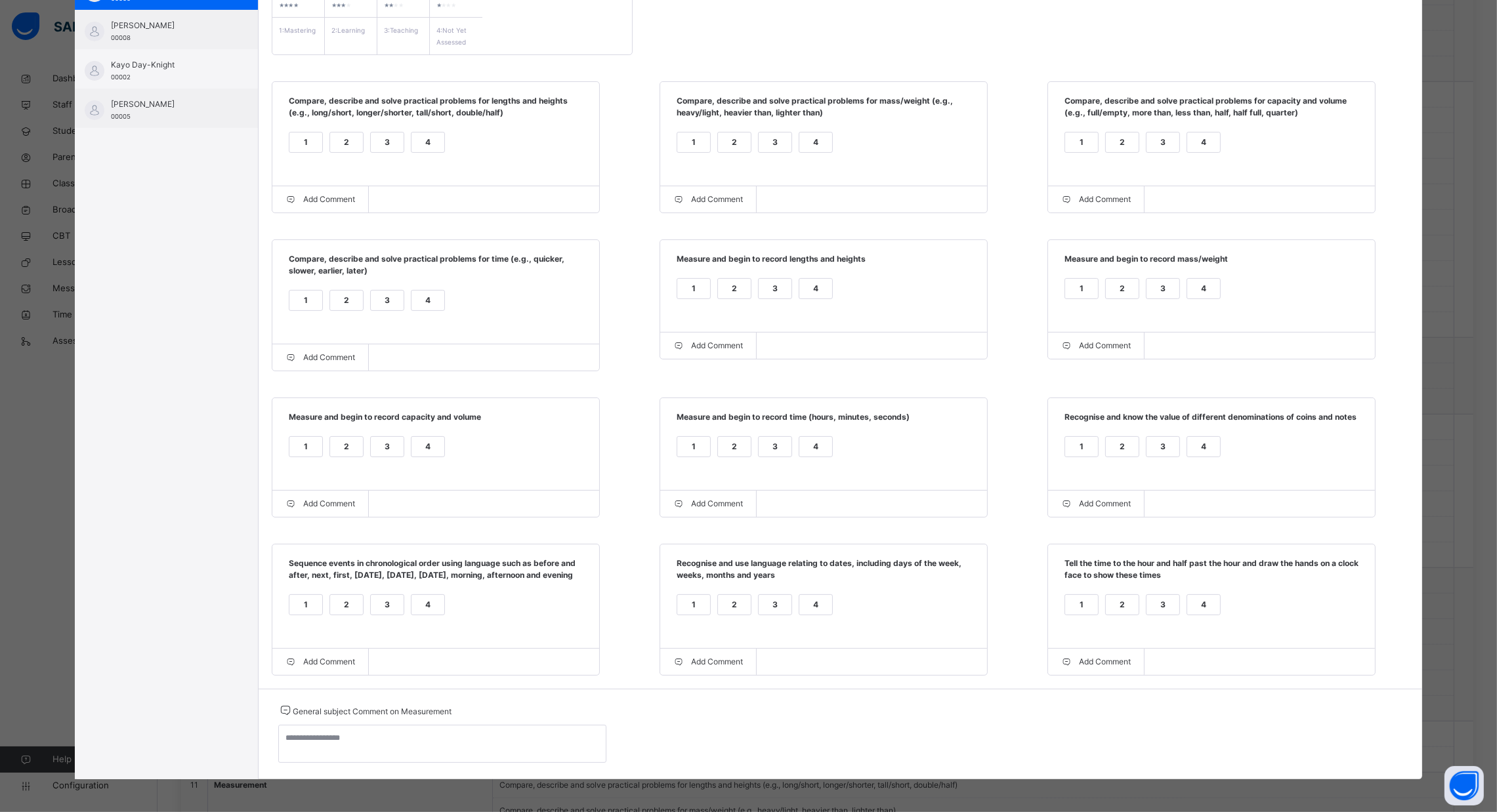
scroll to position [249, 0]
click at [293, 602] on div "1" at bounding box center [306, 605] width 33 height 20
click at [738, 595] on div "2" at bounding box center [734, 605] width 33 height 20
click at [1212, 596] on div "4" at bounding box center [1204, 605] width 33 height 20
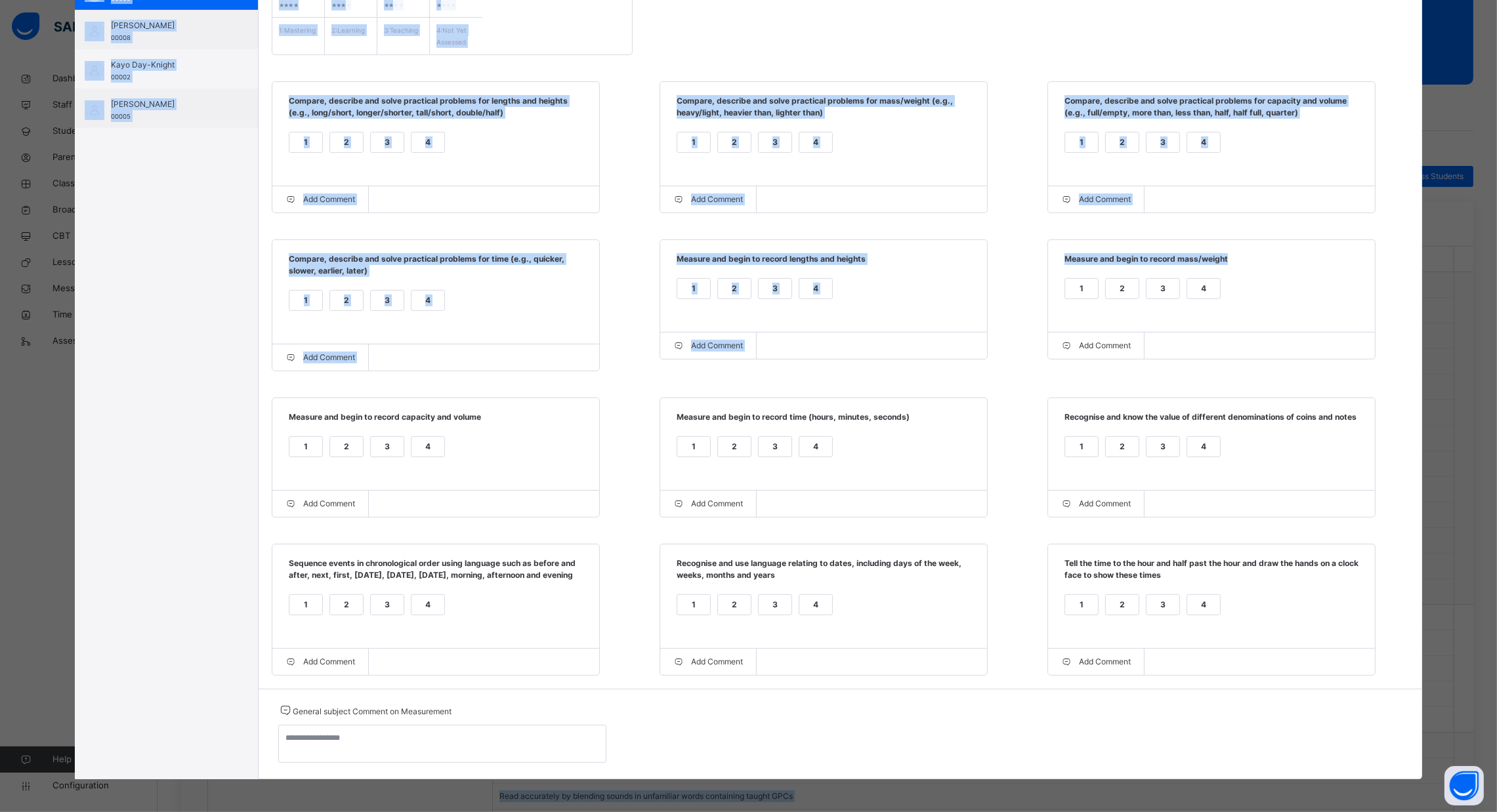
drag, startPoint x: 1490, startPoint y: 255, endPoint x: 1497, endPoint y: 200, distance: 55.4
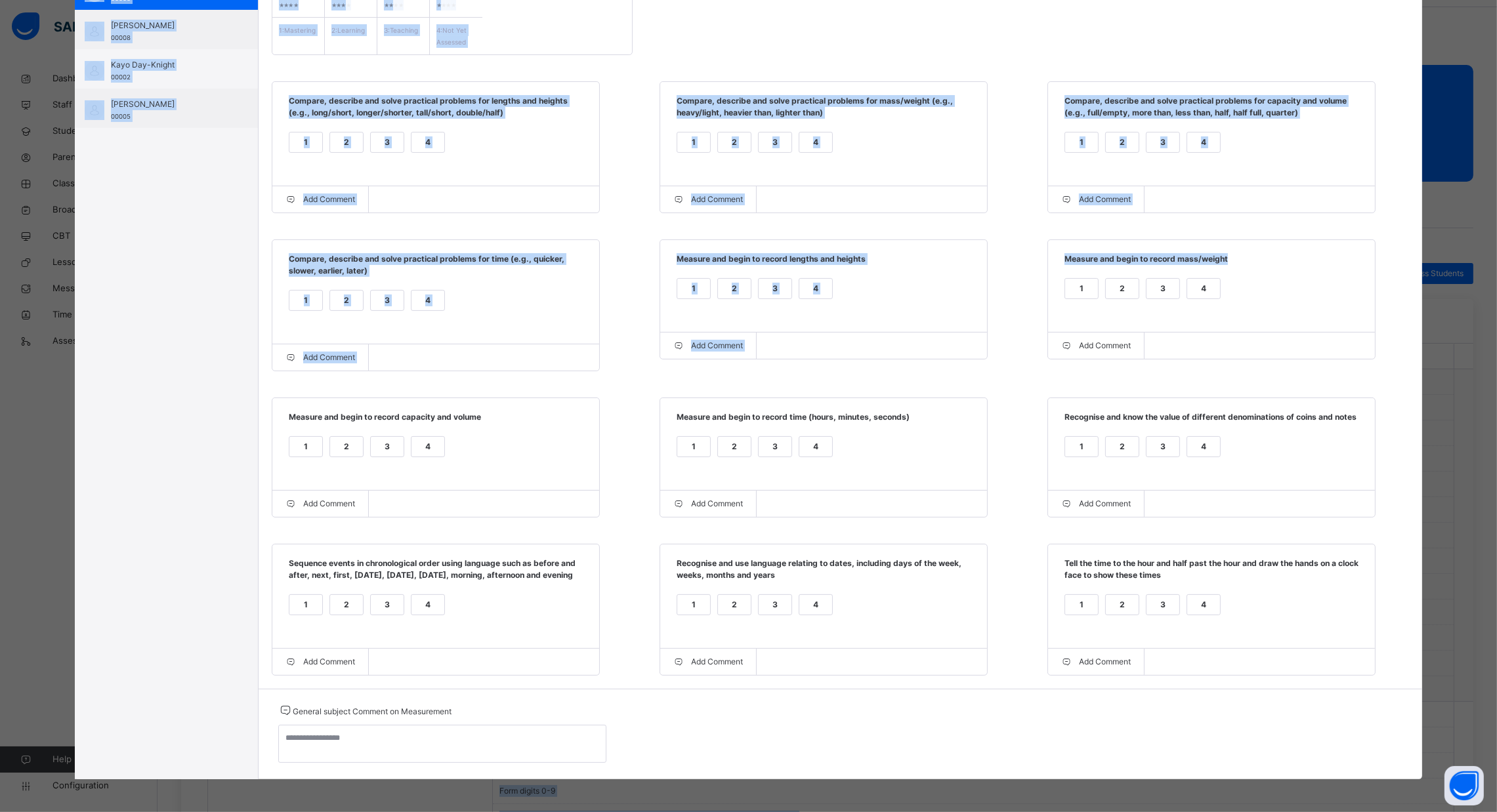
scroll to position [0, 0]
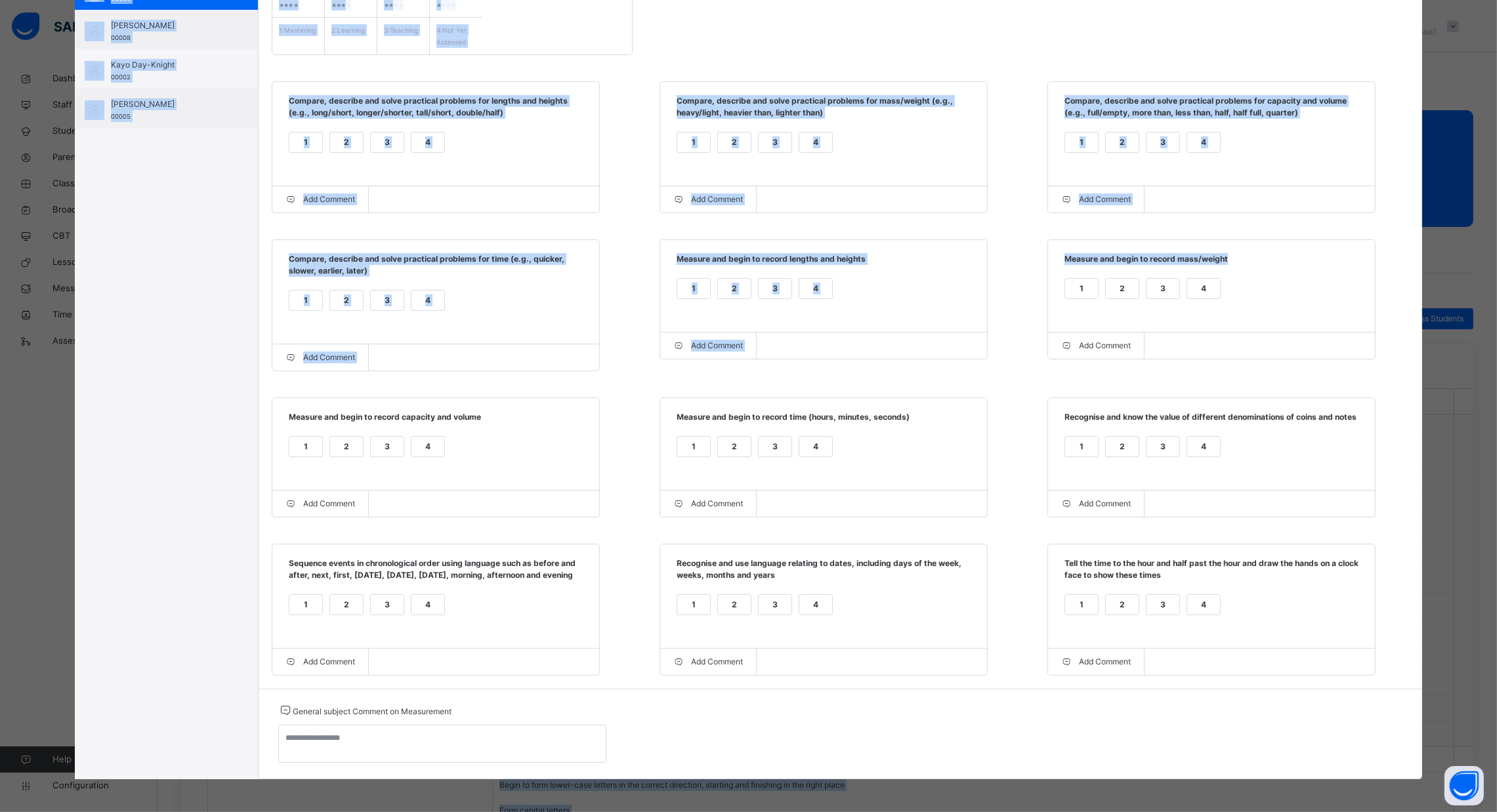
click at [1337, 22] on div "Grade Rating Guide ★ ★ ★ ★ 1 : Mastering ★ ★ ★ ★ 2 : Learning ★ ★ ★ ★ 3 : Teach…" at bounding box center [840, 316] width 1164 height 744
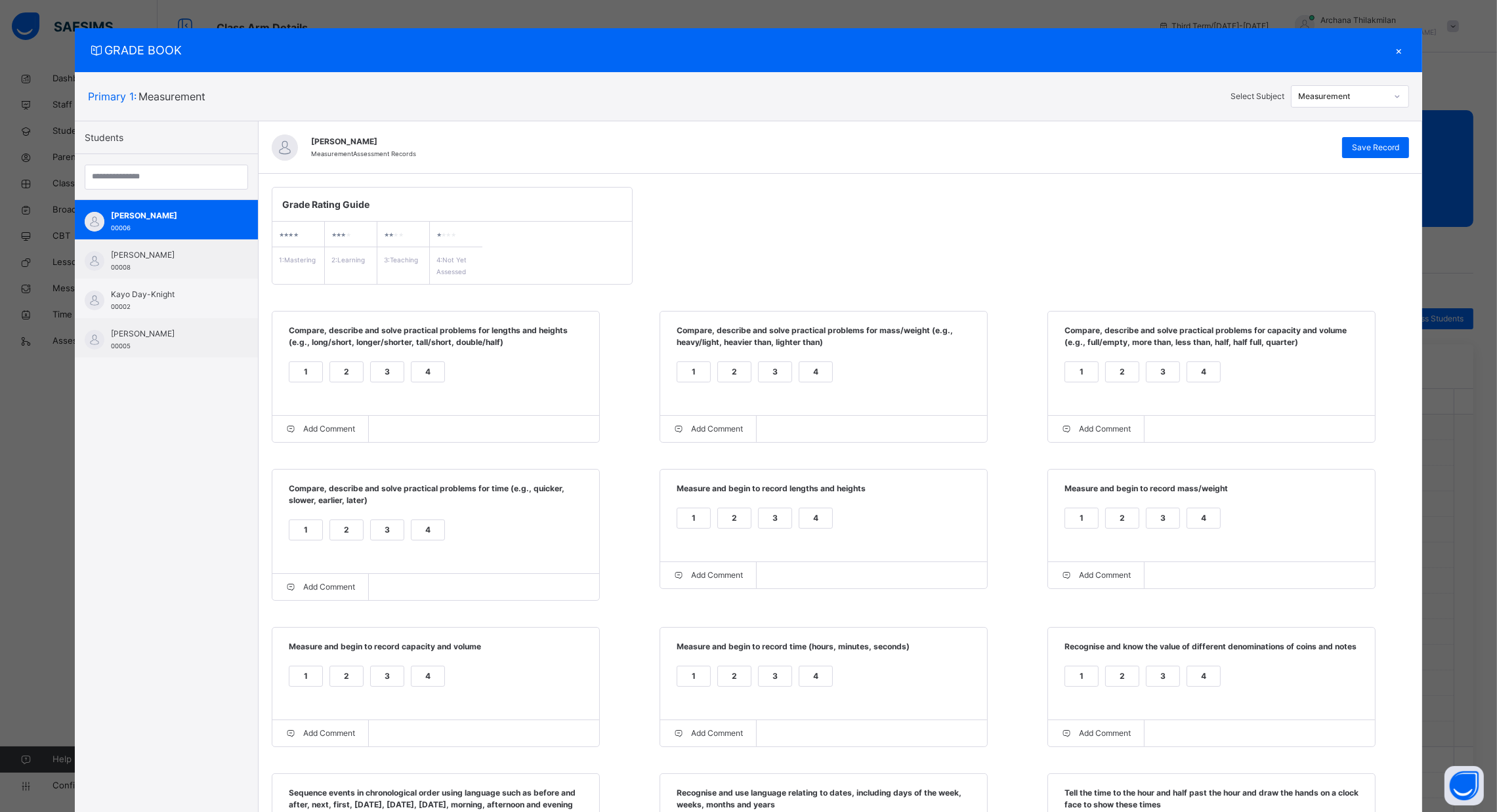
scroll to position [9, 0]
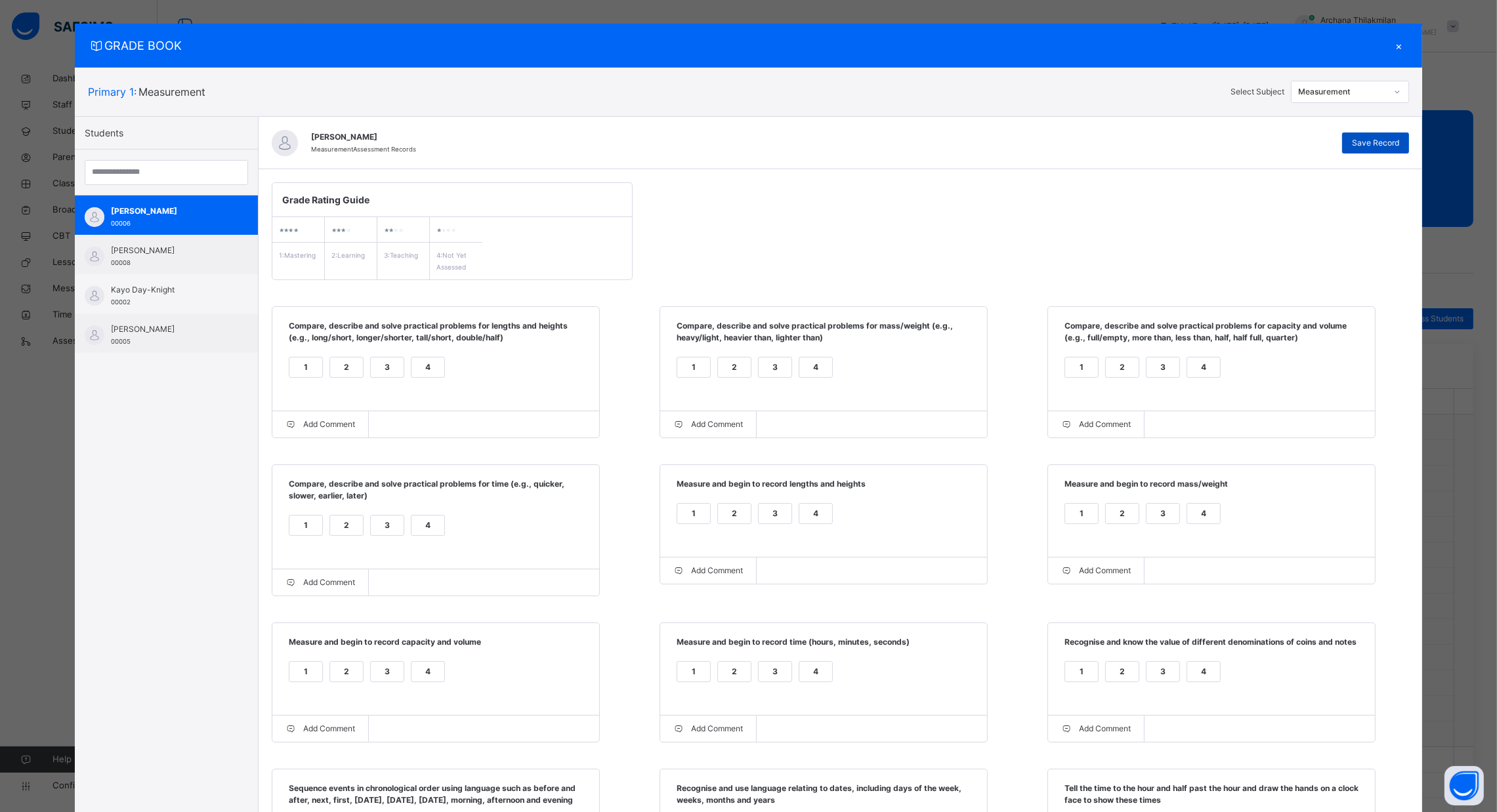
click at [1374, 147] on span "Save Record" at bounding box center [1375, 143] width 48 height 12
click at [1371, 95] on div "Measurement" at bounding box center [1342, 92] width 89 height 12
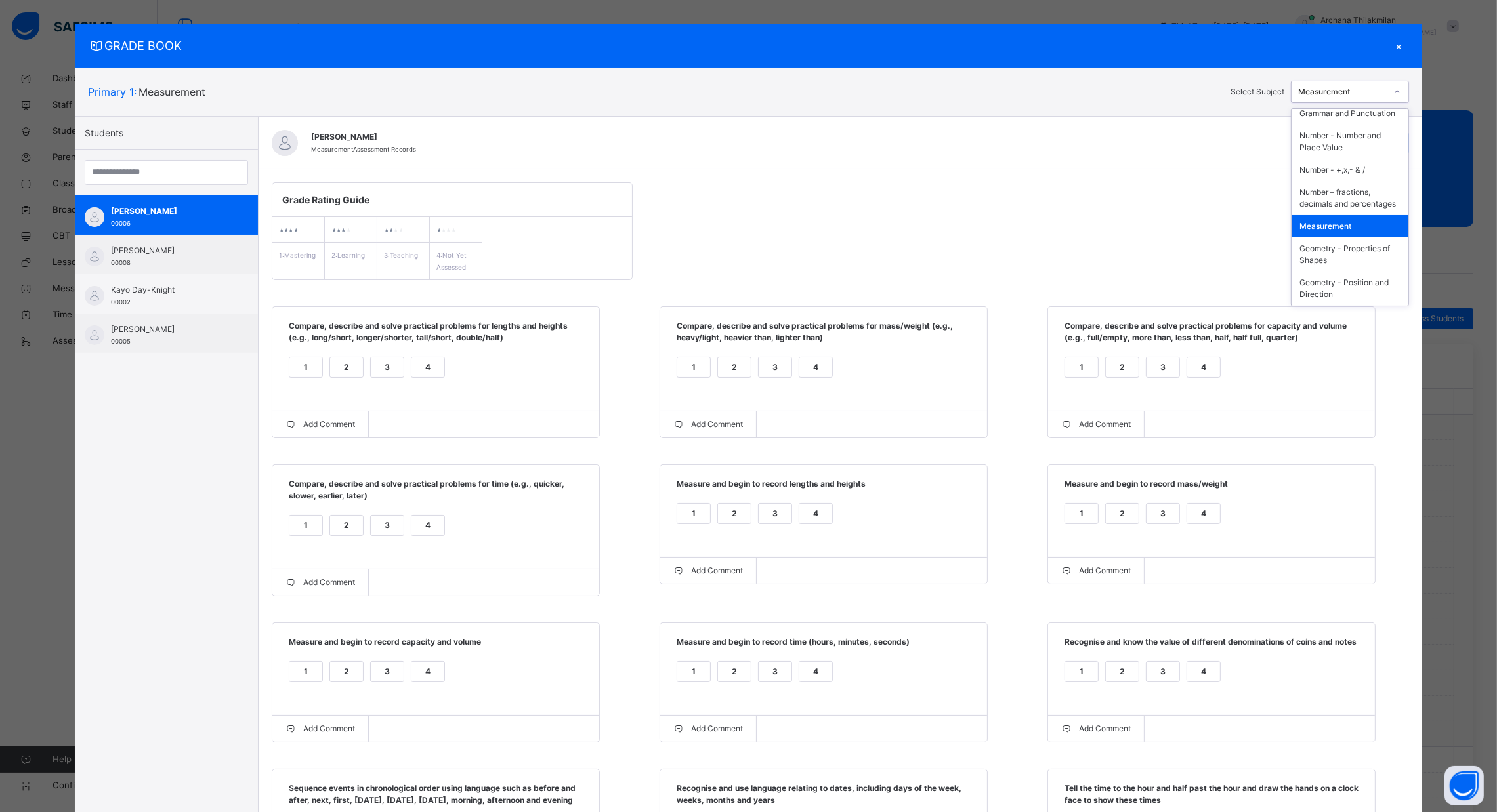
scroll to position [234, 0]
click at [1367, 240] on div "Geometry - Properties of Shapes" at bounding box center [1350, 254] width 117 height 34
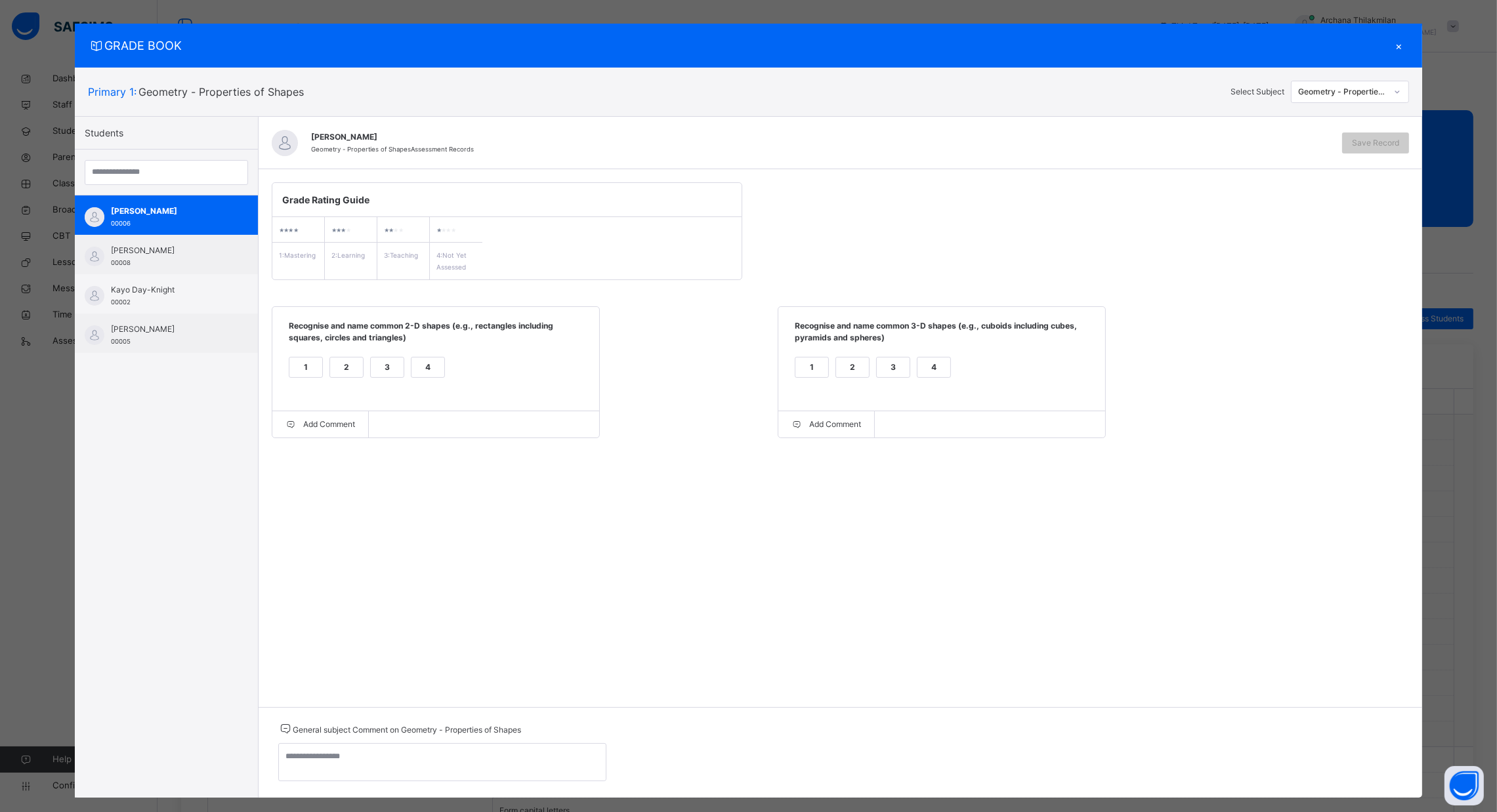
click at [306, 367] on div "1" at bounding box center [306, 368] width 33 height 20
click at [934, 372] on div "4" at bounding box center [934, 368] width 33 height 20
click at [1380, 139] on span "Save Record" at bounding box center [1375, 143] width 48 height 12
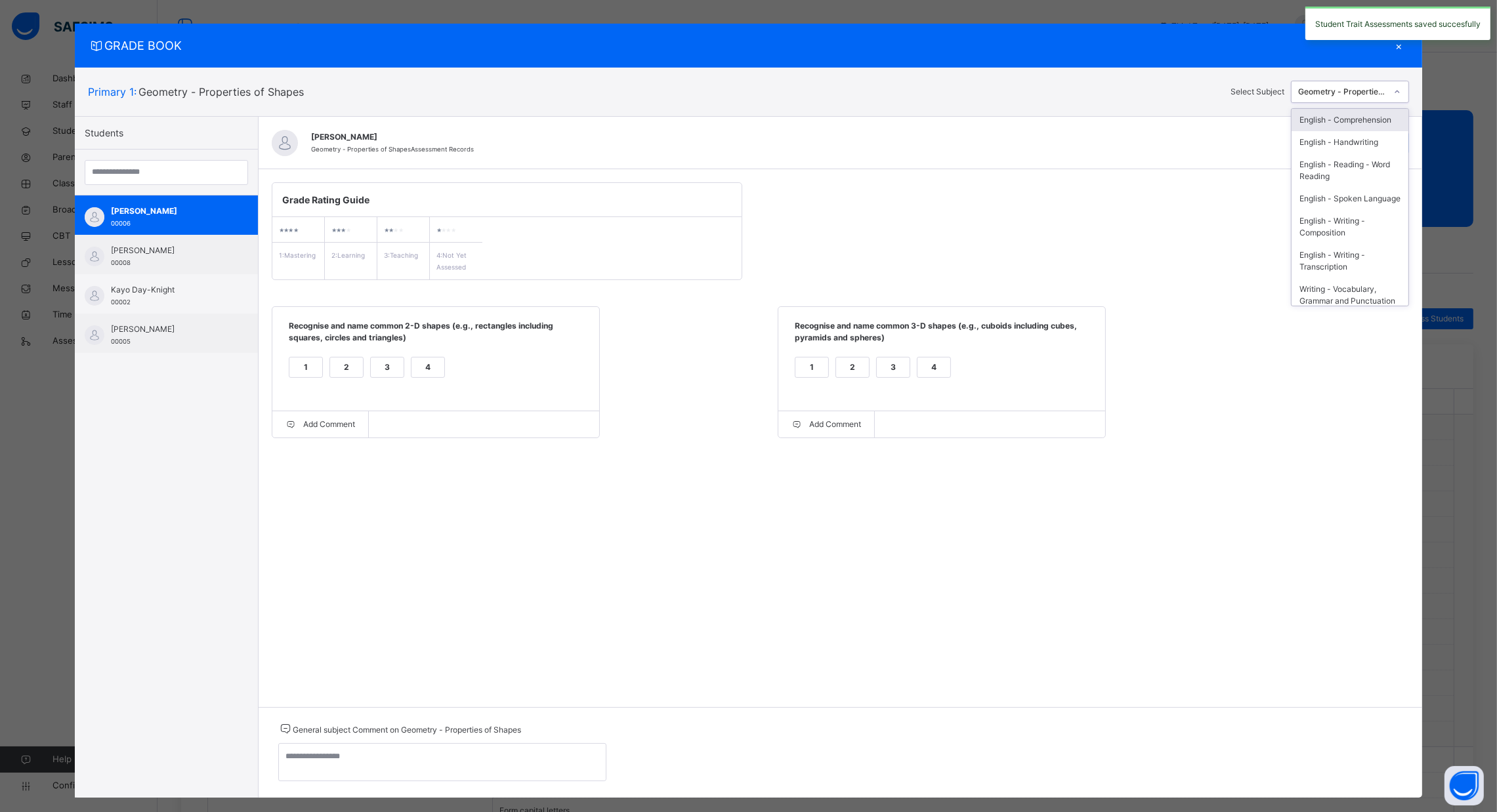
click at [1365, 91] on div "Geometry - Properties of Shapes" at bounding box center [1342, 92] width 89 height 12
click at [1350, 280] on div "Geometry - Position and Direction" at bounding box center [1350, 288] width 117 height 34
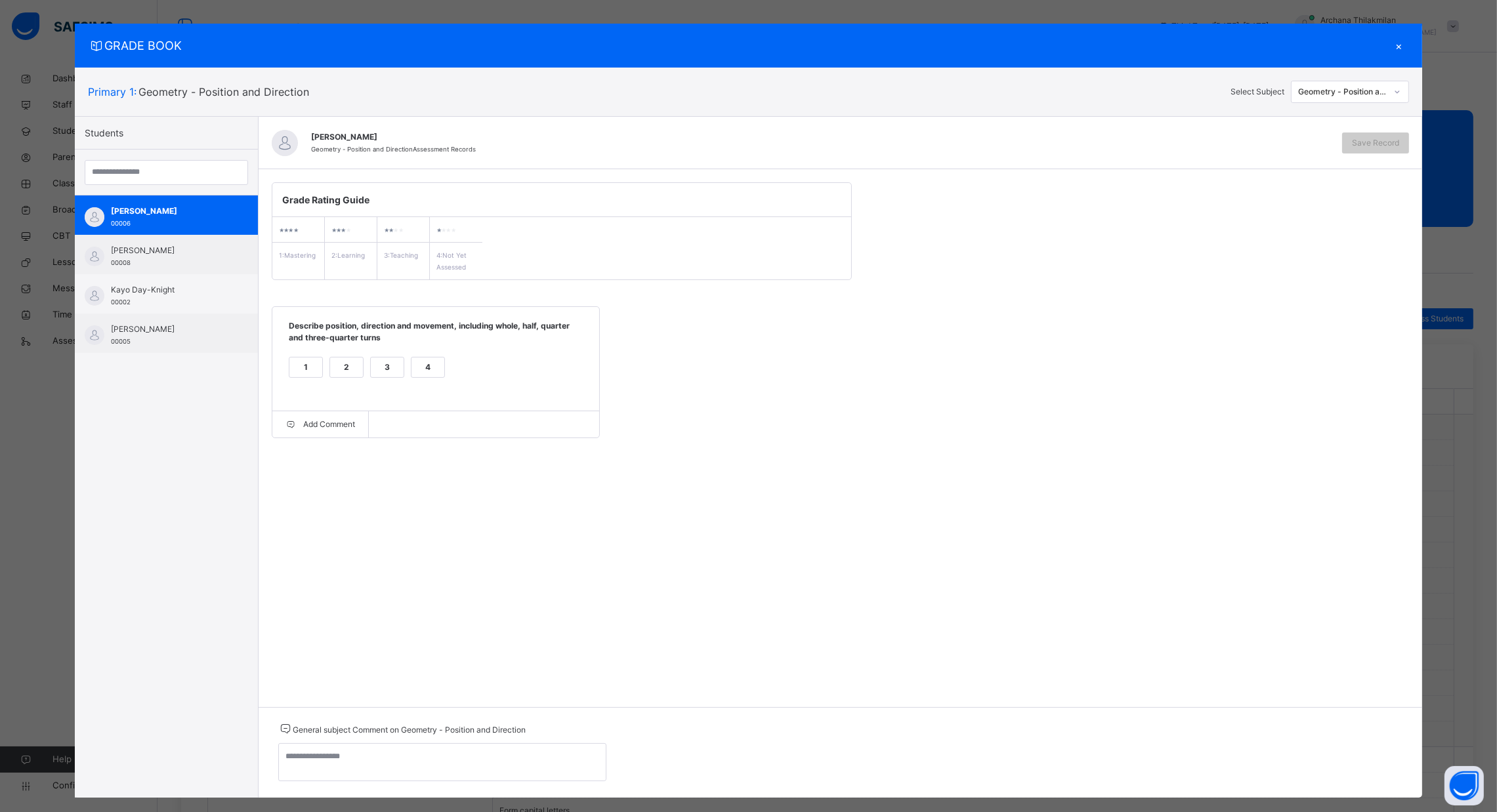
click at [427, 364] on div "4" at bounding box center [428, 368] width 33 height 20
click at [1380, 143] on span "Save Record" at bounding box center [1375, 143] width 48 height 12
click at [165, 209] on span "[PERSON_NAME]" at bounding box center [169, 211] width 117 height 12
click at [1401, 44] on div "×" at bounding box center [1399, 45] width 20 height 17
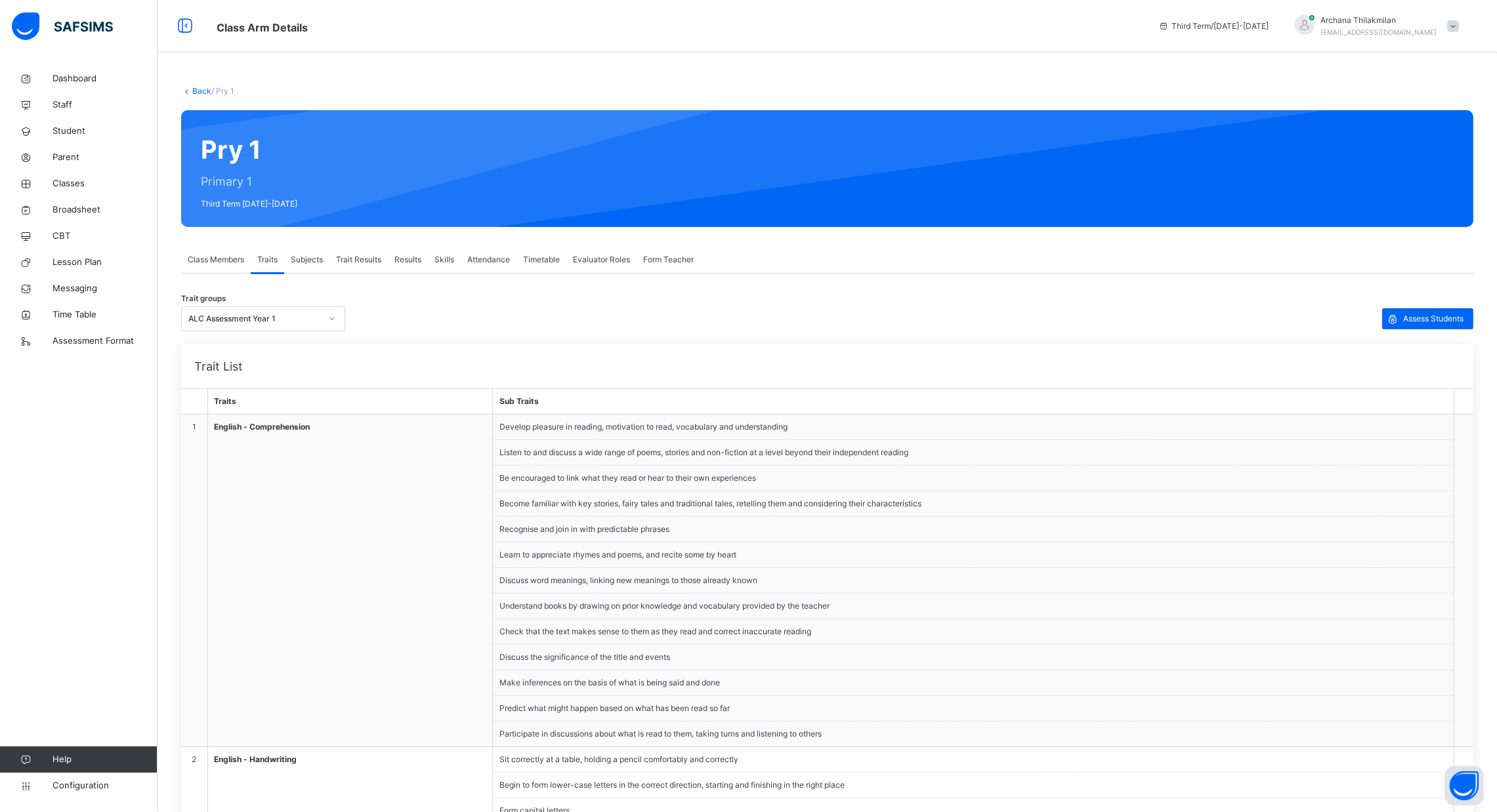
click at [356, 256] on span "Trait Results" at bounding box center [358, 259] width 45 height 12
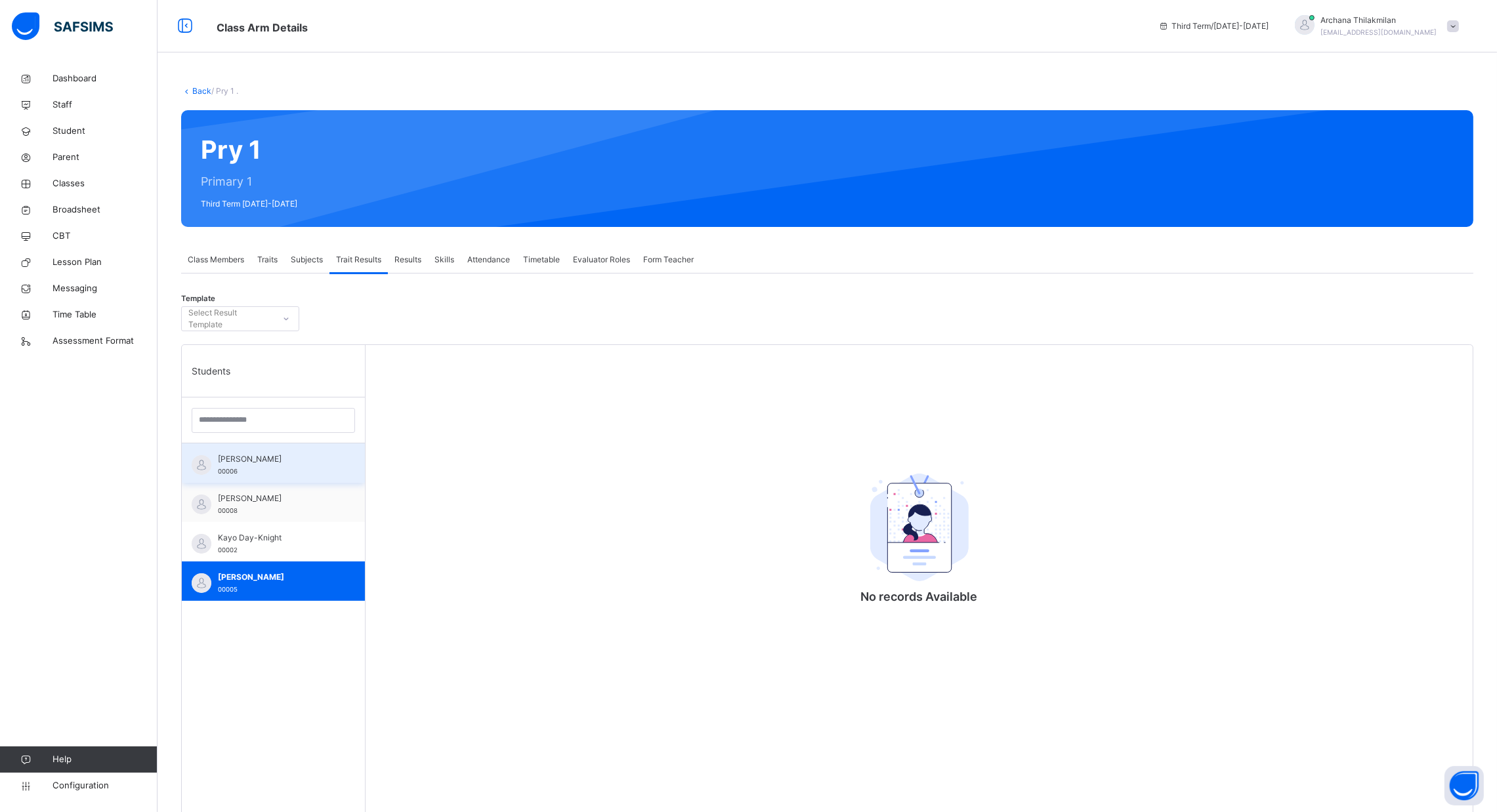
click at [275, 473] on div "[PERSON_NAME] 00006" at bounding box center [277, 465] width 117 height 24
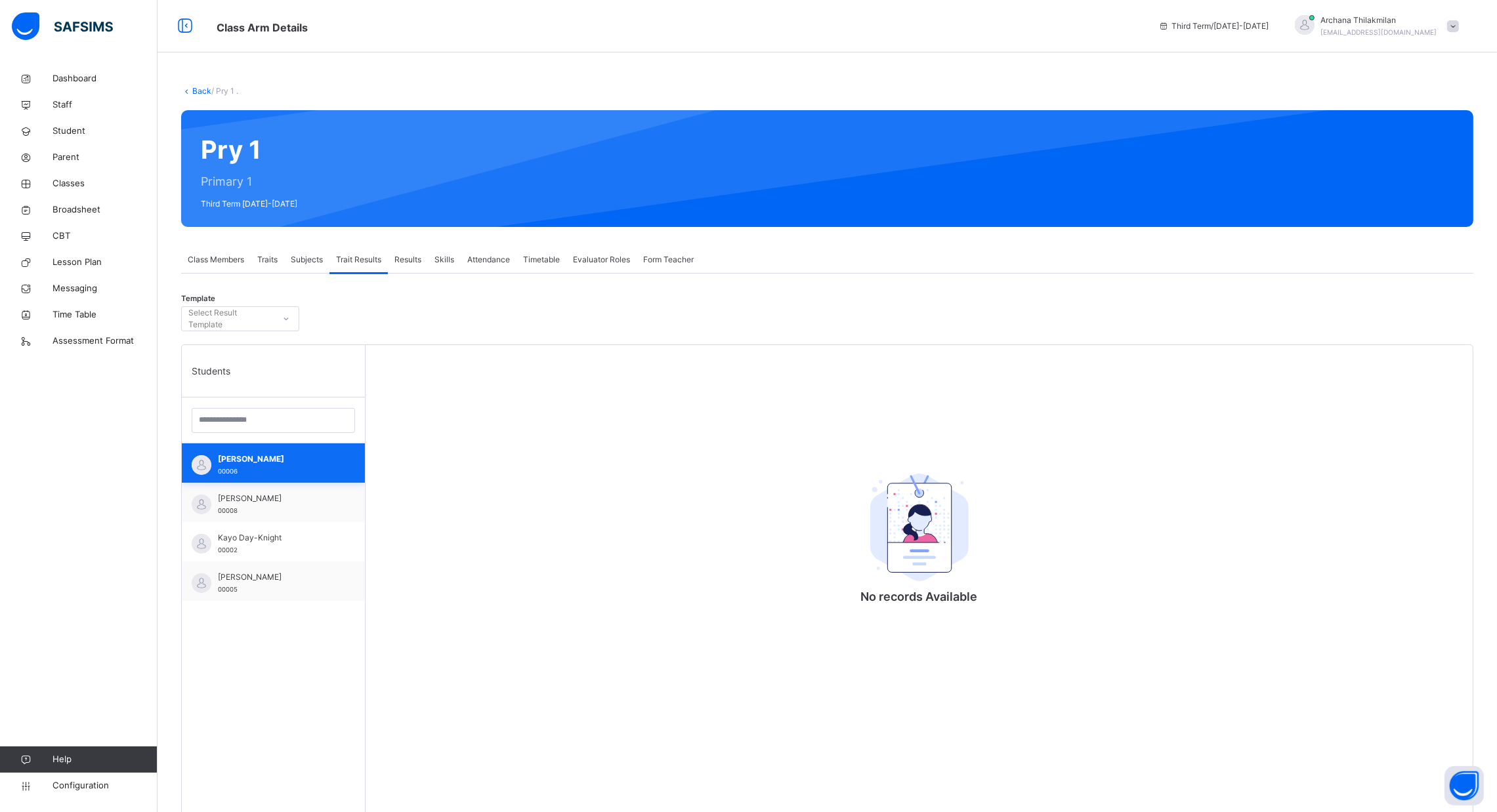
click at [275, 473] on div "[PERSON_NAME] 00006" at bounding box center [277, 465] width 117 height 24
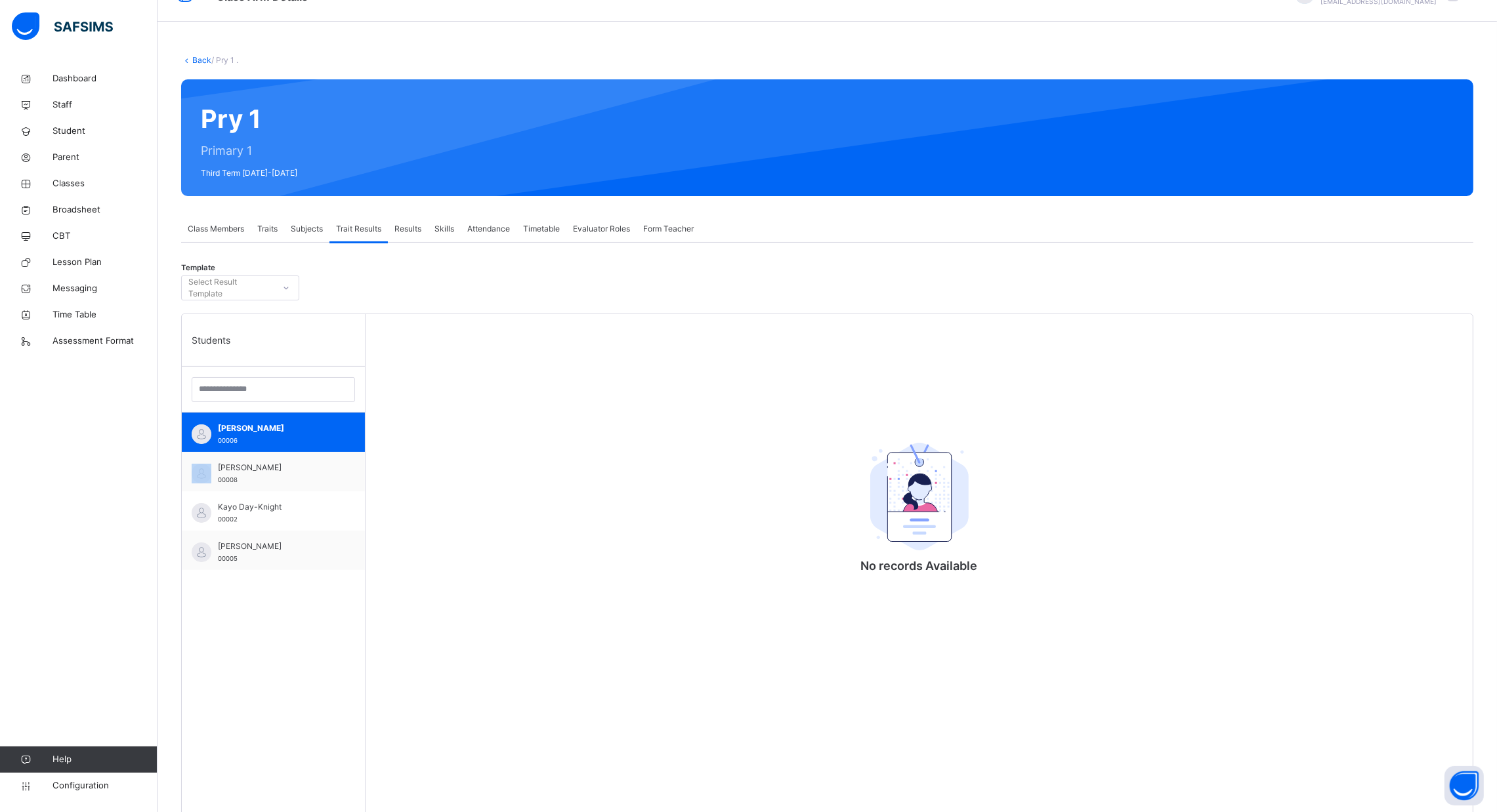
scroll to position [17, 0]
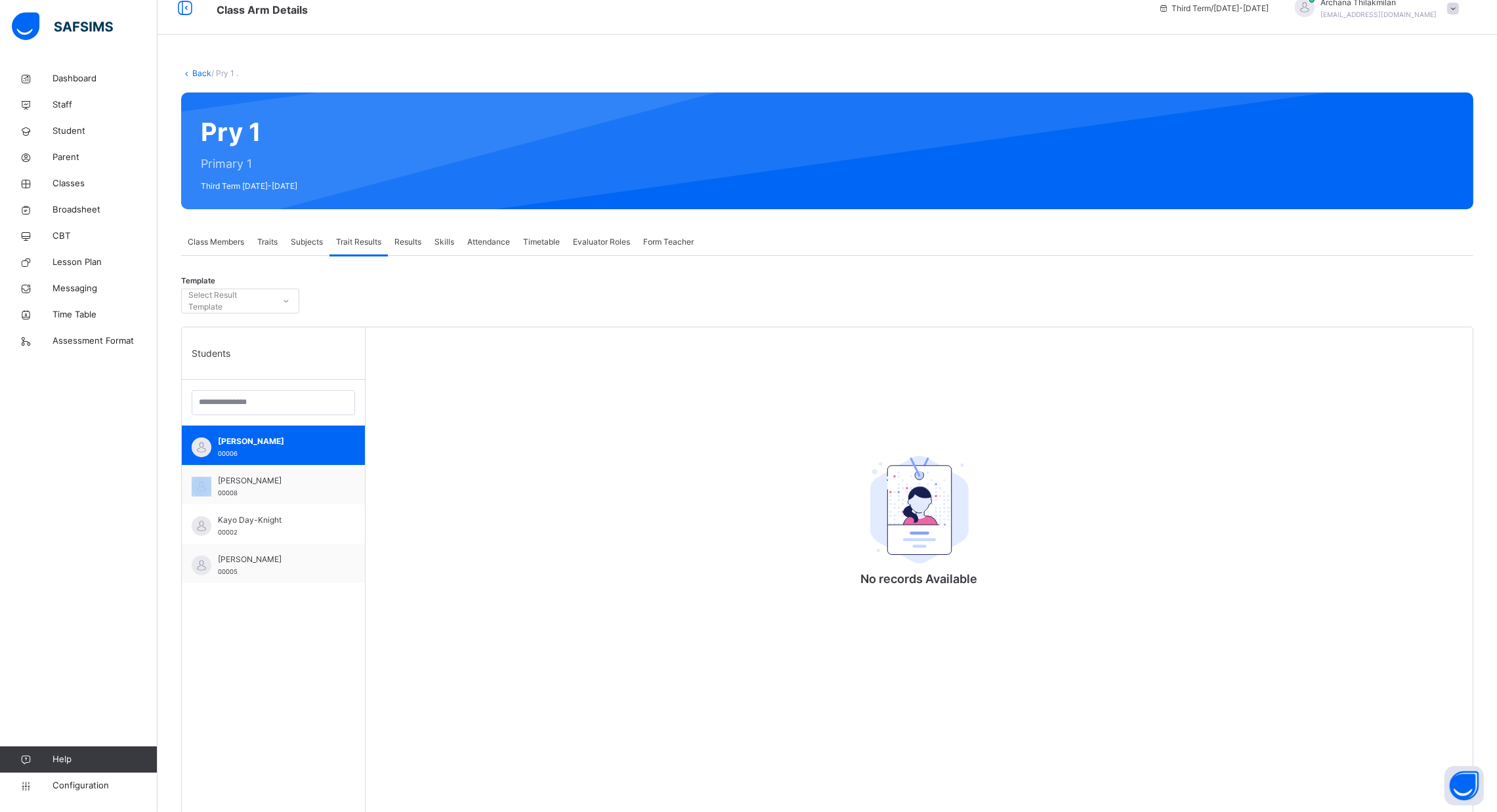
click at [275, 250] on div "Traits" at bounding box center [267, 242] width 34 height 27
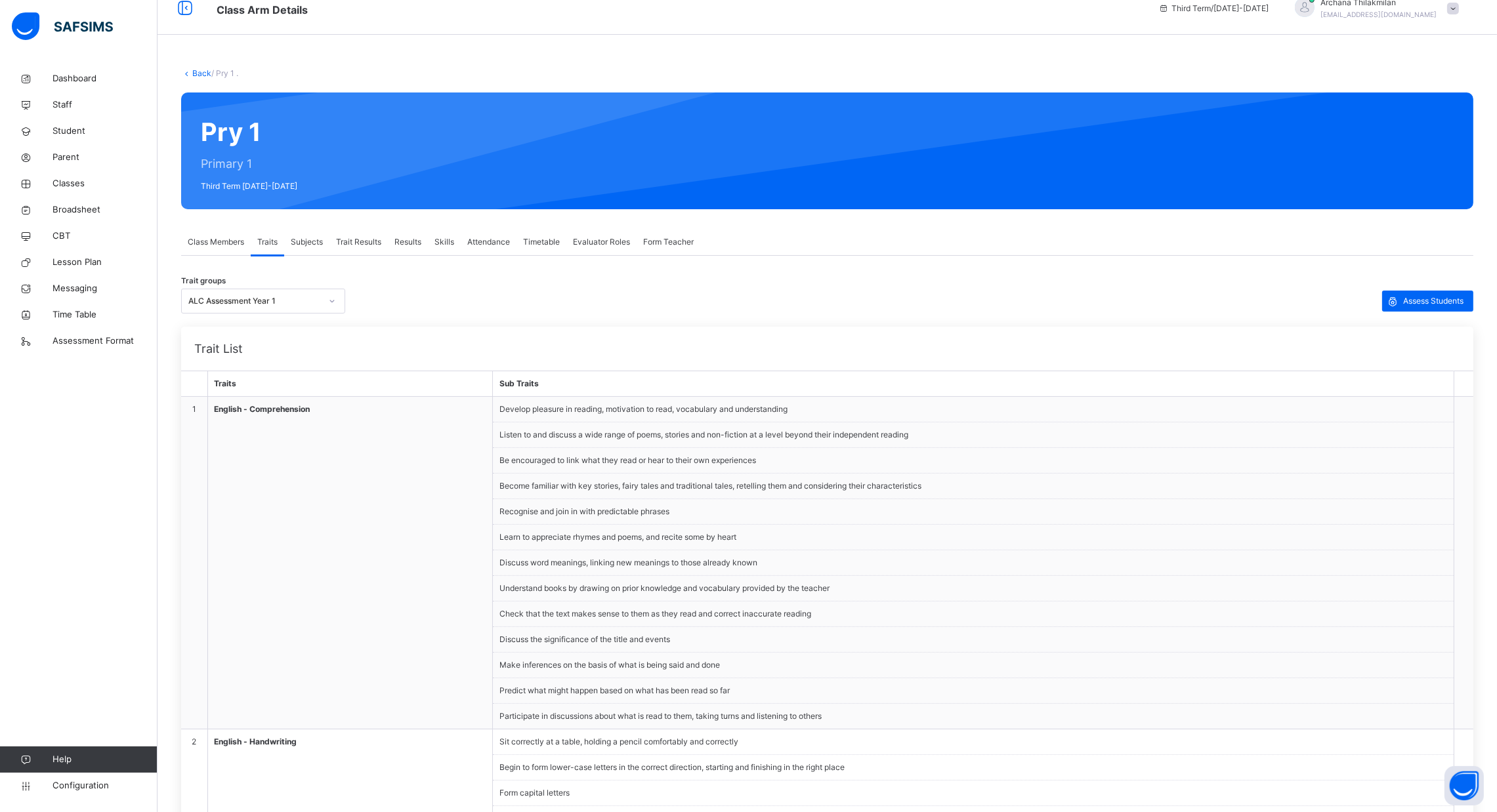
click at [298, 244] on span "Subjects" at bounding box center [306, 242] width 32 height 12
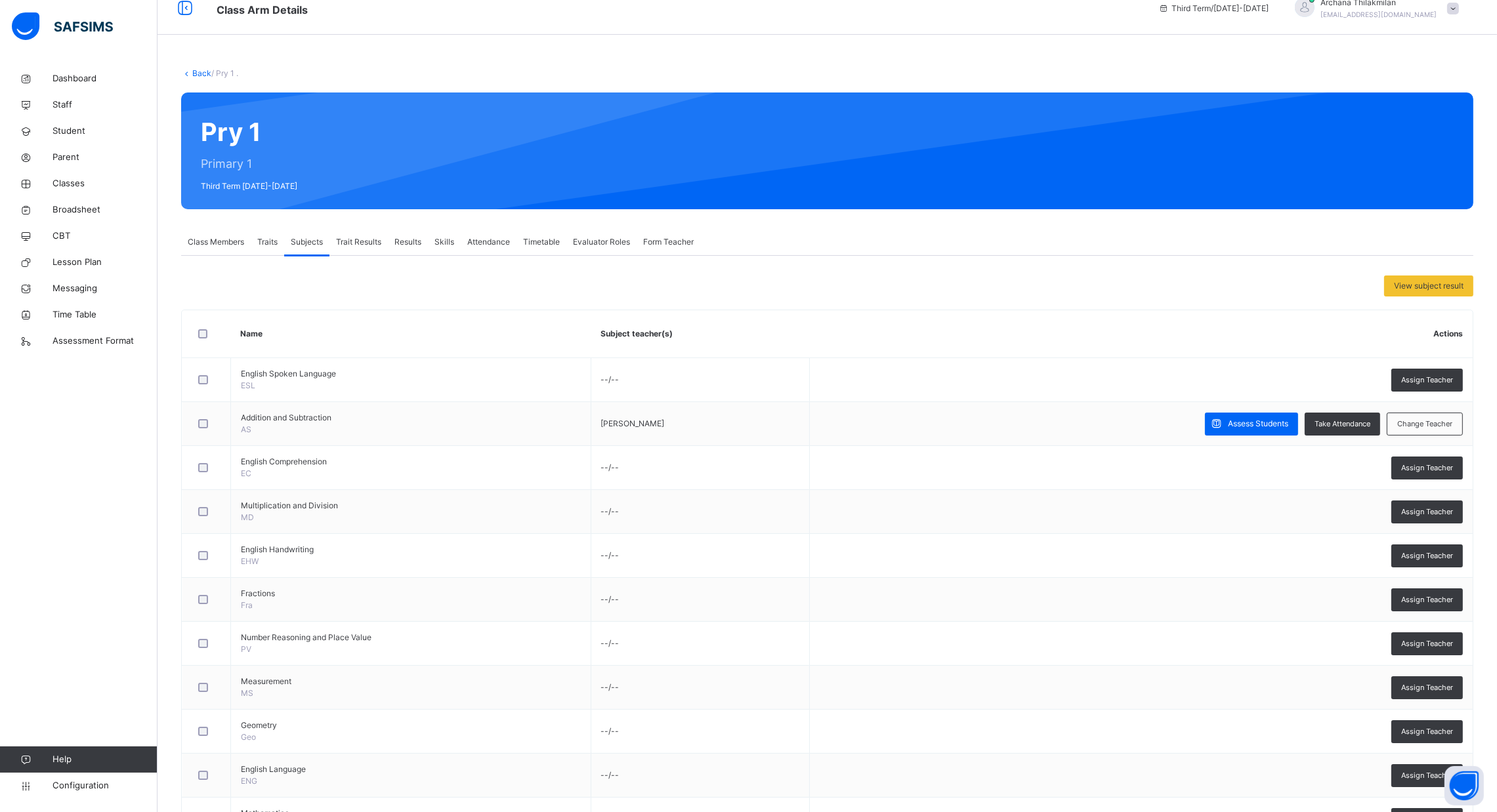
click at [355, 240] on span "Trait Results" at bounding box center [358, 242] width 45 height 12
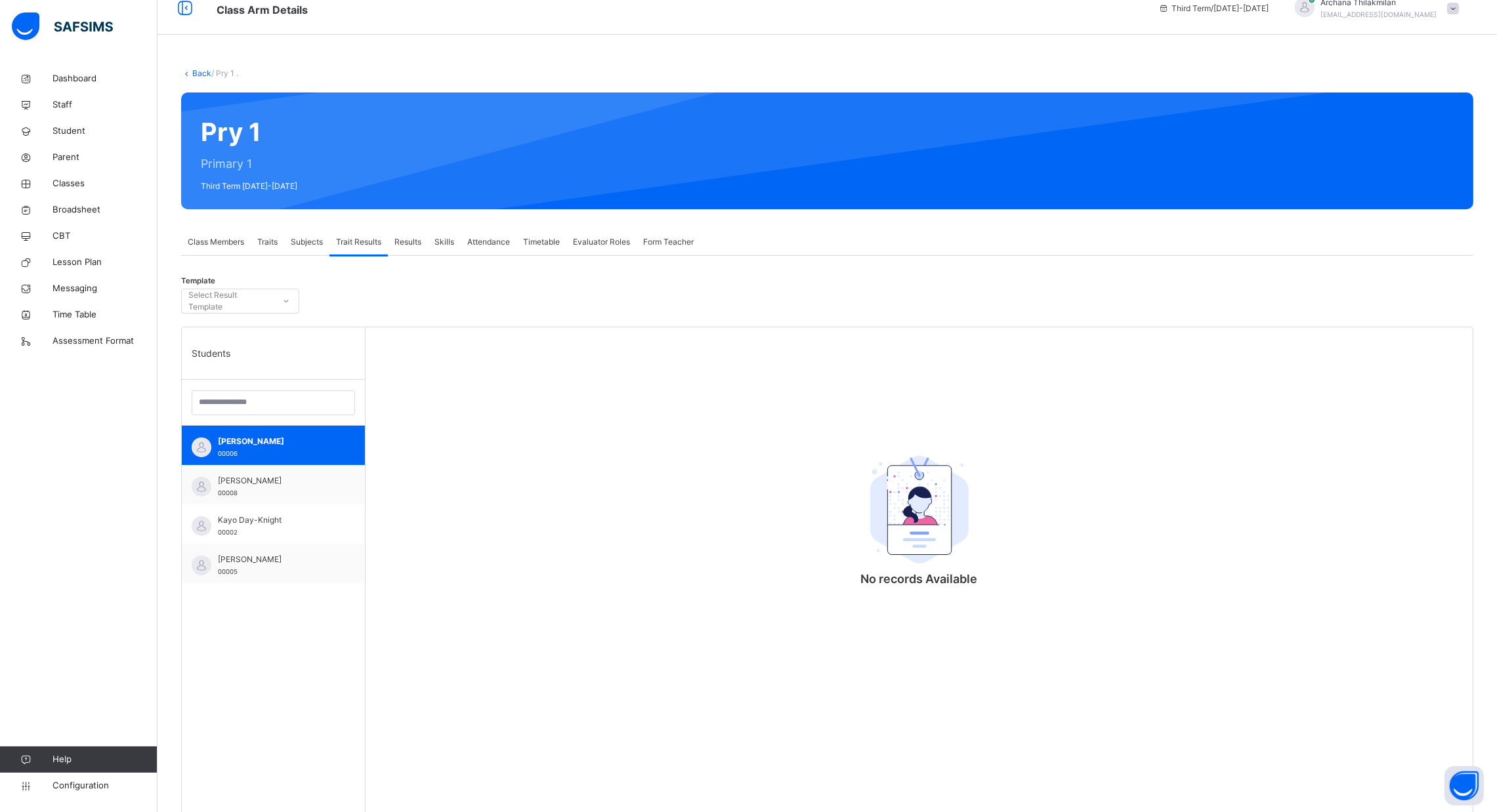
click at [411, 240] on span "Results" at bounding box center [407, 242] width 27 height 12
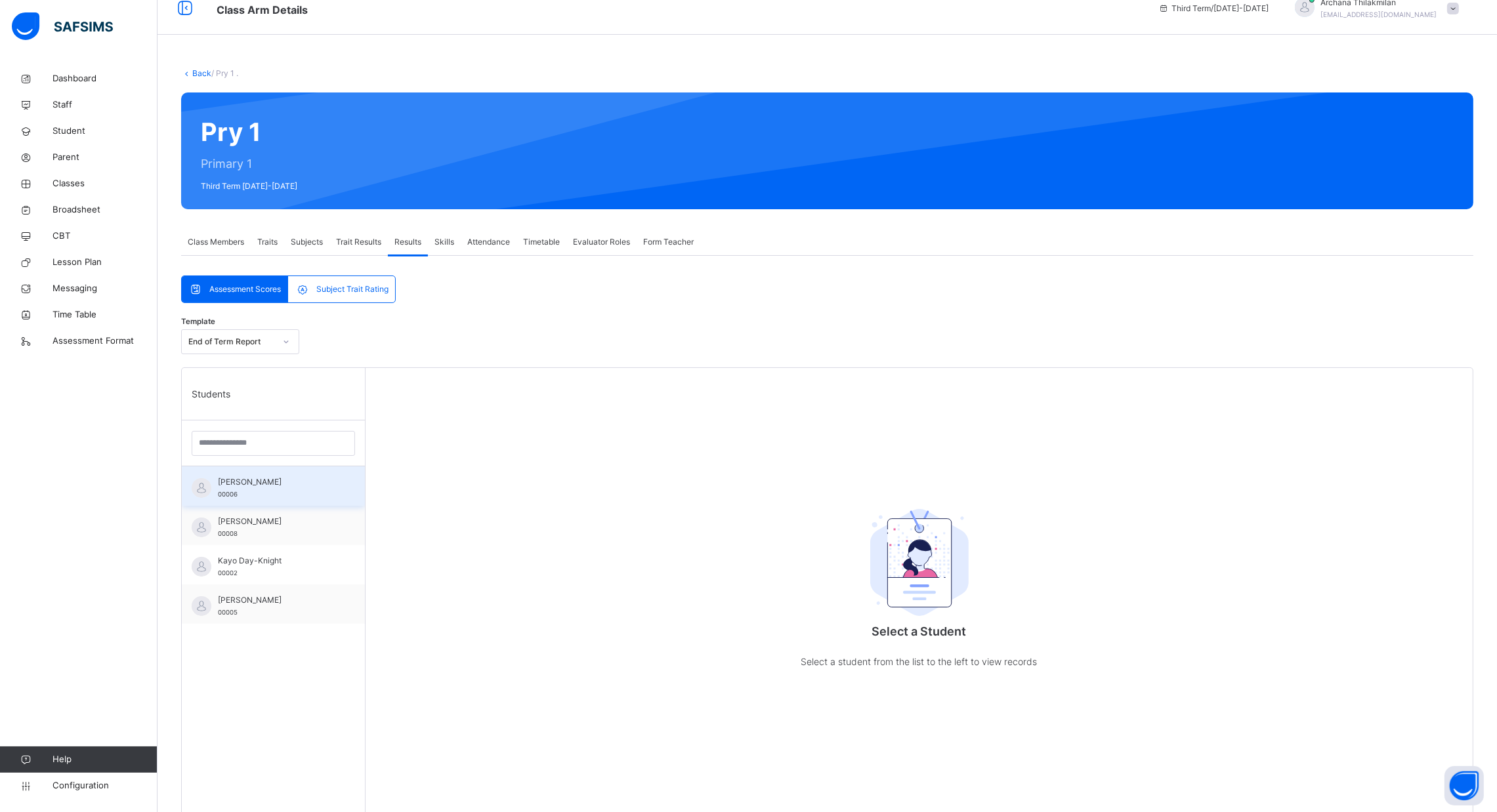
click at [284, 486] on span "[PERSON_NAME]" at bounding box center [277, 482] width 117 height 12
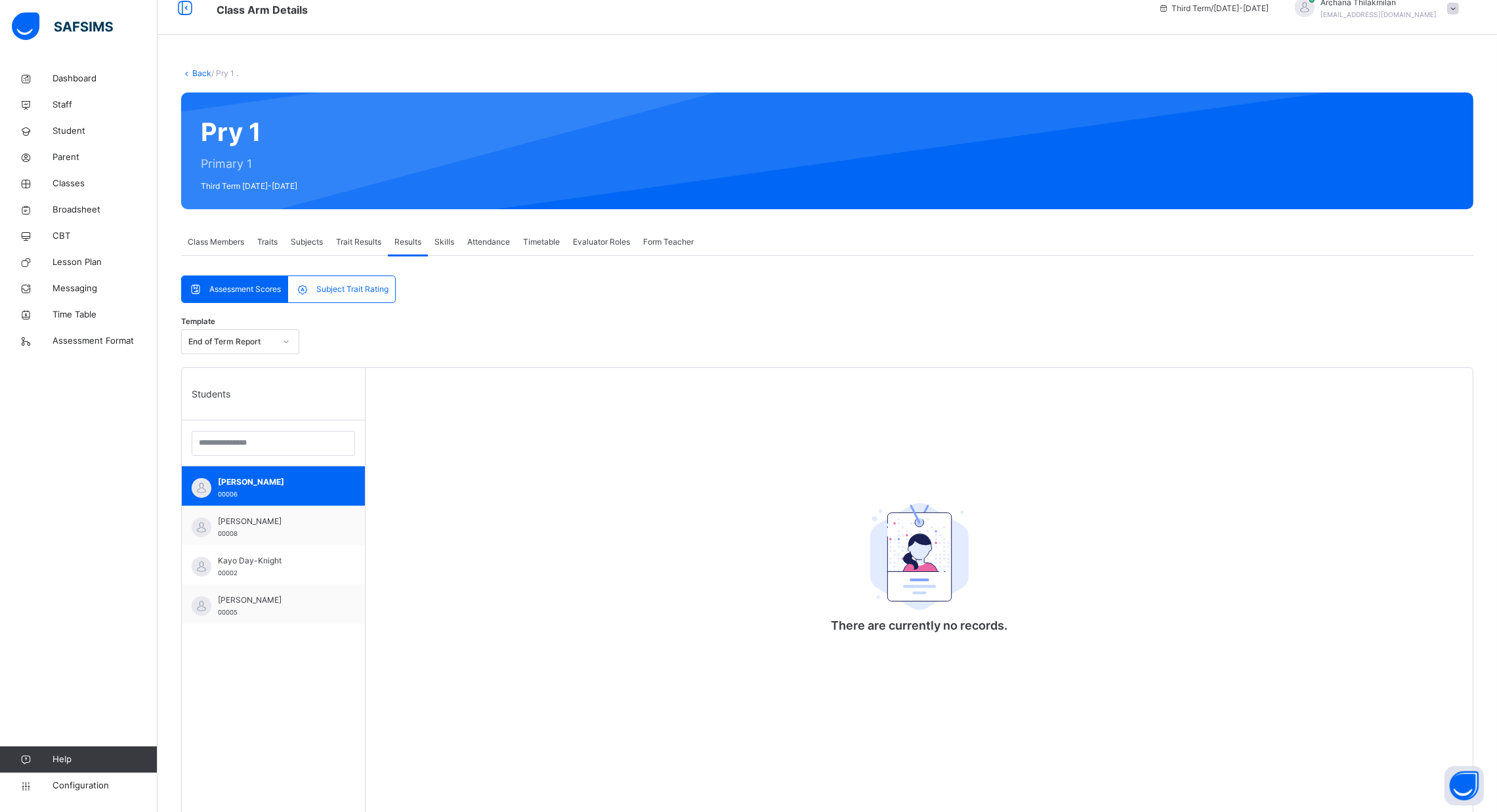
click at [374, 245] on span "Trait Results" at bounding box center [358, 242] width 45 height 12
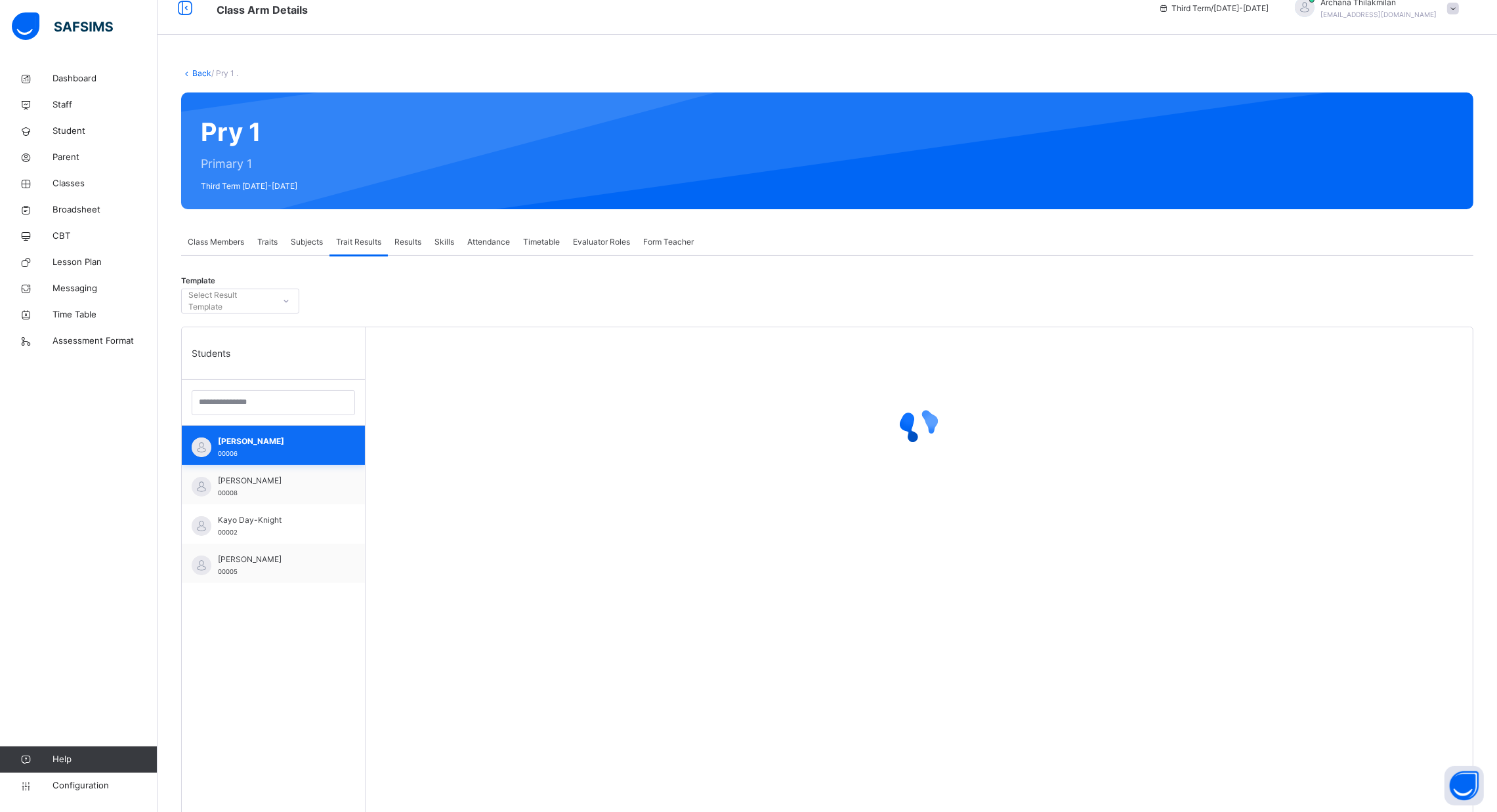
click at [288, 436] on span "[PERSON_NAME]" at bounding box center [277, 441] width 117 height 12
click at [283, 563] on span "[PERSON_NAME]" at bounding box center [277, 559] width 117 height 12
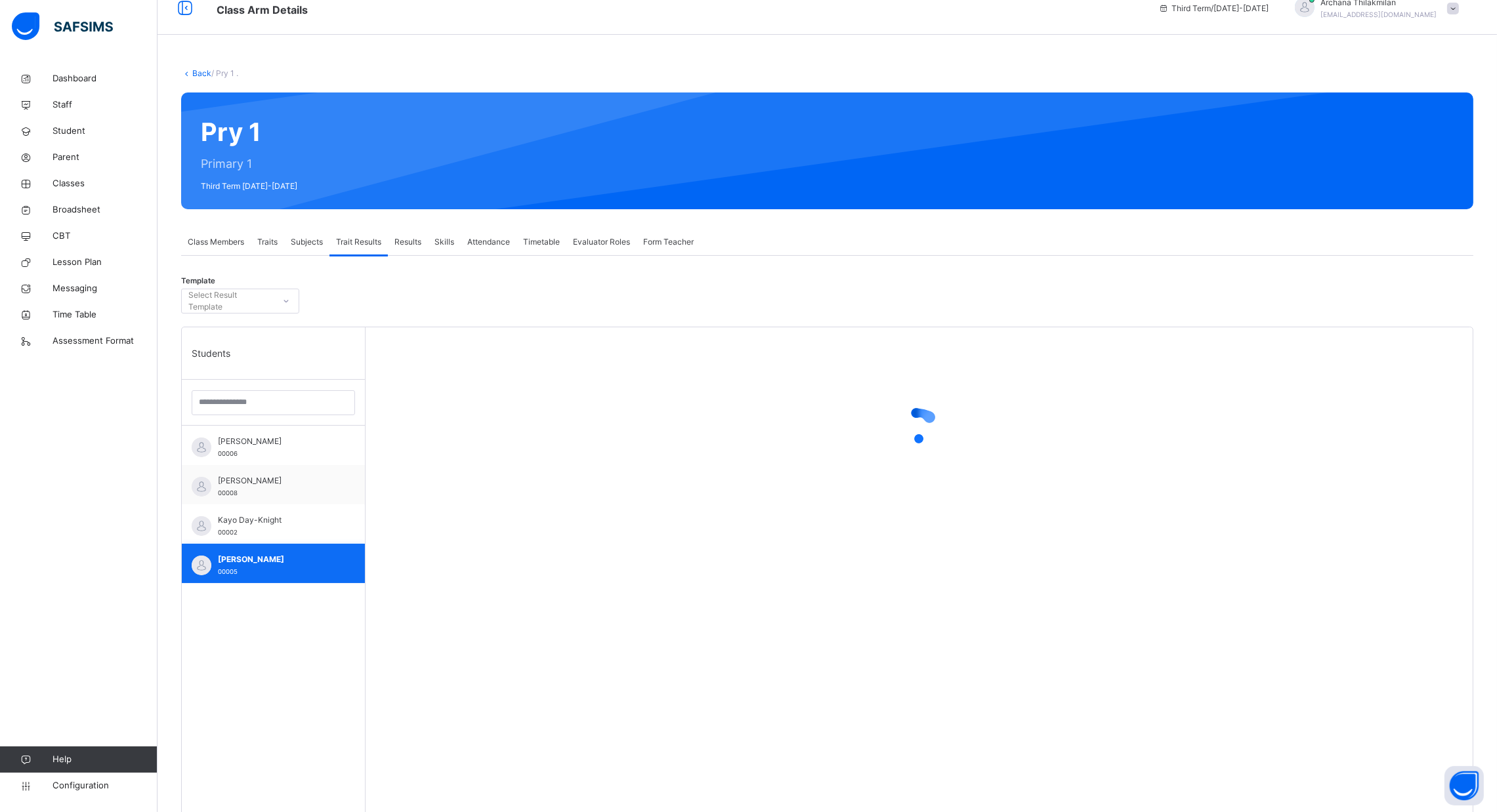
click at [283, 563] on span "[PERSON_NAME]" at bounding box center [277, 559] width 117 height 12
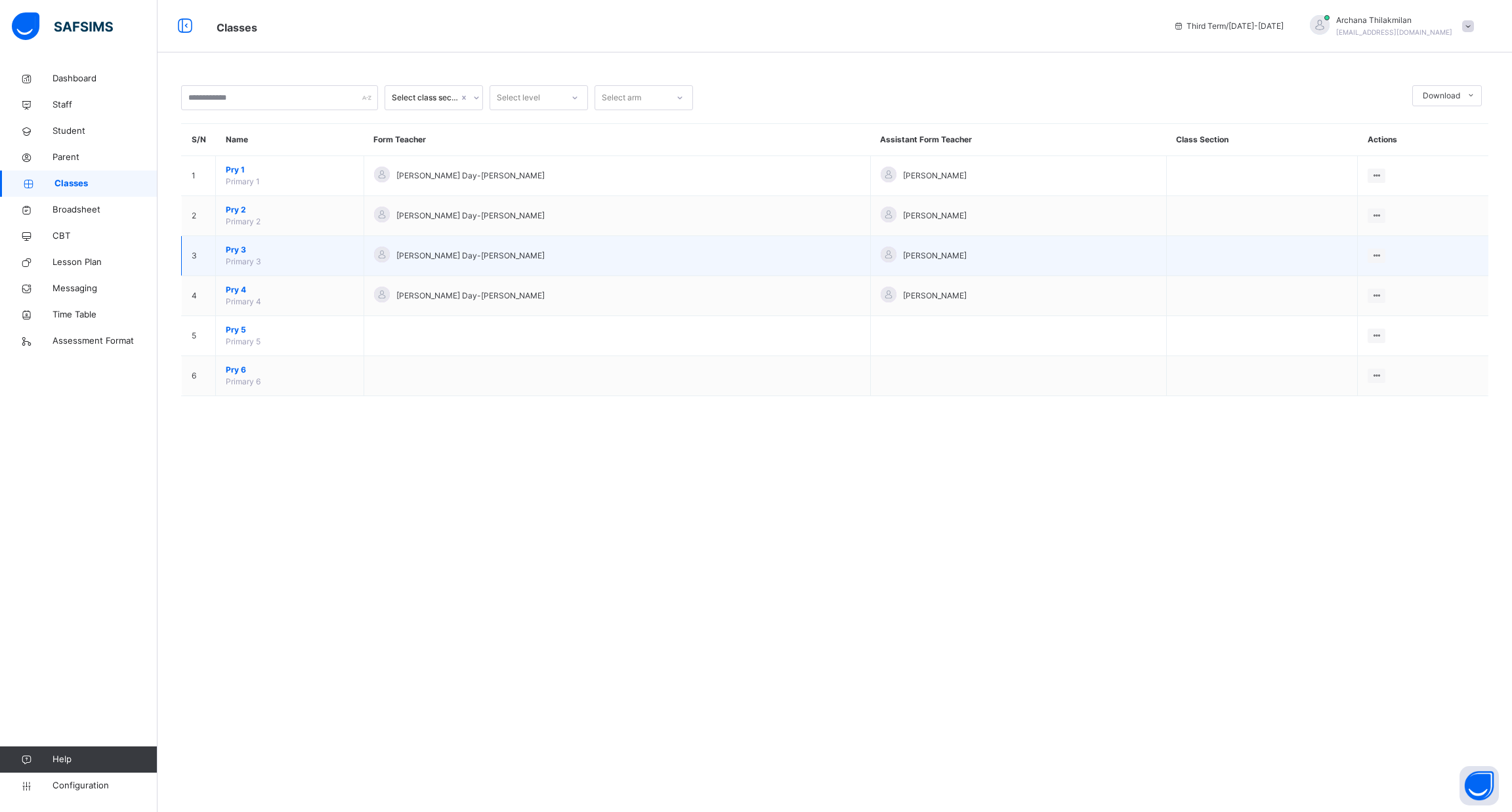
click at [282, 263] on td "Pry 3 Primary 3" at bounding box center [290, 256] width 148 height 40
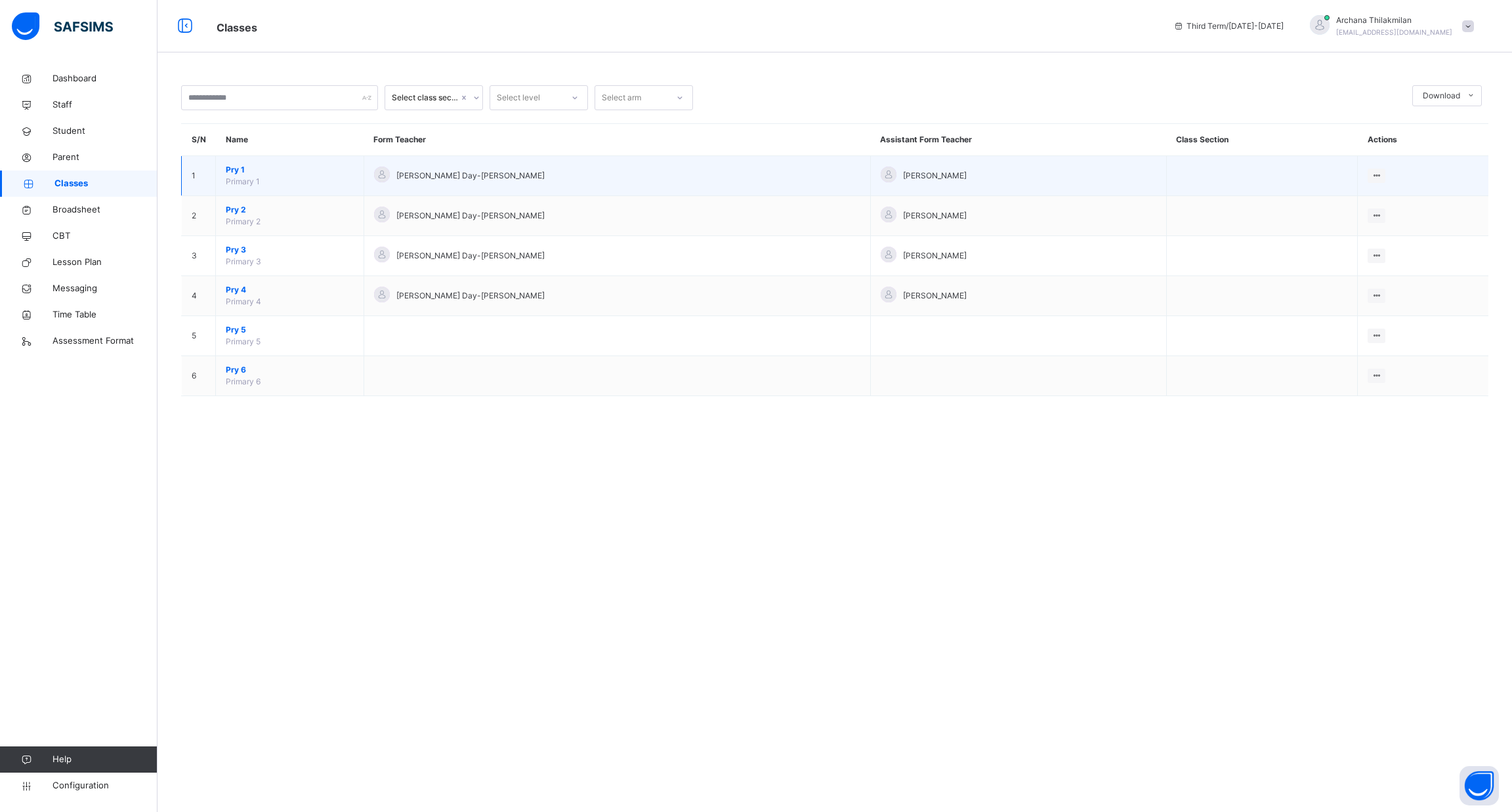
click at [292, 189] on td "Pry 1 Primary 1" at bounding box center [290, 177] width 148 height 40
click at [238, 173] on span "Pry 1" at bounding box center [290, 169] width 128 height 12
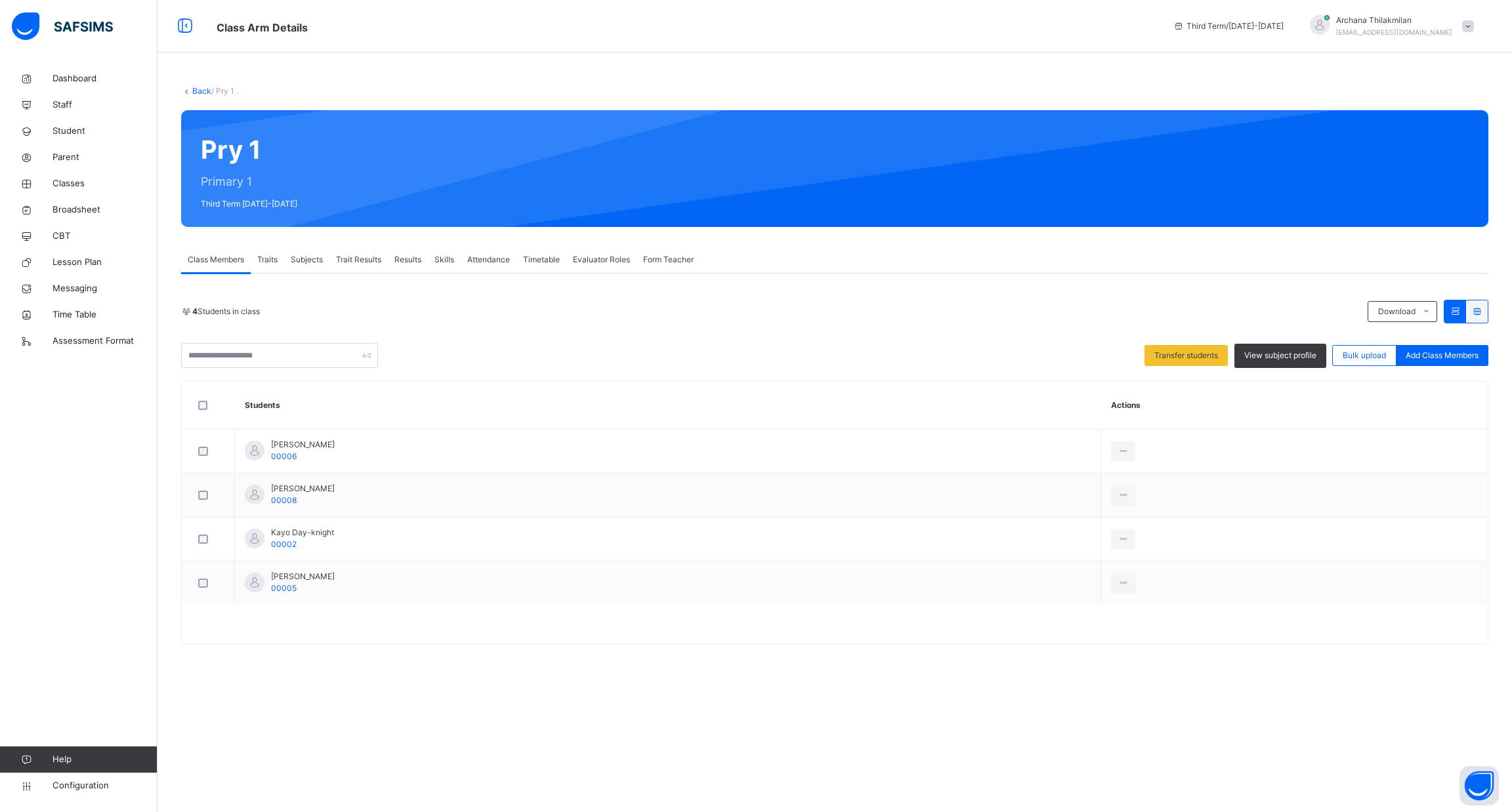
click at [368, 267] on div "Trait Results" at bounding box center [359, 259] width 59 height 27
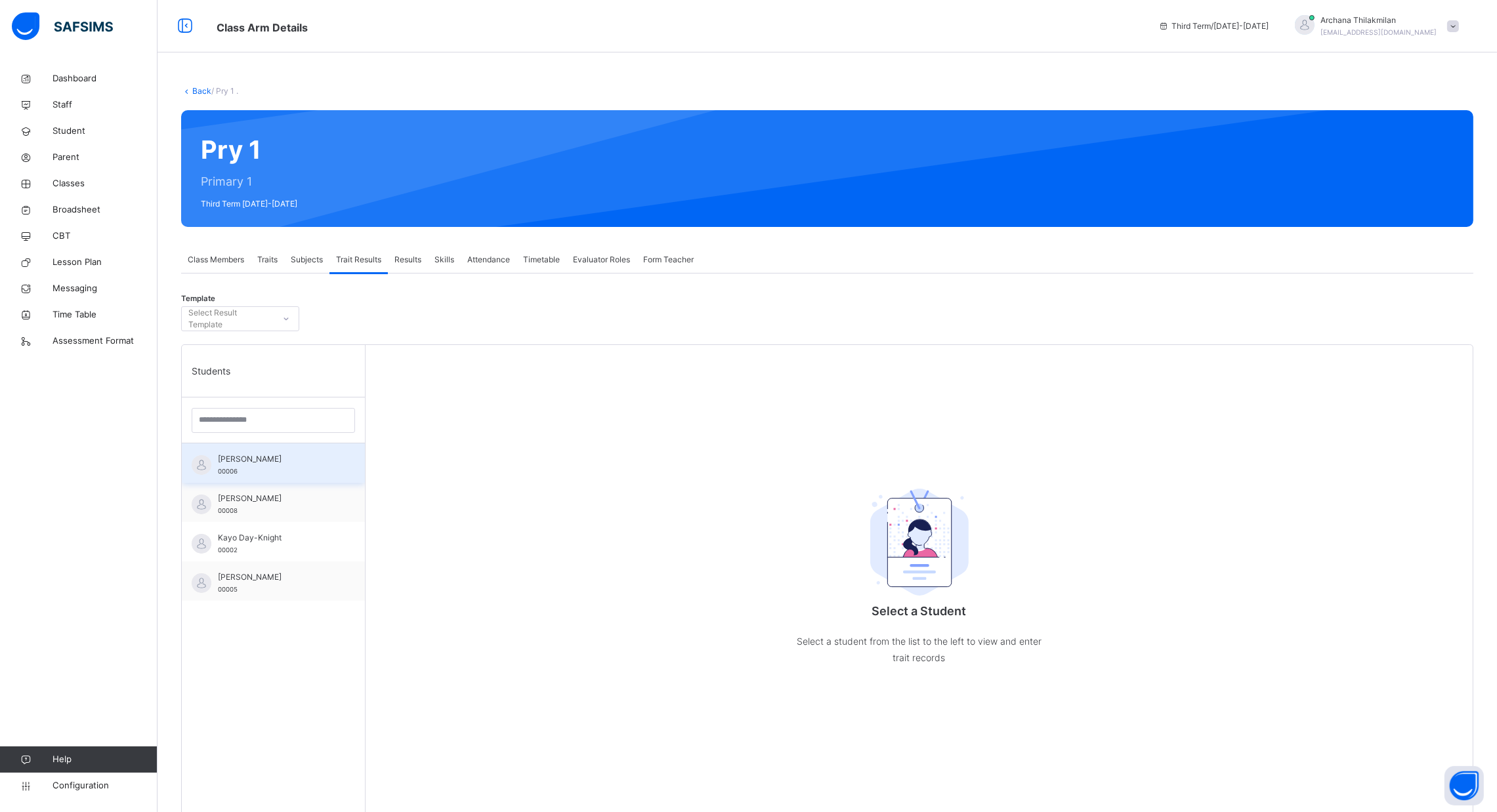
click at [284, 473] on div "[PERSON_NAME] 00006" at bounding box center [277, 465] width 117 height 24
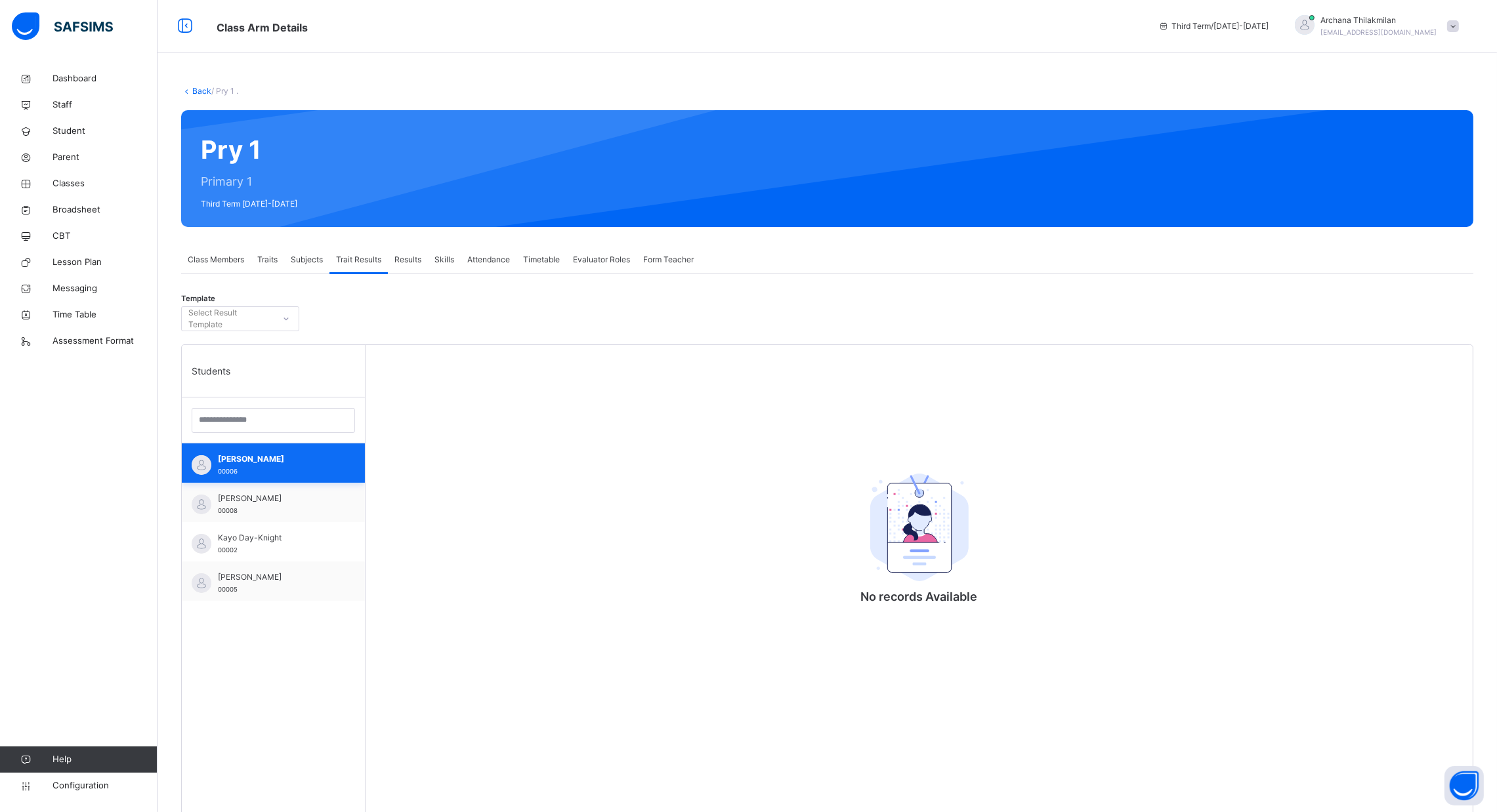
click at [284, 473] on div "[PERSON_NAME] 00006" at bounding box center [277, 465] width 117 height 24
click at [407, 264] on span "Results" at bounding box center [407, 259] width 27 height 12
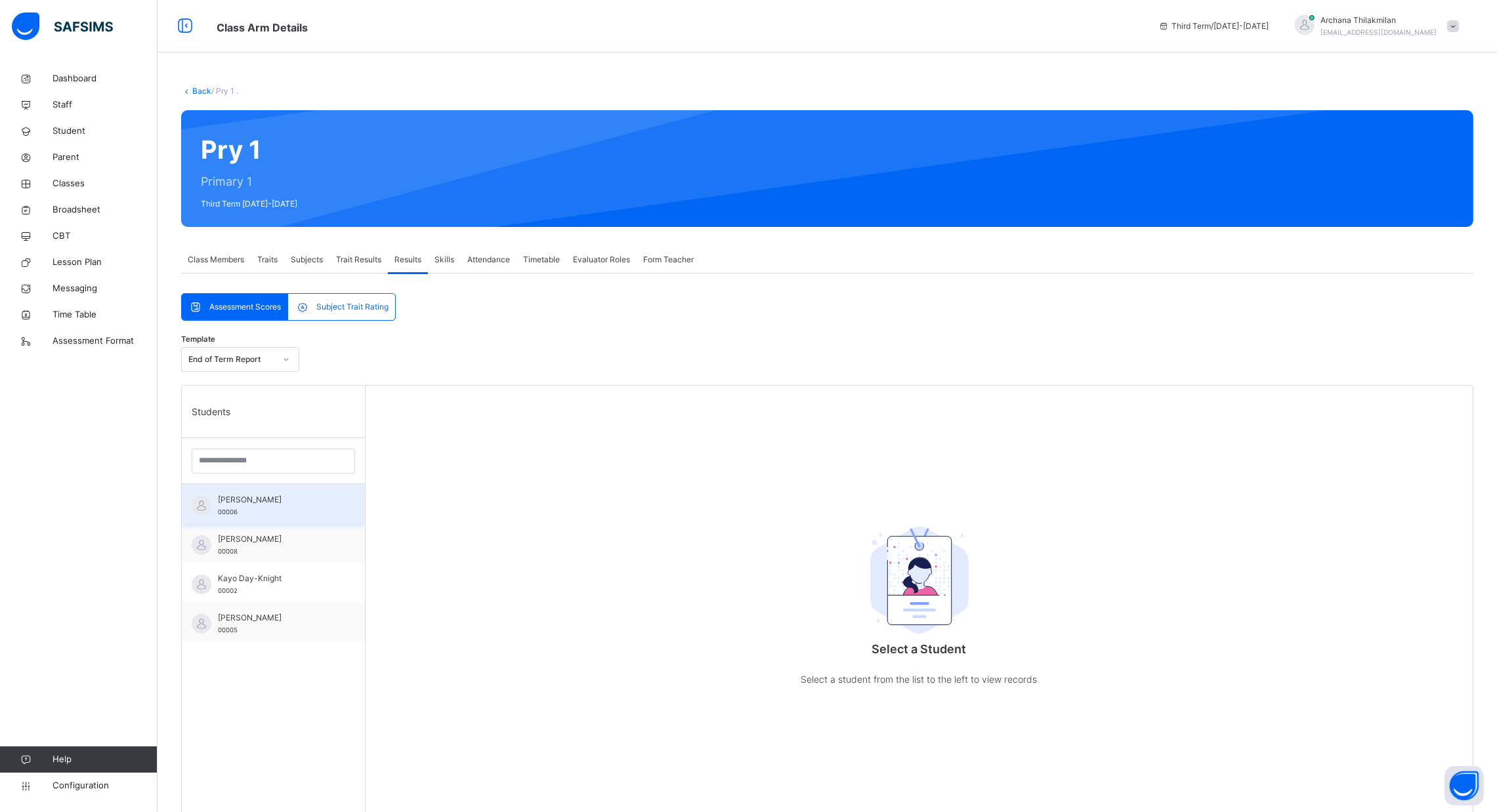
click at [281, 503] on span "[PERSON_NAME]" at bounding box center [277, 500] width 117 height 12
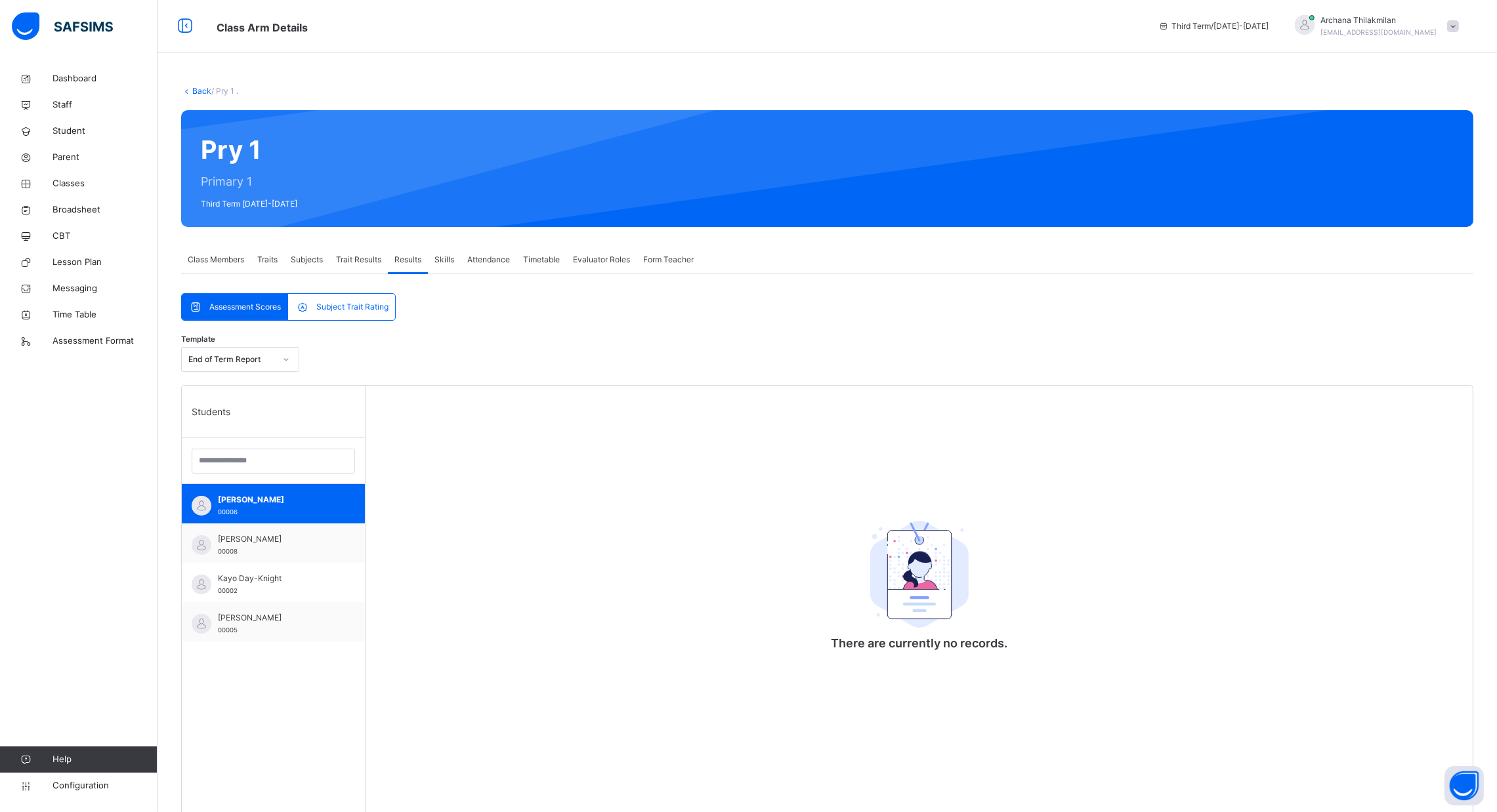
click at [320, 258] on span "Subjects" at bounding box center [306, 259] width 32 height 12
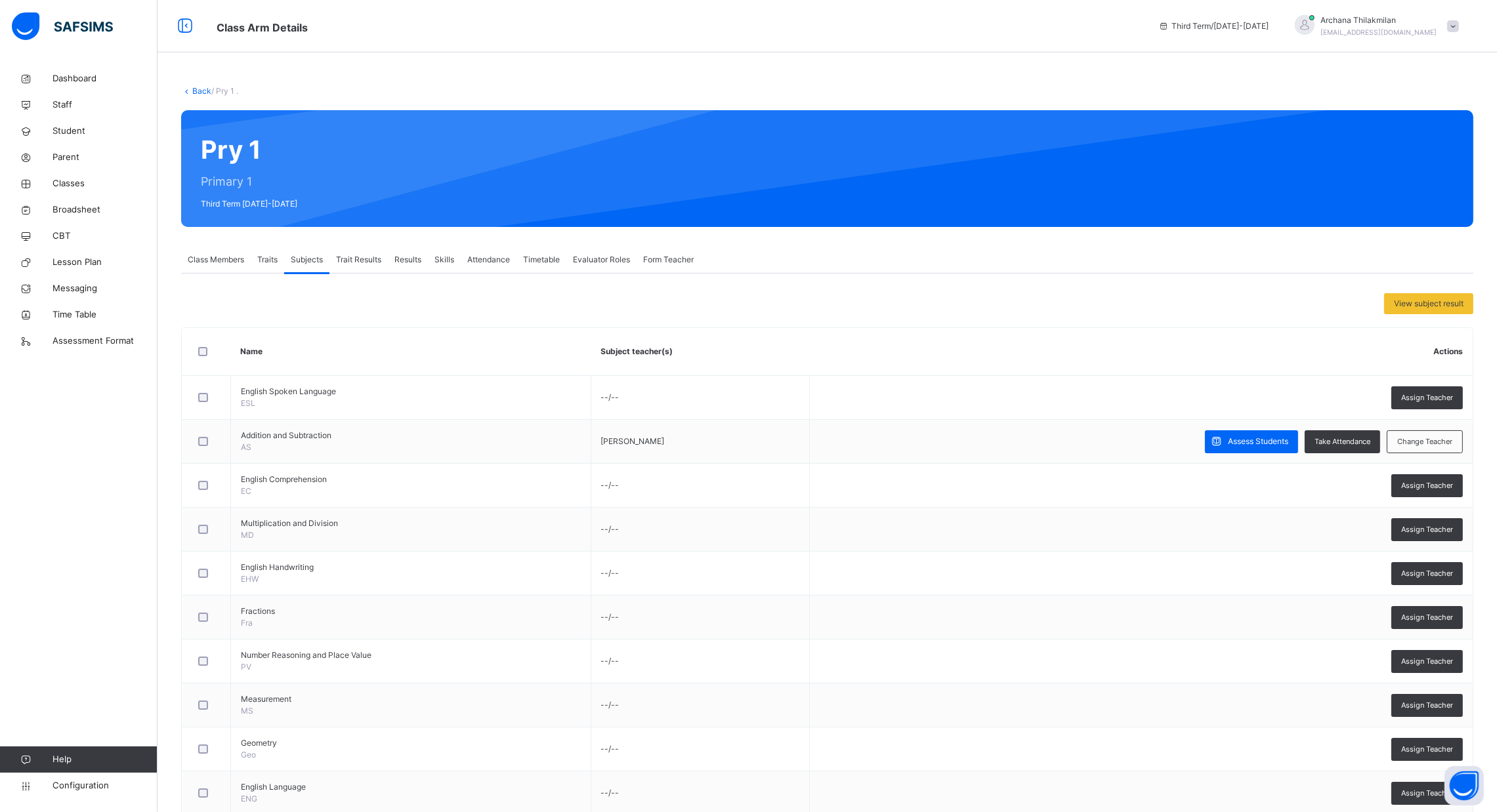
click at [263, 258] on span "Traits" at bounding box center [267, 259] width 20 height 12
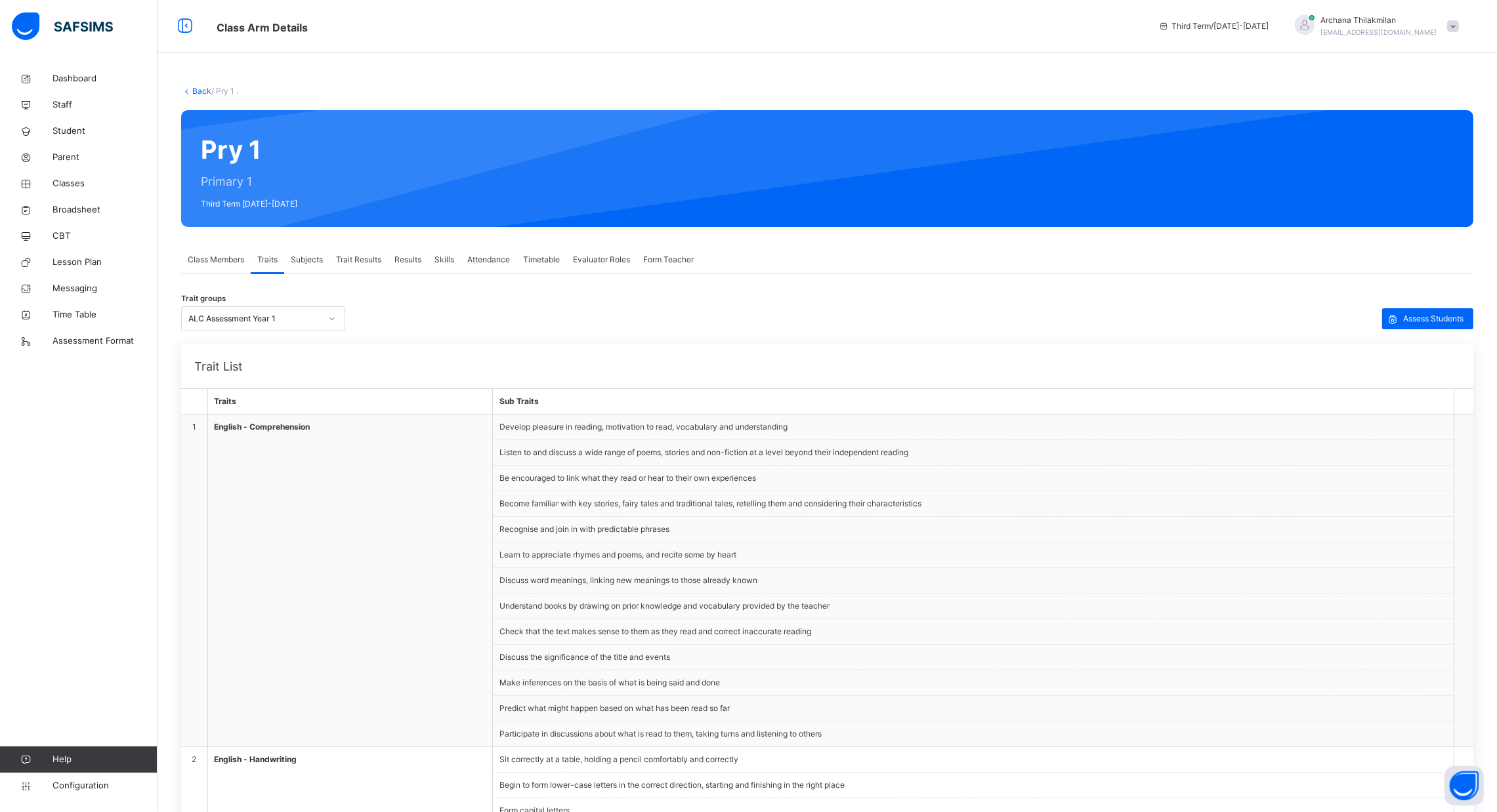
click at [222, 255] on span "Class Members" at bounding box center [216, 259] width 57 height 12
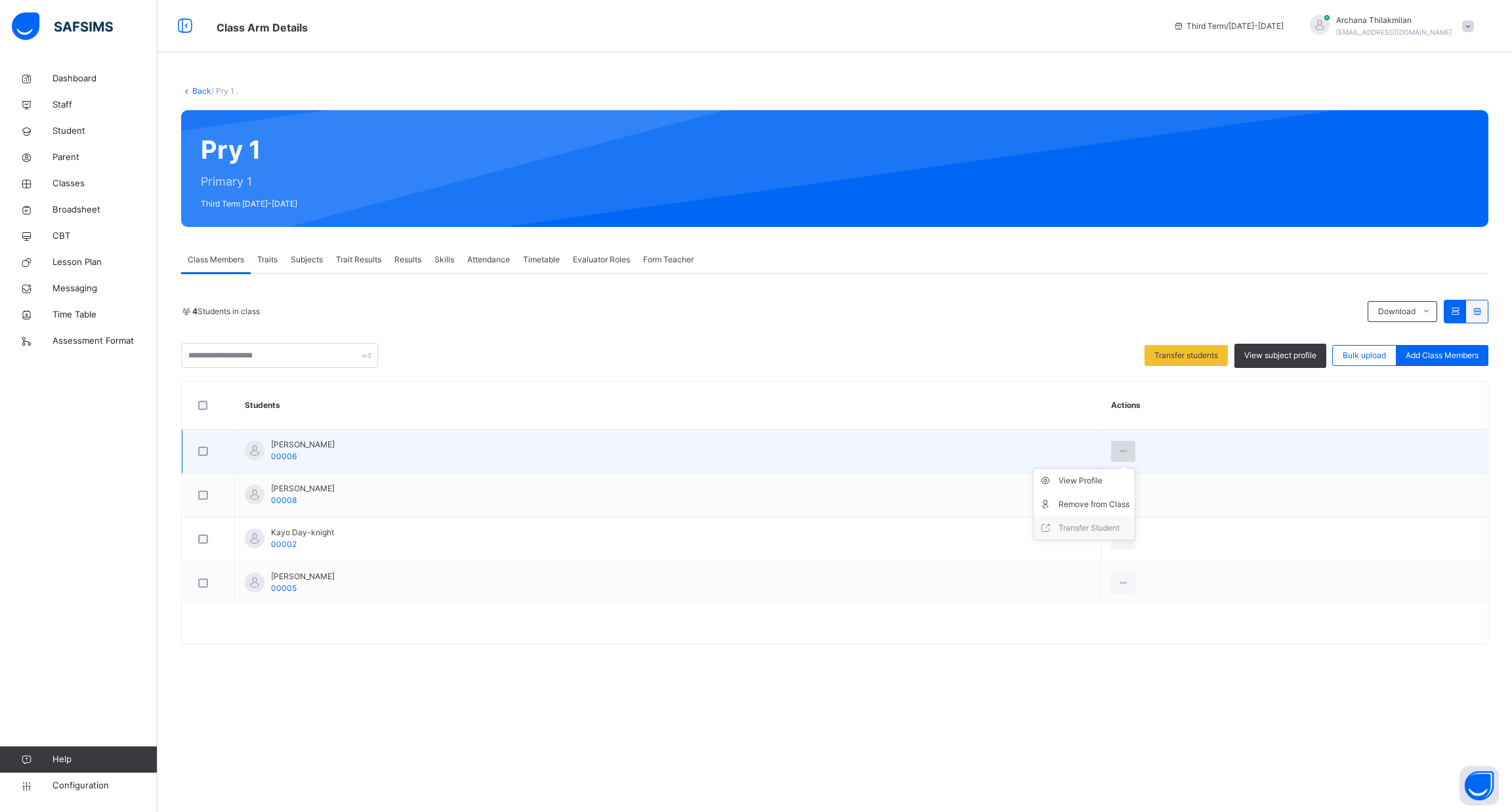
click at [1127, 449] on icon at bounding box center [1124, 451] width 11 height 12
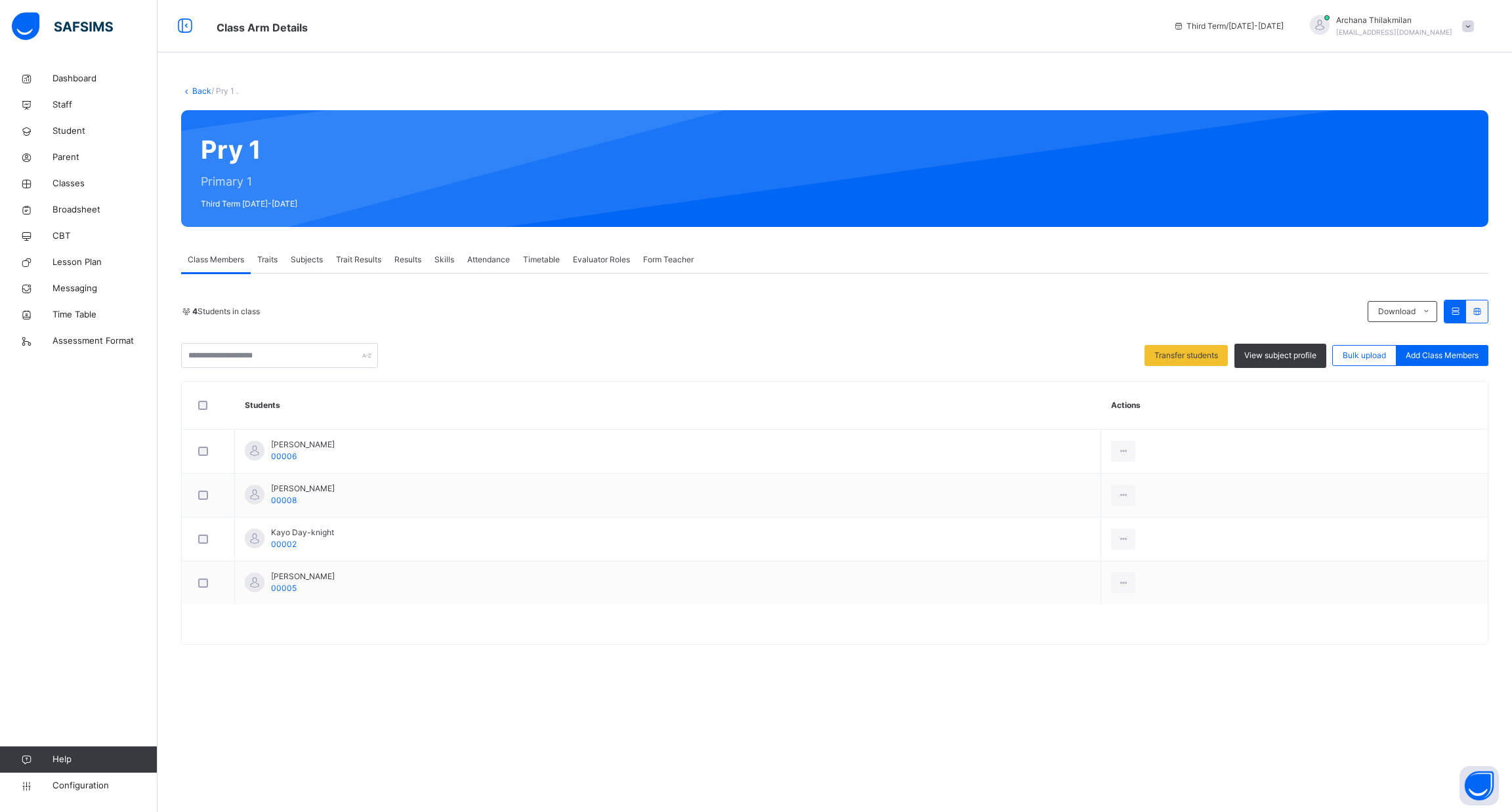
click at [277, 265] on div "Traits" at bounding box center [267, 259] width 34 height 27
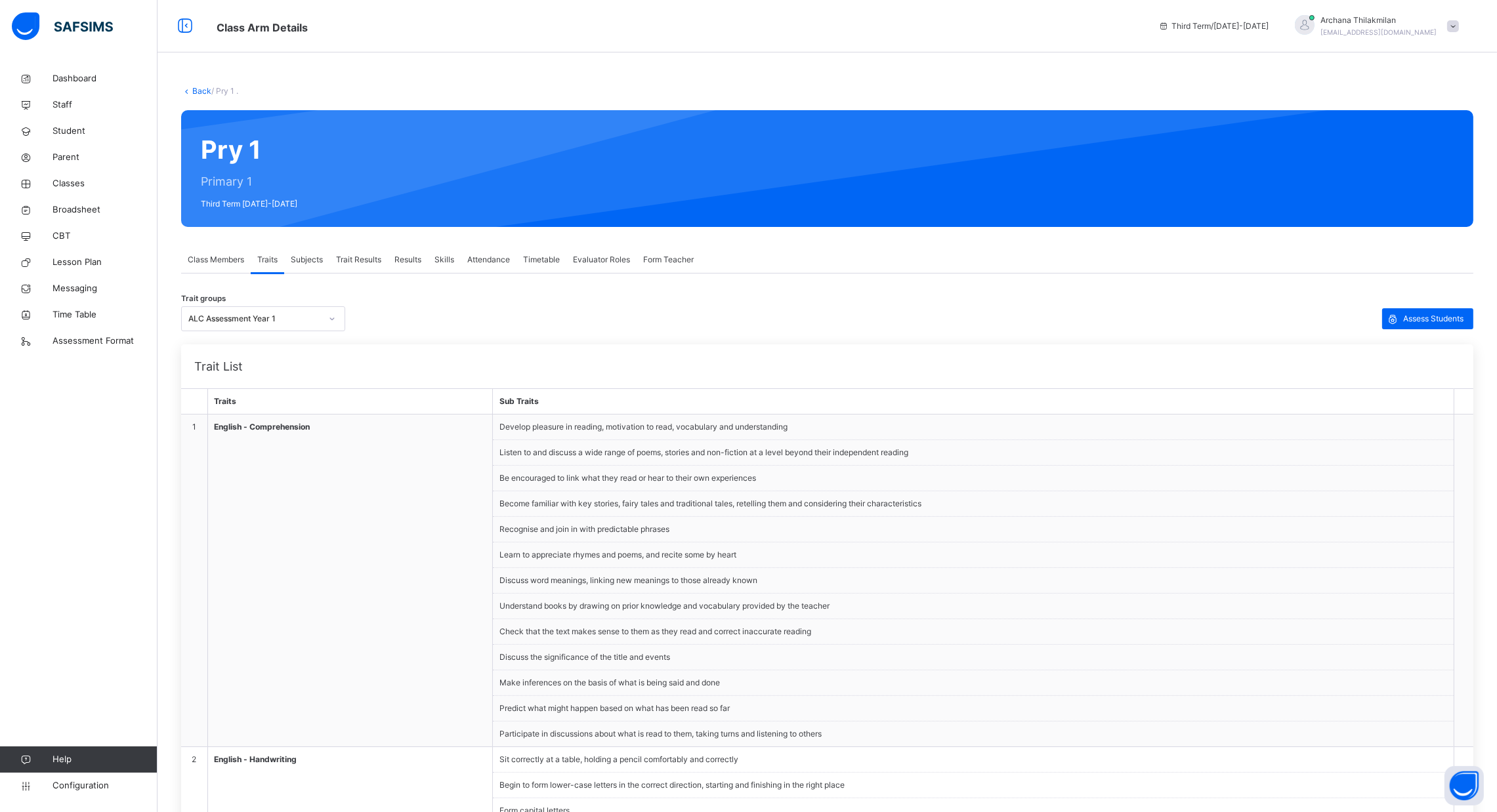
click at [305, 260] on span "Subjects" at bounding box center [306, 259] width 32 height 12
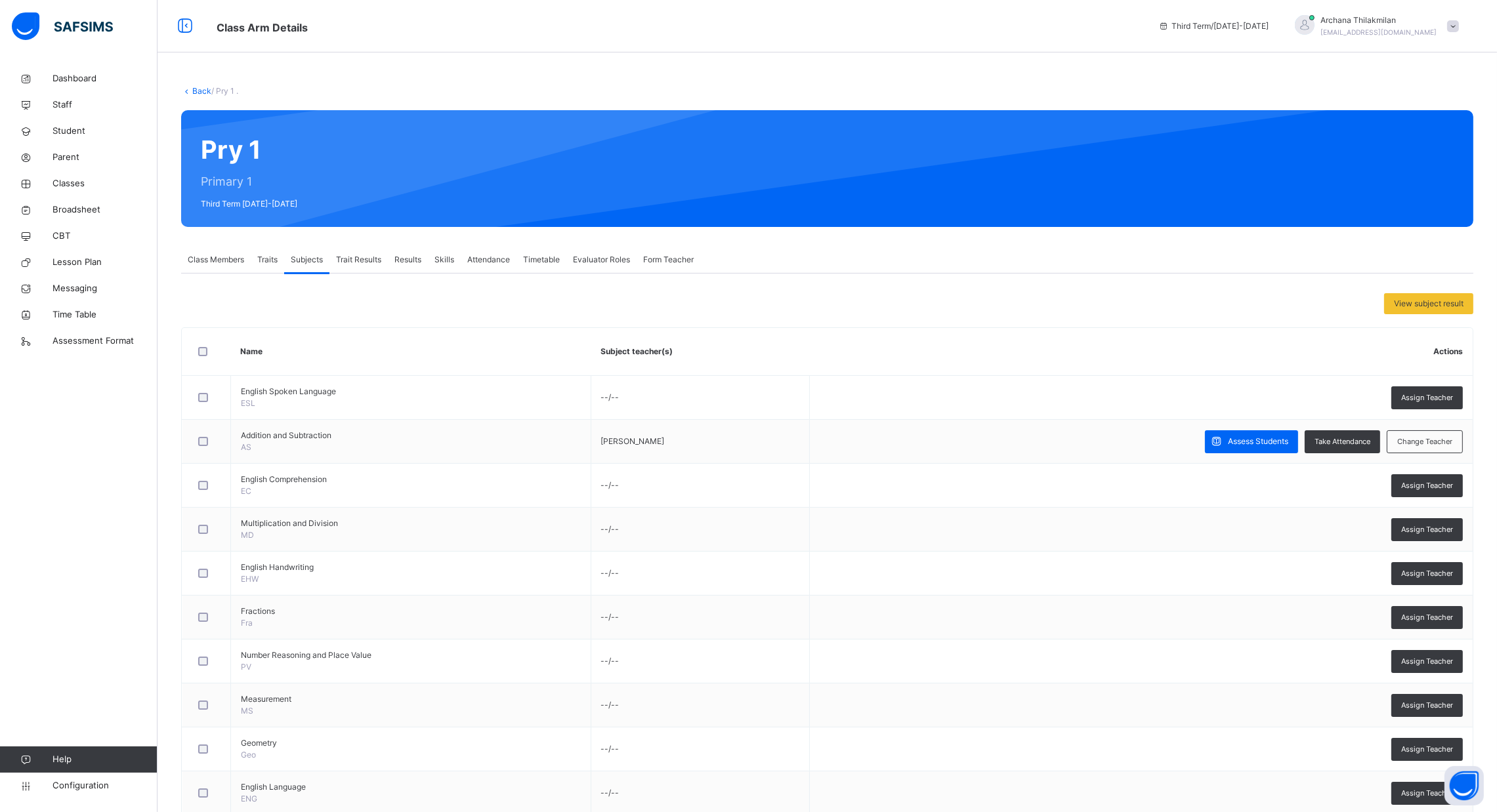
click at [367, 255] on span "Trait Results" at bounding box center [358, 259] width 45 height 12
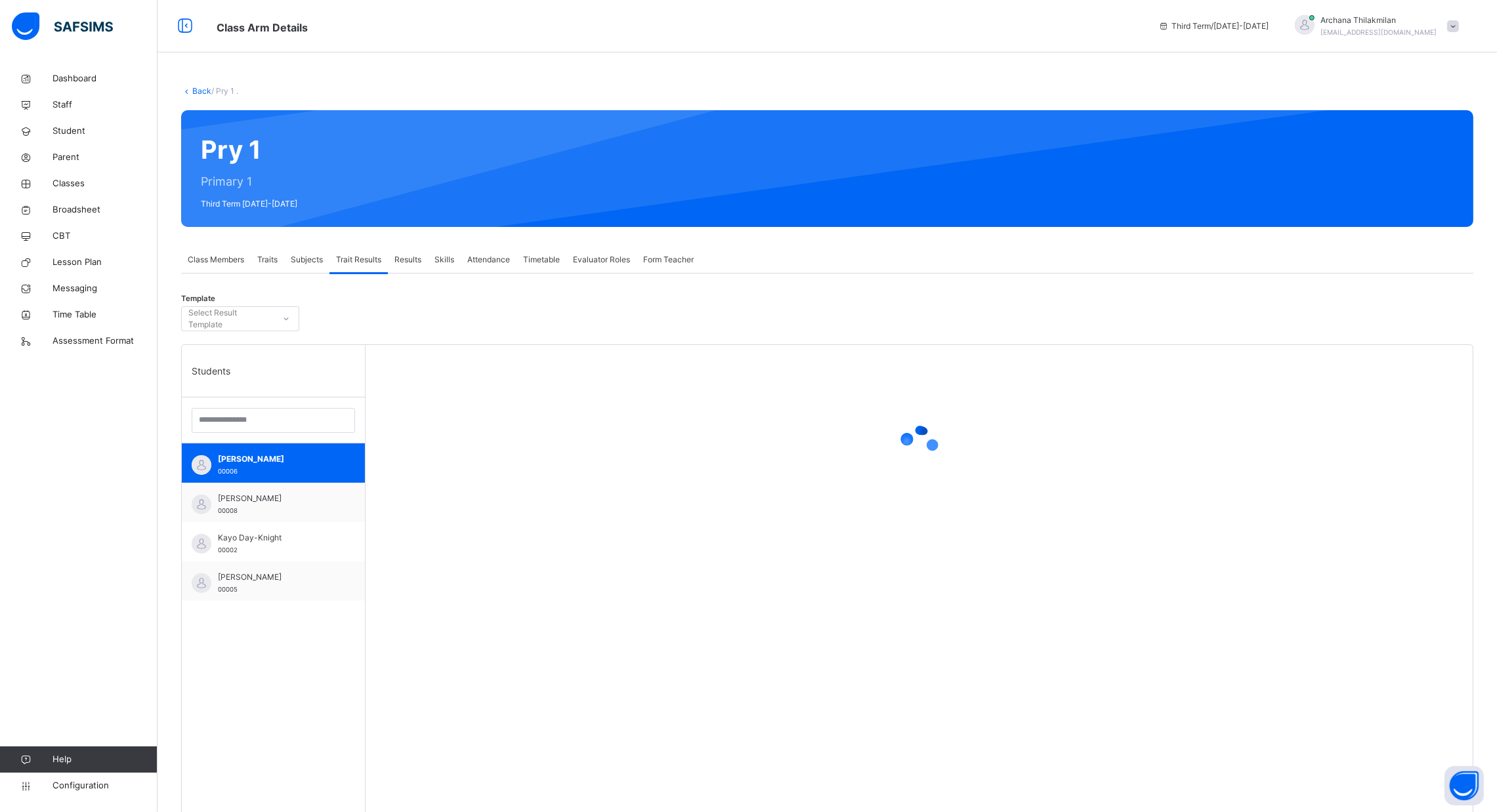
click at [414, 264] on span "Results" at bounding box center [407, 259] width 27 height 12
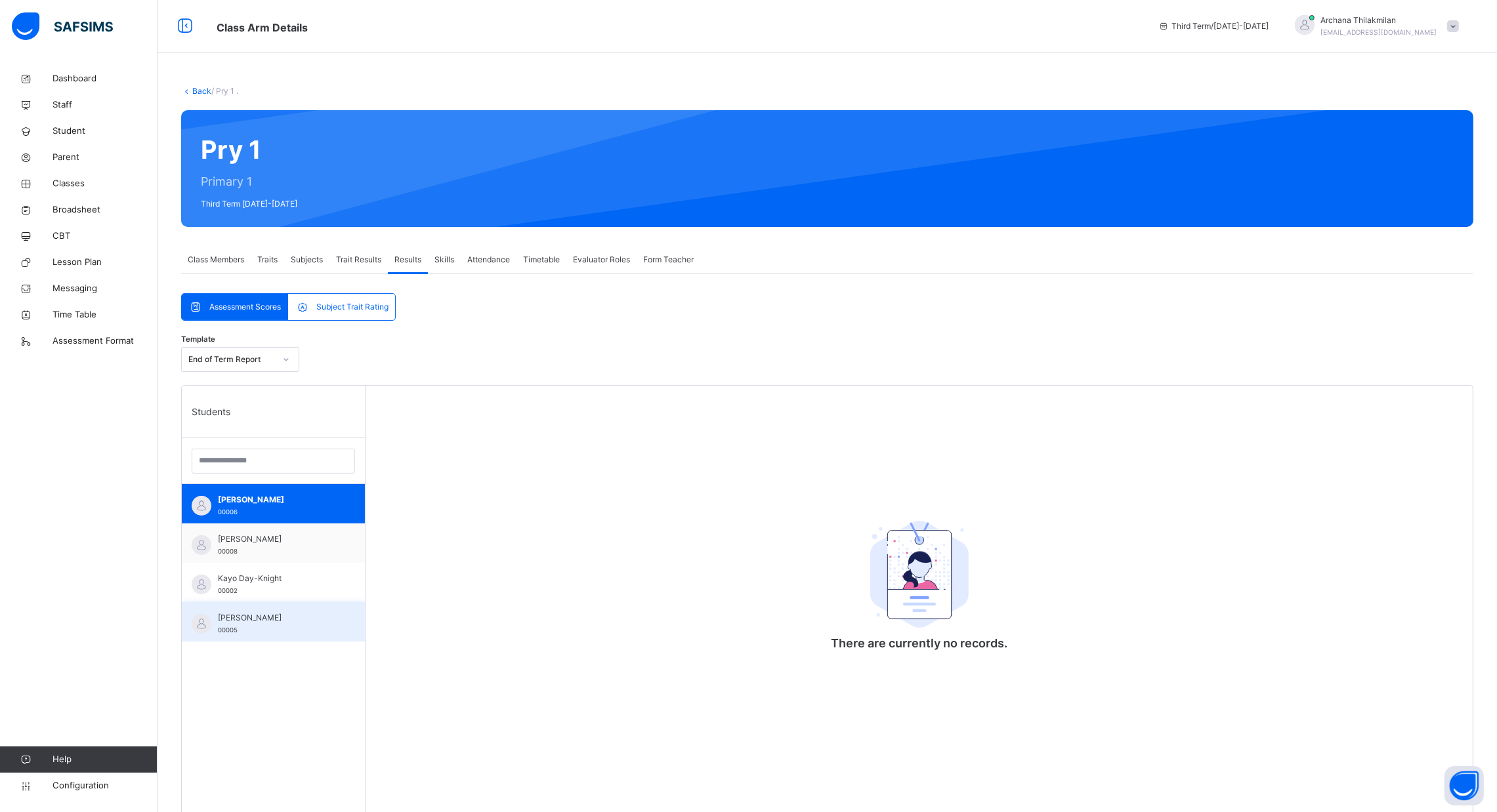
click at [270, 613] on span "[PERSON_NAME]" at bounding box center [277, 618] width 117 height 12
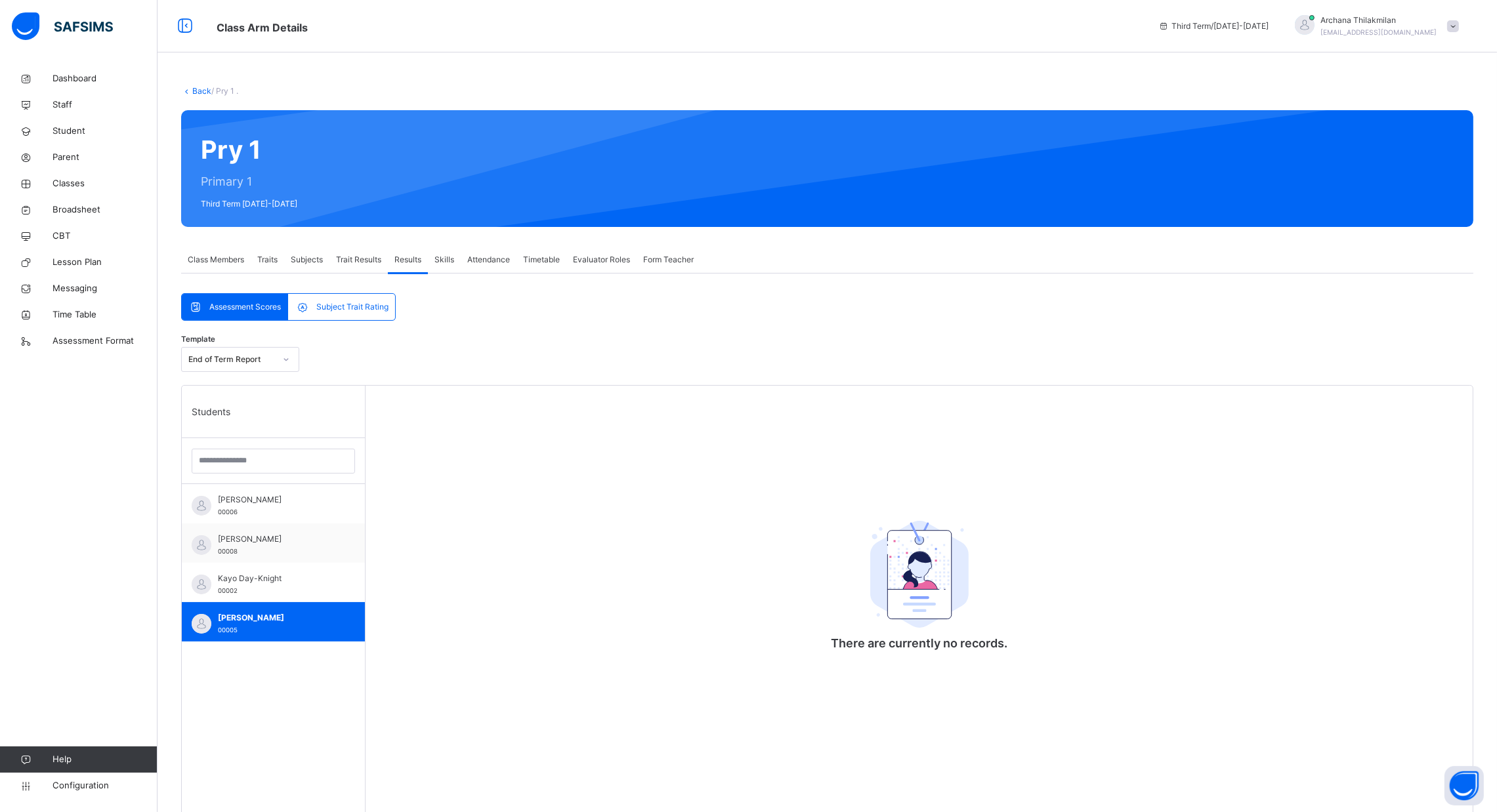
click at [373, 256] on span "Trait Results" at bounding box center [358, 259] width 45 height 12
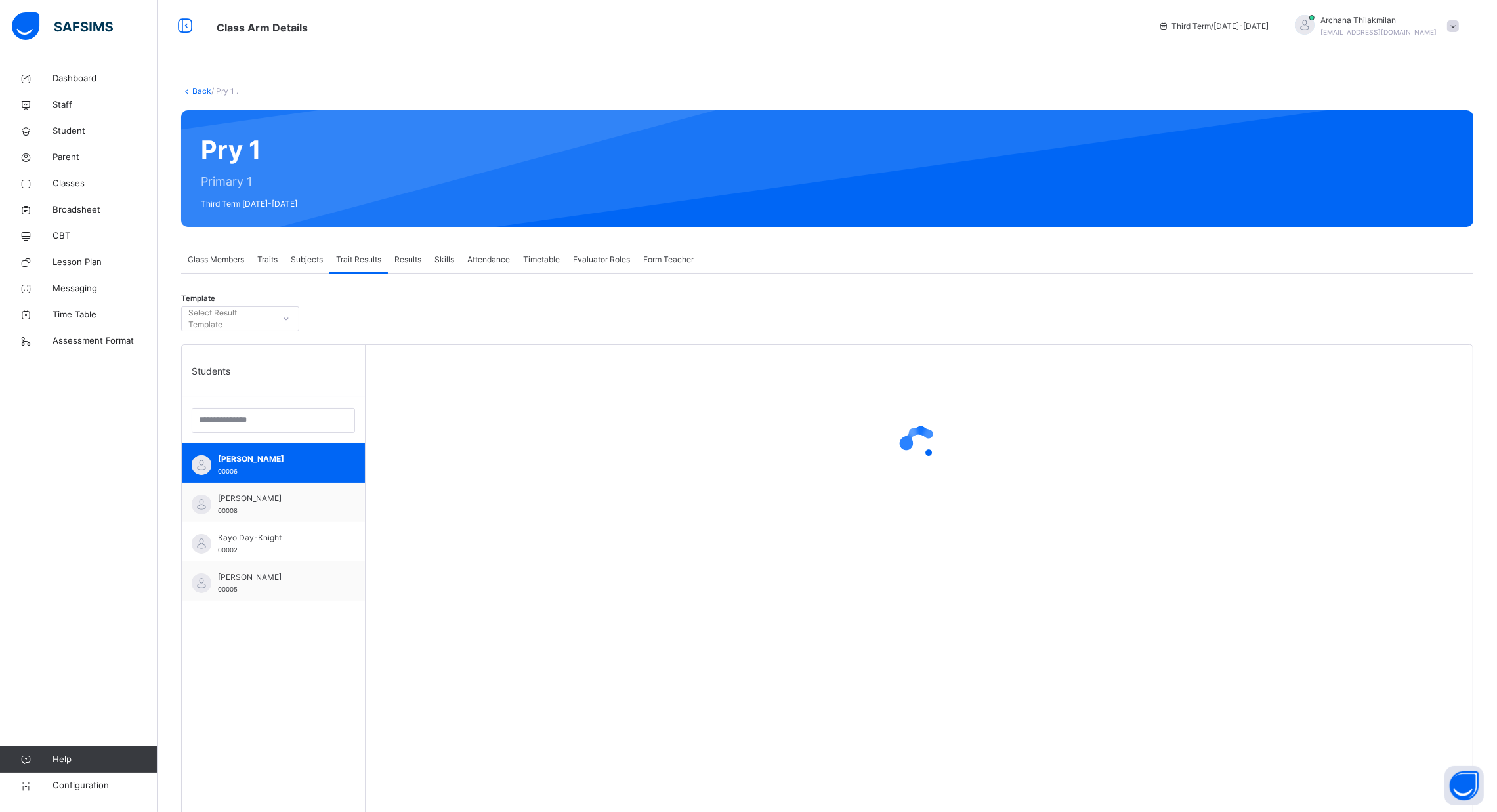
click at [400, 249] on div "Results" at bounding box center [408, 259] width 40 height 27
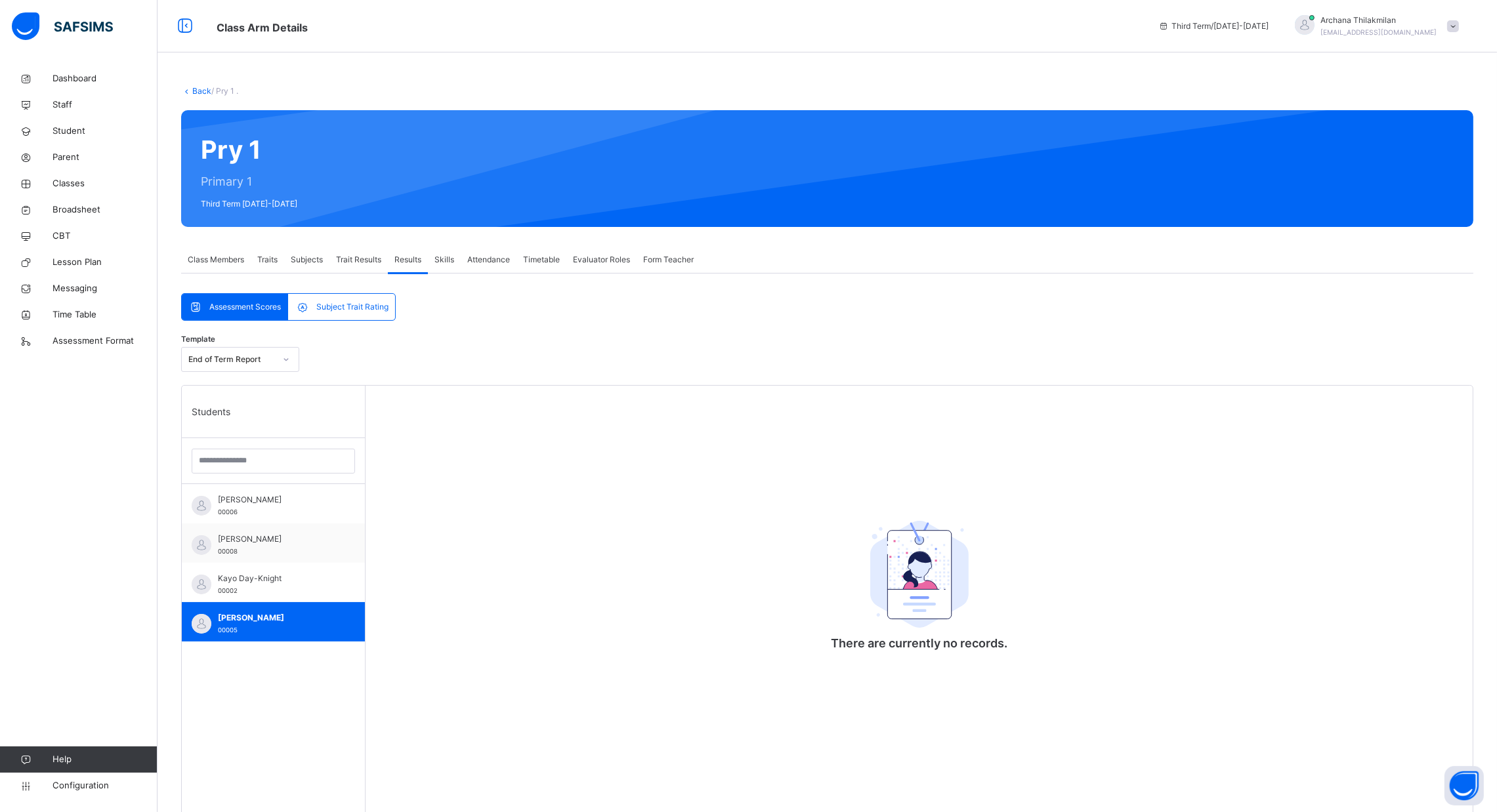
click at [267, 310] on span "Assessment Scores" at bounding box center [245, 307] width 71 height 12
click at [346, 296] on div "Subject Trait Rating" at bounding box center [342, 307] width 106 height 27
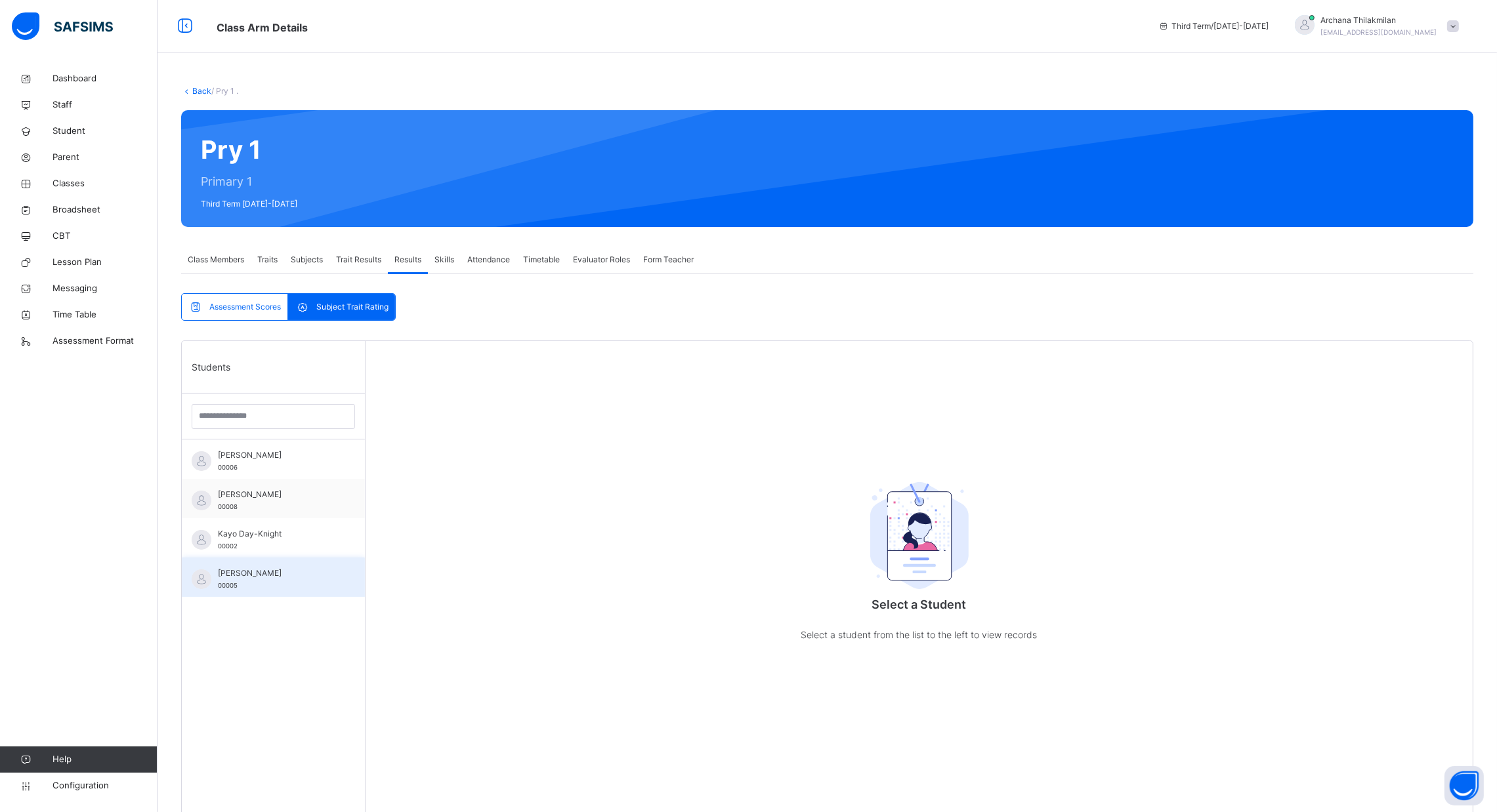
click at [257, 577] on span "[PERSON_NAME]" at bounding box center [277, 573] width 117 height 12
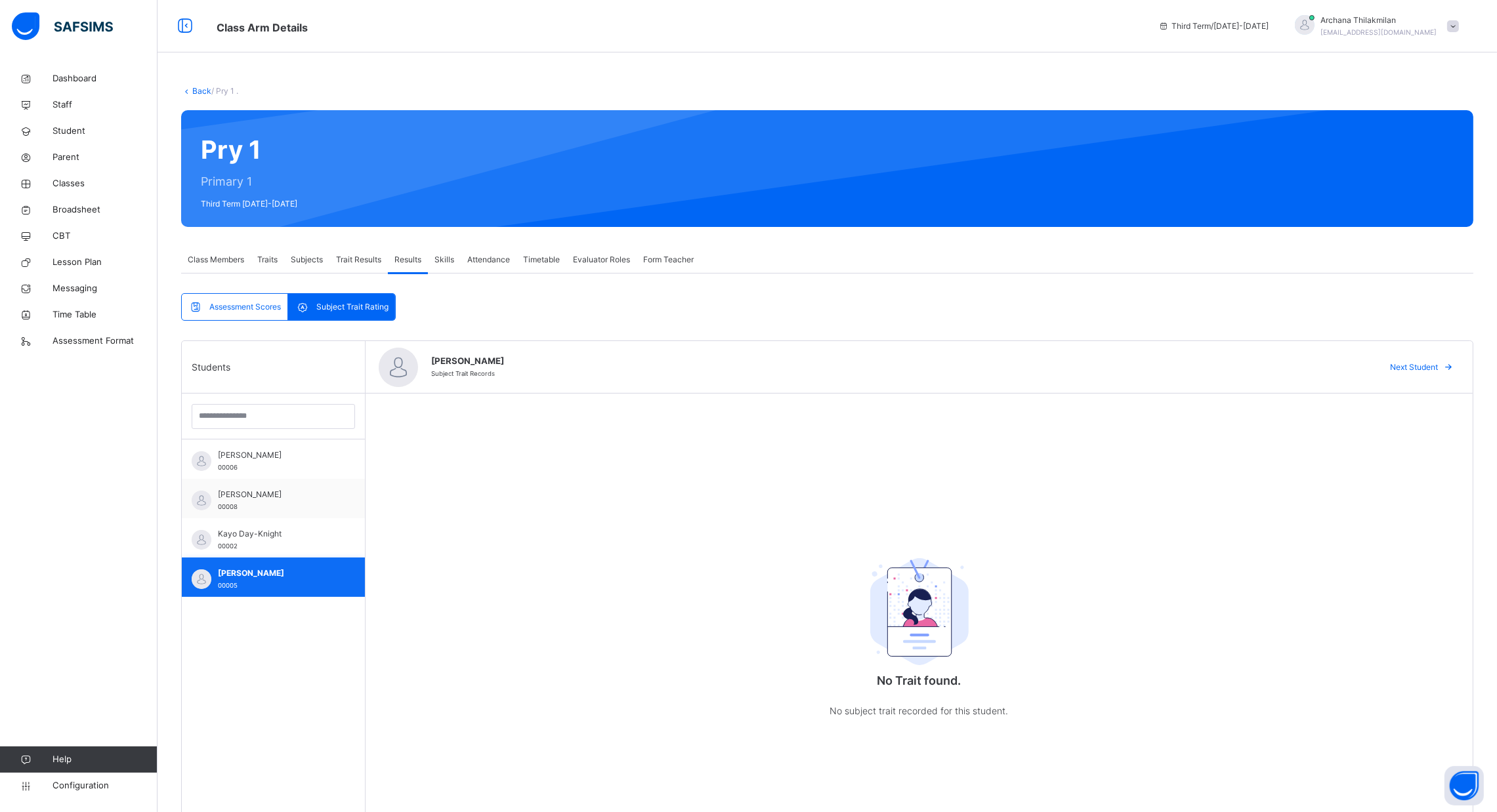
click at [257, 577] on span "[PERSON_NAME]" at bounding box center [277, 573] width 117 height 12
click at [270, 546] on div "Kayo Day-Knight 00002" at bounding box center [277, 540] width 117 height 24
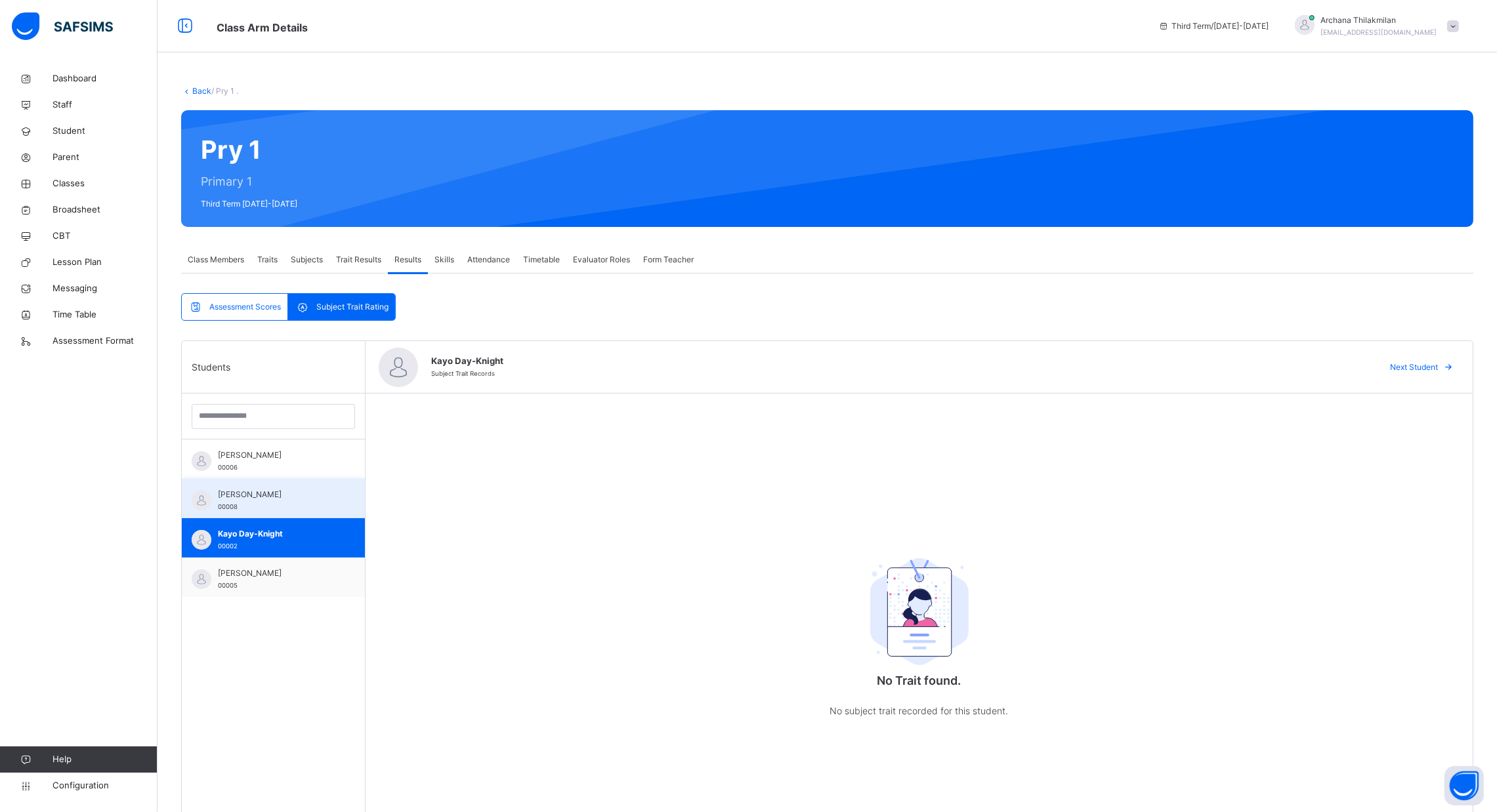
click at [281, 497] on span "[PERSON_NAME]" at bounding box center [277, 494] width 117 height 12
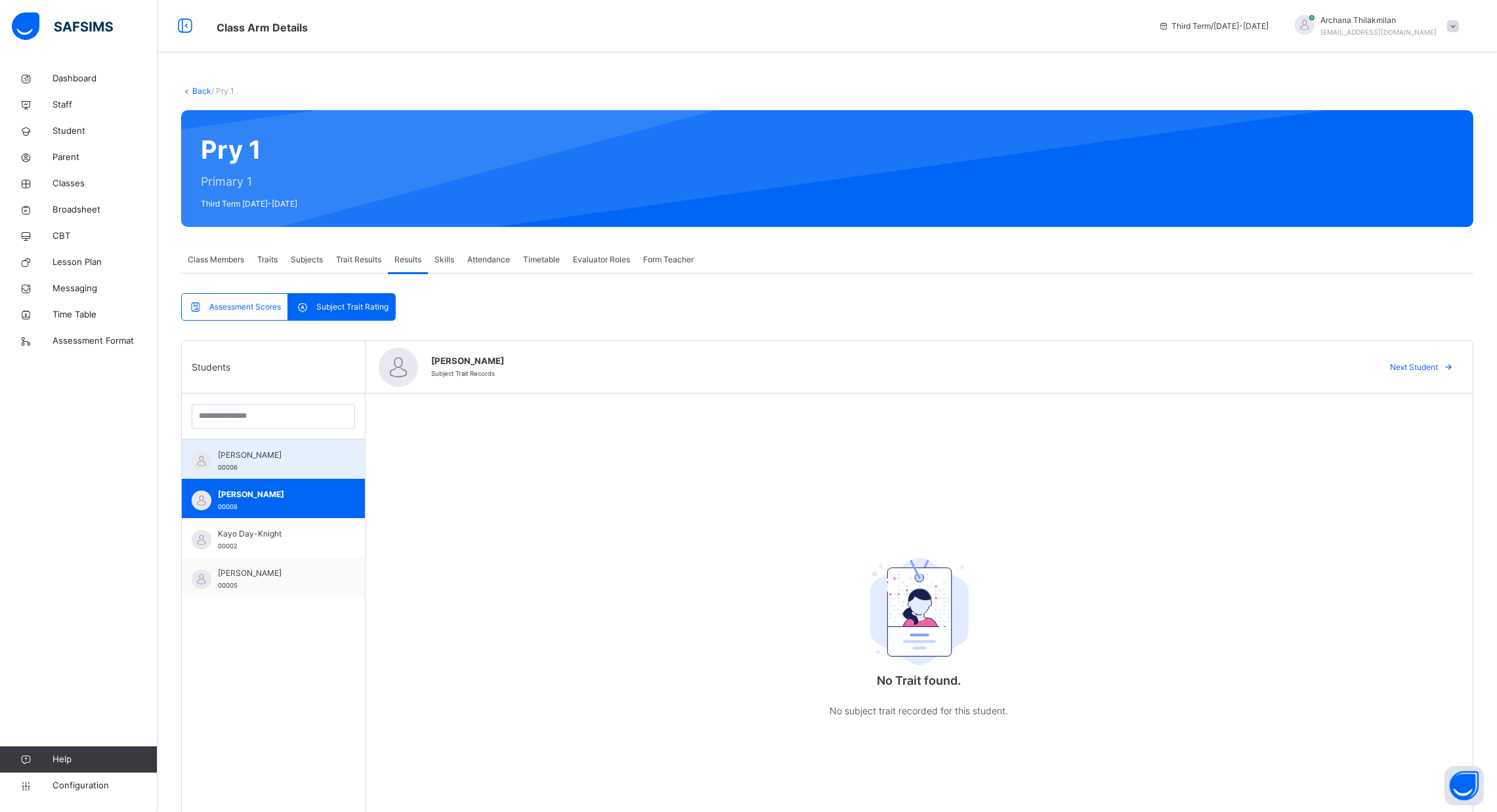
click at [286, 458] on span "[PERSON_NAME]" at bounding box center [277, 455] width 117 height 12
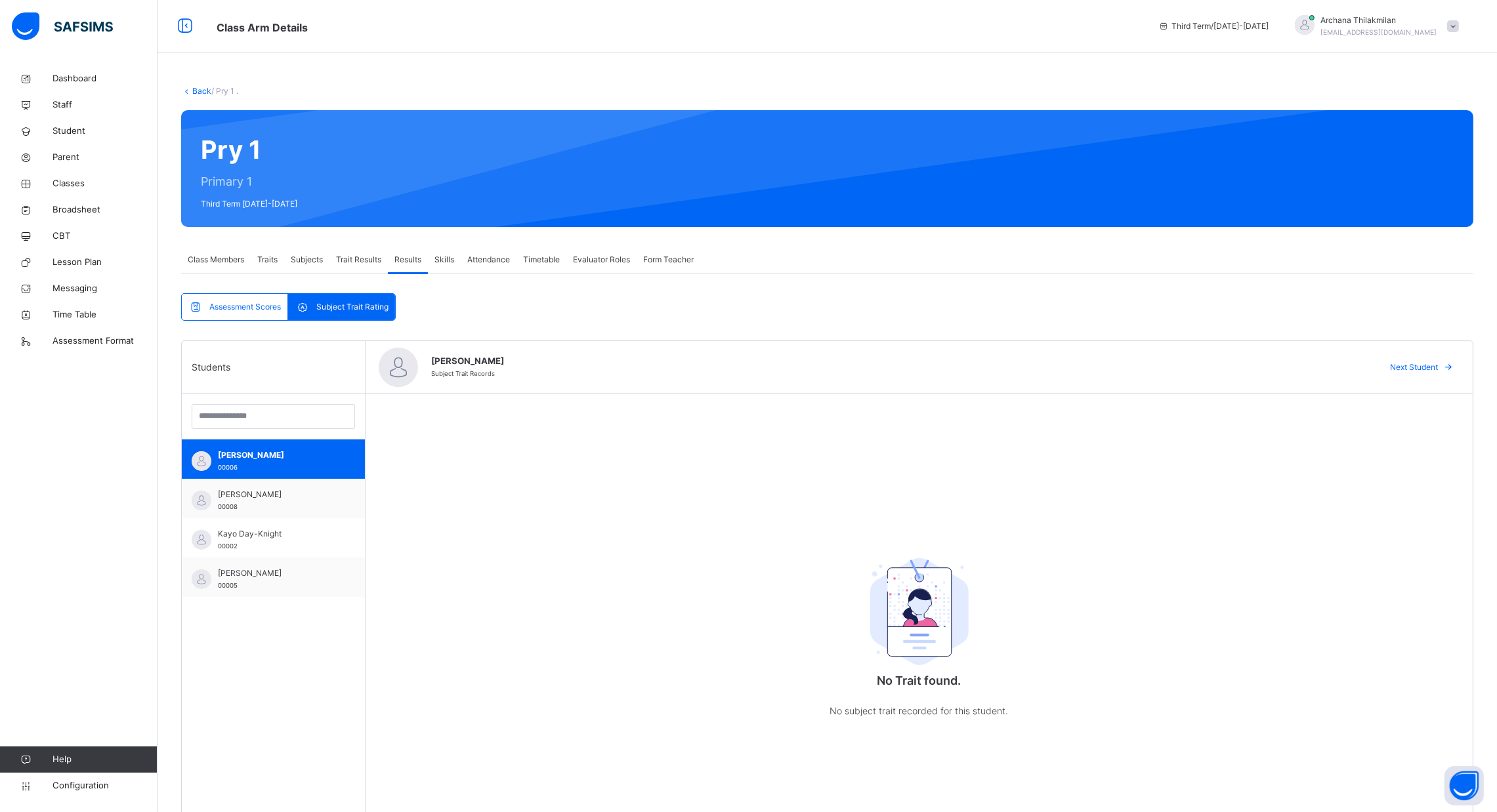
click at [345, 255] on span "Trait Results" at bounding box center [358, 259] width 45 height 12
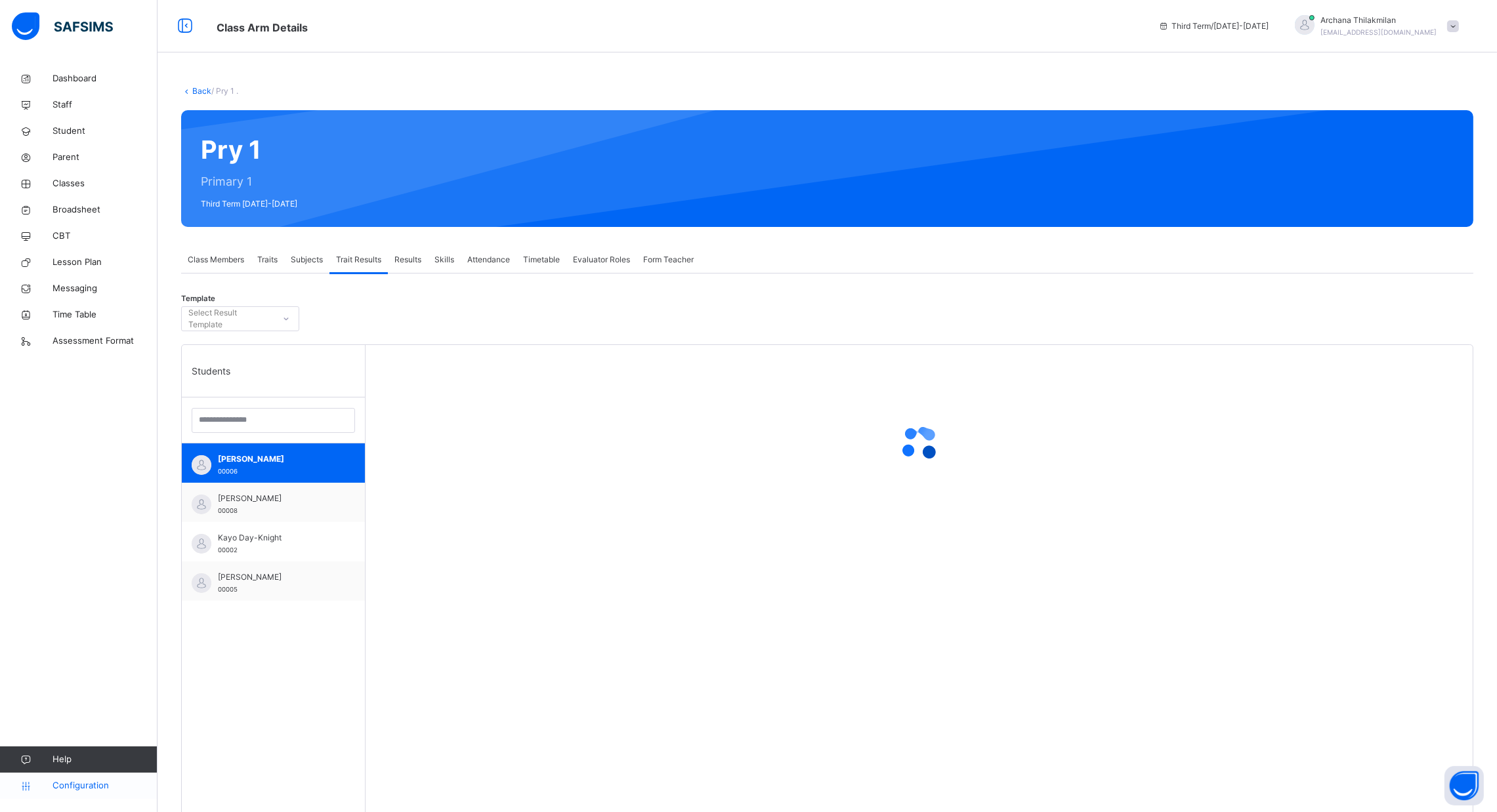
click at [102, 788] on span "Configuration" at bounding box center [104, 785] width 104 height 13
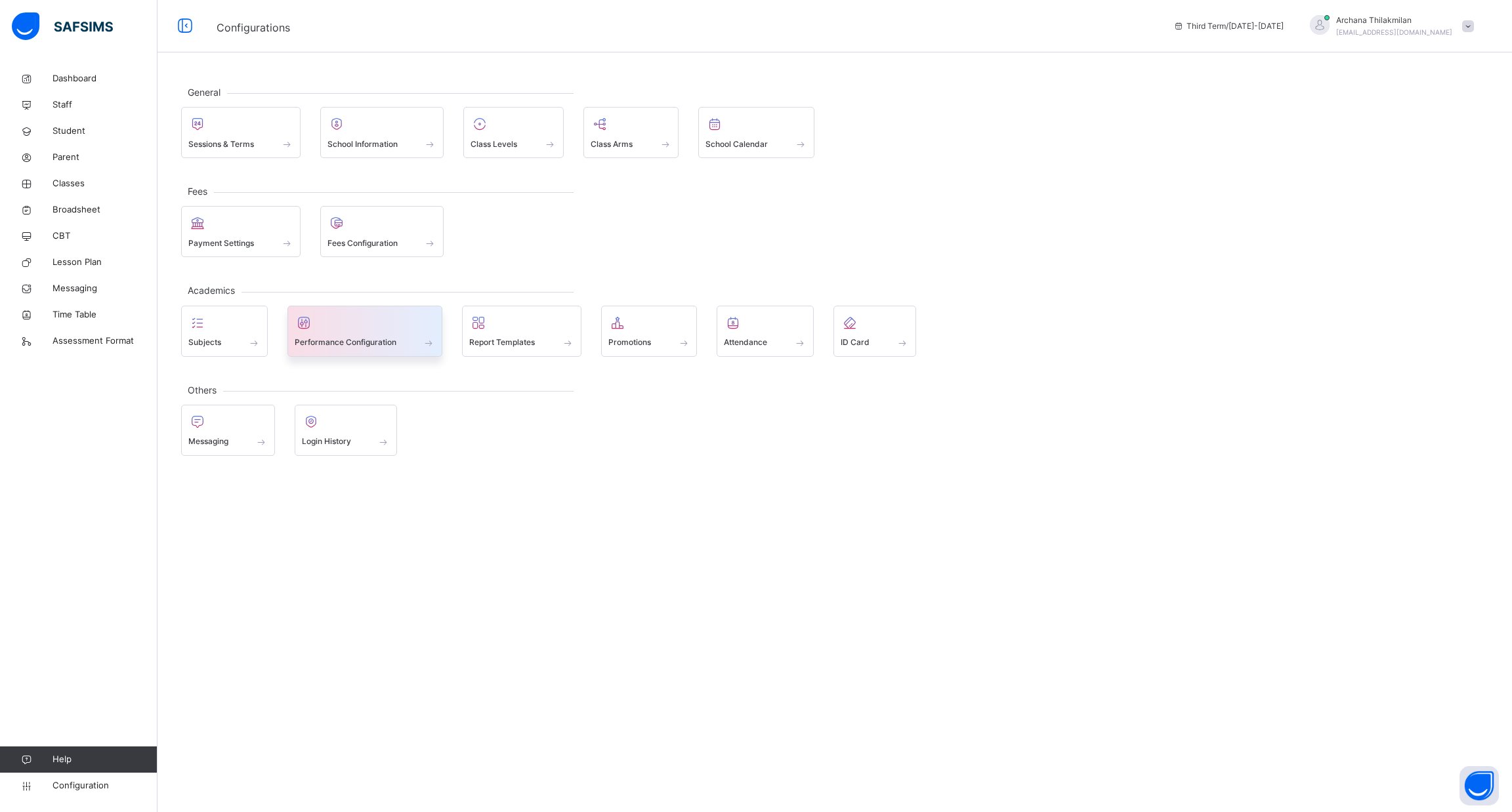
click at [363, 350] on div "Performance Configuration" at bounding box center [365, 331] width 156 height 51
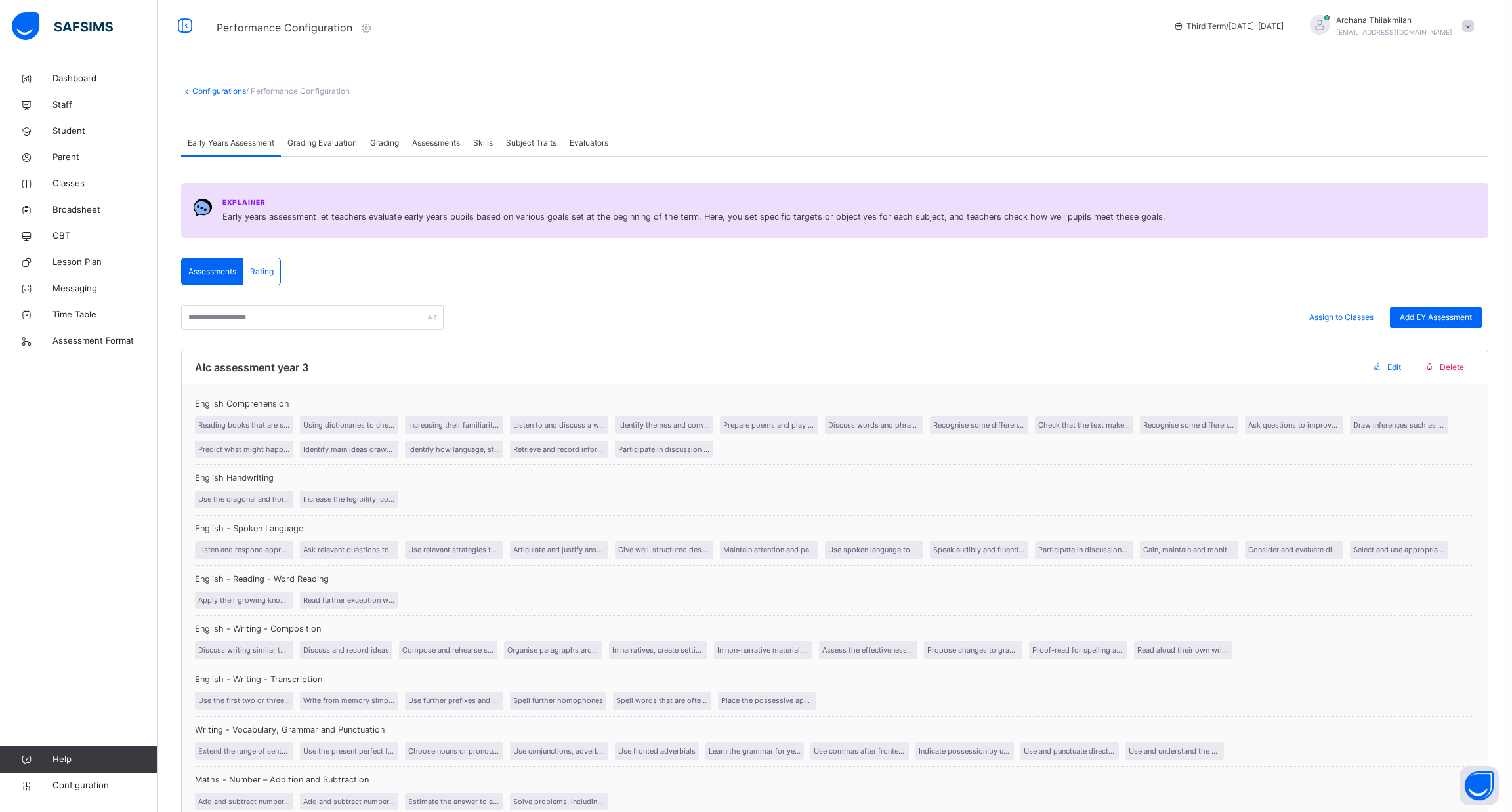
click at [340, 142] on span "Grading Evaluation" at bounding box center [322, 143] width 70 height 12
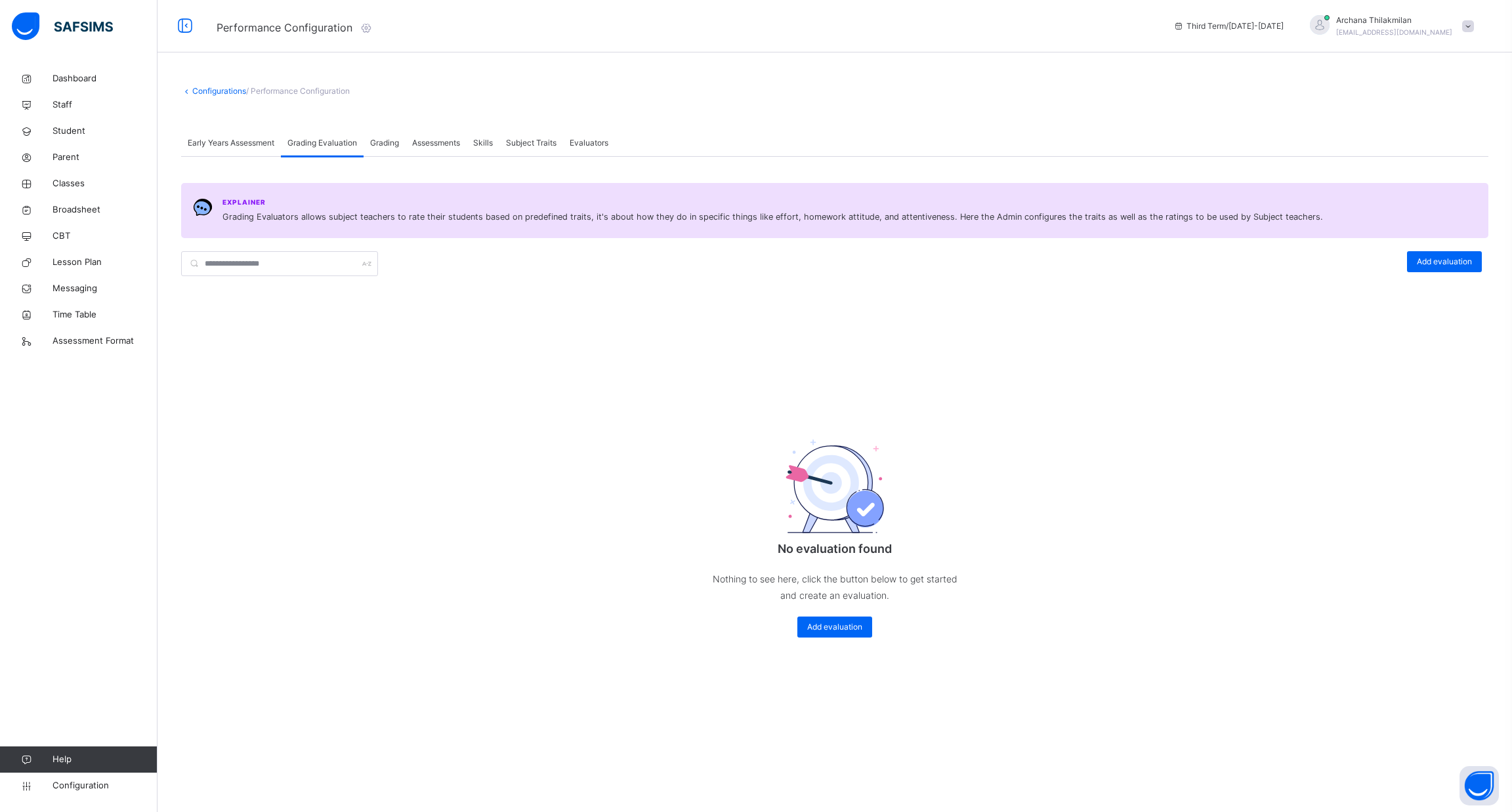
click at [397, 141] on span "Grading" at bounding box center [385, 143] width 29 height 12
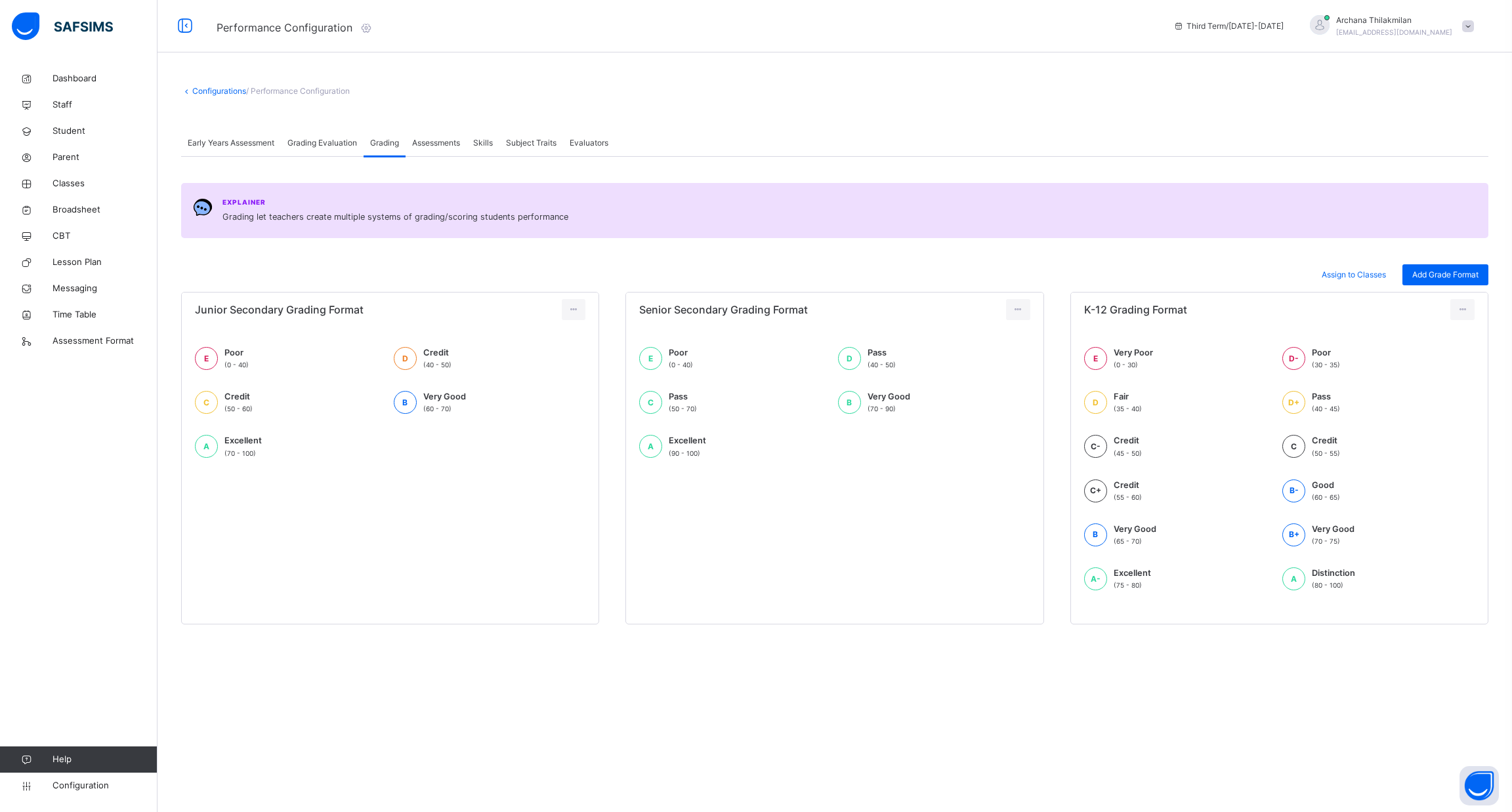
click at [451, 144] on span "Assessments" at bounding box center [436, 143] width 48 height 12
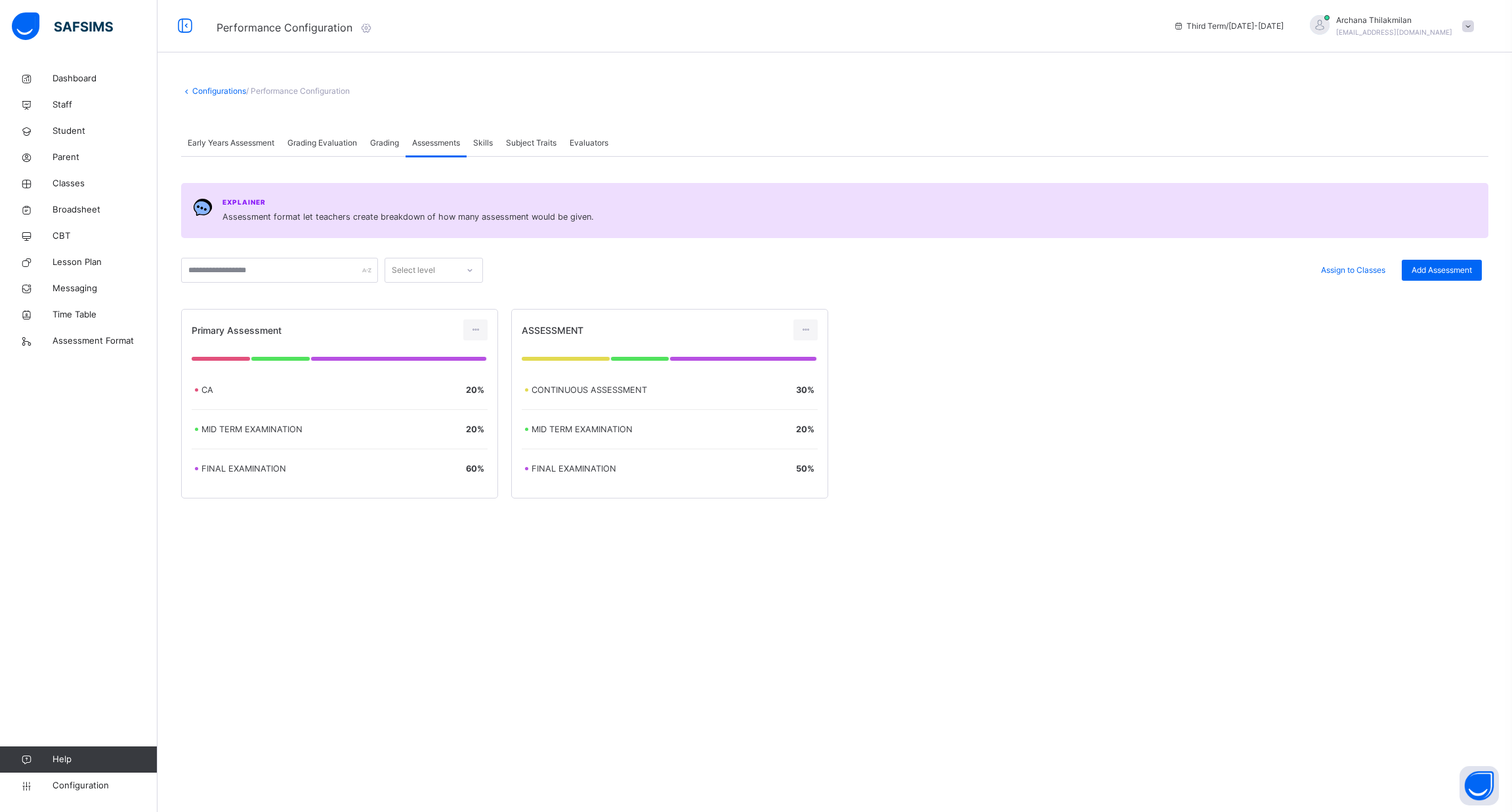
click at [489, 149] on div "Skills" at bounding box center [484, 143] width 33 height 27
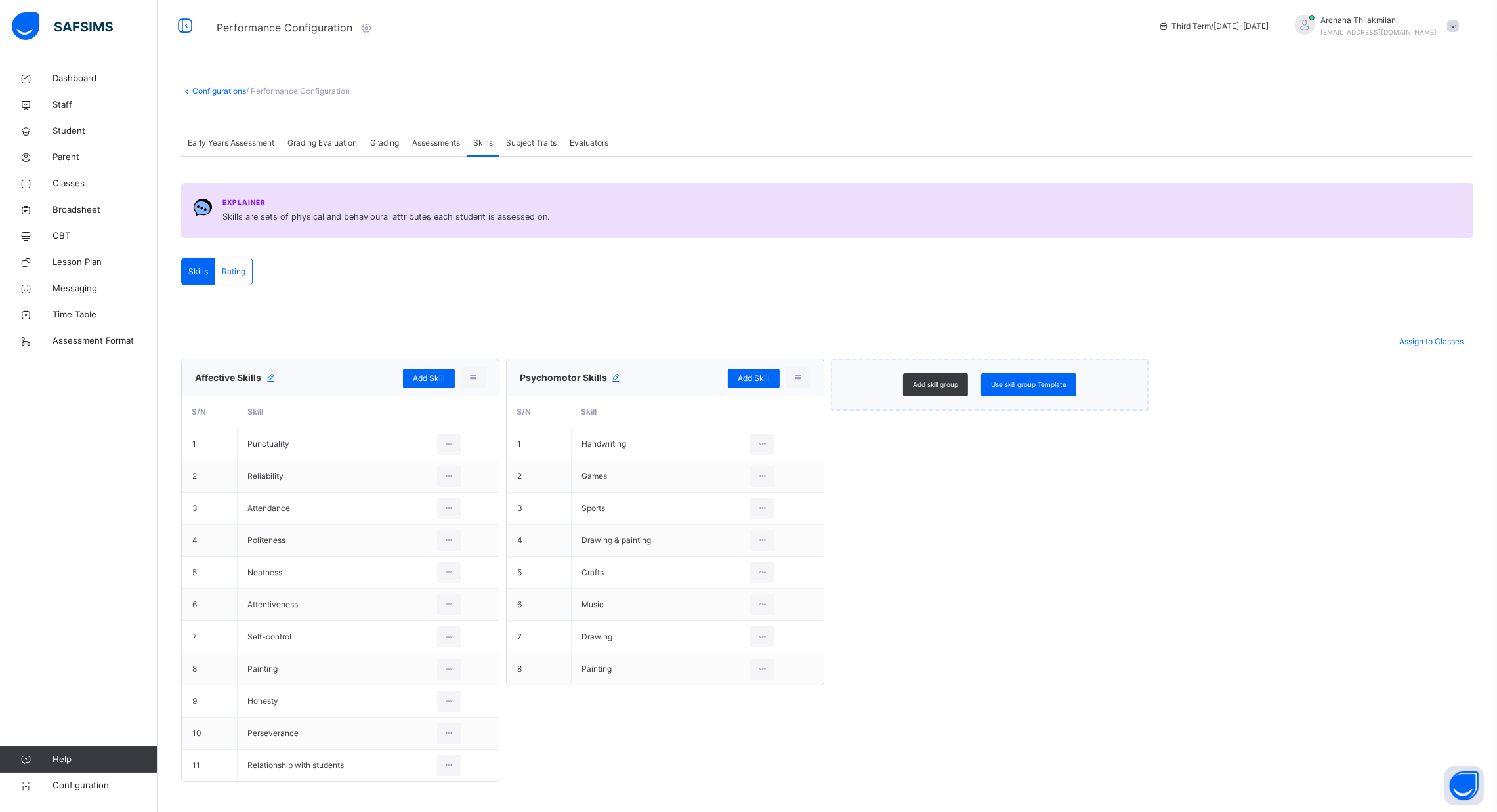
click at [525, 146] on span "Subject Traits" at bounding box center [531, 143] width 50 height 12
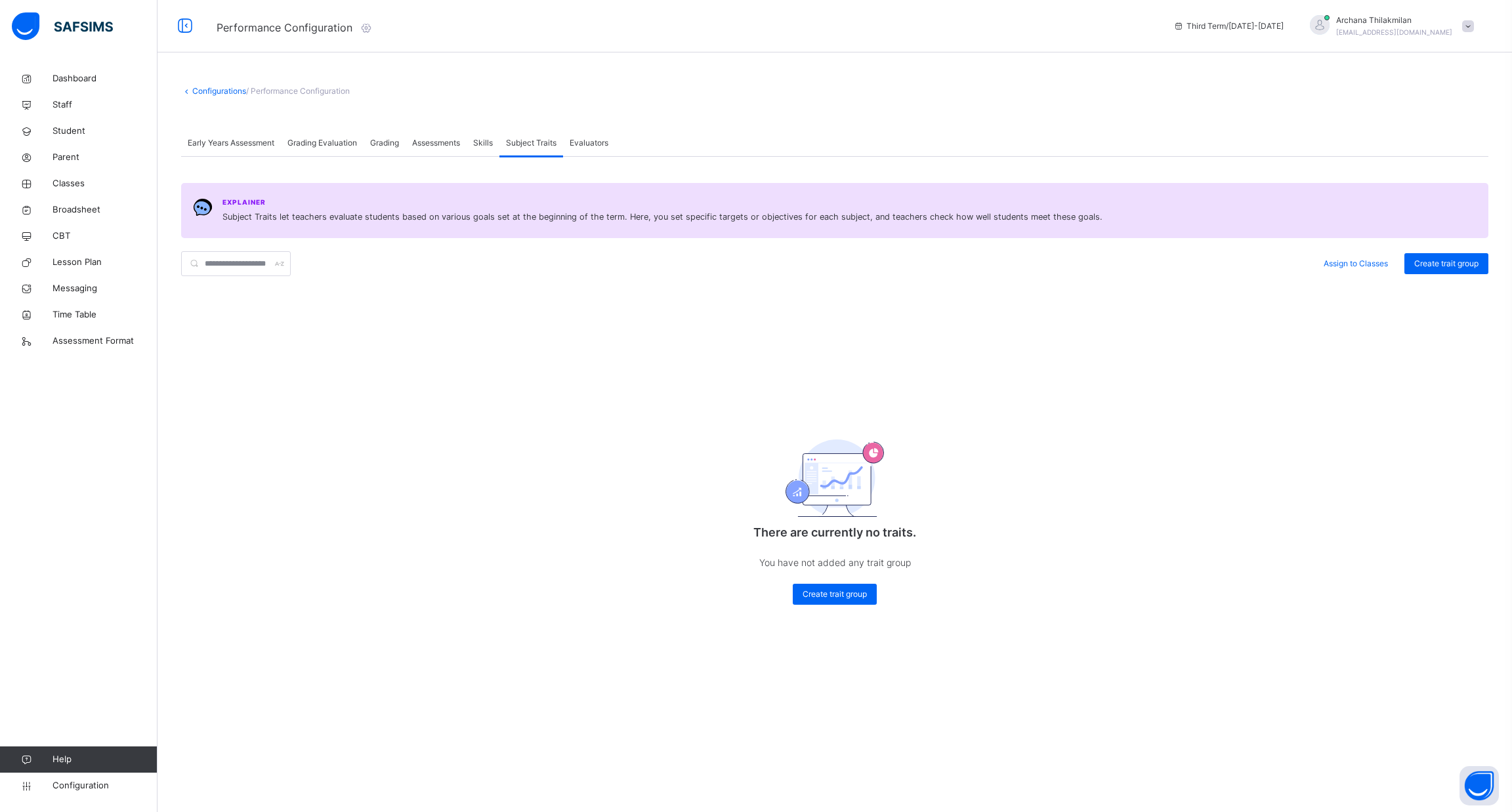
click at [313, 143] on span "Grading Evaluation" at bounding box center [322, 143] width 70 height 12
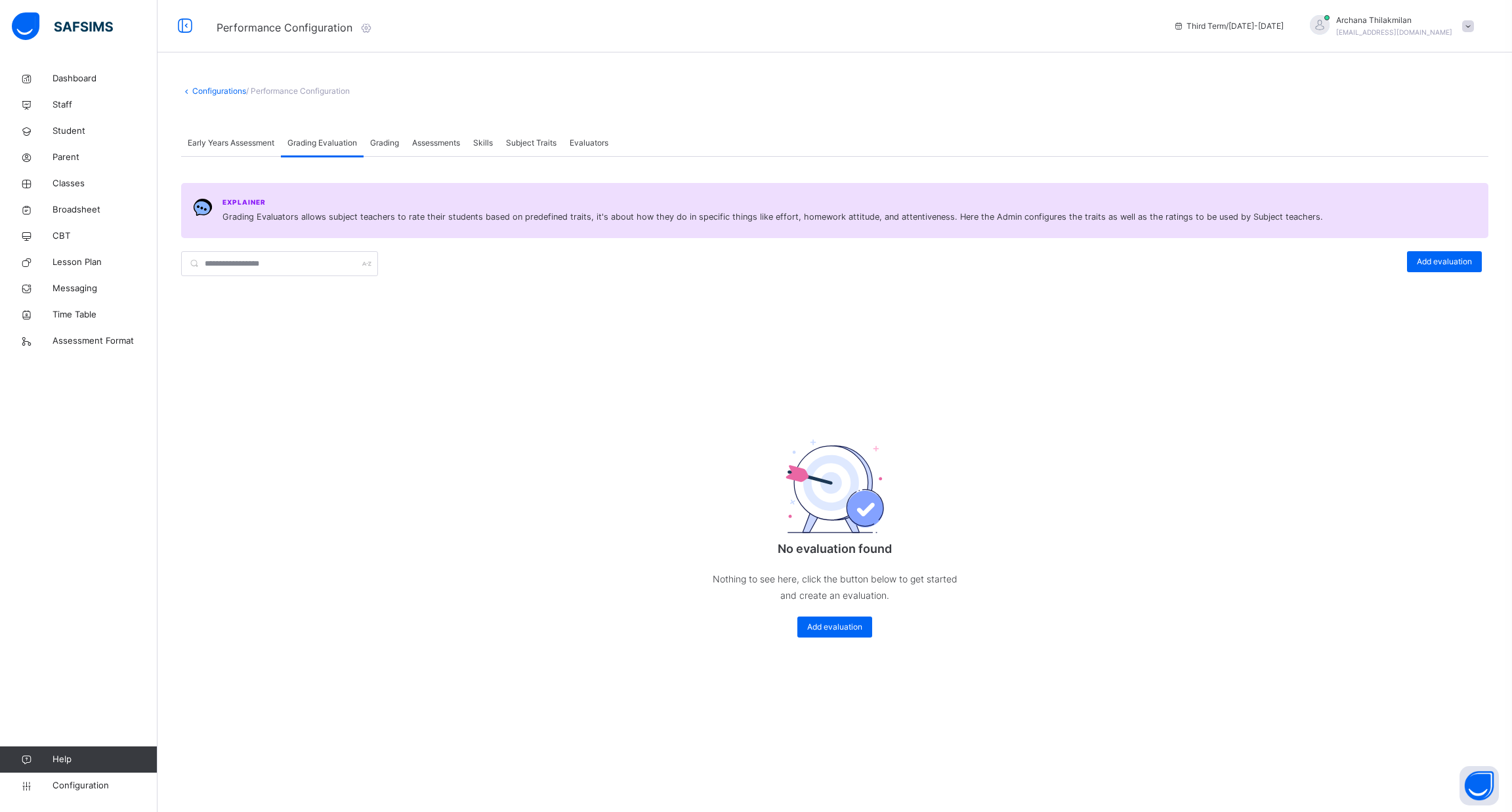
click at [229, 135] on div "Early Years Assessment" at bounding box center [231, 143] width 100 height 27
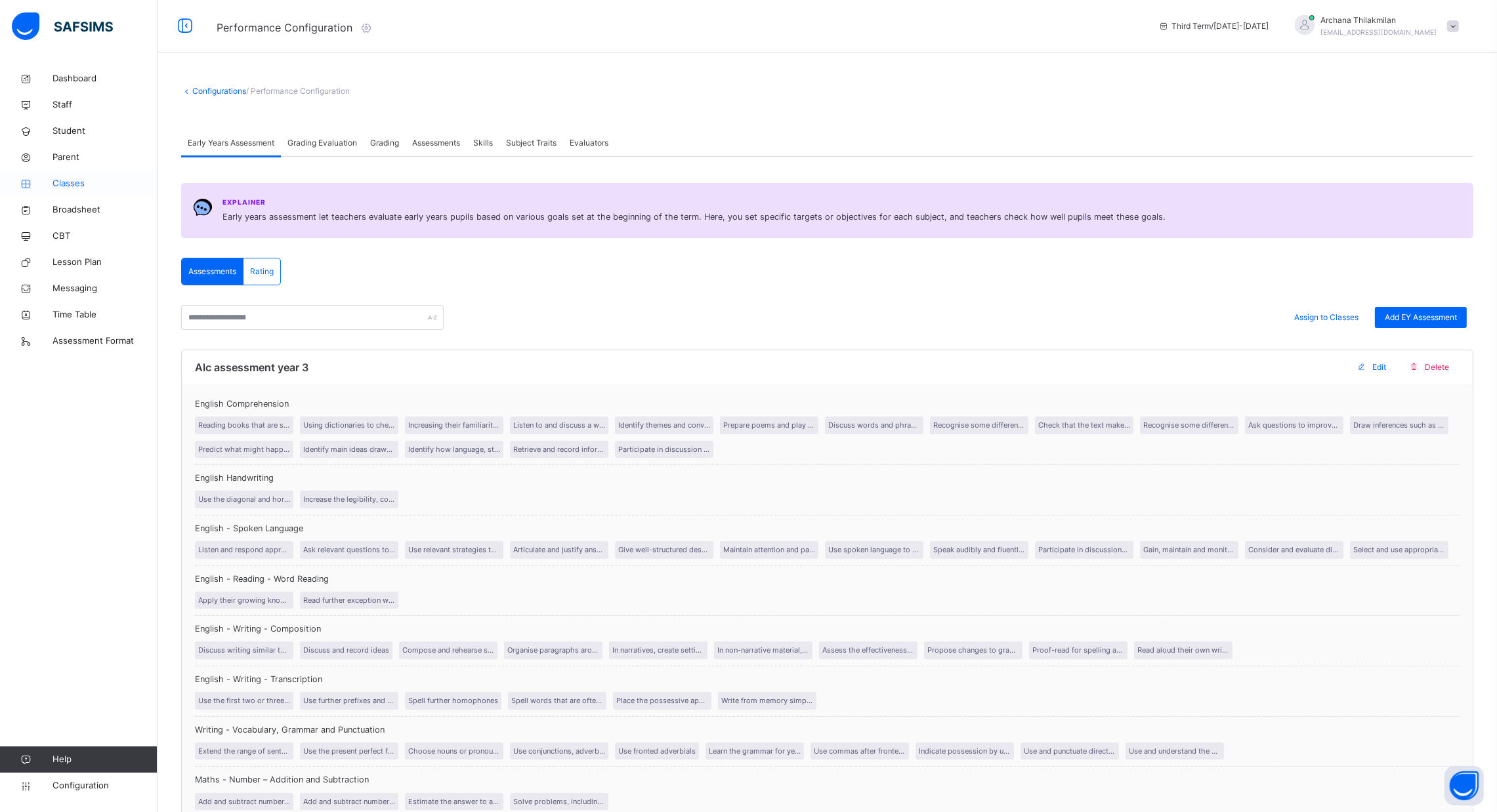
click at [77, 187] on span "Classes" at bounding box center [104, 184] width 105 height 13
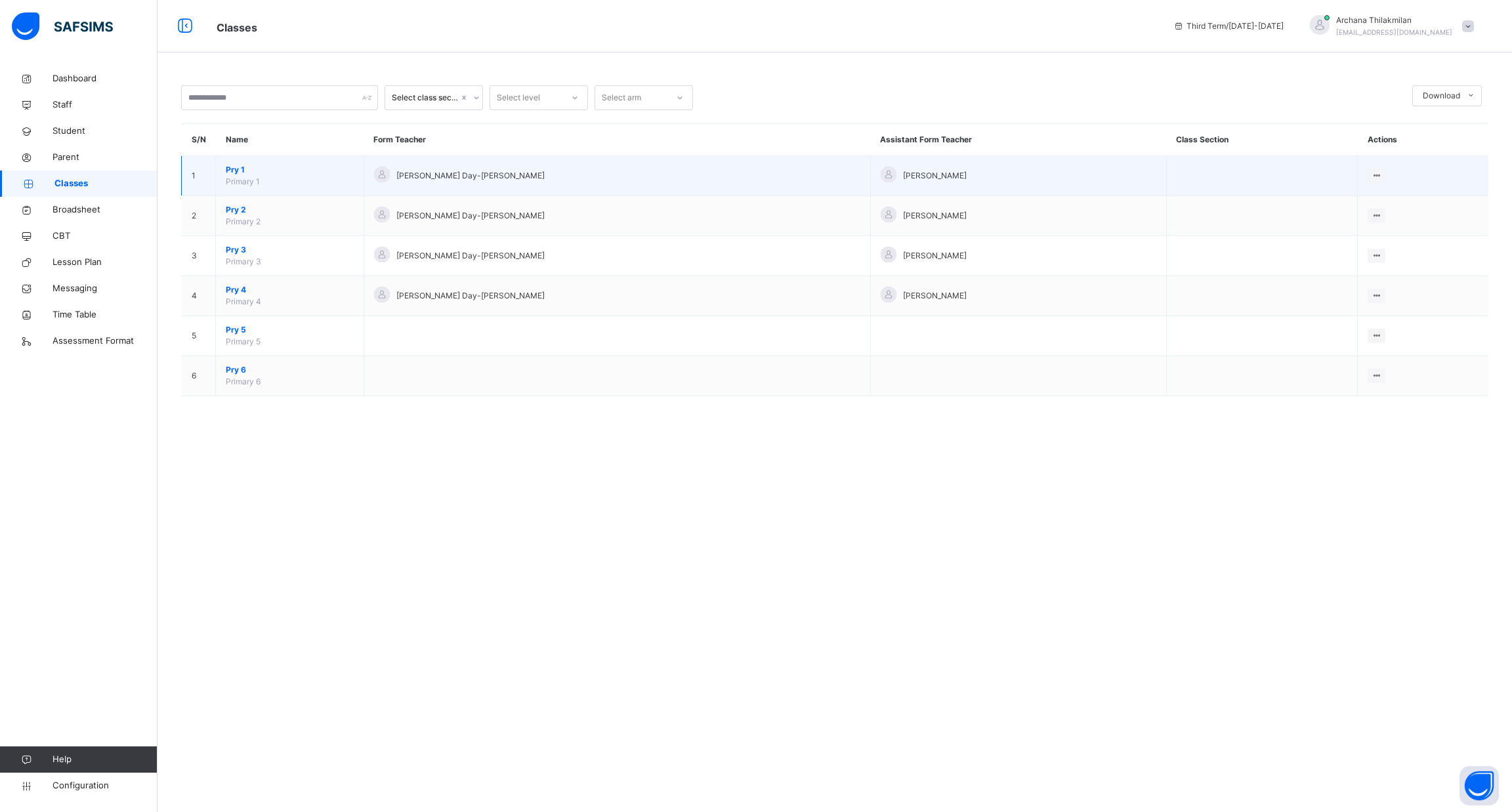
click at [261, 175] on span "Pry 1" at bounding box center [290, 169] width 128 height 12
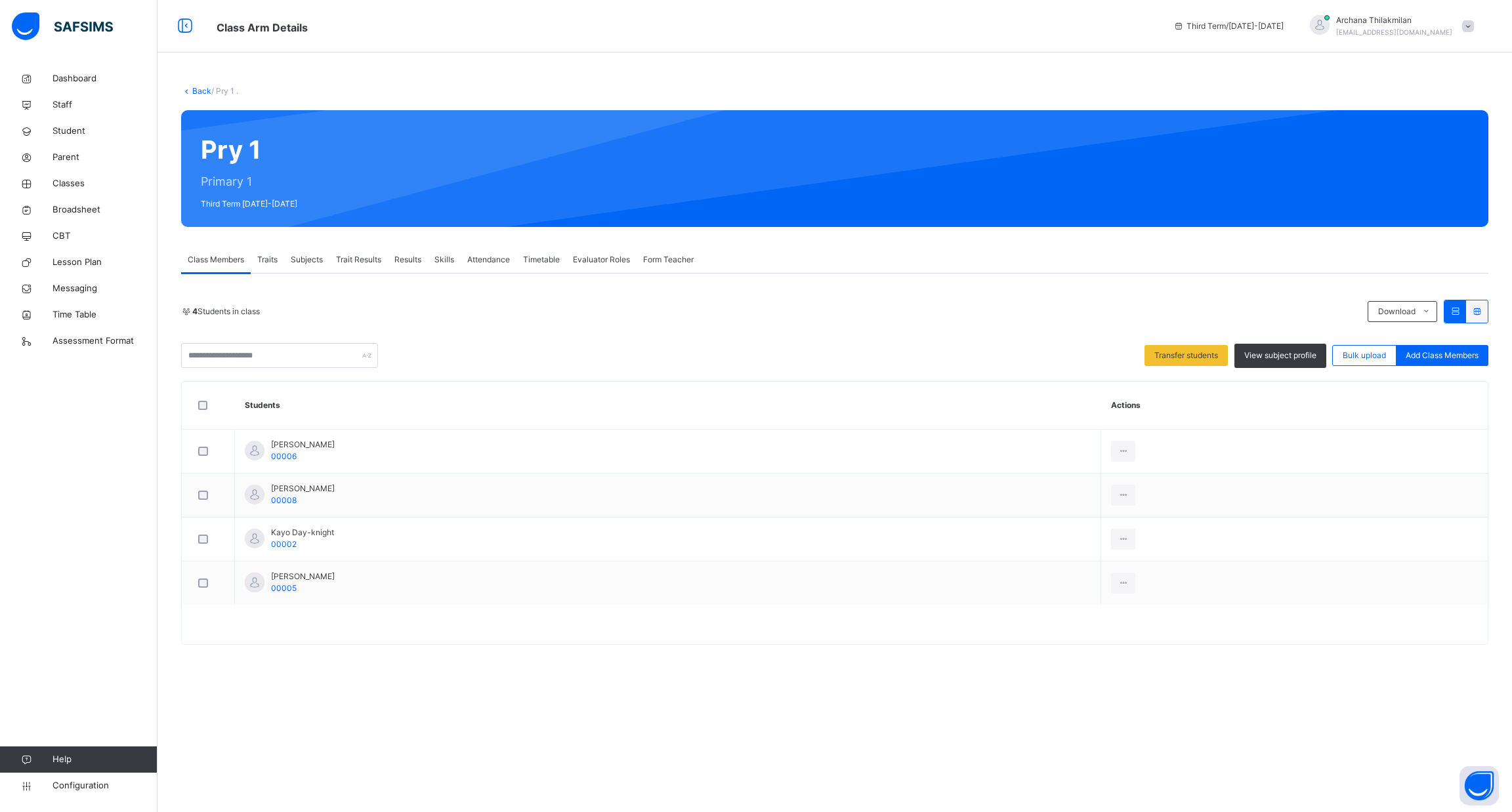
click at [279, 254] on div "Traits" at bounding box center [267, 259] width 34 height 27
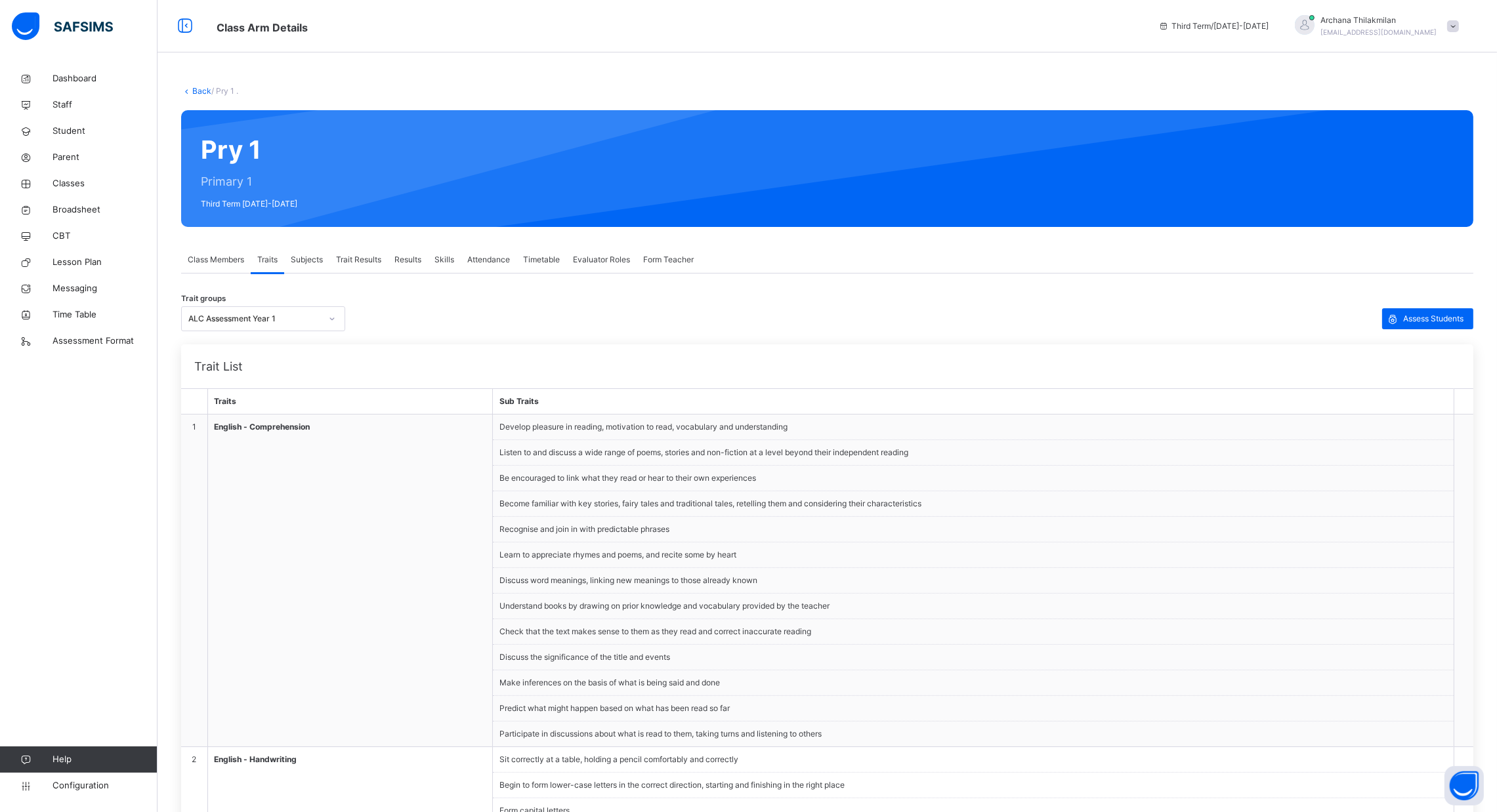
click at [309, 254] on span "Subjects" at bounding box center [306, 259] width 32 height 12
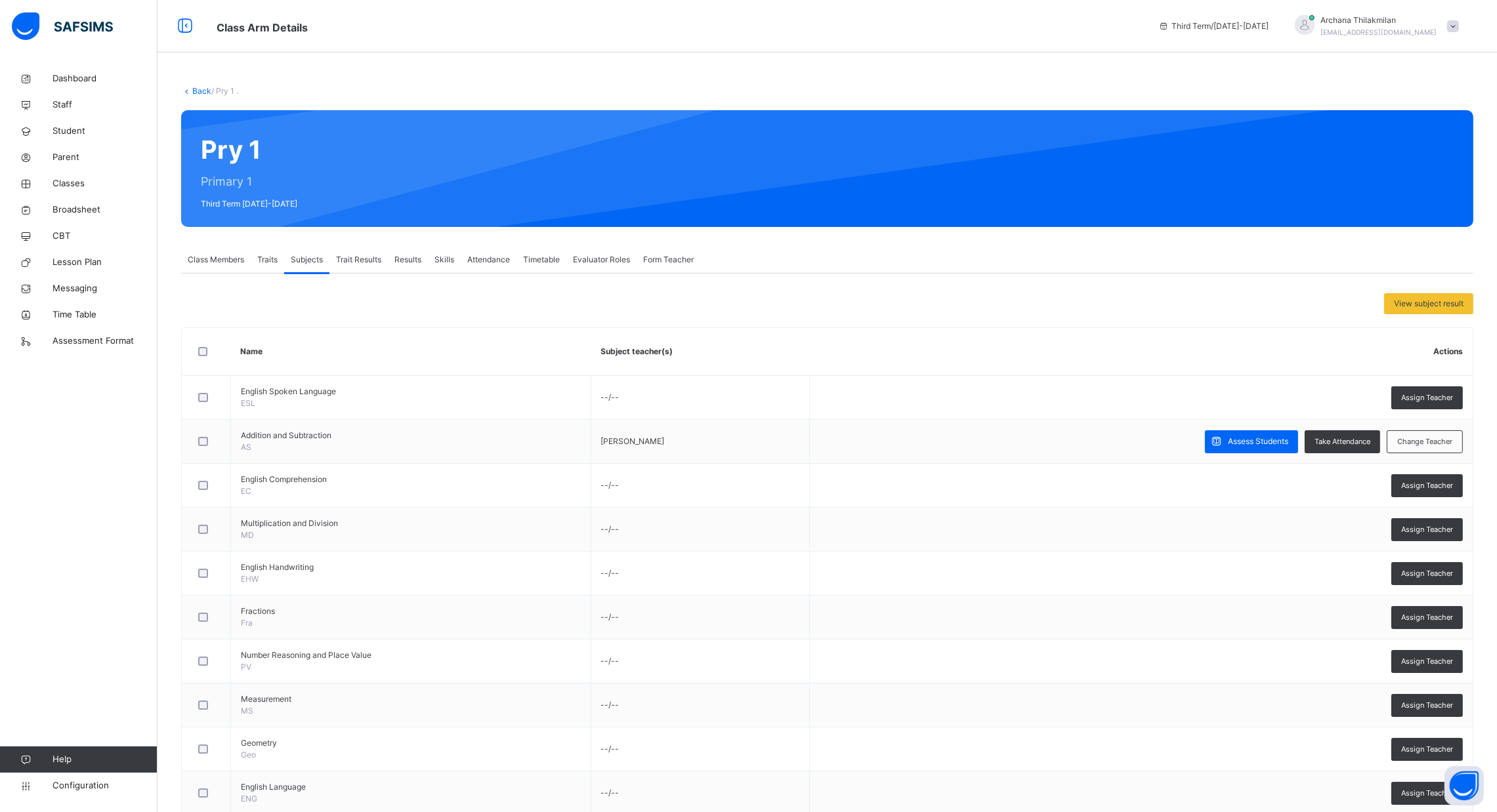
click at [358, 254] on span "Trait Results" at bounding box center [358, 259] width 45 height 12
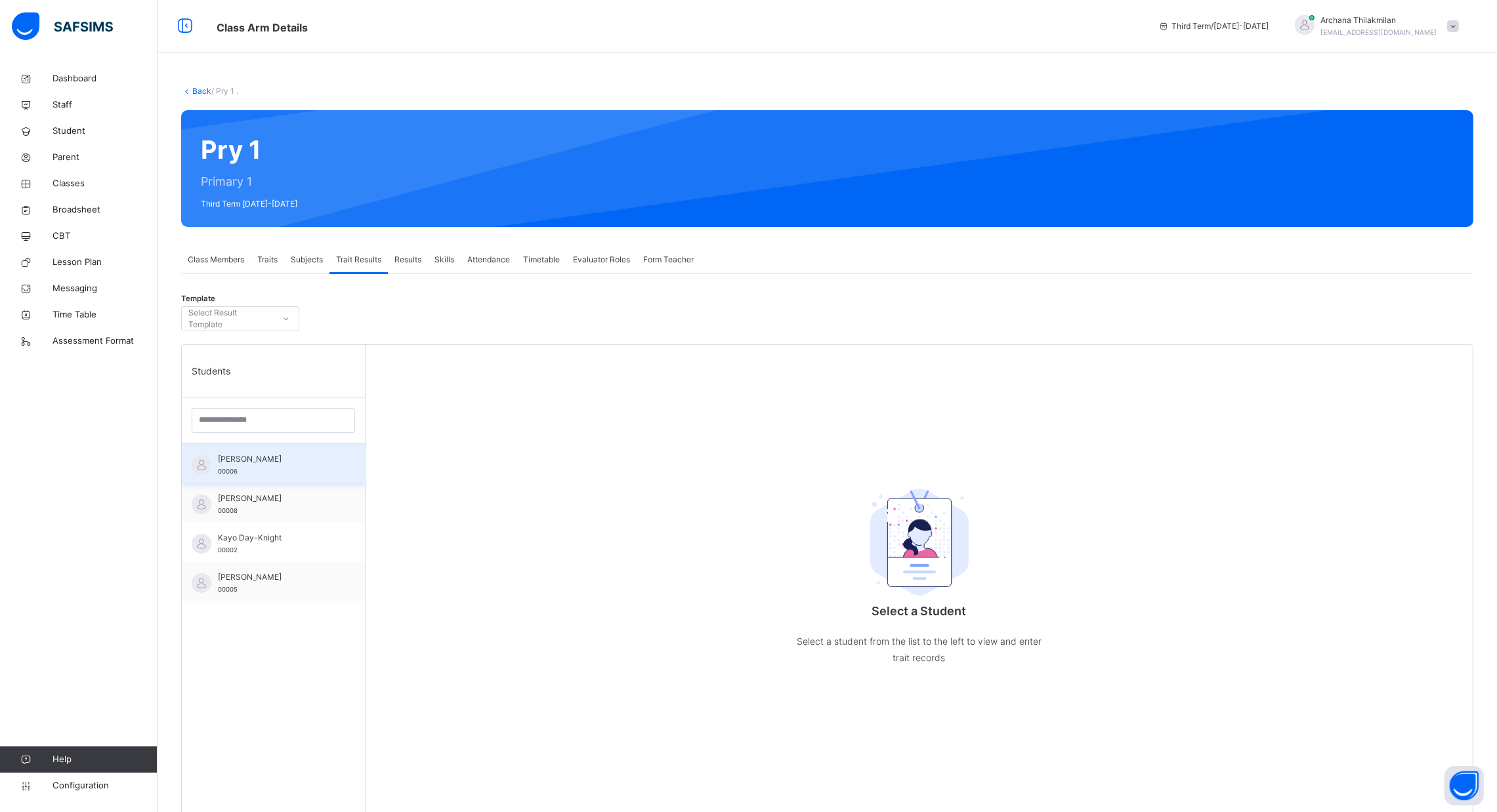
click at [261, 478] on div "[PERSON_NAME] 00006" at bounding box center [274, 462] width 183 height 39
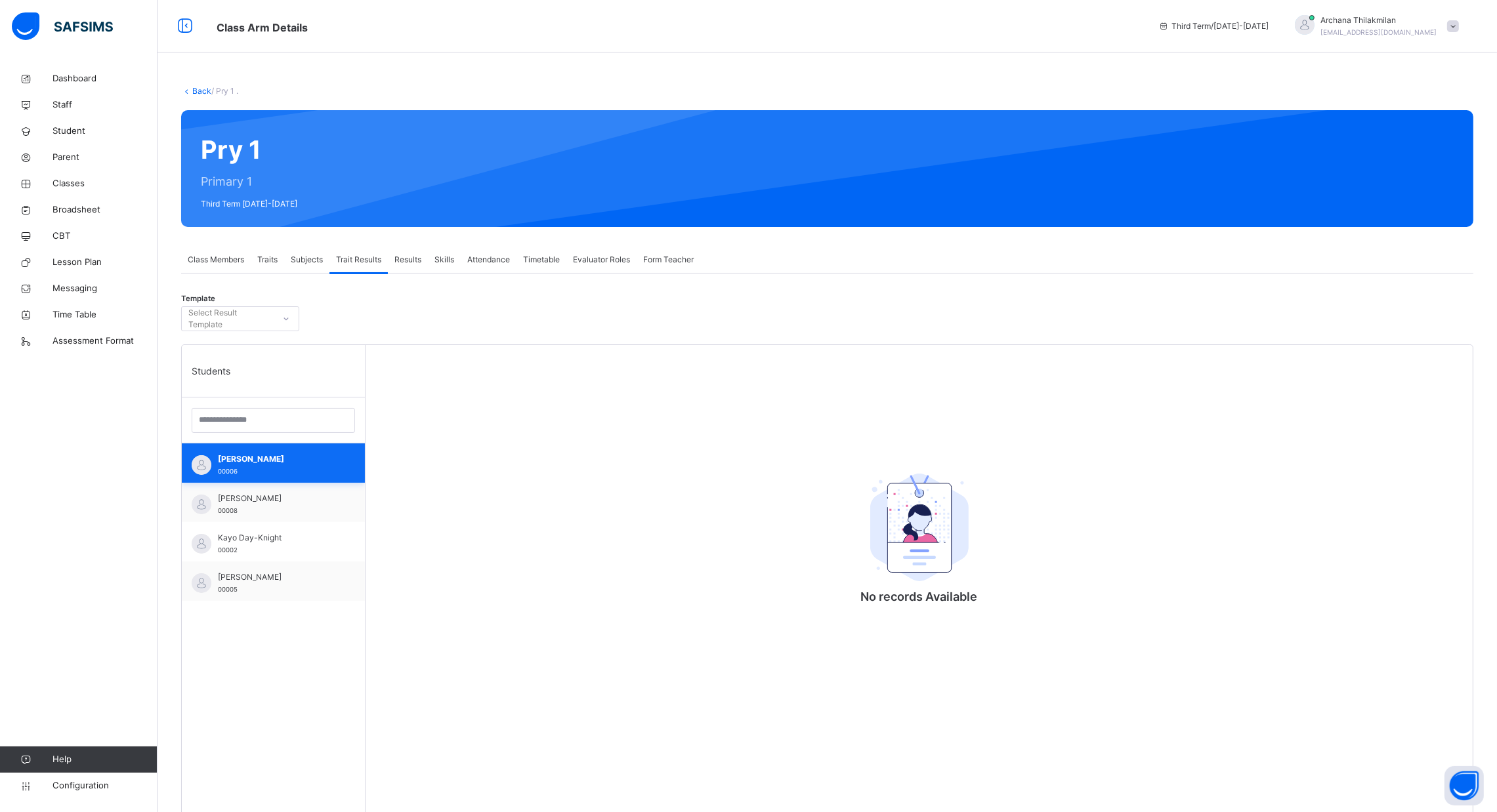
click at [261, 478] on div "[PERSON_NAME] 00006" at bounding box center [274, 462] width 183 height 39
click at [273, 580] on span "[PERSON_NAME]" at bounding box center [277, 577] width 117 height 12
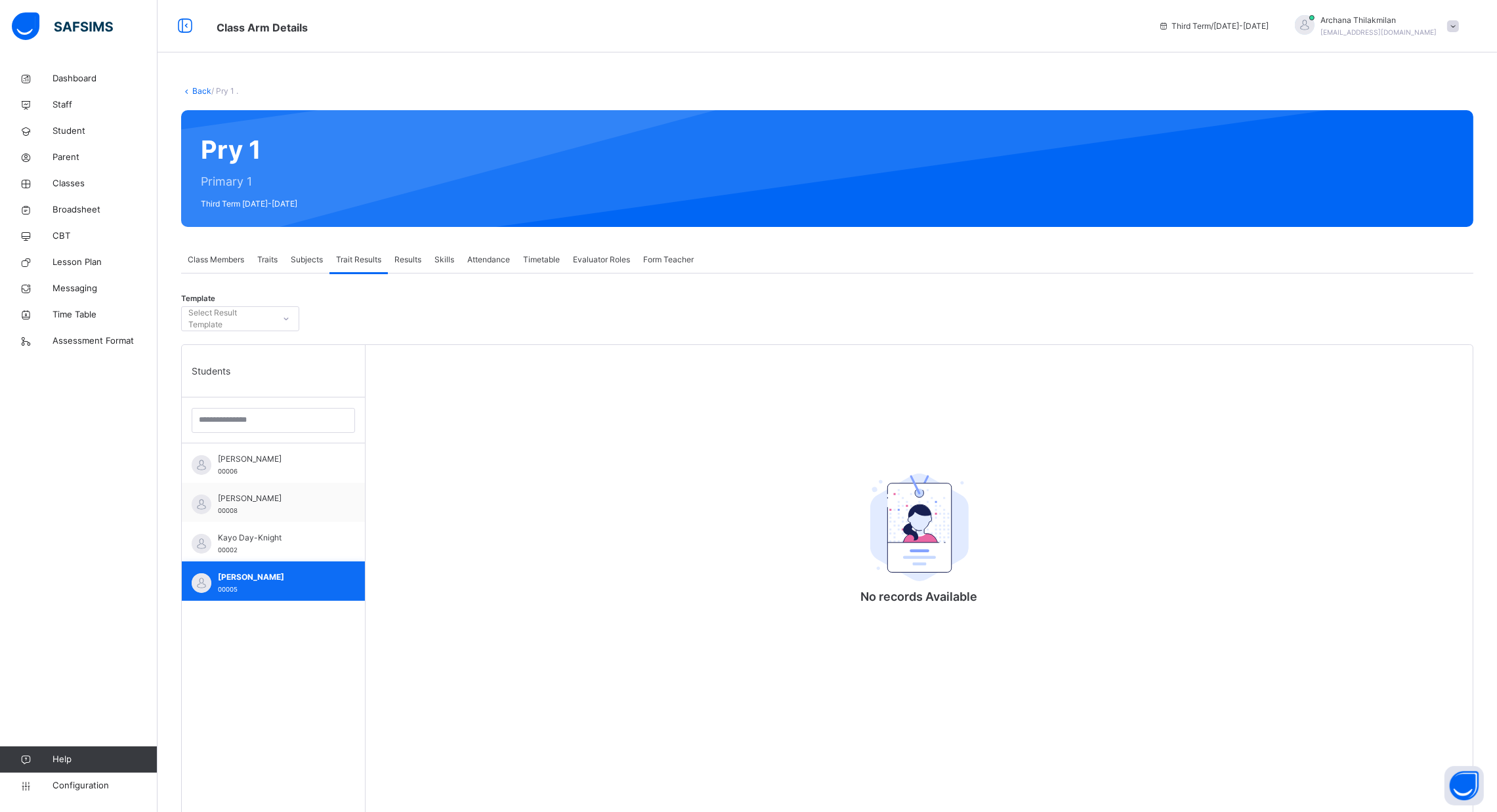
click at [273, 580] on span "[PERSON_NAME]" at bounding box center [277, 577] width 117 height 12
click at [407, 255] on span "Results" at bounding box center [407, 259] width 27 height 12
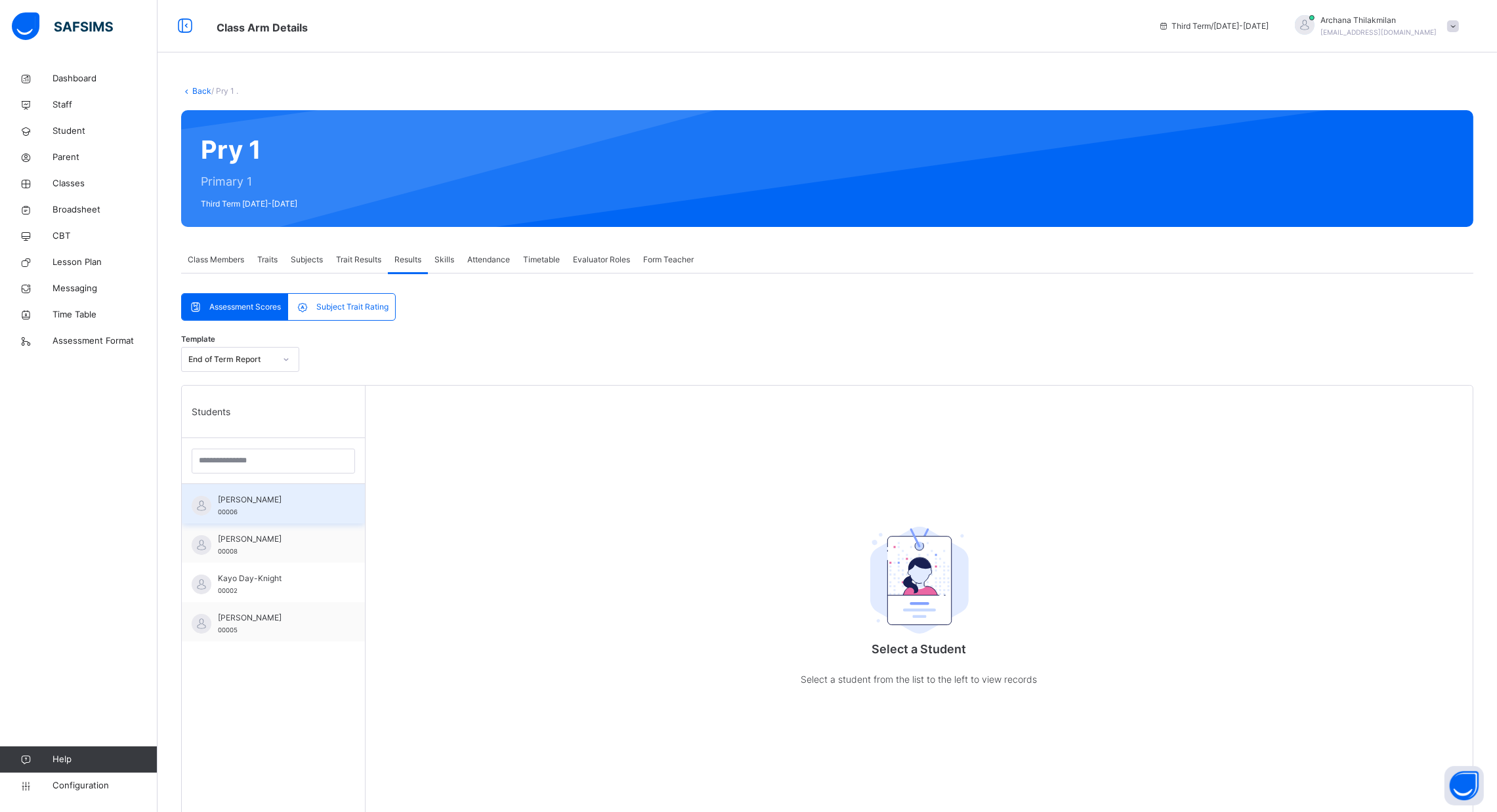
click at [275, 514] on div "[PERSON_NAME] 00006" at bounding box center [277, 506] width 117 height 24
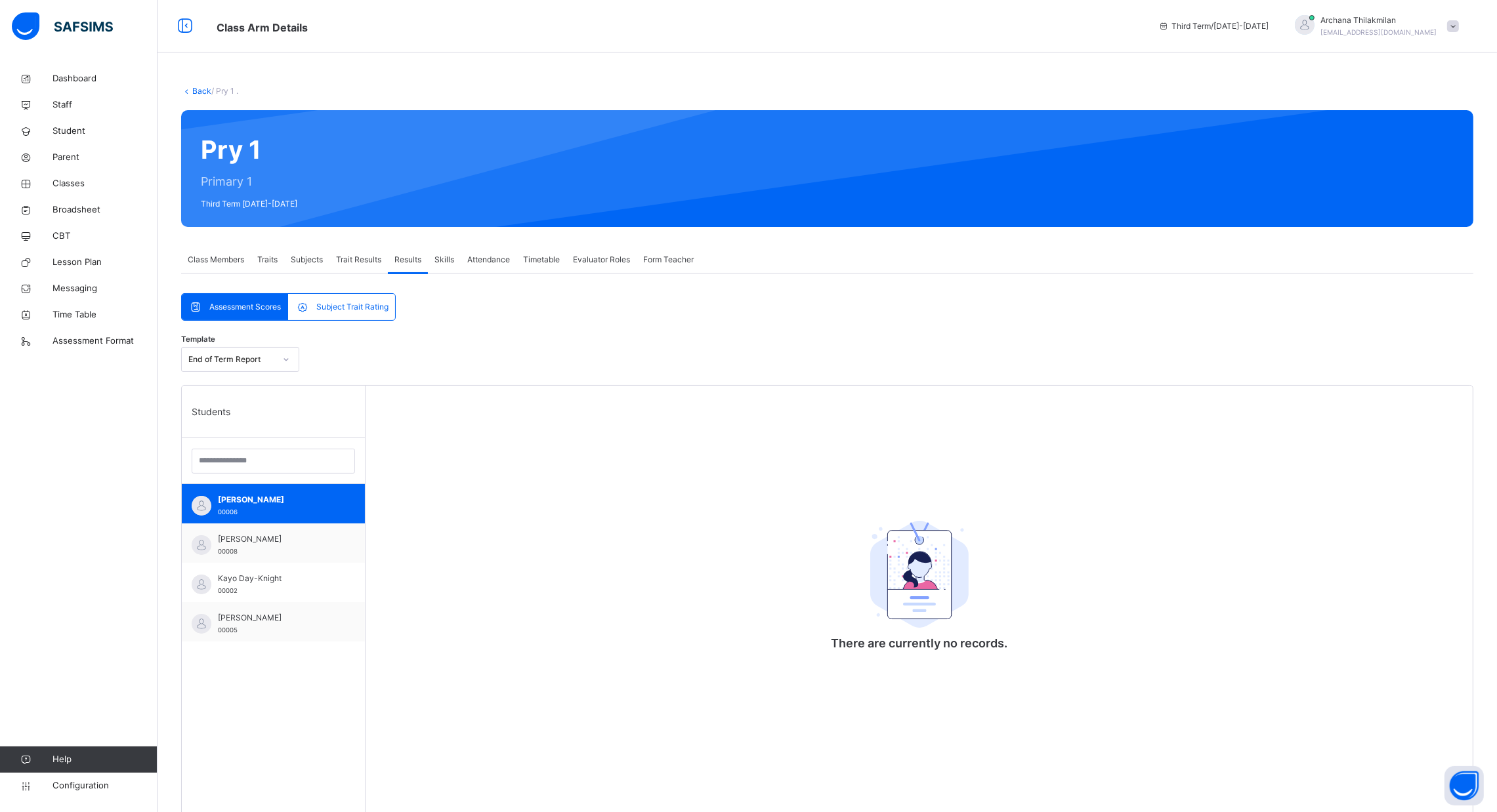
click at [351, 297] on div "Subject Trait Rating" at bounding box center [342, 307] width 106 height 27
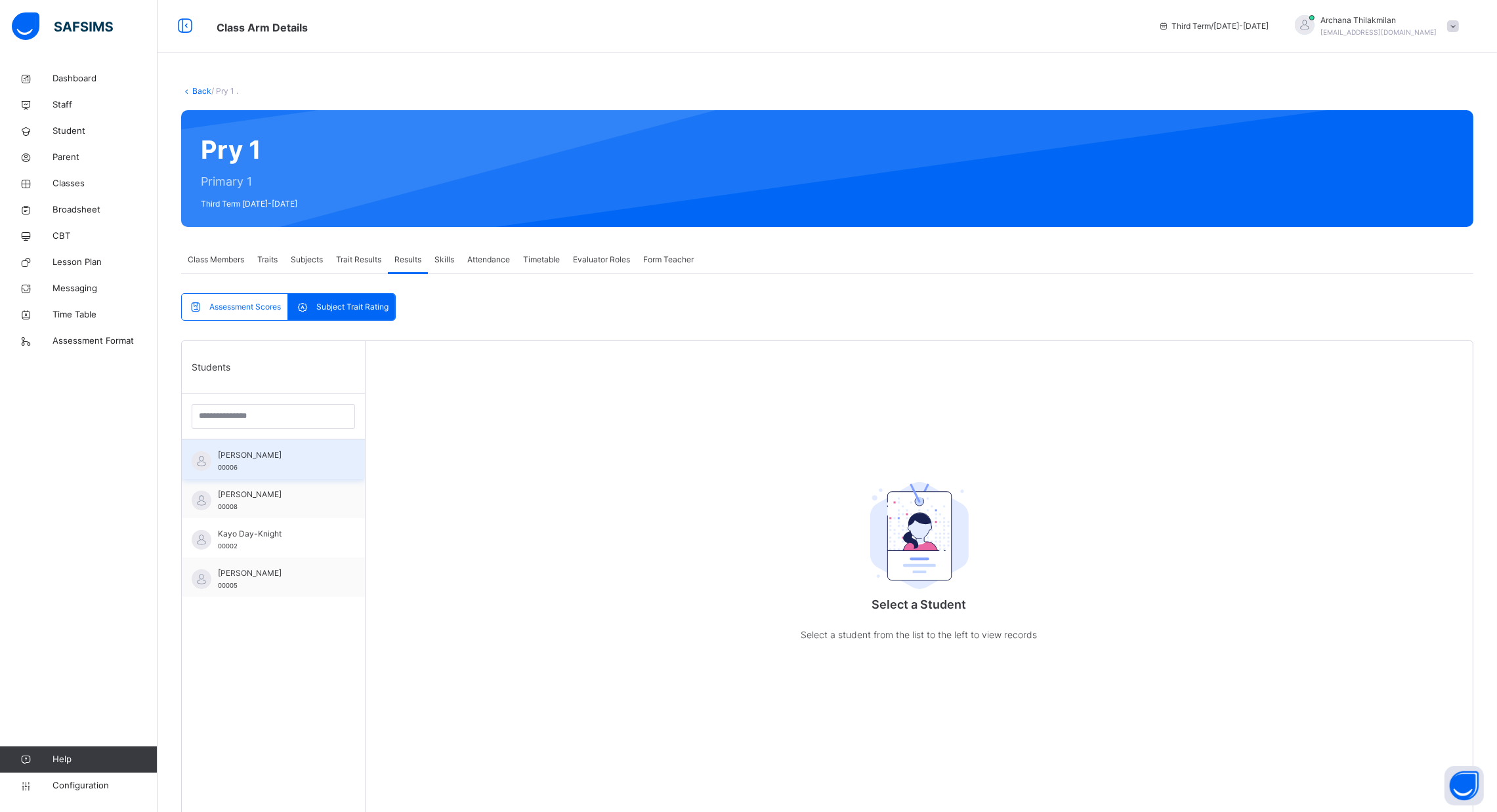
click at [295, 464] on div "[PERSON_NAME] 00006" at bounding box center [277, 461] width 117 height 24
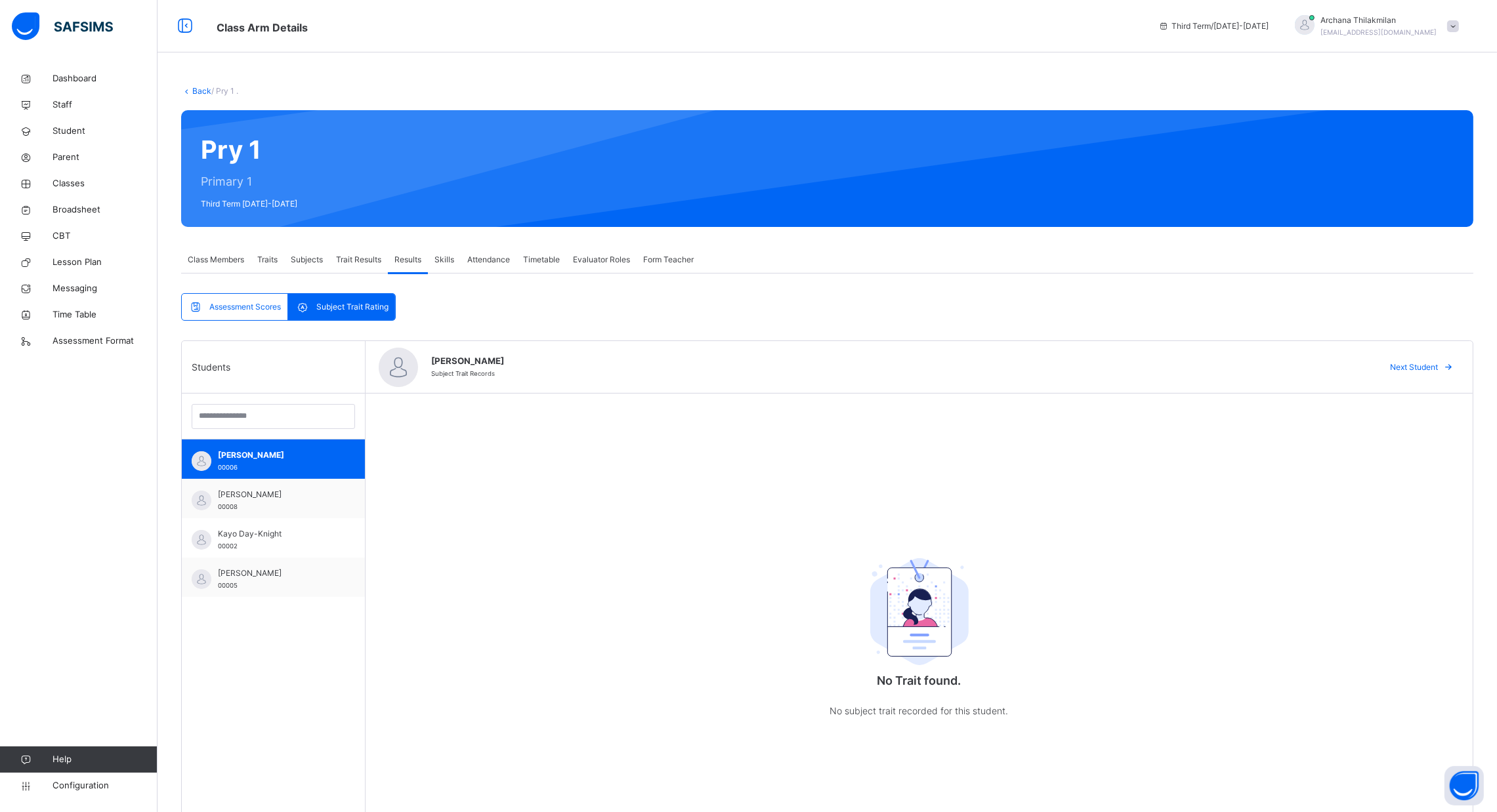
click at [309, 261] on span "Subjects" at bounding box center [306, 259] width 32 height 12
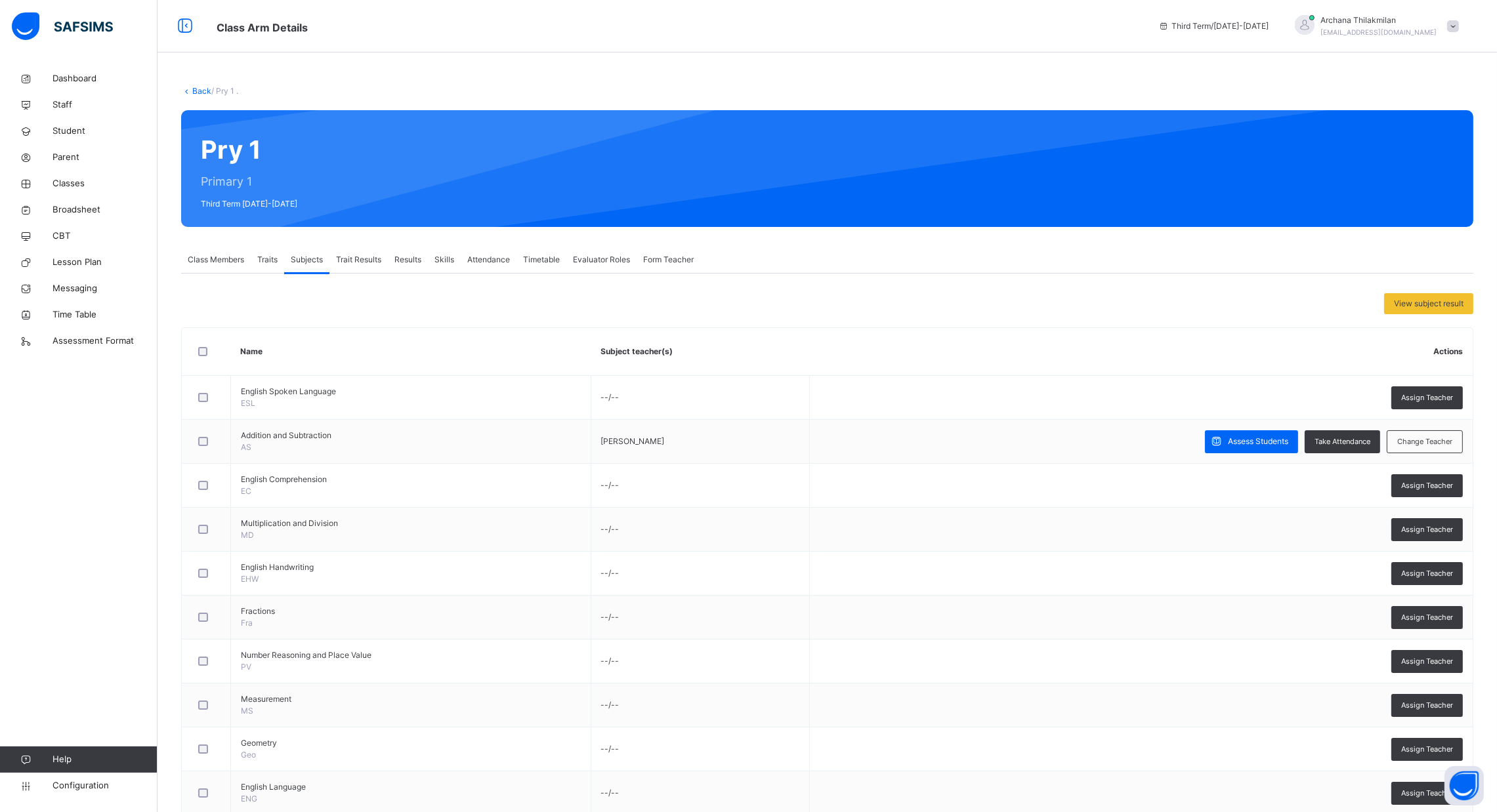
click at [349, 265] on div "Trait Results" at bounding box center [359, 259] width 59 height 27
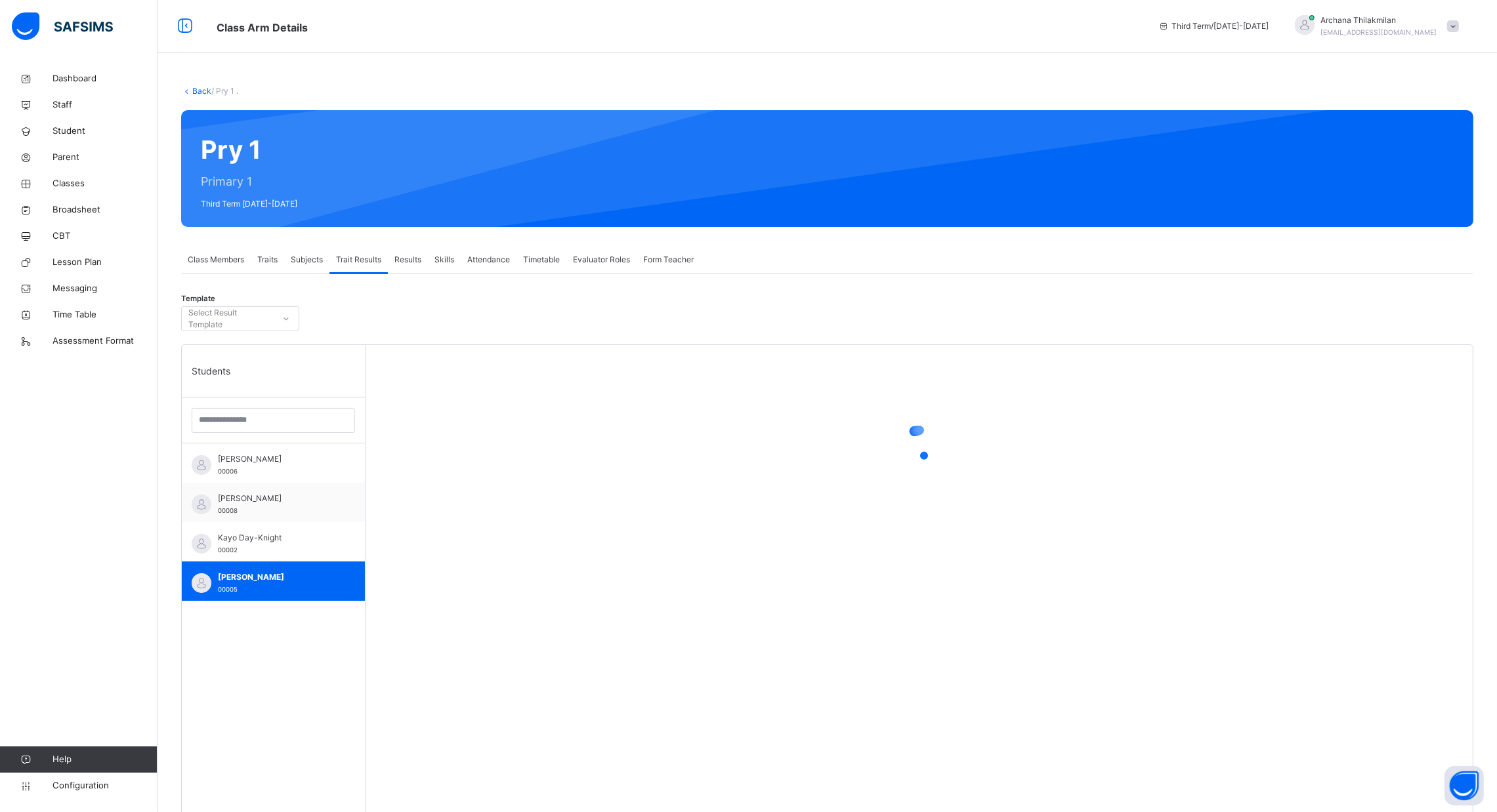
click at [273, 257] on span "Traits" at bounding box center [267, 259] width 20 height 12
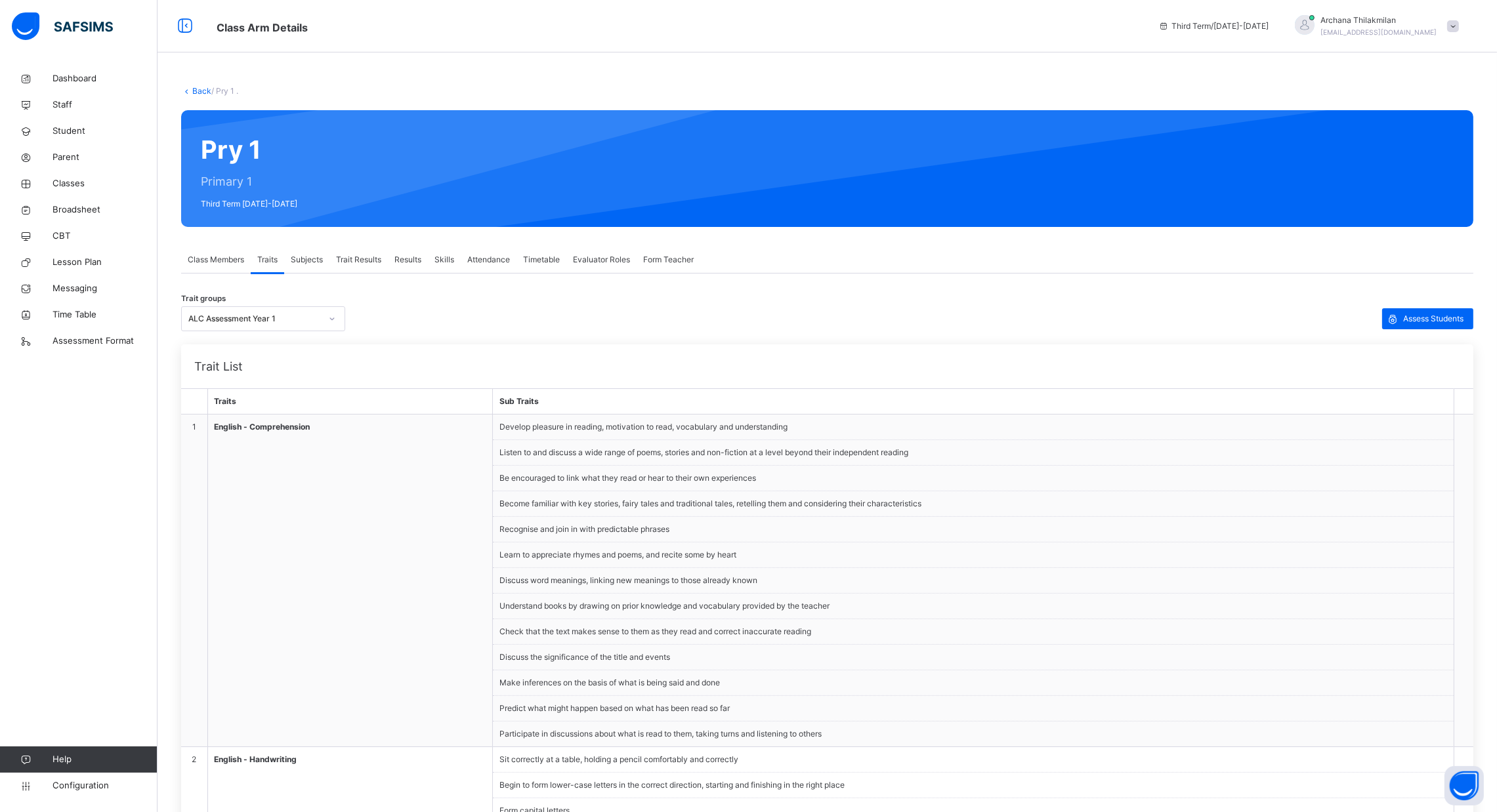
click at [225, 250] on div "Class Members" at bounding box center [216, 259] width 70 height 27
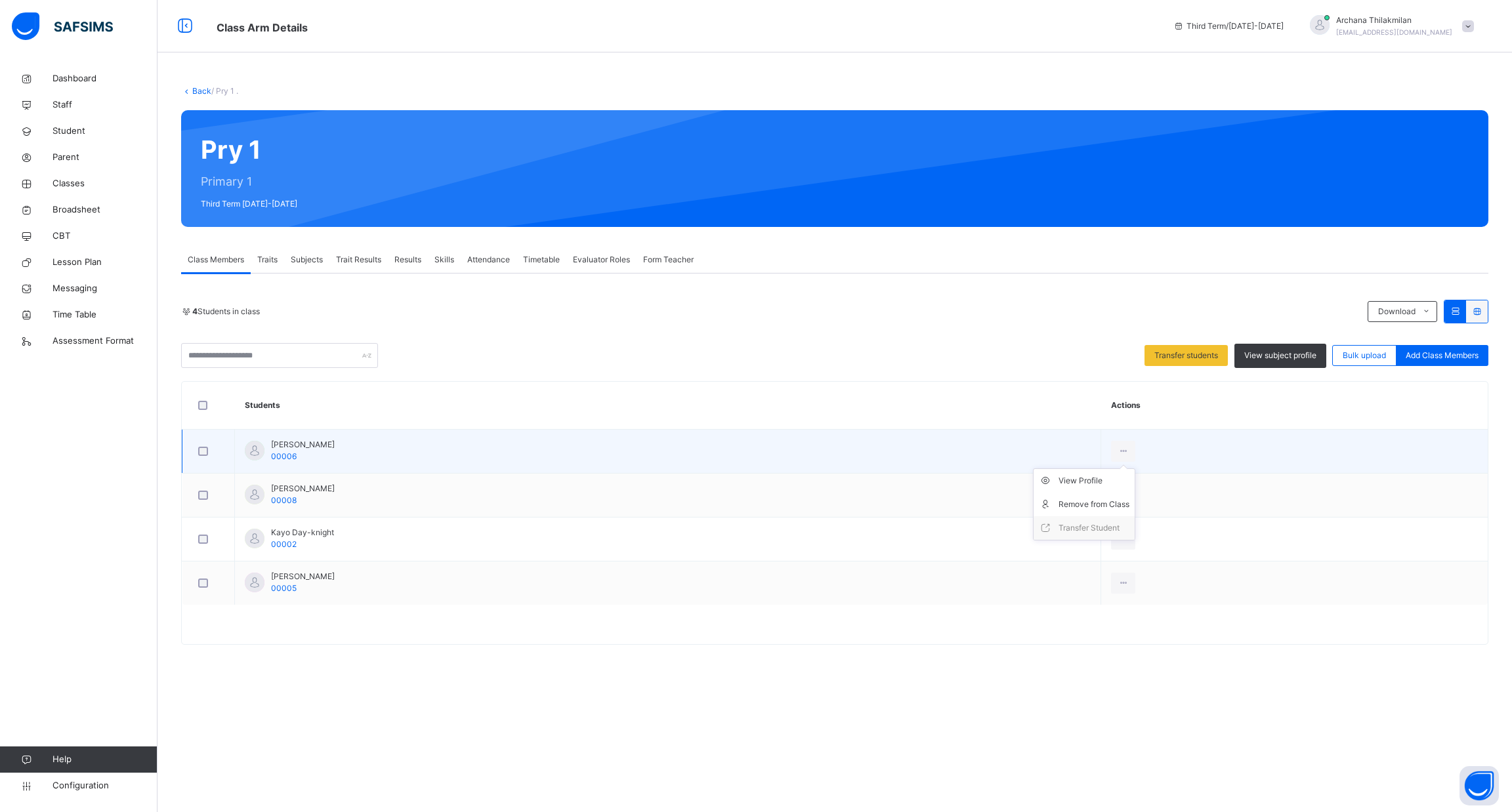
click at [1128, 469] on ul "View Profile Remove from Class Transfer Student" at bounding box center [1084, 504] width 103 height 72
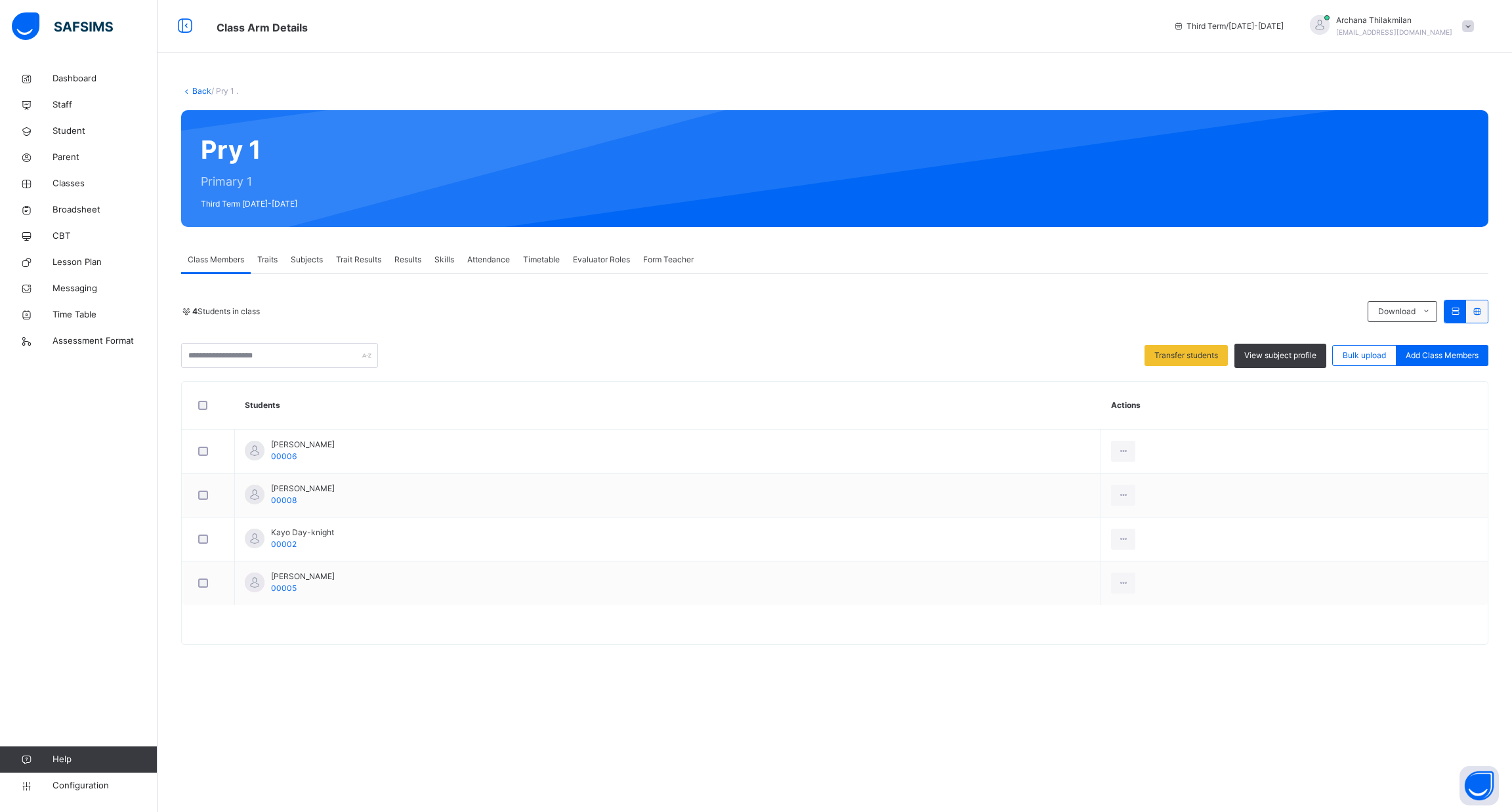
click at [682, 261] on span "Form Teacher" at bounding box center [668, 259] width 50 height 12
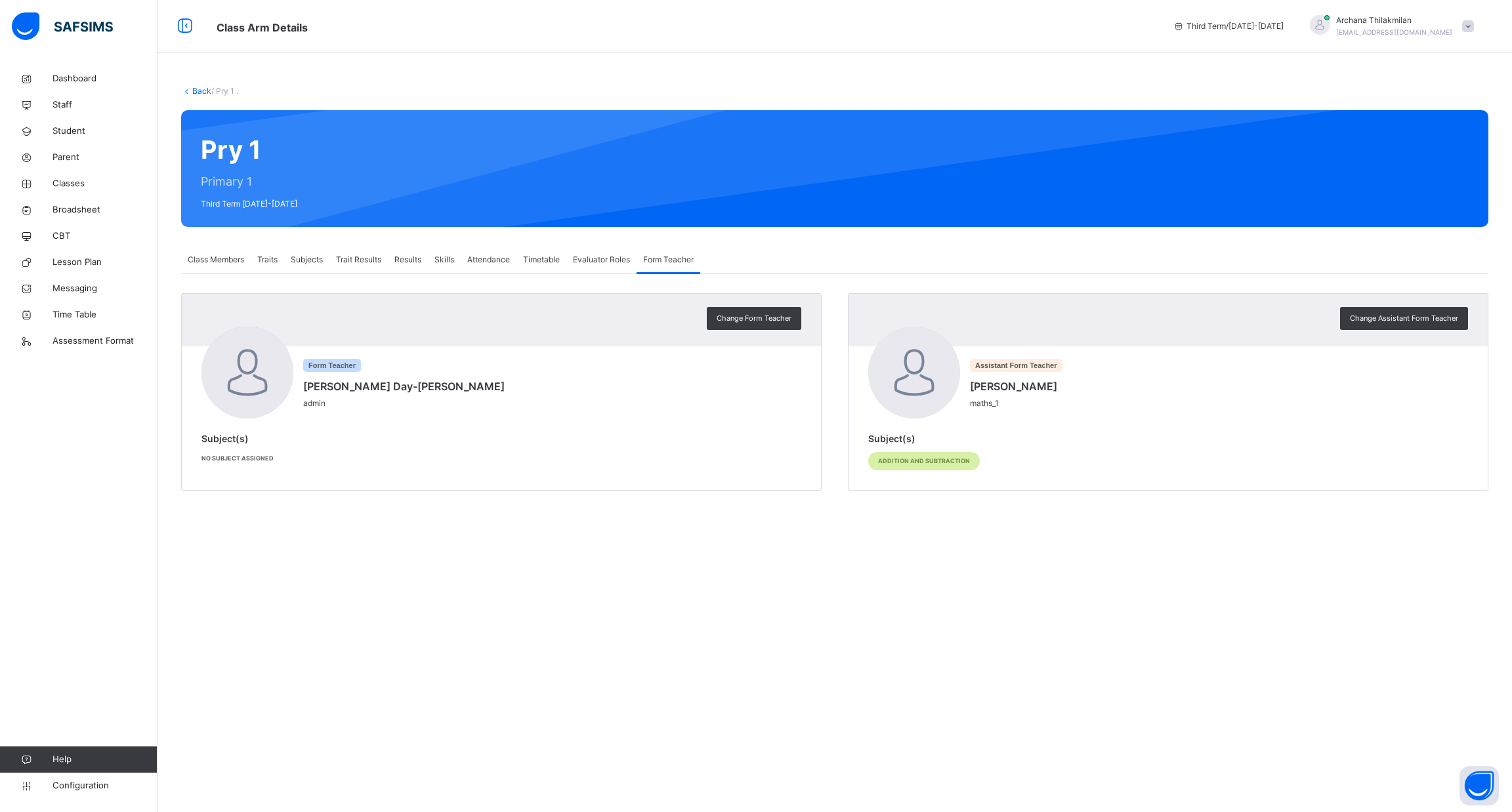
click at [598, 256] on span "Evaluator Roles" at bounding box center [602, 259] width 57 height 12
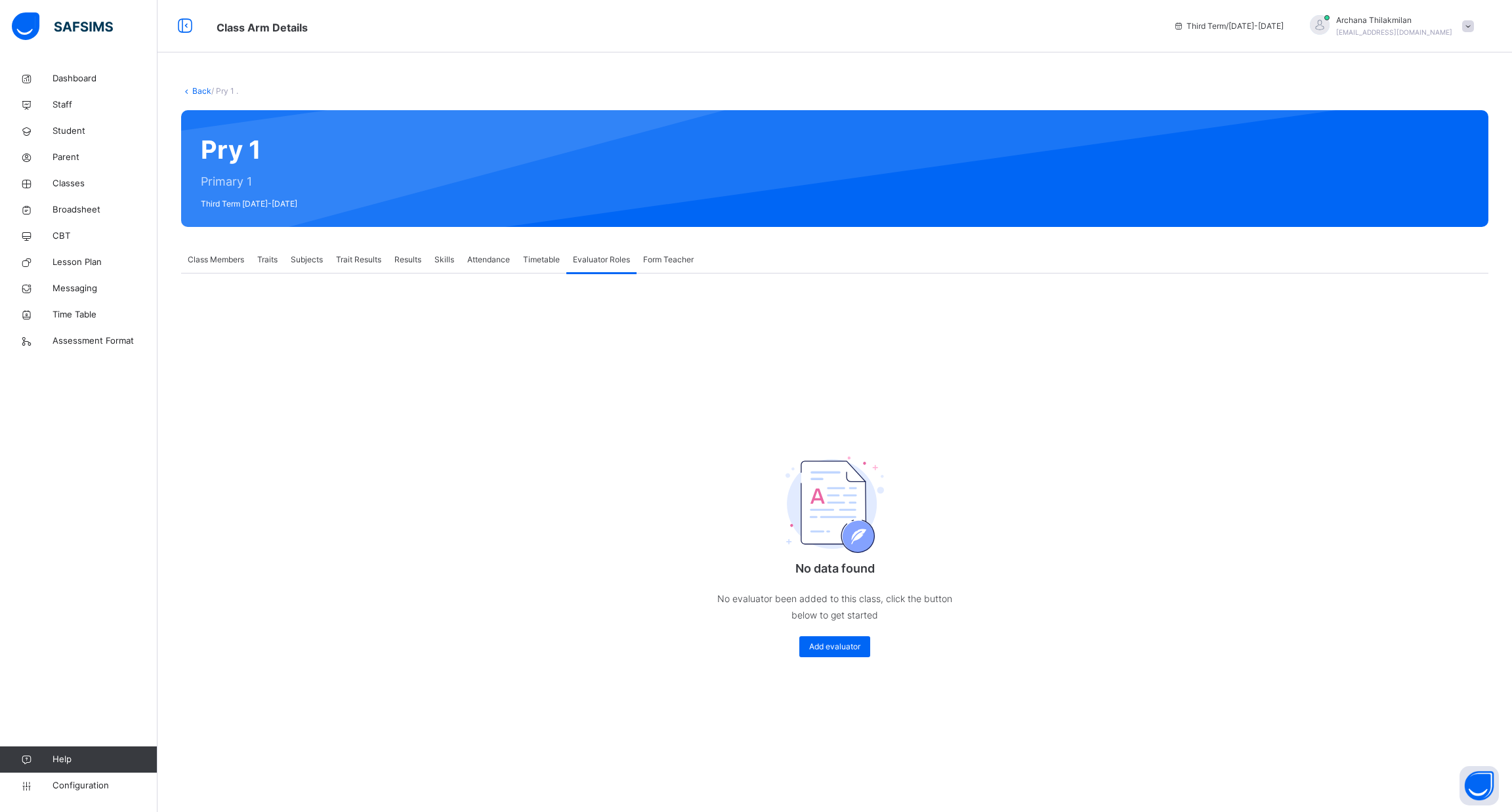
click at [658, 261] on span "Form Teacher" at bounding box center [668, 259] width 50 height 12
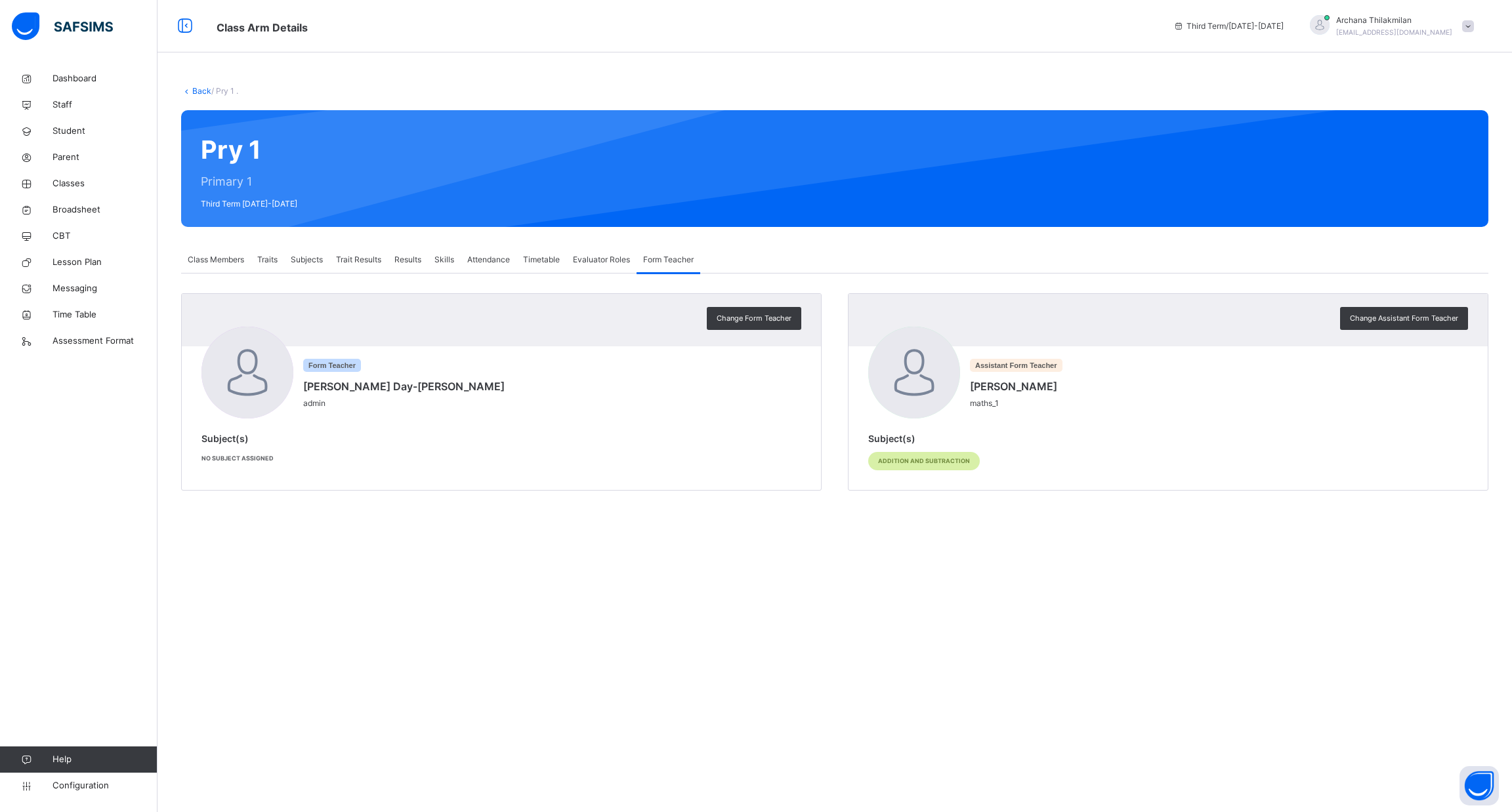
click at [560, 251] on div "Timetable" at bounding box center [541, 259] width 49 height 27
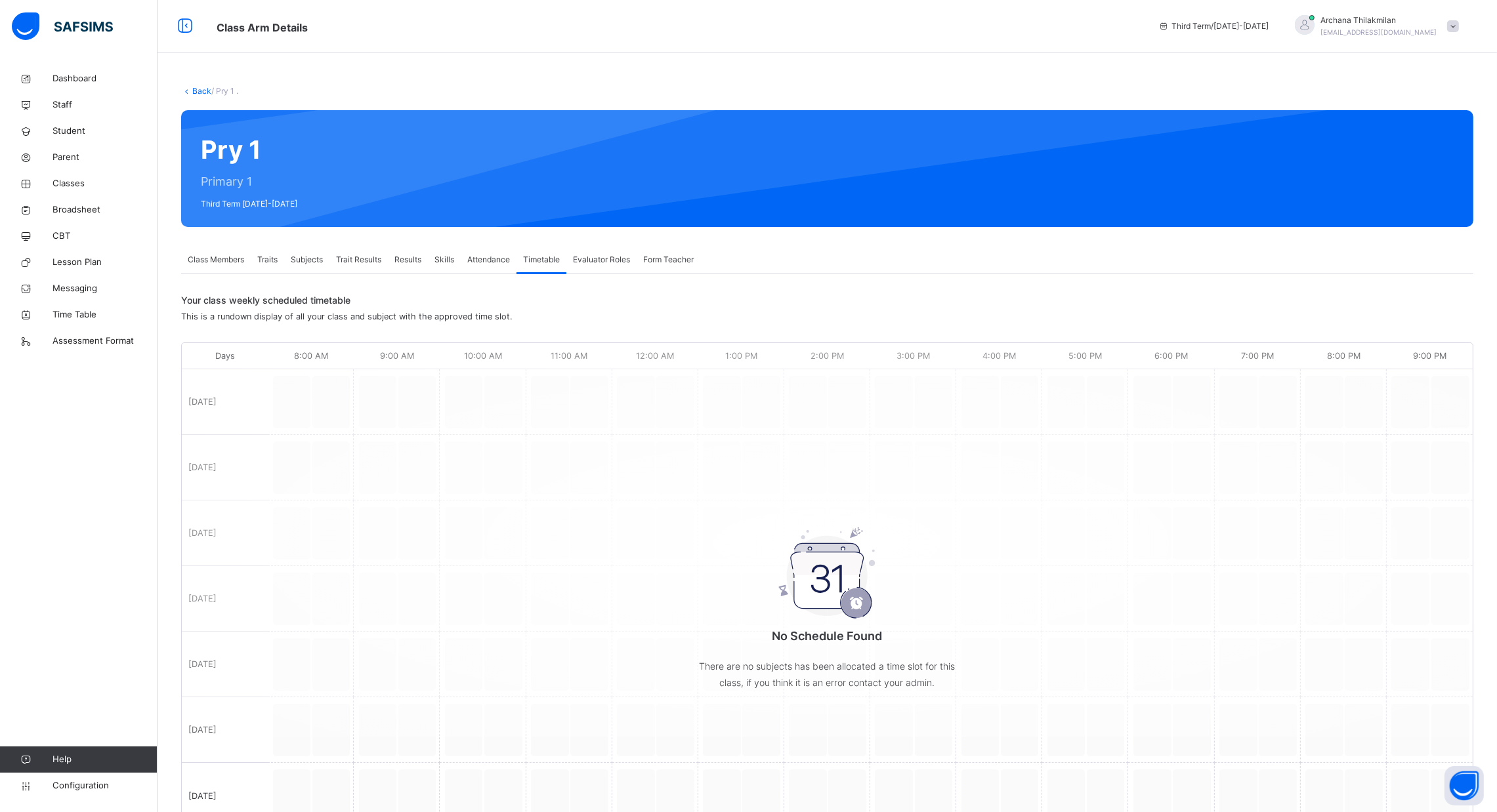
click at [495, 256] on span "Attendance" at bounding box center [488, 259] width 43 height 12
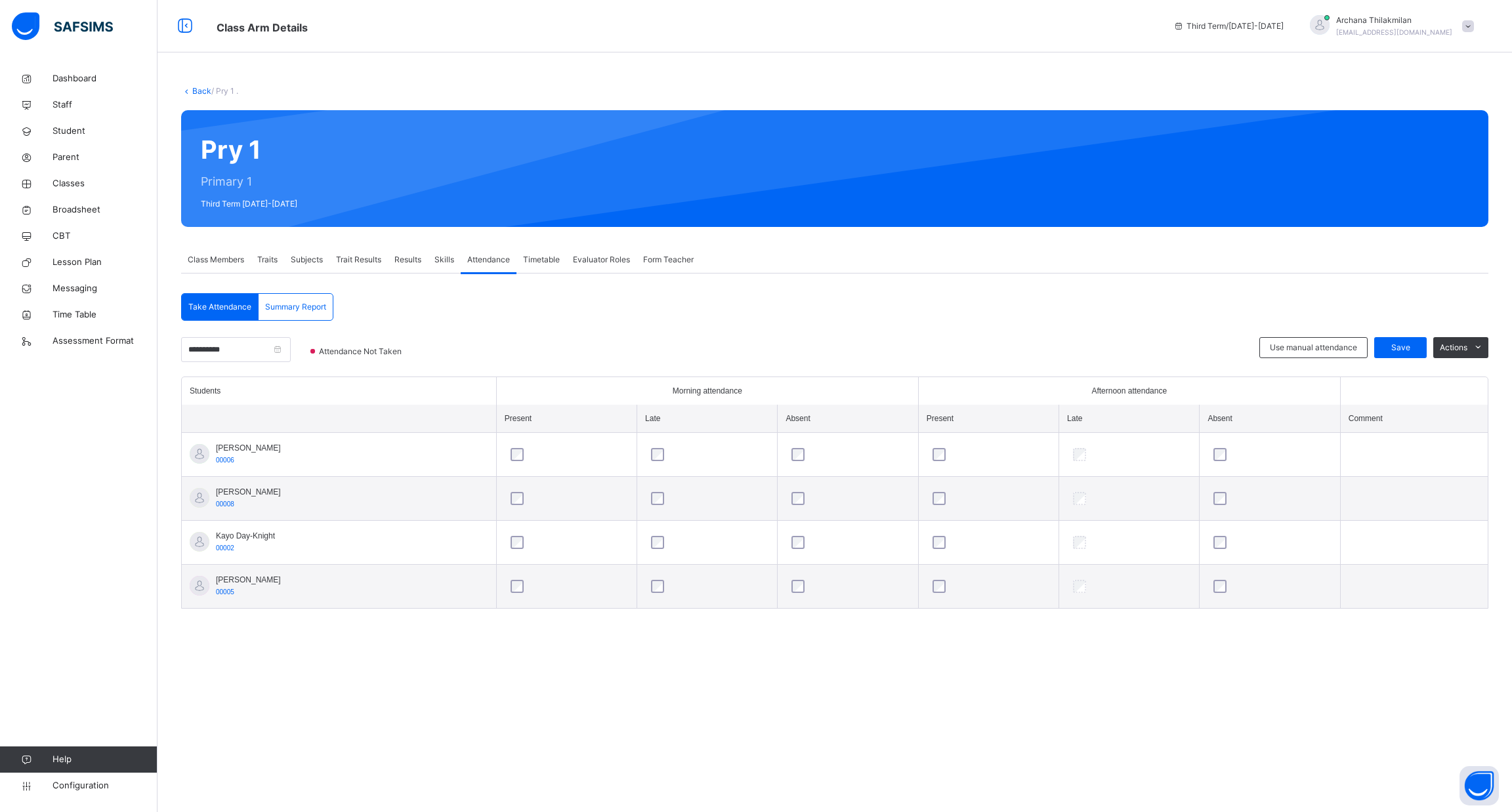
click at [442, 261] on span "Skills" at bounding box center [444, 259] width 20 height 12
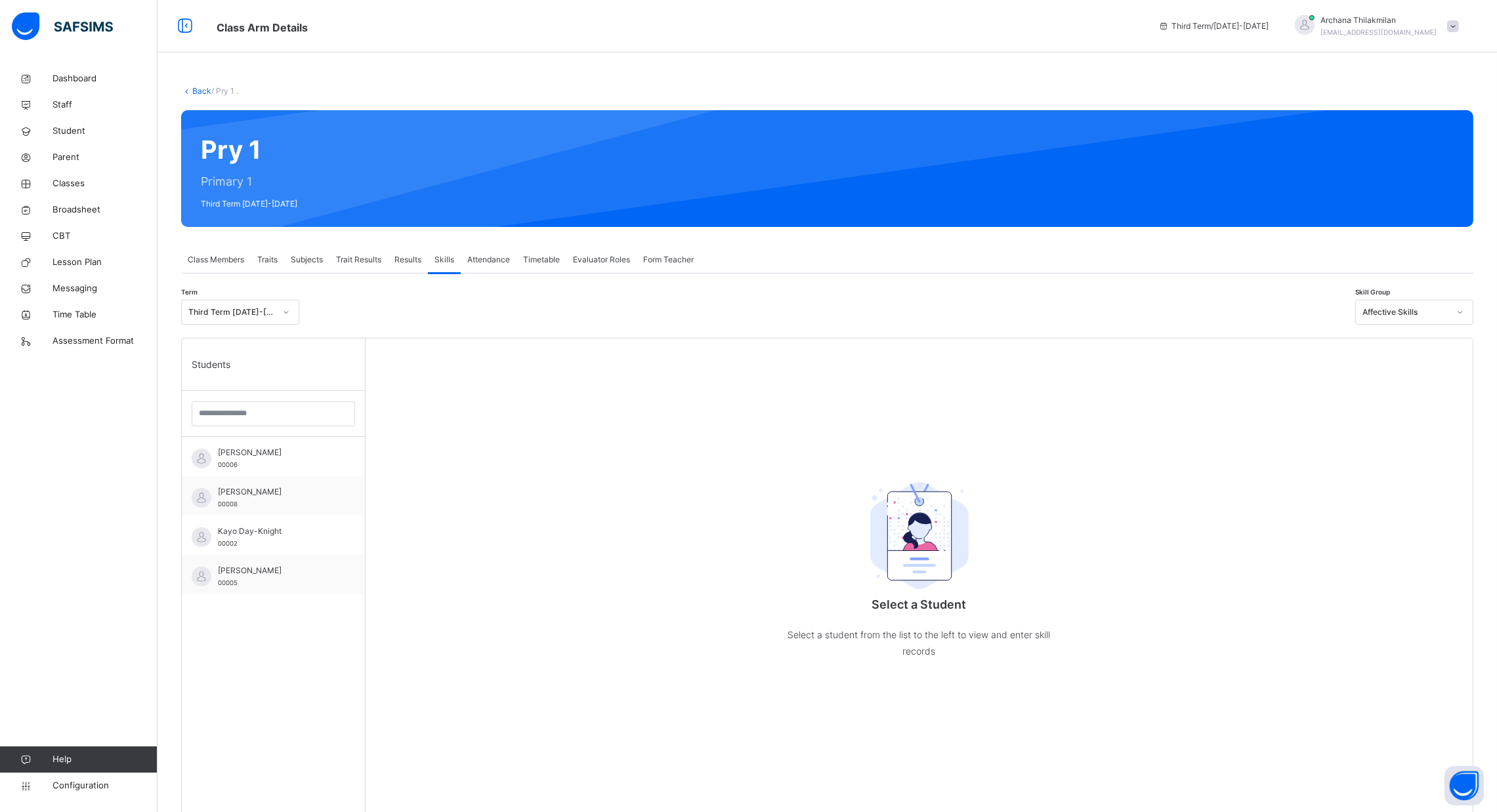
click at [388, 251] on div "Trait Results" at bounding box center [359, 259] width 59 height 27
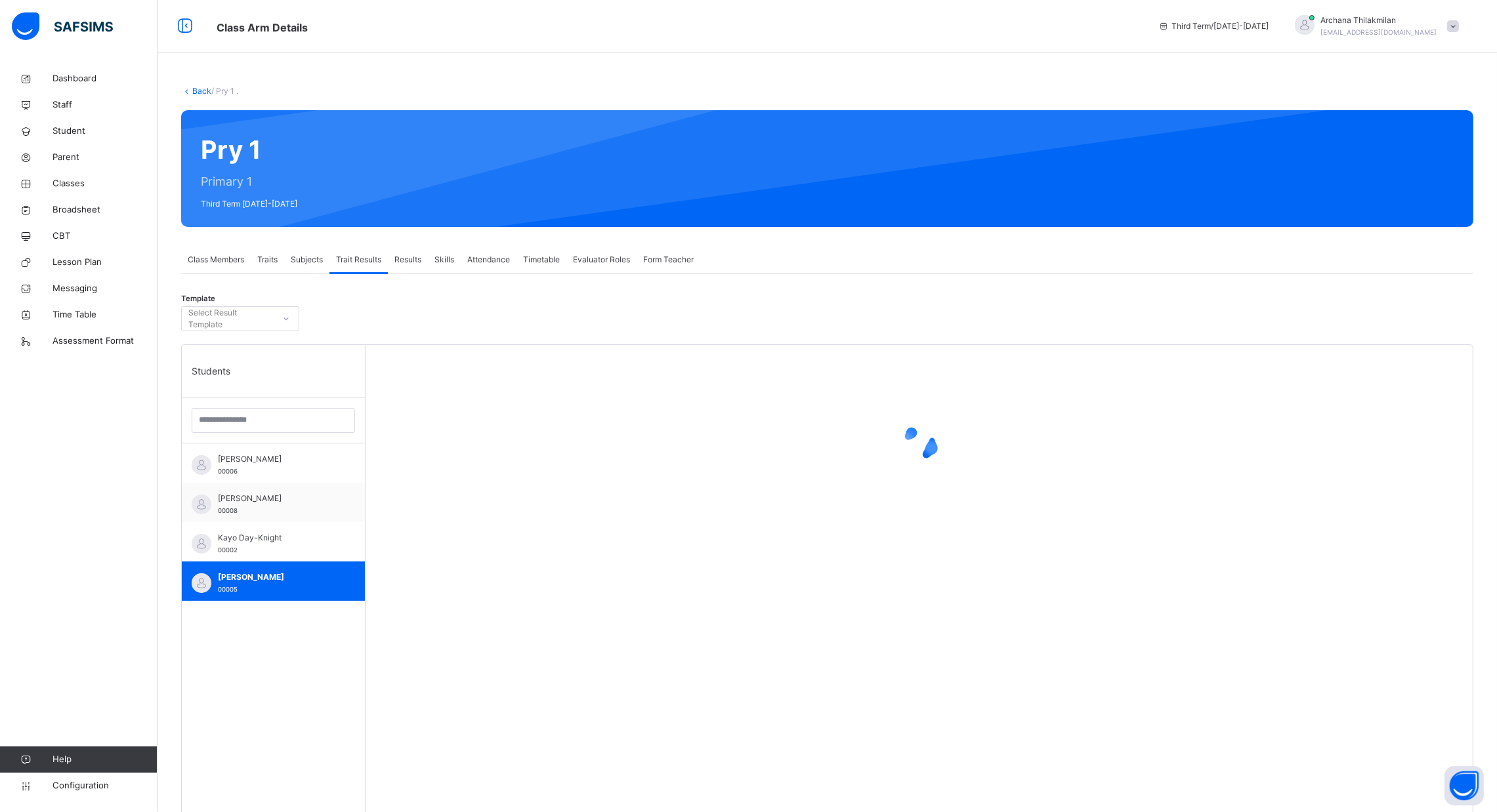
click at [407, 258] on span "Results" at bounding box center [407, 259] width 27 height 12
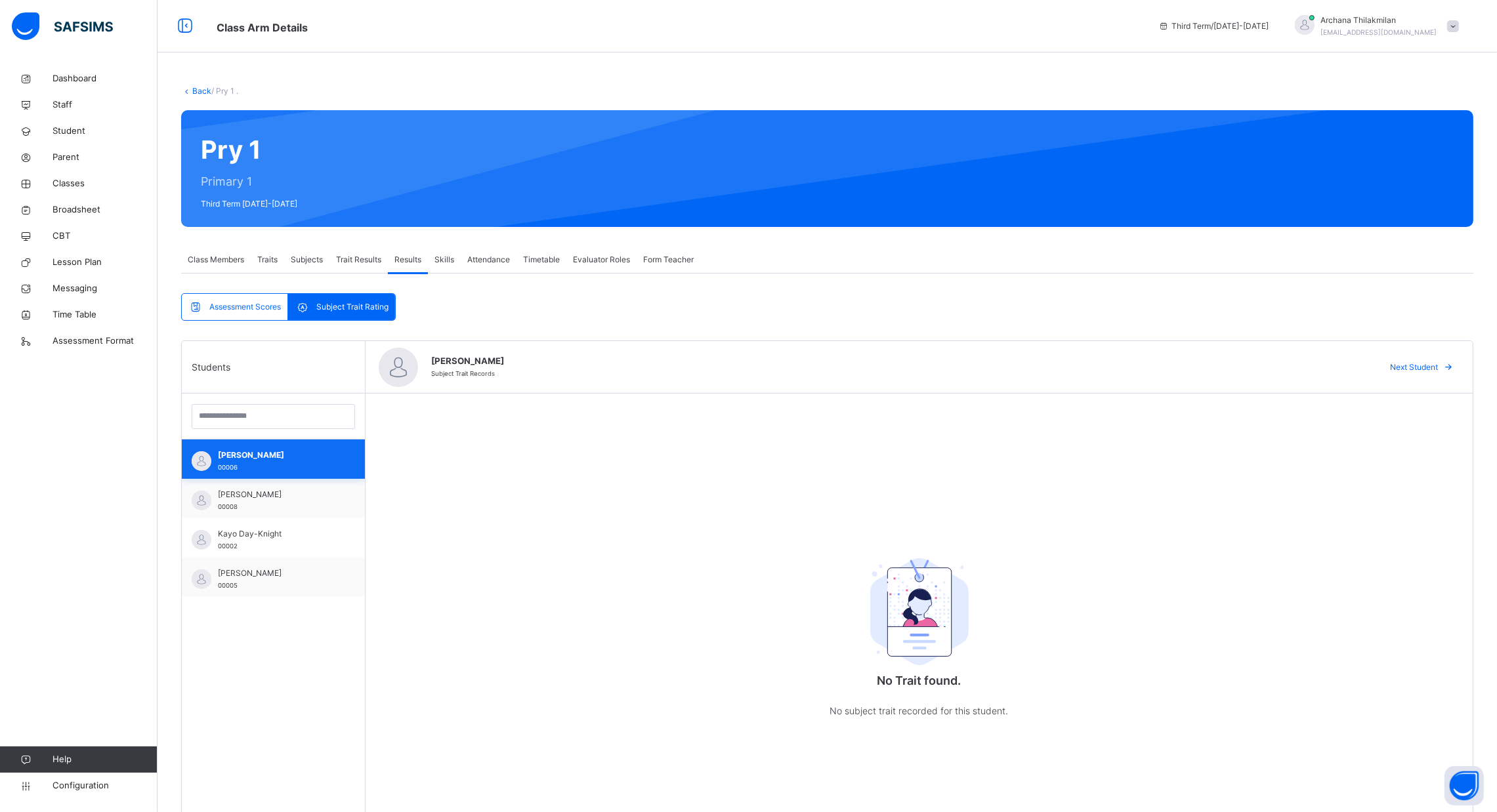
click at [277, 453] on span "[PERSON_NAME]" at bounding box center [277, 455] width 117 height 12
click at [355, 258] on span "Trait Results" at bounding box center [358, 259] width 45 height 12
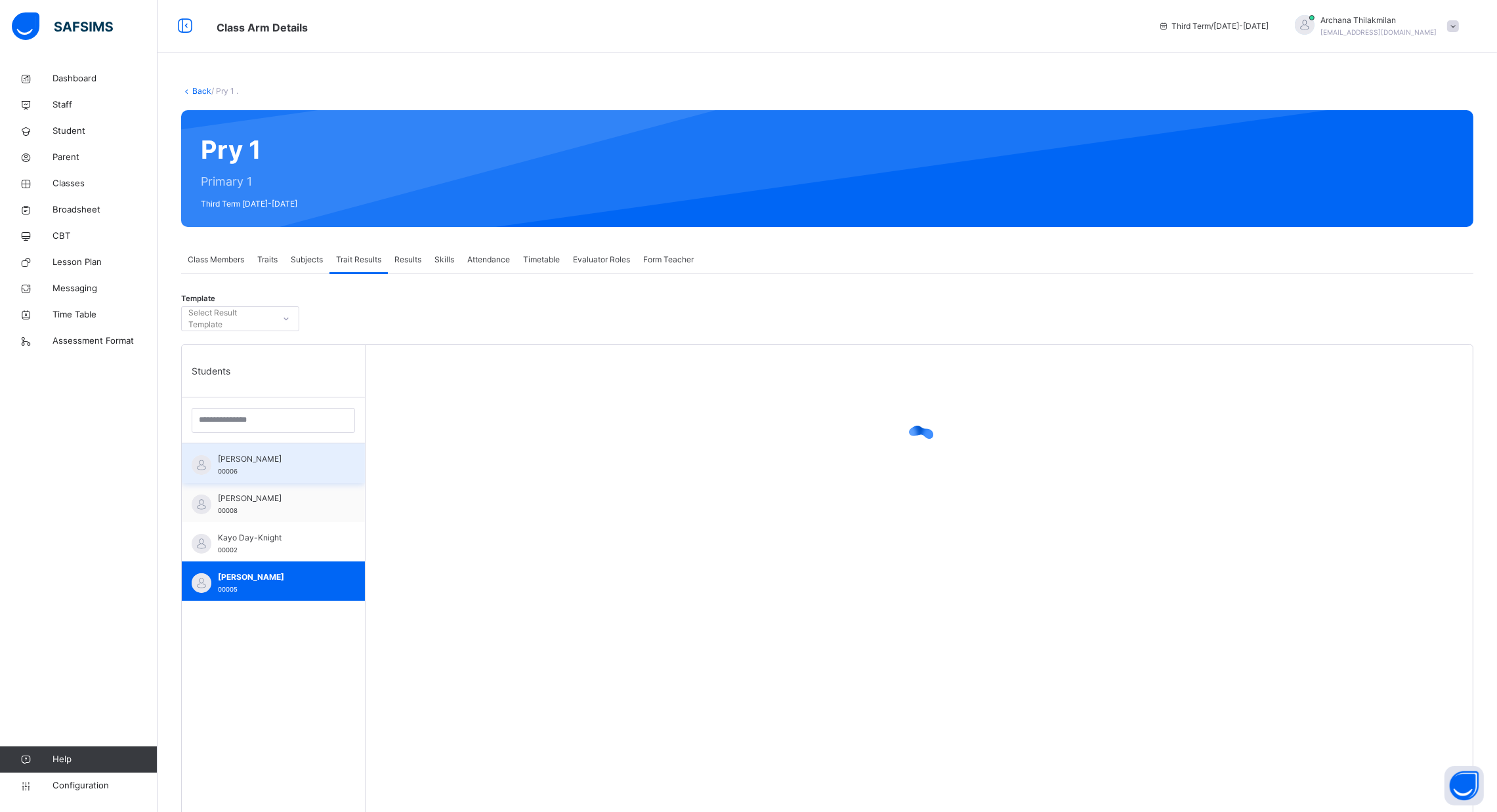
click at [272, 461] on span "[PERSON_NAME]" at bounding box center [277, 459] width 117 height 12
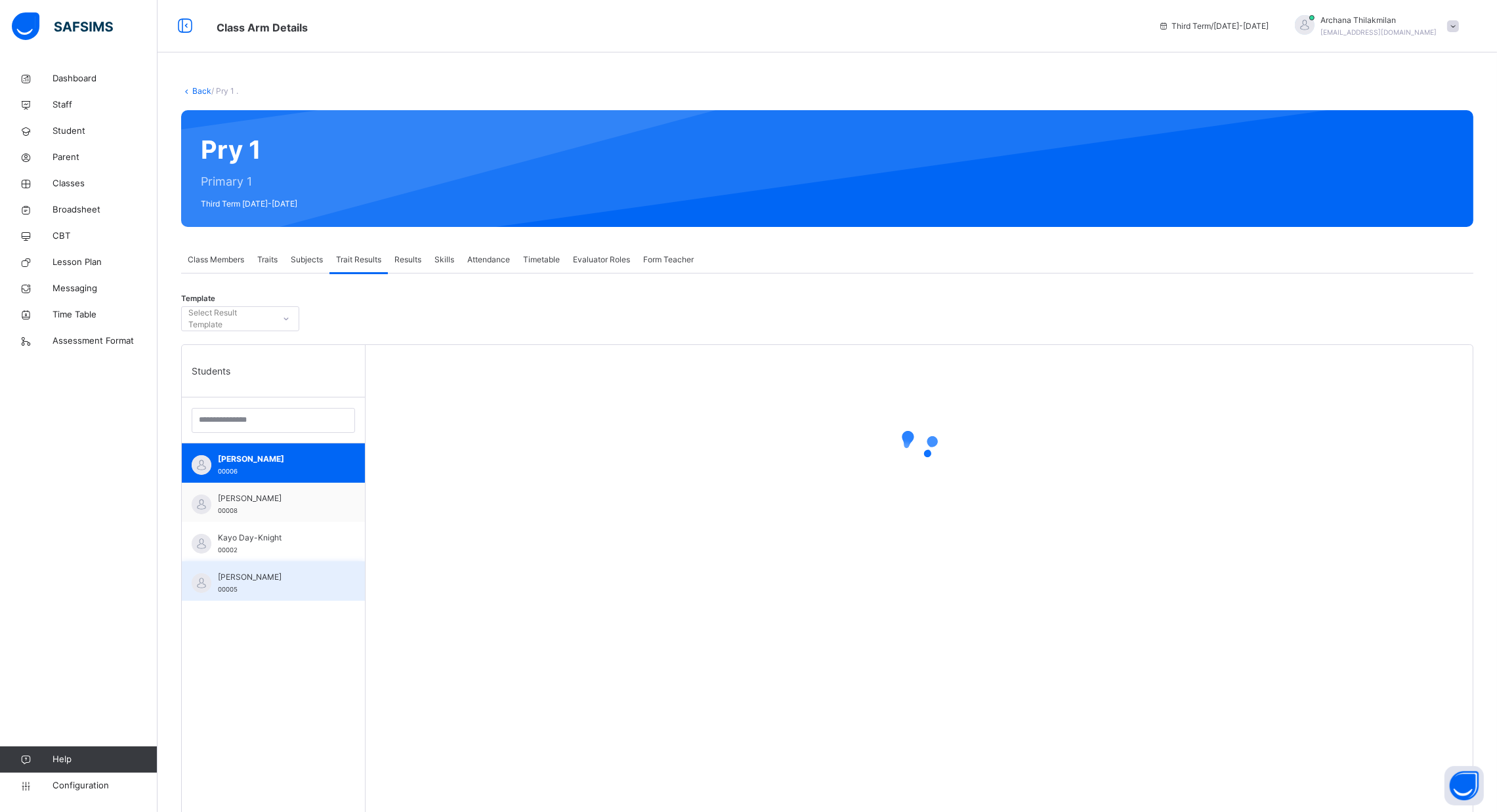
click at [267, 584] on div "[PERSON_NAME] 00005" at bounding box center [277, 583] width 117 height 24
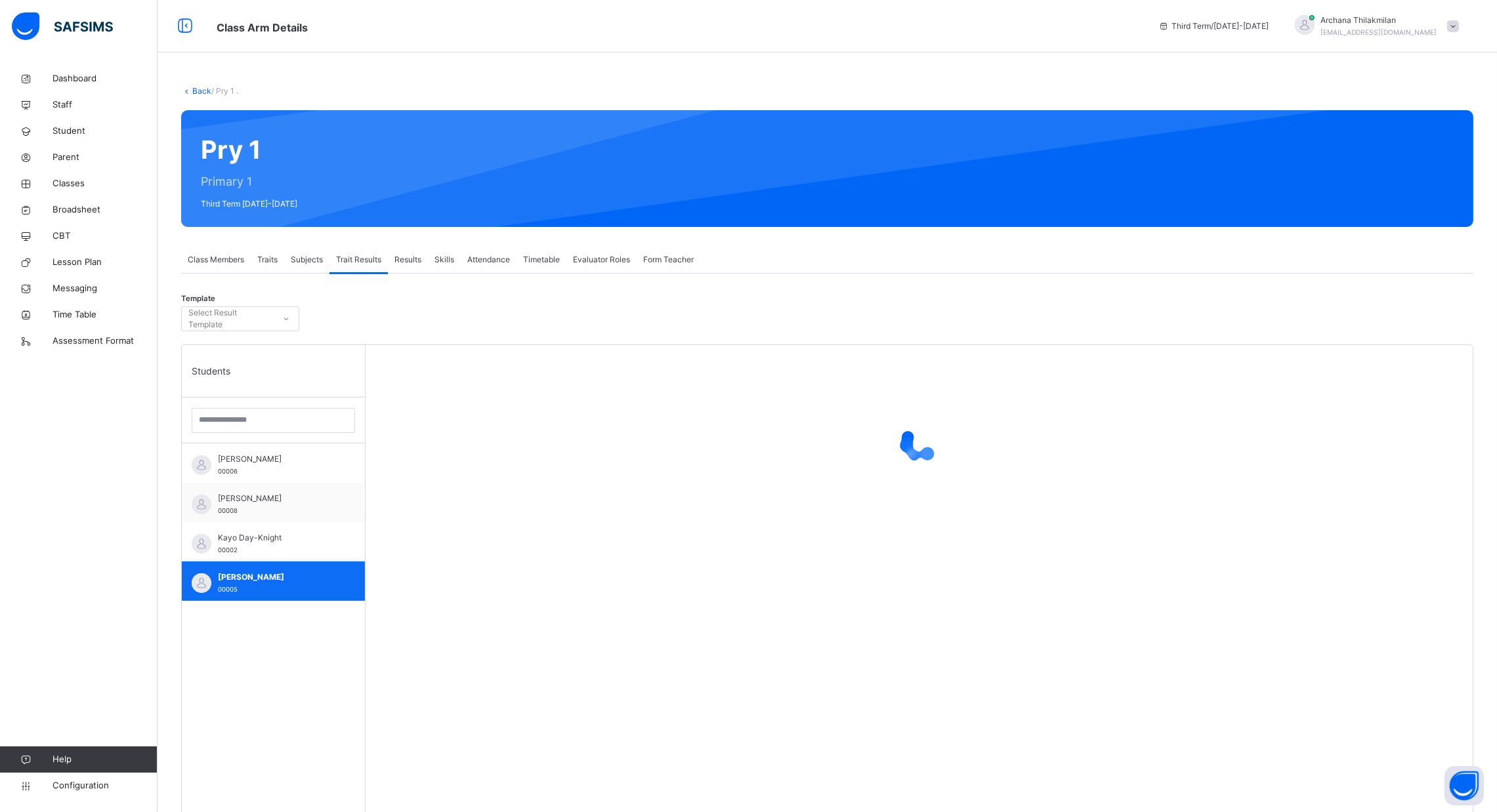
click at [198, 579] on img at bounding box center [201, 583] width 20 height 20
click at [262, 314] on div "Select Result Template" at bounding box center [231, 319] width 84 height 25
click at [308, 254] on span "Subjects" at bounding box center [306, 259] width 32 height 12
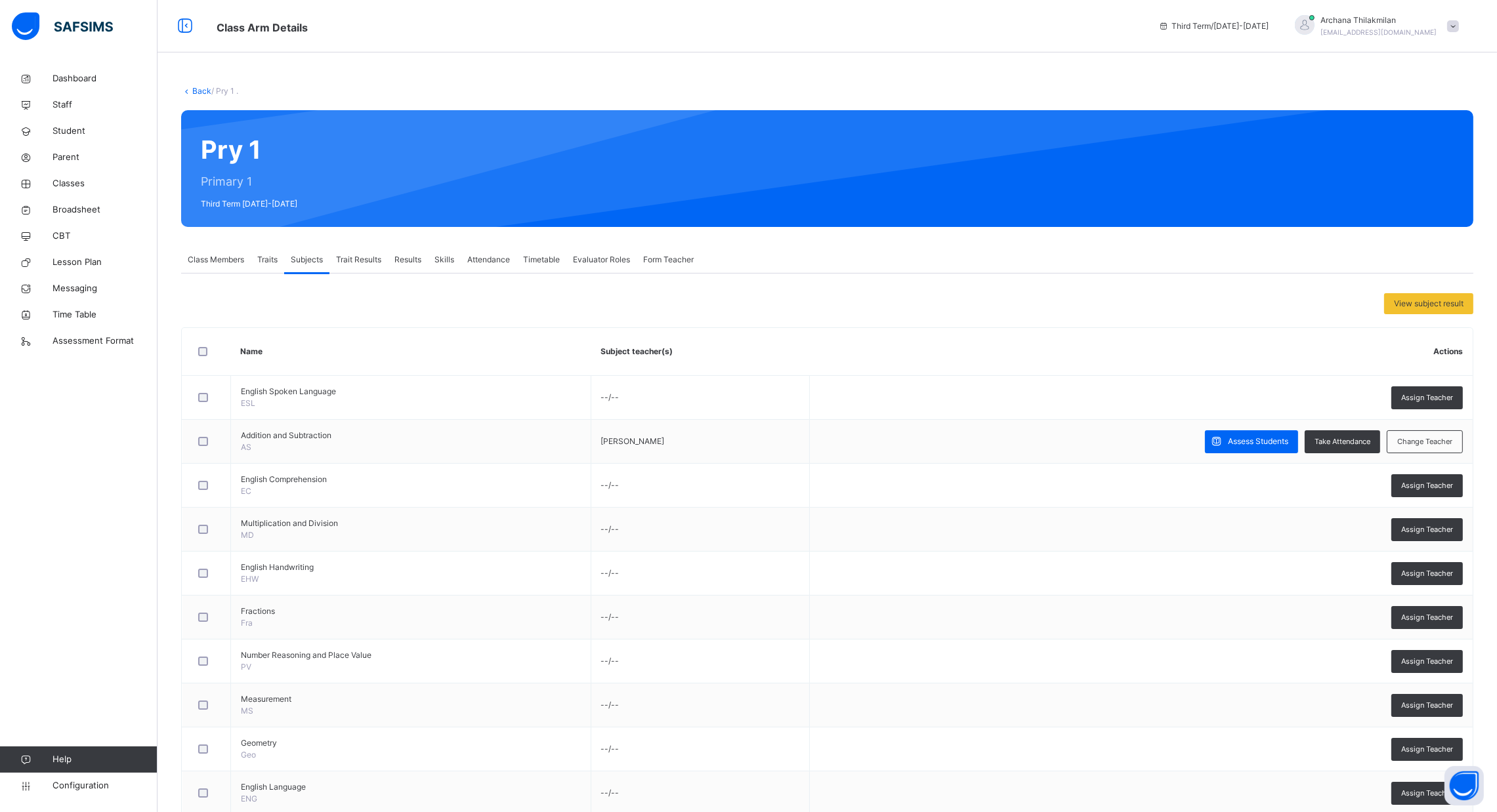
click at [270, 256] on span "Traits" at bounding box center [267, 259] width 20 height 12
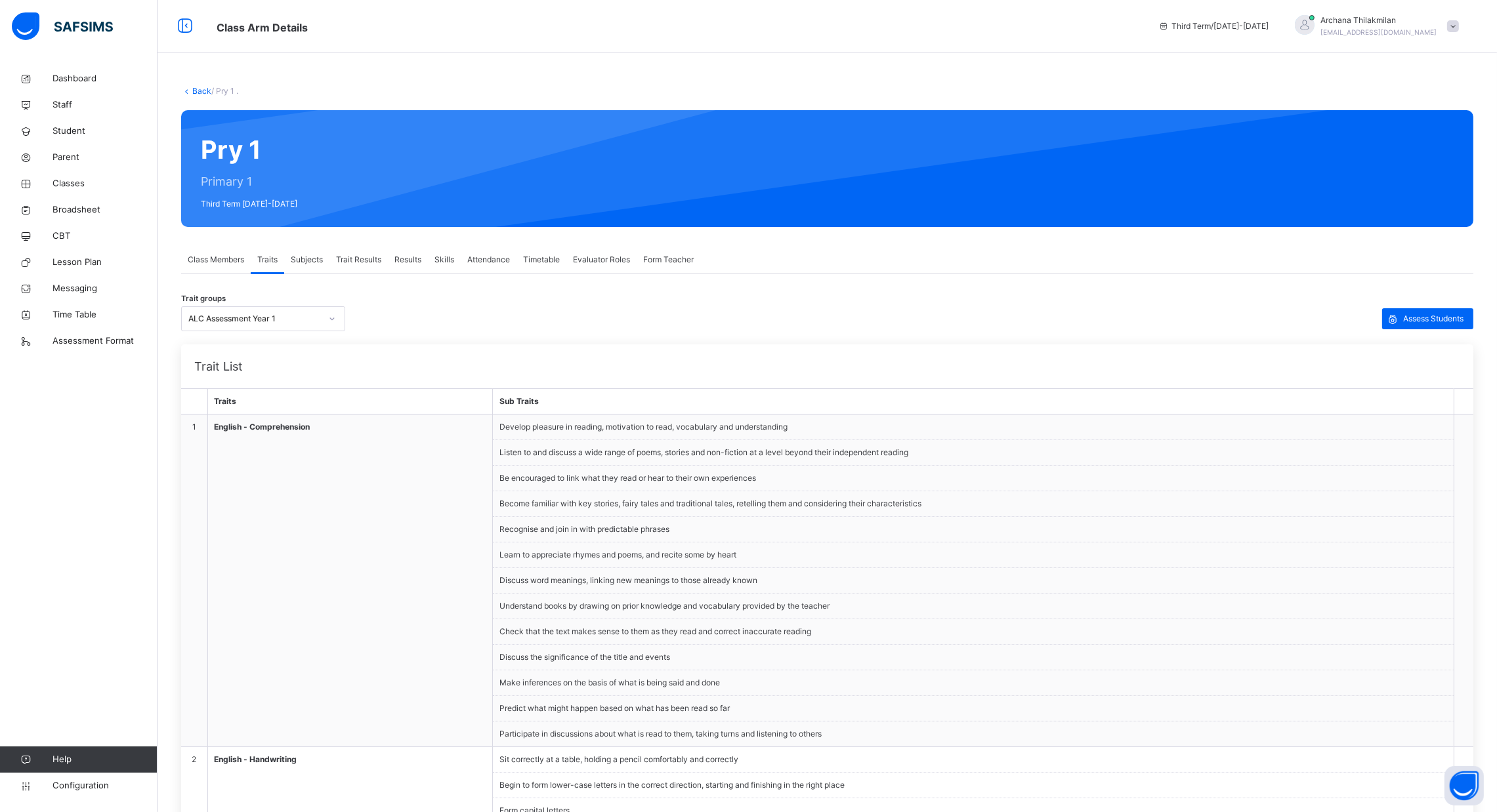
click at [230, 256] on span "Class Members" at bounding box center [216, 259] width 57 height 12
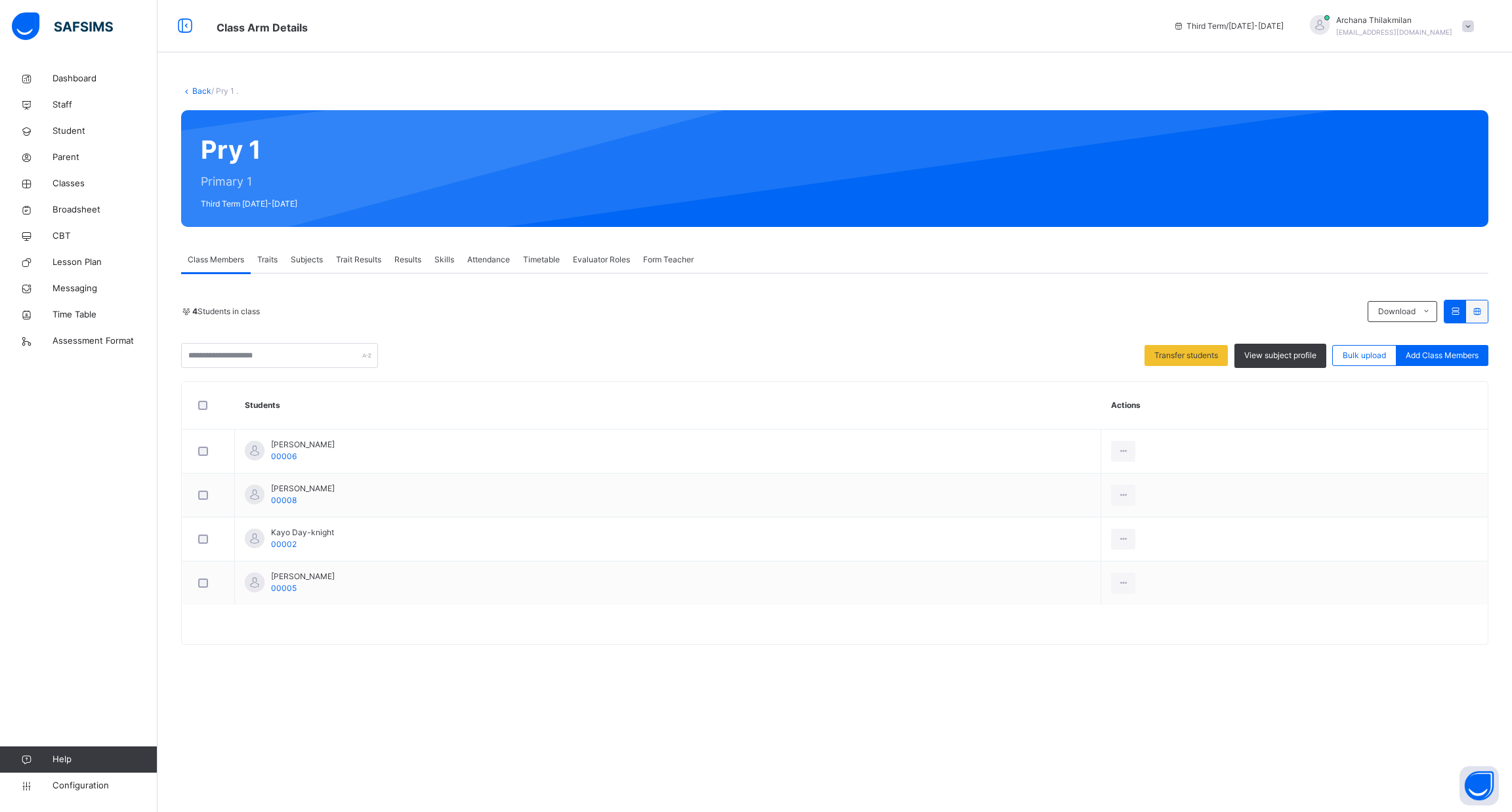
click at [363, 263] on span "Trait Results" at bounding box center [358, 259] width 45 height 12
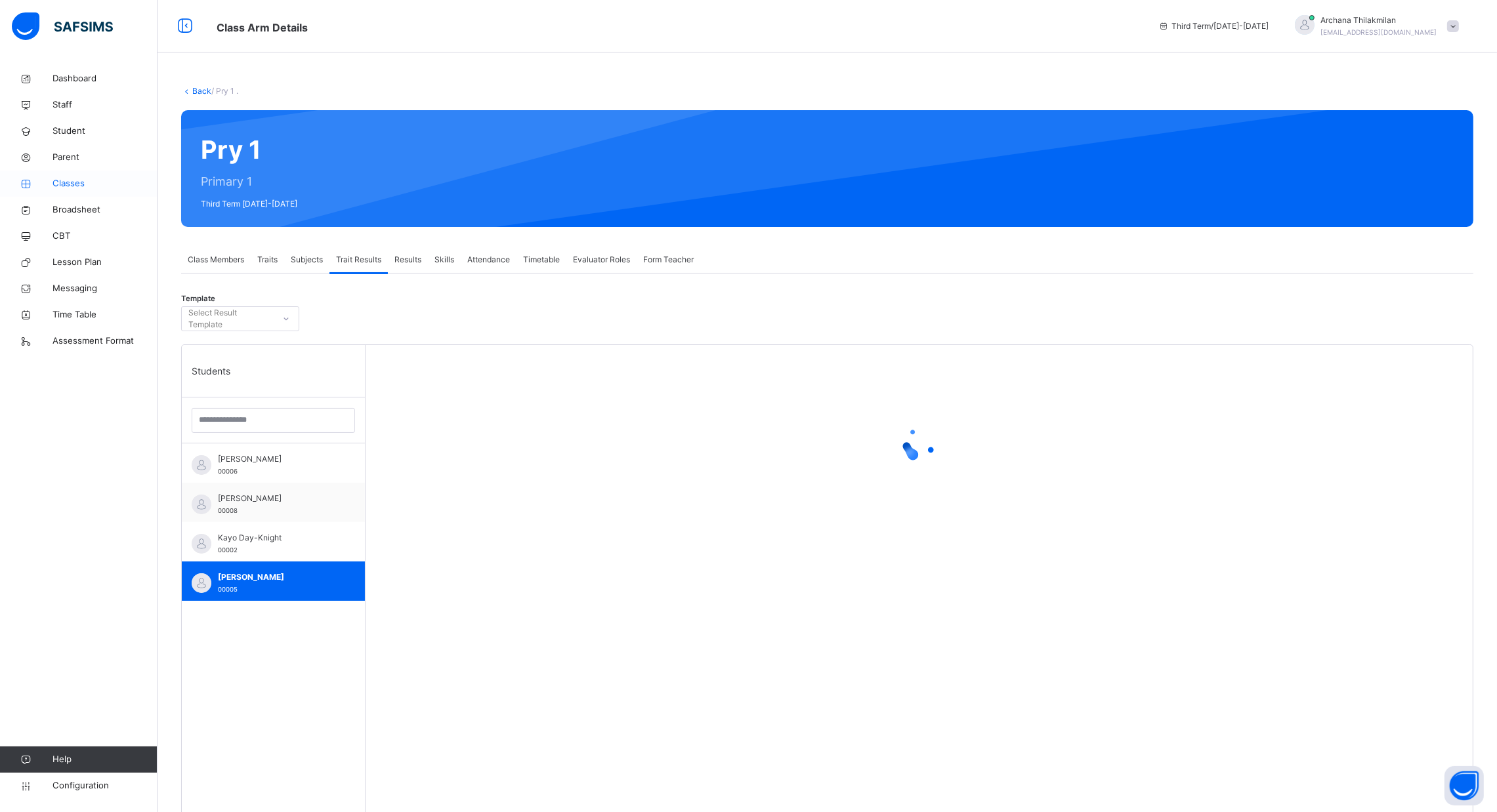
click at [69, 193] on link "Classes" at bounding box center [79, 183] width 157 height 27
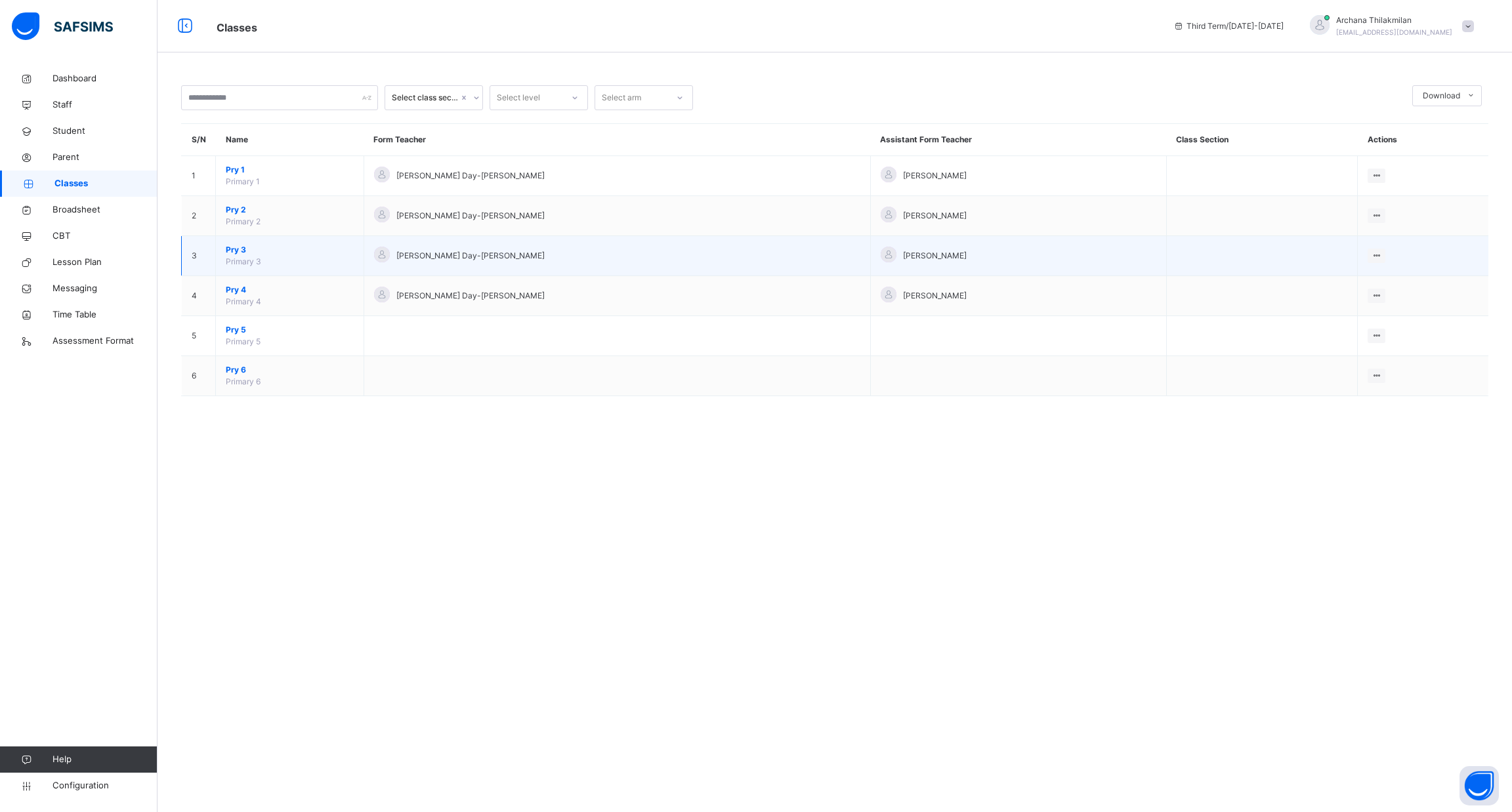
click at [245, 251] on span "Pry 3" at bounding box center [290, 250] width 128 height 12
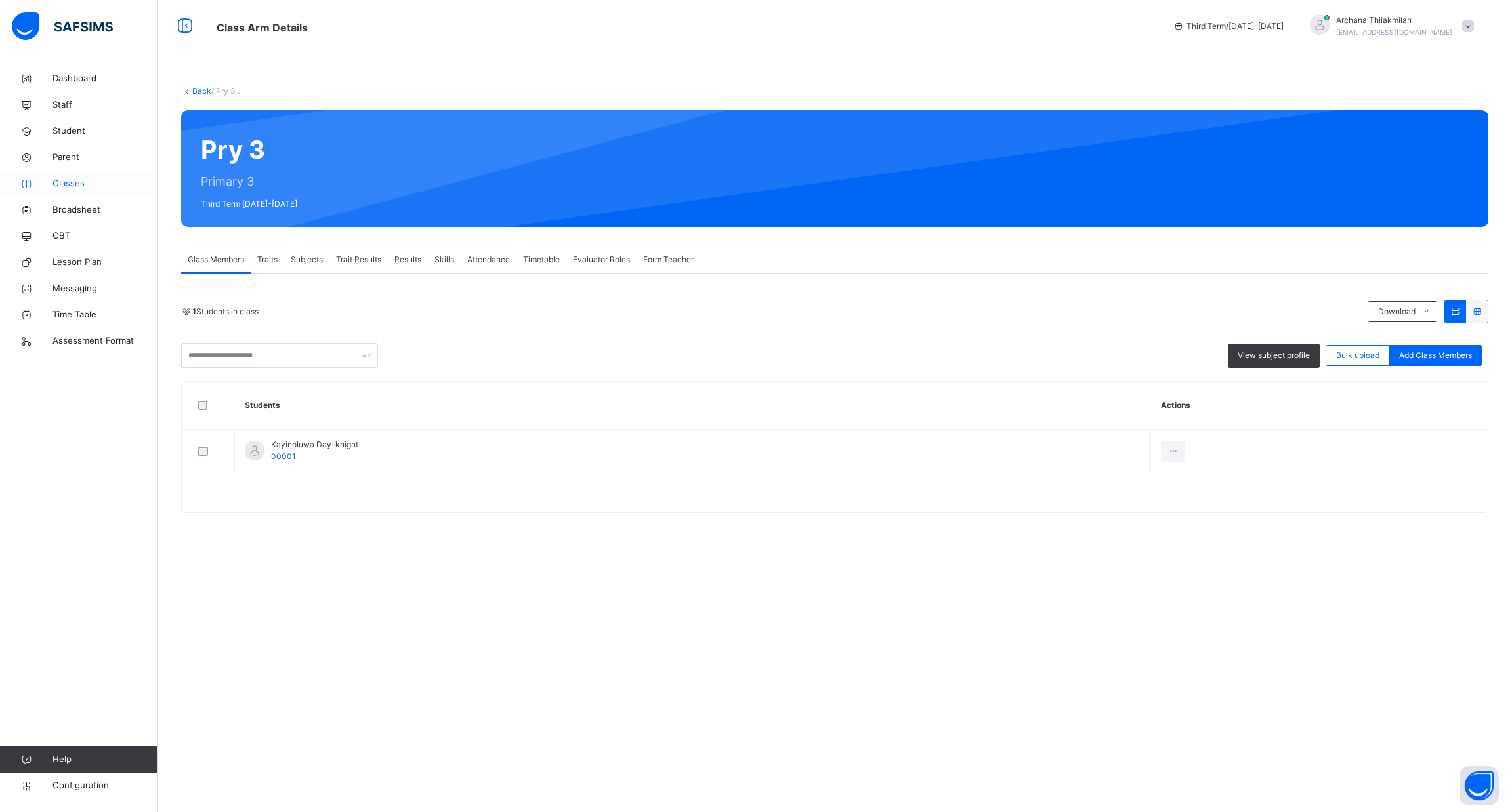
click at [89, 175] on link "Classes" at bounding box center [79, 183] width 158 height 27
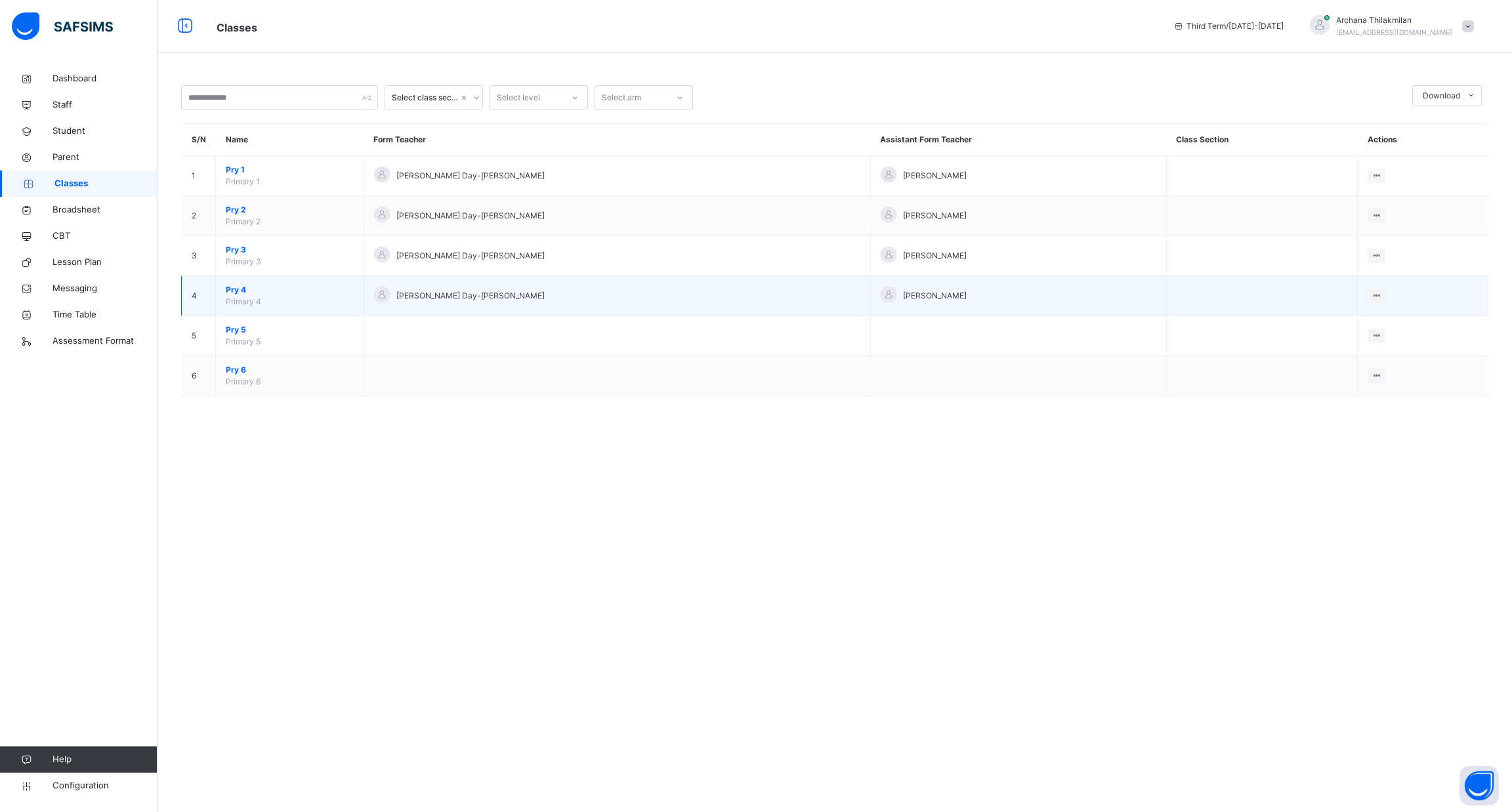
click at [266, 295] on span "Pry 4" at bounding box center [290, 289] width 128 height 12
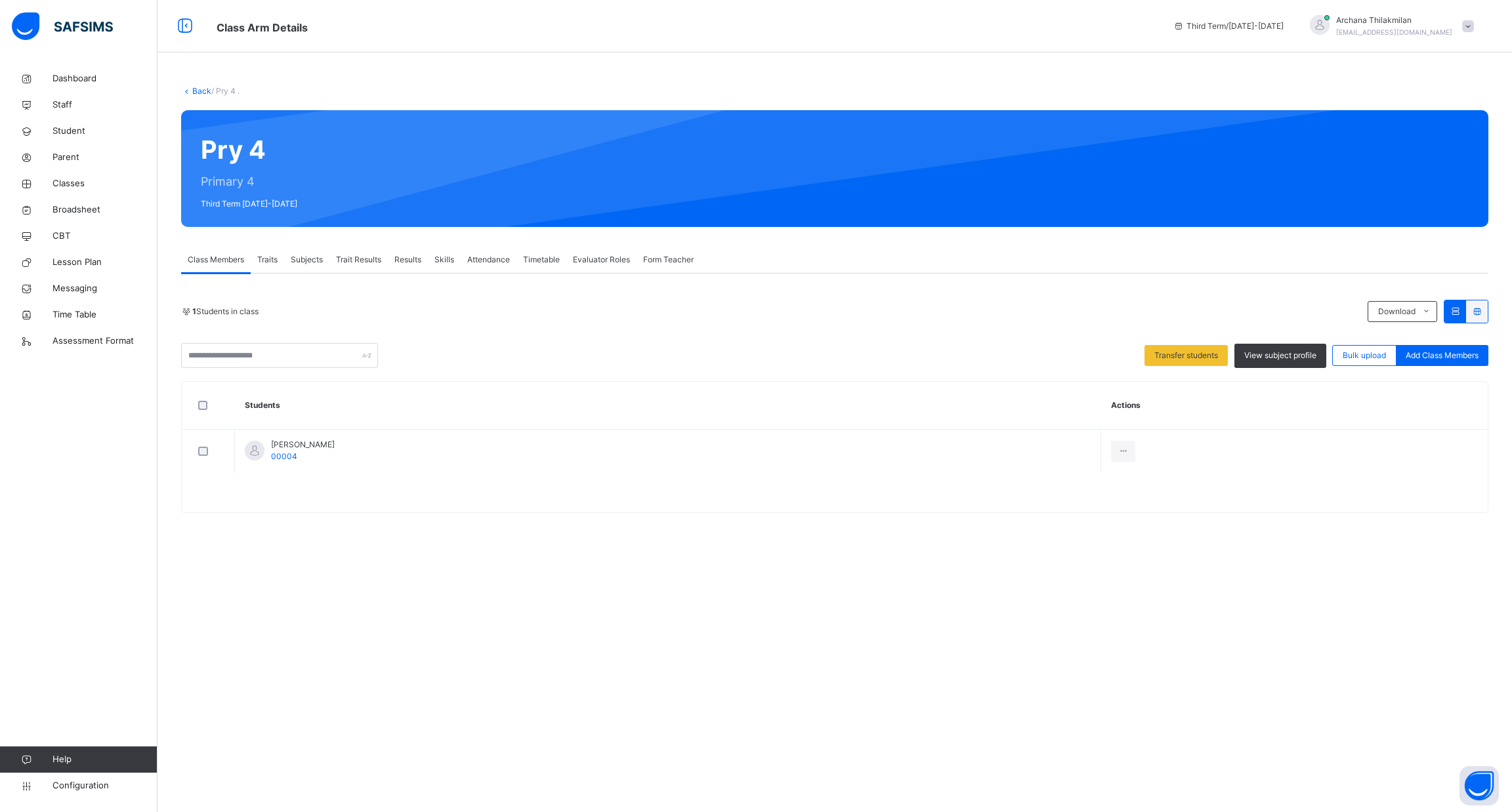
click at [273, 265] on div "Traits" at bounding box center [267, 259] width 34 height 27
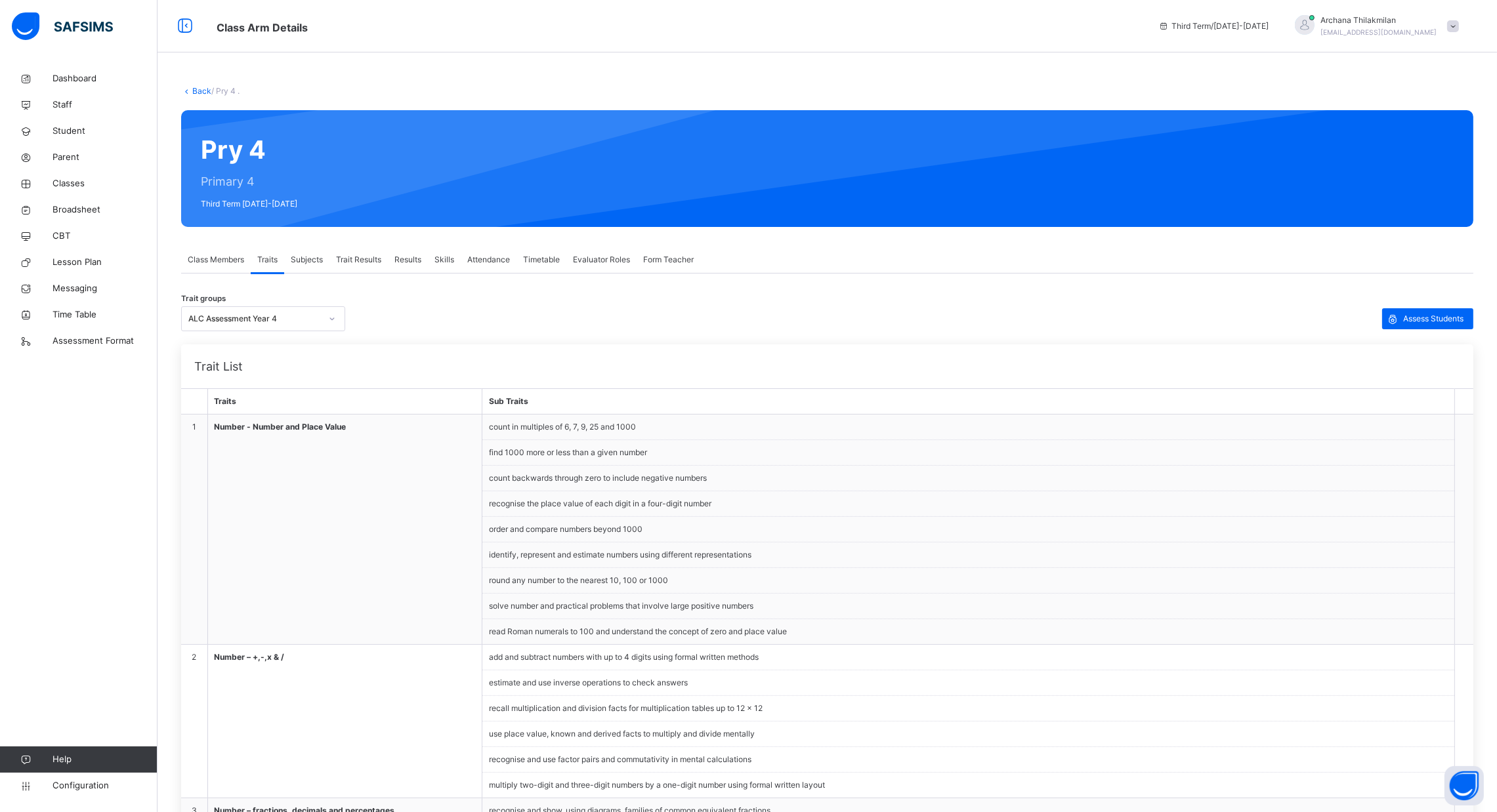
click at [302, 257] on span "Subjects" at bounding box center [306, 259] width 32 height 12
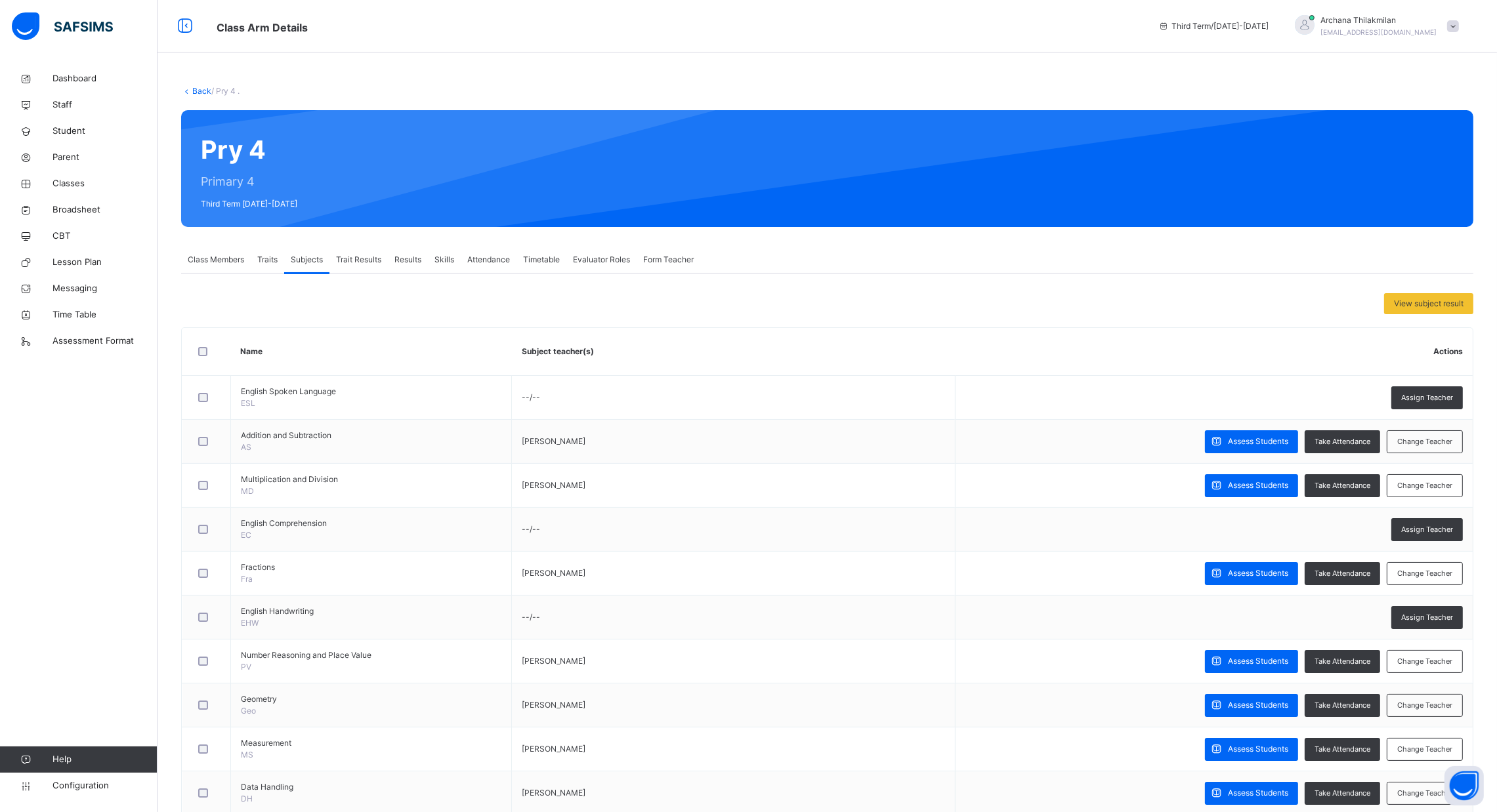
click at [360, 256] on span "Trait Results" at bounding box center [358, 259] width 45 height 12
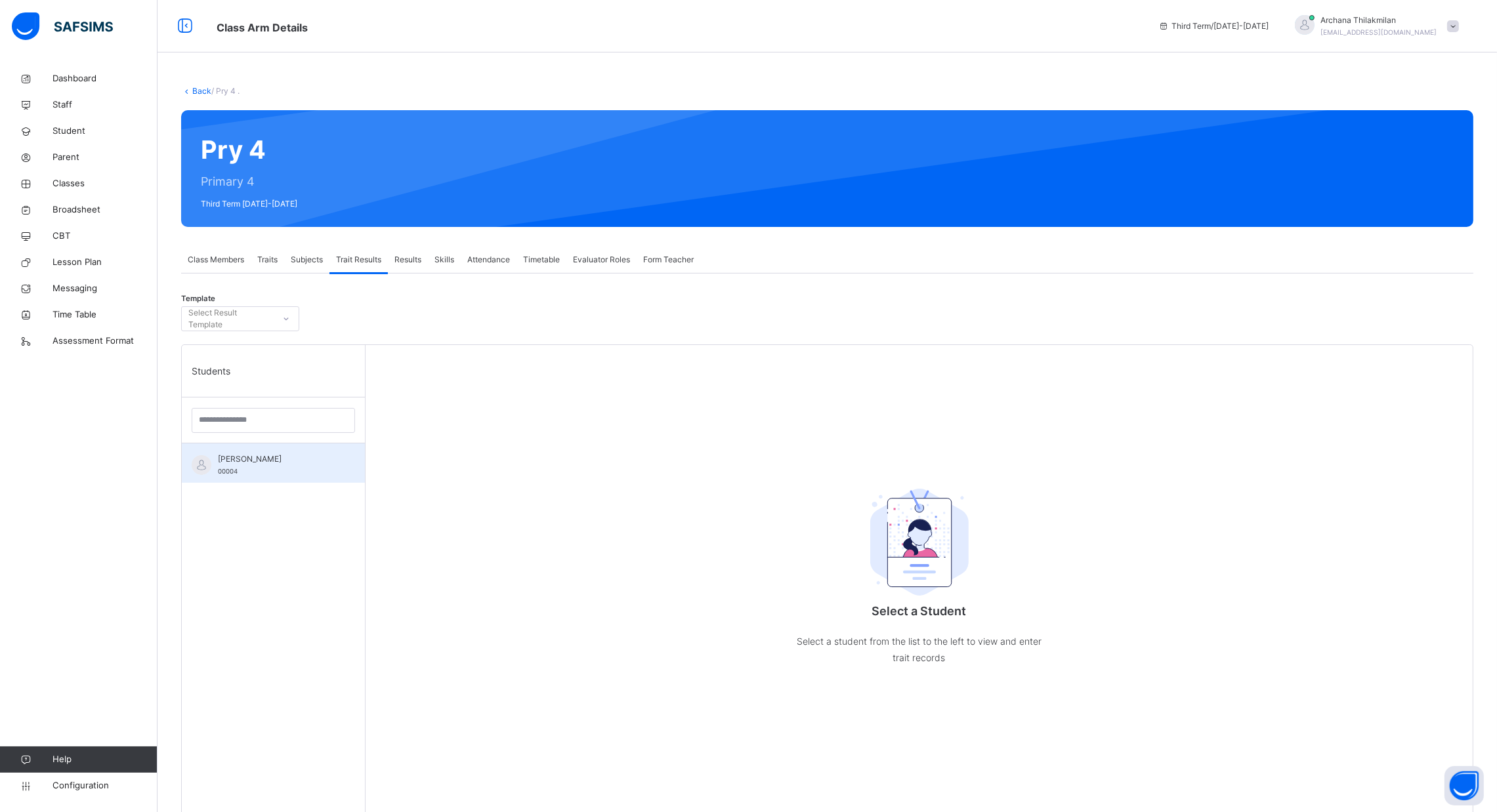
click at [272, 468] on div "[PERSON_NAME] 00004" at bounding box center [277, 465] width 117 height 24
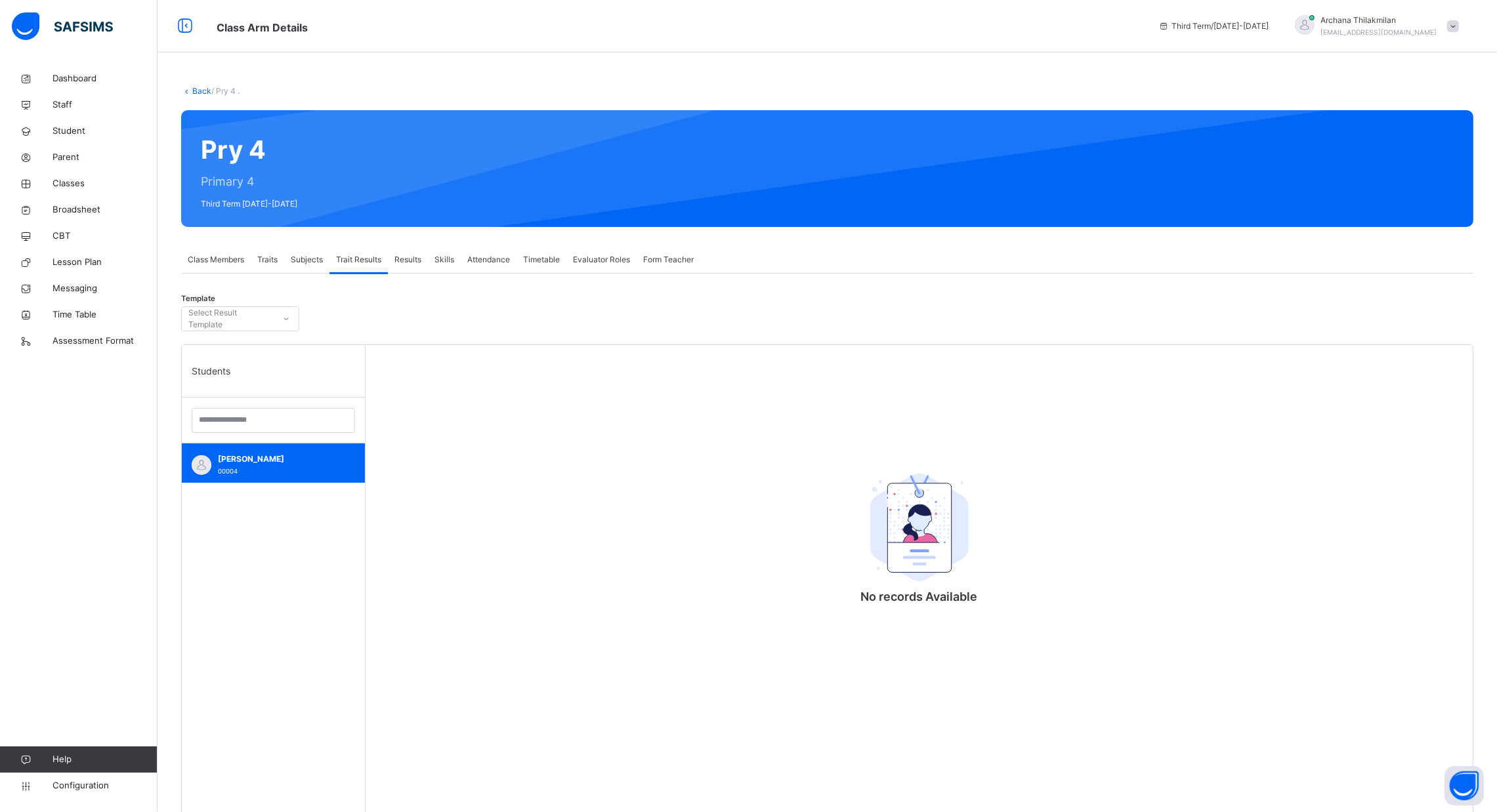
click at [272, 260] on span "Traits" at bounding box center [267, 259] width 20 height 12
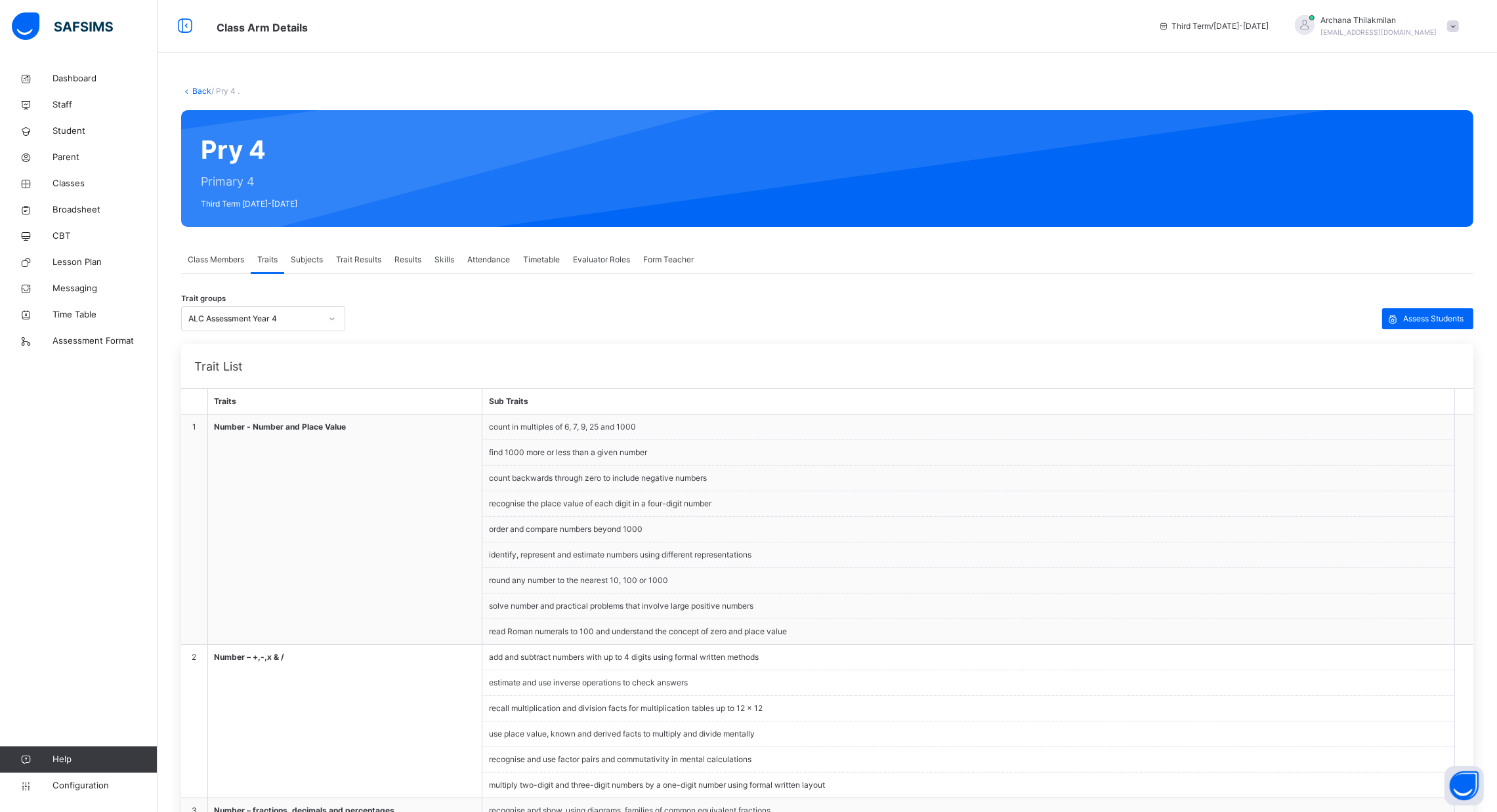
click at [215, 262] on span "Class Members" at bounding box center [216, 259] width 57 height 12
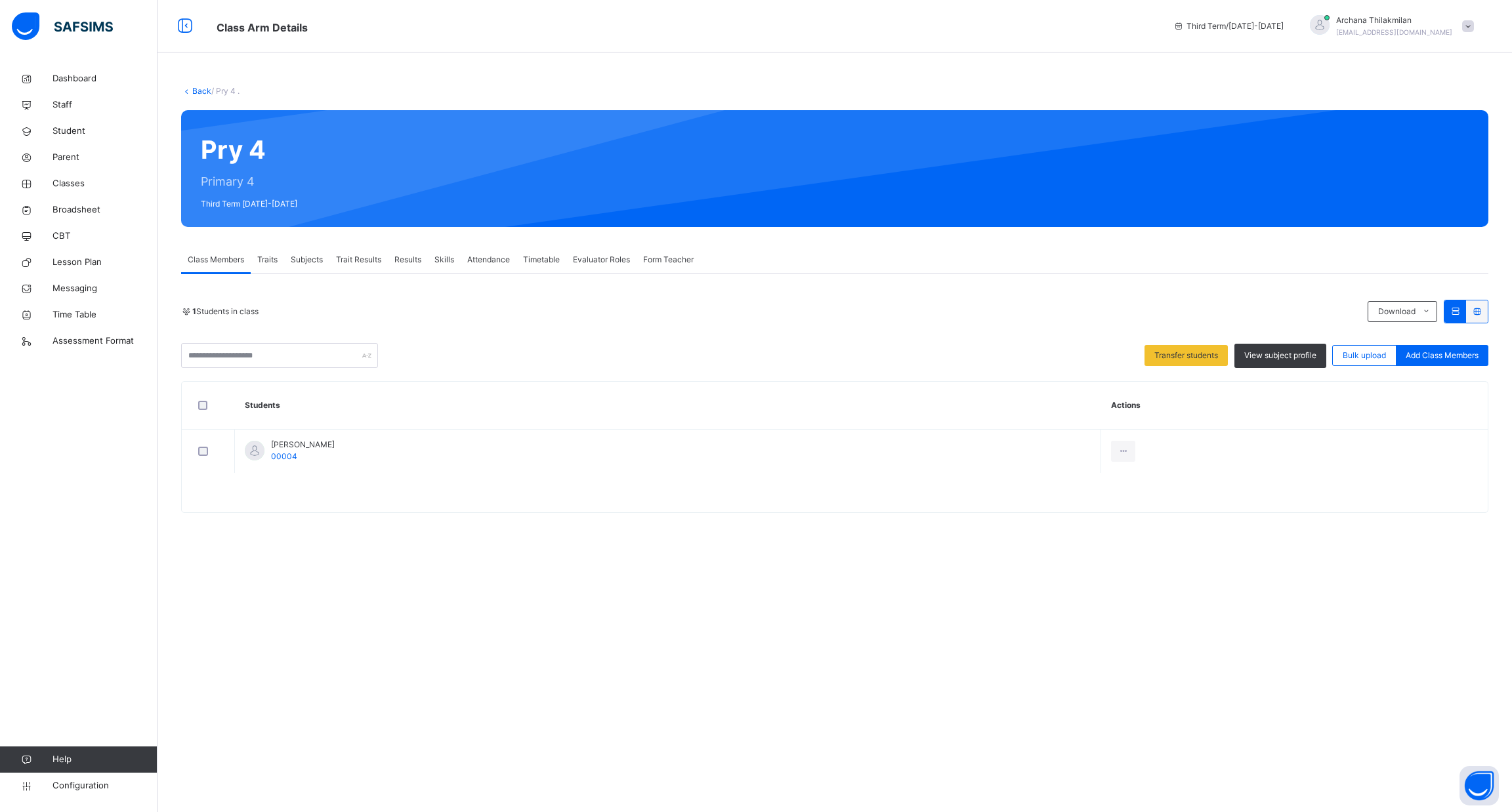
click at [277, 255] on span "Traits" at bounding box center [267, 259] width 20 height 12
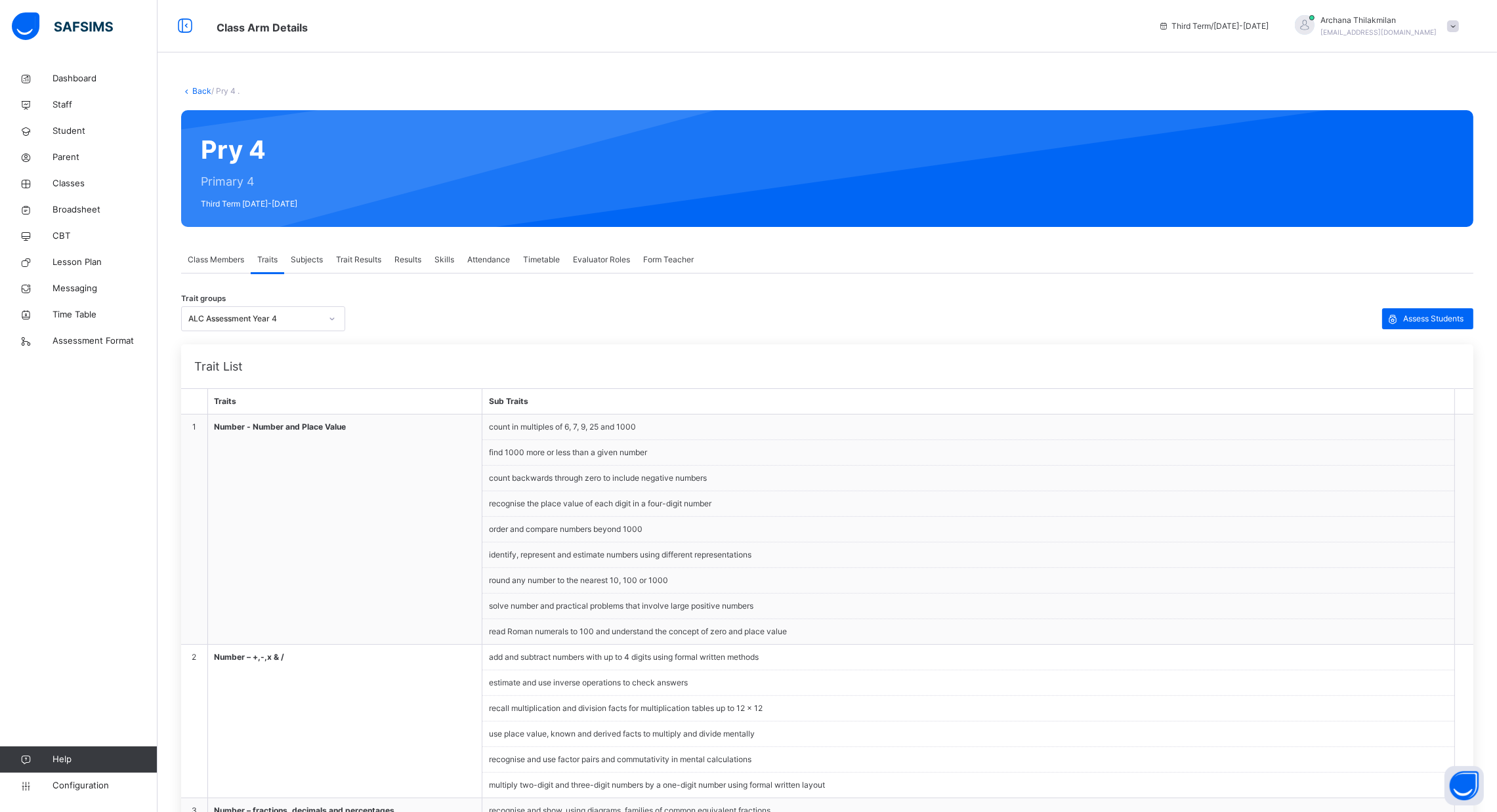
click at [324, 267] on div "Subjects" at bounding box center [306, 259] width 45 height 27
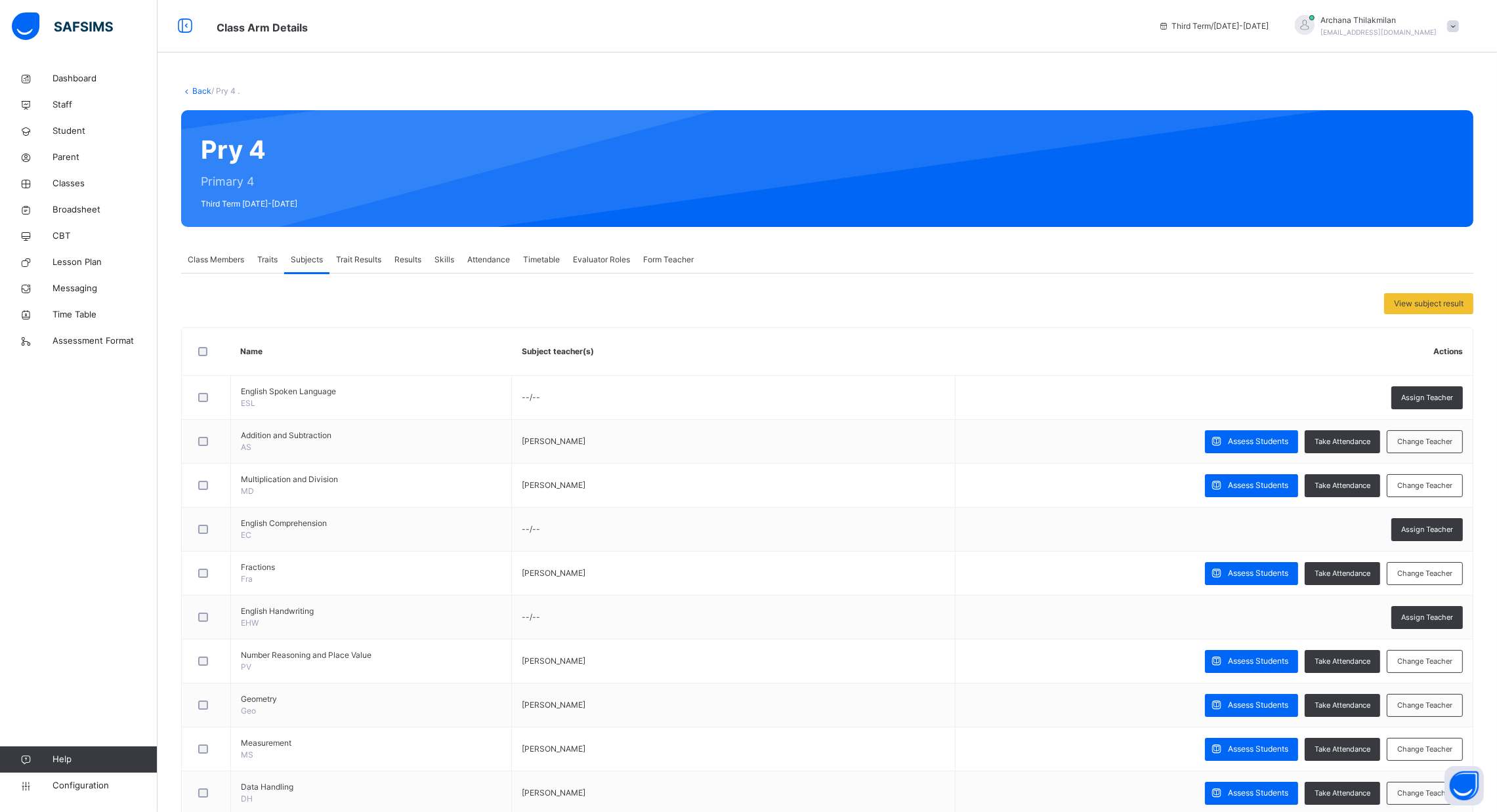
click at [353, 265] on span "Trait Results" at bounding box center [358, 259] width 45 height 12
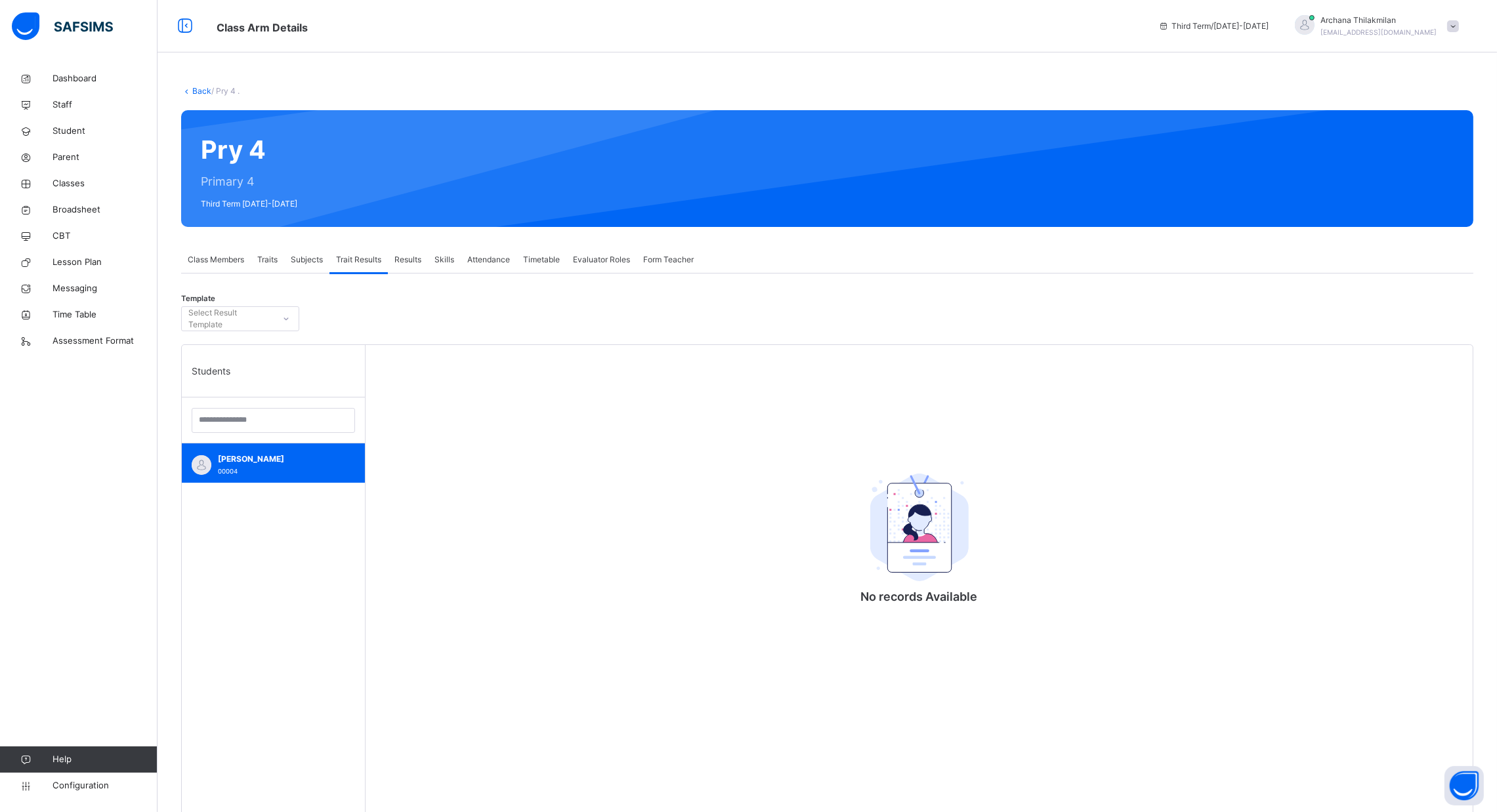
click at [263, 261] on span "Traits" at bounding box center [267, 259] width 20 height 12
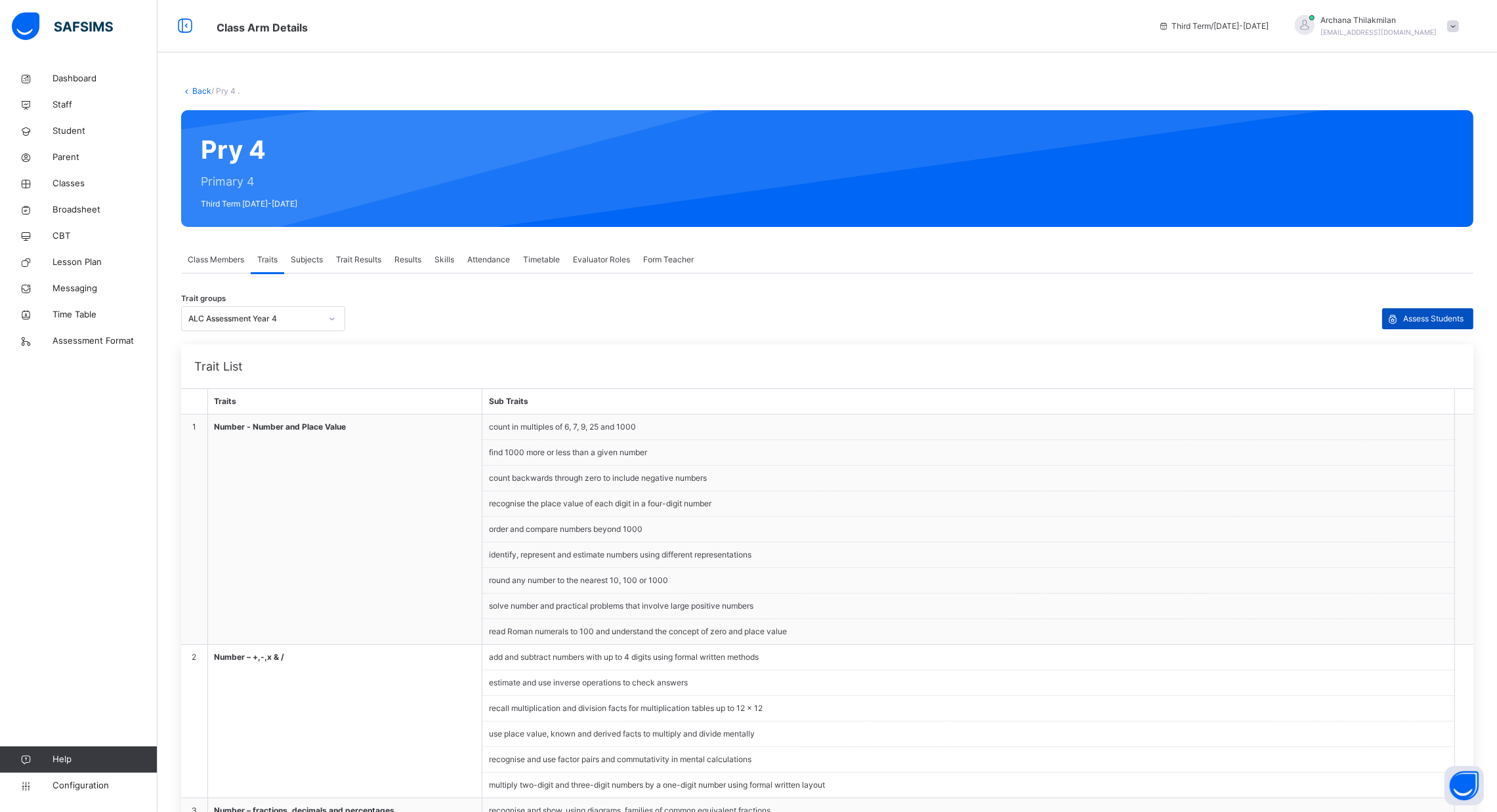
click at [1425, 322] on span "Assess Students" at bounding box center [1433, 319] width 60 height 12
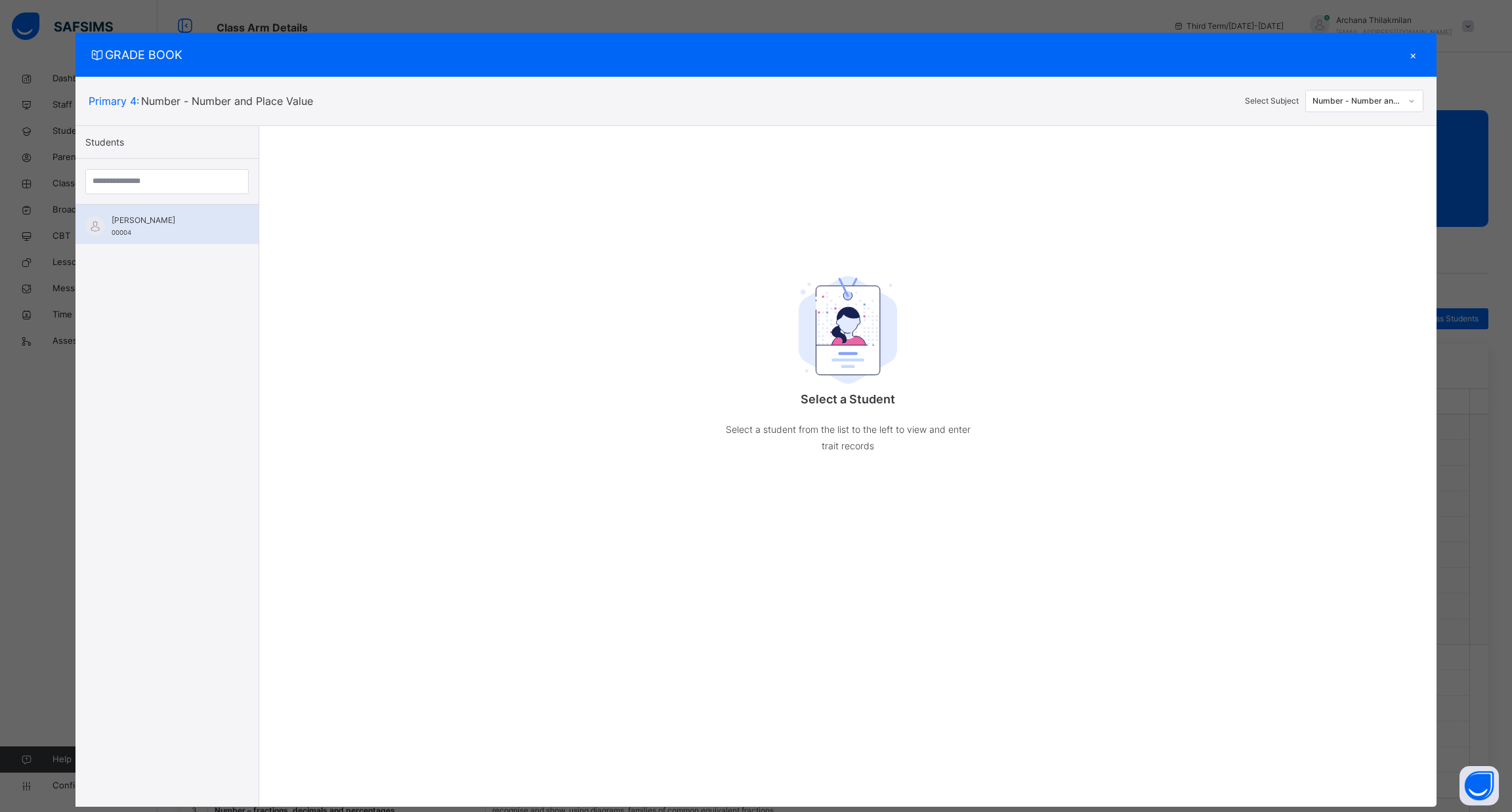
click at [210, 234] on div "[PERSON_NAME] 00004" at bounding box center [170, 226] width 117 height 24
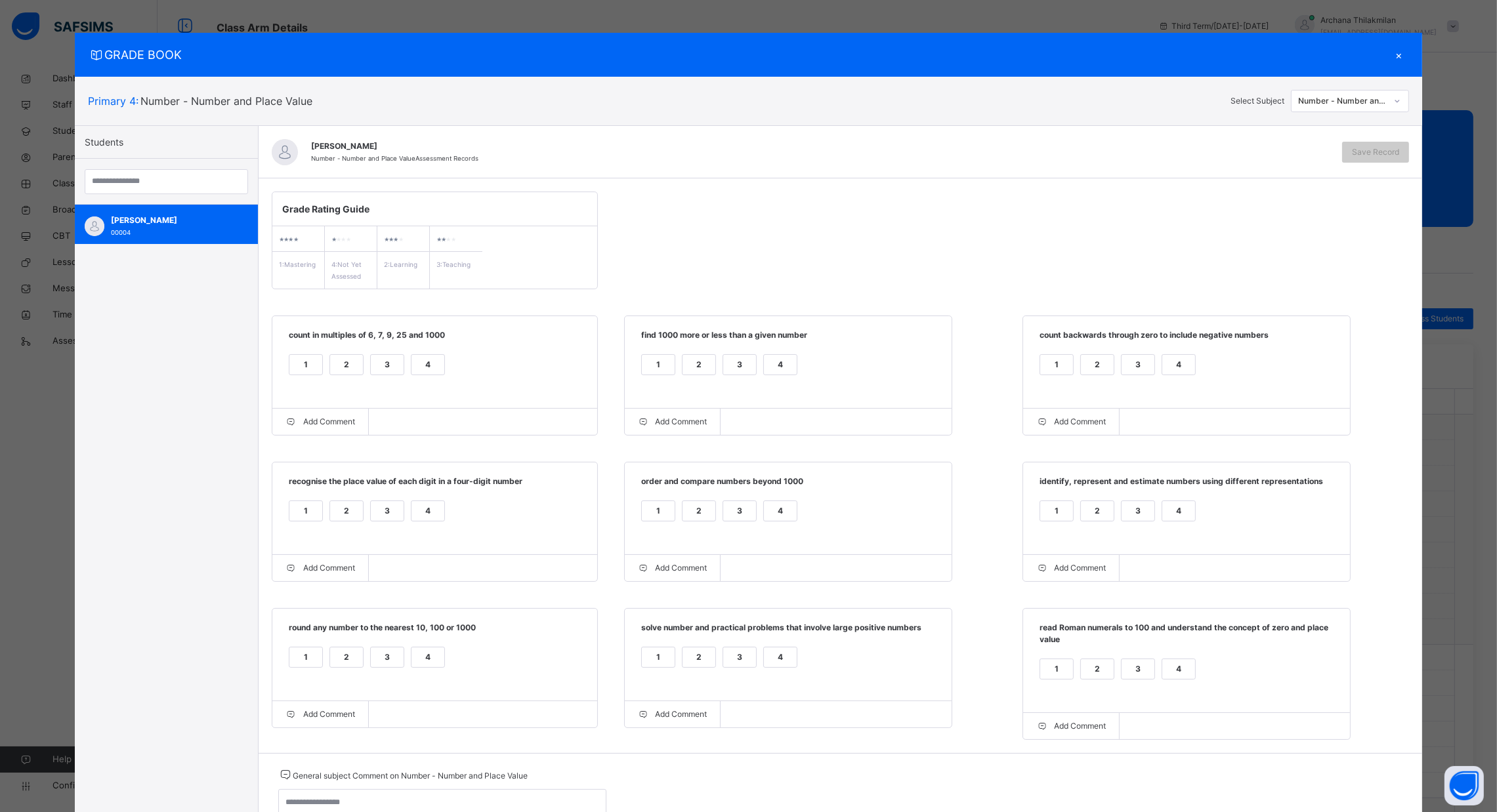
click at [332, 363] on div "2" at bounding box center [347, 365] width 33 height 20
click at [655, 368] on div "1" at bounding box center [658, 365] width 33 height 20
click at [1177, 365] on div "4" at bounding box center [1178, 365] width 33 height 20
click at [302, 512] on div "1" at bounding box center [306, 512] width 33 height 20
click at [655, 508] on div "1" at bounding box center [658, 512] width 33 height 20
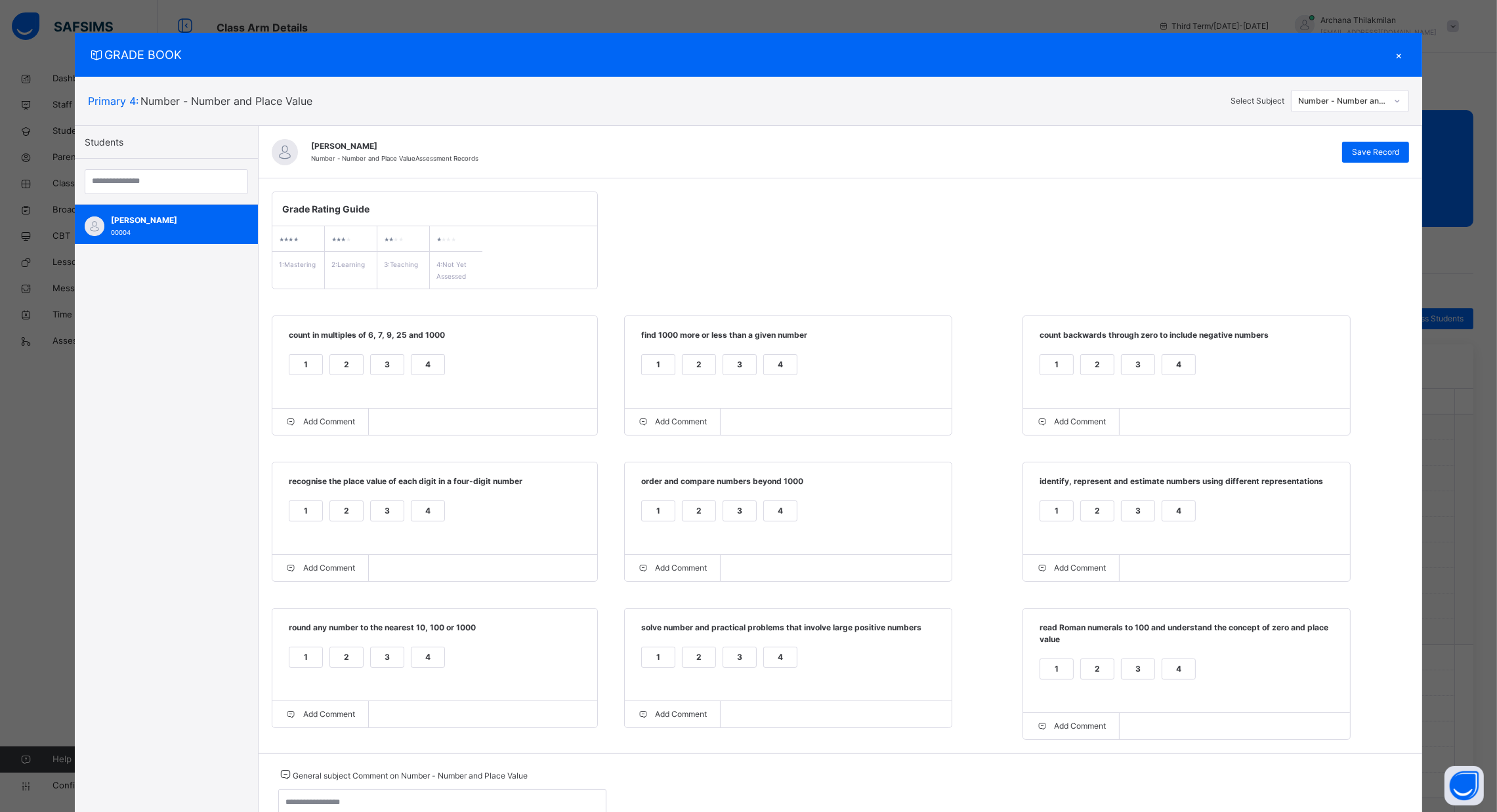
click at [1047, 514] on div "1" at bounding box center [1057, 512] width 33 height 20
click at [337, 661] on div "2" at bounding box center [347, 657] width 33 height 20
click at [664, 665] on div "1" at bounding box center [658, 657] width 33 height 20
click at [1090, 678] on div "2" at bounding box center [1097, 669] width 33 height 20
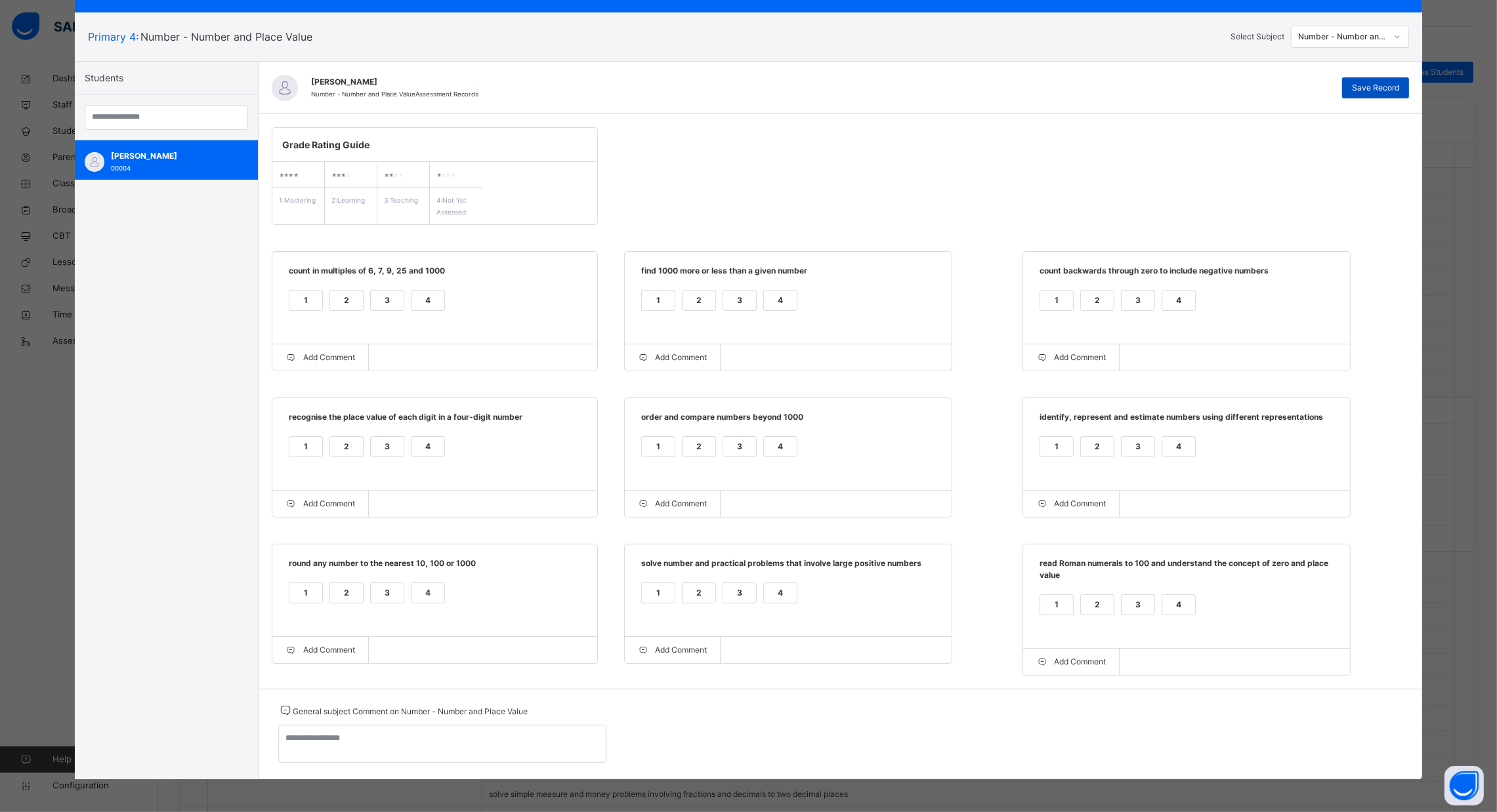
click at [1384, 82] on span "Save Record" at bounding box center [1375, 88] width 48 height 12
click at [1384, 32] on div "Number - Number and Place Value" at bounding box center [1342, 37] width 89 height 12
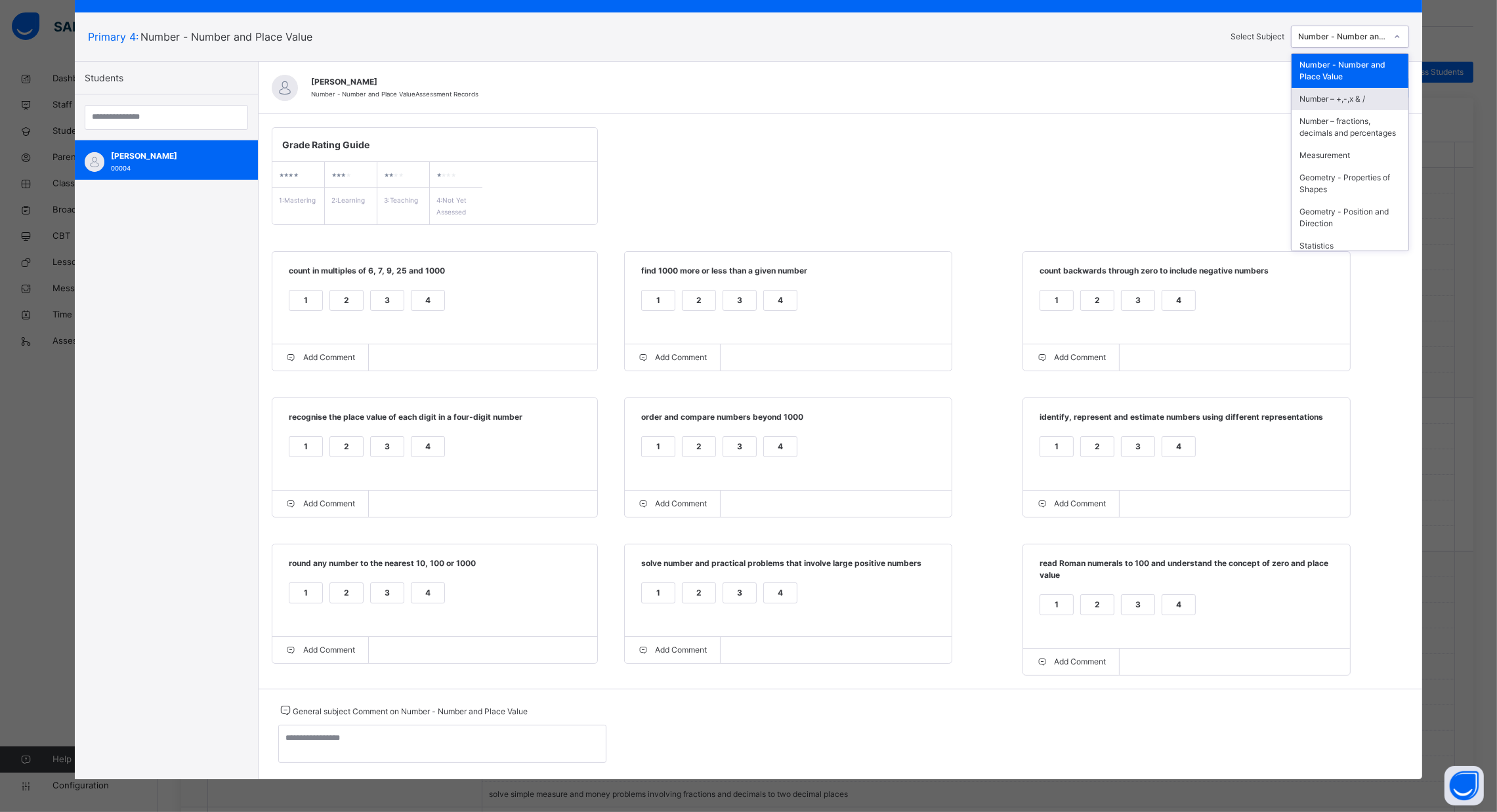
click at [1356, 96] on div "Number – +,-,x & /" at bounding box center [1350, 99] width 117 height 22
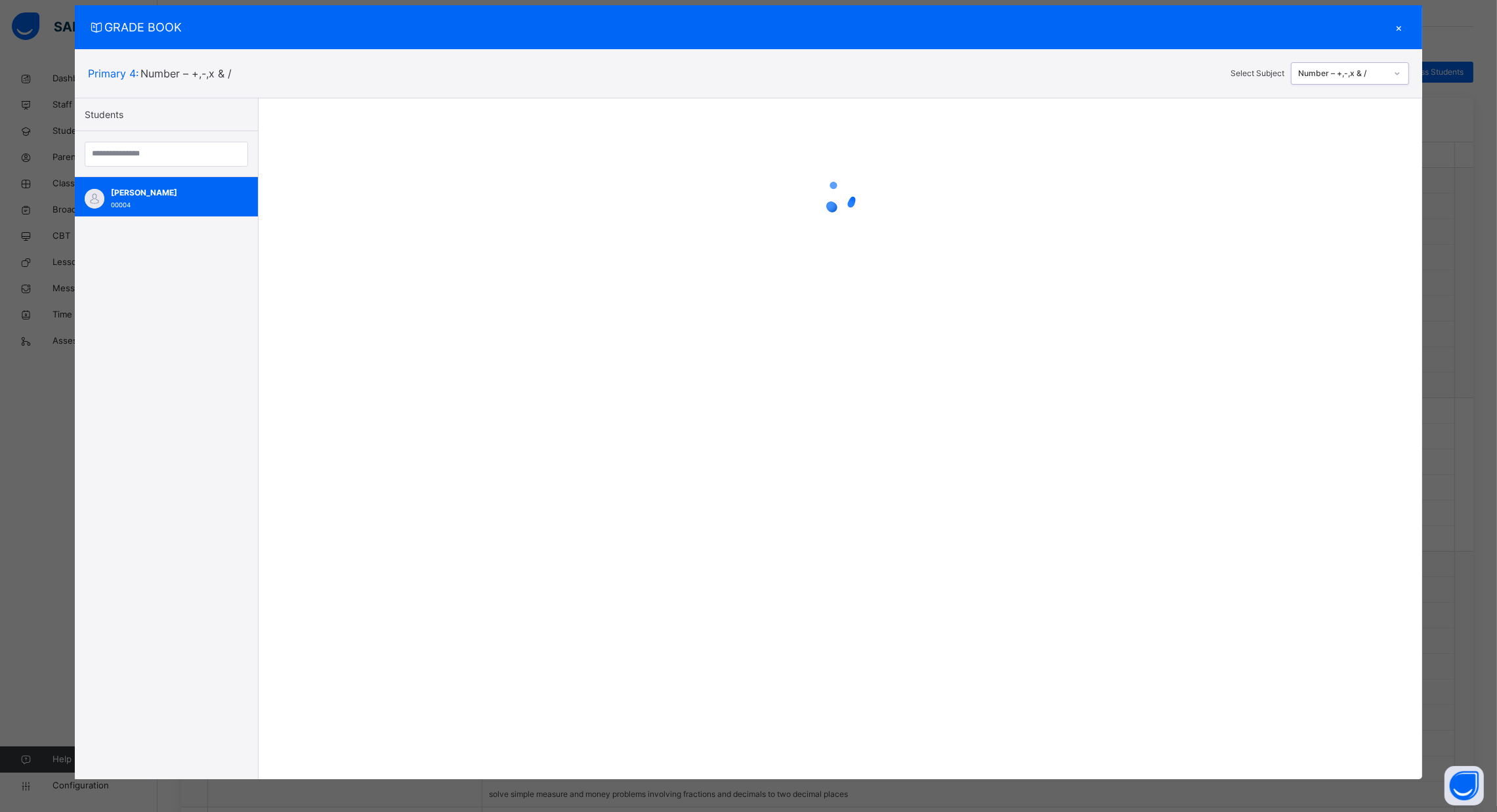
scroll to position [27, 0]
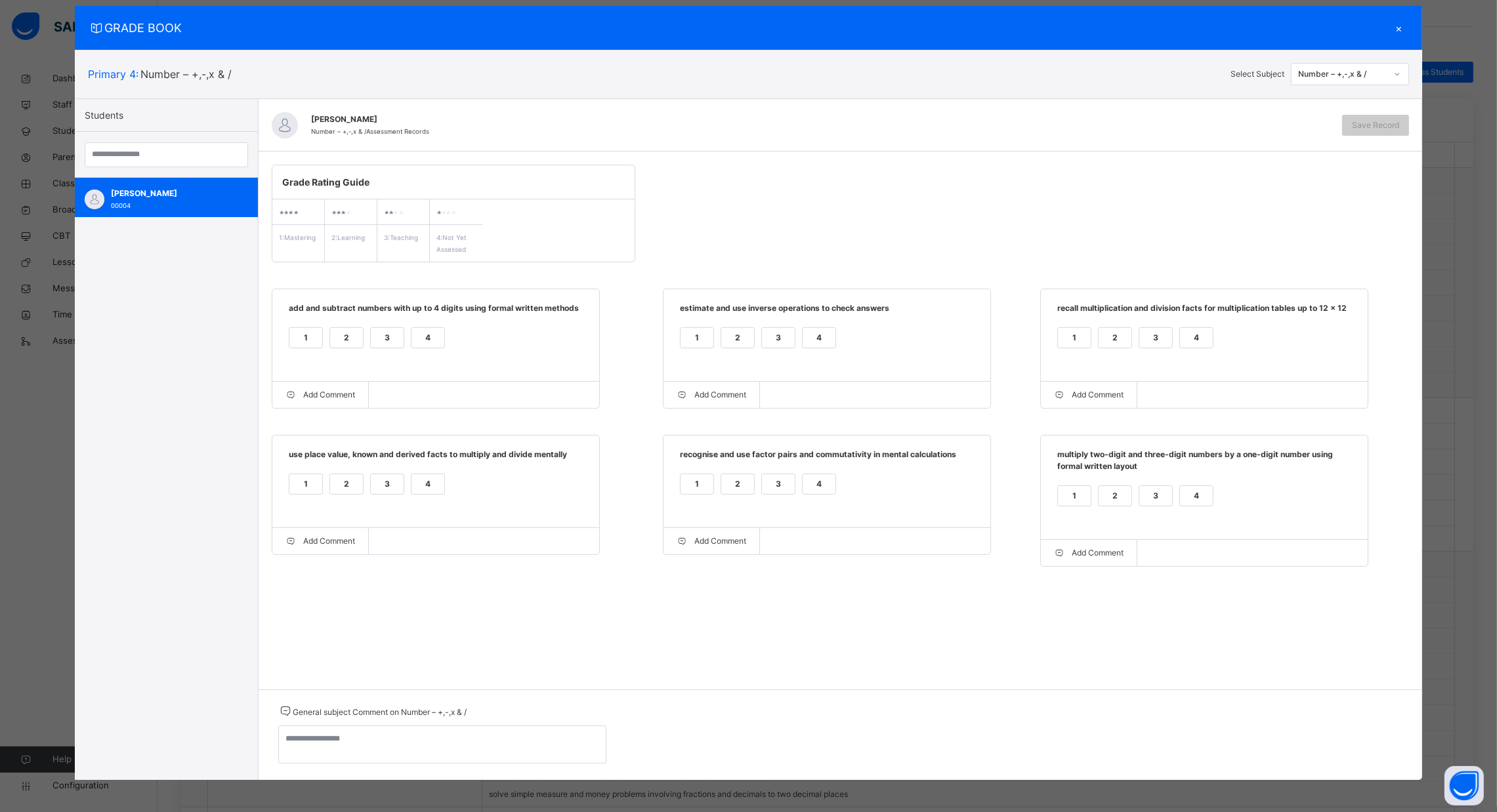
click at [308, 338] on div "1" at bounding box center [306, 338] width 33 height 20
click at [814, 332] on div "4" at bounding box center [819, 338] width 33 height 20
click at [1080, 334] on div "1" at bounding box center [1074, 338] width 33 height 20
click at [424, 488] on div "4" at bounding box center [428, 484] width 33 height 20
click at [819, 493] on div "4" at bounding box center [819, 484] width 33 height 20
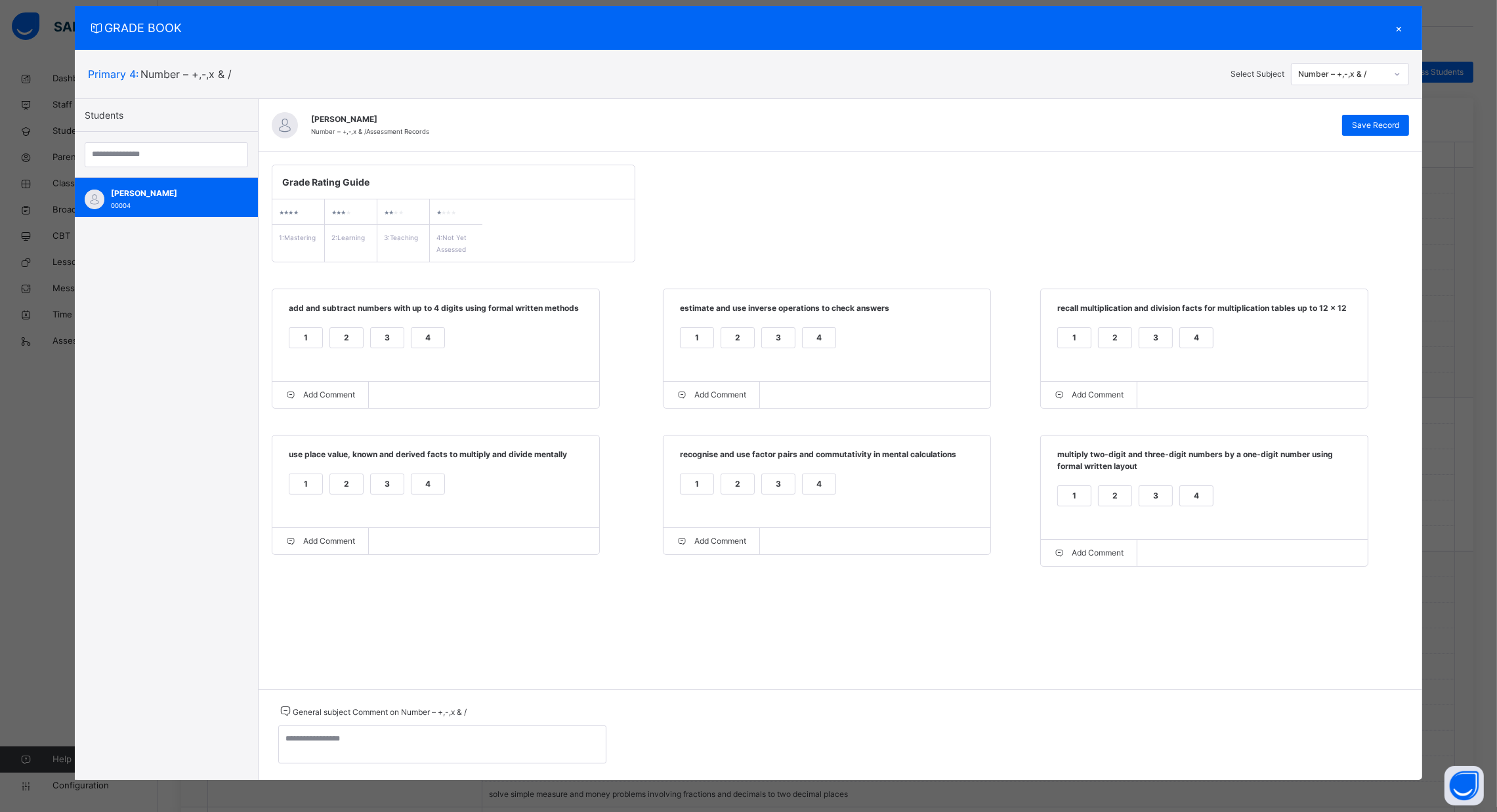
click at [1065, 493] on div "1" at bounding box center [1074, 496] width 33 height 20
click at [1375, 126] on span "Save Record" at bounding box center [1375, 125] width 48 height 12
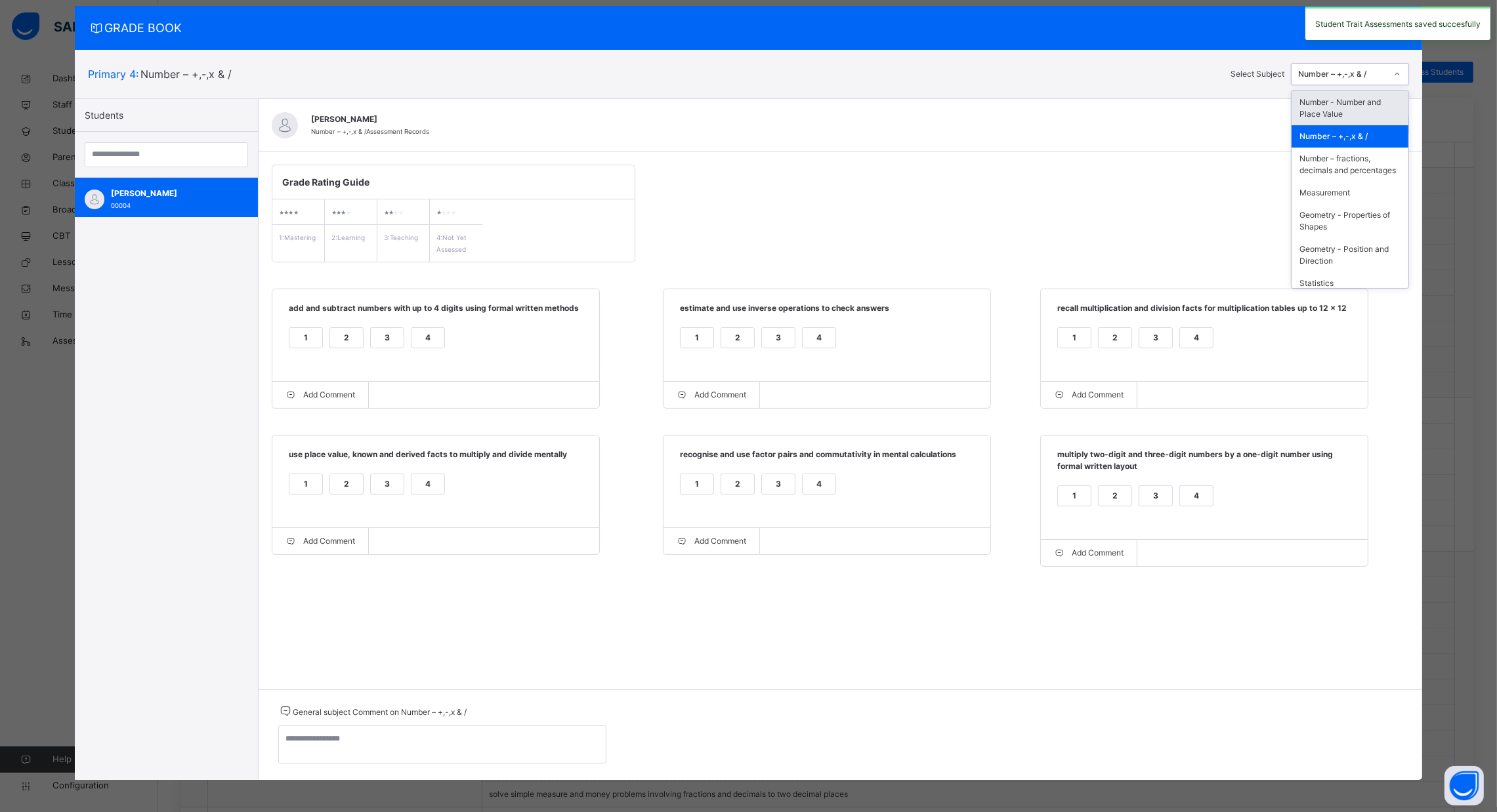
click at [1373, 75] on div "Number – +,-,x & /" at bounding box center [1342, 74] width 89 height 12
click at [1365, 178] on div "Number – fractions, decimals and percentages" at bounding box center [1350, 164] width 117 height 34
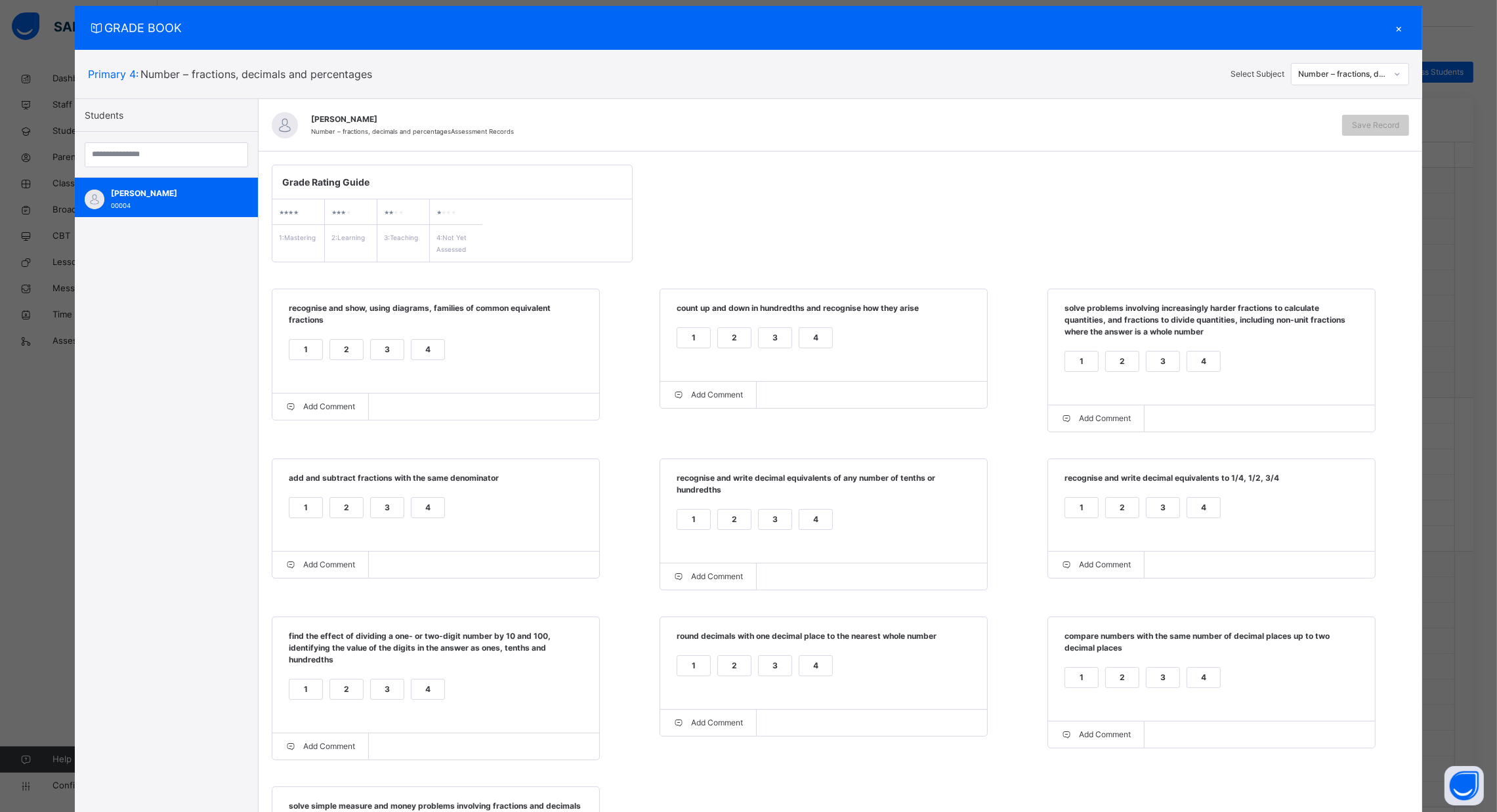
click at [290, 352] on div "1" at bounding box center [306, 350] width 33 height 20
click at [690, 340] on div "1" at bounding box center [694, 338] width 33 height 20
click at [1212, 363] on div "4" at bounding box center [1204, 362] width 33 height 20
click at [307, 513] on div "1" at bounding box center [306, 508] width 33 height 20
click at [814, 529] on div "4" at bounding box center [816, 520] width 33 height 20
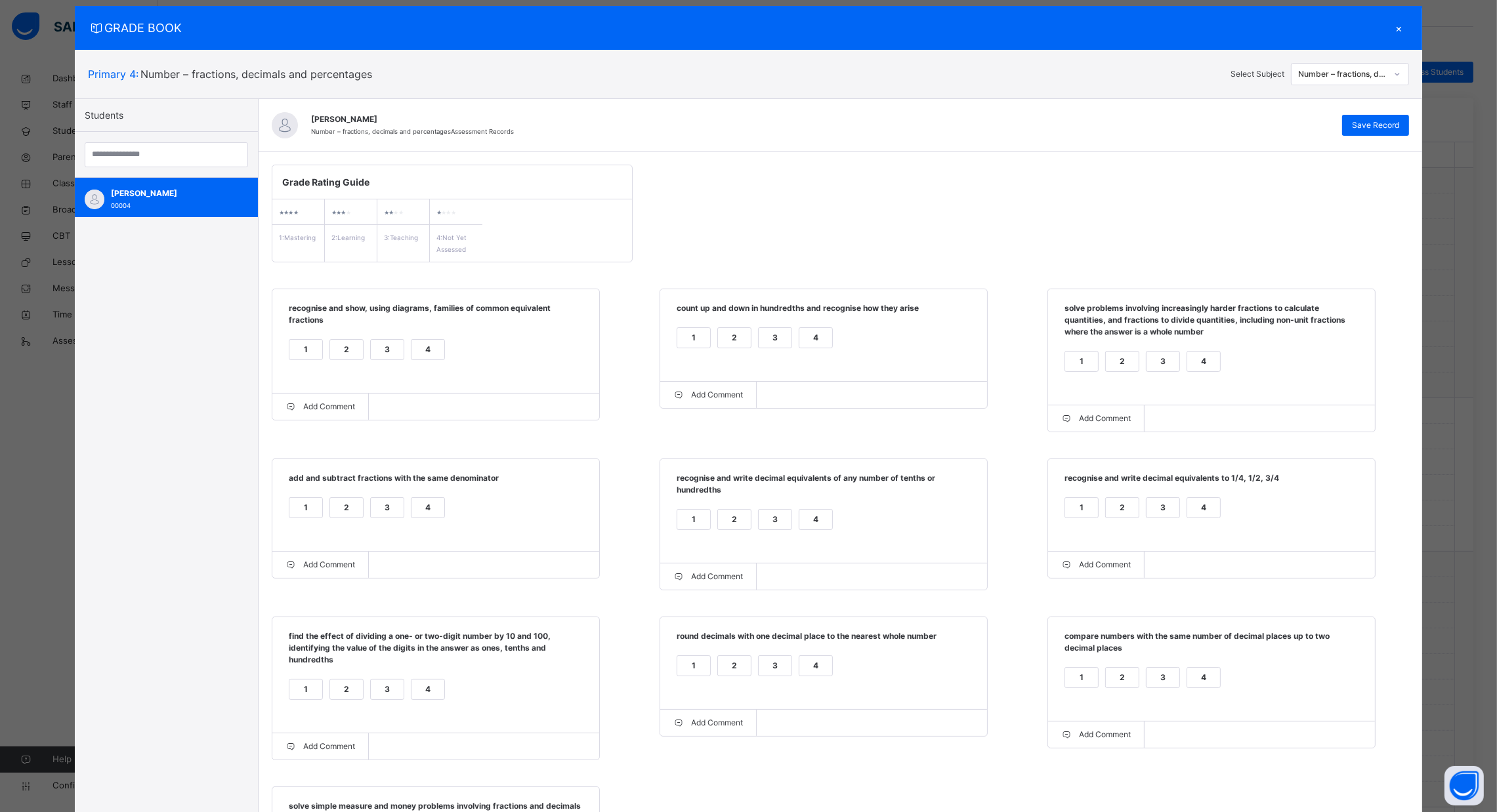
click at [1203, 506] on div "4" at bounding box center [1204, 508] width 33 height 20
drag, startPoint x: 1489, startPoint y: 265, endPoint x: 1492, endPoint y: 329, distance: 64.1
click at [1492, 329] on div "GRADE BOOK × Primary 4 : Number – fractions, decimals and percentages Select Su…" at bounding box center [748, 406] width 1497 height 812
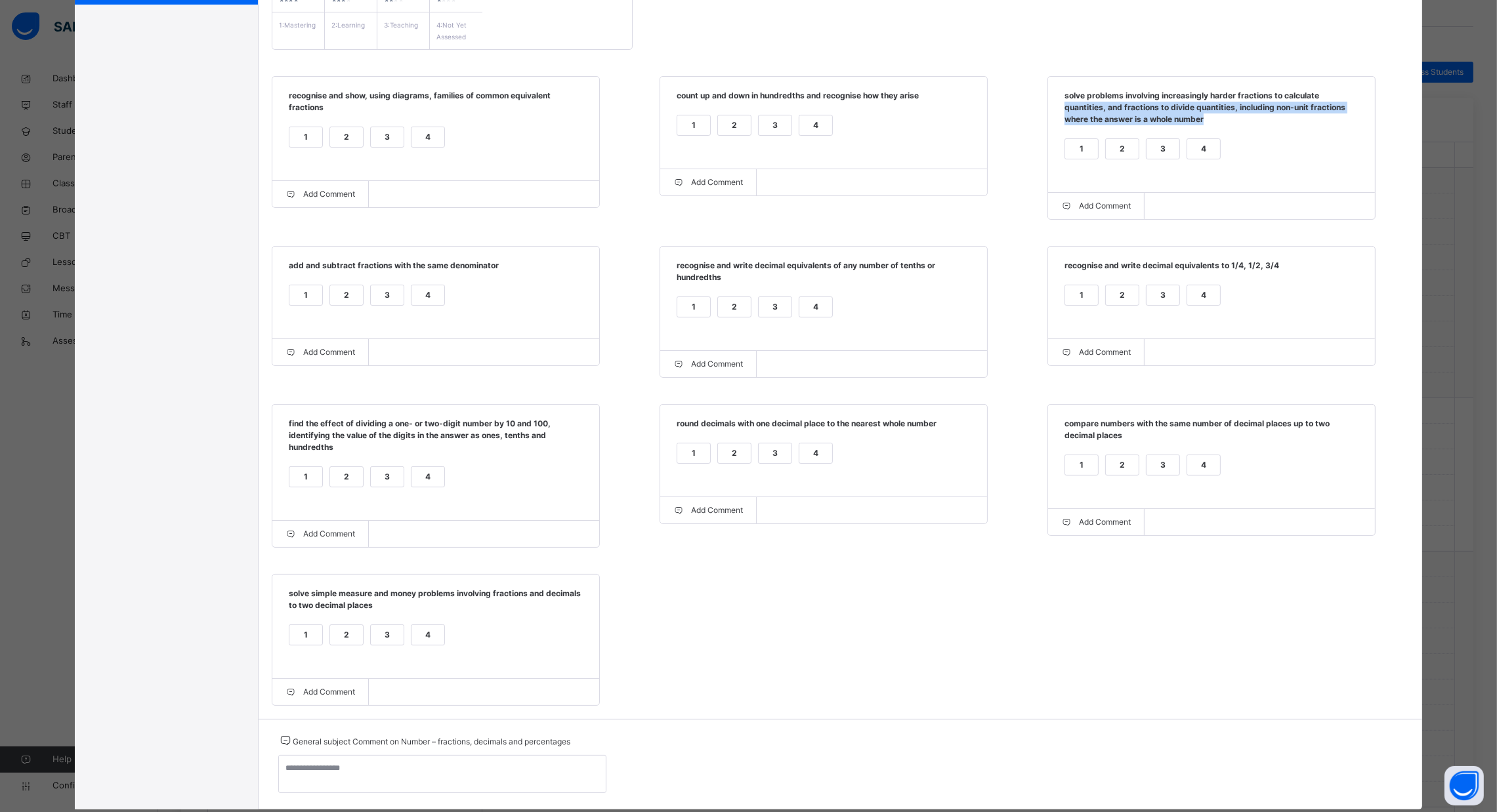
scroll to position [276, 0]
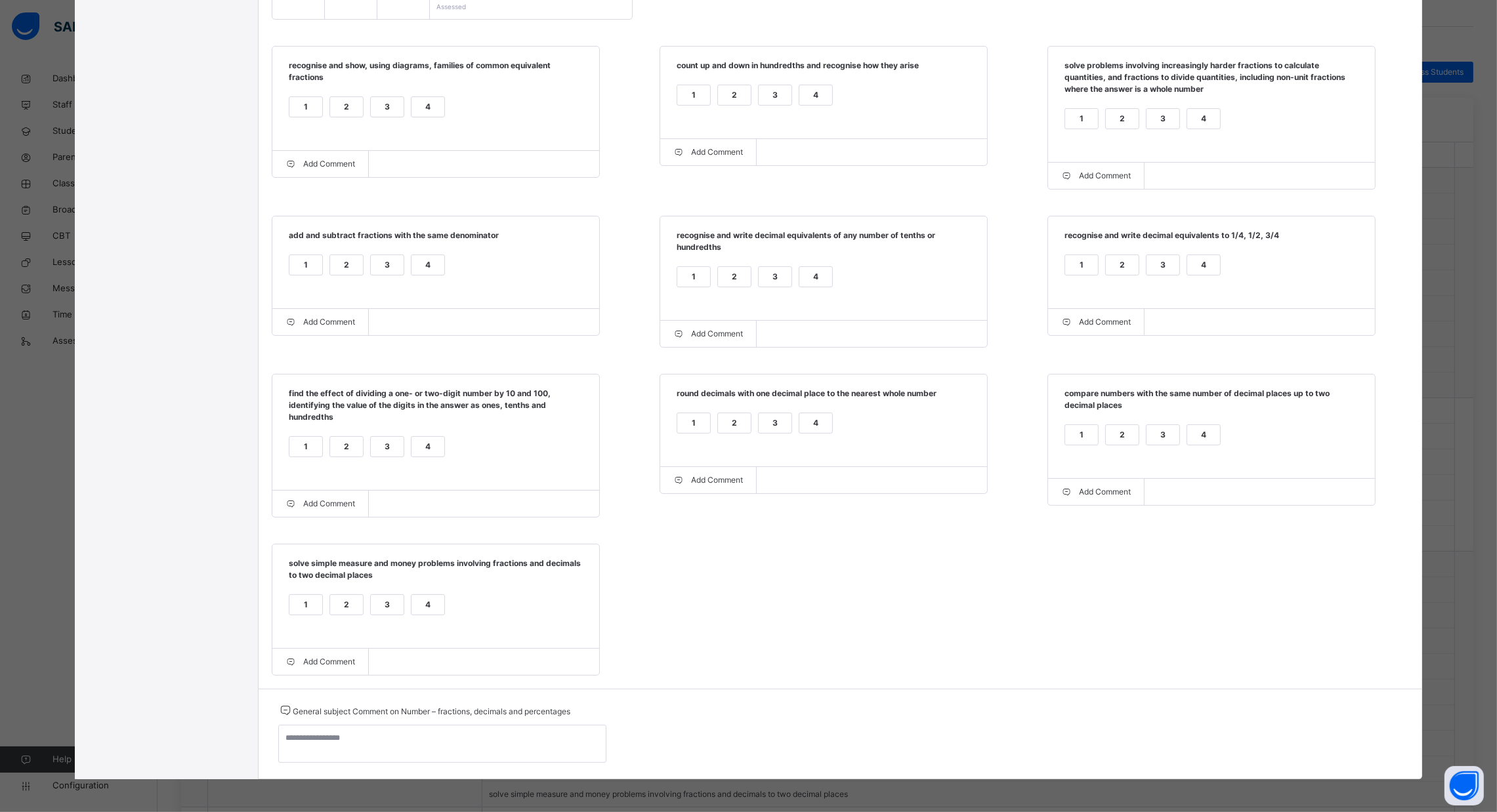
click at [418, 446] on div "4" at bounding box center [428, 447] width 33 height 20
click at [812, 417] on div "4" at bounding box center [816, 424] width 33 height 20
click at [1194, 433] on div "4" at bounding box center [1204, 435] width 33 height 20
click at [411, 608] on div "4" at bounding box center [428, 605] width 33 height 20
drag, startPoint x: 1488, startPoint y: 249, endPoint x: 1490, endPoint y: 233, distance: 16.1
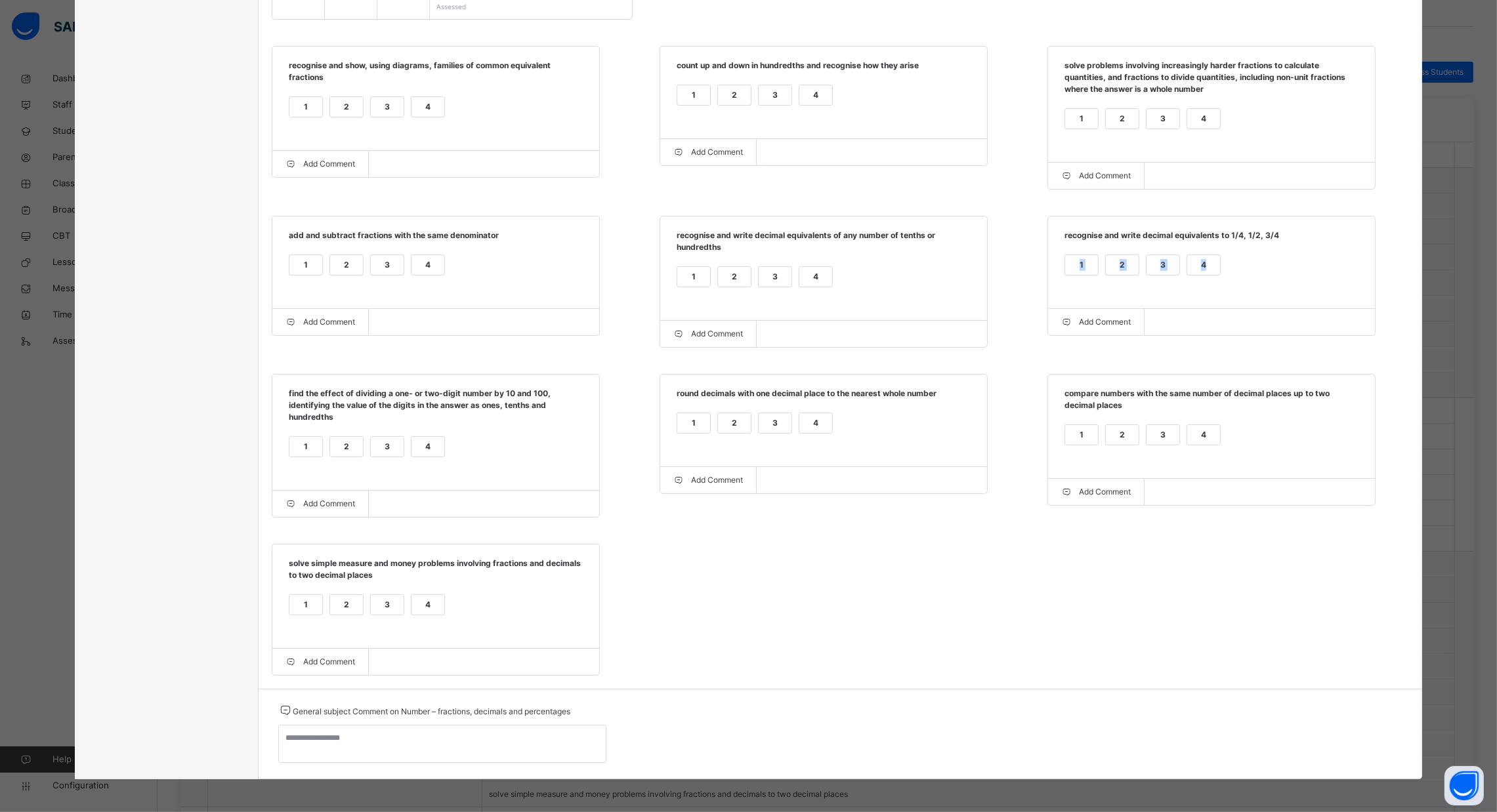
click at [1490, 233] on div "GRADE BOOK × Primary 4 : Number – fractions, decimals and percentages Select Su…" at bounding box center [748, 406] width 1497 height 812
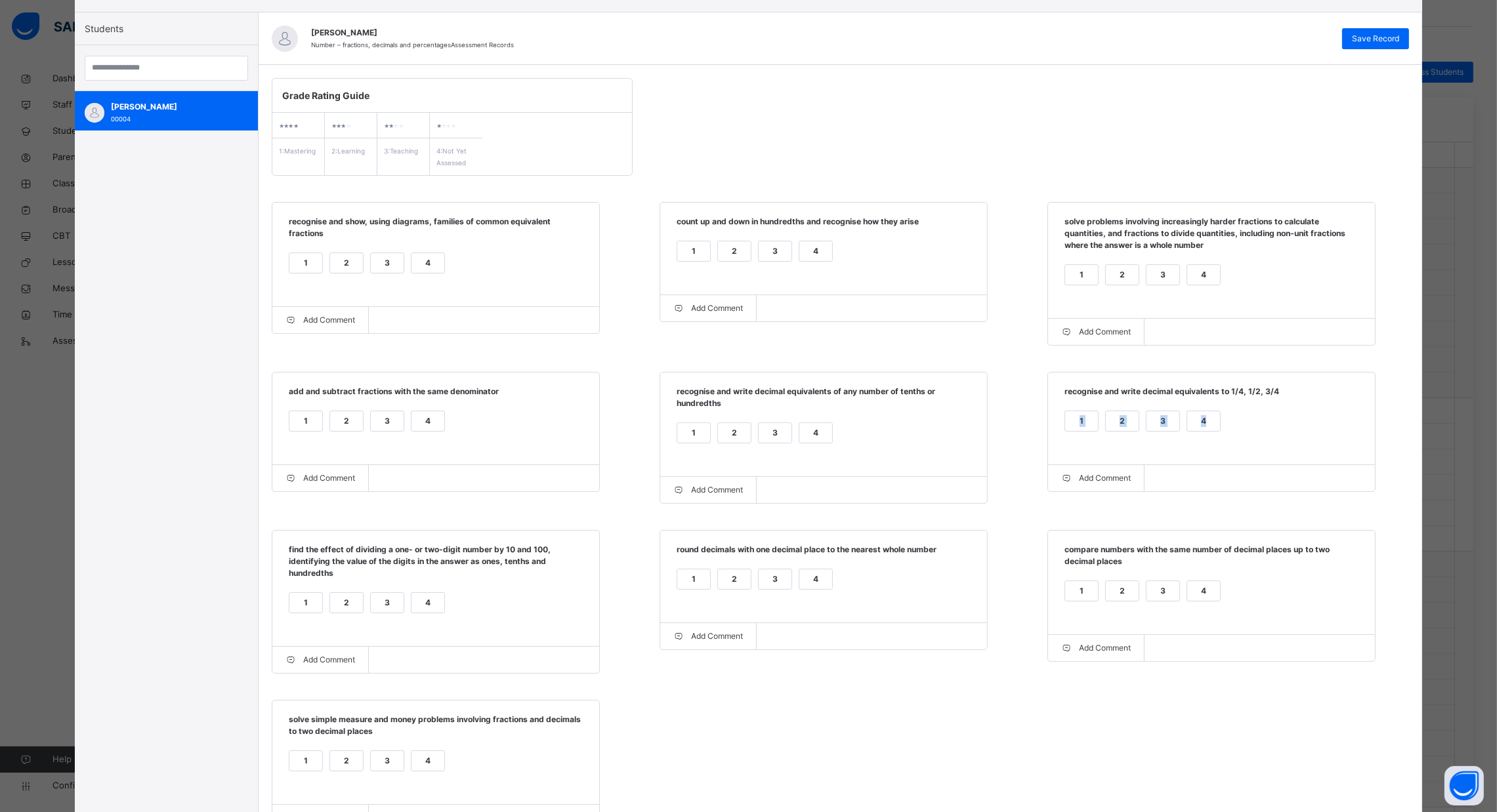
scroll to position [56, 0]
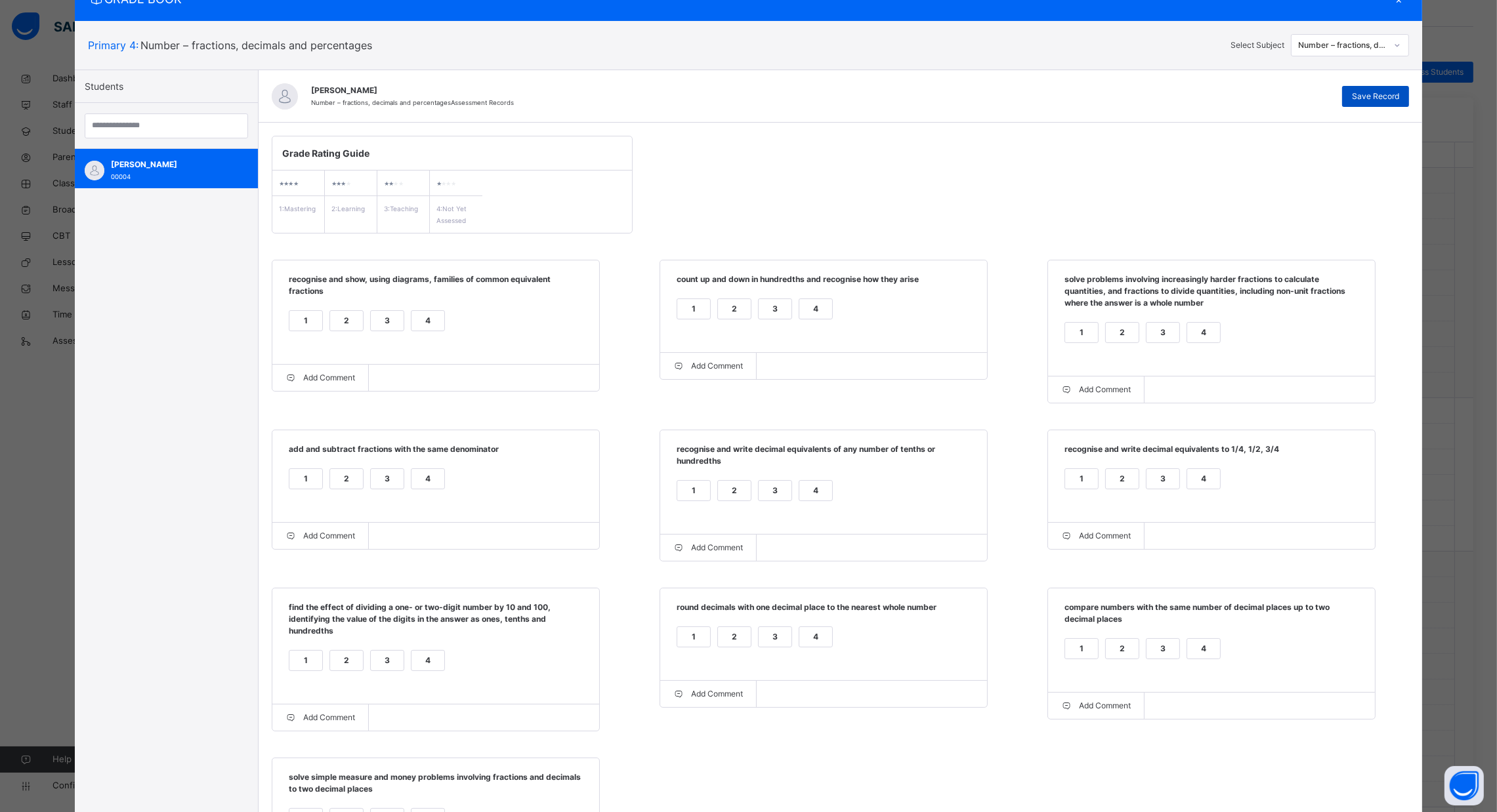
click at [1384, 92] on span "Save Record" at bounding box center [1375, 96] width 48 height 12
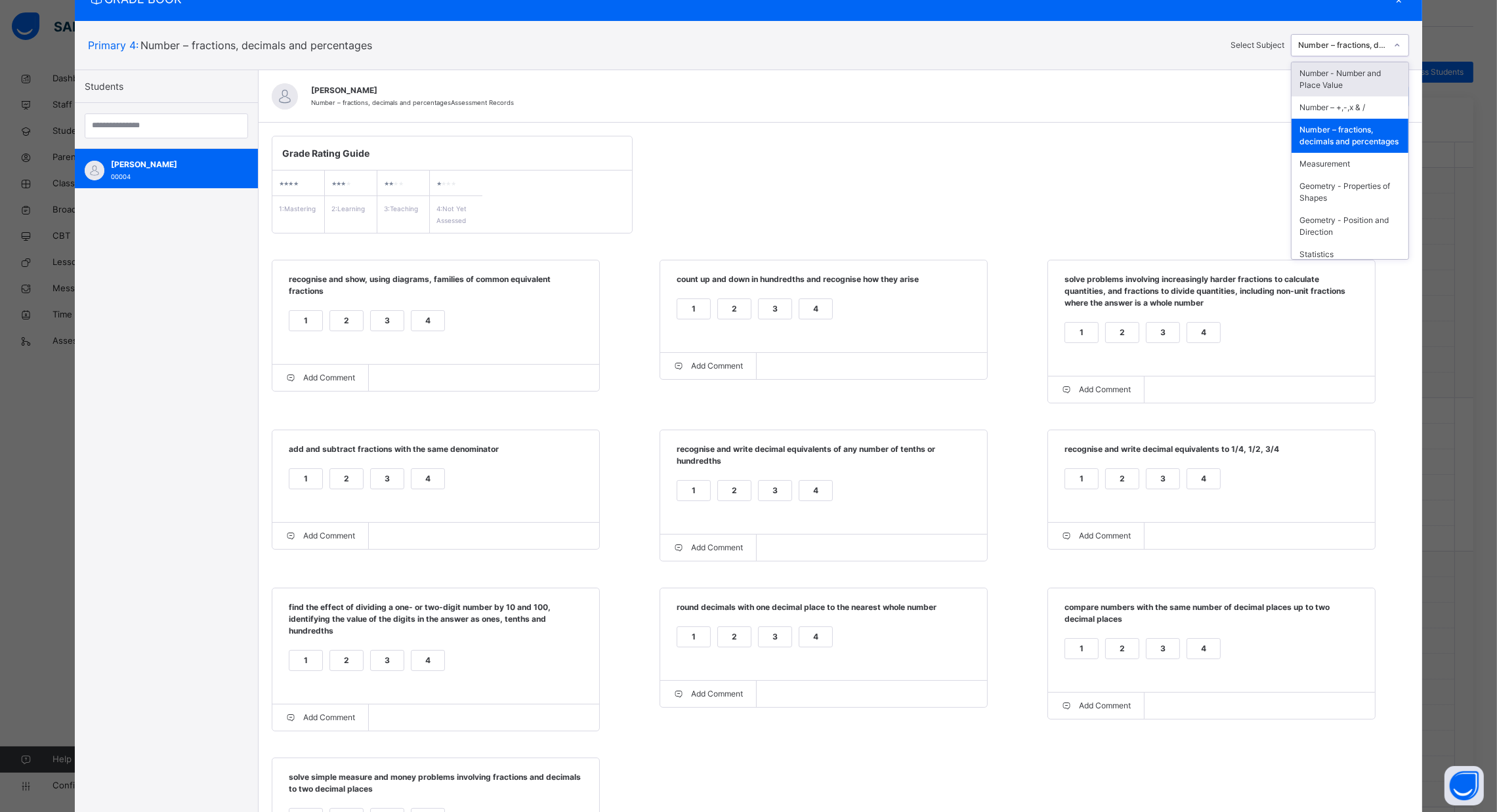
click at [1383, 41] on div "Number – fractions, decimals and percentages" at bounding box center [1342, 45] width 89 height 12
click at [1334, 166] on div "Measurement" at bounding box center [1350, 164] width 117 height 22
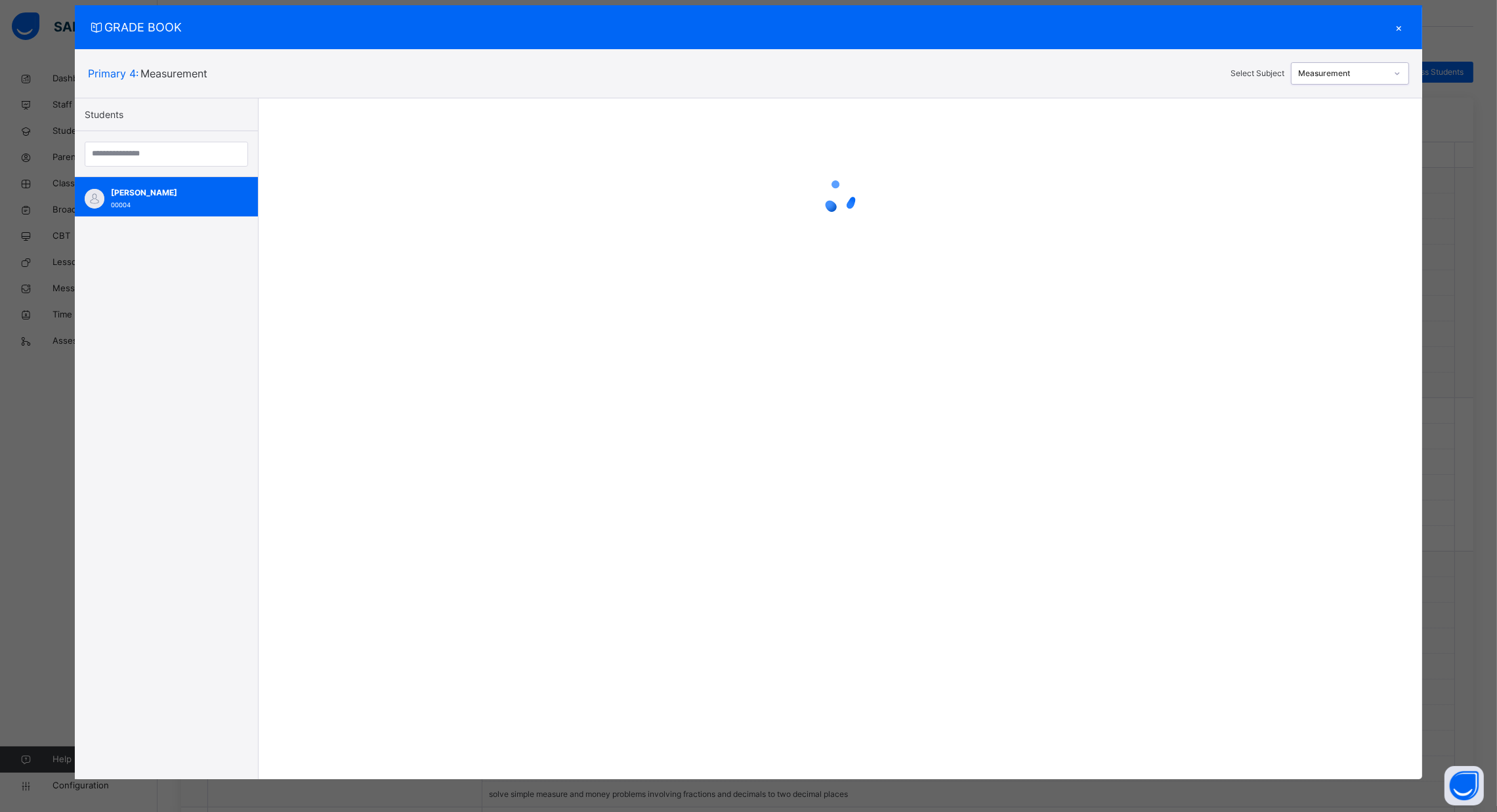
scroll to position [27, 0]
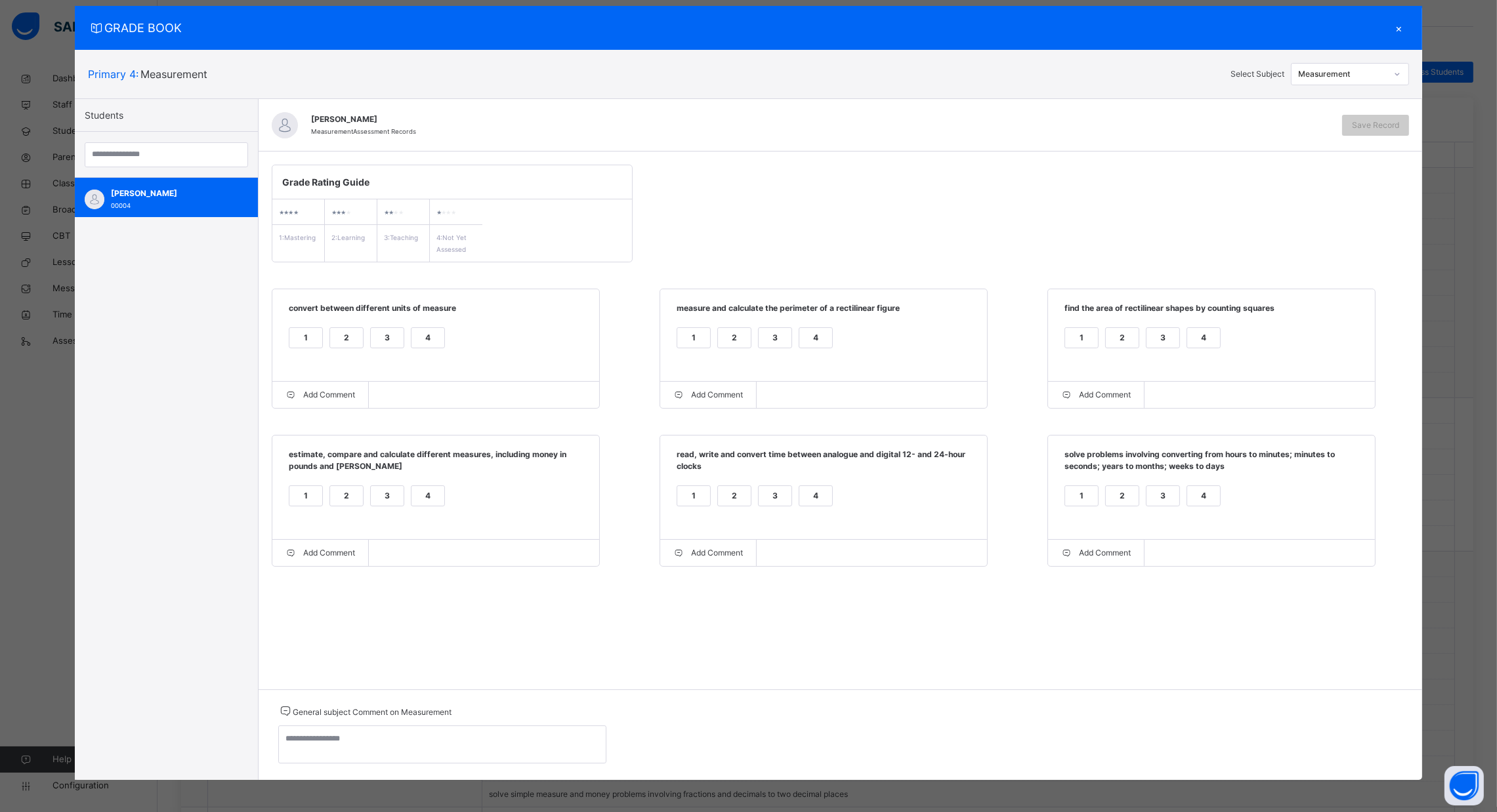
click at [692, 341] on div "1" at bounding box center [694, 338] width 33 height 20
click at [1206, 335] on div "4" at bounding box center [1204, 338] width 33 height 20
click at [335, 495] on div "2" at bounding box center [347, 496] width 33 height 20
click at [331, 332] on div "2" at bounding box center [347, 338] width 33 height 20
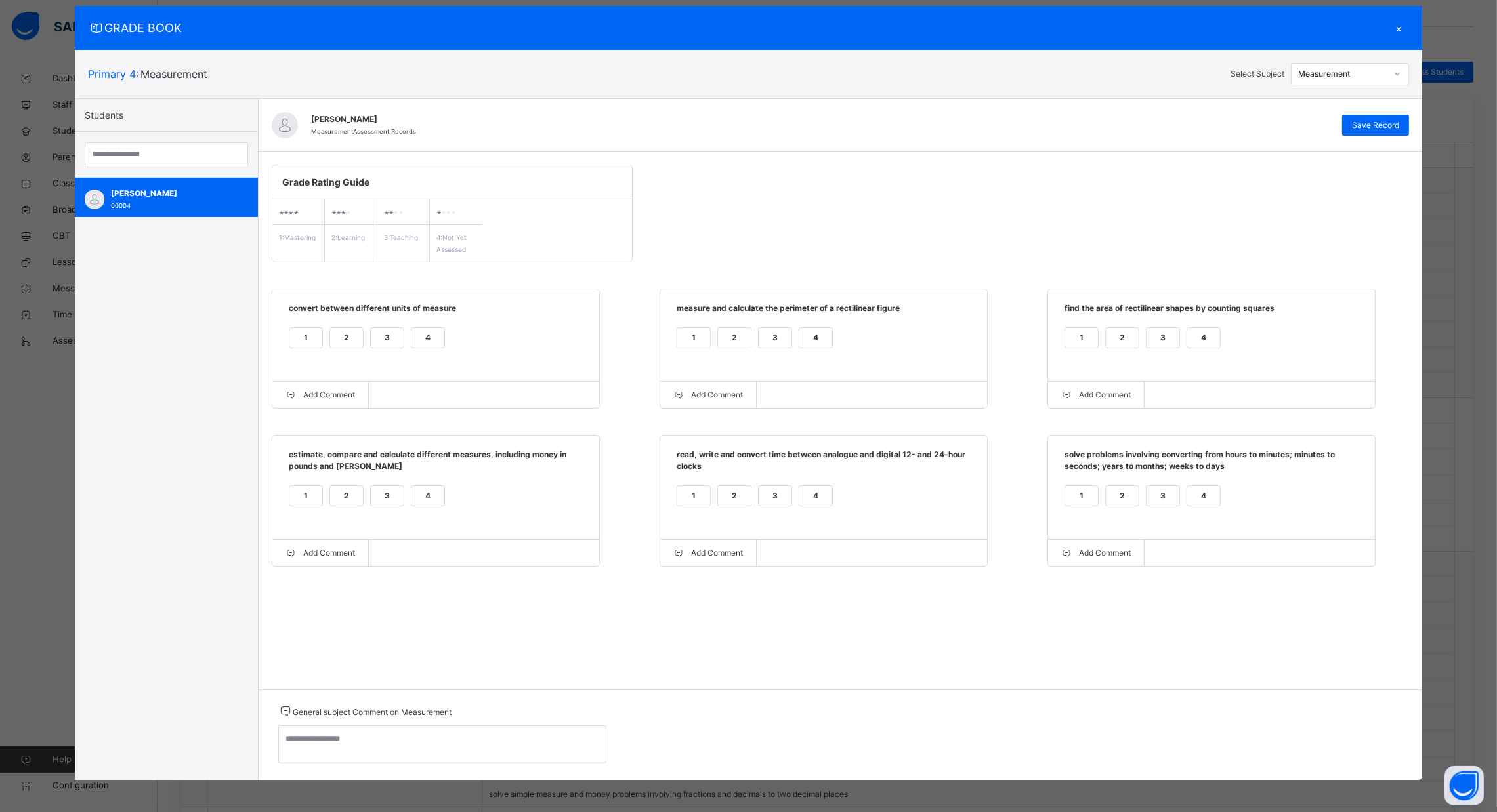
click at [688, 500] on div "1" at bounding box center [694, 496] width 33 height 20
click at [1132, 506] on div "2" at bounding box center [1123, 496] width 33 height 20
click at [1204, 346] on div "4" at bounding box center [1204, 338] width 33 height 20
click at [1386, 119] on span "Save Record" at bounding box center [1375, 125] width 48 height 12
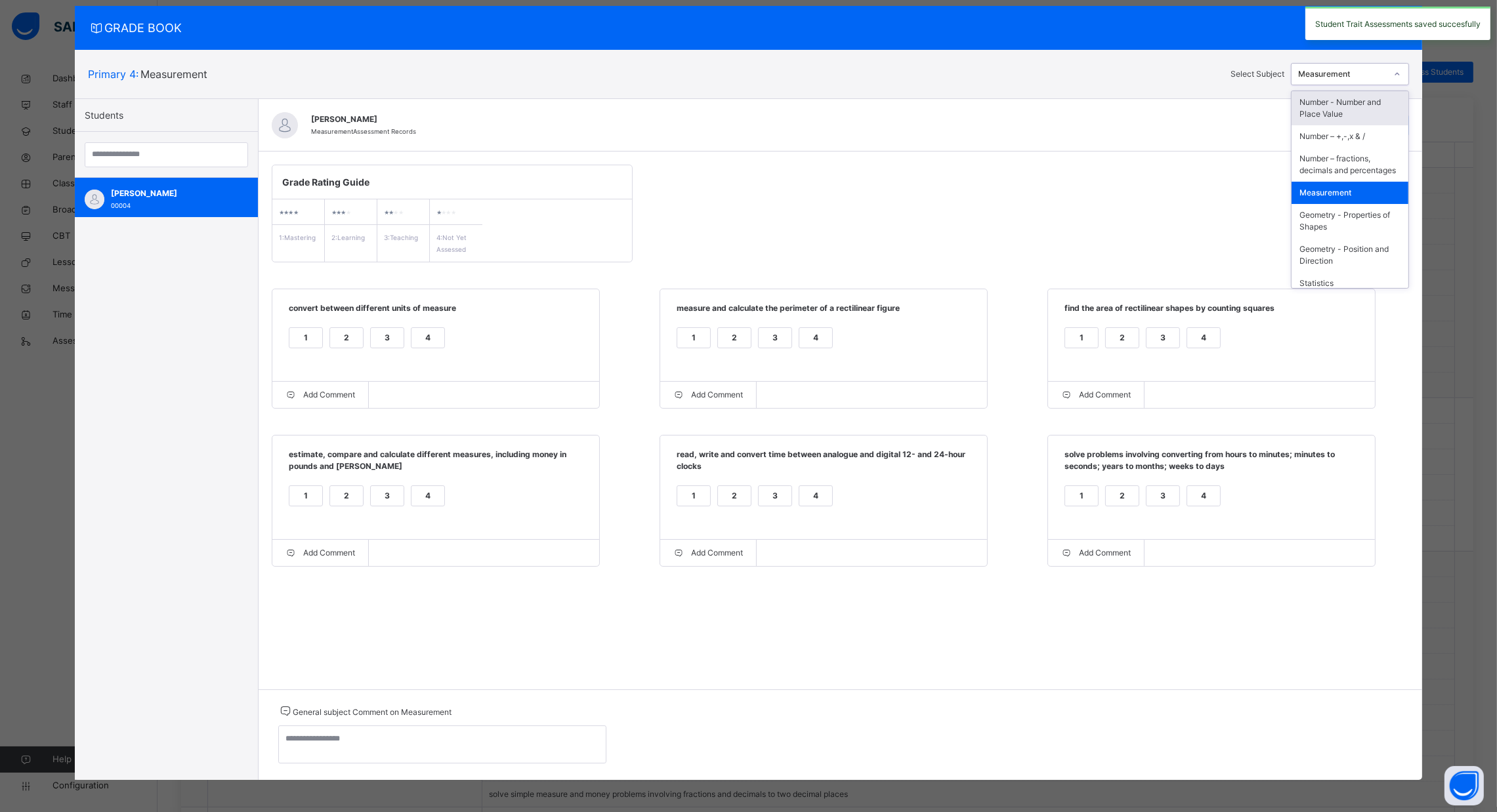
click at [1371, 66] on div "Measurement" at bounding box center [1338, 74] width 94 height 20
click at [1325, 230] on div "Geometry - Properties of Shapes" at bounding box center [1350, 221] width 117 height 34
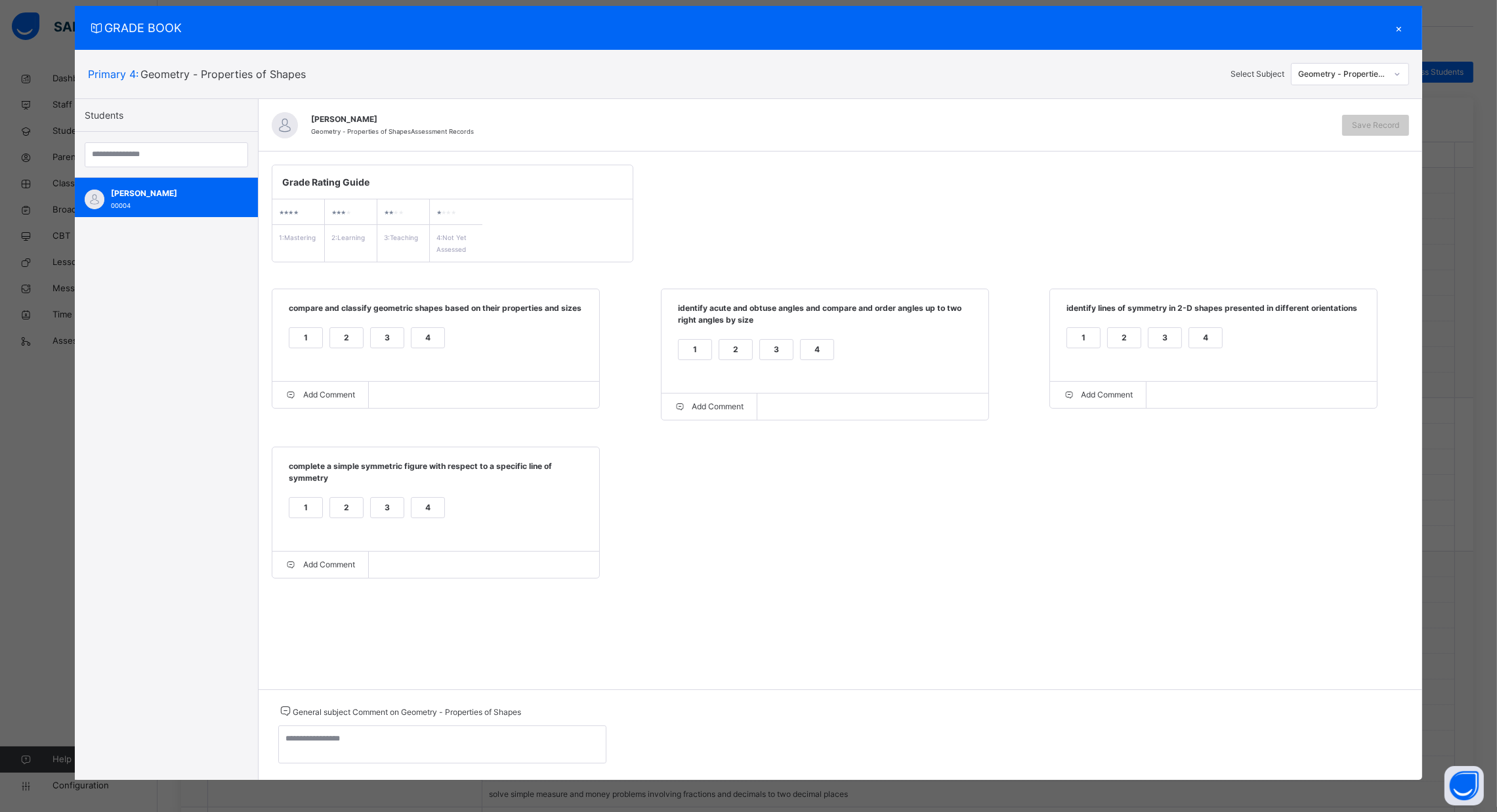
click at [331, 507] on div "2" at bounding box center [347, 508] width 33 height 20
click at [342, 332] on div "2" at bounding box center [347, 338] width 33 height 20
click at [735, 349] on div "2" at bounding box center [736, 350] width 33 height 20
click at [1133, 340] on div "2" at bounding box center [1124, 338] width 33 height 20
click at [1376, 126] on span "Save Record" at bounding box center [1375, 125] width 48 height 12
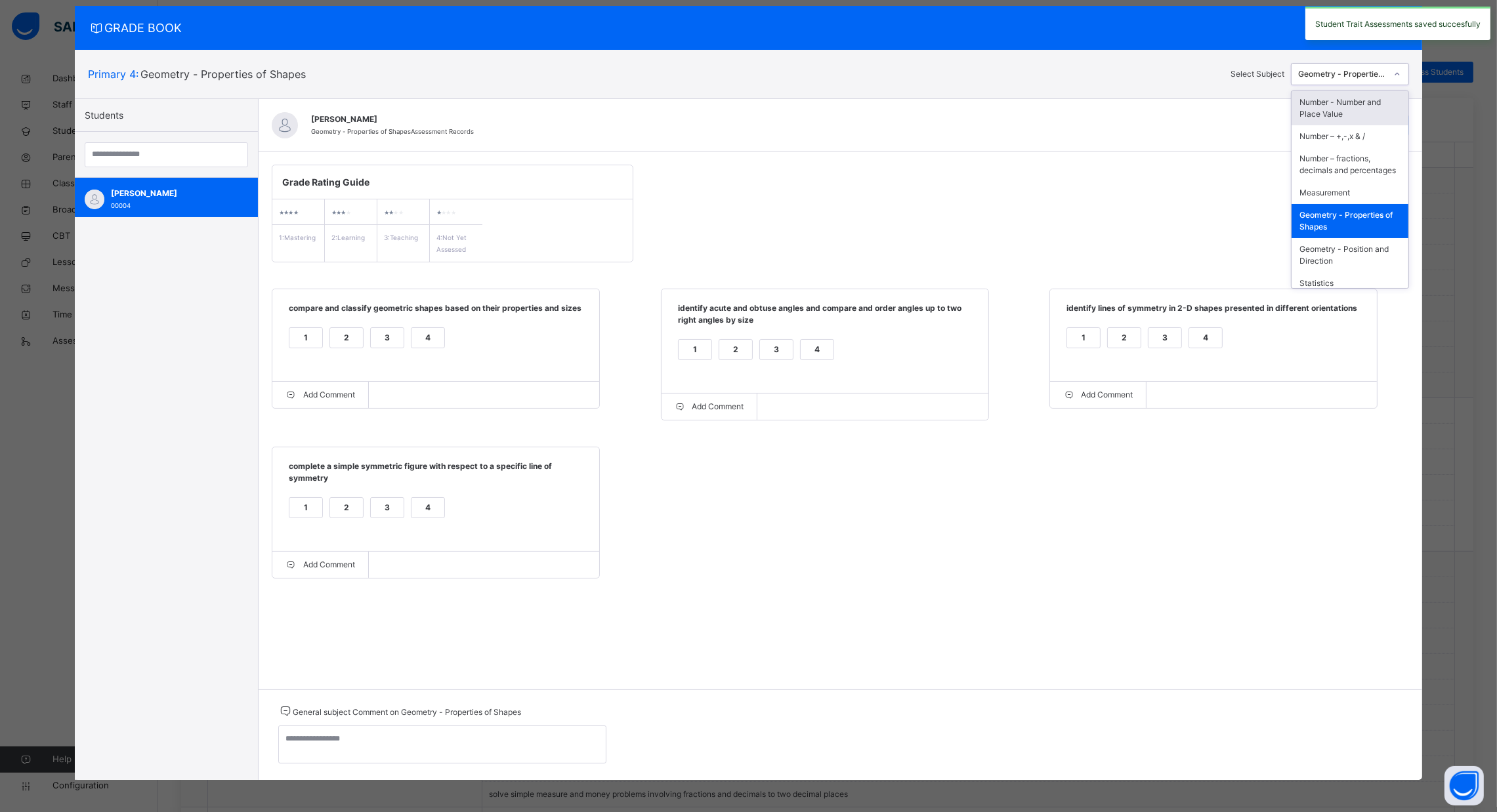
click at [1384, 75] on div "Geometry - Properties of Shapes" at bounding box center [1342, 74] width 89 height 12
click at [1351, 258] on div "Geometry - Position and Direction" at bounding box center [1350, 254] width 117 height 34
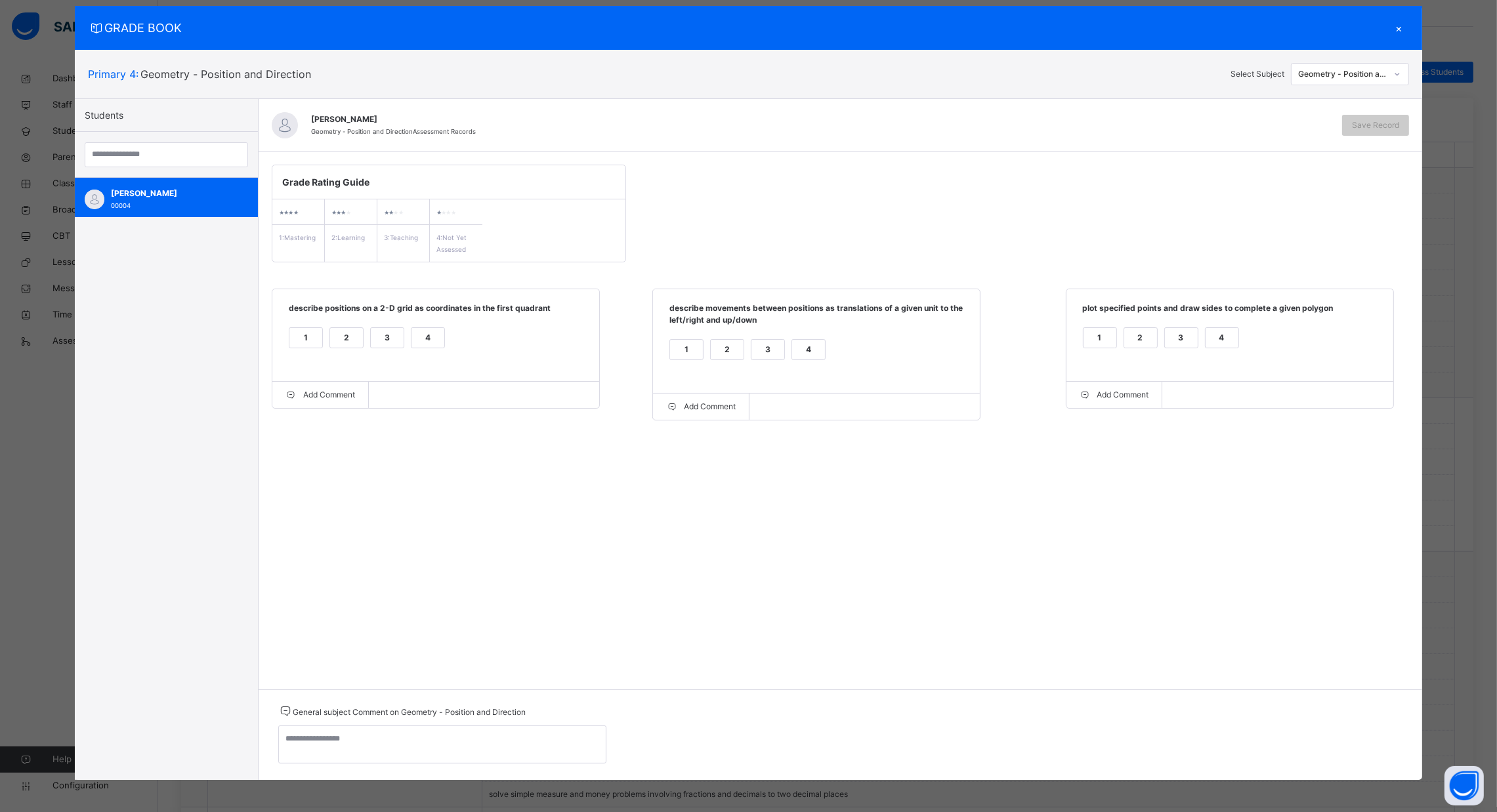
click at [420, 335] on div "4" at bounding box center [428, 338] width 33 height 20
click at [809, 351] on div "4" at bounding box center [808, 350] width 33 height 20
click at [1133, 340] on div "2" at bounding box center [1141, 338] width 33 height 20
click at [1383, 124] on span "Save Record" at bounding box center [1375, 125] width 48 height 12
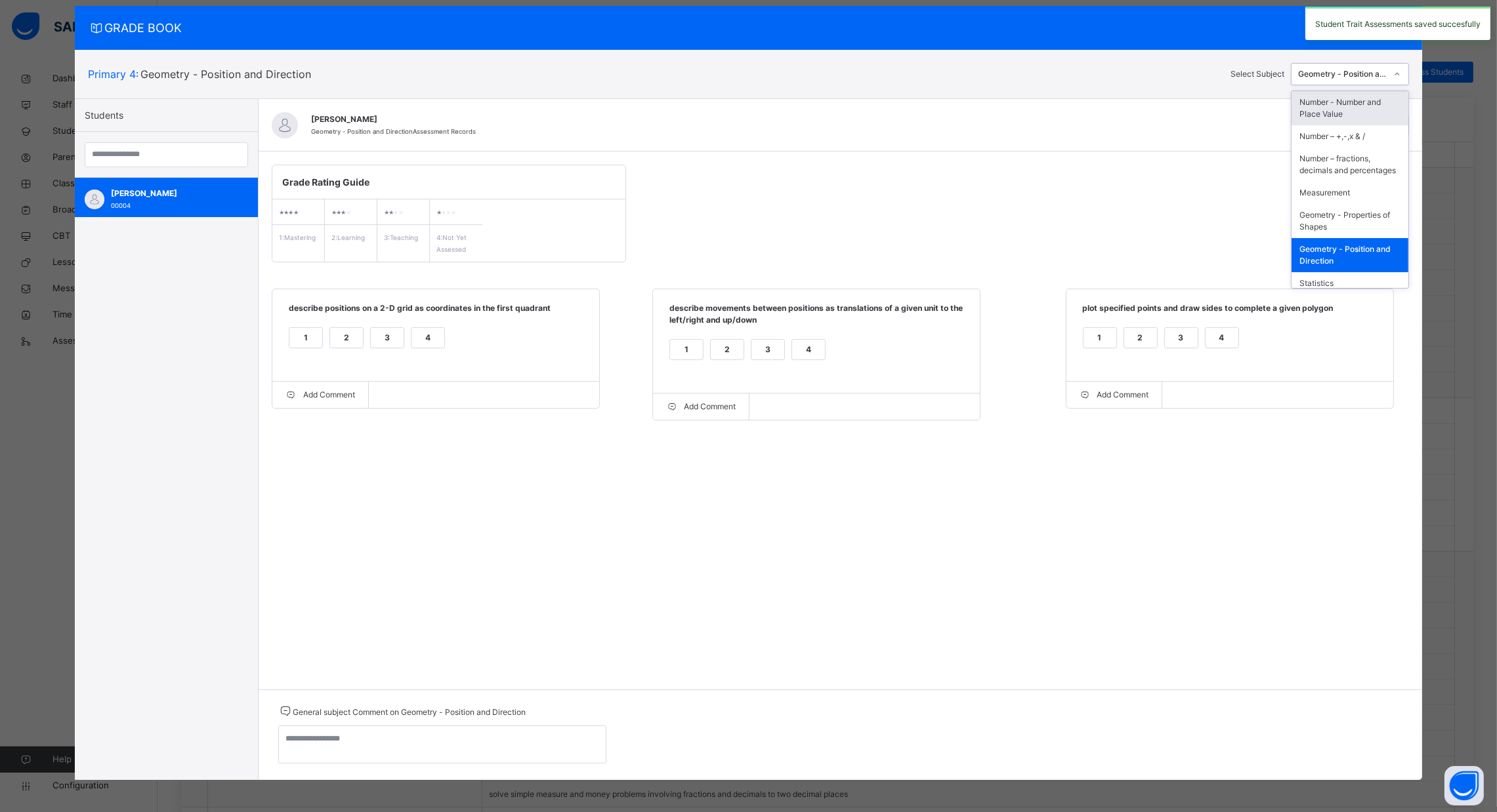
click at [1387, 76] on div "Geometry - Position and Direction" at bounding box center [1342, 74] width 89 height 12
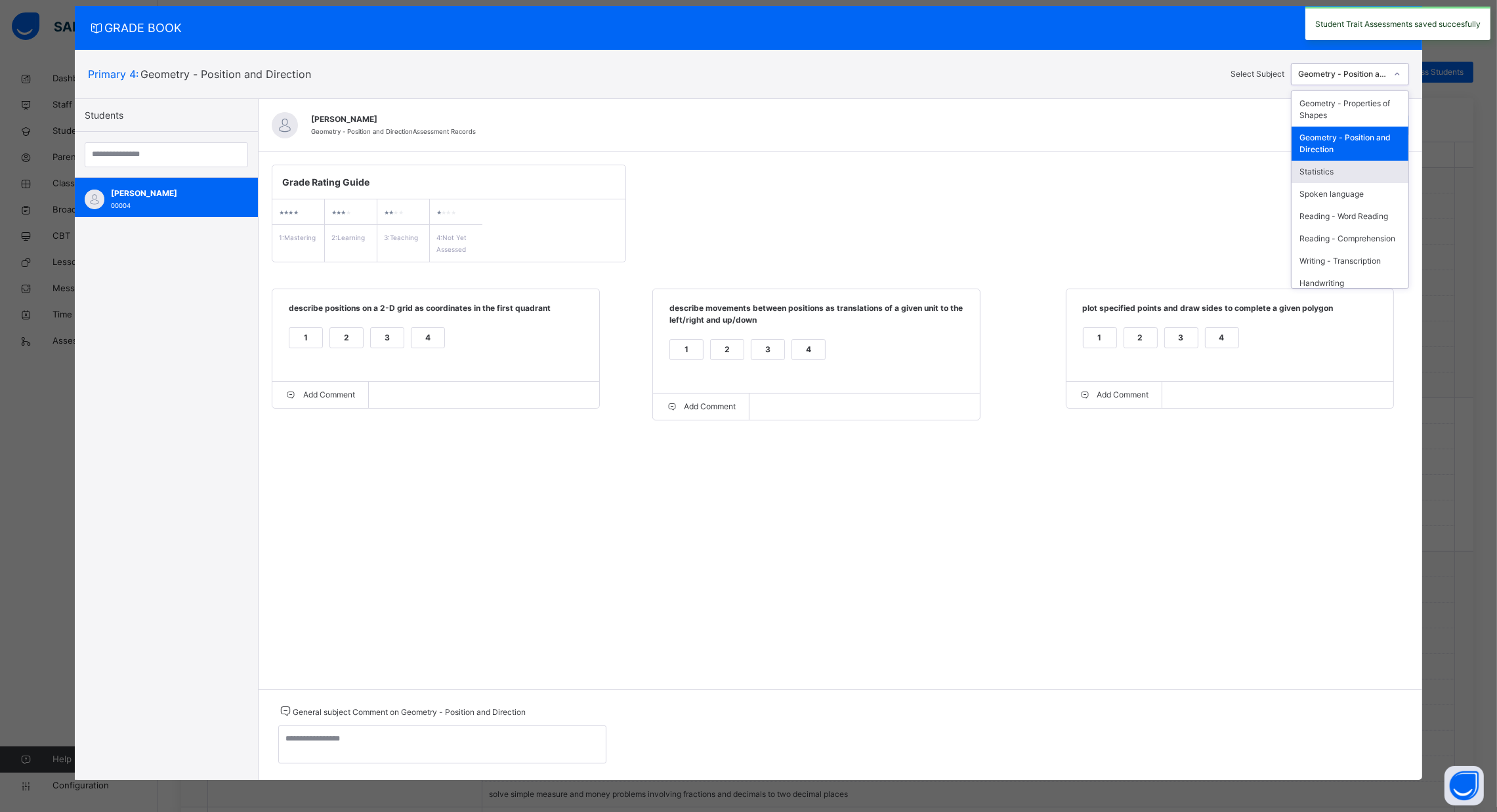
click at [1358, 178] on div "Statistics" at bounding box center [1350, 172] width 117 height 22
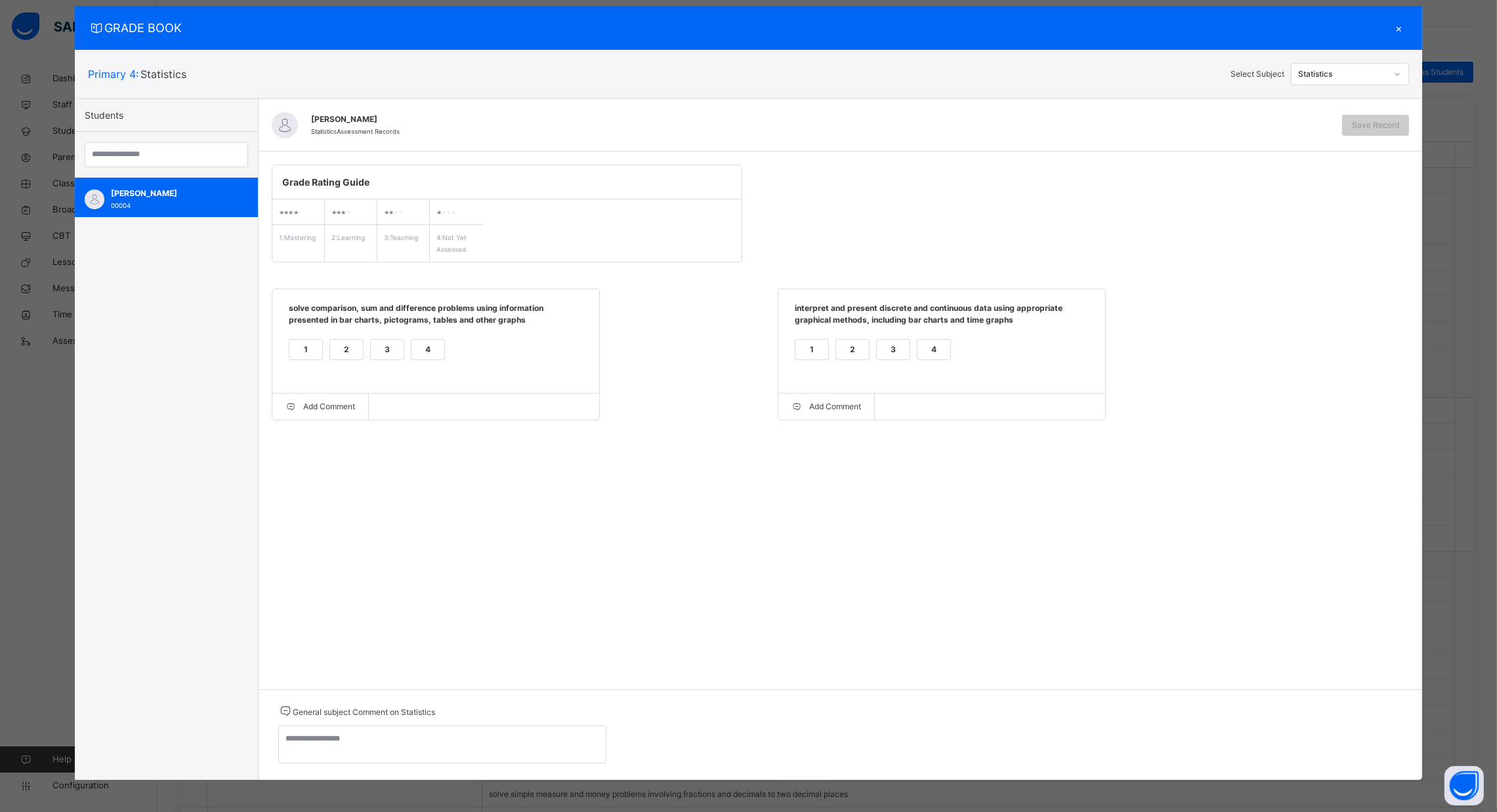
click at [1358, 178] on div "Grade Rating Guide ★ ★ ★ ★ 1 : Mastering ★ ★ ★ ★ 2 : Learning ★ ★ ★ ★ 3 : Teach…" at bounding box center [840, 293] width 1164 height 282
click at [342, 352] on div "2" at bounding box center [347, 350] width 33 height 20
click at [930, 346] on div "4" at bounding box center [934, 350] width 33 height 20
click at [1359, 126] on span "Save Record" at bounding box center [1375, 125] width 48 height 12
click at [1394, 35] on div "×" at bounding box center [1399, 27] width 20 height 17
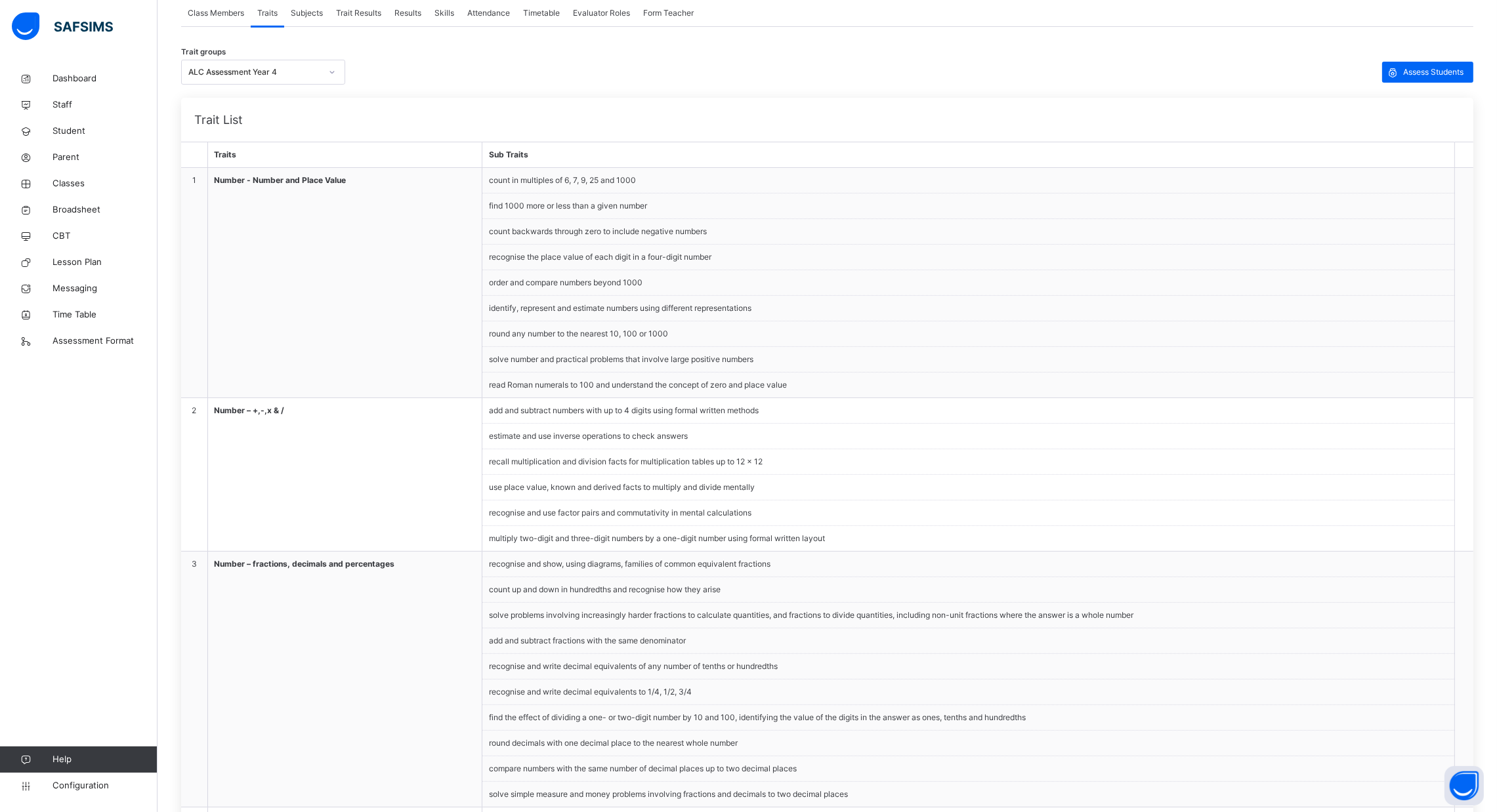
scroll to position [0, 0]
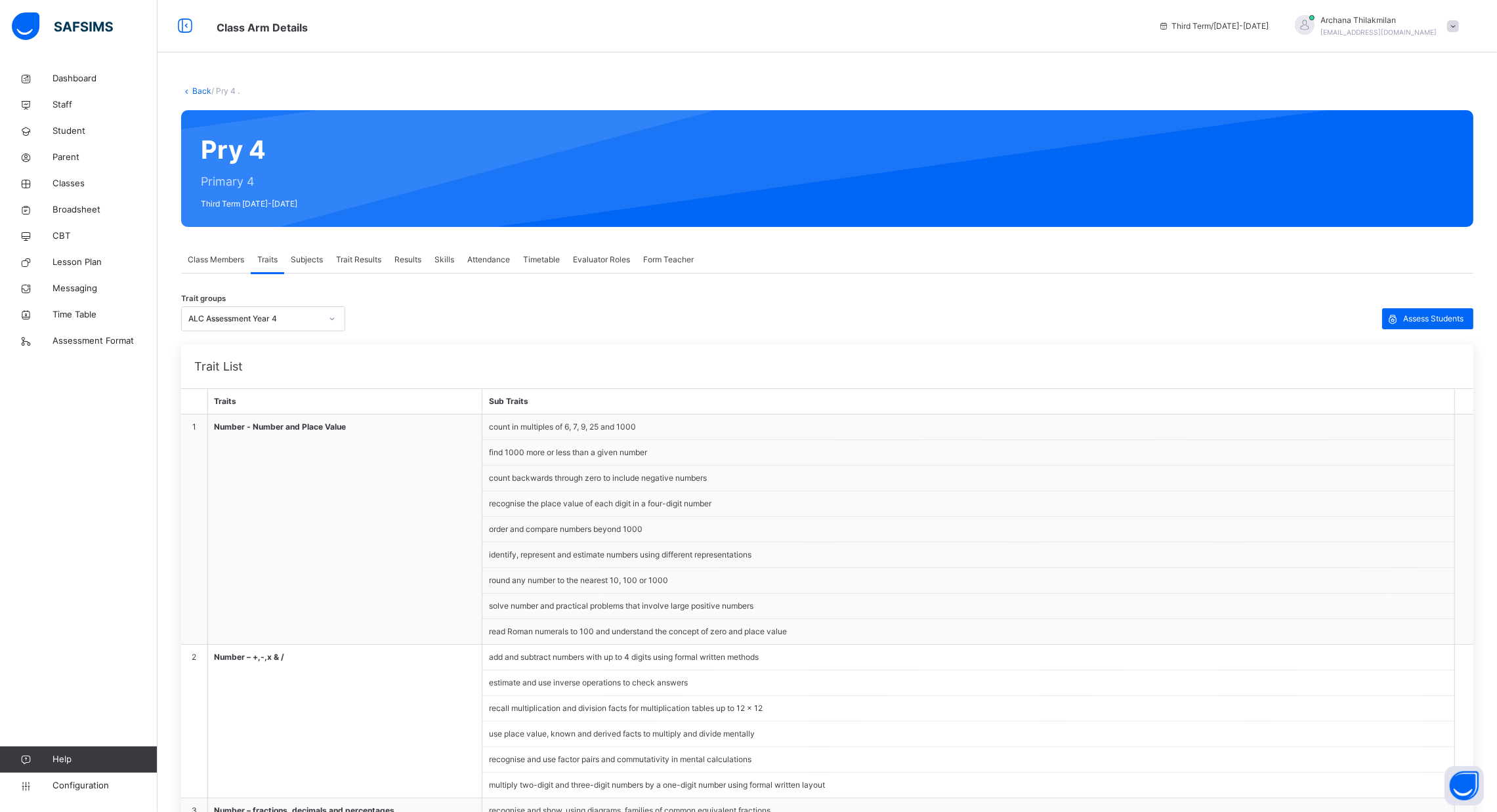
click at [239, 260] on span "Class Members" at bounding box center [216, 259] width 57 height 12
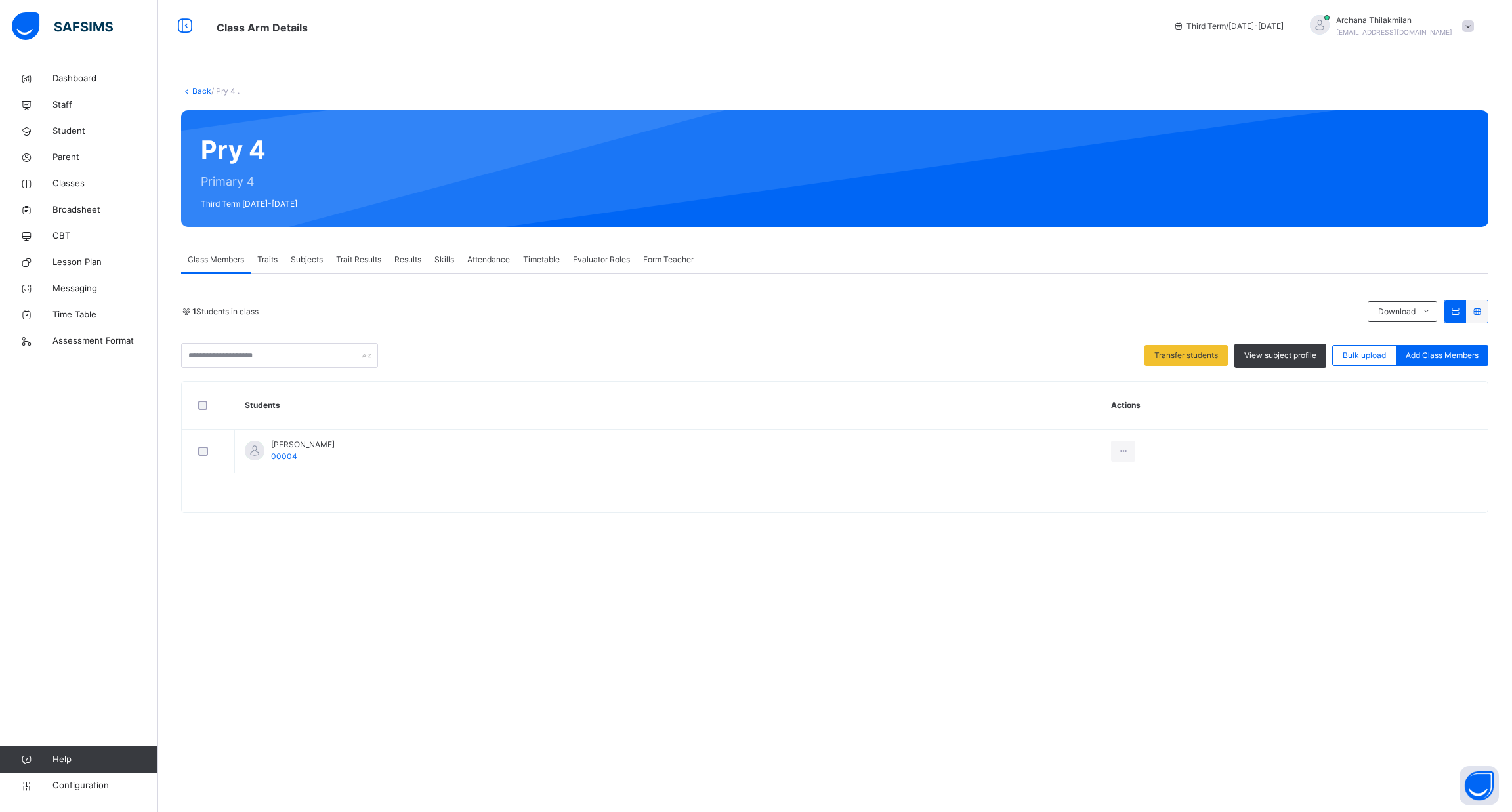
click at [331, 625] on div "Back / Pry 4 . Pry 4 Primary 4 Third Term [DATE]-[DATE] Class Members Traits Su…" at bounding box center [834, 406] width 1354 height 812
click at [376, 546] on div "Back / Pry 4 . Pry 4 Primary 4 Third Term [DATE]-[DATE] Class Members Traits Su…" at bounding box center [834, 306] width 1354 height 481
click at [272, 258] on span "Traits" at bounding box center [267, 259] width 20 height 12
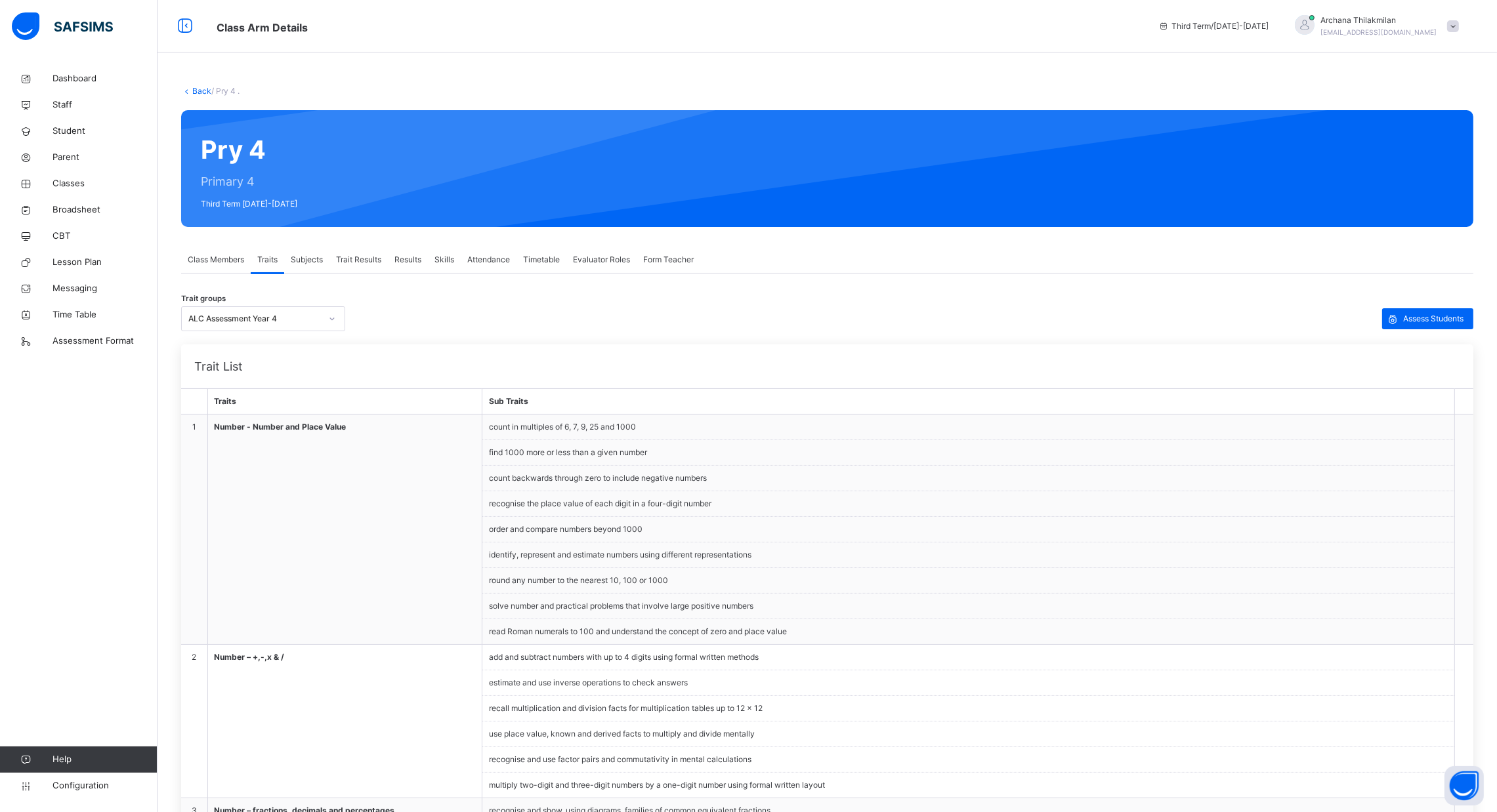
click at [305, 258] on span "Subjects" at bounding box center [306, 259] width 32 height 12
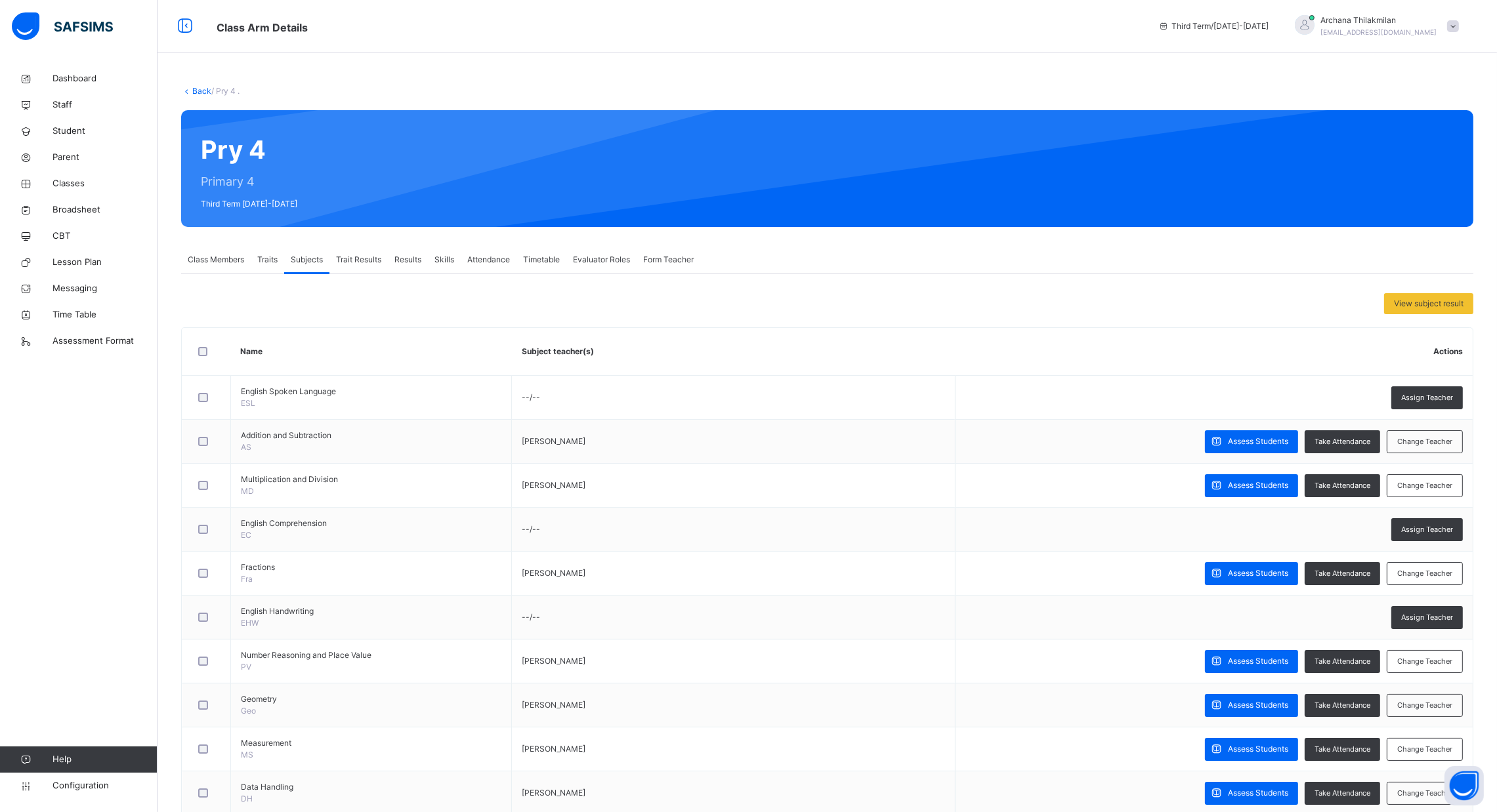
click at [374, 259] on span "Trait Results" at bounding box center [358, 259] width 45 height 12
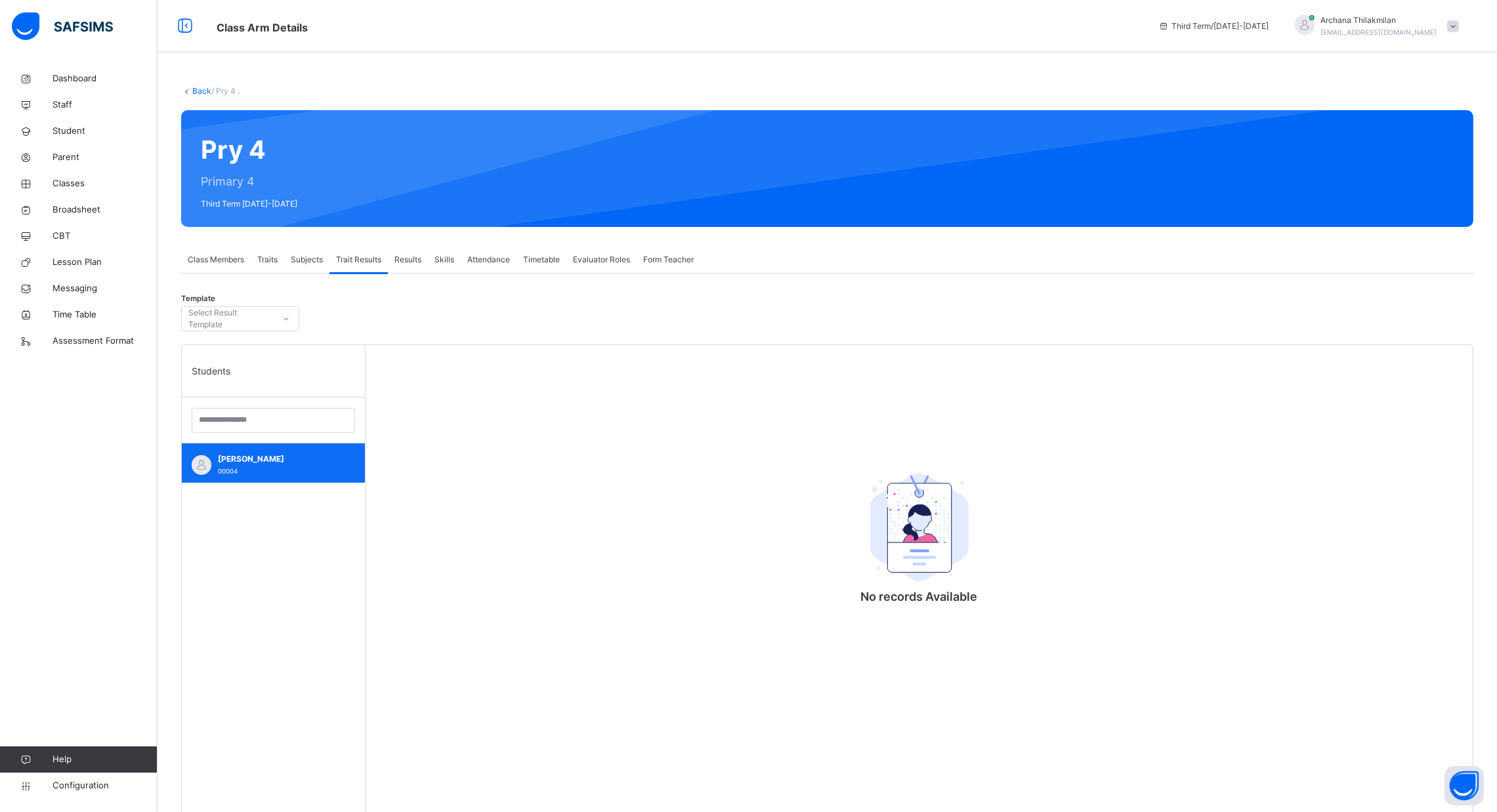
click at [290, 467] on div "[PERSON_NAME] 00004" at bounding box center [277, 465] width 117 height 24
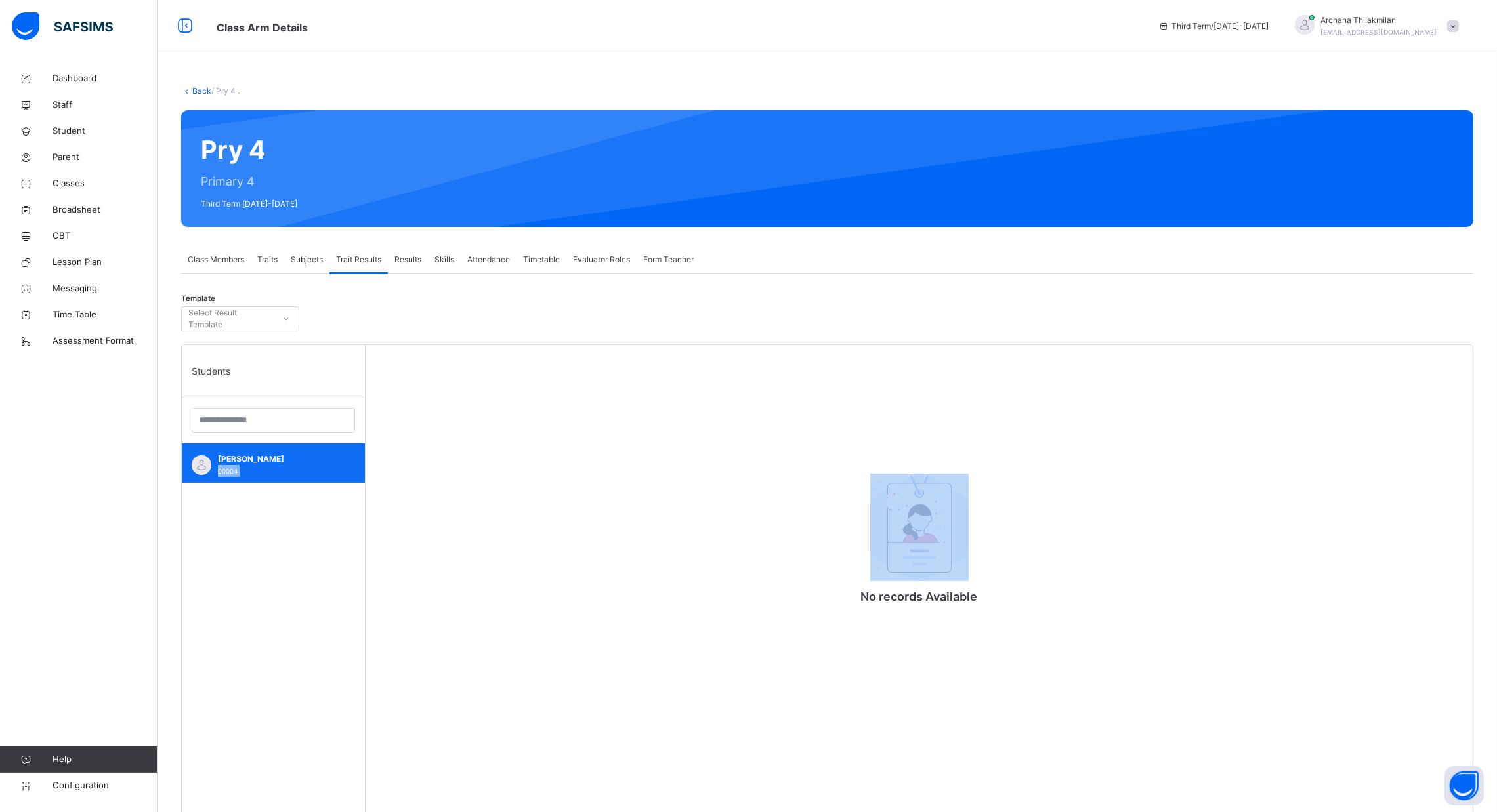
click at [290, 467] on div "[PERSON_NAME] 00004" at bounding box center [277, 465] width 117 height 24
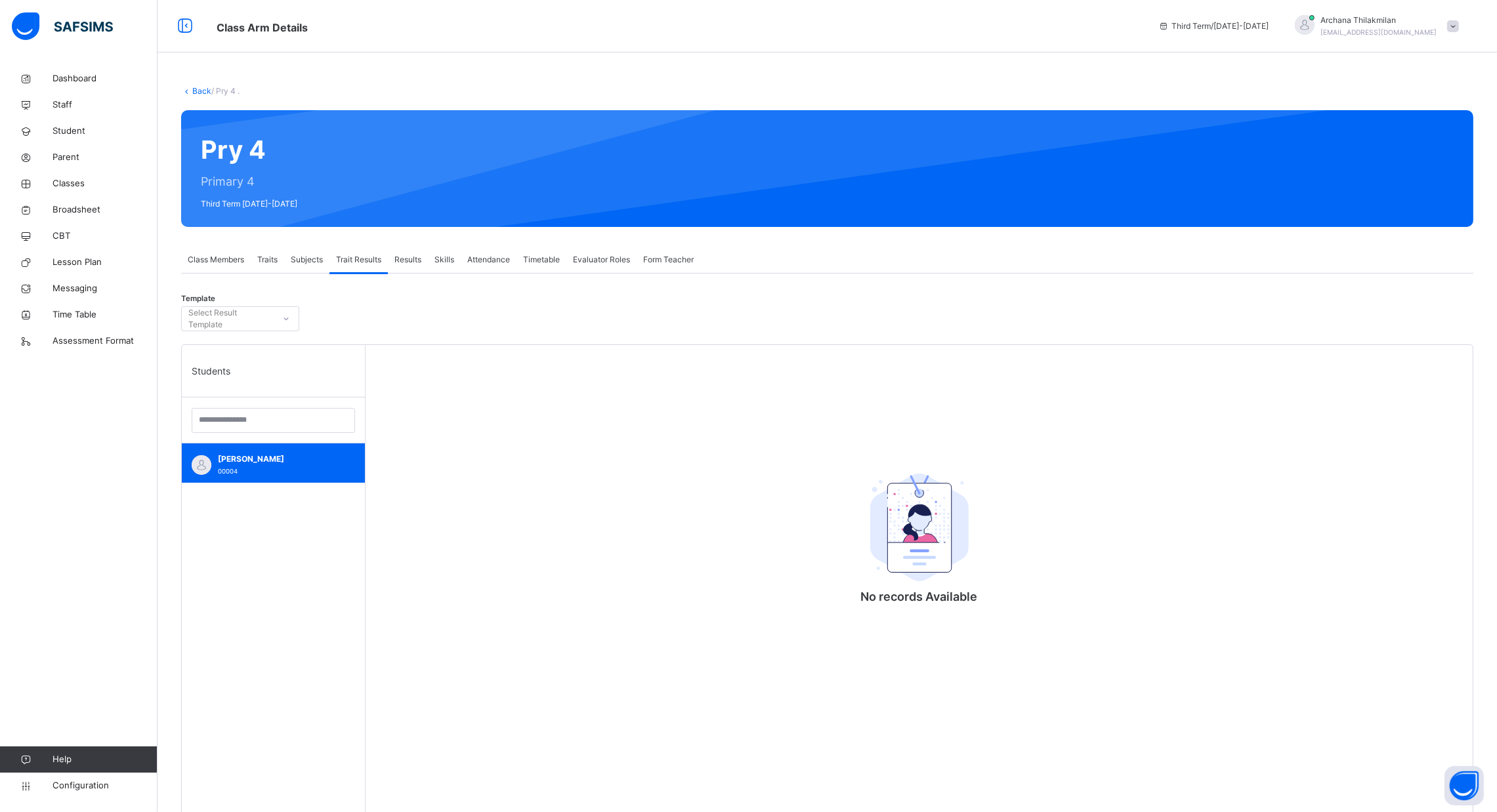
click at [418, 260] on span "Results" at bounding box center [407, 259] width 27 height 12
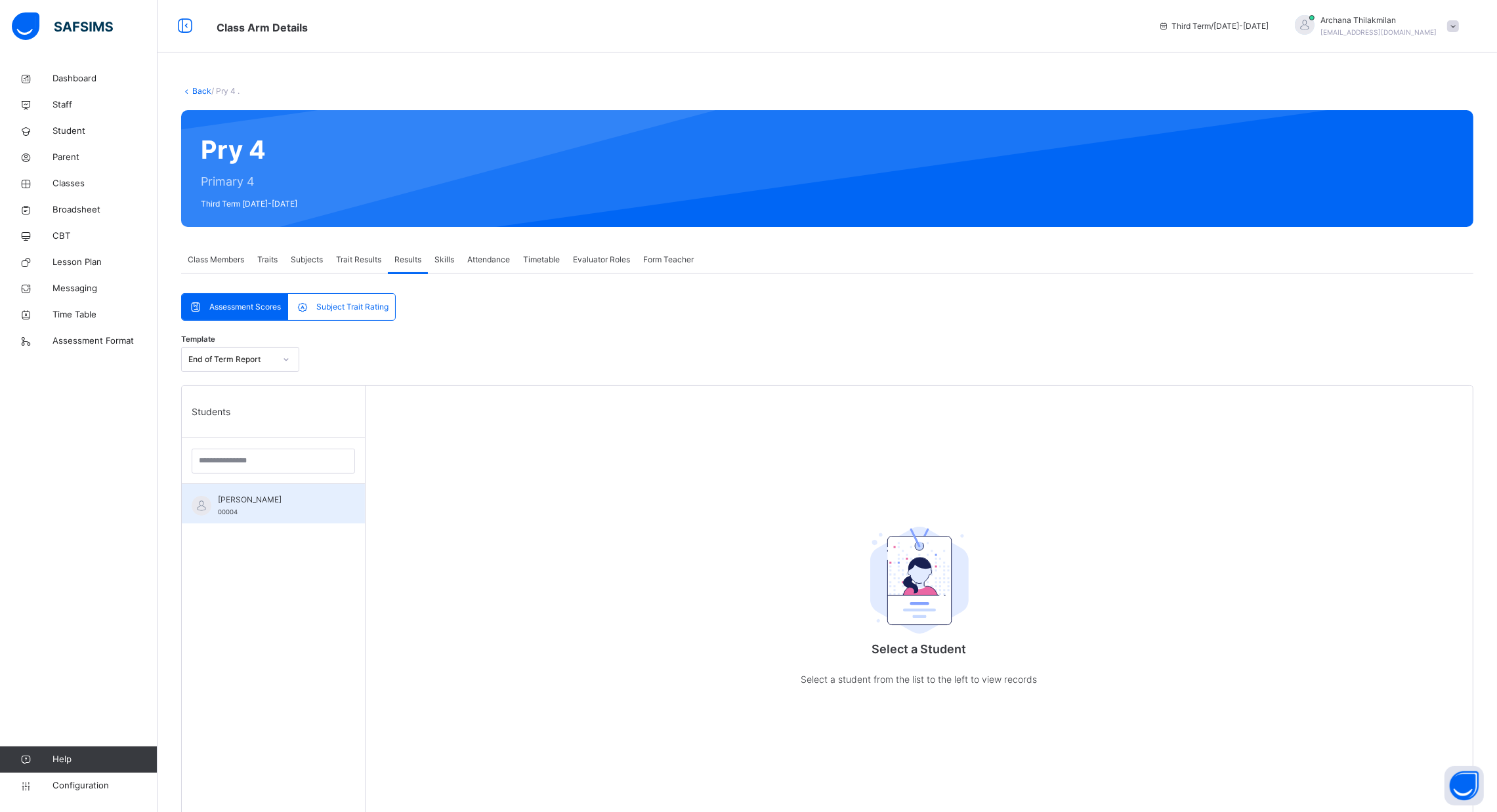
click at [286, 497] on span "[PERSON_NAME]" at bounding box center [277, 500] width 117 height 12
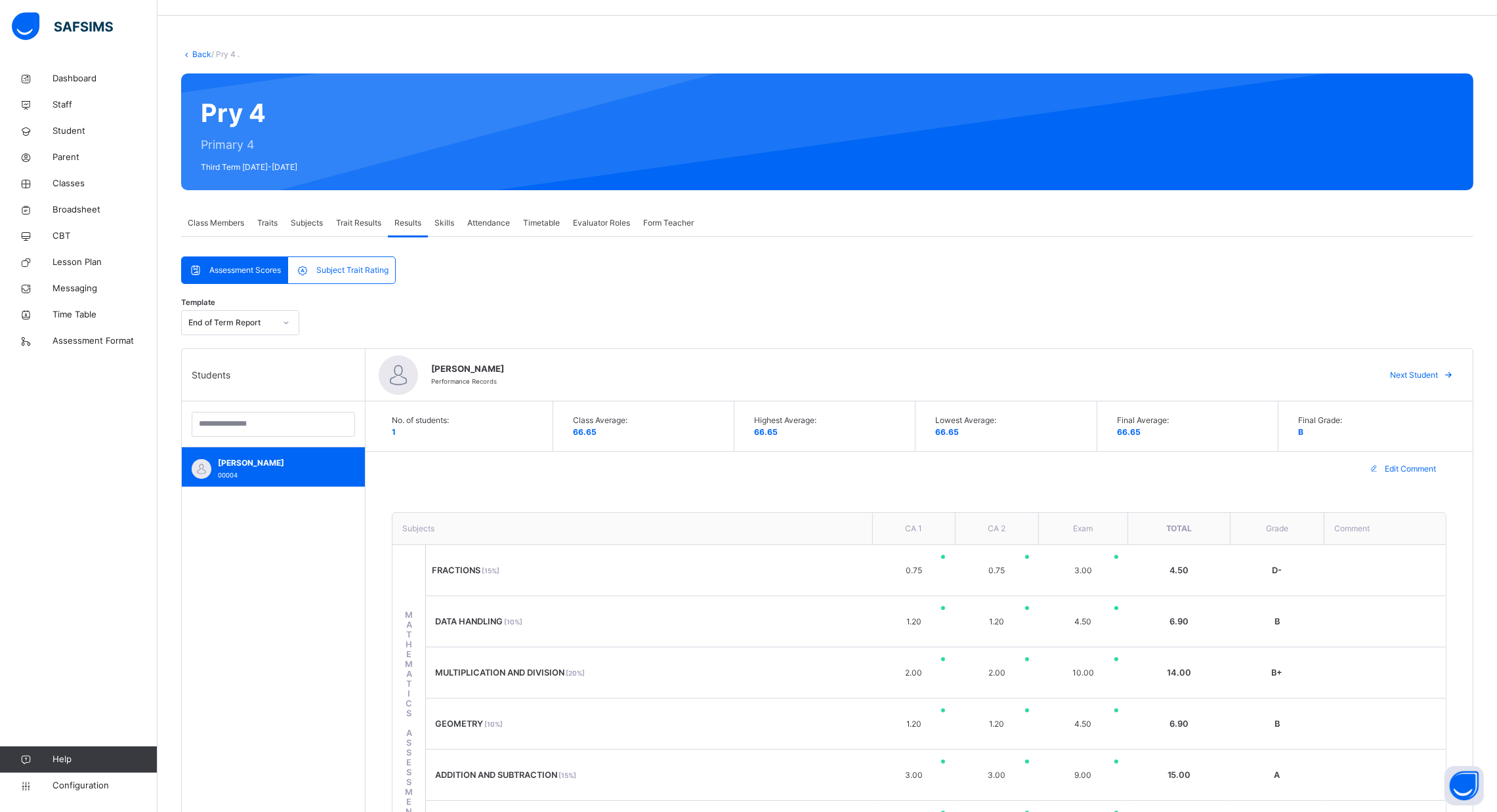
scroll to position [38, 0]
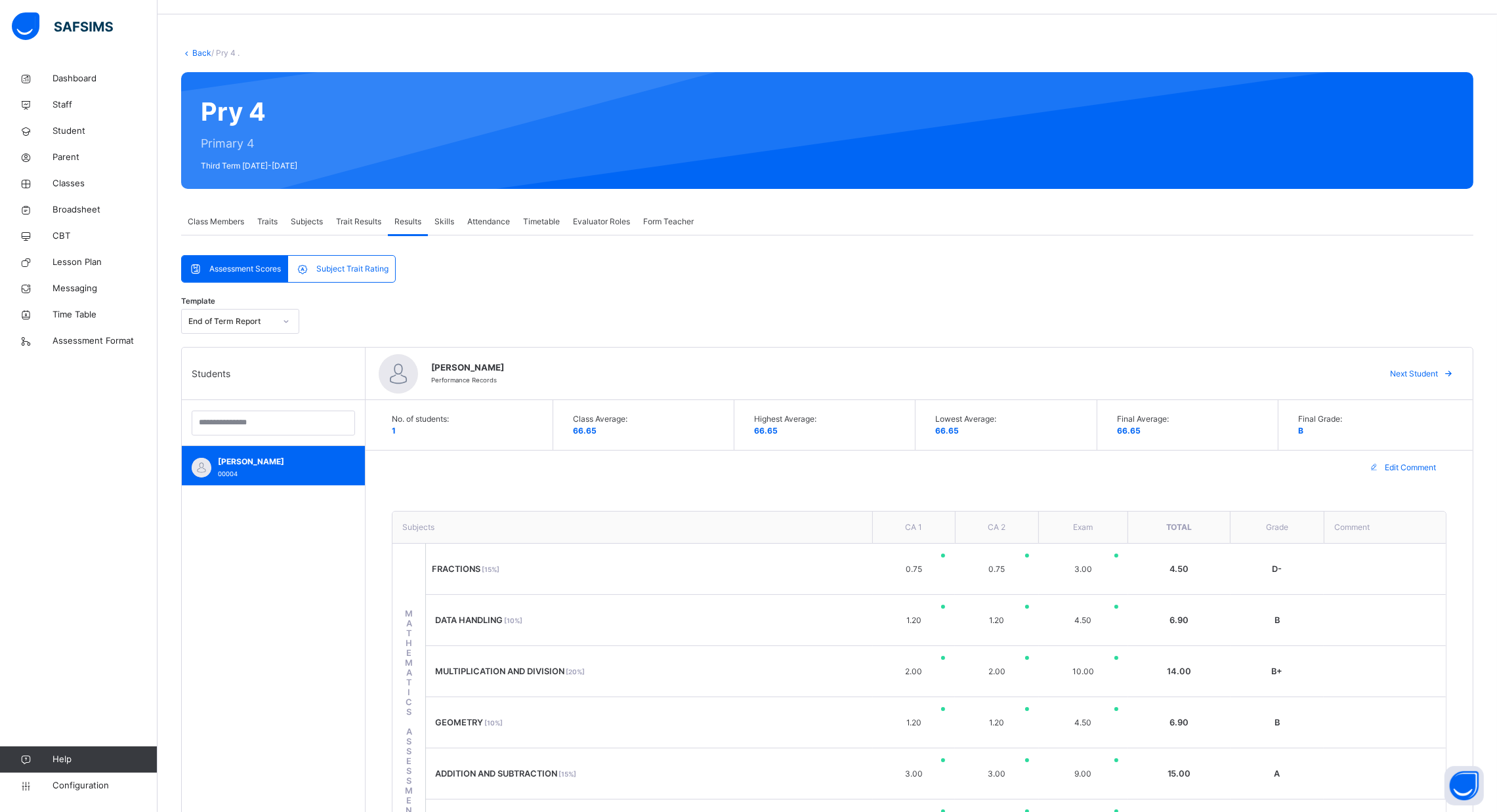
click at [363, 267] on span "Subject Trait Rating" at bounding box center [352, 268] width 72 height 12
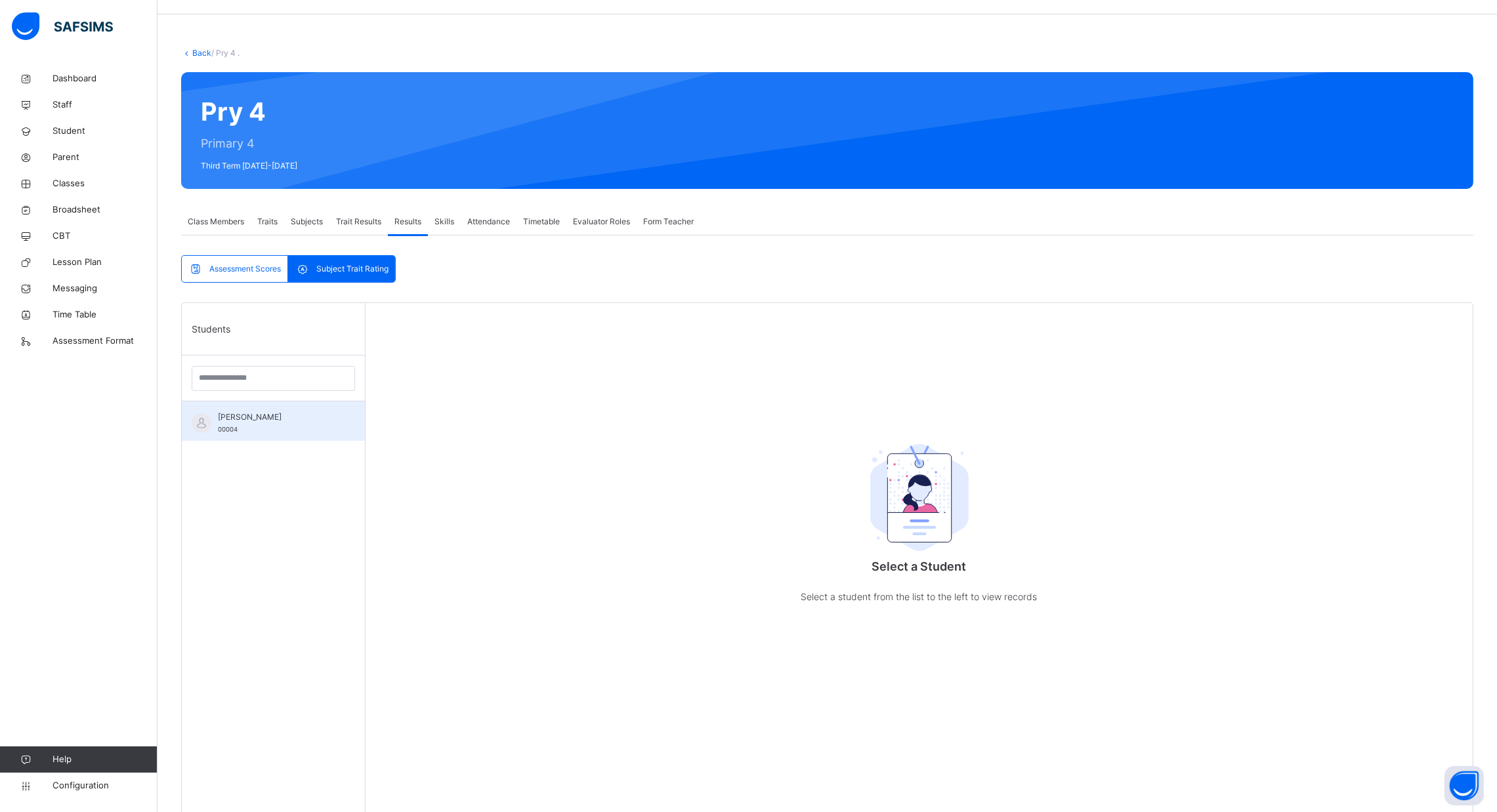
click at [275, 419] on span "[PERSON_NAME]" at bounding box center [277, 417] width 117 height 12
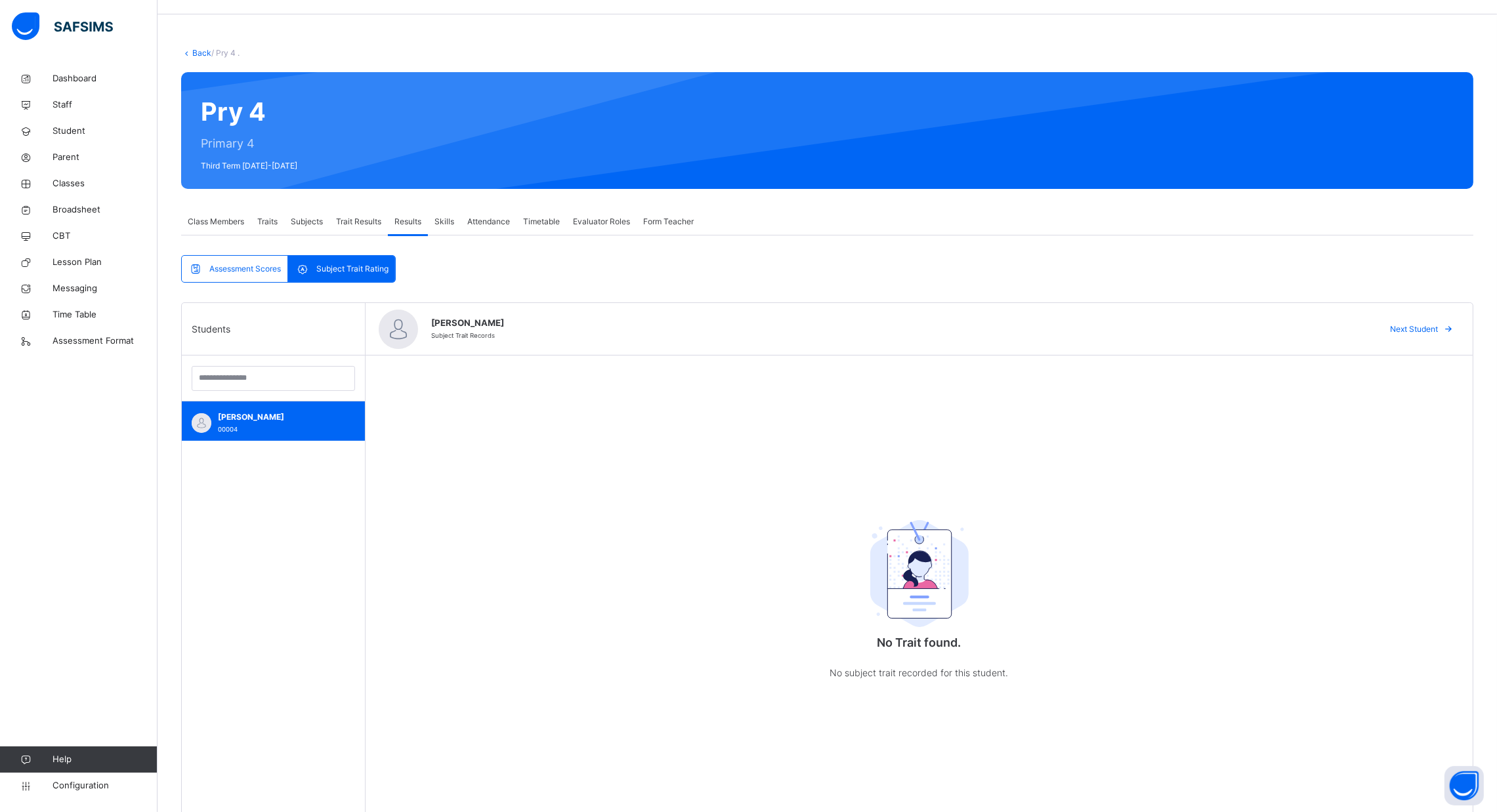
click at [502, 326] on span "[PERSON_NAME]" at bounding box center [898, 323] width 935 height 13
click at [377, 217] on span "Trait Results" at bounding box center [358, 222] width 45 height 12
